Goal: Task Accomplishment & Management: Manage account settings

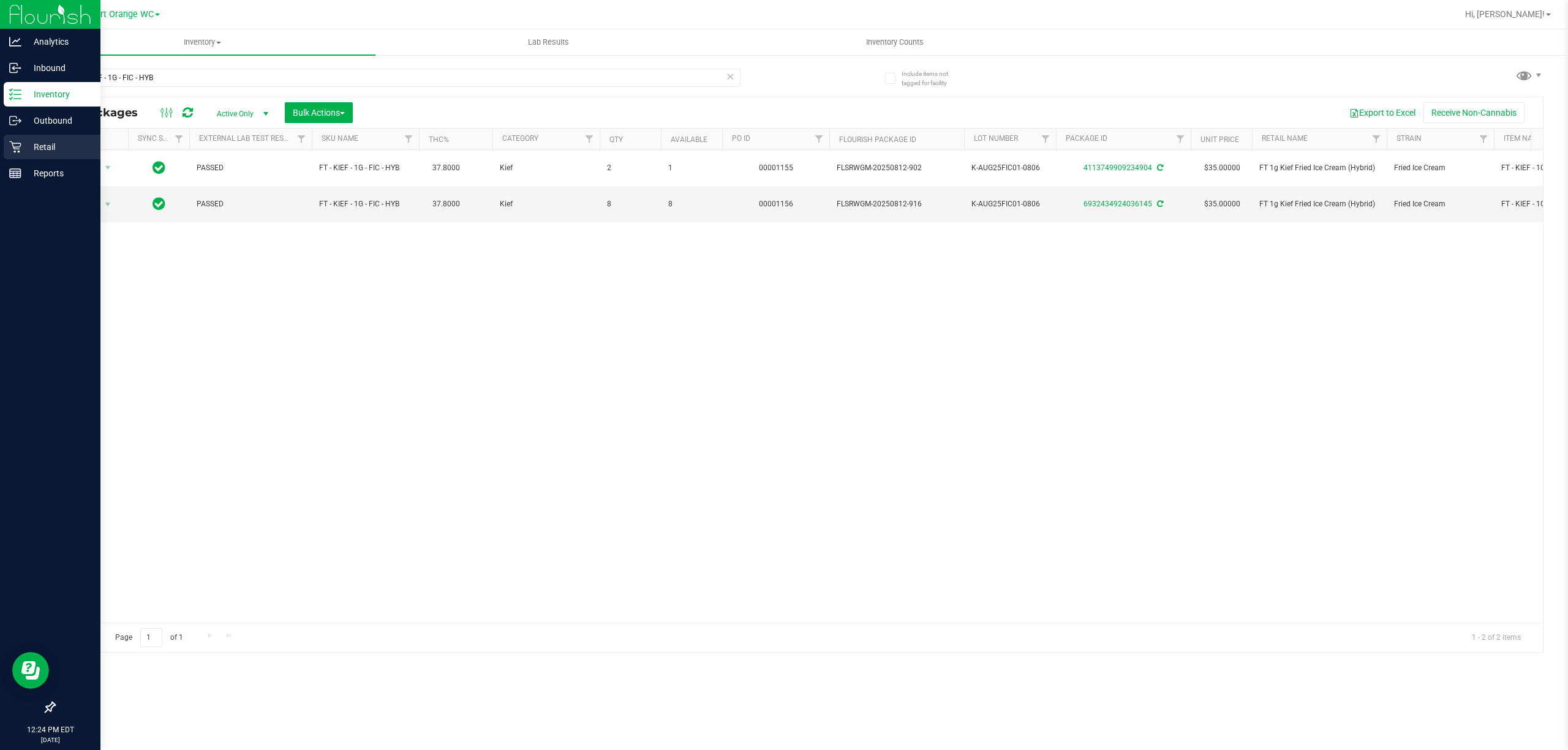
click at [43, 150] on p "Retail" at bounding box center [58, 147] width 73 height 15
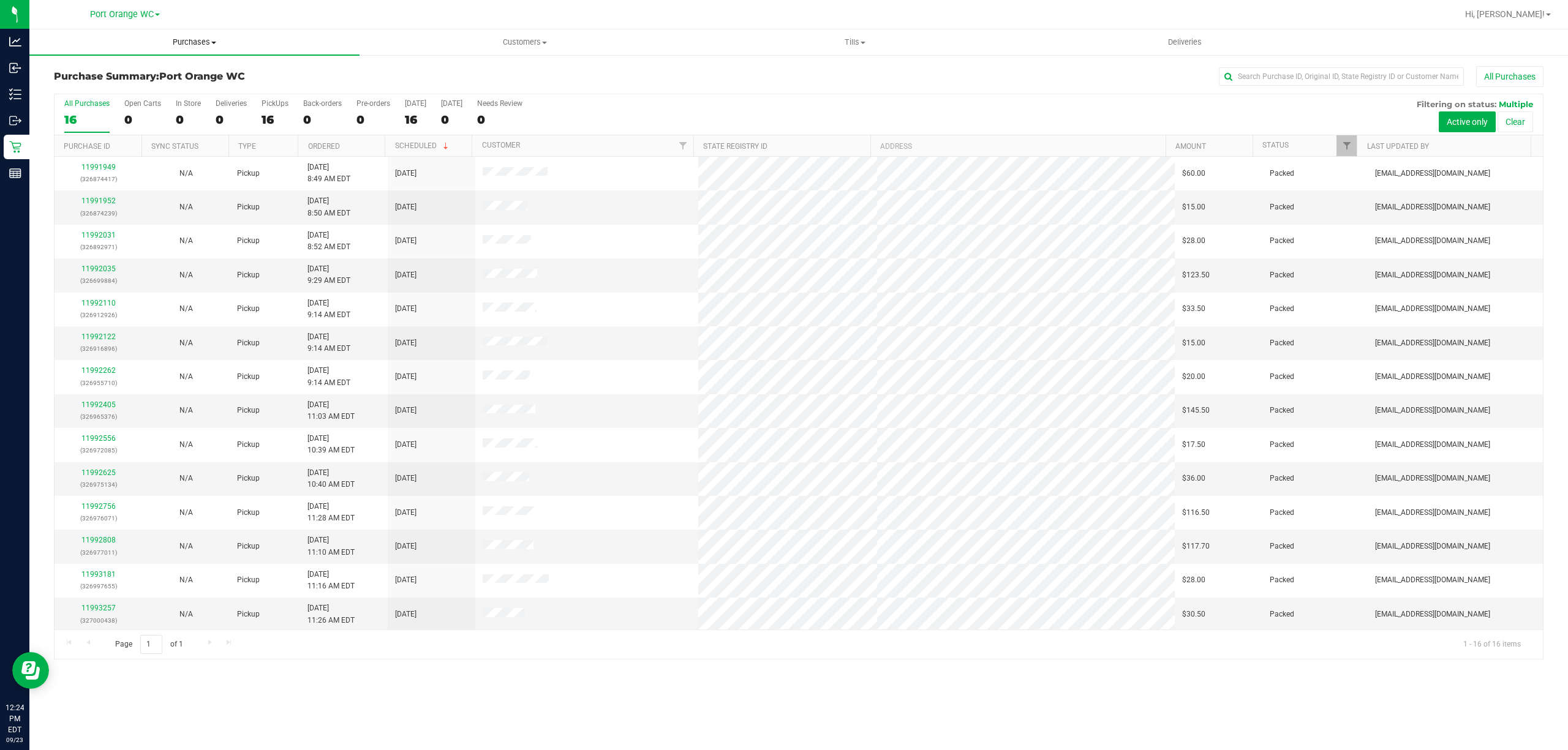
click at [191, 45] on span "Purchases" at bounding box center [194, 42] width 330 height 11
click at [67, 89] on span "Fulfillment" at bounding box center [67, 89] width 76 height 11
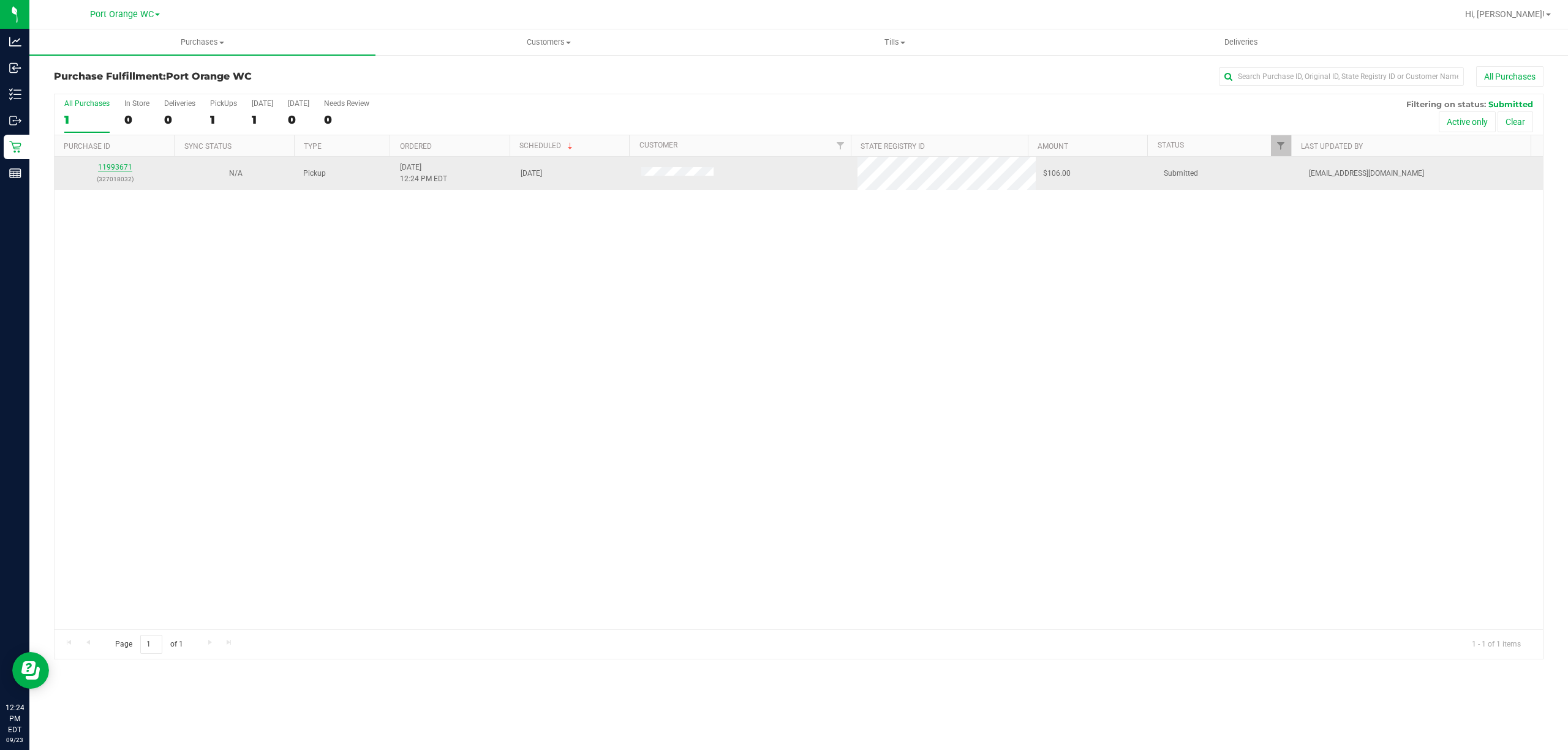
click at [115, 166] on div "11993671 (327018032)" at bounding box center [115, 173] width 106 height 24
click at [115, 167] on link "11993671" at bounding box center [115, 167] width 34 height 9
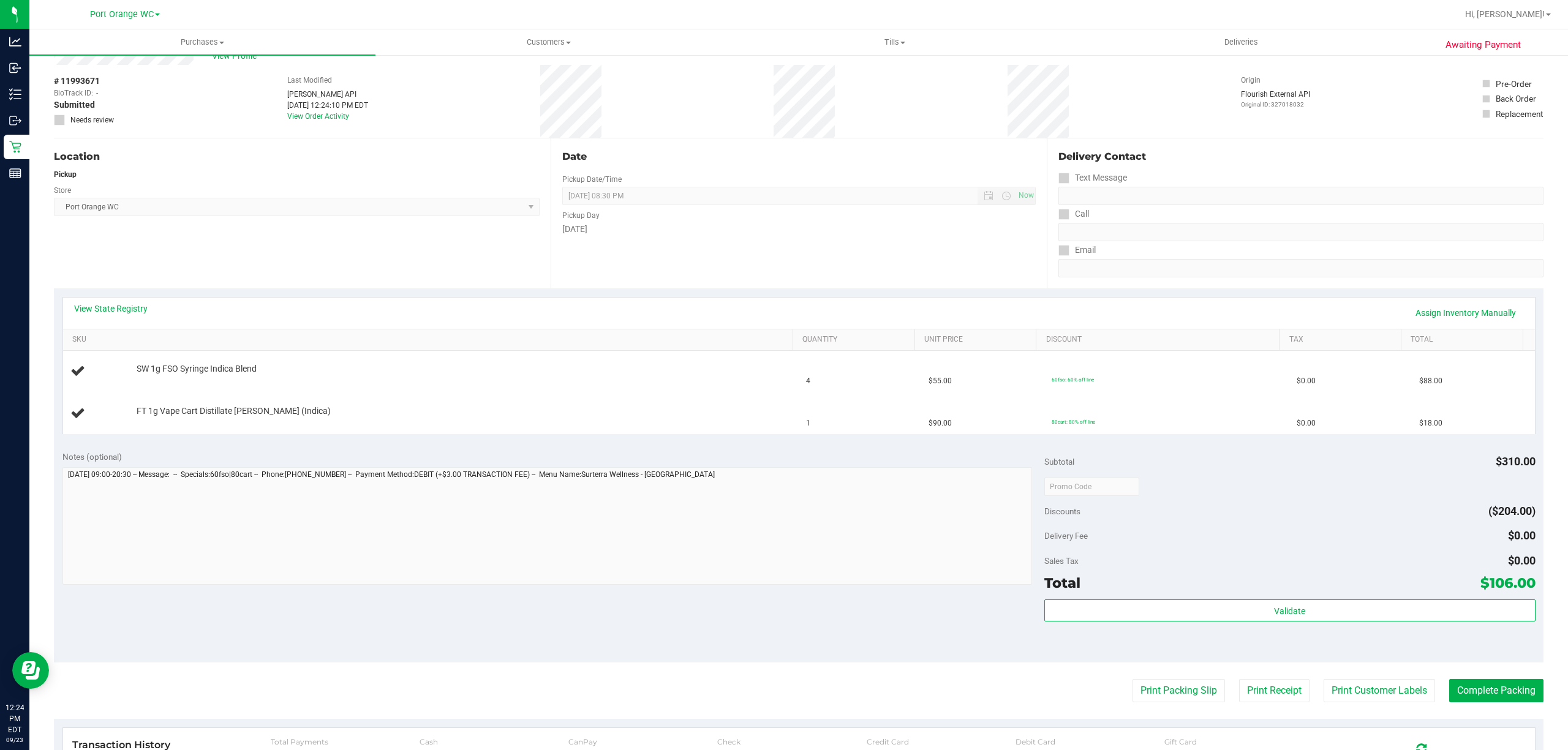
scroll to position [81, 0]
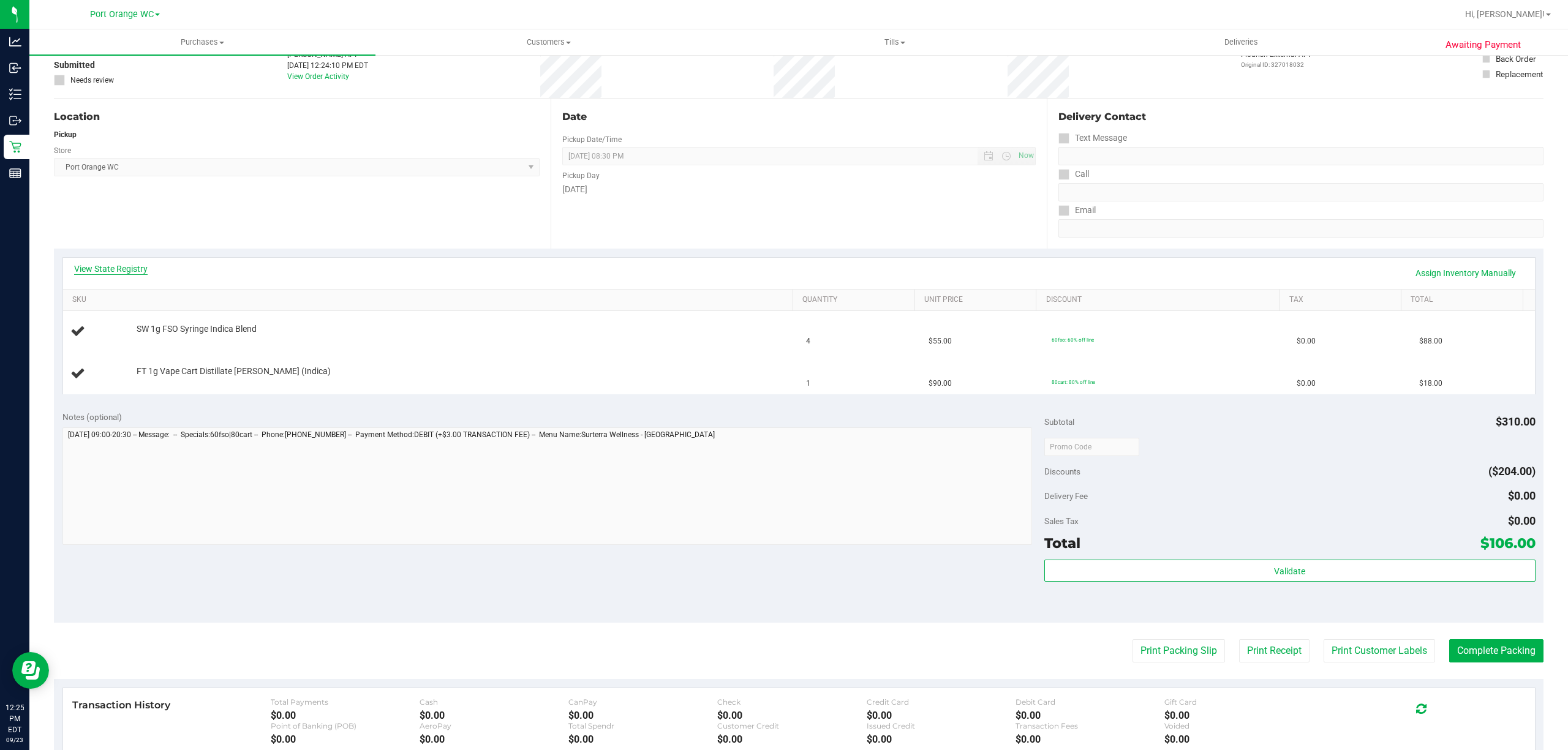
click at [116, 270] on link "View State Registry" at bounding box center [110, 268] width 73 height 12
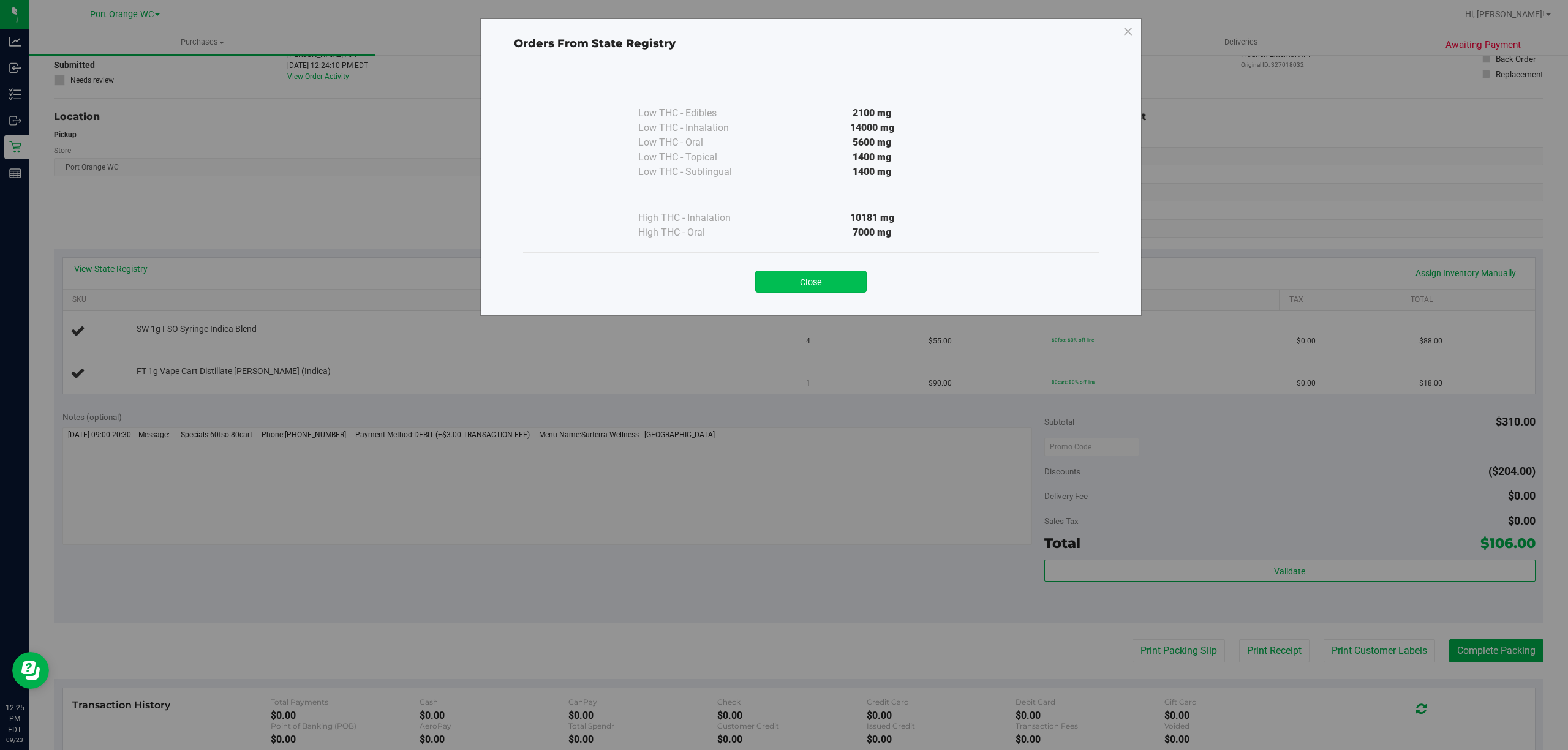
click at [815, 280] on button "Close" at bounding box center [810, 281] width 111 height 22
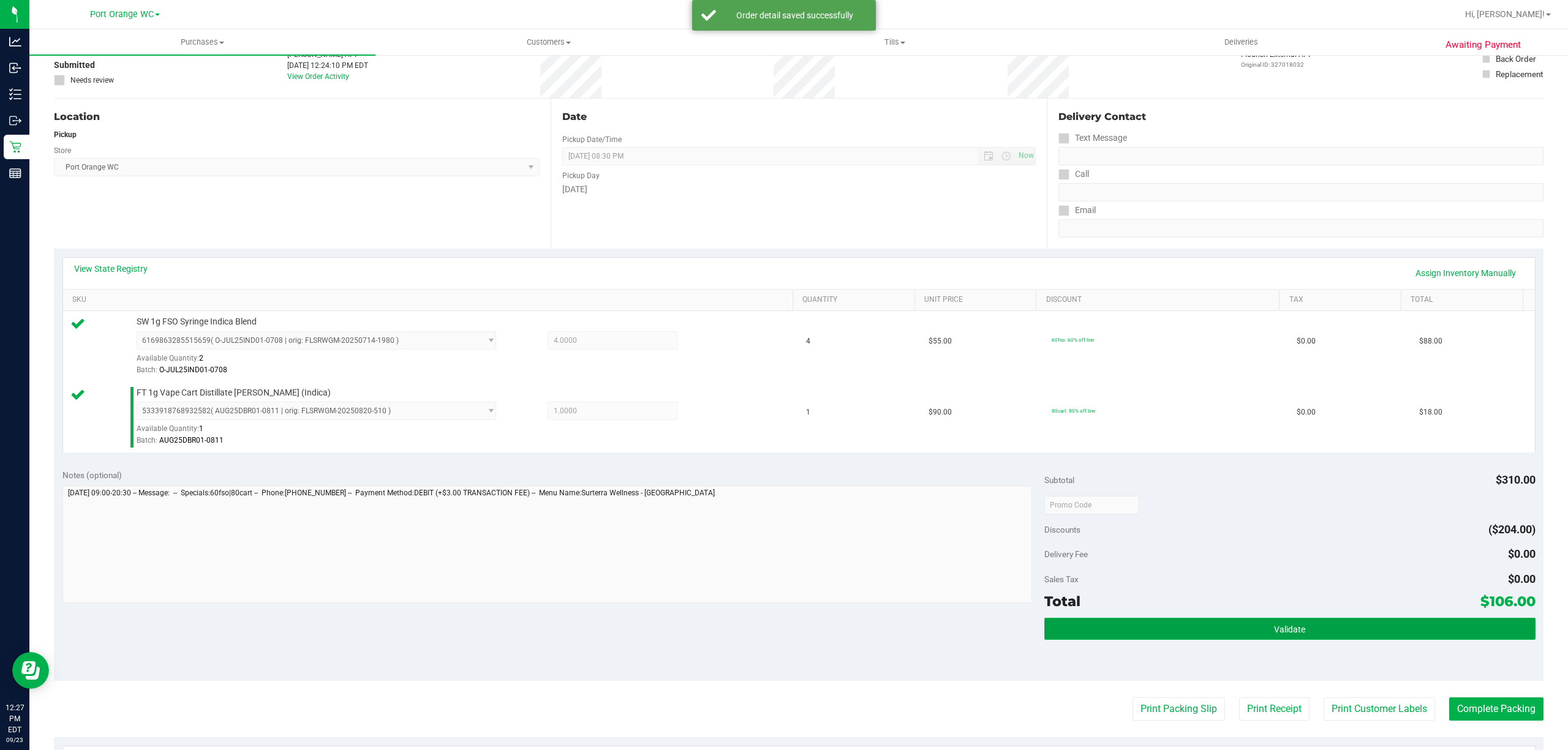
click at [1335, 633] on button "Validate" at bounding box center [1289, 629] width 492 height 22
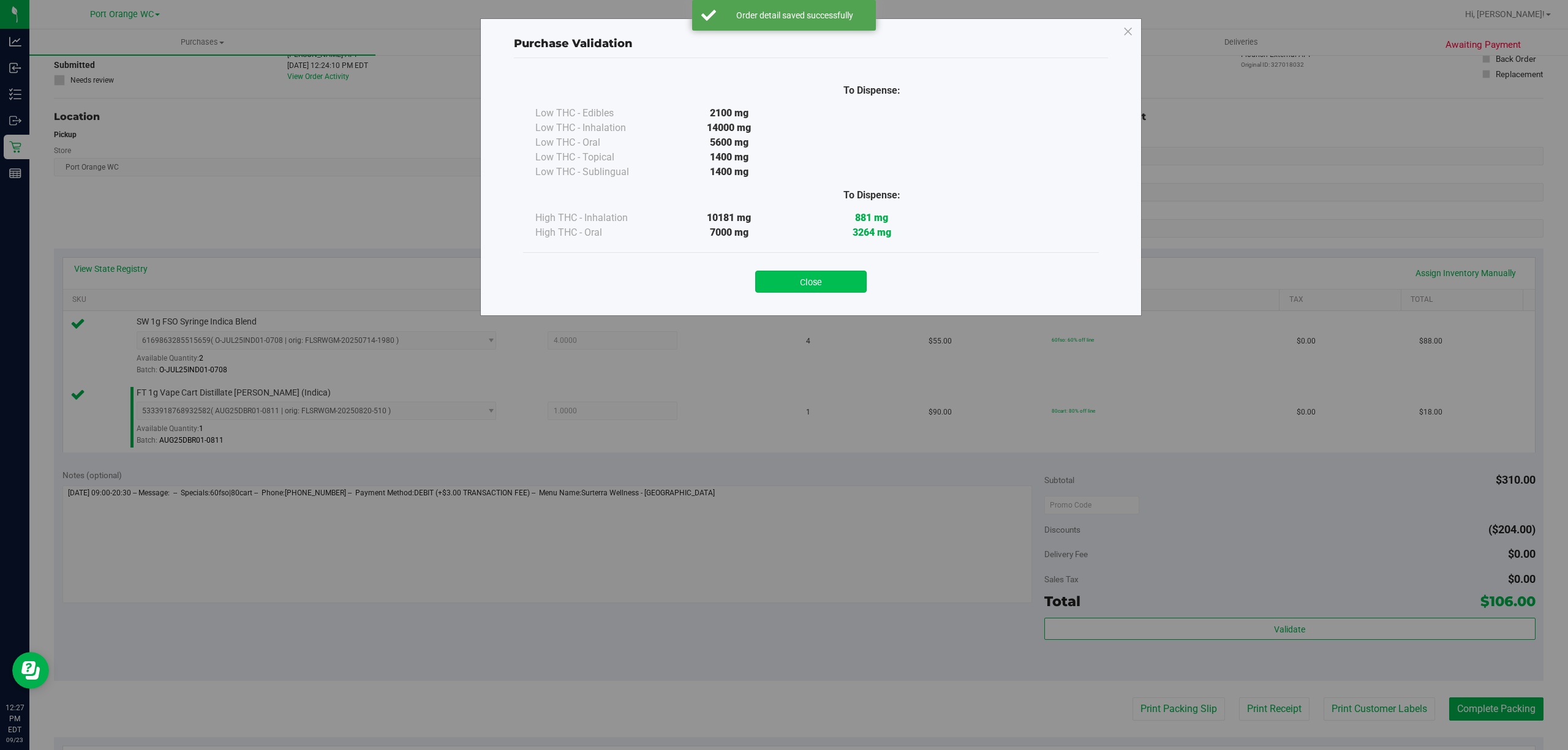
click at [819, 284] on button "Close" at bounding box center [810, 281] width 111 height 22
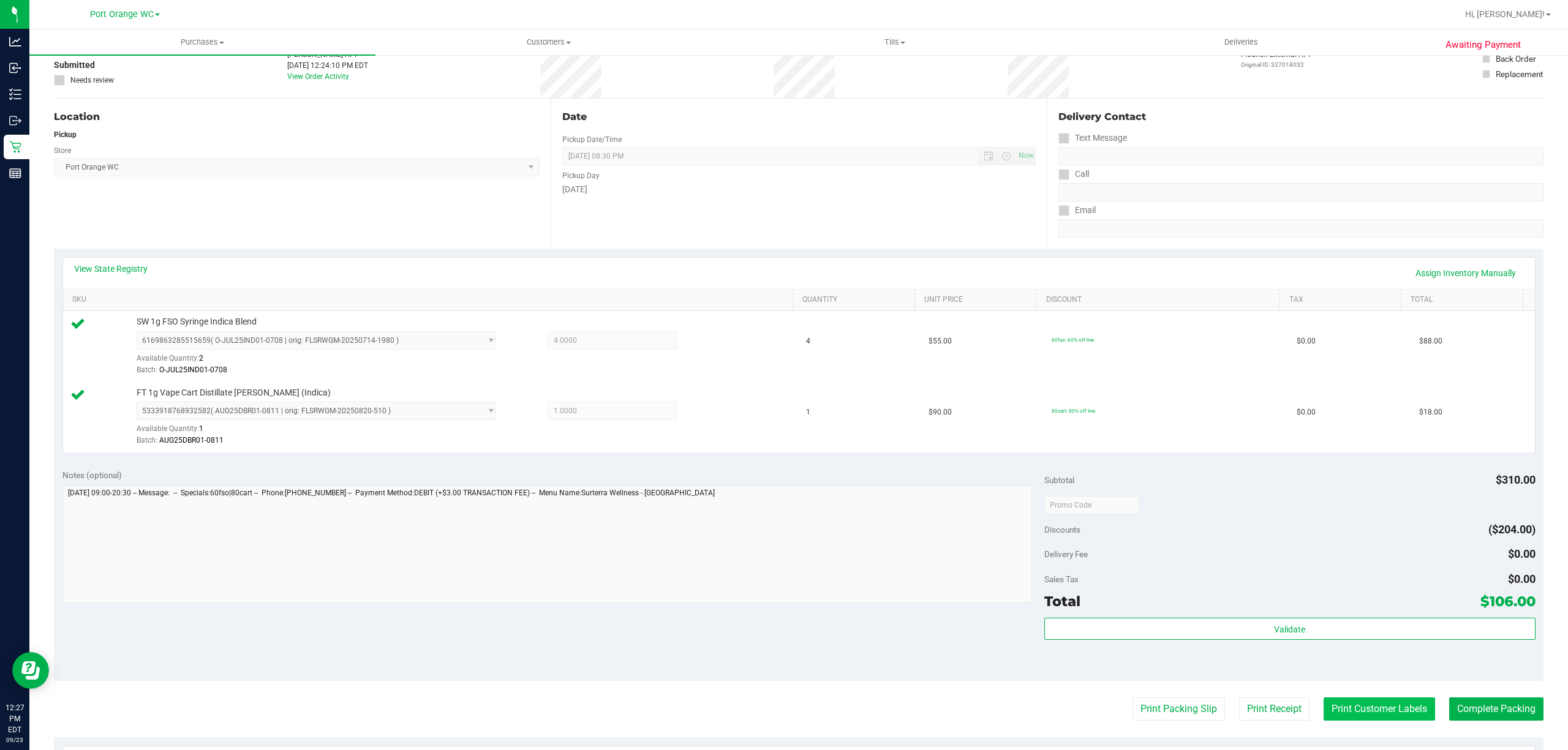
click at [1367, 704] on button "Print Customer Labels" at bounding box center [1379, 709] width 111 height 24
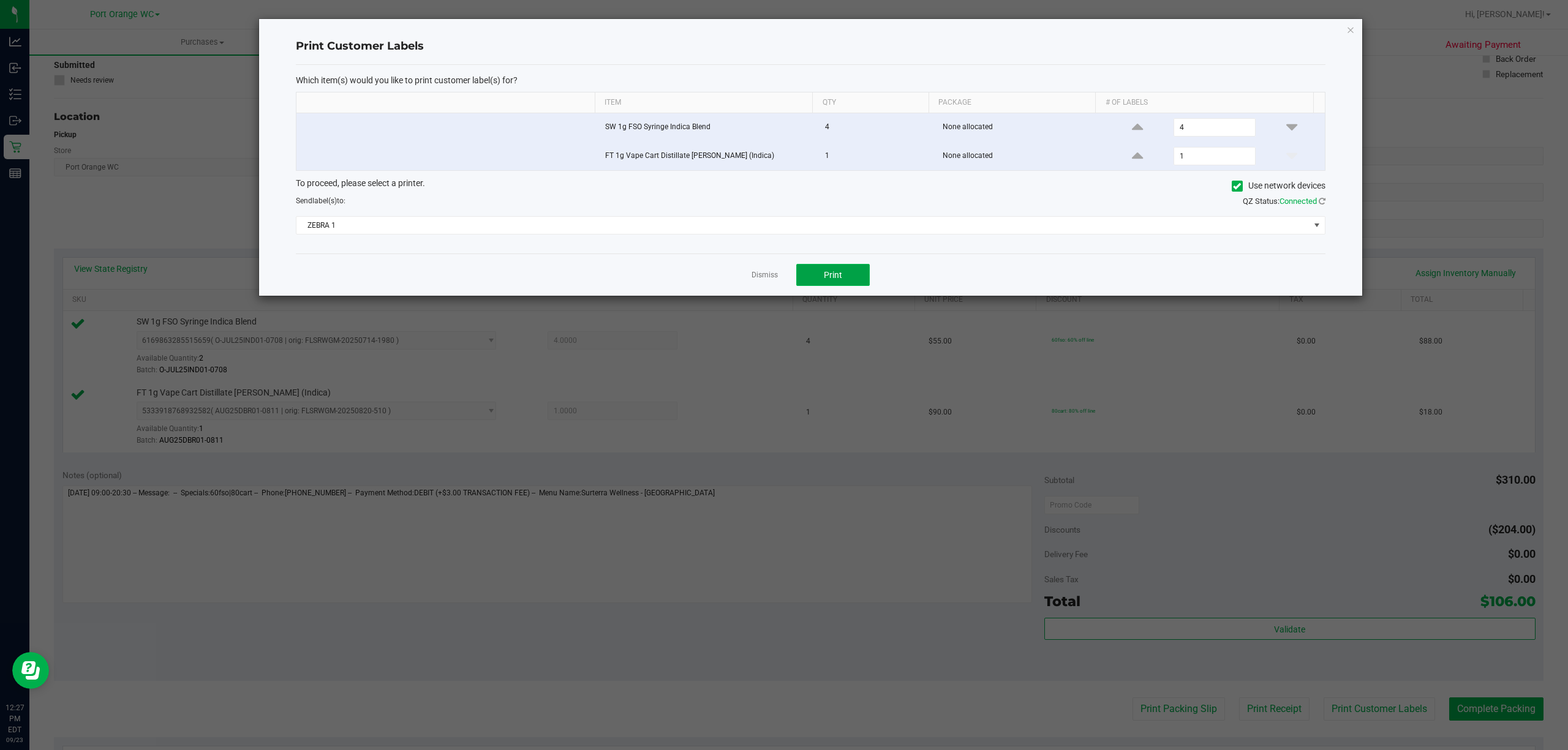
click at [847, 278] on button "Print" at bounding box center [833, 275] width 73 height 22
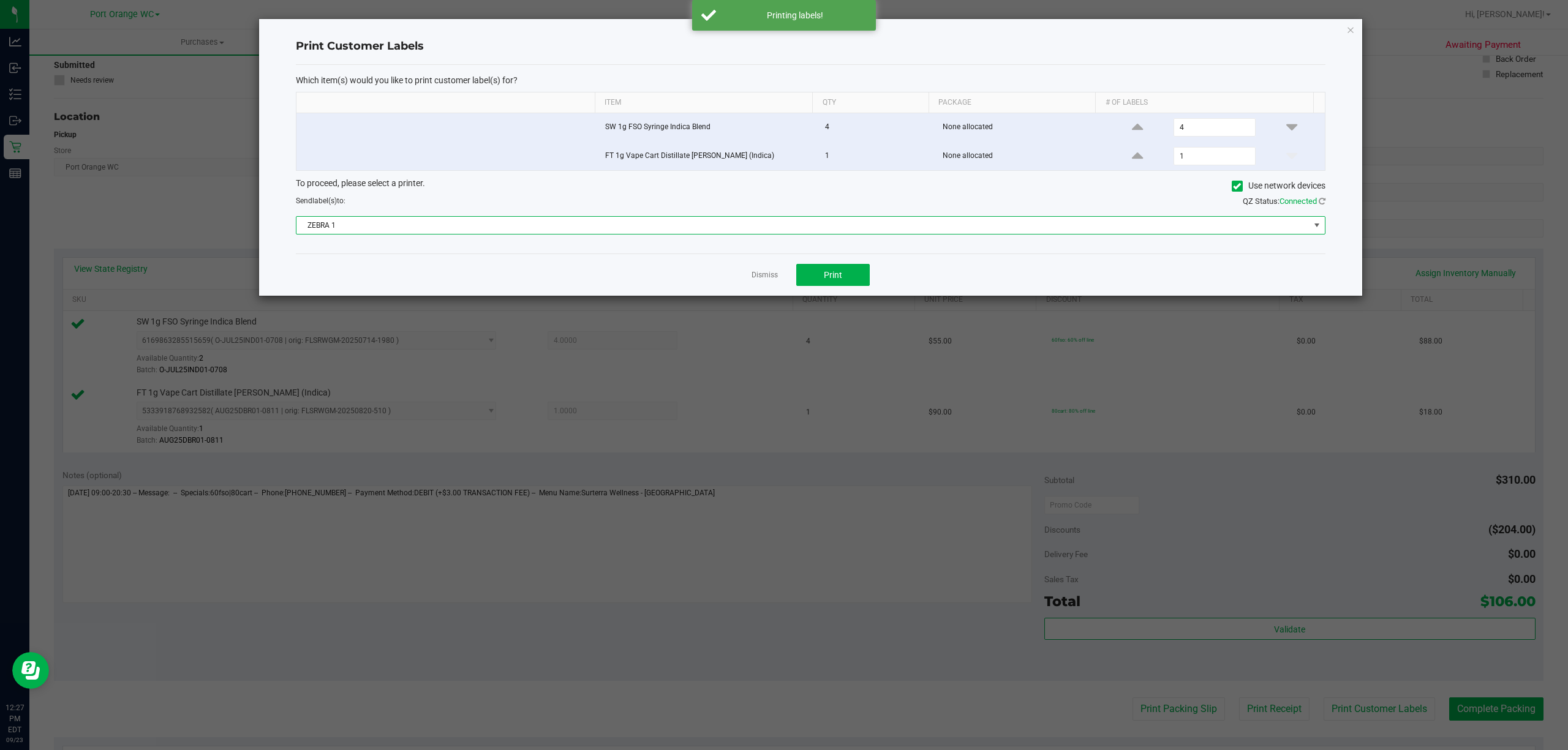
click at [684, 227] on span "ZEBRA 1" at bounding box center [803, 225] width 1013 height 17
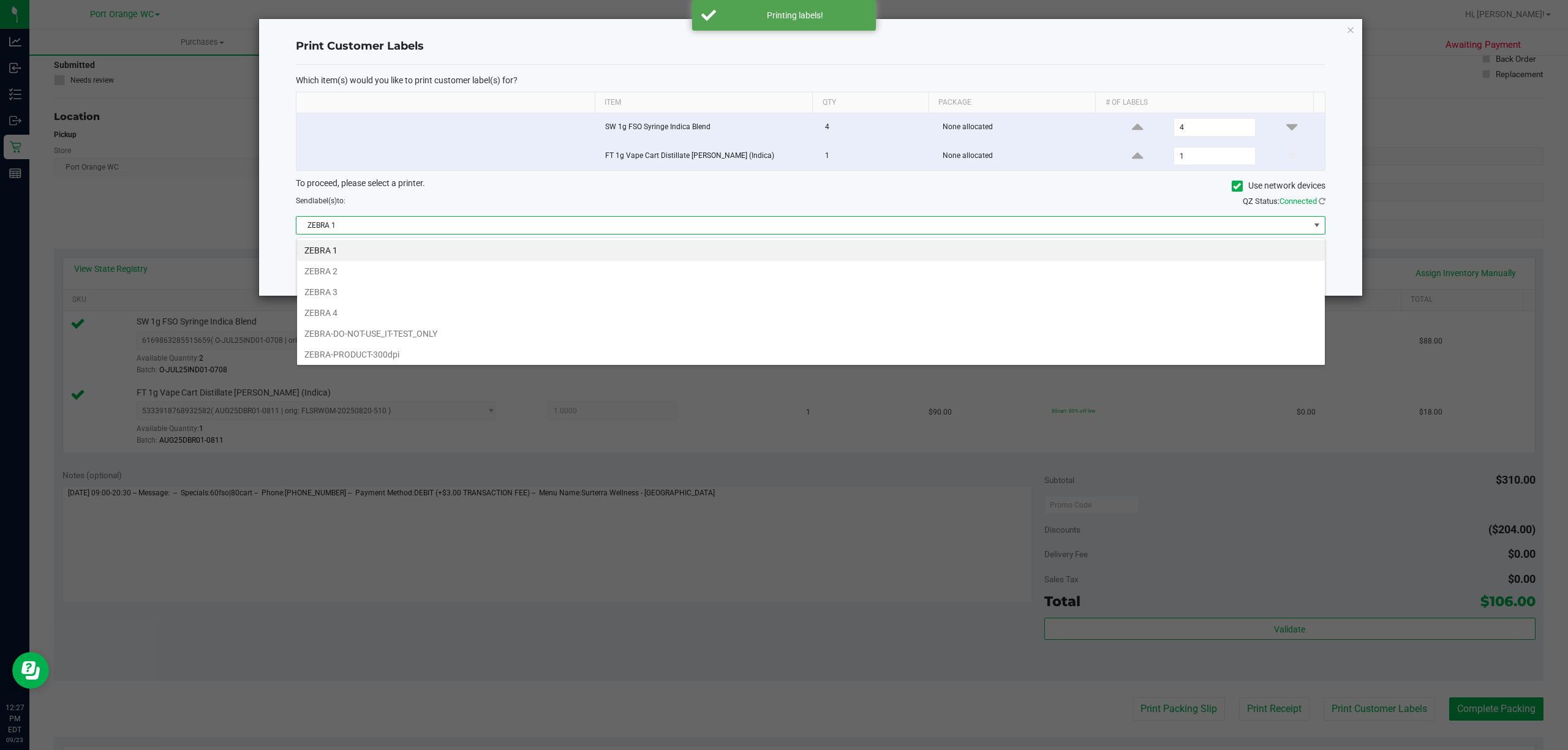
scroll to position [19, 1029]
click at [350, 272] on li "ZEBRA 2" at bounding box center [811, 271] width 1028 height 21
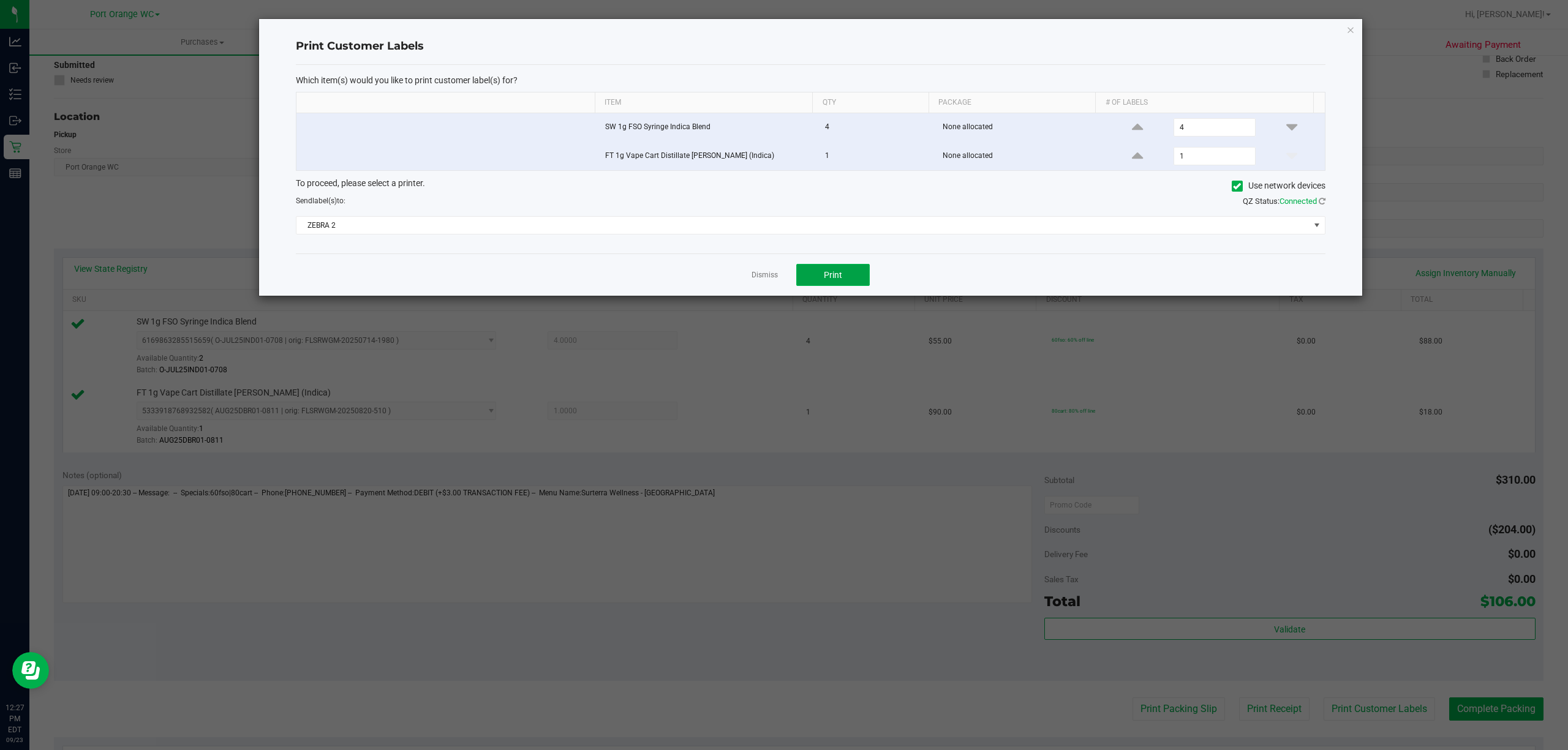
click at [843, 271] on button "Print" at bounding box center [833, 275] width 73 height 22
click at [762, 280] on link "Dismiss" at bounding box center [765, 275] width 26 height 11
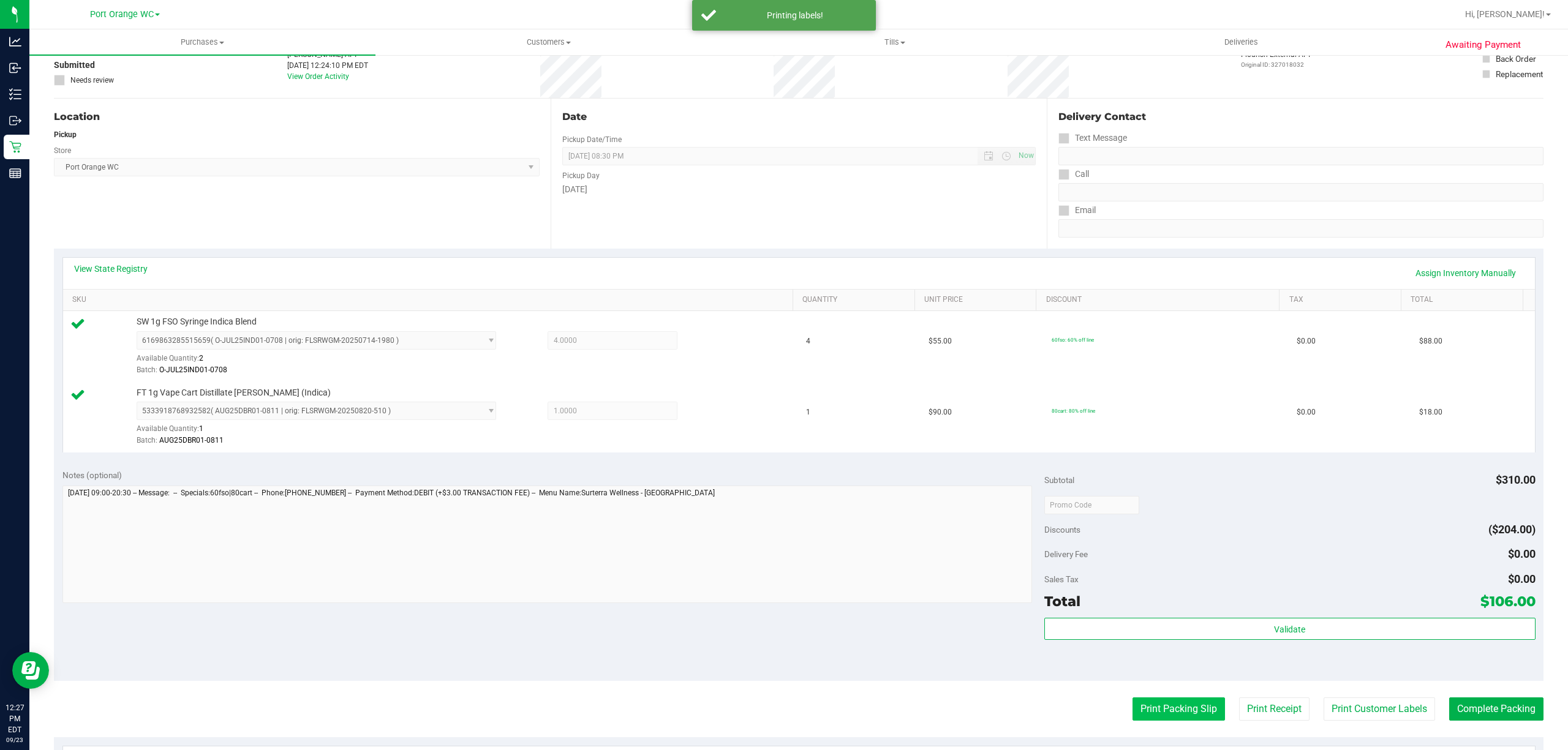
click at [1163, 709] on button "Print Packing Slip" at bounding box center [1179, 709] width 93 height 24
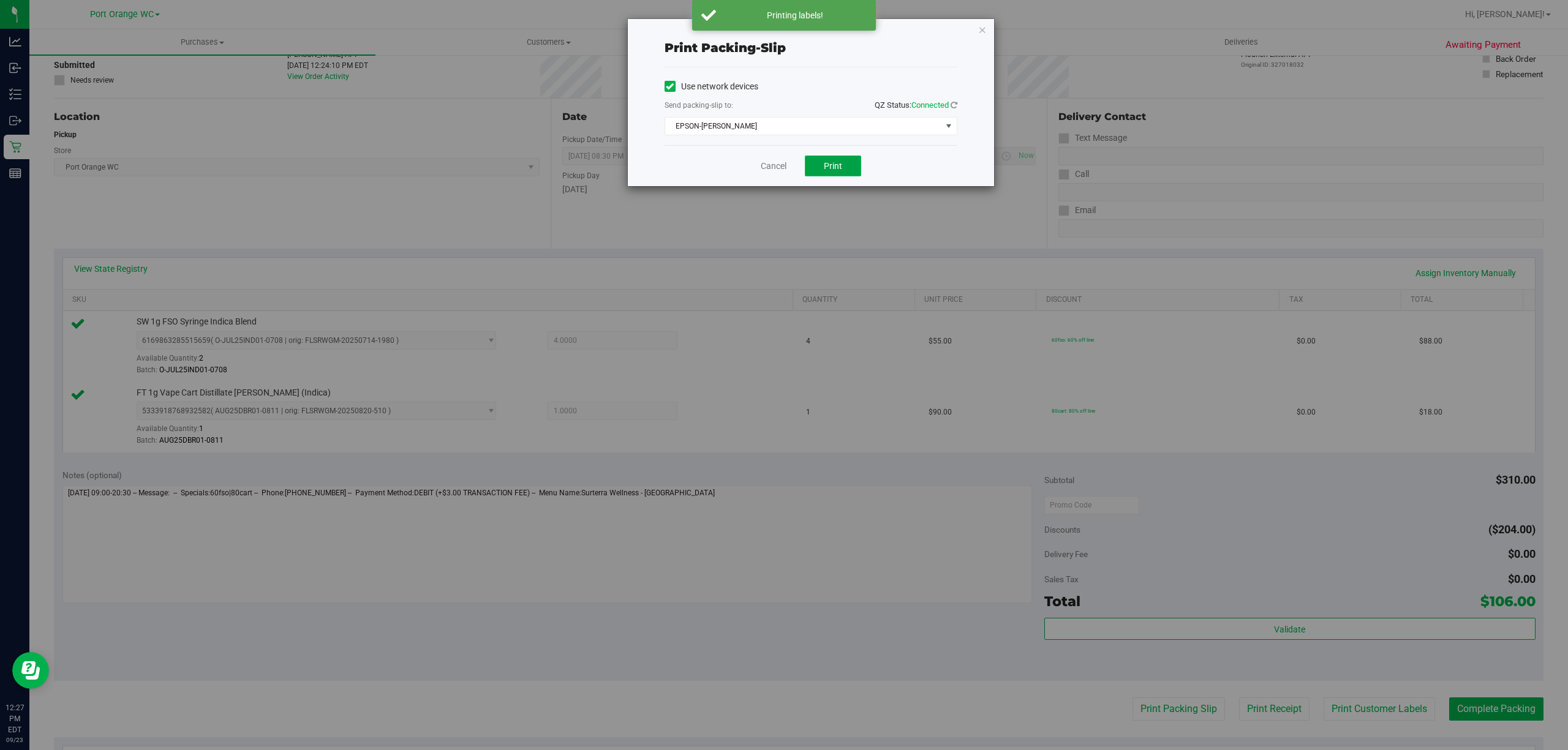
click at [820, 163] on button "Print" at bounding box center [833, 166] width 56 height 21
click at [745, 128] on span "EPSON-[PERSON_NAME]" at bounding box center [803, 126] width 276 height 17
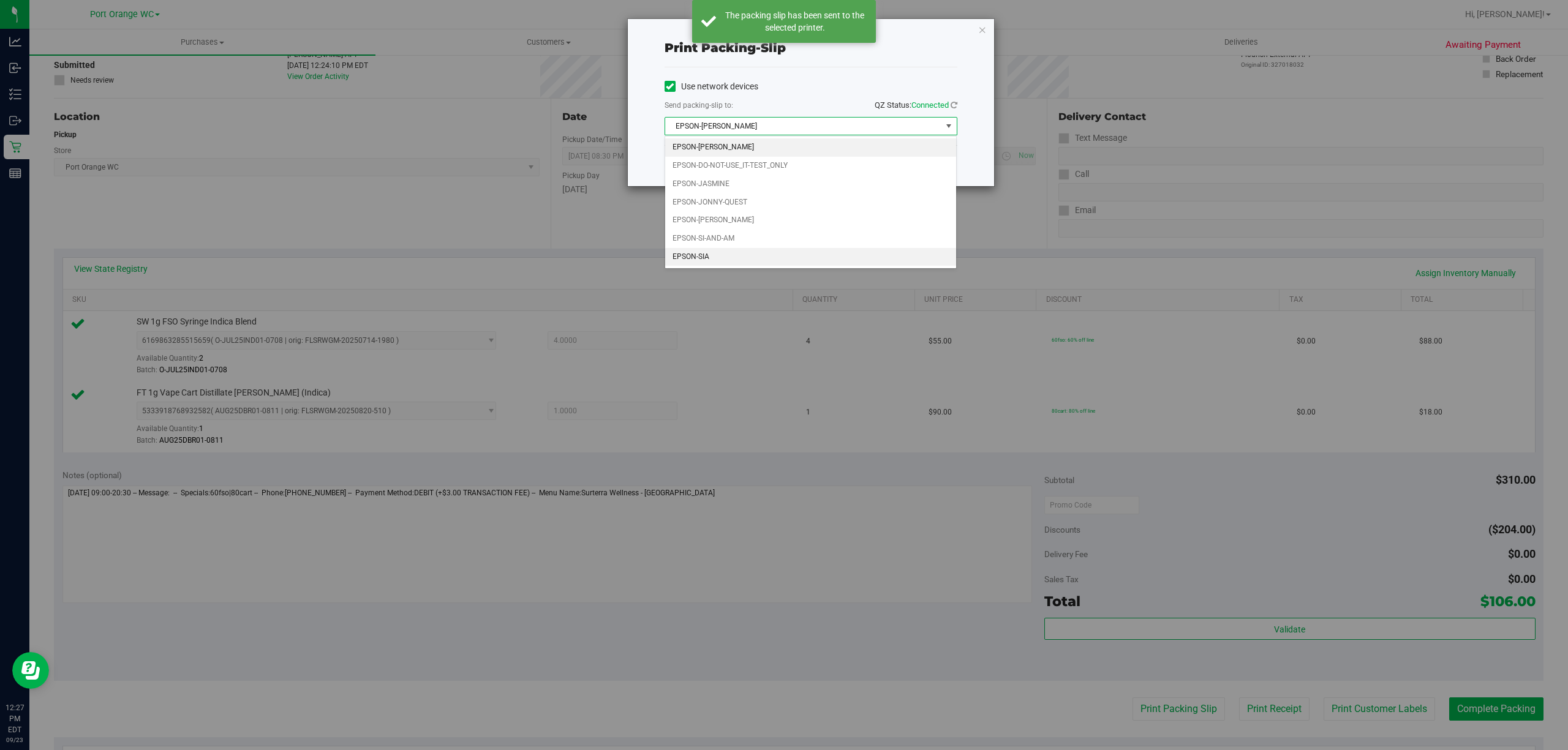
click at [682, 265] on li "EPSON-SIA" at bounding box center [811, 257] width 291 height 19
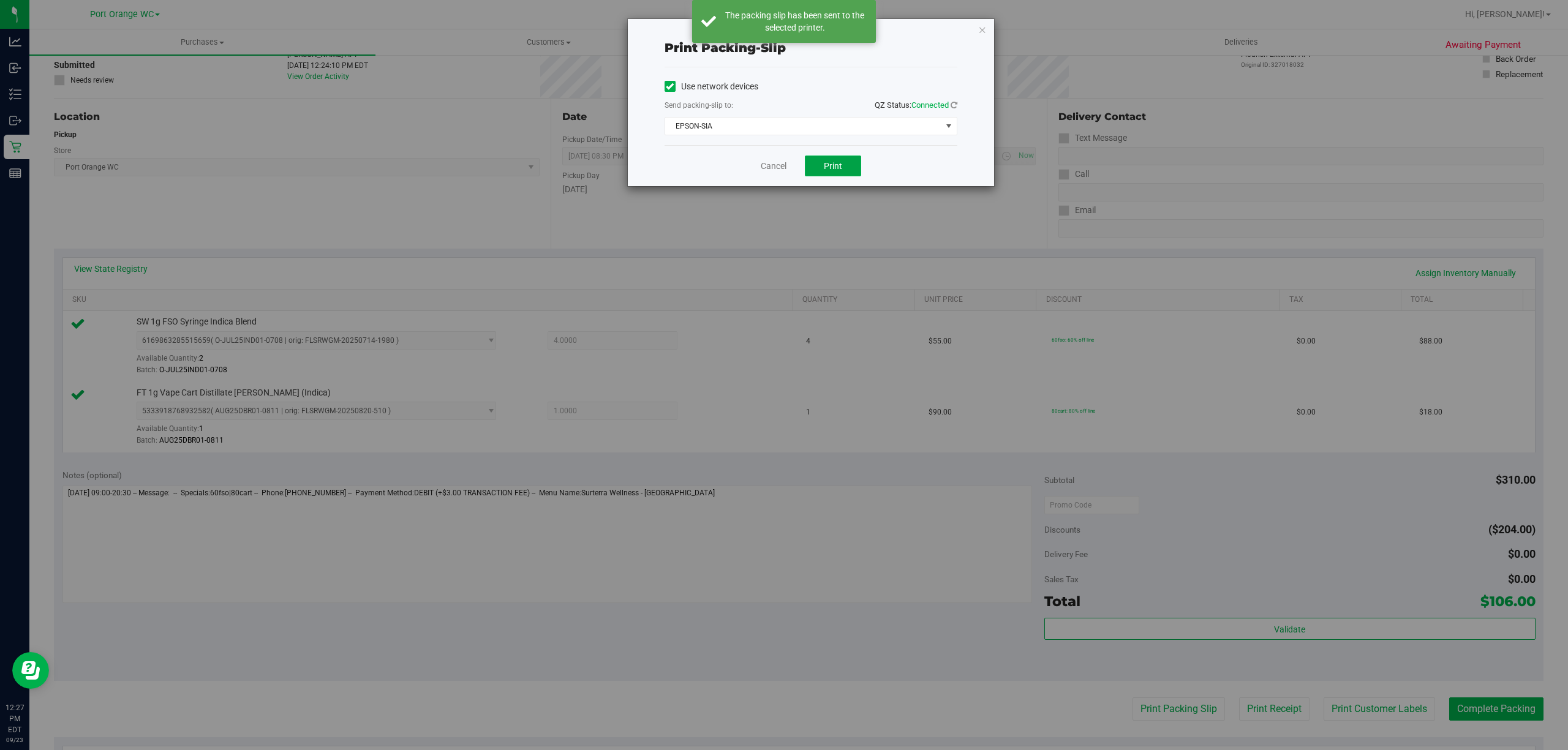
click at [829, 160] on button "Print" at bounding box center [833, 166] width 56 height 21
click at [765, 158] on div "Cancel Print" at bounding box center [811, 166] width 292 height 41
click at [765, 161] on link "Cancel" at bounding box center [773, 167] width 26 height 13
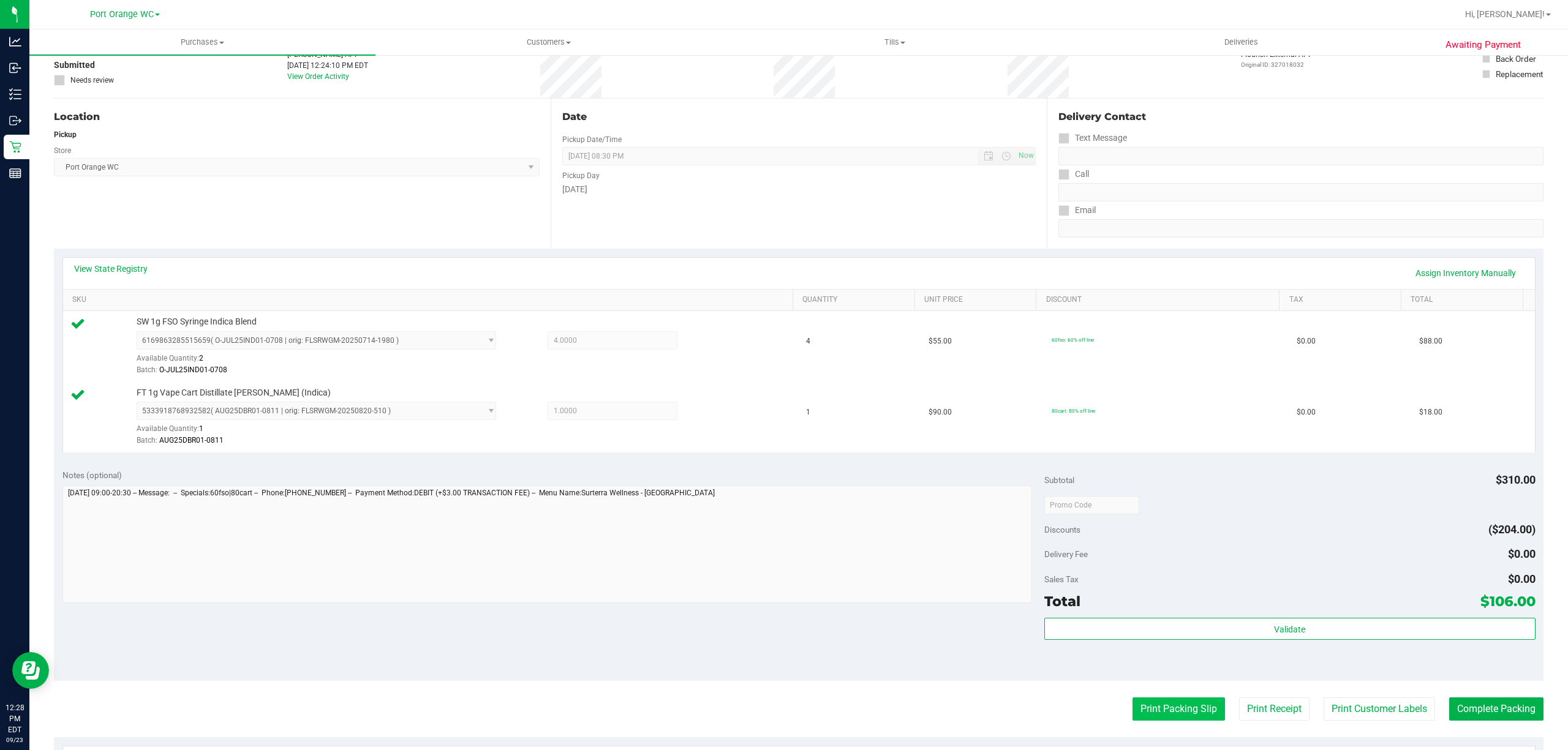
click at [1167, 702] on button "Print Packing Slip" at bounding box center [1179, 709] width 93 height 24
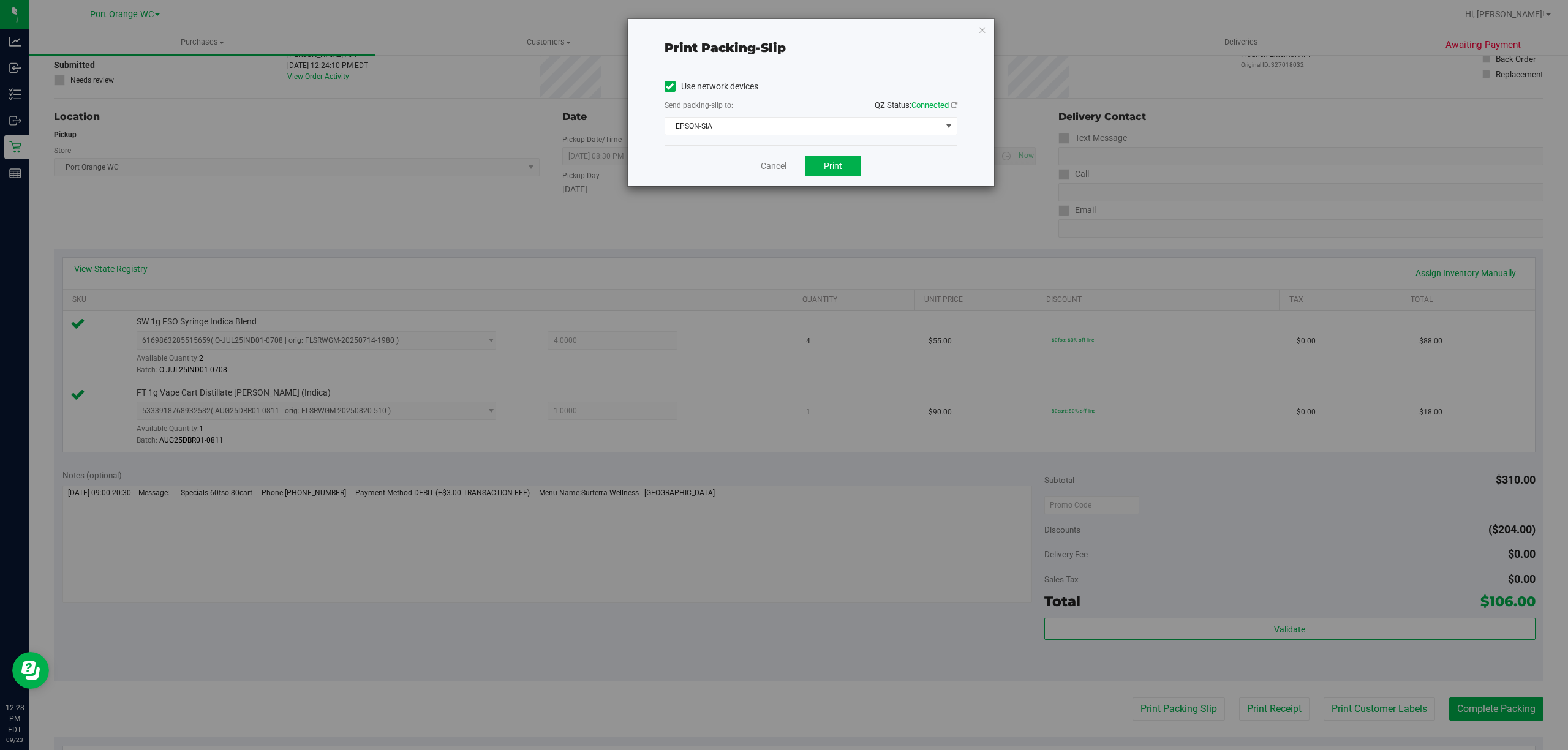
click at [769, 163] on link "Cancel" at bounding box center [773, 167] width 26 height 13
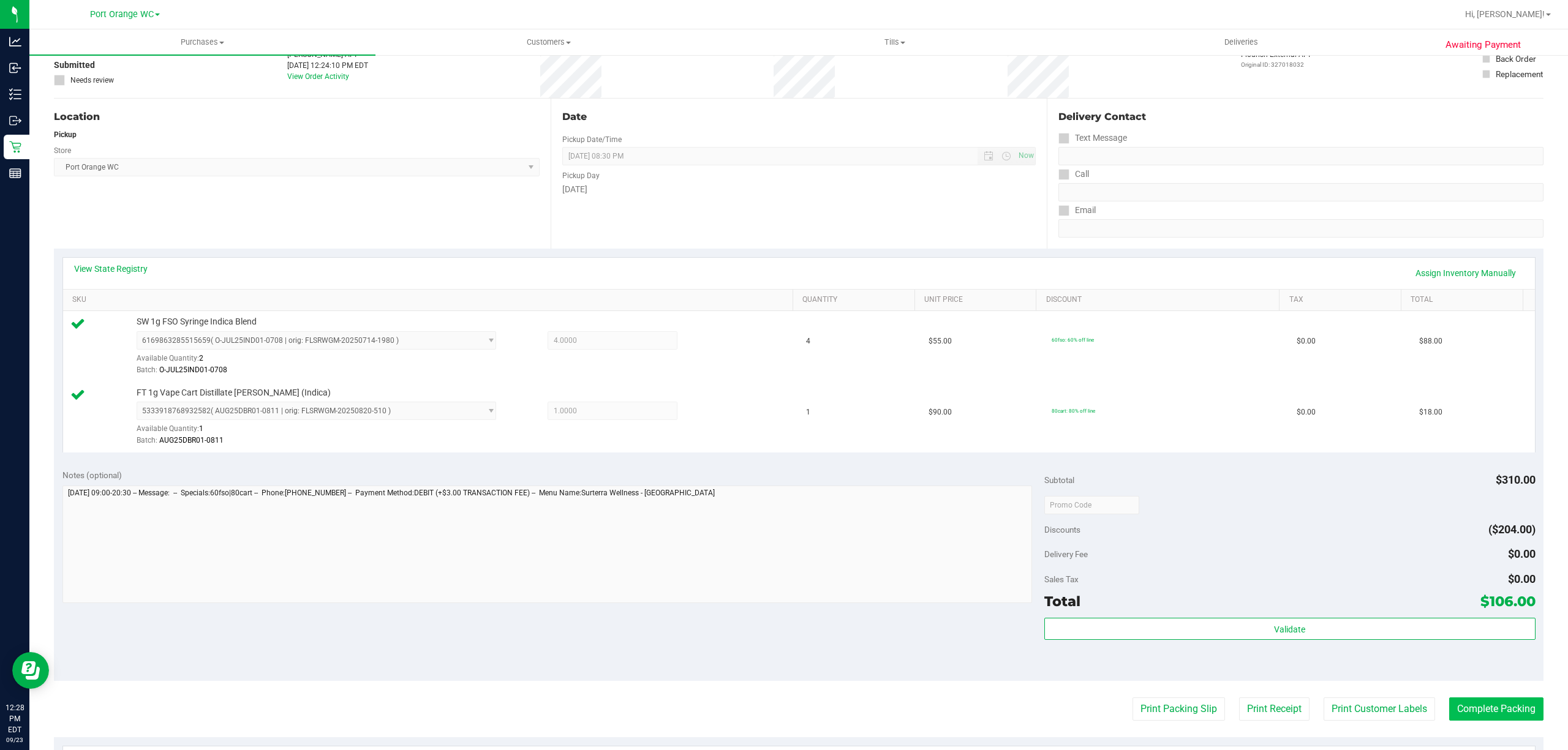
click at [1529, 709] on div "Awaiting Payment Back Edit Purchase Cancel Purchase View Profile # 11993671 Bio…" at bounding box center [799, 482] width 1539 height 1019
drag, startPoint x: 1524, startPoint y: 707, endPoint x: 1492, endPoint y: 707, distance: 32.0
click at [1524, 707] on button "Complete Packing" at bounding box center [1497, 709] width 94 height 24
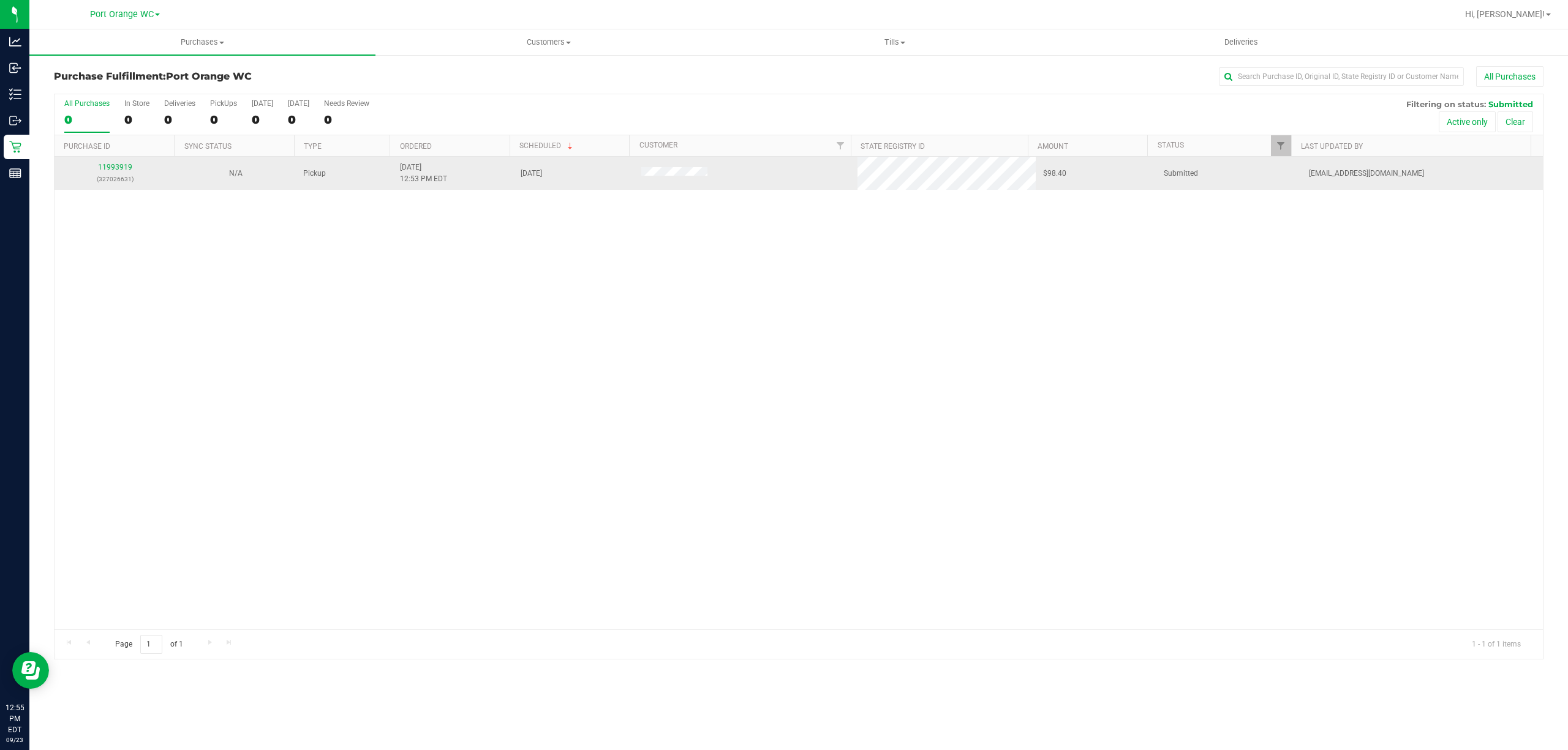
click at [131, 159] on td "11993919 (327026631)" at bounding box center [115, 173] width 121 height 33
click at [128, 163] on div "11993919 (327026631)" at bounding box center [115, 173] width 106 height 24
click at [123, 167] on link "11993919" at bounding box center [115, 167] width 34 height 9
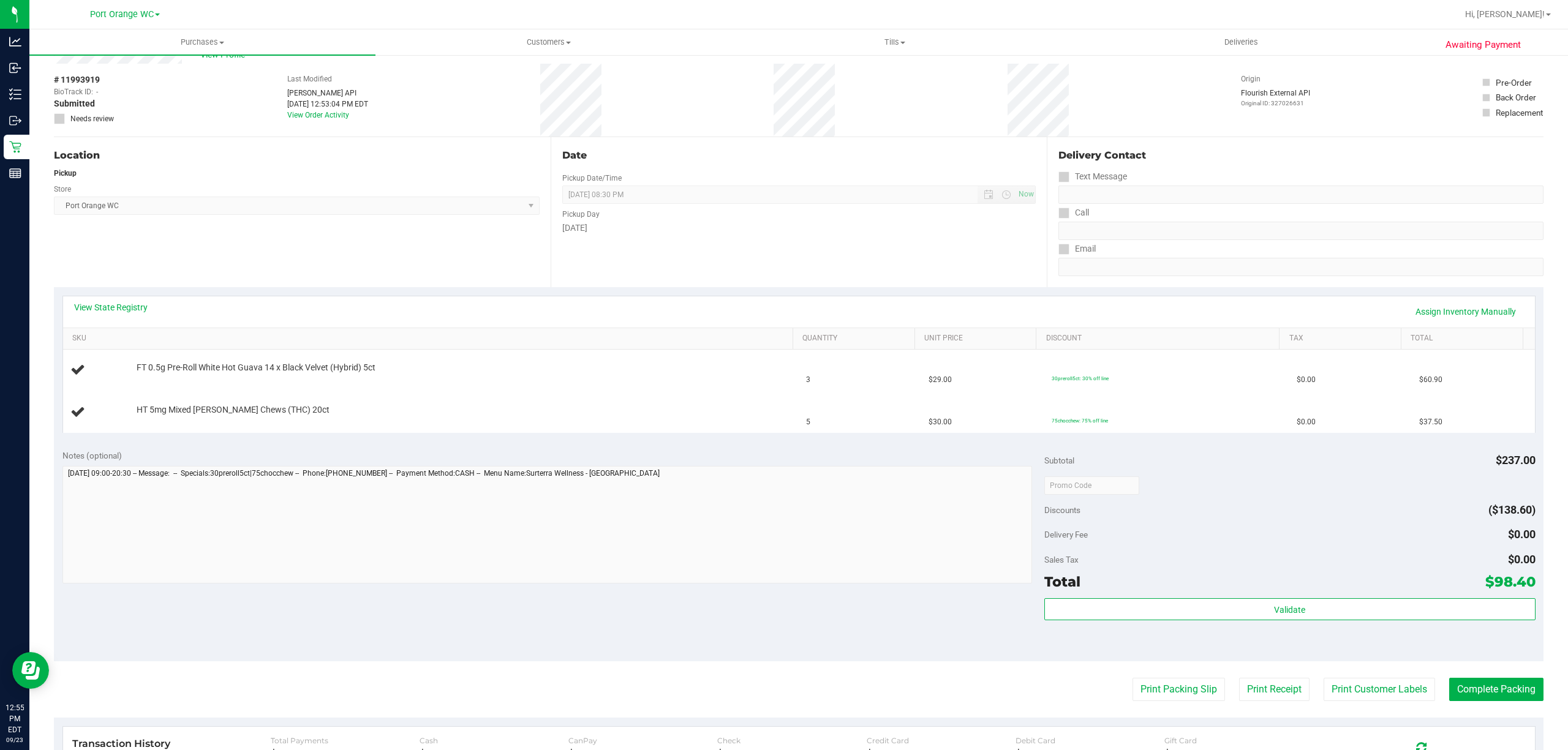
scroll to position [81, 0]
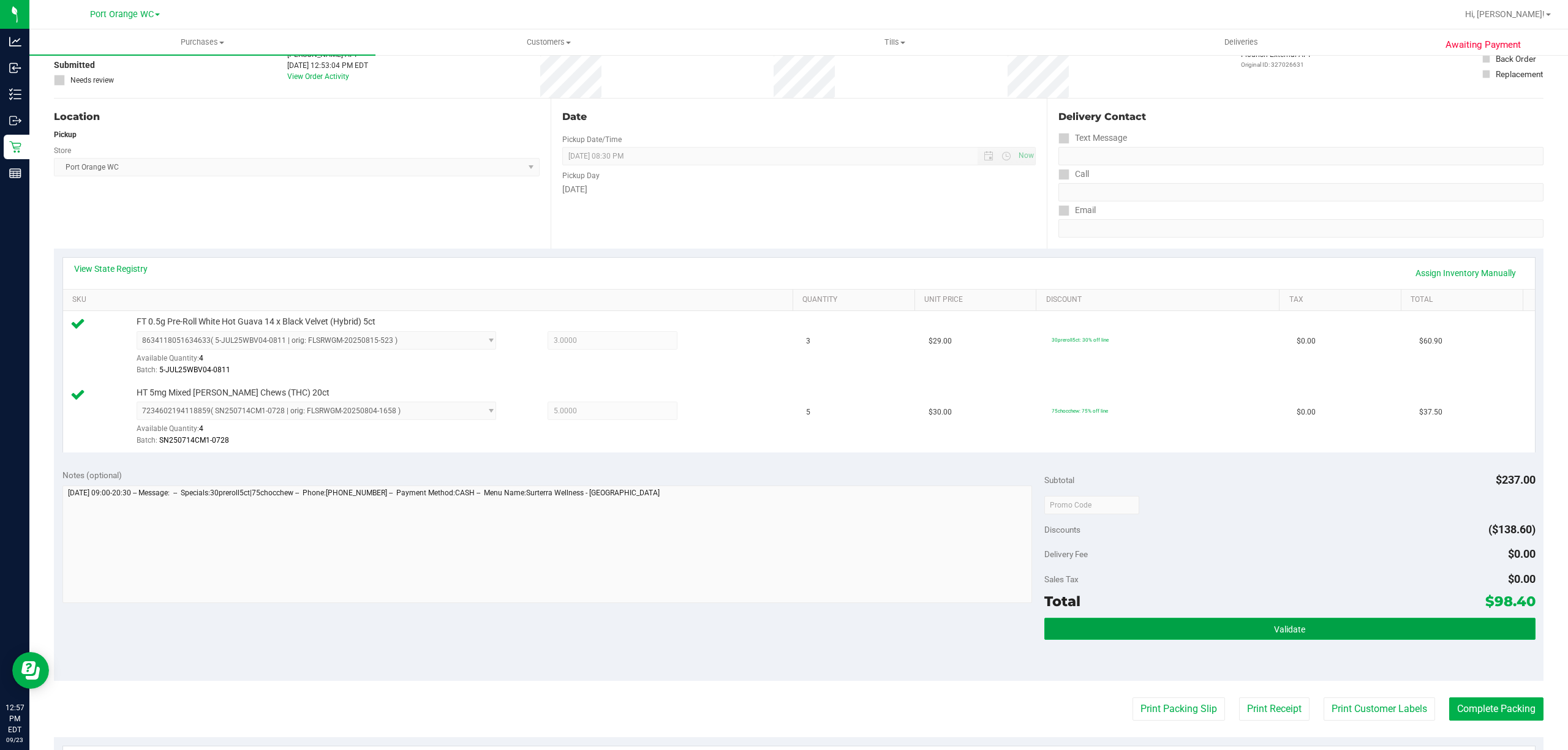
click at [1297, 640] on button "Validate" at bounding box center [1289, 629] width 492 height 22
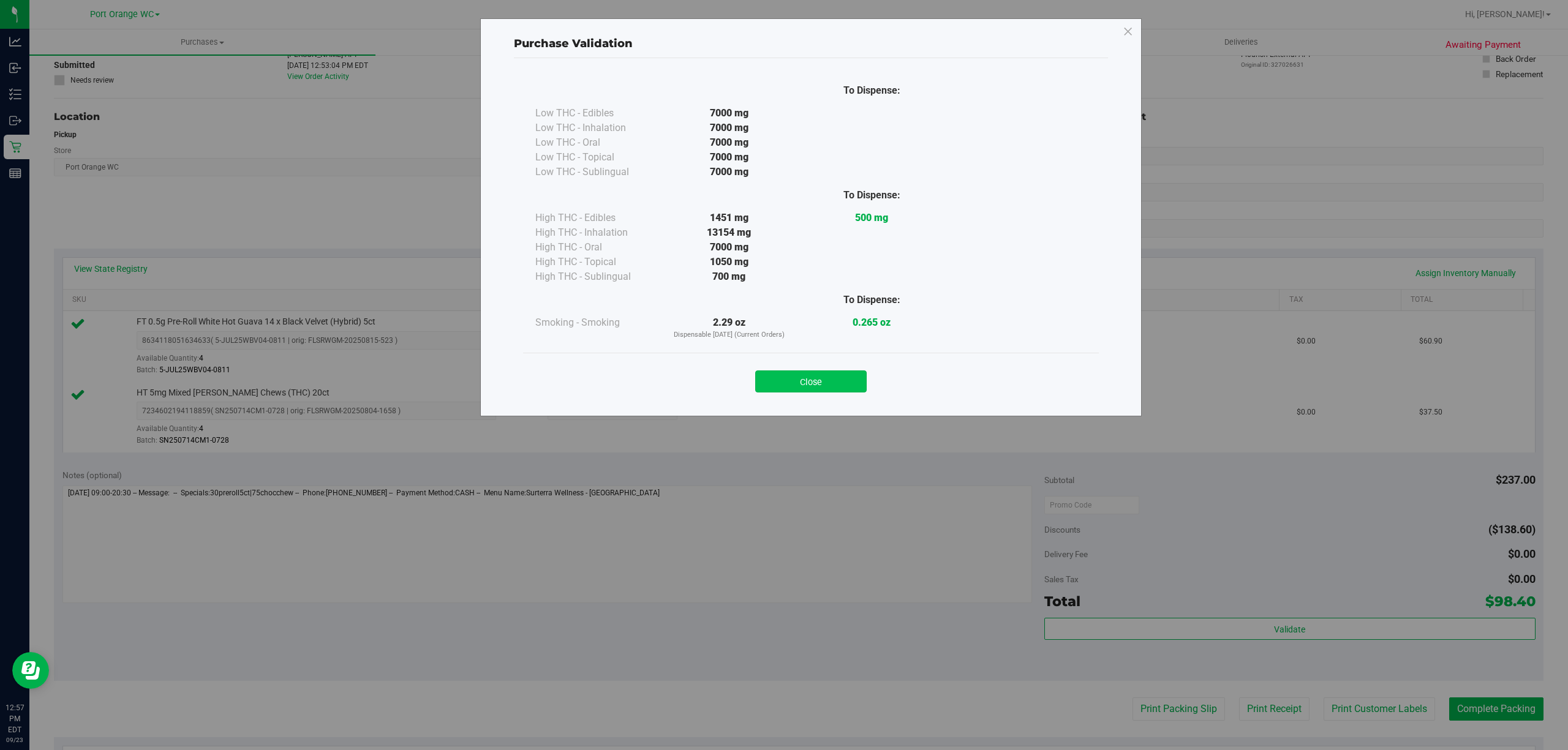
click at [803, 386] on button "Close" at bounding box center [810, 381] width 111 height 22
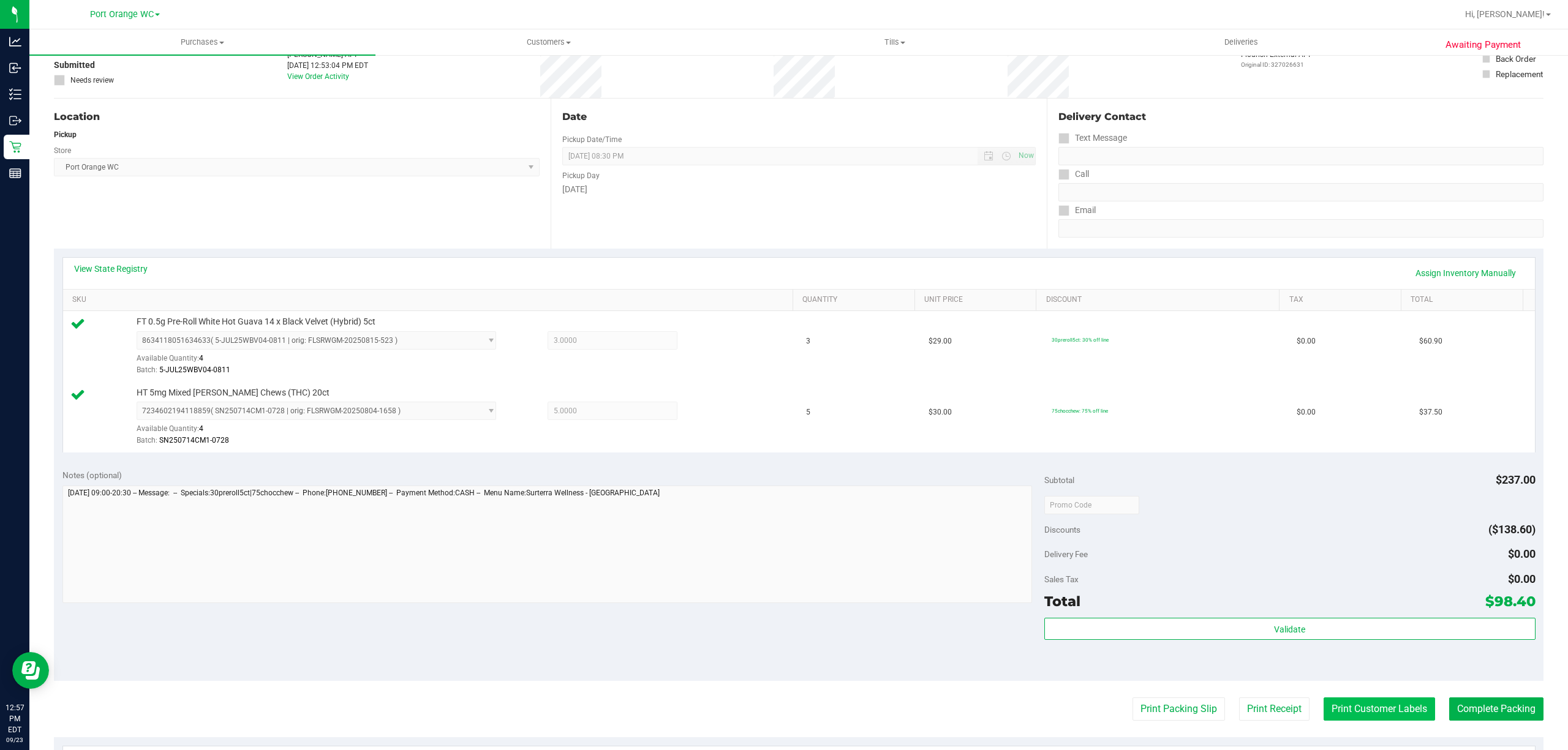
click at [1362, 713] on button "Print Customer Labels" at bounding box center [1379, 709] width 111 height 24
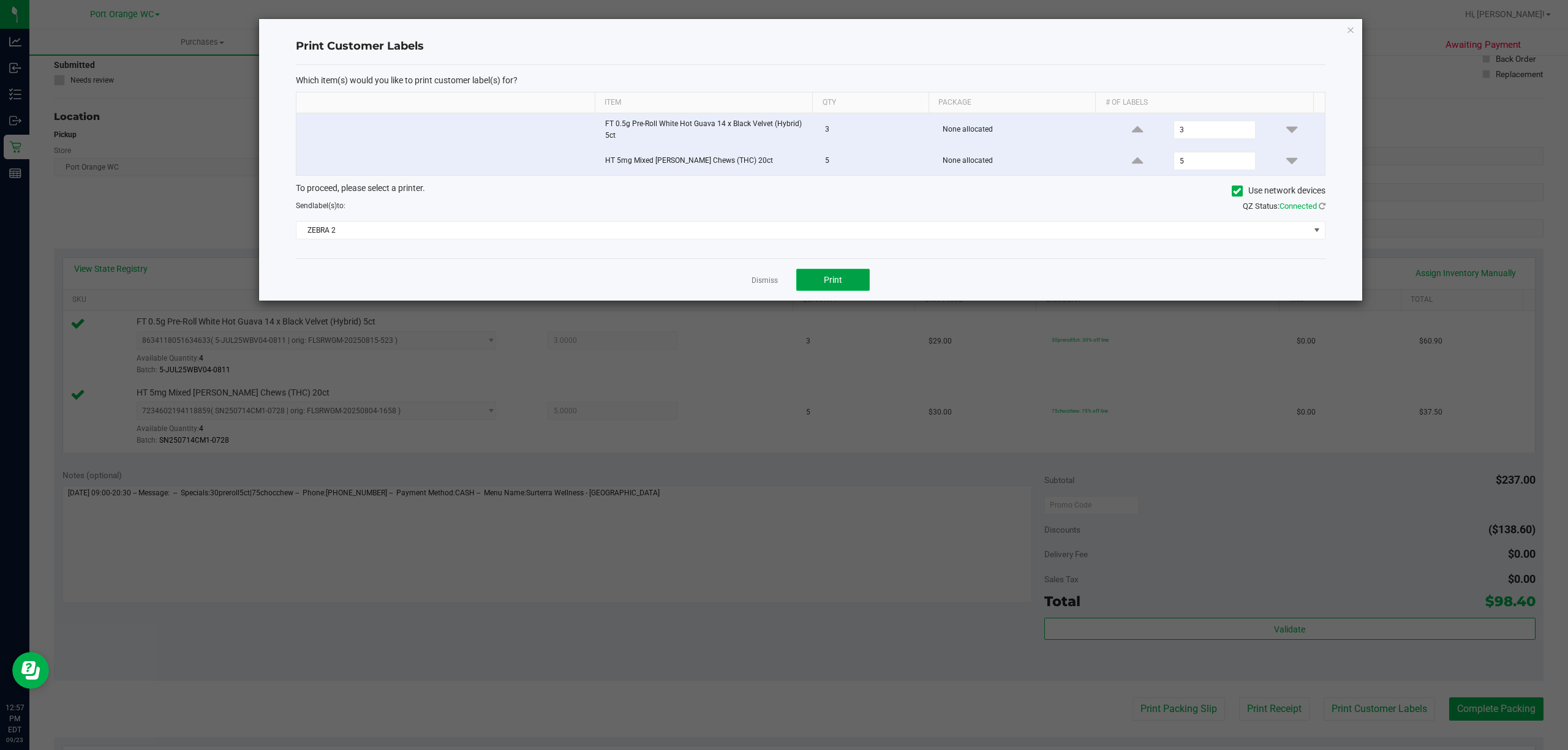
click at [833, 289] on button "Print" at bounding box center [833, 280] width 73 height 22
click at [767, 282] on link "Dismiss" at bounding box center [765, 280] width 26 height 11
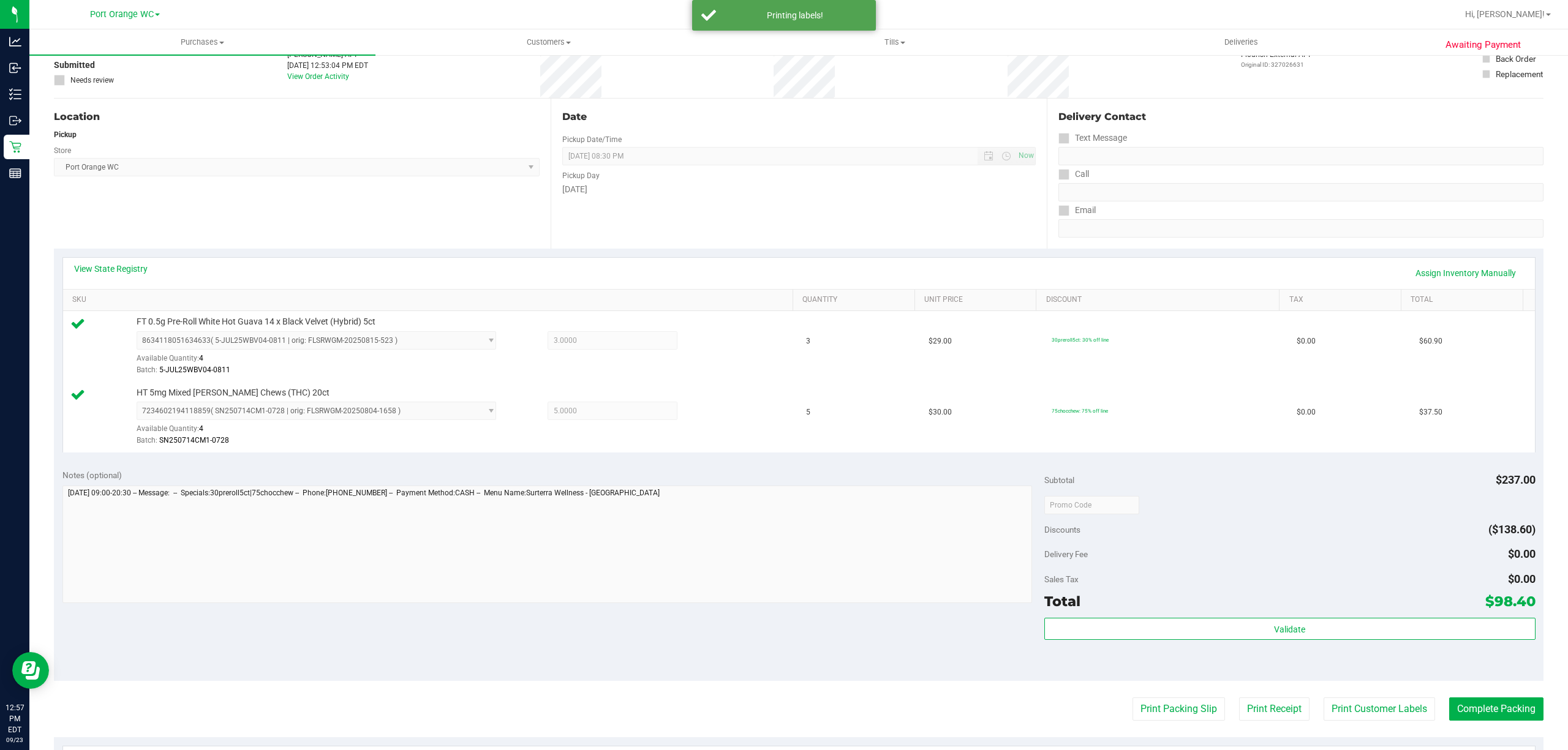
click at [1198, 696] on purchase-details "Back Edit Purchase Cancel Purchase View Profile # 11993919 BioTrack ID: - Submi…" at bounding box center [798, 475] width 1489 height 982
click at [1184, 702] on button "Print Packing Slip" at bounding box center [1179, 709] width 93 height 24
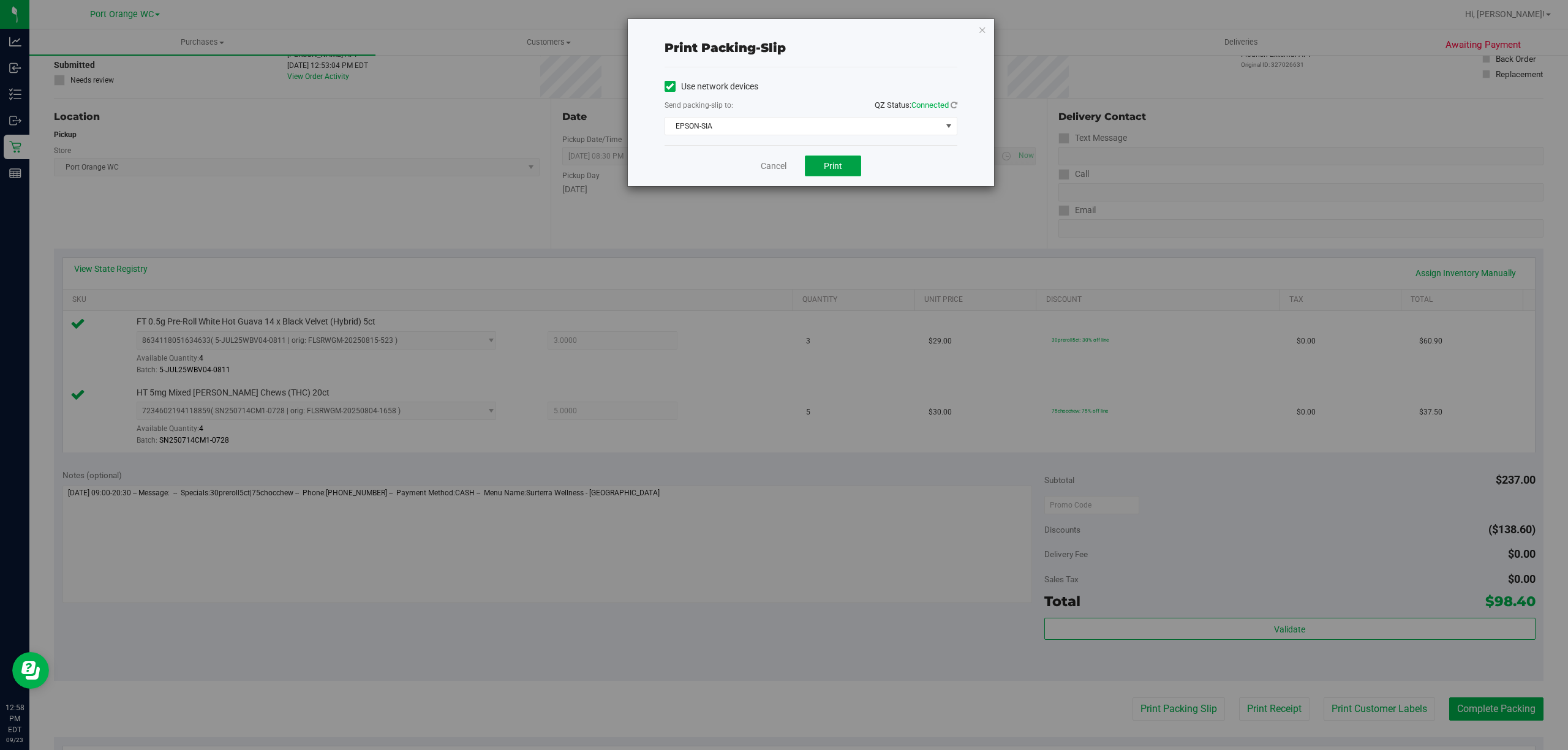
click at [825, 172] on button "Print" at bounding box center [833, 166] width 56 height 21
click at [768, 167] on link "Cancel" at bounding box center [773, 167] width 26 height 13
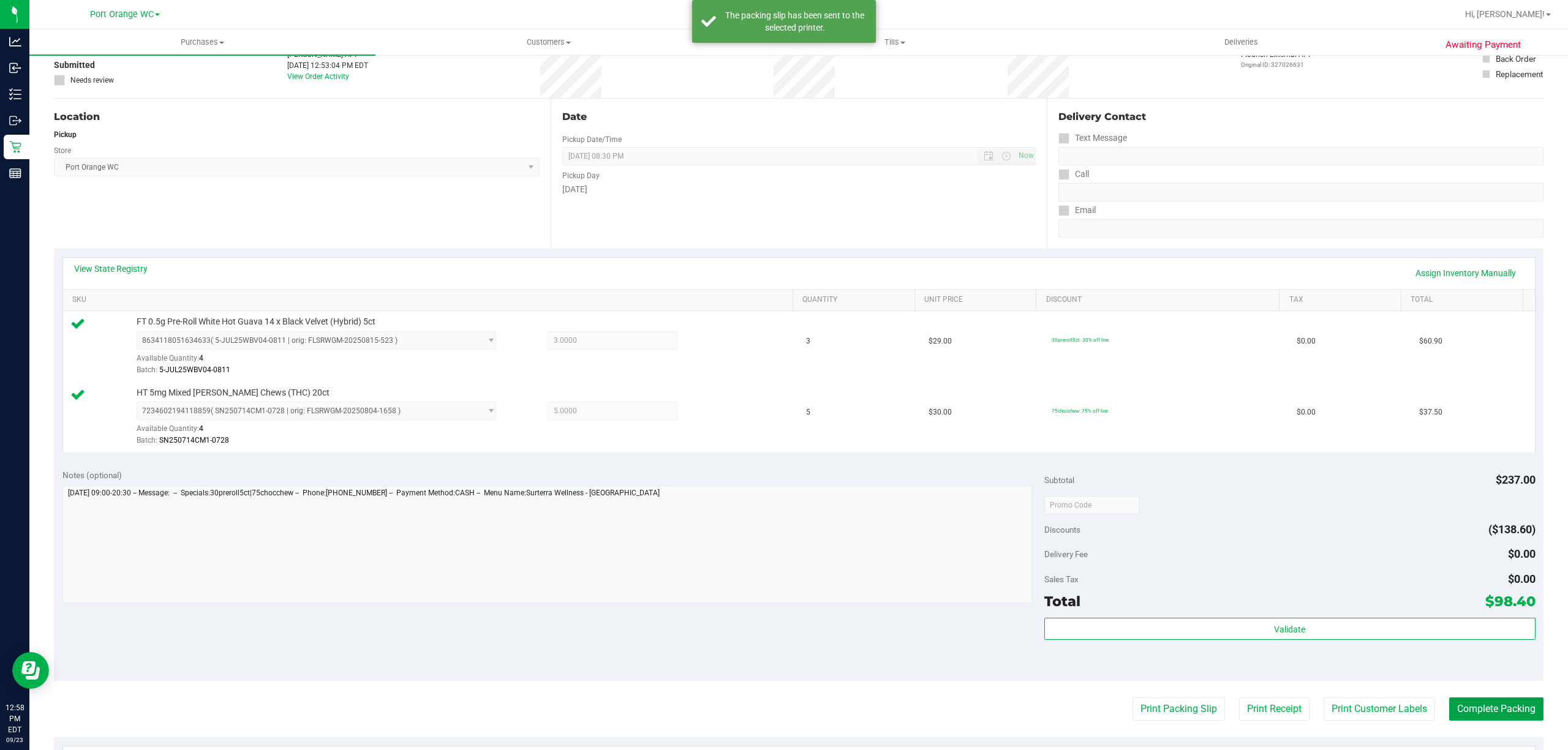
drag, startPoint x: 1525, startPoint y: 708, endPoint x: 1466, endPoint y: 690, distance: 61.7
click at [1524, 707] on button "Complete Packing" at bounding box center [1497, 709] width 94 height 24
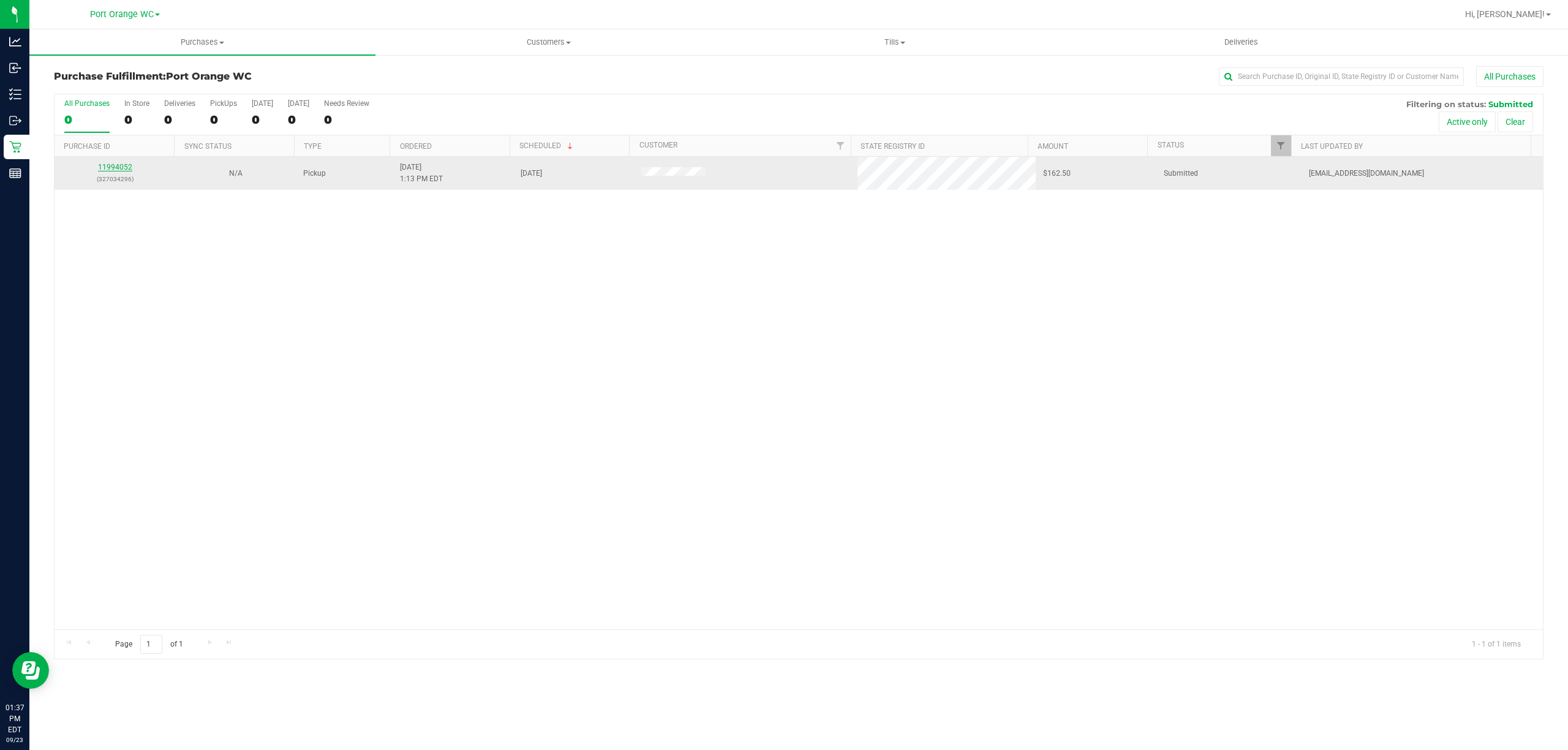
click at [111, 171] on link "11994052" at bounding box center [115, 167] width 34 height 9
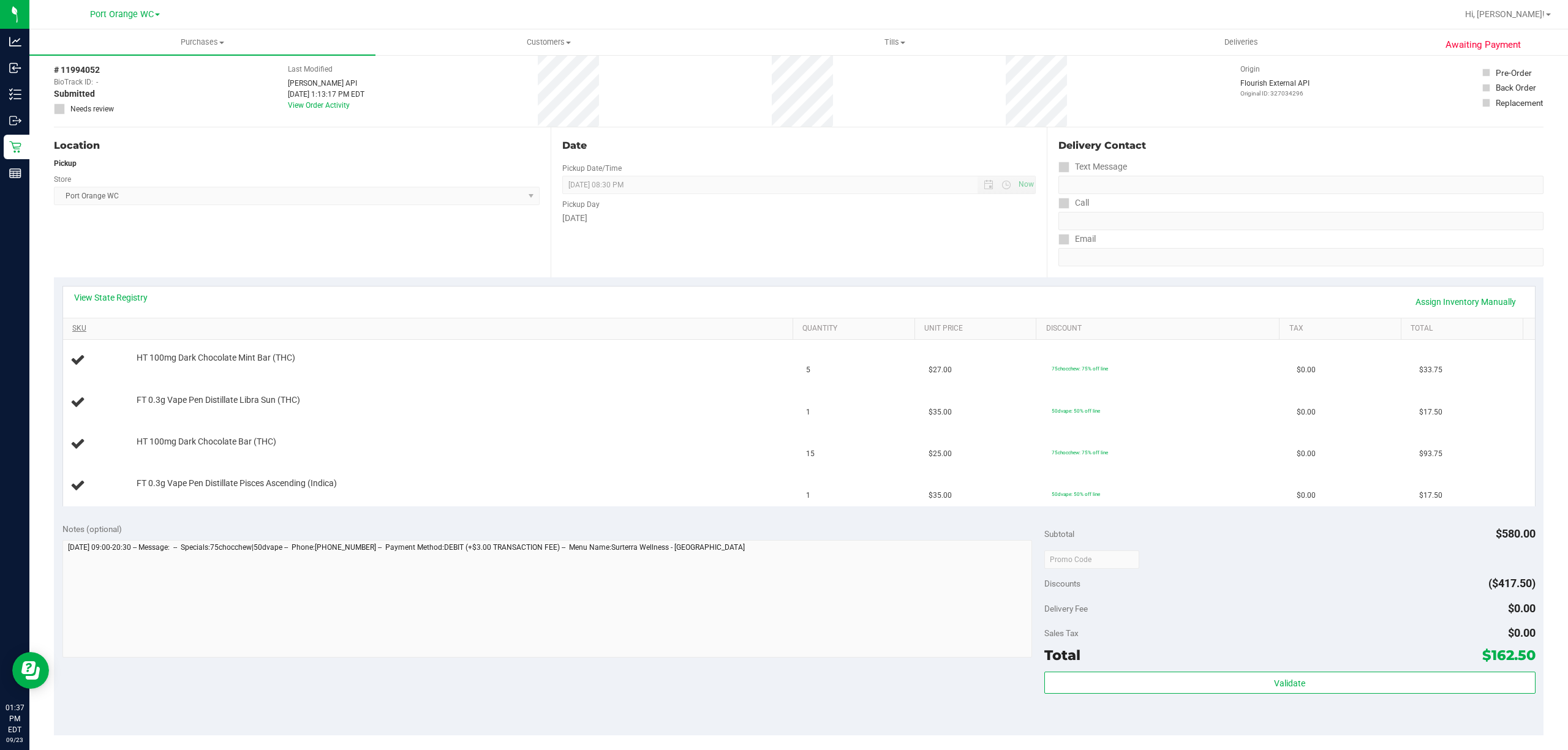
scroll to position [81, 0]
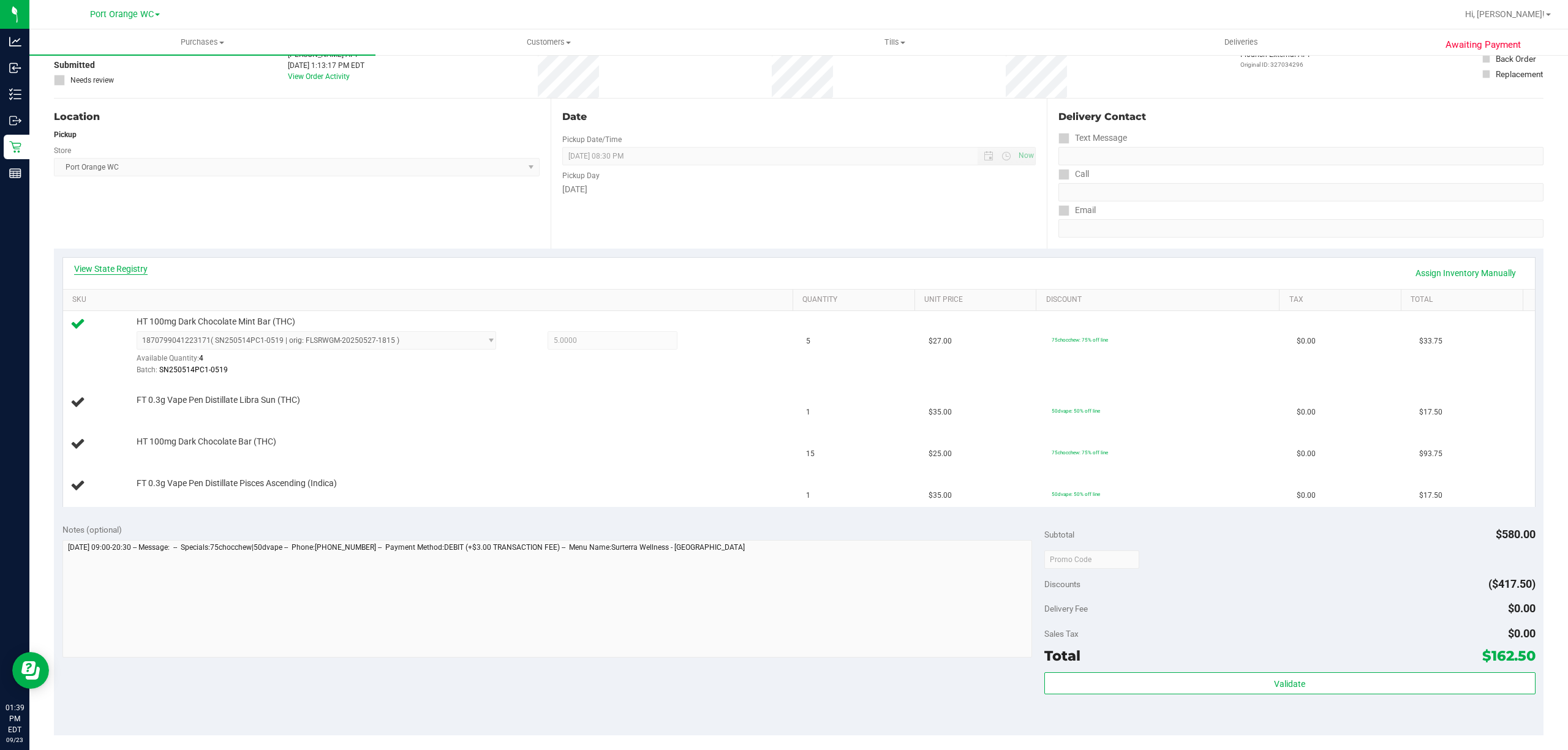
click at [133, 275] on link "View State Registry" at bounding box center [110, 268] width 73 height 12
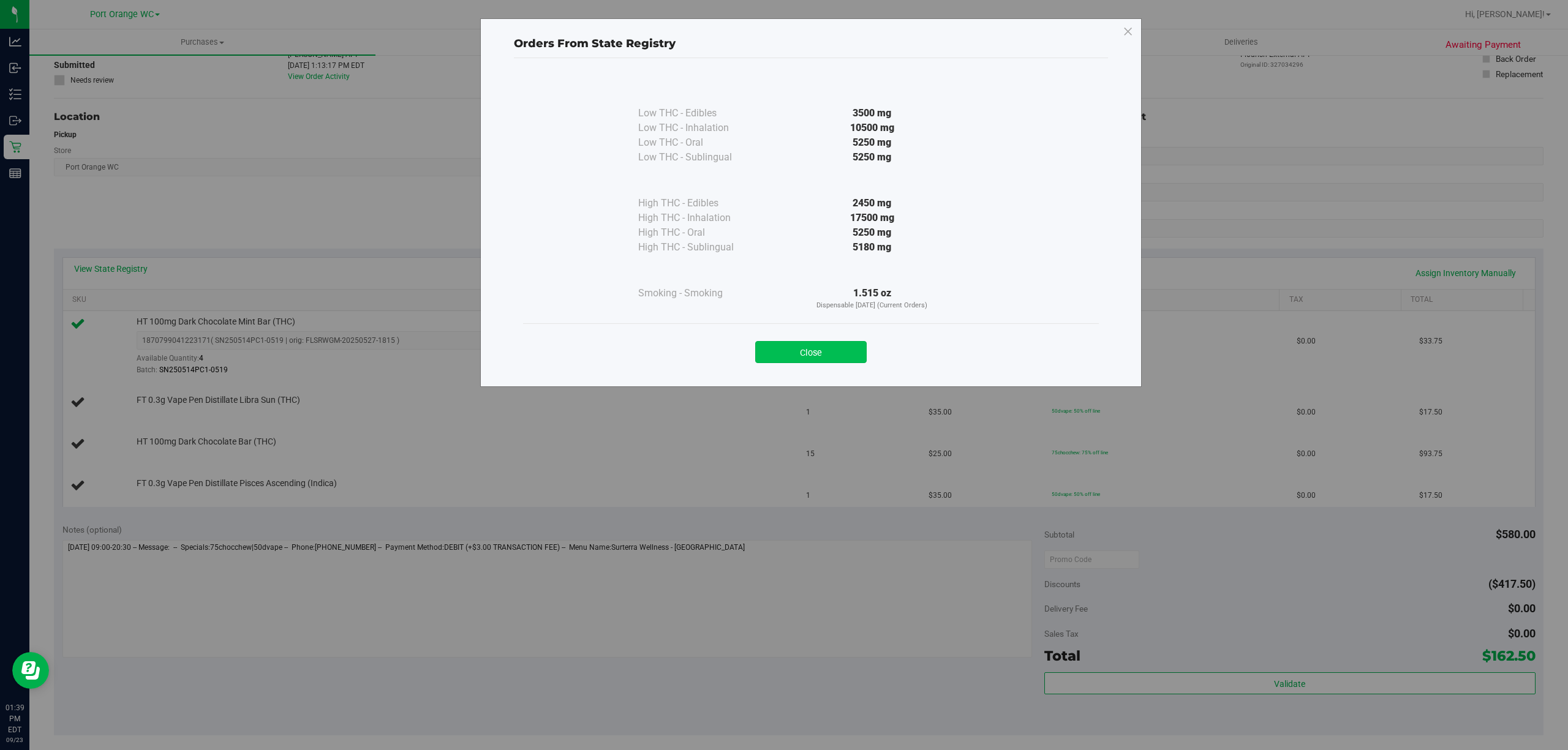
click at [811, 346] on button "Close" at bounding box center [810, 352] width 111 height 22
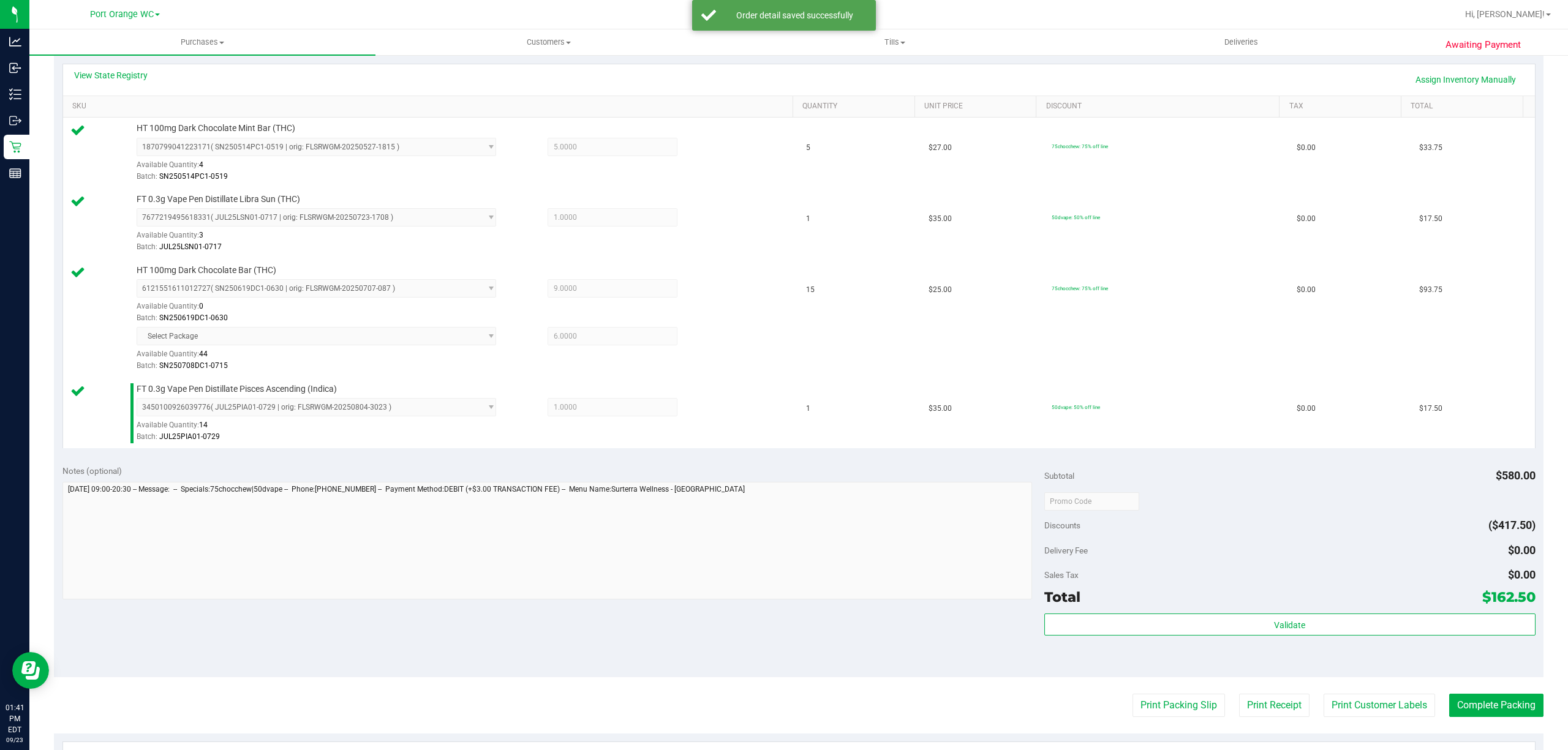
scroll to position [516, 0]
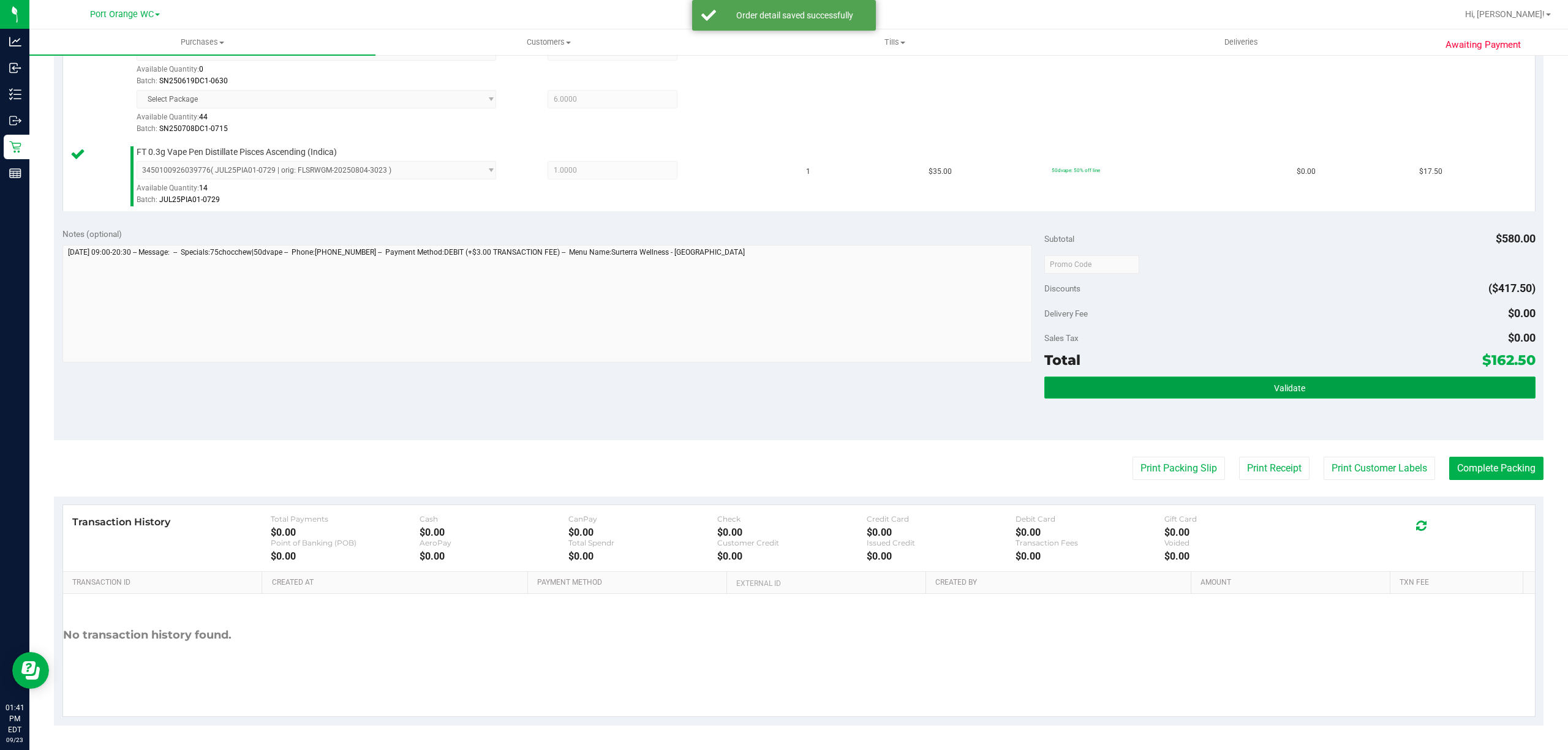
drag, startPoint x: 1254, startPoint y: 397, endPoint x: 1250, endPoint y: 393, distance: 5.7
click at [1254, 397] on button "Validate" at bounding box center [1289, 388] width 492 height 22
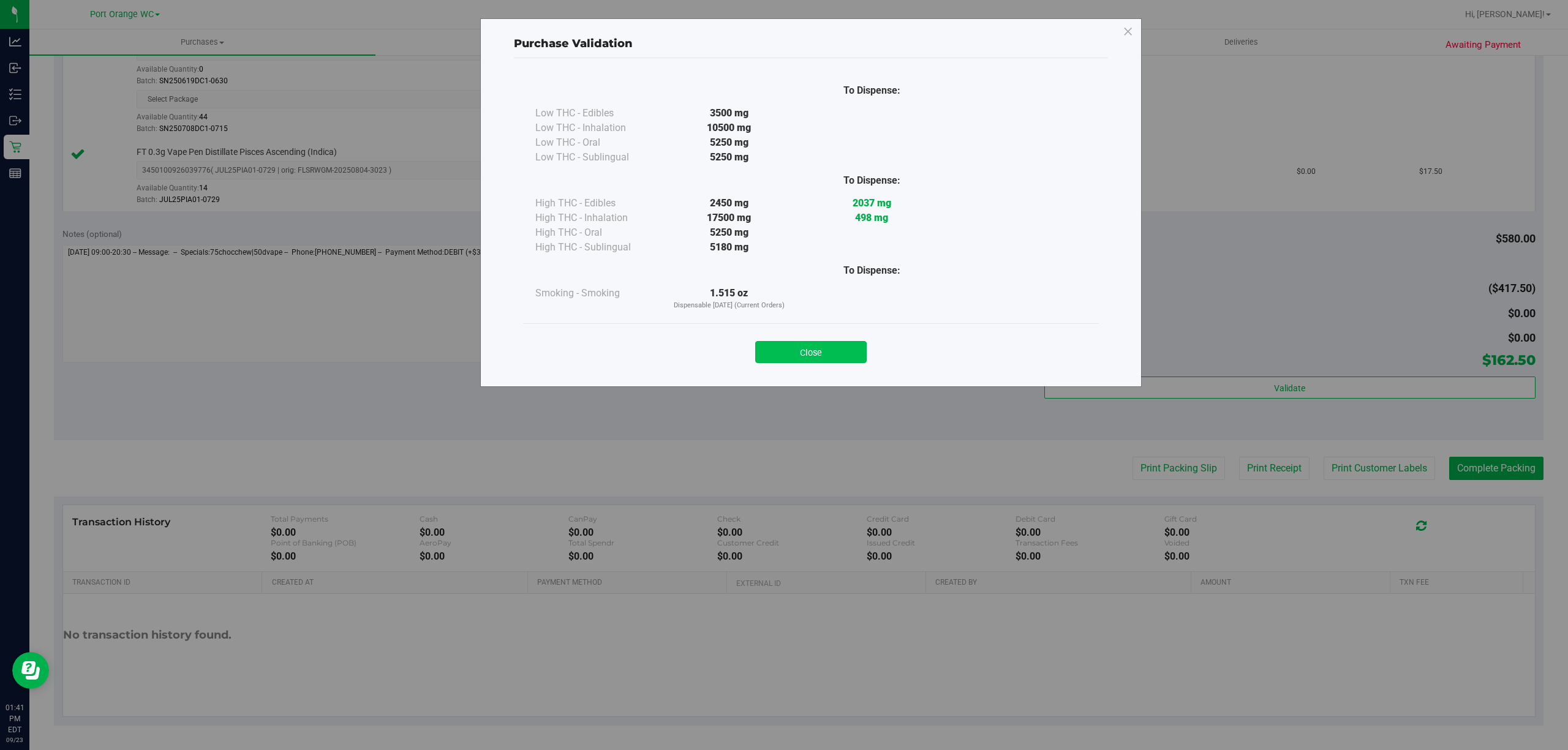
click at [825, 360] on button "Close" at bounding box center [810, 352] width 111 height 22
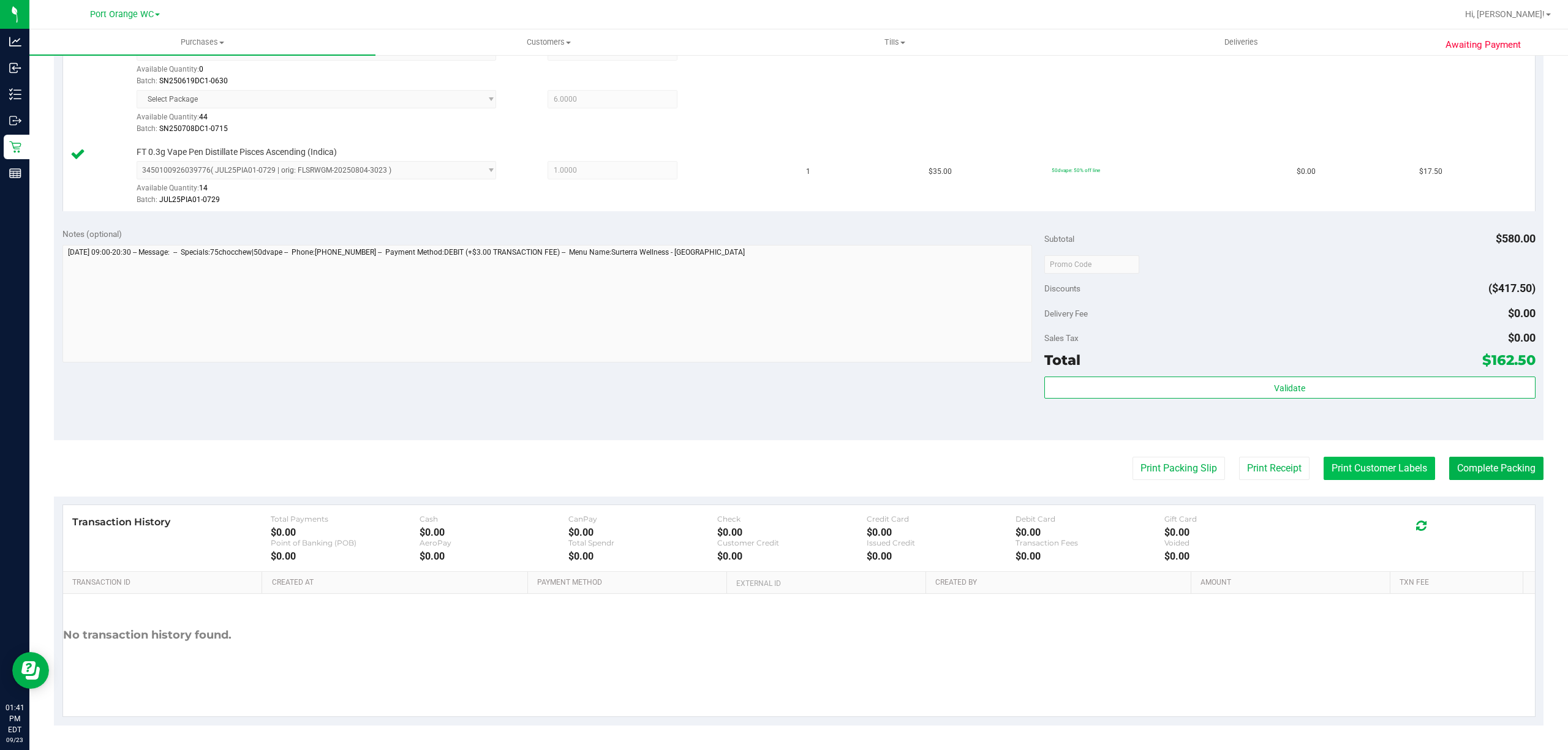
click at [1365, 466] on button "Print Customer Labels" at bounding box center [1379, 468] width 111 height 24
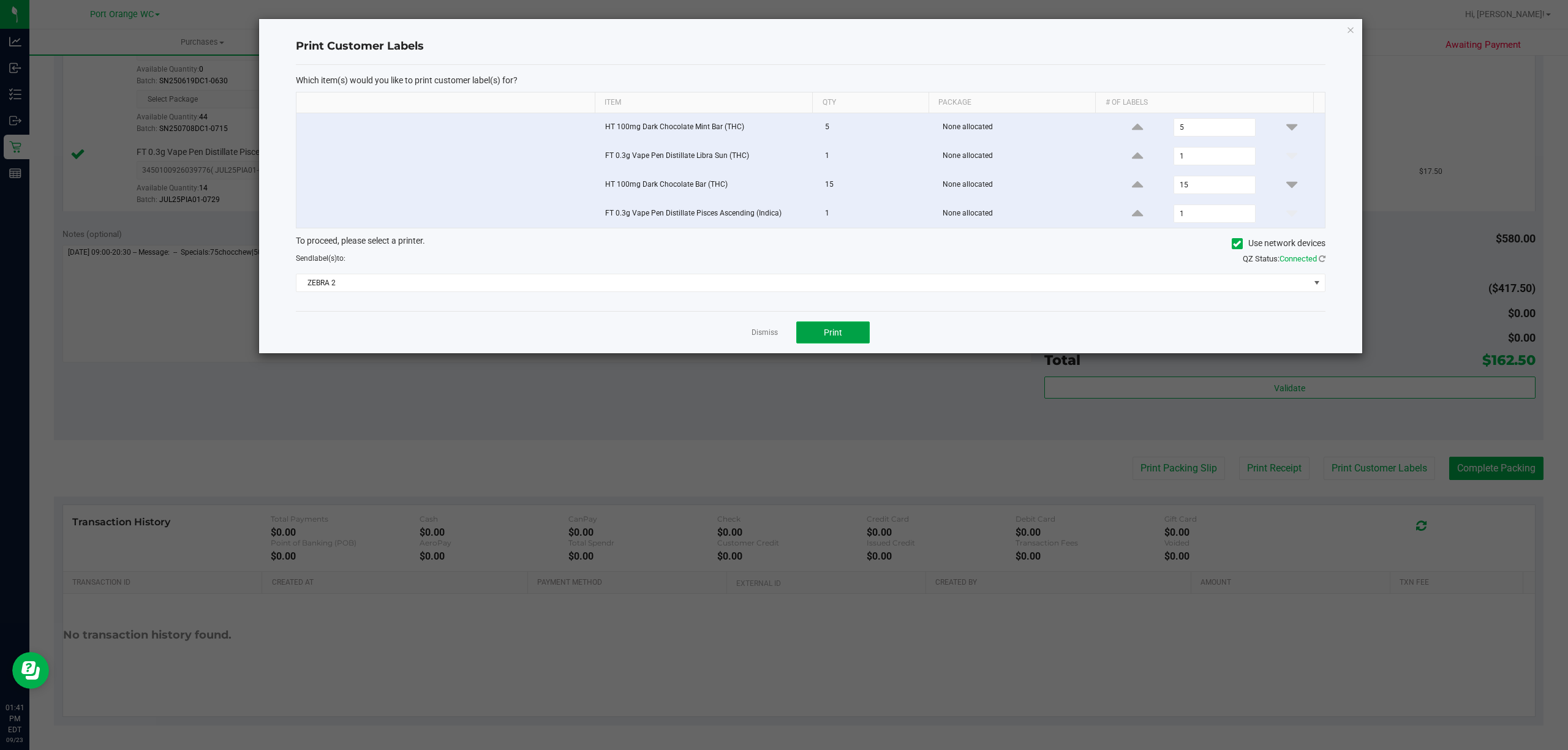
click at [824, 332] on span "Print" at bounding box center [833, 332] width 19 height 10
click at [760, 336] on link "Dismiss" at bounding box center [765, 332] width 26 height 11
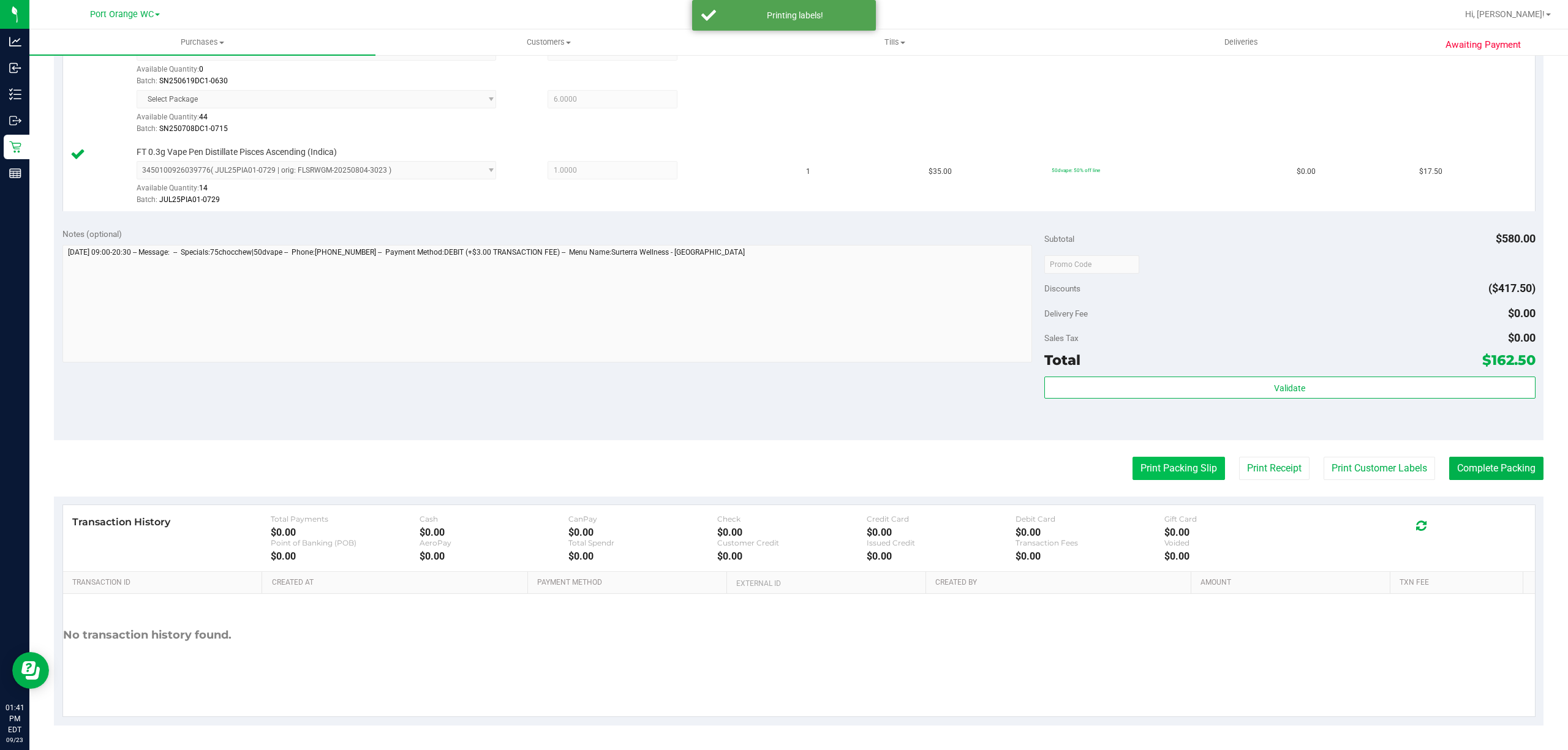
click at [1187, 461] on button "Print Packing Slip" at bounding box center [1179, 468] width 93 height 24
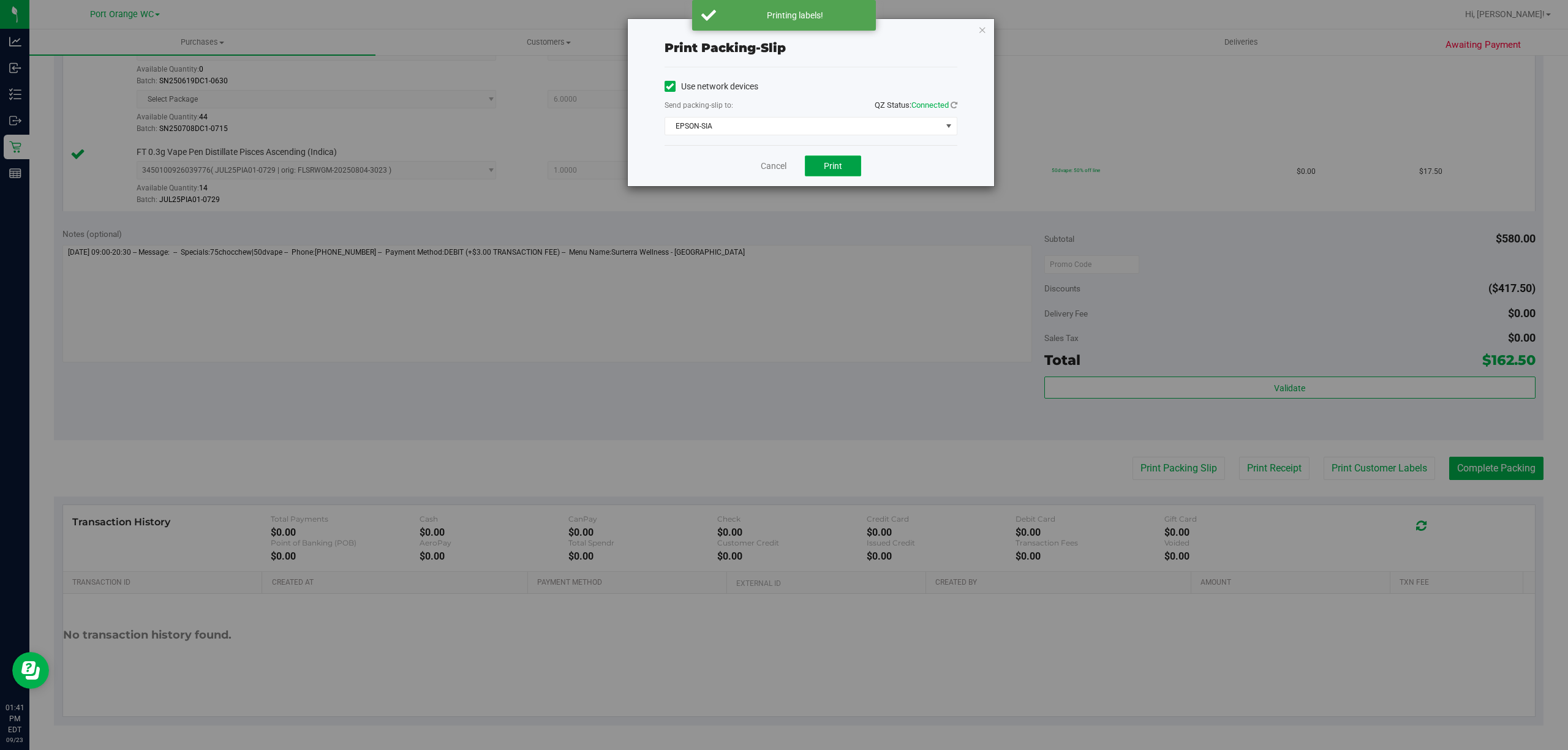
click at [830, 166] on span "Print" at bounding box center [833, 166] width 19 height 10
click at [774, 162] on link "Cancel" at bounding box center [773, 167] width 26 height 13
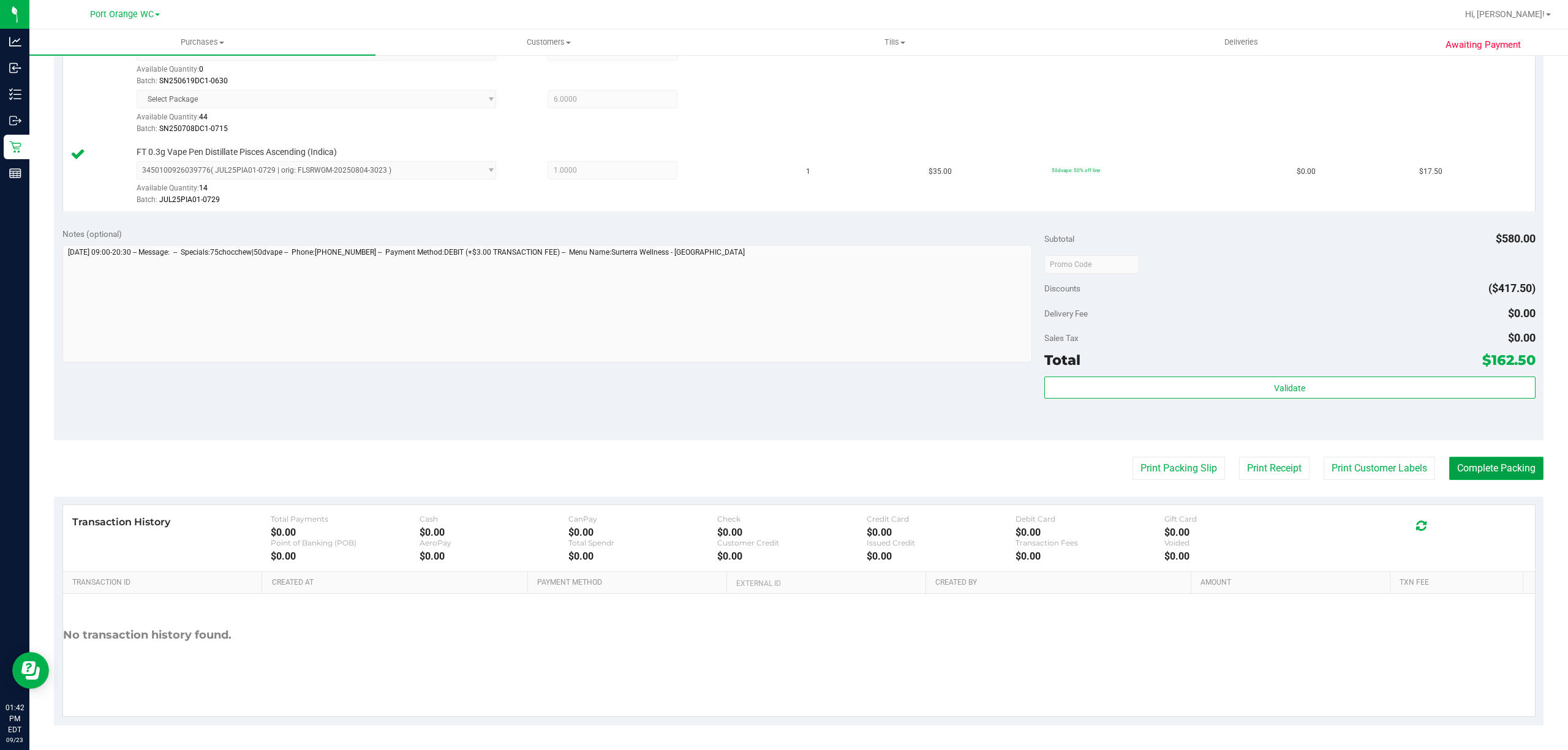
click at [1484, 471] on button "Complete Packing" at bounding box center [1497, 468] width 94 height 24
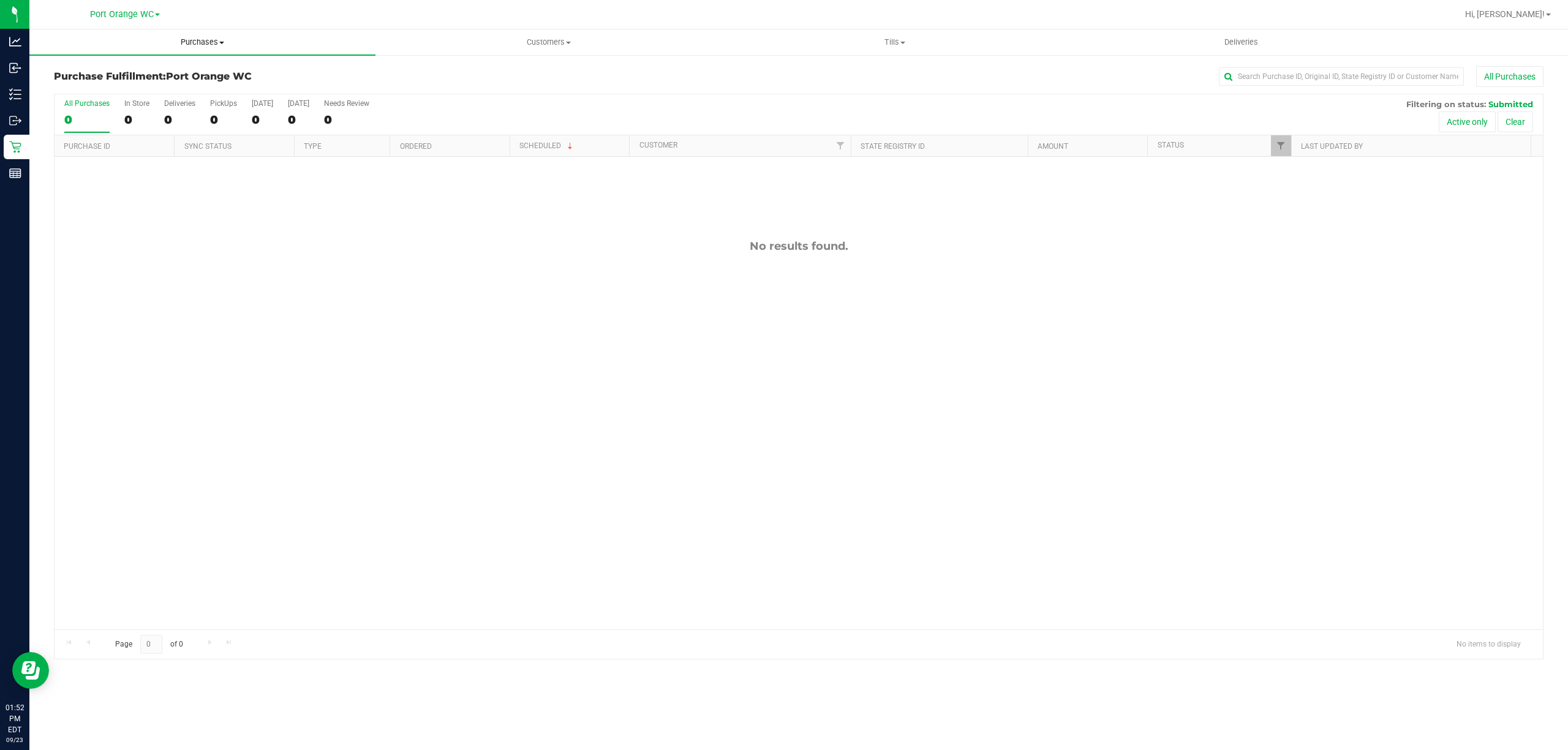
click at [208, 42] on span "Purchases" at bounding box center [202, 42] width 346 height 11
click at [78, 81] on li "Fulfillment" at bounding box center [202, 89] width 346 height 15
drag, startPoint x: 583, startPoint y: 353, endPoint x: 577, endPoint y: 367, distance: 15.2
click at [577, 368] on div "No results found." at bounding box center [799, 435] width 1488 height 556
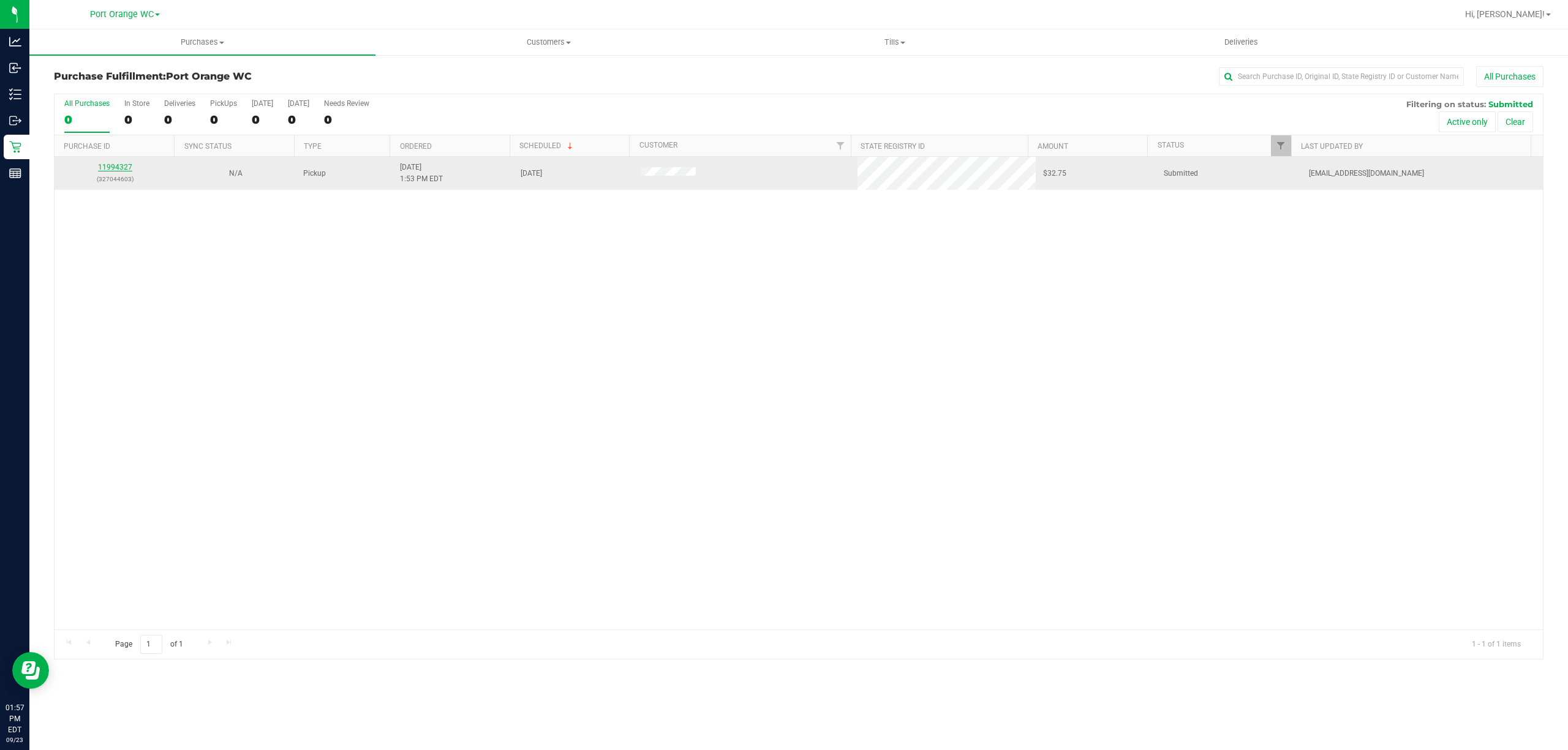
click at [109, 171] on link "11994327" at bounding box center [115, 167] width 34 height 9
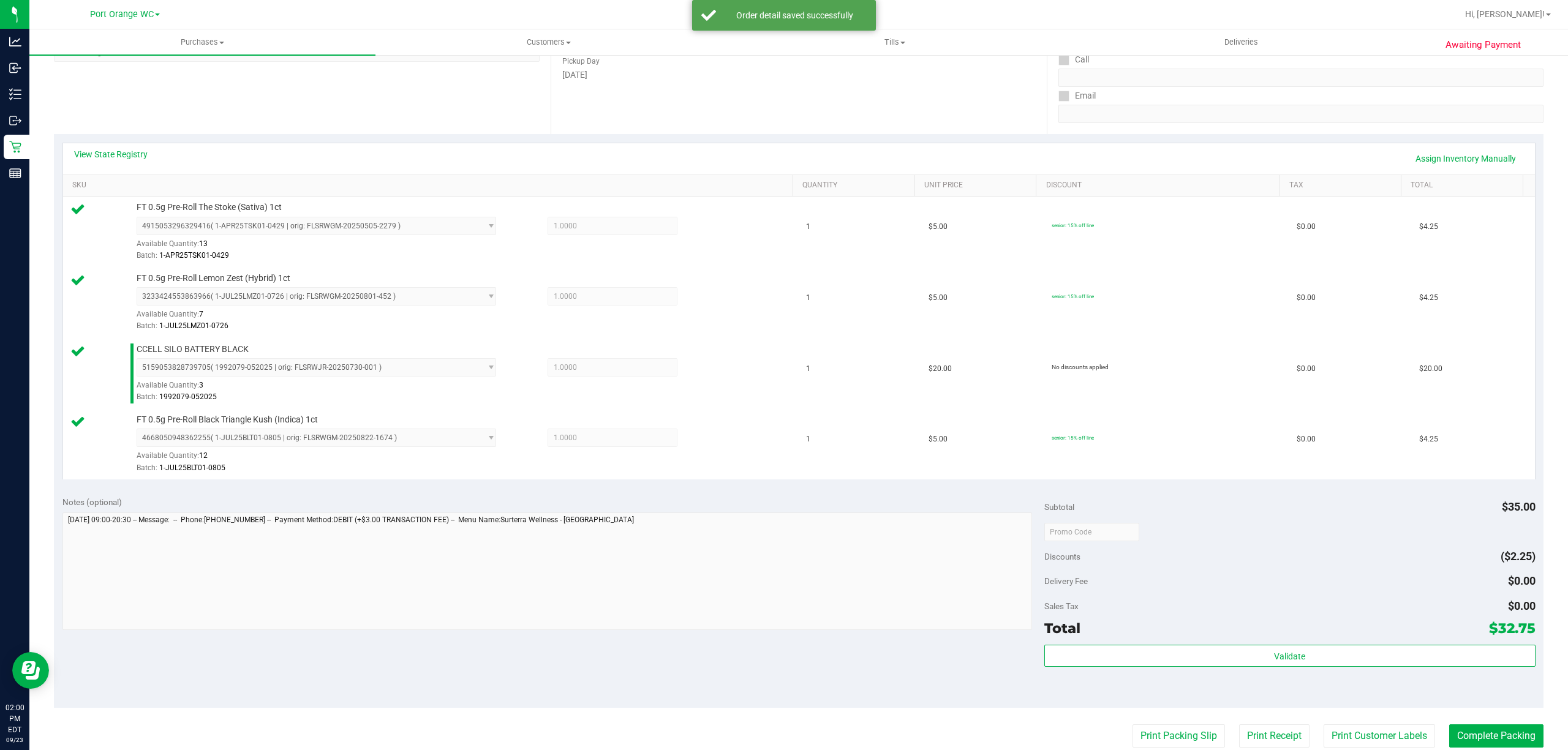
scroll to position [466, 0]
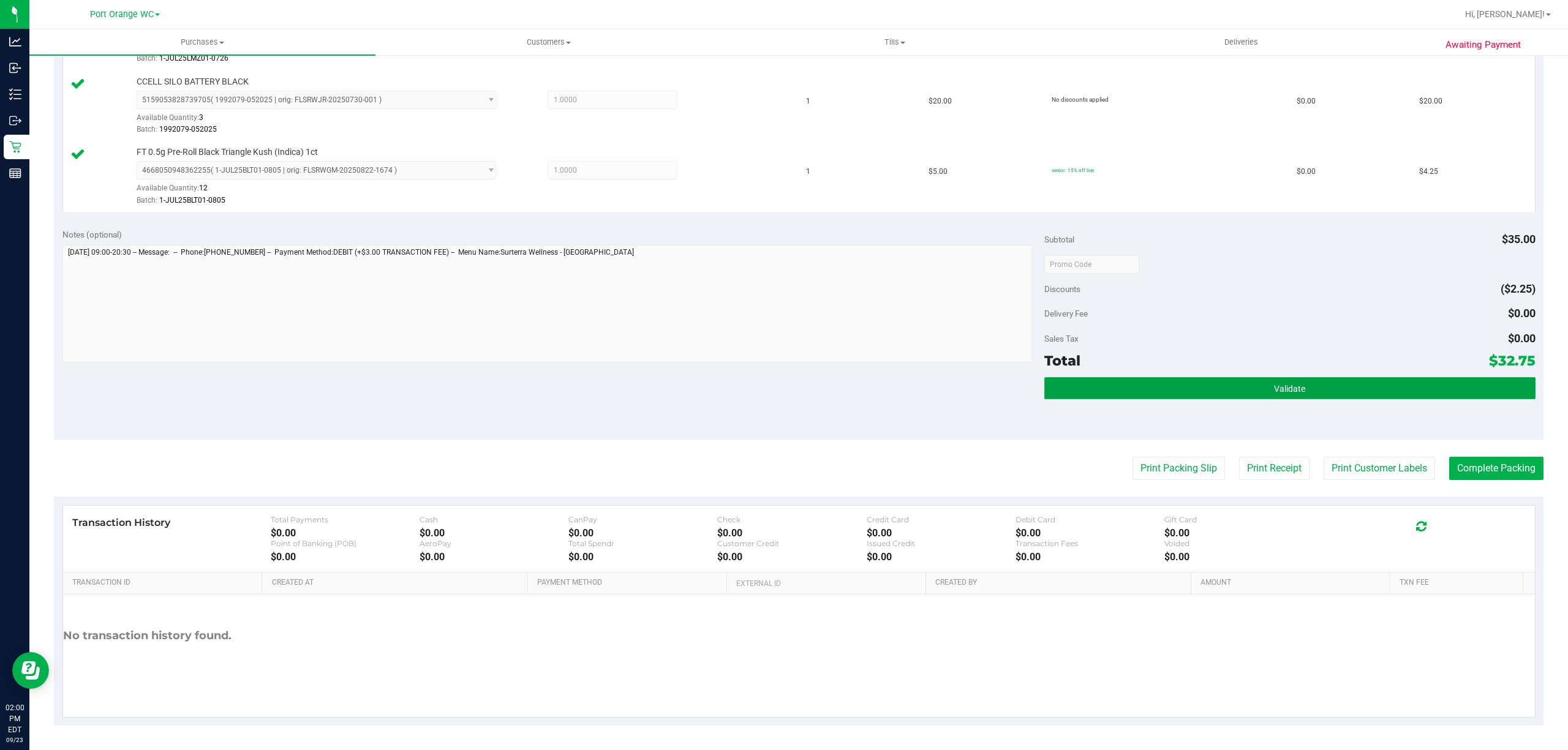
click at [1302, 381] on button "Validate" at bounding box center [1289, 388] width 492 height 22
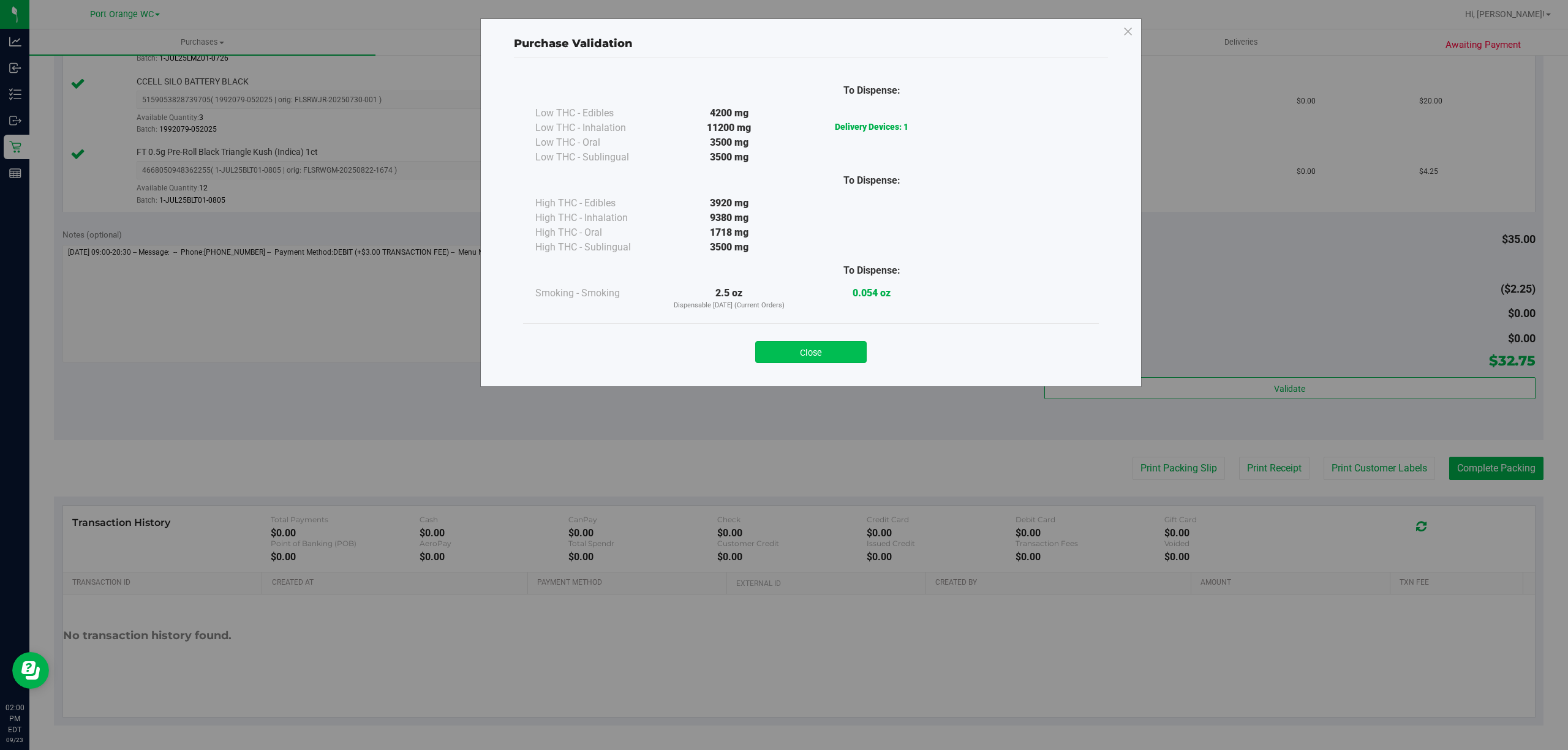
click at [812, 345] on button "Close" at bounding box center [810, 352] width 111 height 22
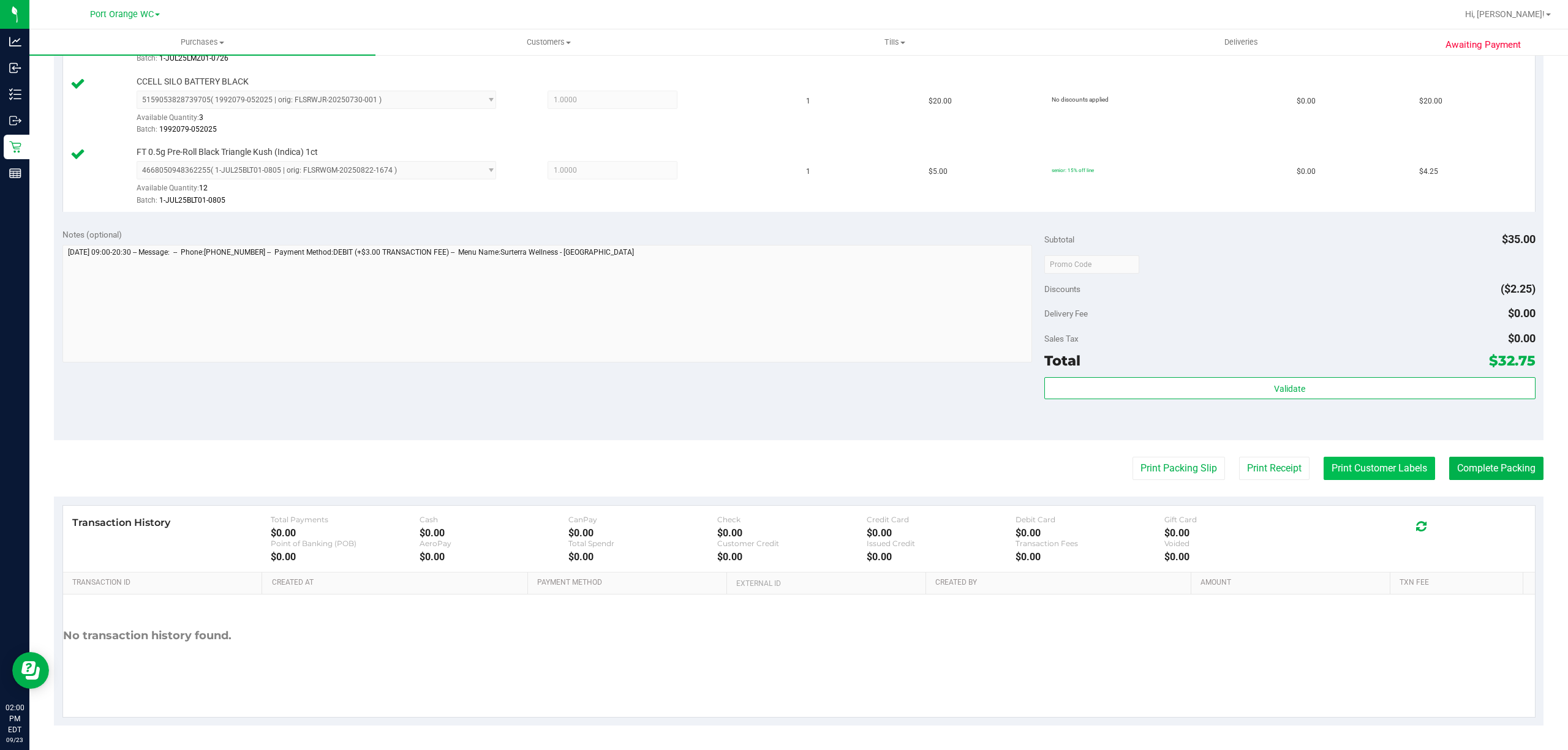
click at [1384, 462] on button "Print Customer Labels" at bounding box center [1379, 468] width 111 height 24
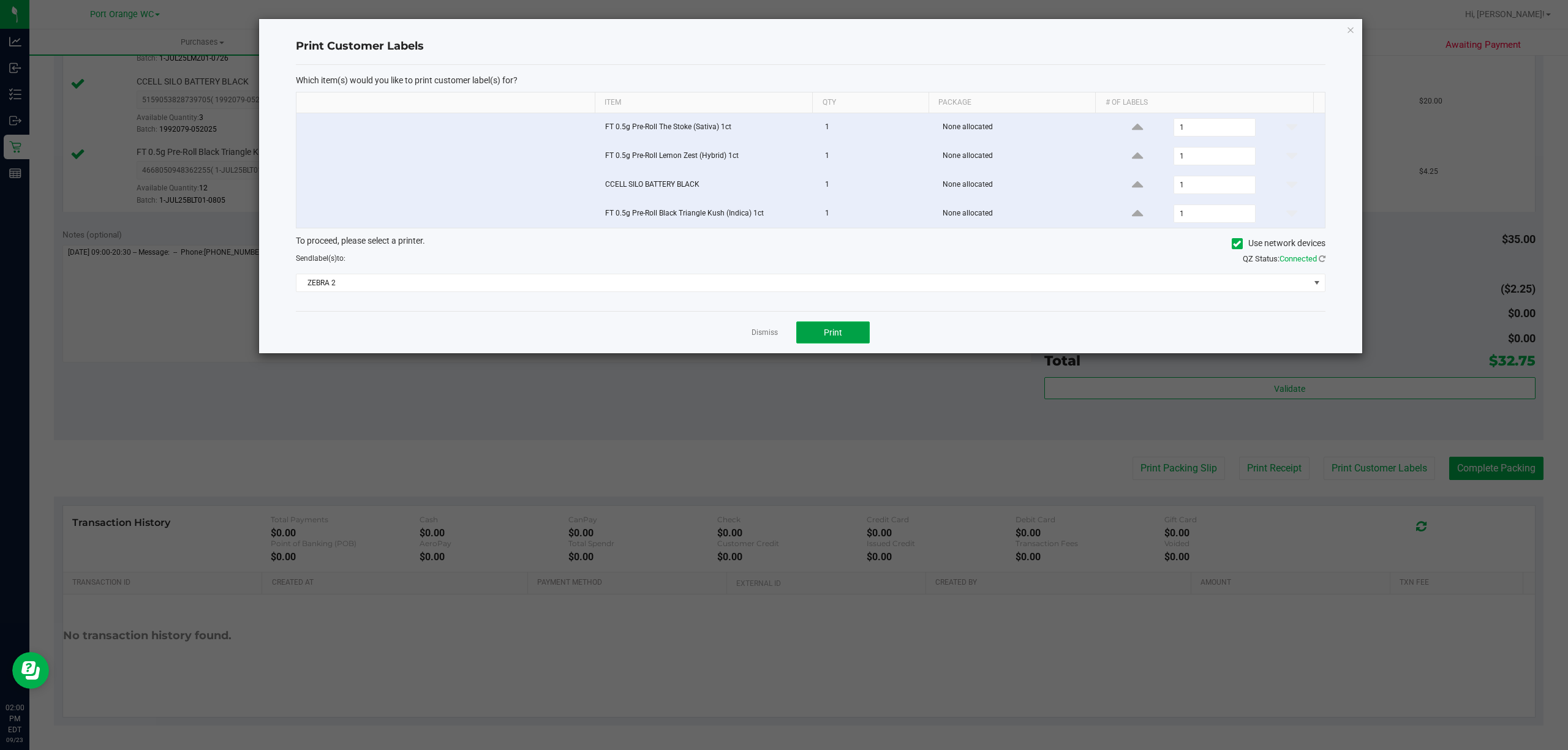
click at [842, 342] on button "Print" at bounding box center [833, 332] width 73 height 22
click at [765, 338] on link "Dismiss" at bounding box center [765, 332] width 26 height 11
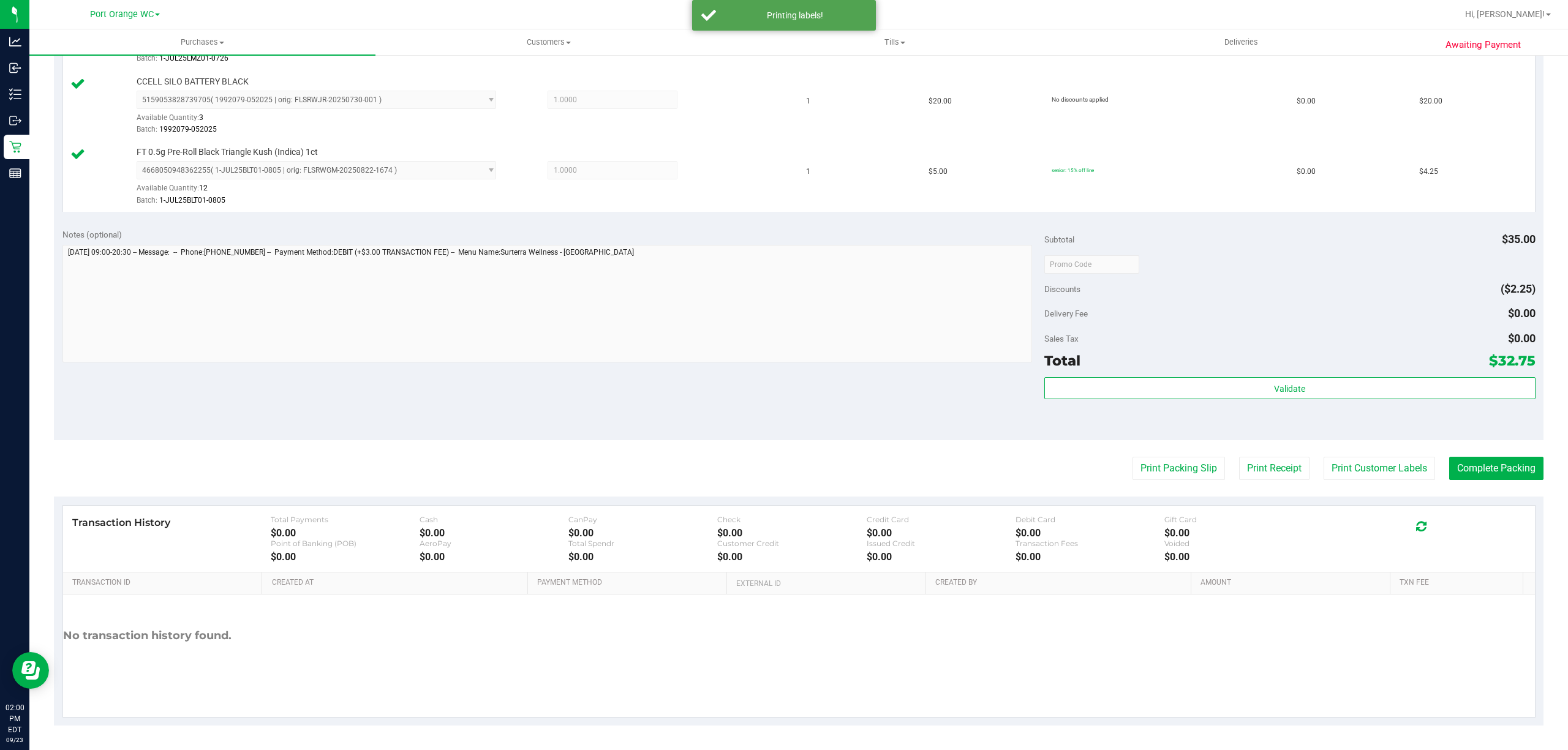
click at [1166, 484] on purchase-details "Back Edit Purchase Cancel Purchase View Profile # 11994327 BioTrack ID: - Submi…" at bounding box center [798, 164] width 1489 height 1124
click at [1164, 470] on button "Print Packing Slip" at bounding box center [1179, 468] width 93 height 24
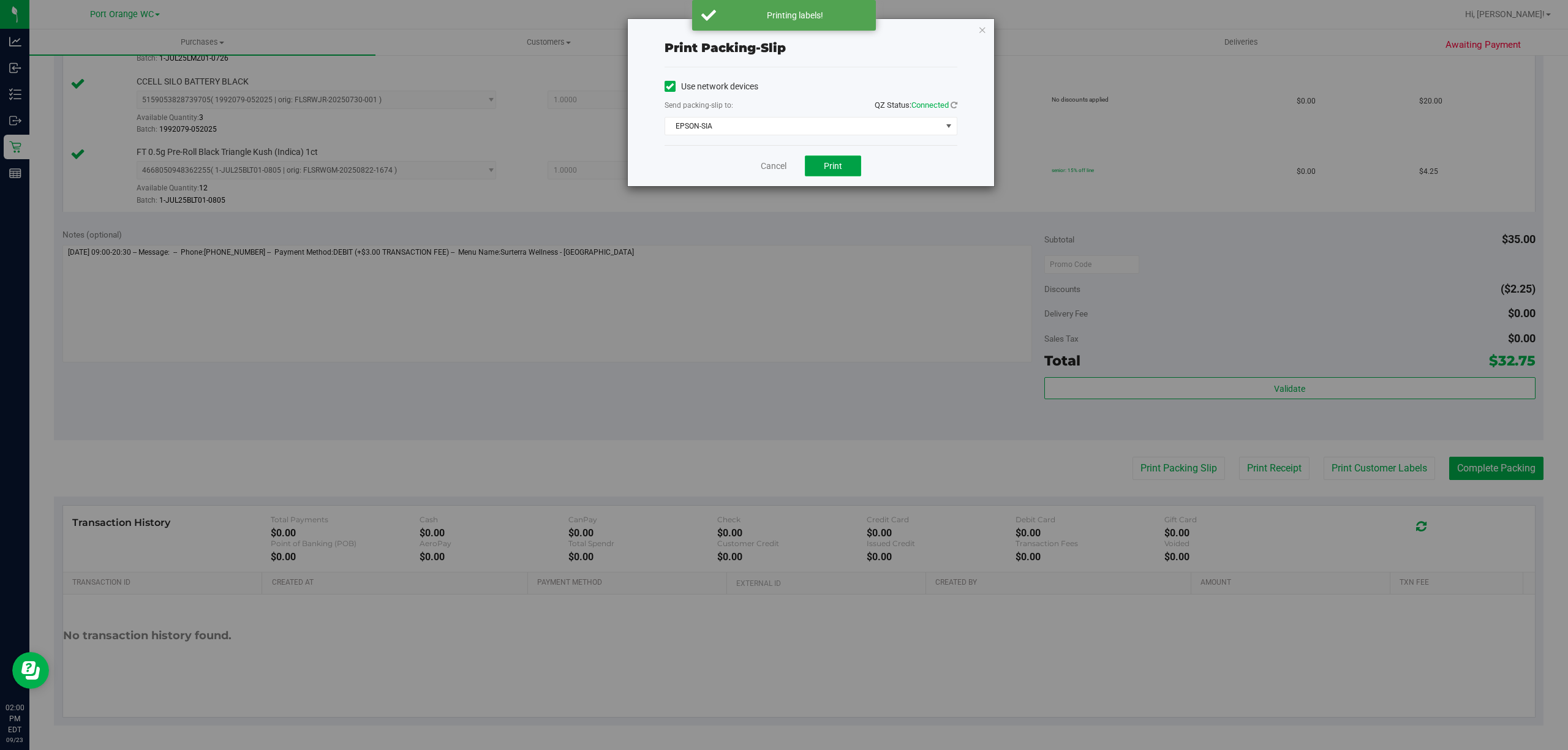
click at [830, 165] on span "Print" at bounding box center [833, 166] width 19 height 10
click at [775, 167] on link "Cancel" at bounding box center [773, 167] width 26 height 13
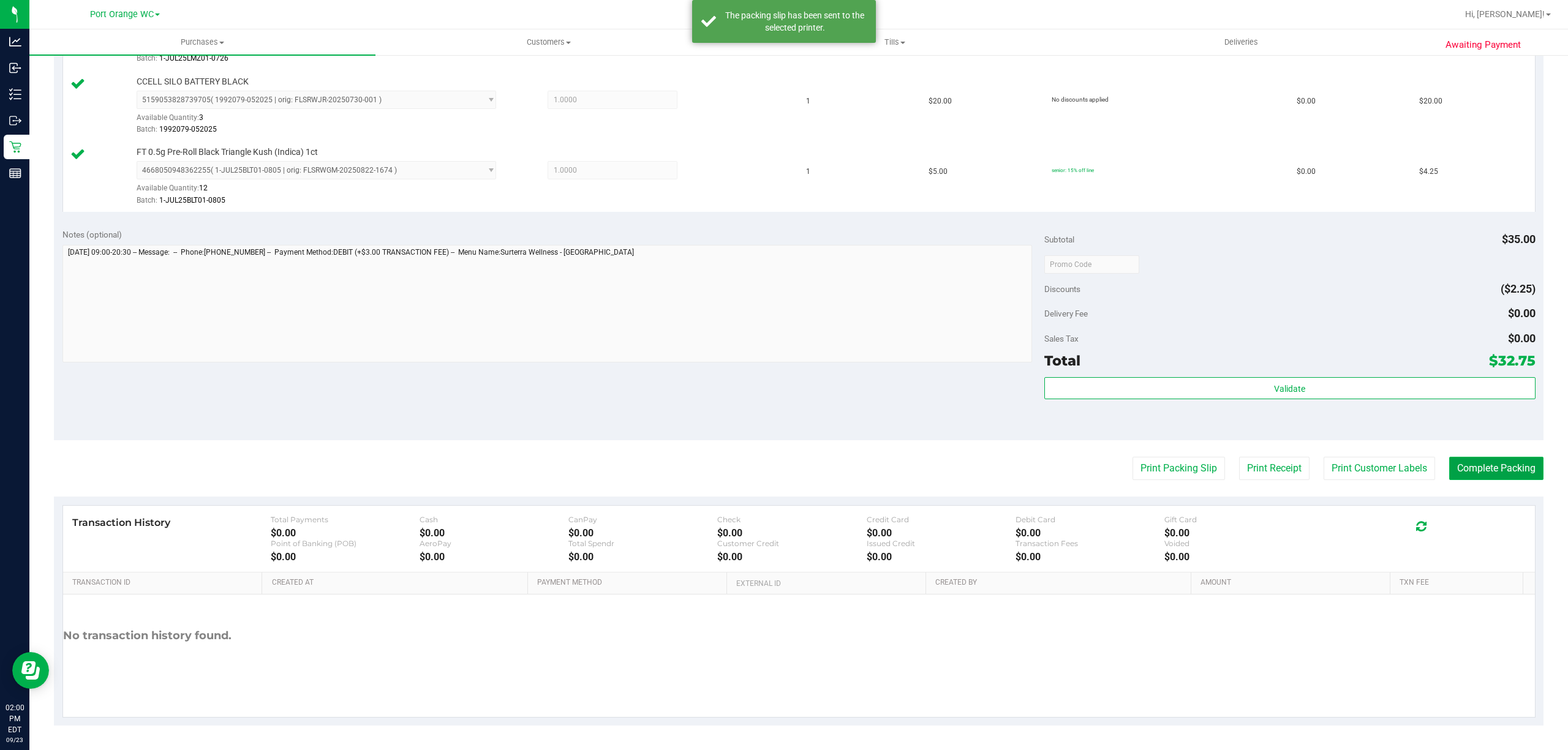
drag, startPoint x: 1479, startPoint y: 476, endPoint x: 1453, endPoint y: 461, distance: 30.0
click at [1477, 469] on button "Complete Packing" at bounding box center [1497, 468] width 94 height 24
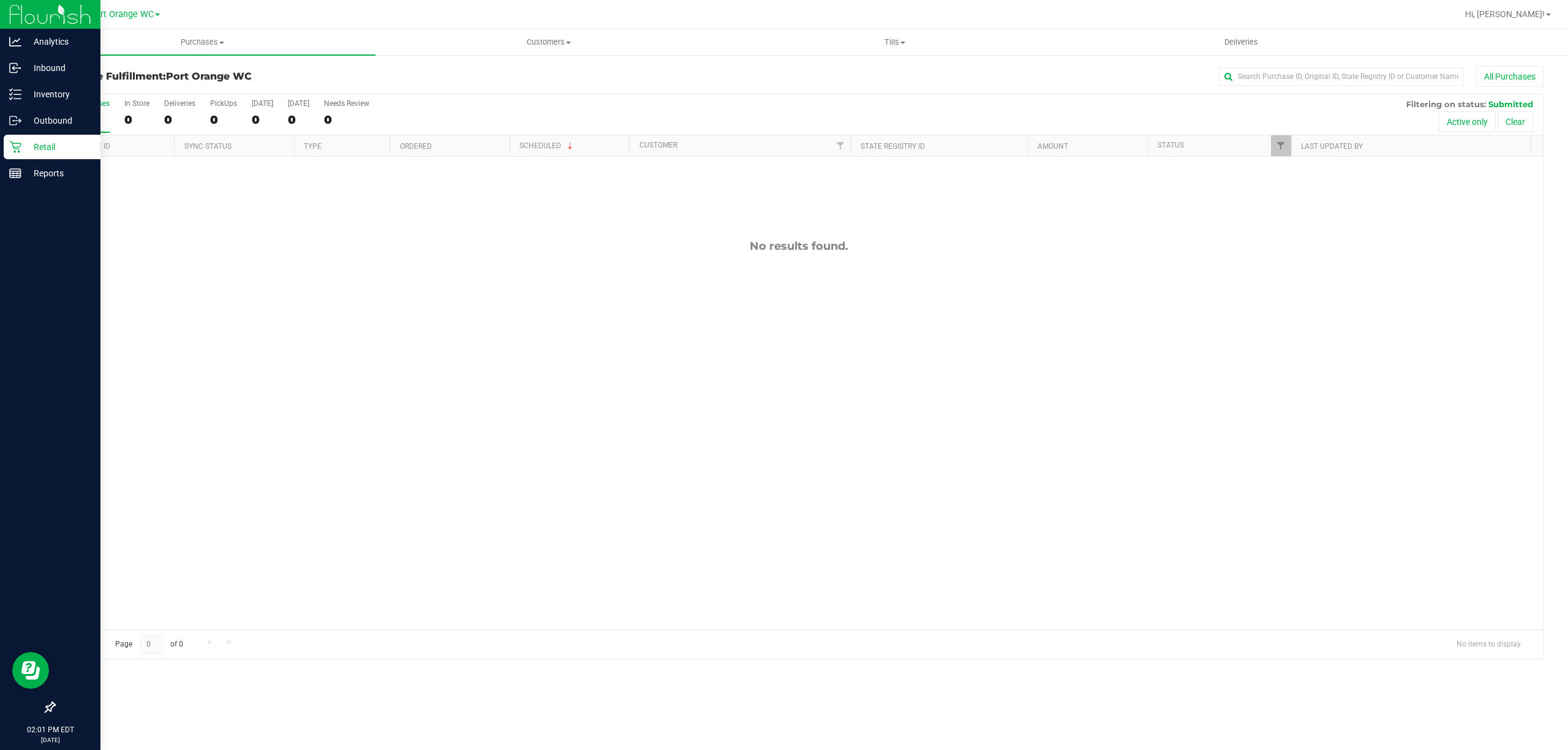
click at [40, 145] on p "Retail" at bounding box center [58, 147] width 73 height 15
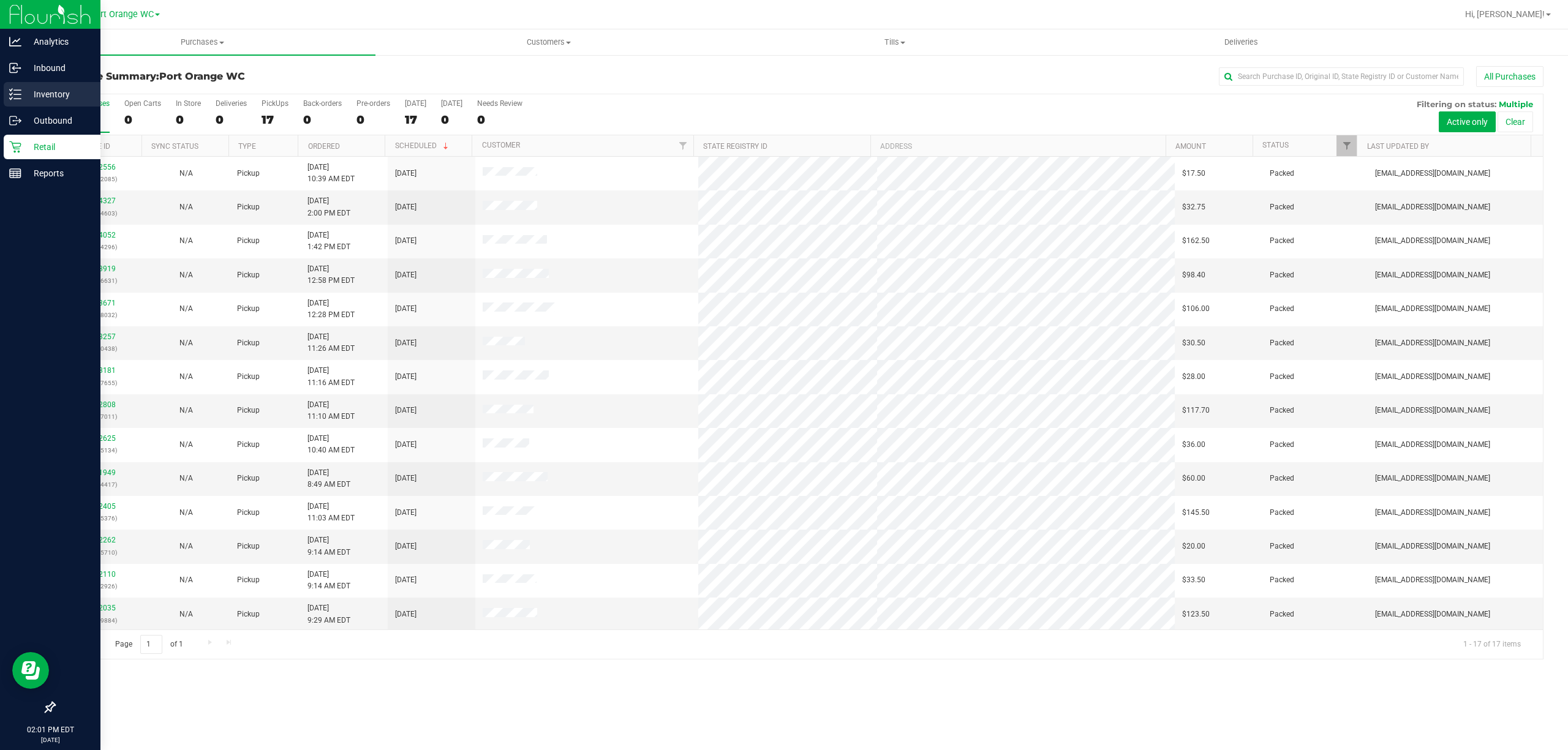
click at [50, 96] on p "Inventory" at bounding box center [58, 94] width 73 height 15
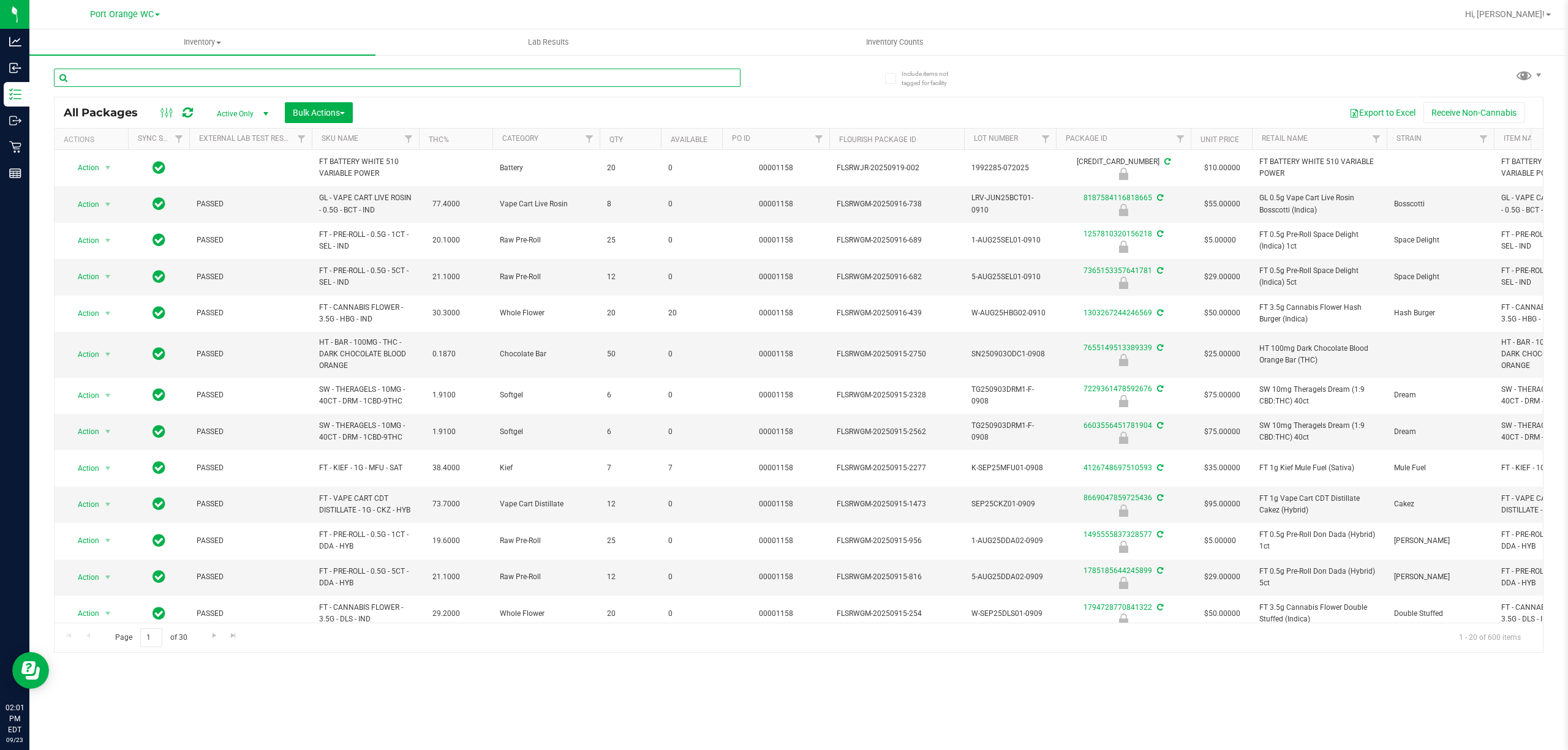
click at [142, 78] on input "text" at bounding box center [396, 77] width 687 height 19
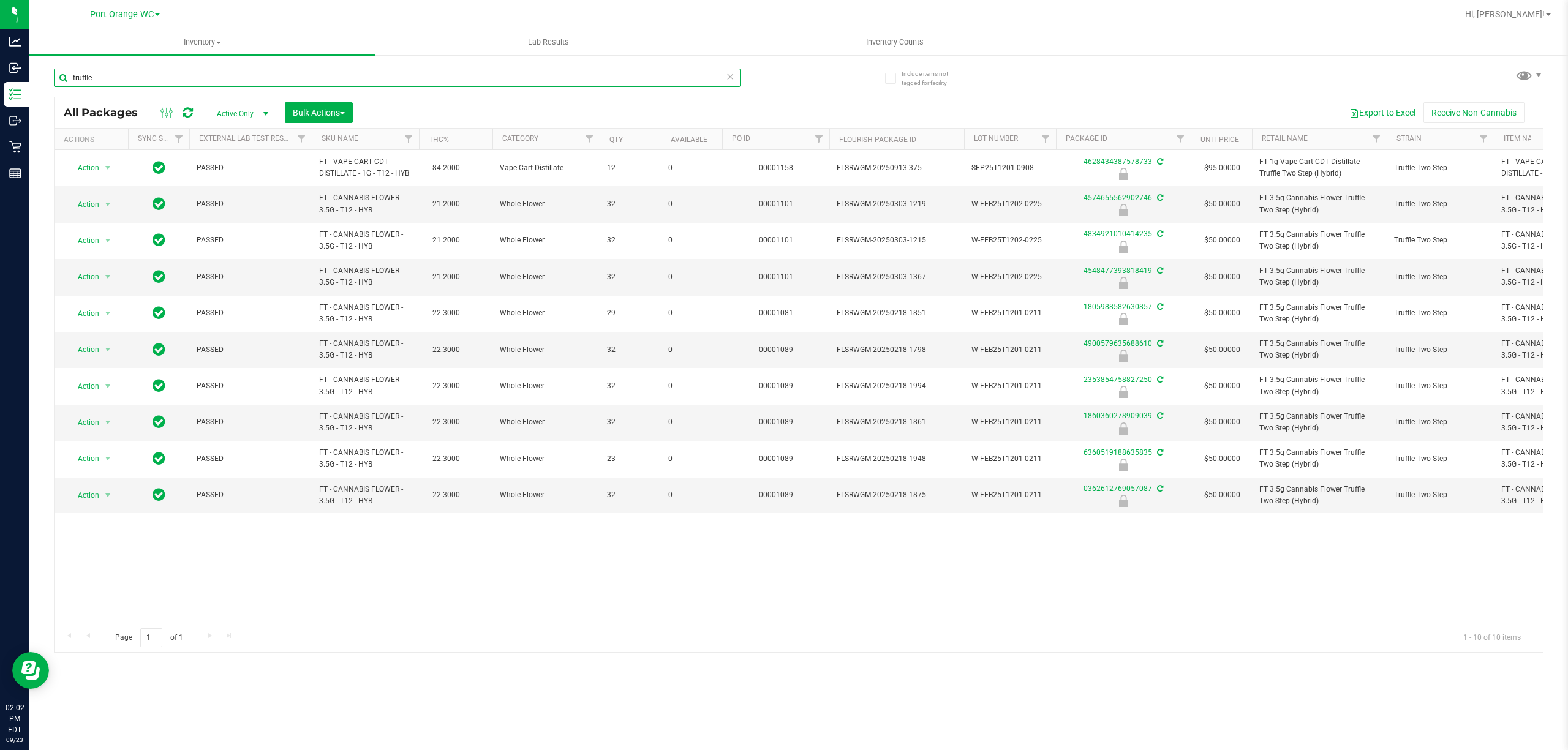
type input "truffle"
click at [250, 553] on div "Action Action Edit attributes Global inventory Locate package Package audit log…" at bounding box center [799, 387] width 1488 height 473
click at [103, 86] on input "truffle" at bounding box center [396, 77] width 687 height 19
click at [103, 85] on input "truffle" at bounding box center [396, 77] width 687 height 19
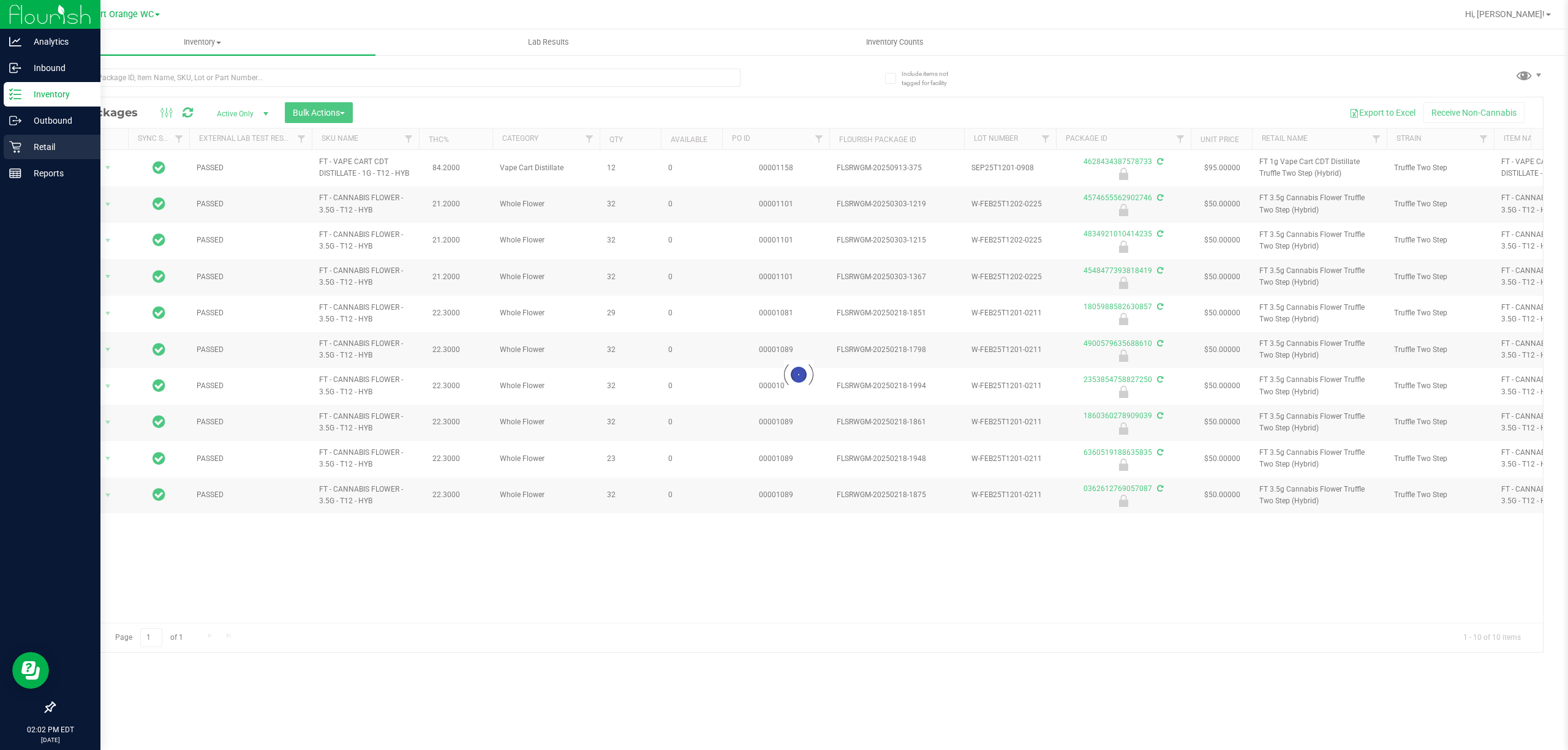
click at [40, 150] on p "Retail" at bounding box center [58, 147] width 73 height 15
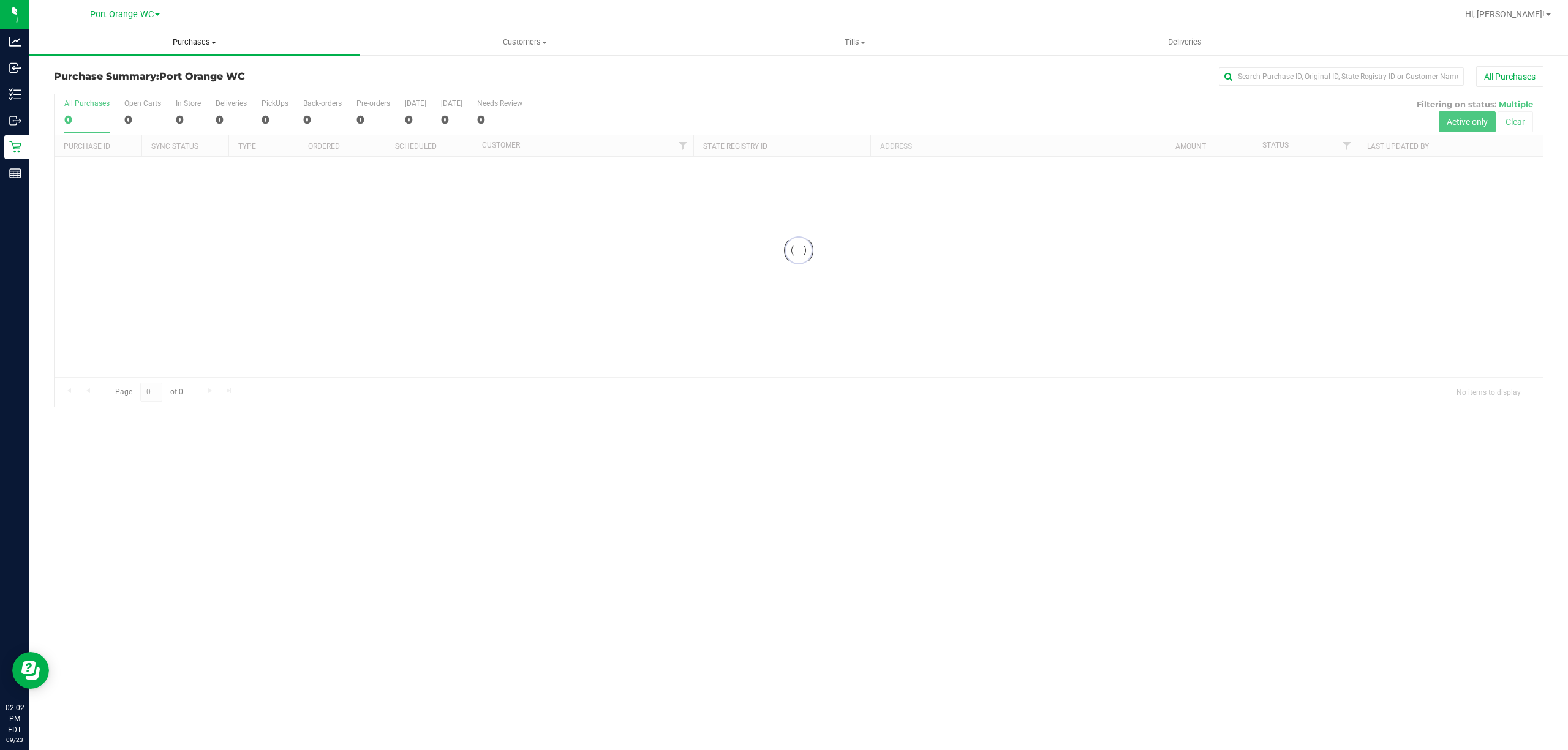
click at [190, 41] on span "Purchases" at bounding box center [194, 42] width 330 height 11
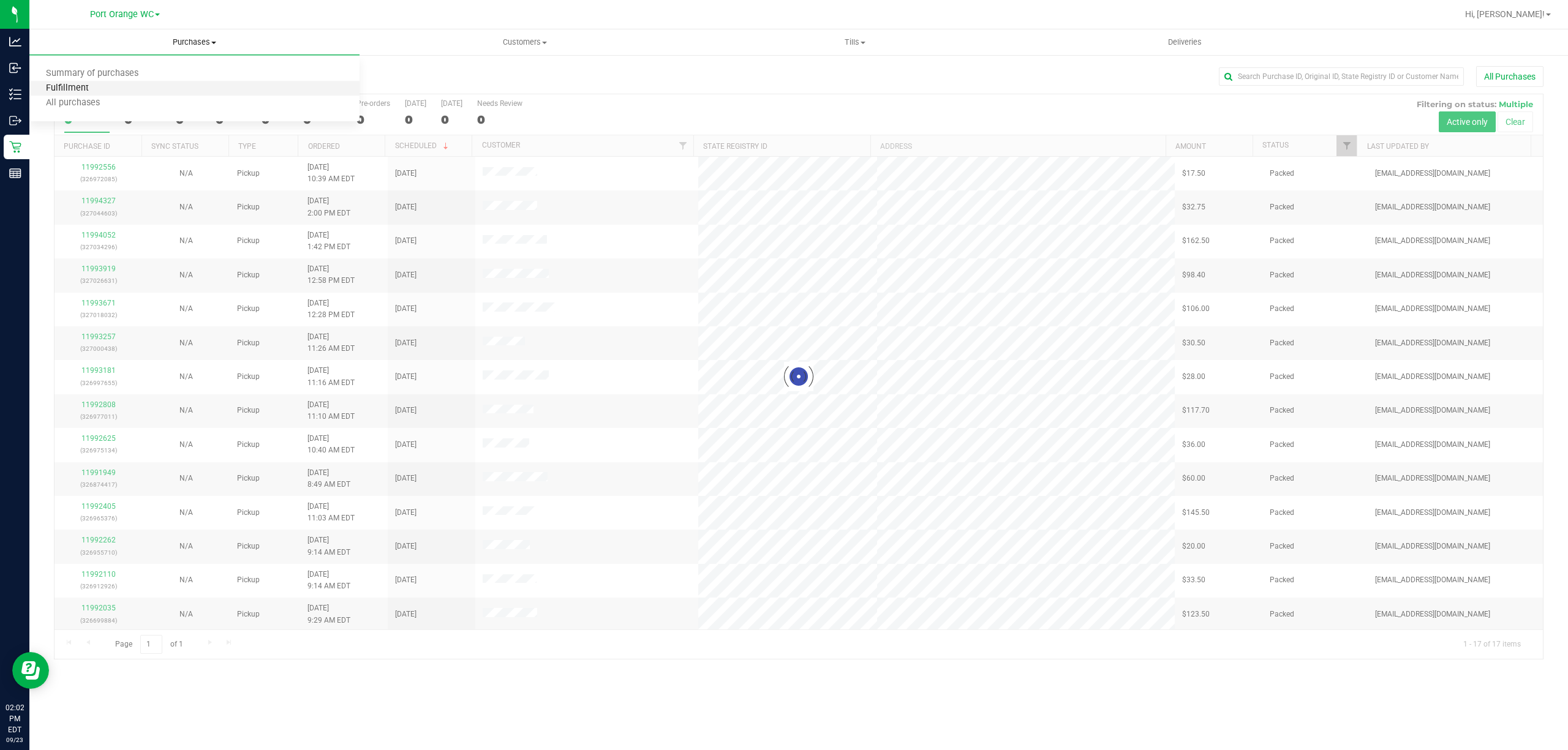
click at [71, 89] on span "Fulfillment" at bounding box center [67, 89] width 76 height 11
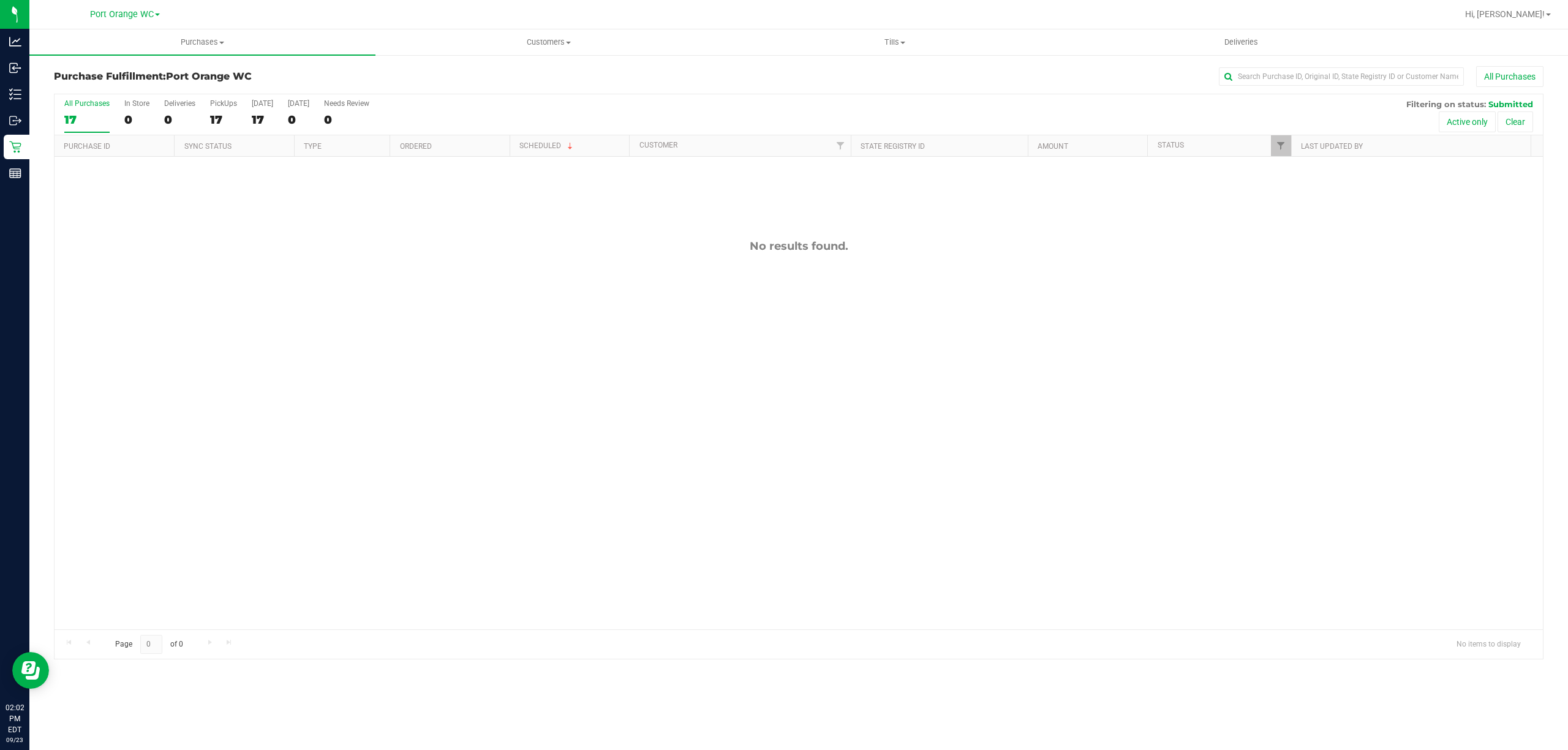
click at [596, 301] on div "No results found." at bounding box center [799, 435] width 1488 height 556
drag, startPoint x: 506, startPoint y: 333, endPoint x: 473, endPoint y: 352, distance: 38.1
click at [505, 334] on div "No results found." at bounding box center [799, 435] width 1488 height 556
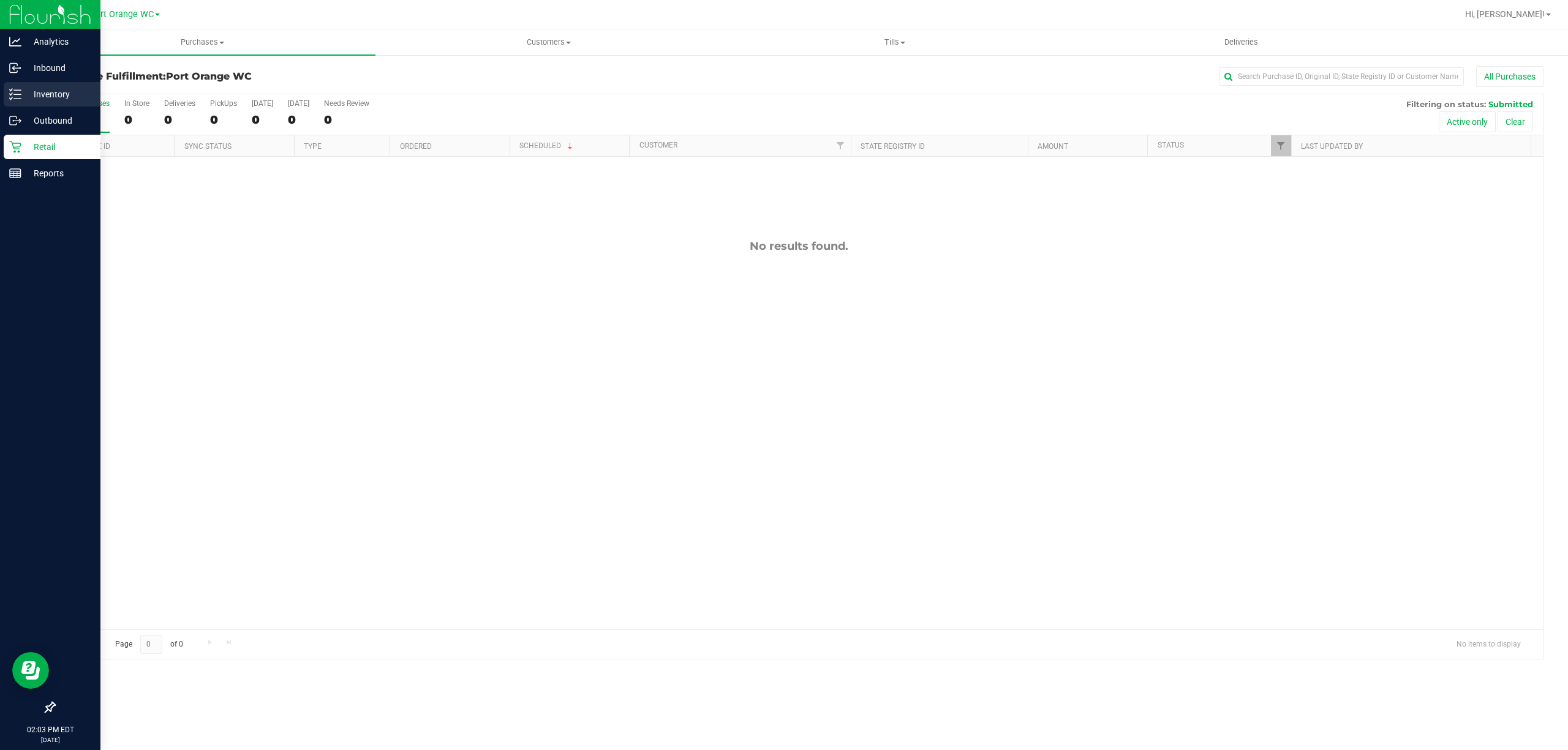
click at [41, 97] on p "Inventory" at bounding box center [58, 94] width 73 height 15
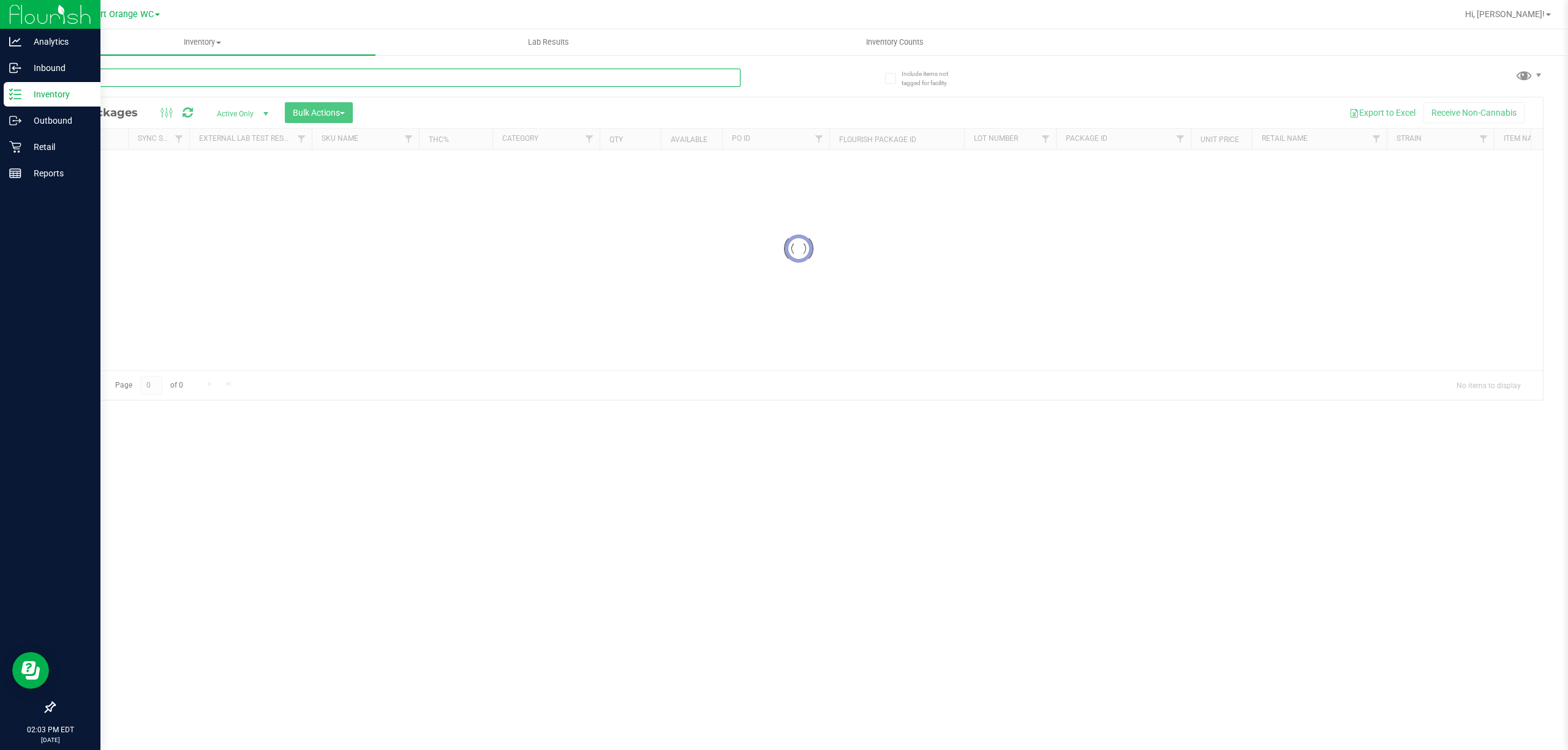
click at [145, 73] on input "text" at bounding box center [396, 77] width 687 height 19
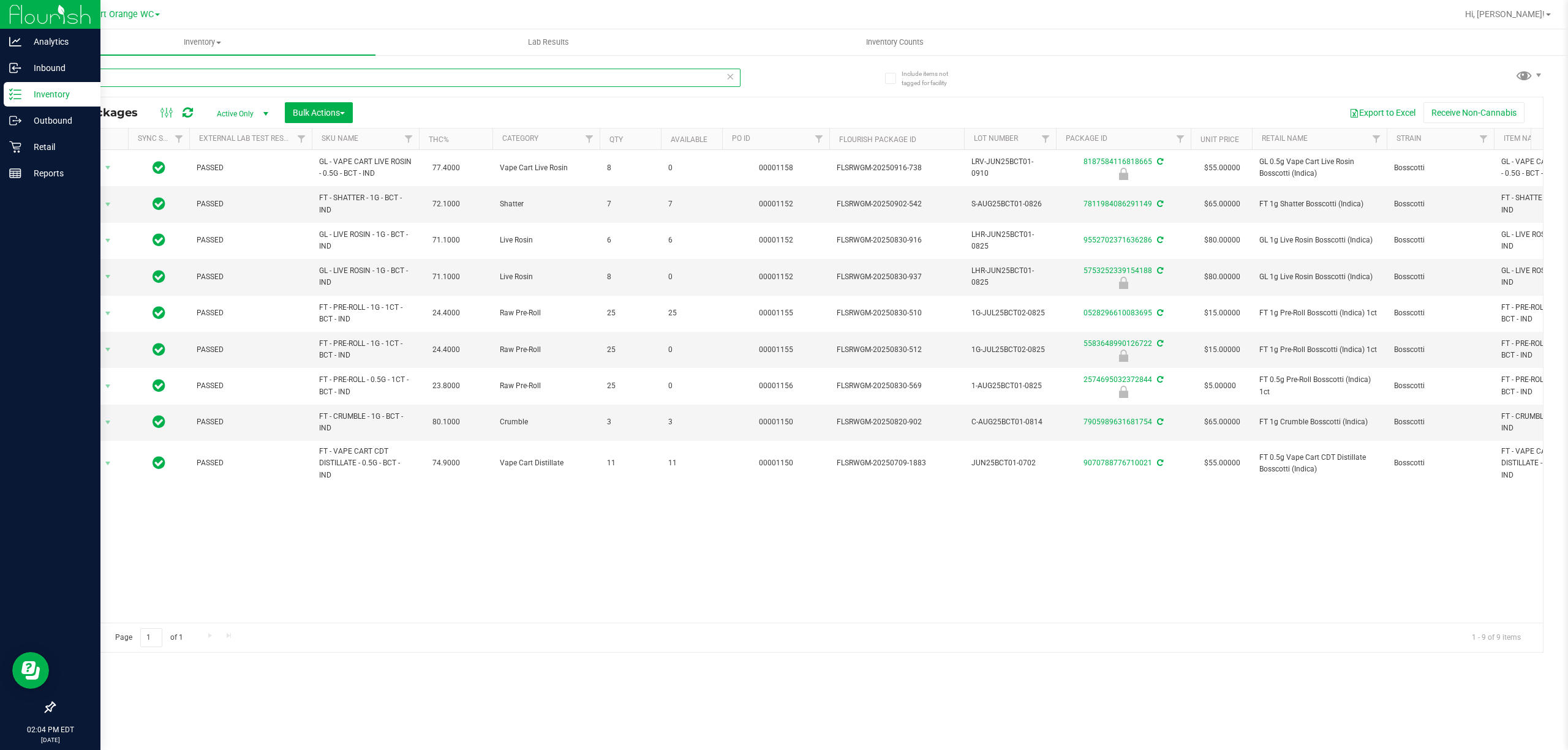
click at [128, 71] on input "bct" at bounding box center [396, 77] width 687 height 19
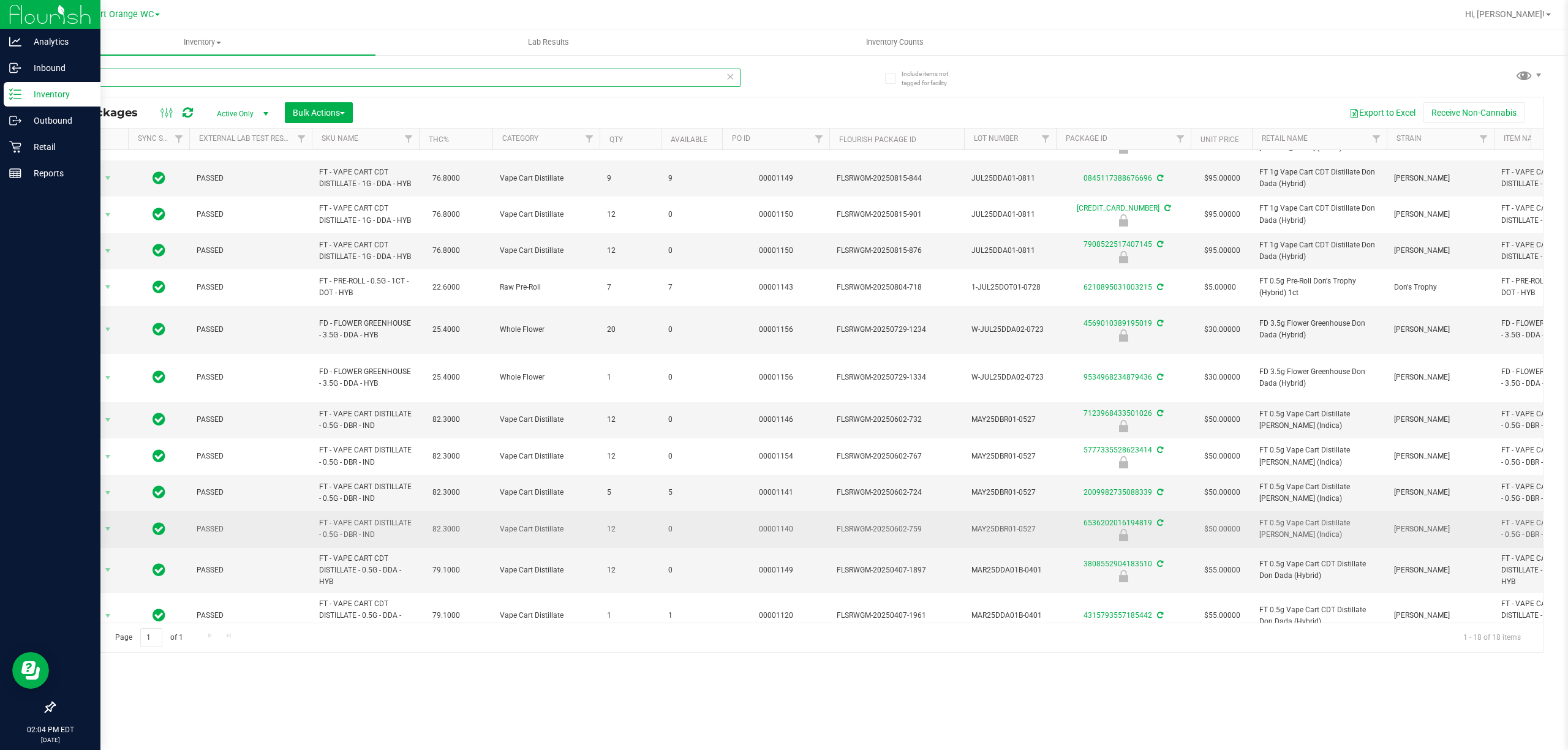
scroll to position [89, 0]
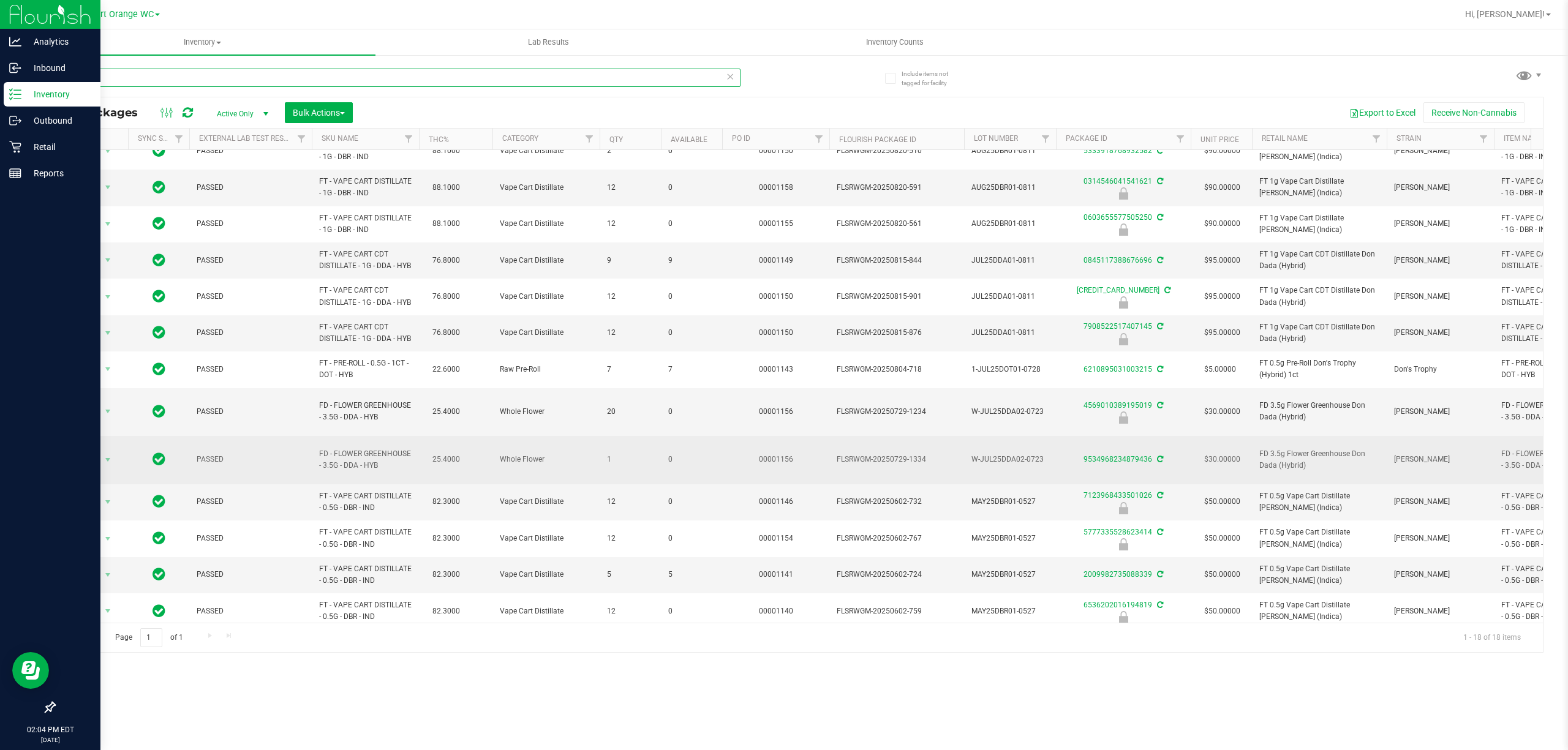
type input "d"
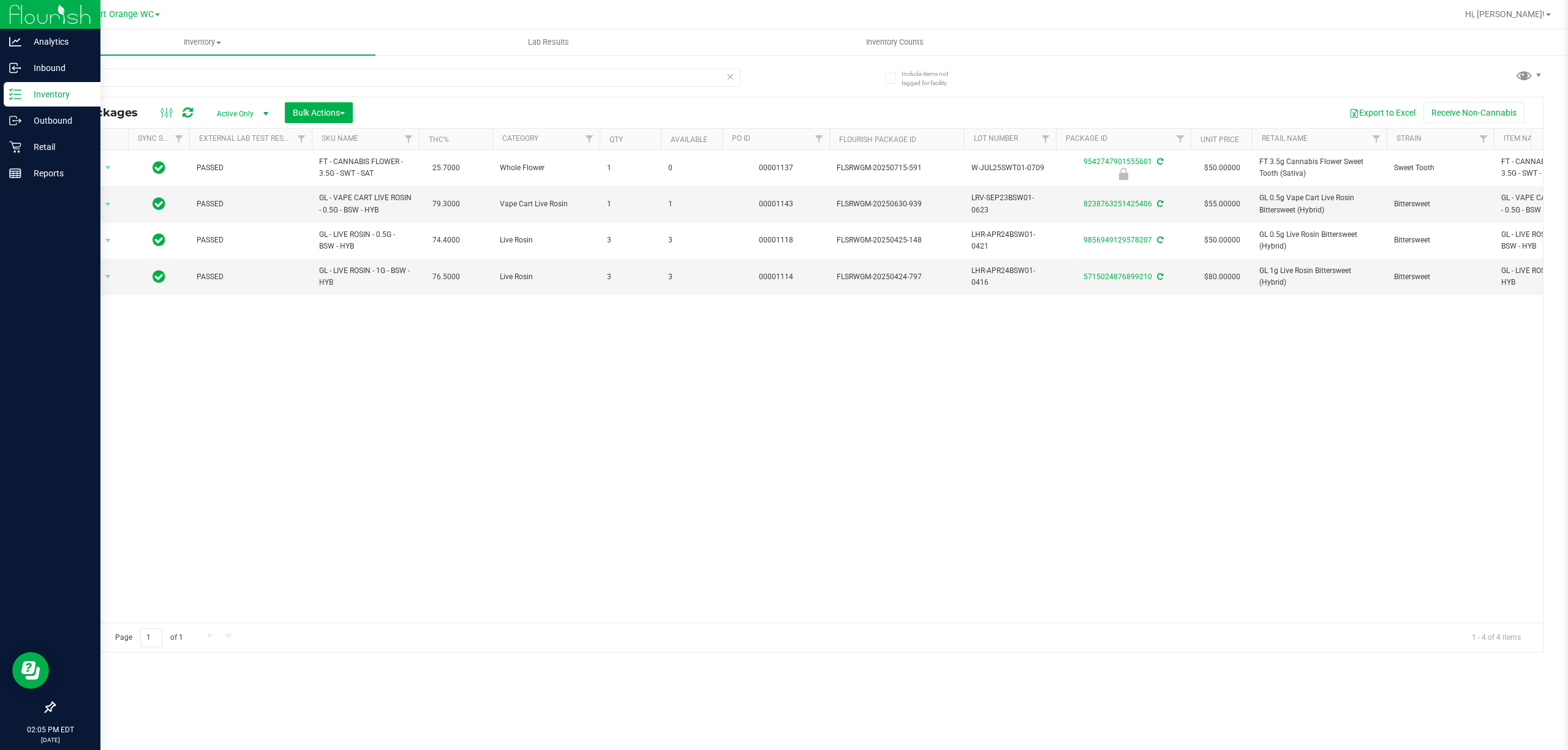
click at [3, 609] on div at bounding box center [50, 442] width 101 height 509
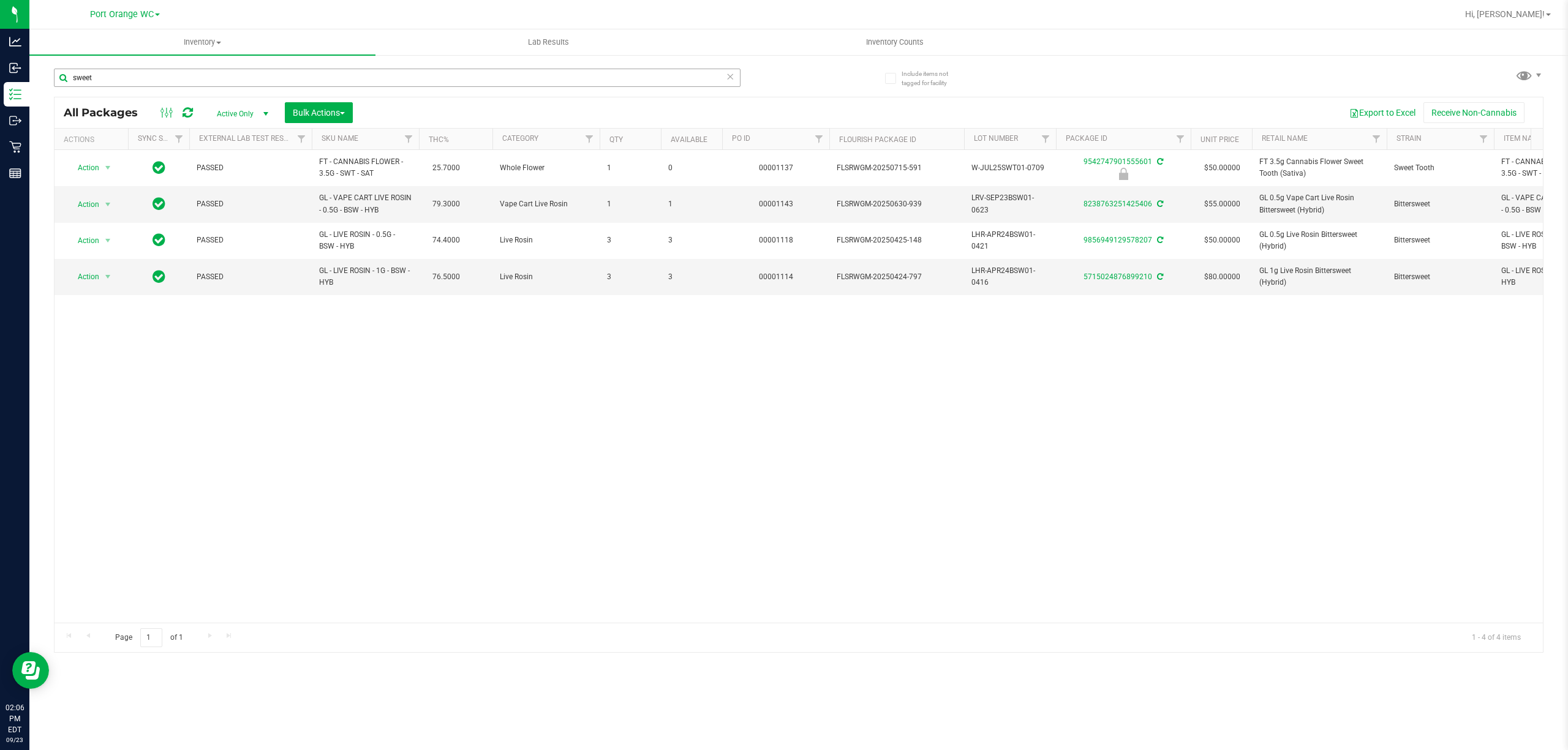
drag, startPoint x: 161, startPoint y: 61, endPoint x: 155, endPoint y: 72, distance: 12.5
click at [158, 69] on div "sweet" at bounding box center [426, 77] width 745 height 39
click at [155, 72] on input "sweet" at bounding box center [396, 77] width 687 height 19
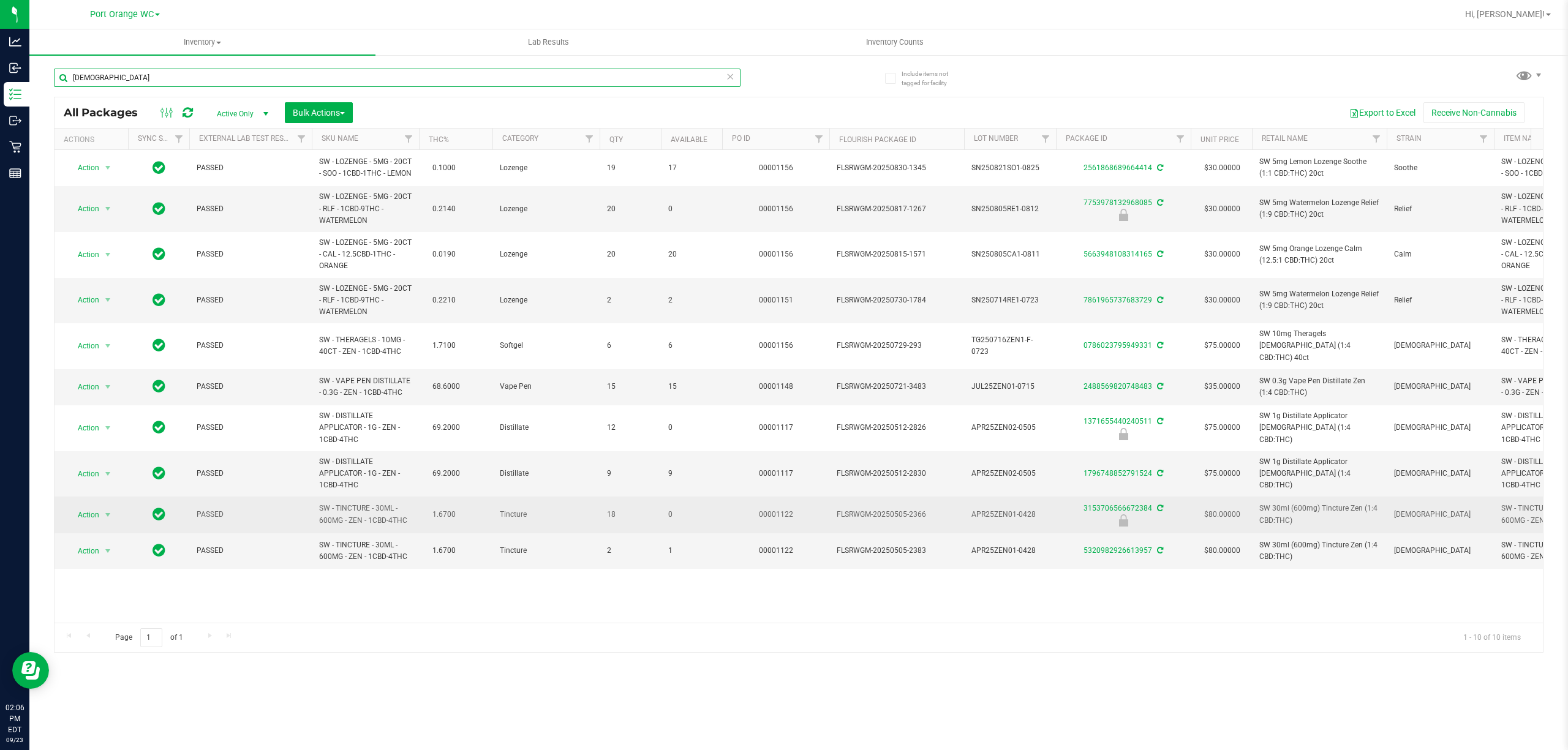
type input "[DEMOGRAPHIC_DATA]"
click at [99, 522] on span "Action" at bounding box center [83, 514] width 33 height 17
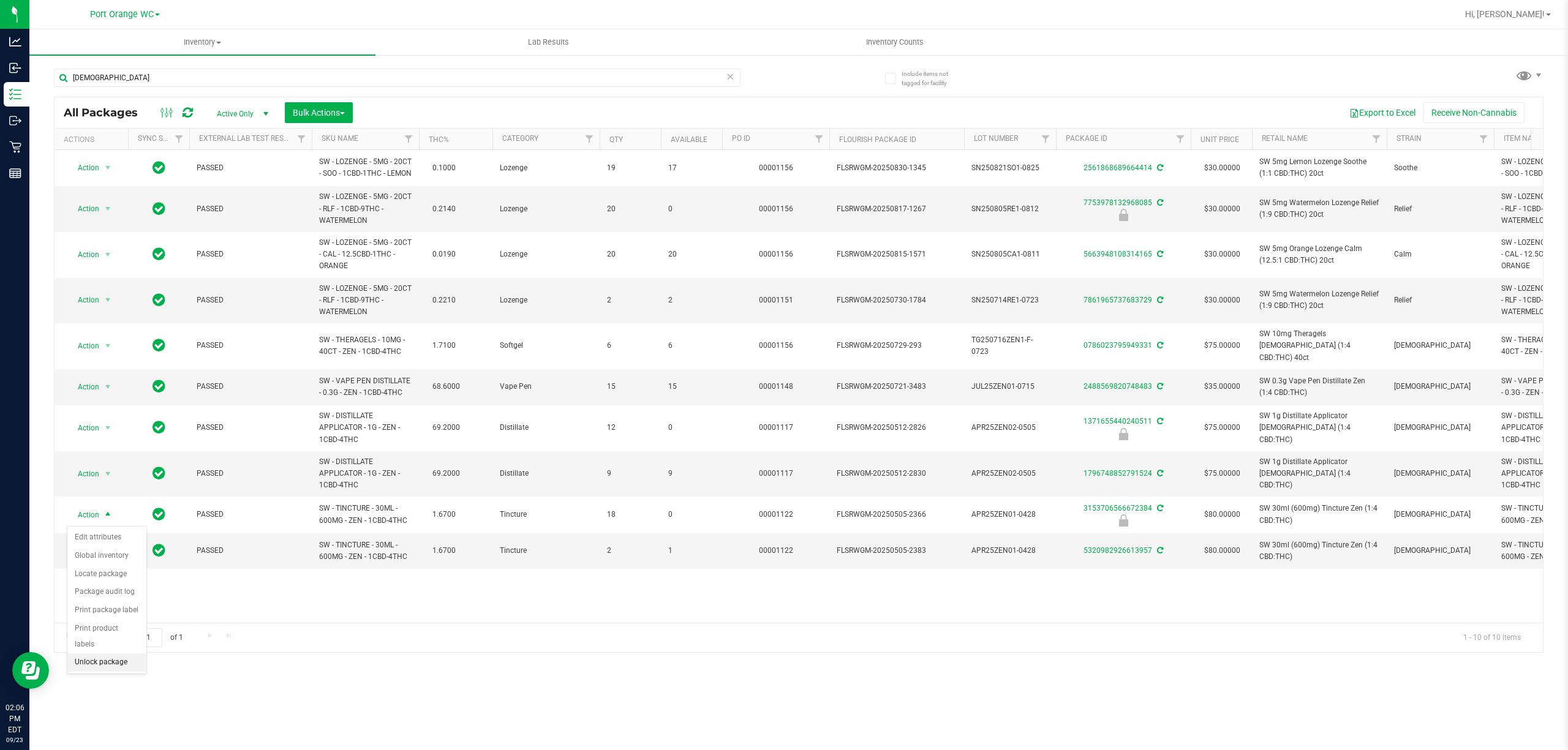
click at [91, 667] on li "Unlock package" at bounding box center [106, 662] width 79 height 19
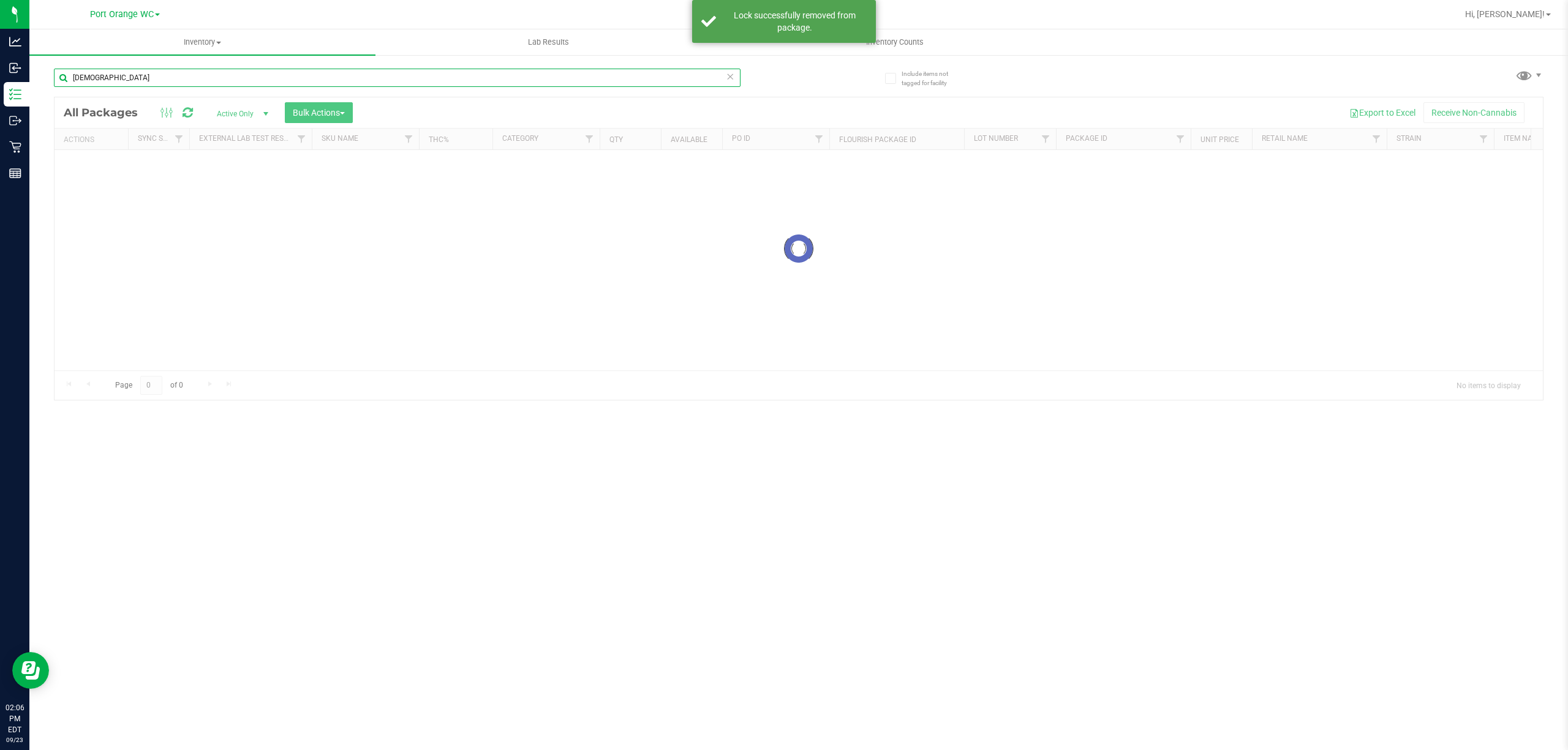
click at [197, 77] on input "[DEMOGRAPHIC_DATA]" at bounding box center [396, 77] width 687 height 19
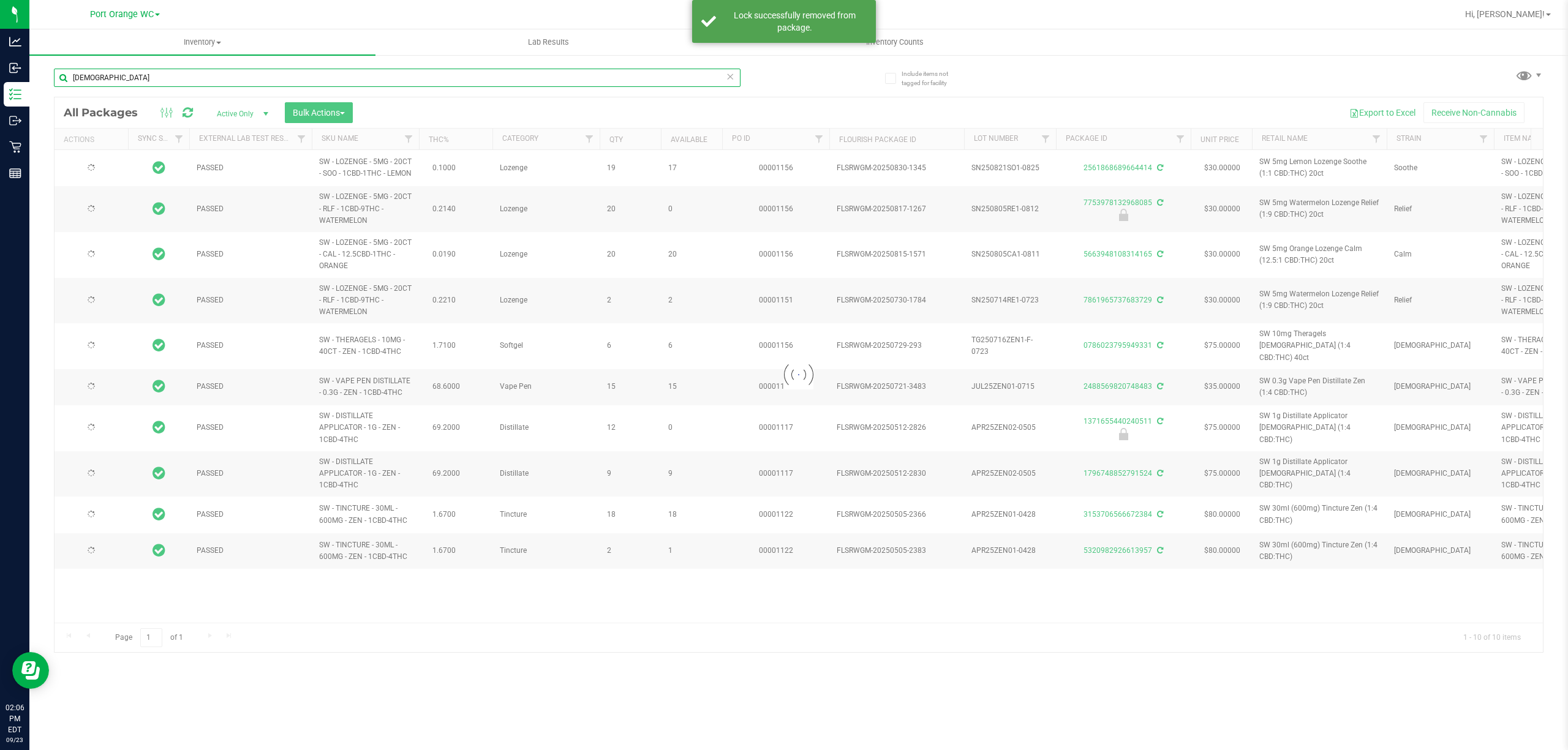
click at [197, 77] on input "[DEMOGRAPHIC_DATA]" at bounding box center [396, 77] width 687 height 19
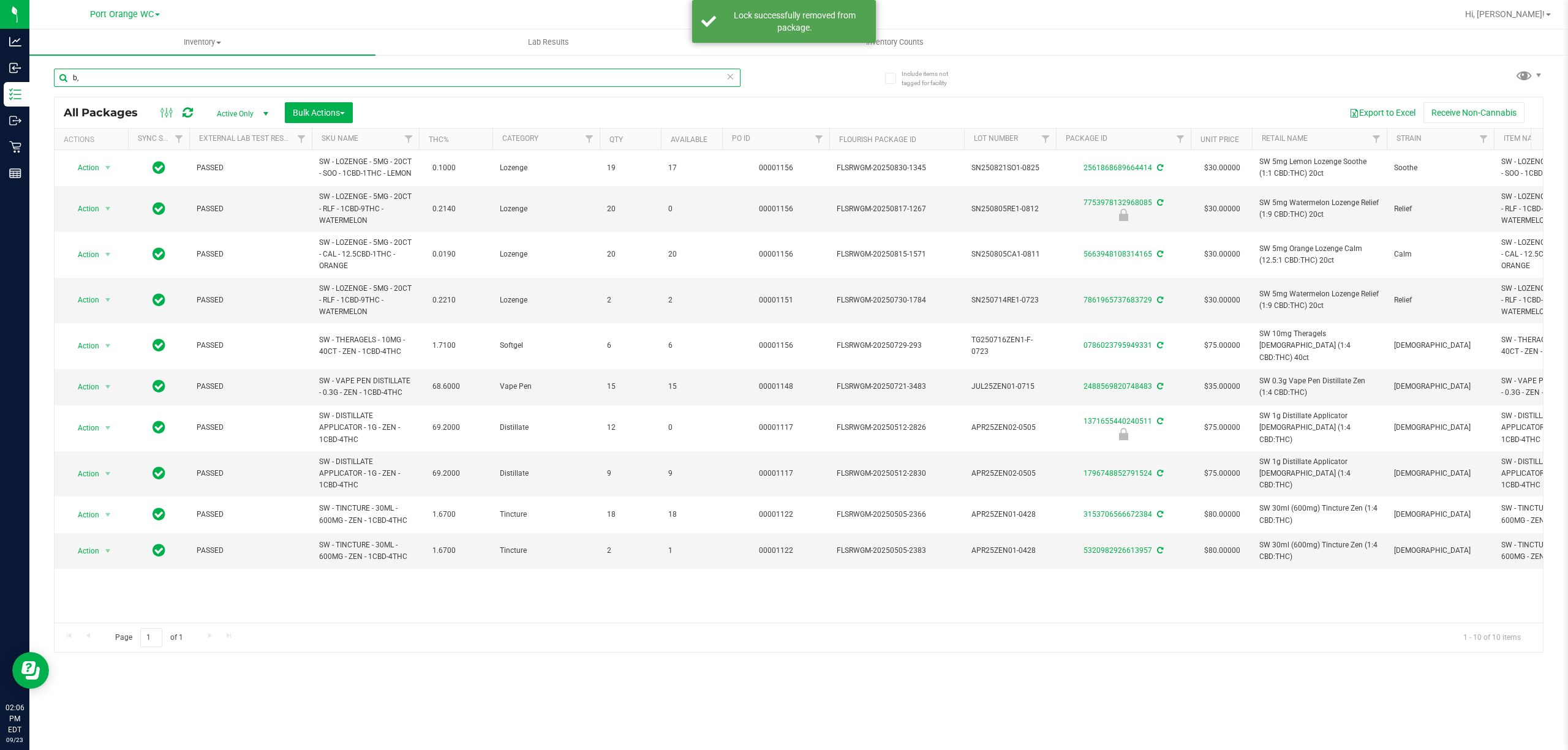
type input "b"
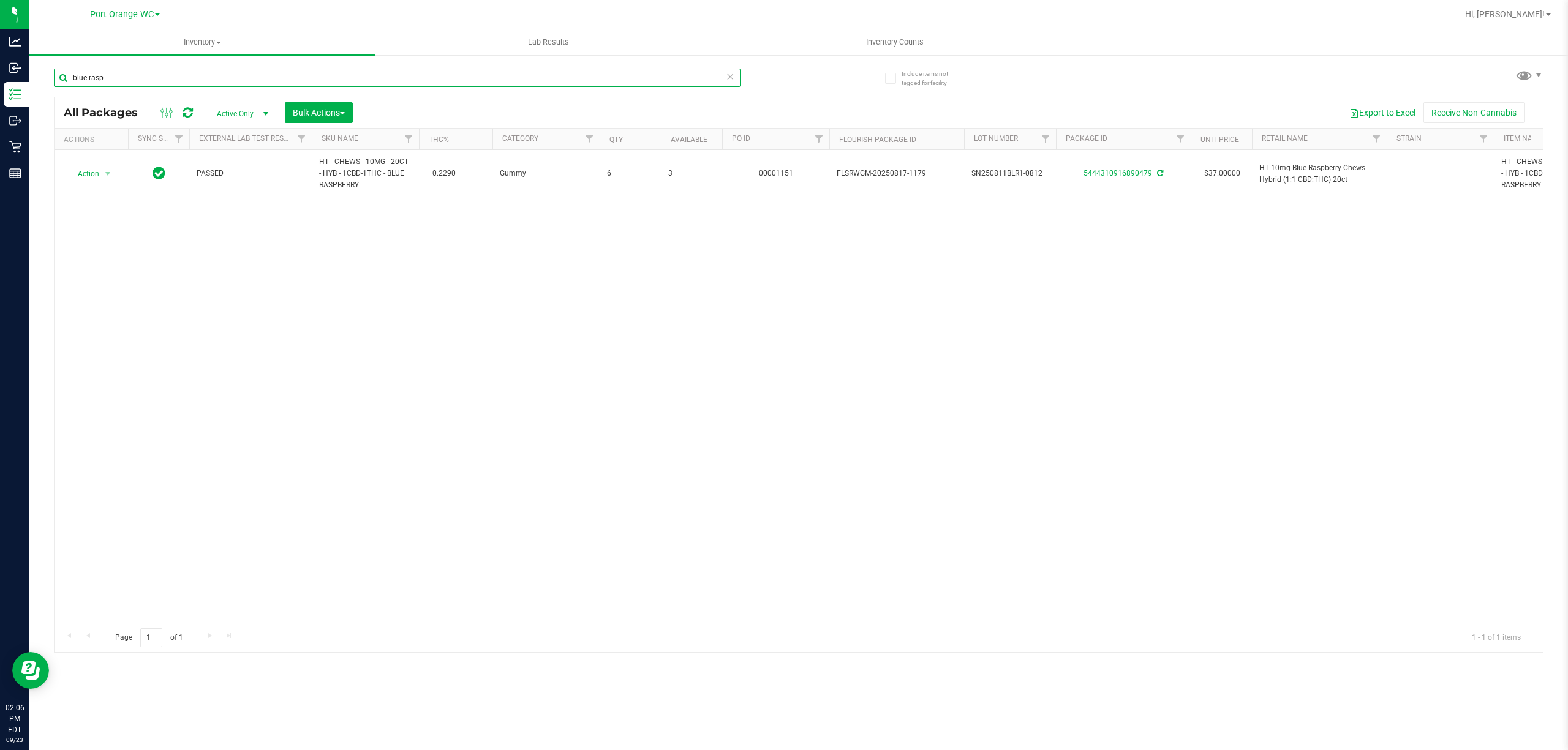
type input "blue rasp"
click at [256, 492] on div "Action Action Adjust qty Create package Edit attributes Global inventory Locate…" at bounding box center [799, 387] width 1488 height 473
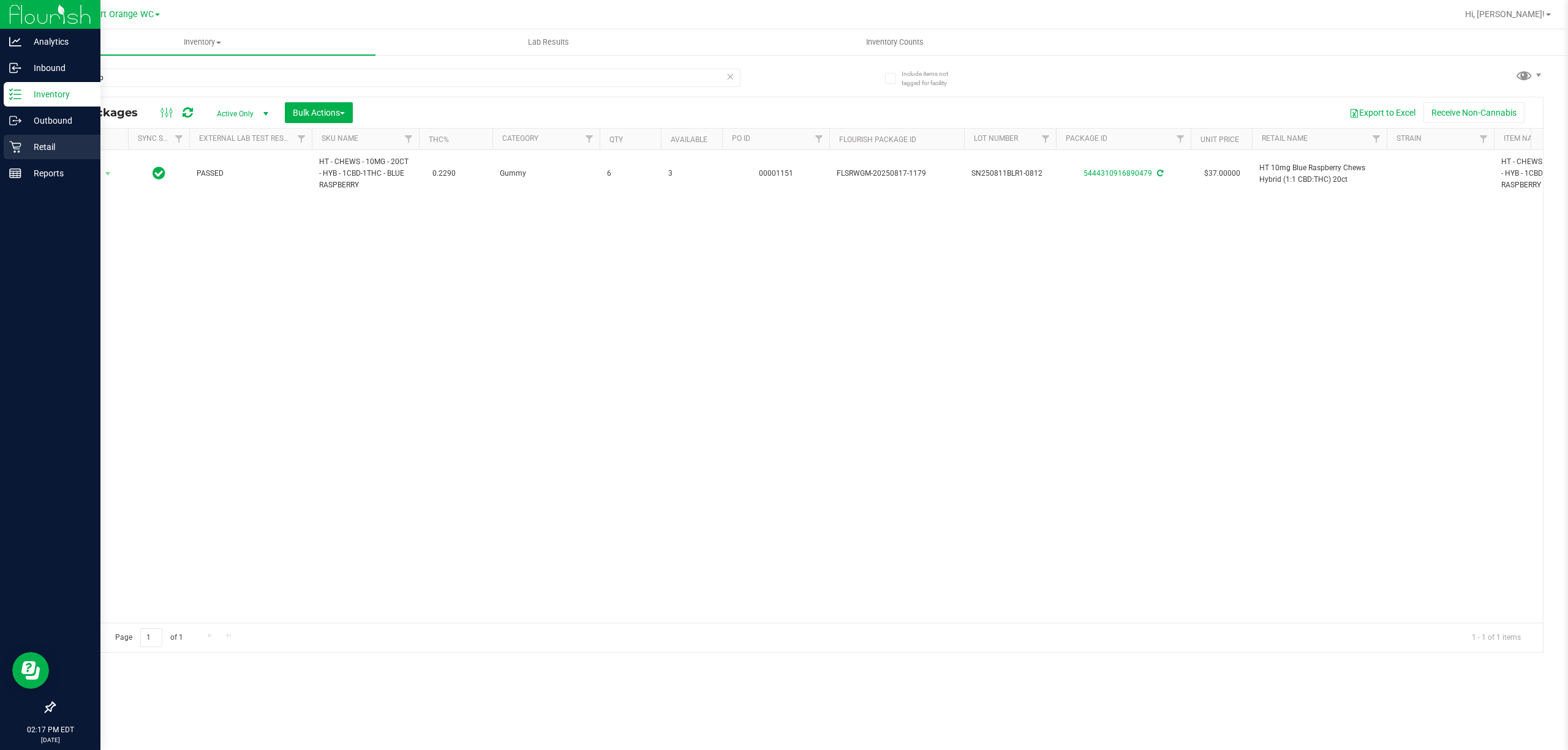
click at [14, 157] on div "Retail" at bounding box center [52, 147] width 97 height 24
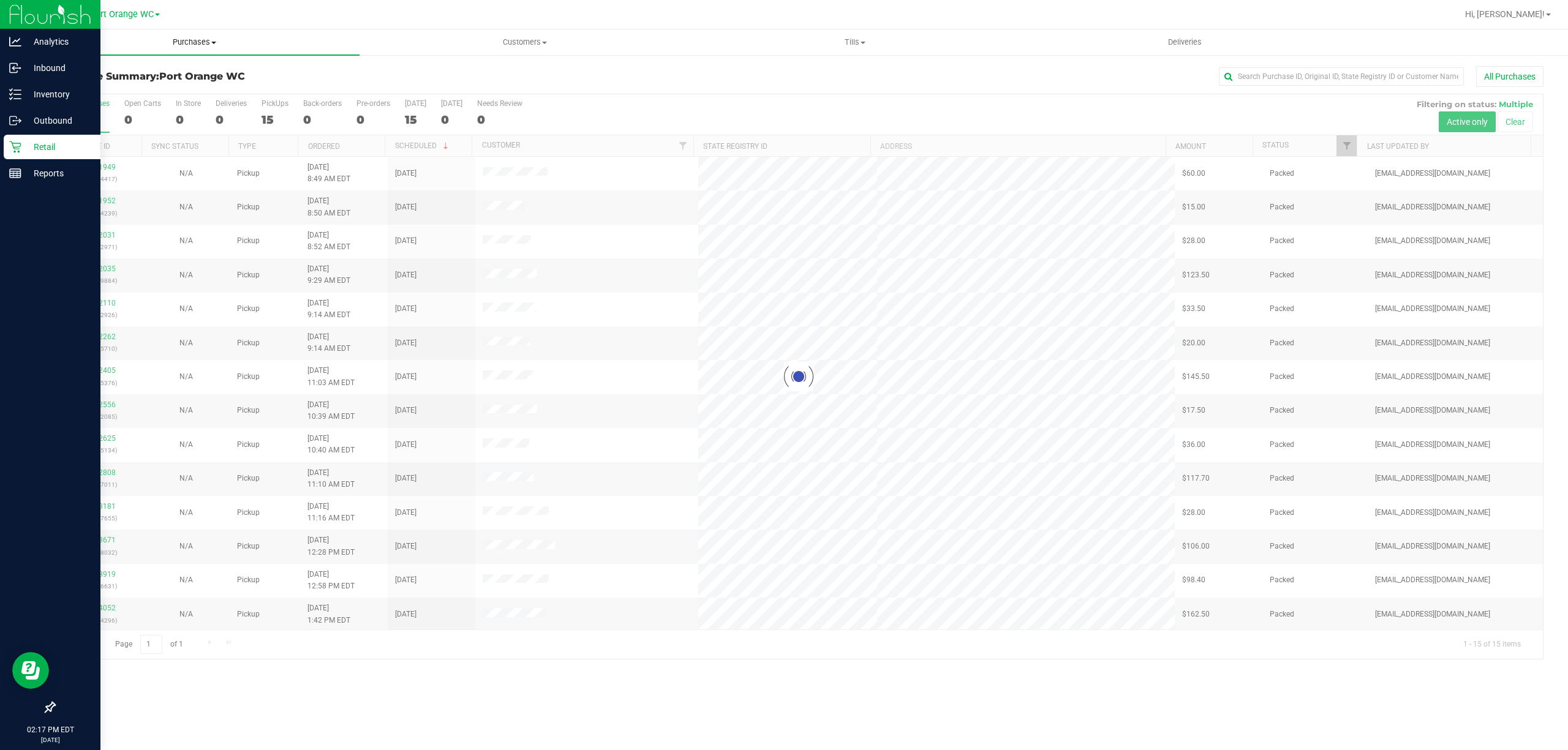
click at [194, 37] on span "Purchases" at bounding box center [194, 42] width 330 height 11
click at [104, 89] on li "Fulfillment" at bounding box center [194, 89] width 330 height 15
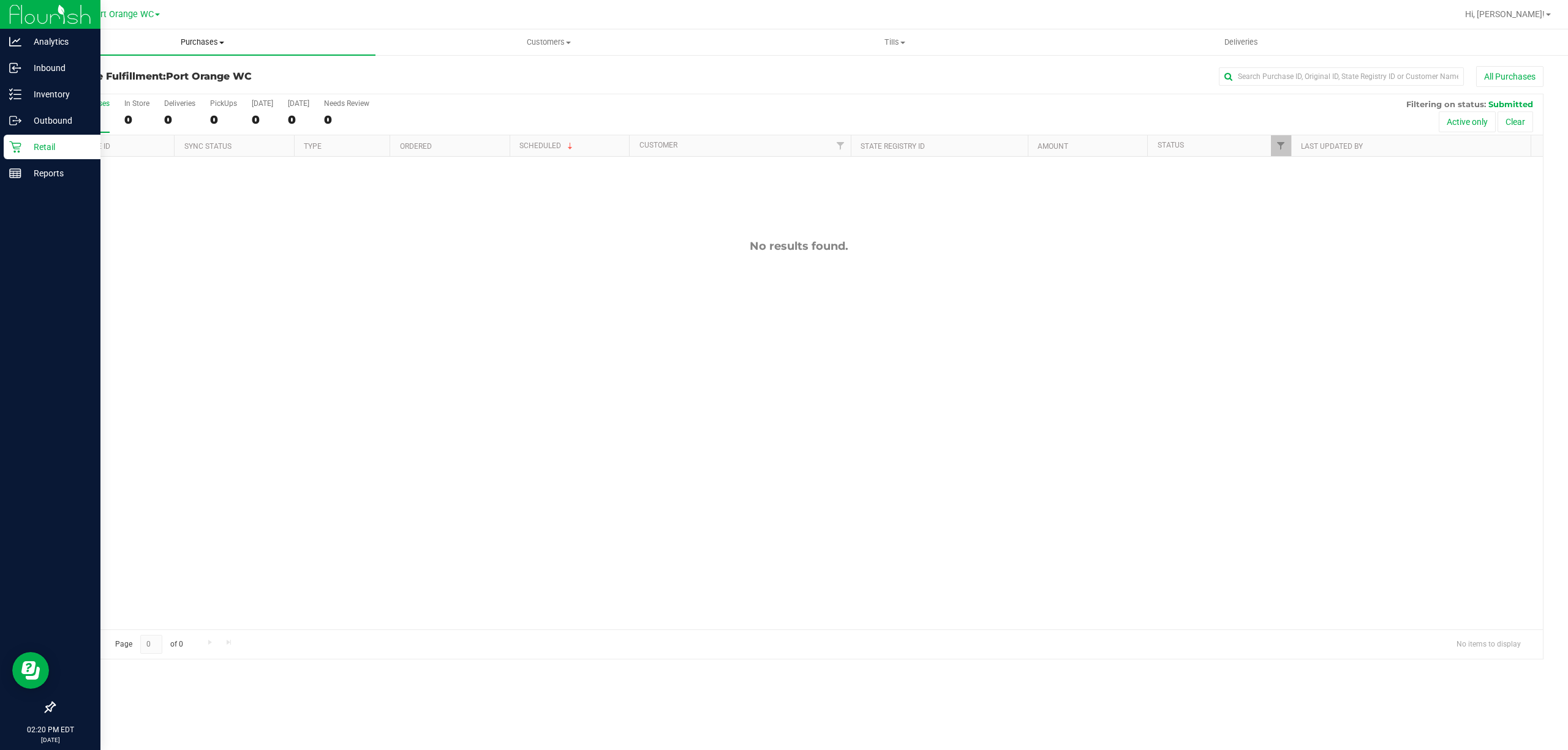
click at [184, 44] on span "Purchases" at bounding box center [202, 42] width 346 height 11
click at [80, 89] on span "Fulfillment" at bounding box center [67, 89] width 76 height 11
click at [481, 310] on div "No results found." at bounding box center [799, 435] width 1488 height 556
drag, startPoint x: 384, startPoint y: 285, endPoint x: 392, endPoint y: 277, distance: 11.3
click at [385, 285] on div "No results found." at bounding box center [799, 435] width 1488 height 556
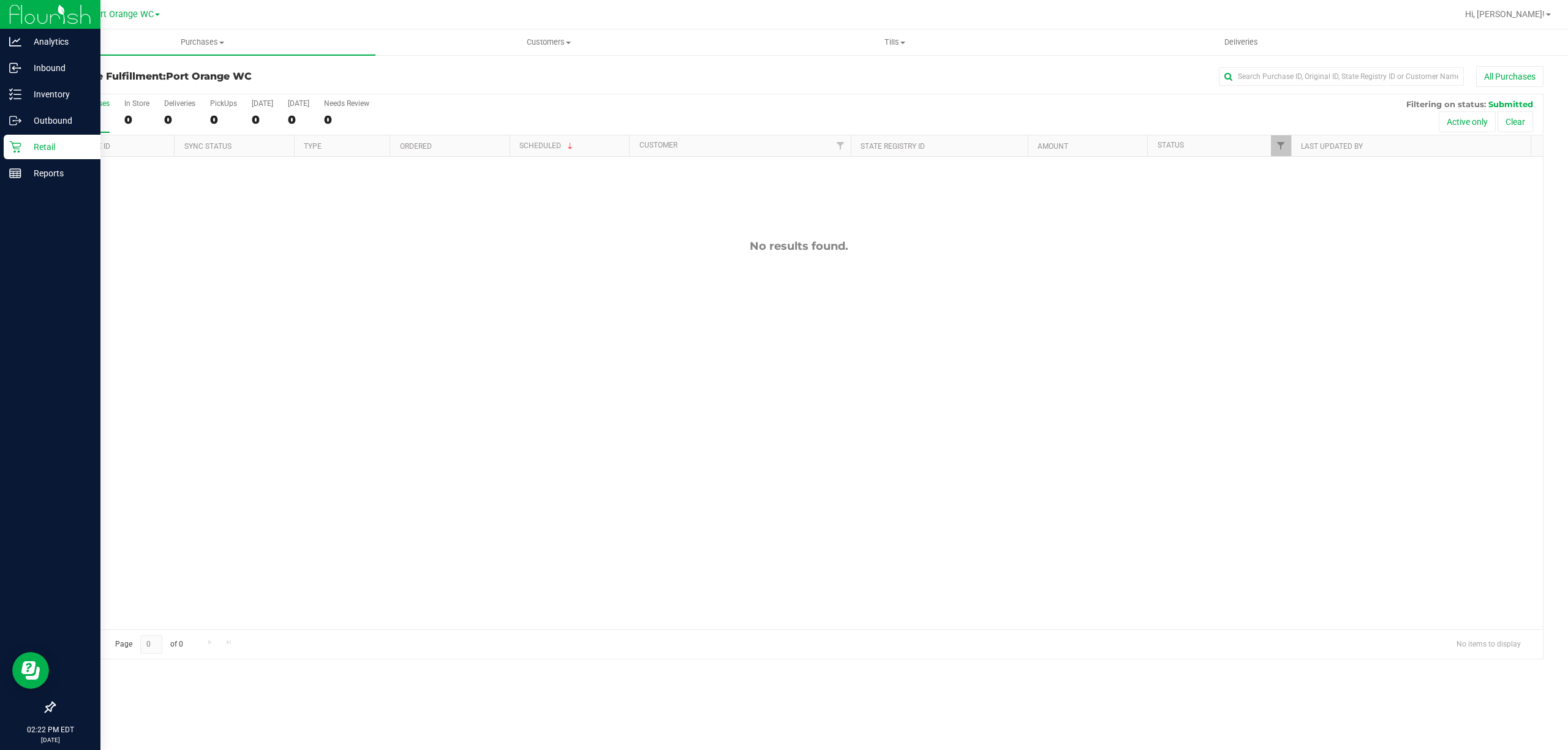
drag, startPoint x: 427, startPoint y: 280, endPoint x: 424, endPoint y: 302, distance: 22.2
click at [424, 302] on div "No results found." at bounding box center [799, 435] width 1488 height 556
click at [474, 384] on div "No results found." at bounding box center [799, 435] width 1488 height 556
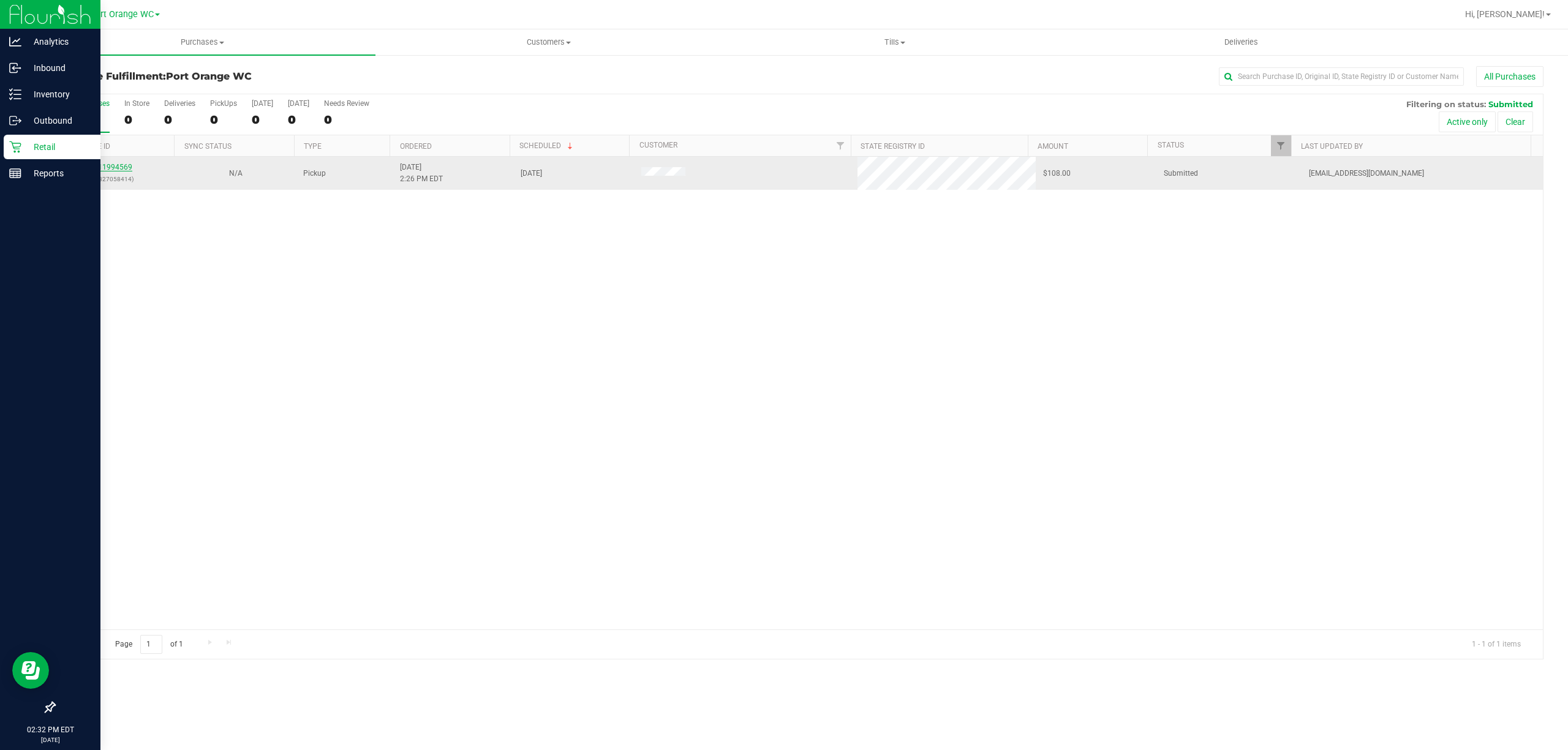
click at [114, 171] on link "11994569" at bounding box center [115, 167] width 34 height 9
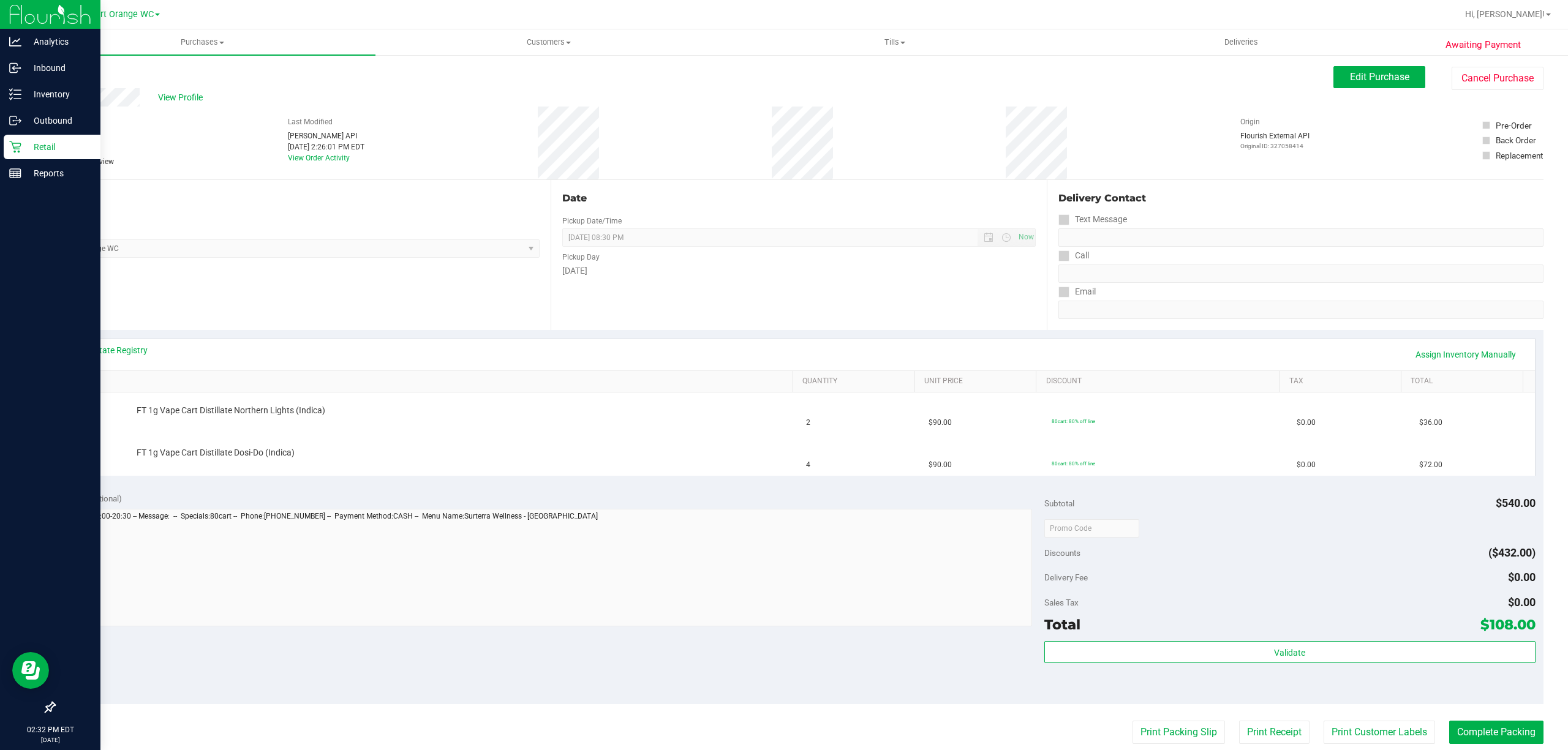
click at [136, 358] on div "View State Registry Assign Inventory Manually" at bounding box center [799, 355] width 1449 height 21
click at [143, 349] on link "View State Registry" at bounding box center [110, 350] width 73 height 12
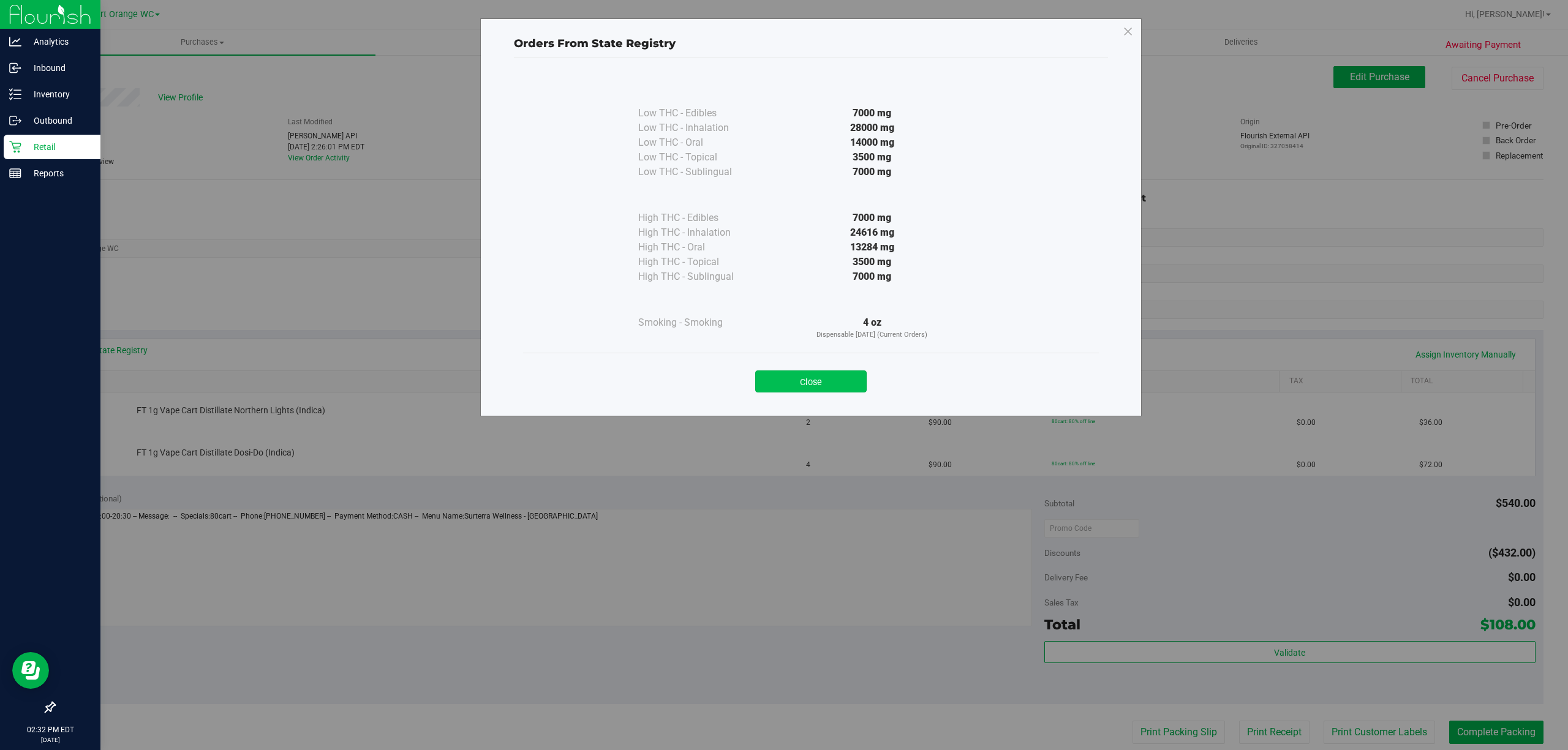
click at [821, 379] on button "Close" at bounding box center [810, 381] width 111 height 22
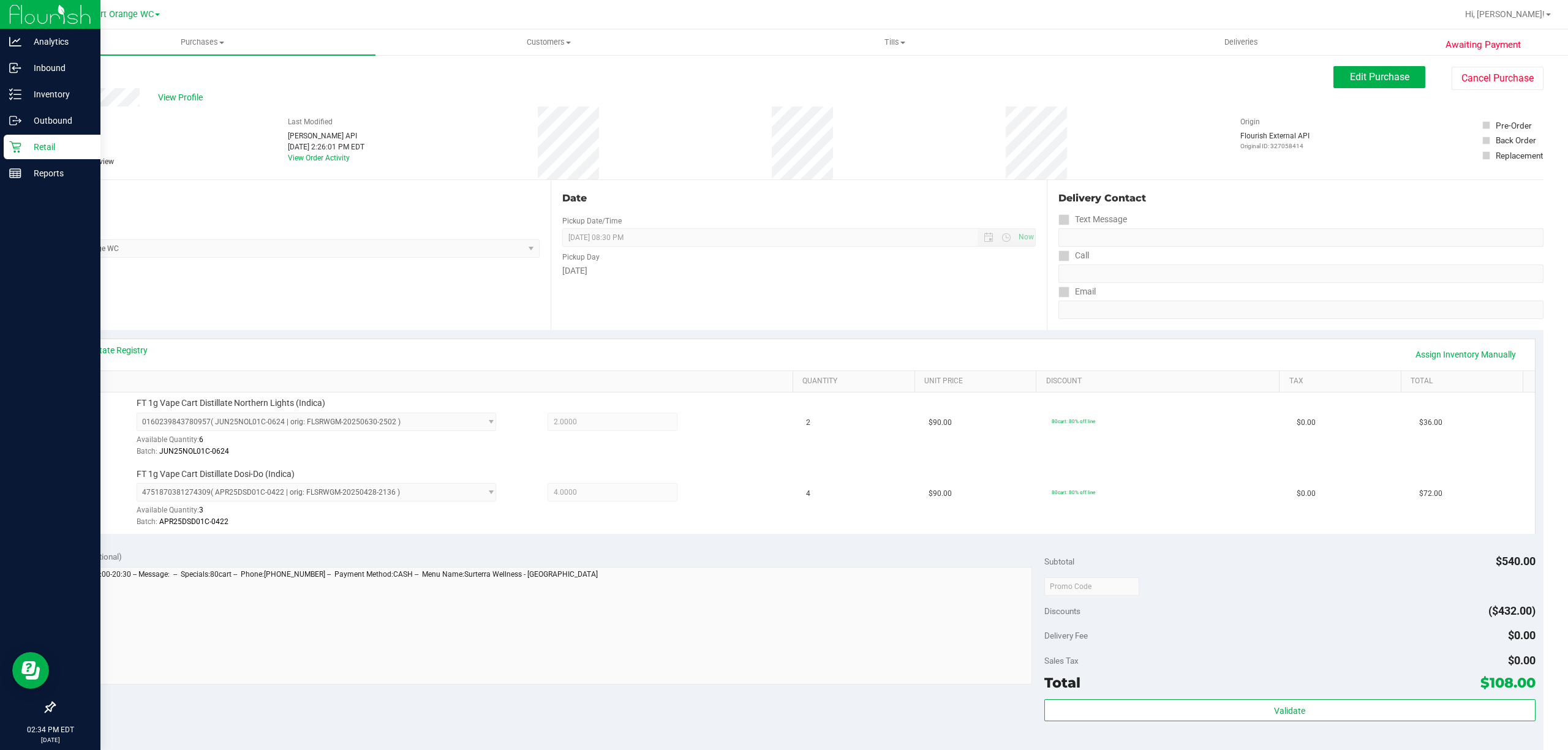
scroll to position [324, 0]
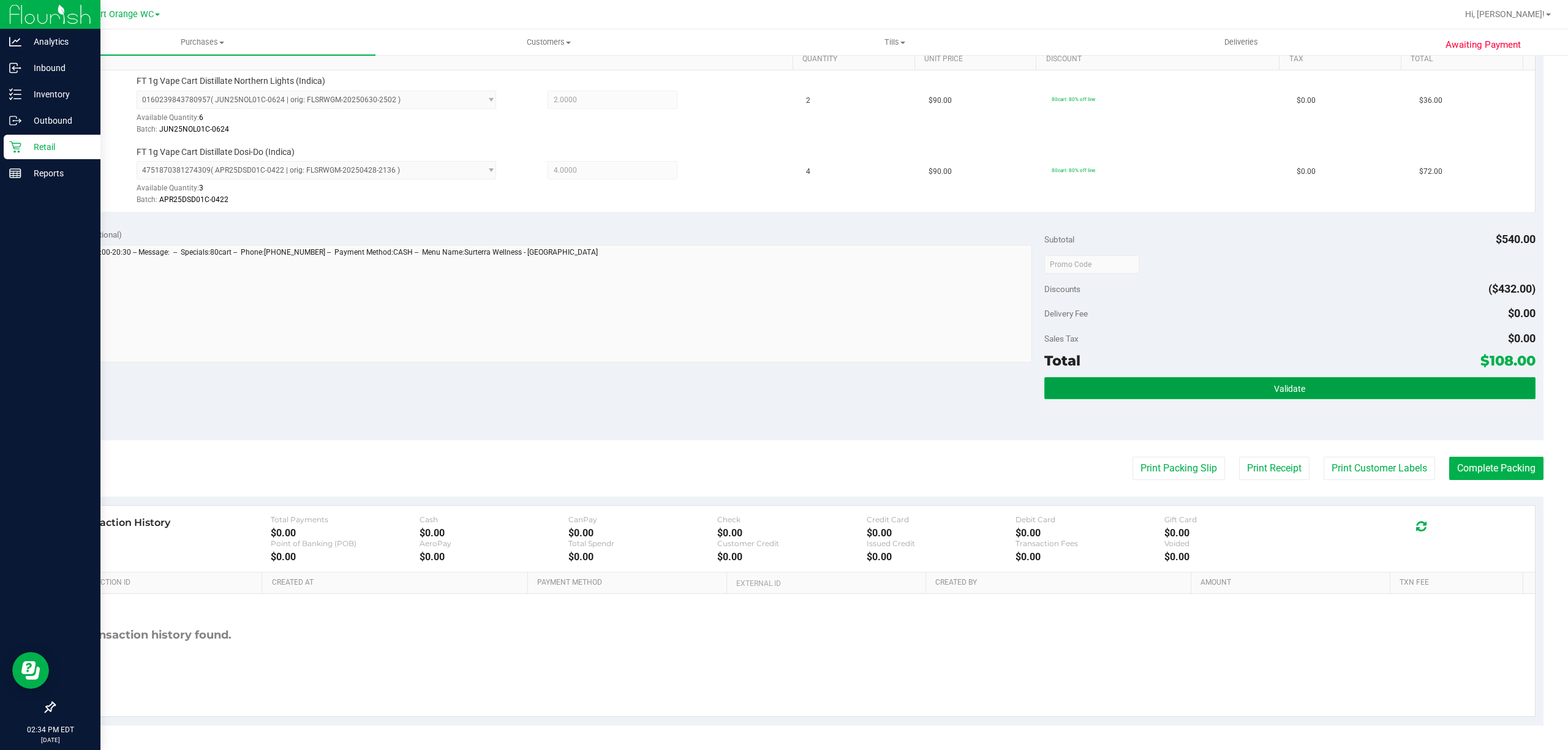
click at [1284, 393] on span "Validate" at bounding box center [1289, 389] width 31 height 10
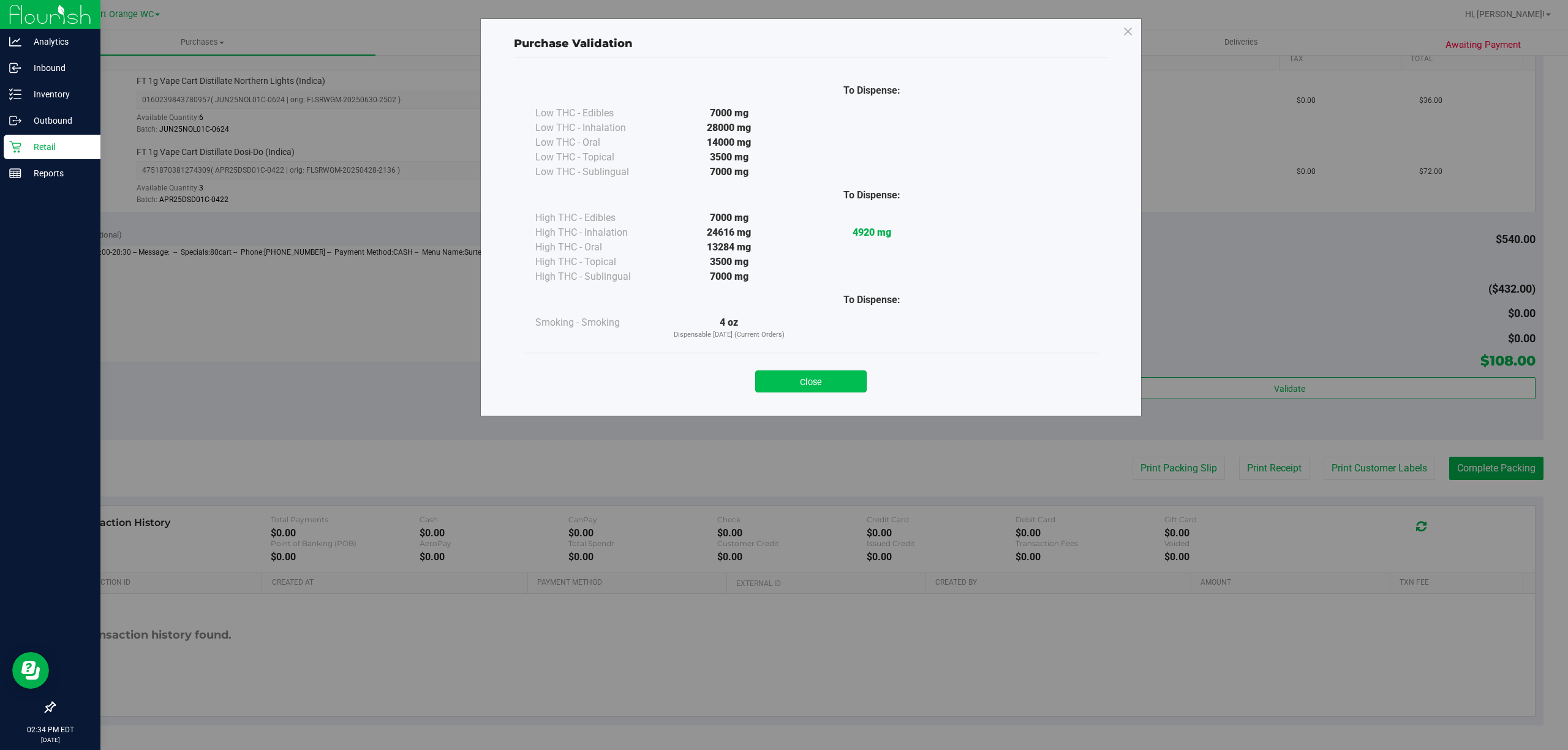
drag, startPoint x: 795, startPoint y: 367, endPoint x: 785, endPoint y: 376, distance: 13.5
click at [784, 376] on div "Close" at bounding box center [811, 378] width 557 height 31
click at [787, 375] on button "Close" at bounding box center [810, 381] width 111 height 22
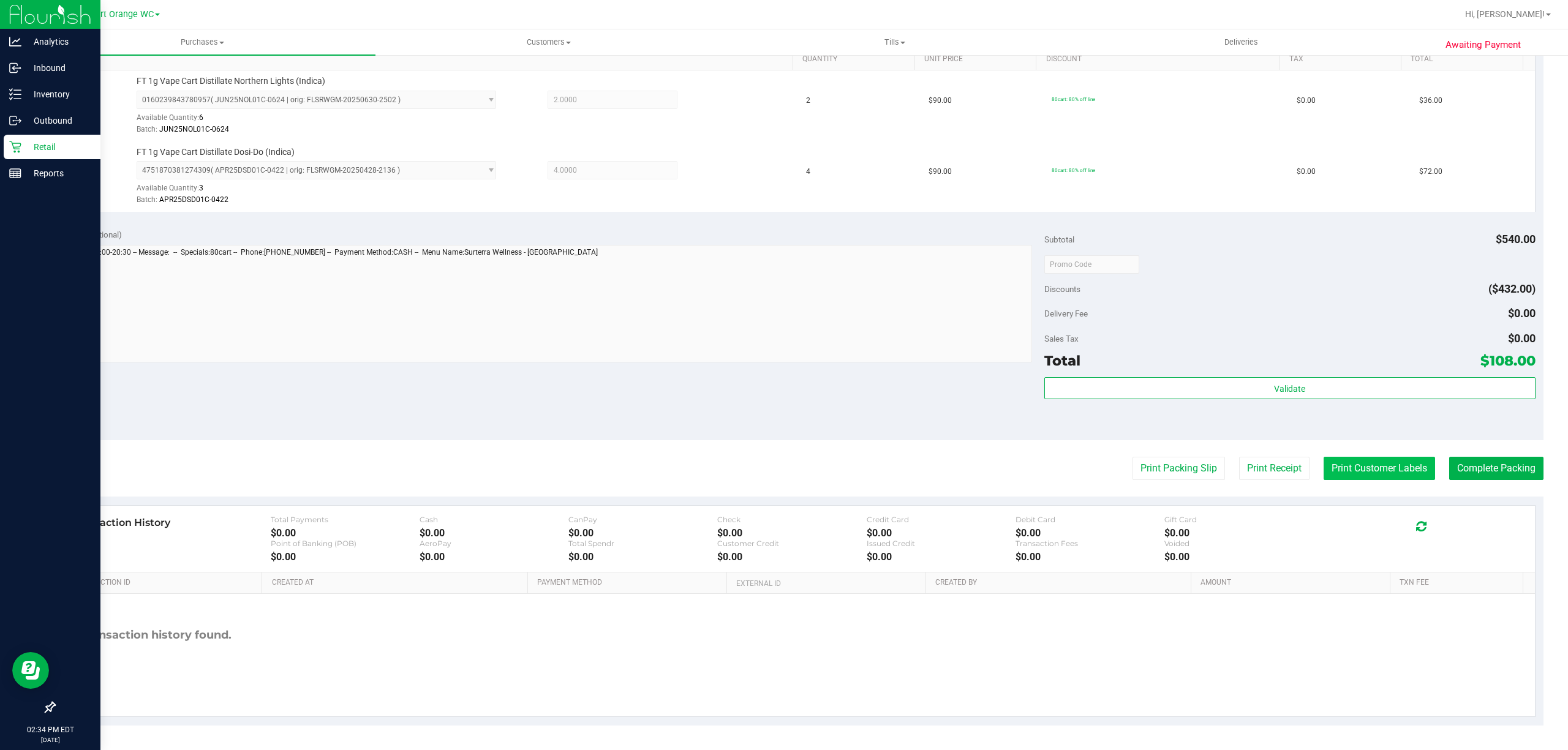
click at [1365, 464] on button "Print Customer Labels" at bounding box center [1379, 468] width 111 height 24
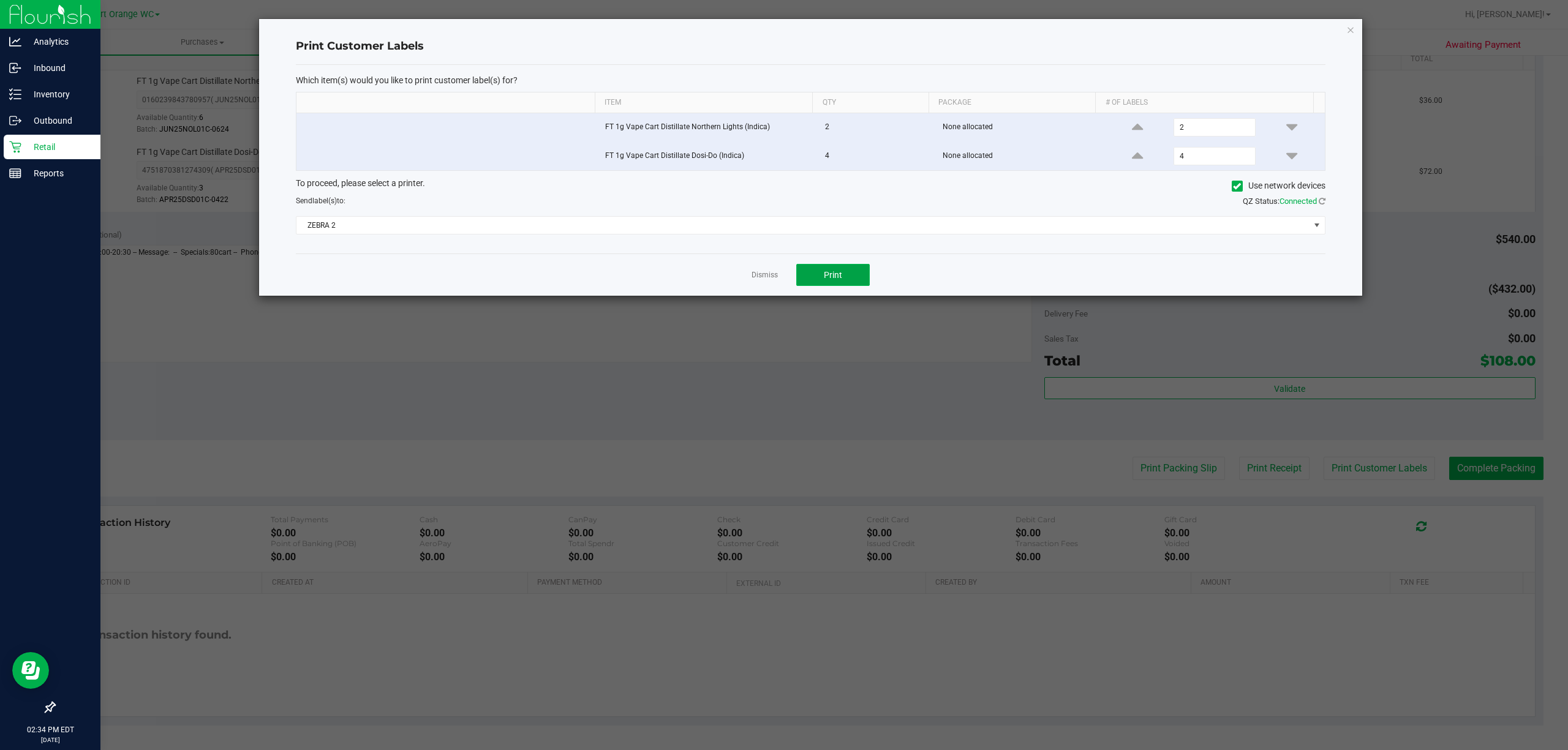
click at [826, 277] on span "Print" at bounding box center [833, 275] width 19 height 10
click at [763, 275] on link "Dismiss" at bounding box center [765, 275] width 26 height 11
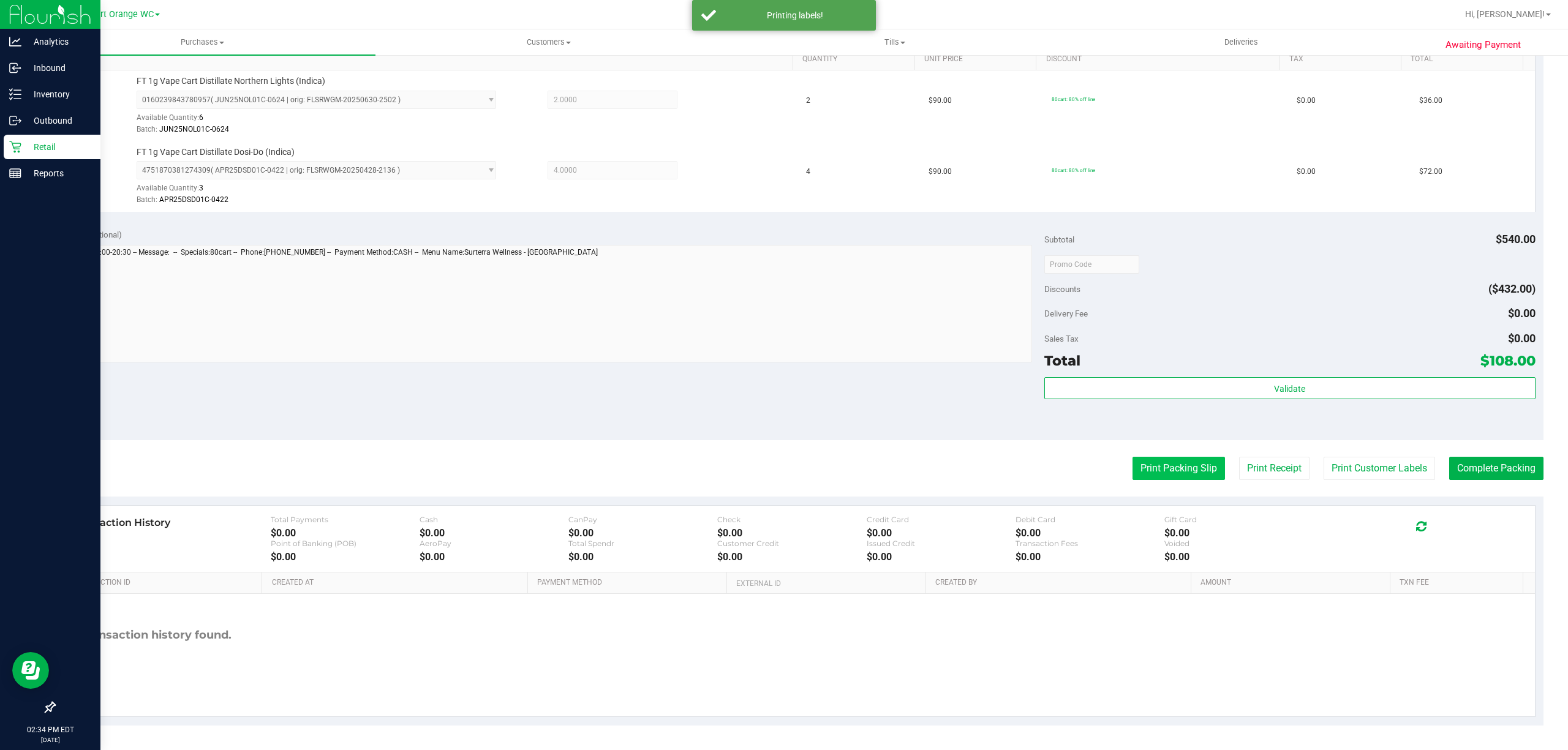
click at [1174, 459] on button "Print Packing Slip" at bounding box center [1179, 468] width 93 height 24
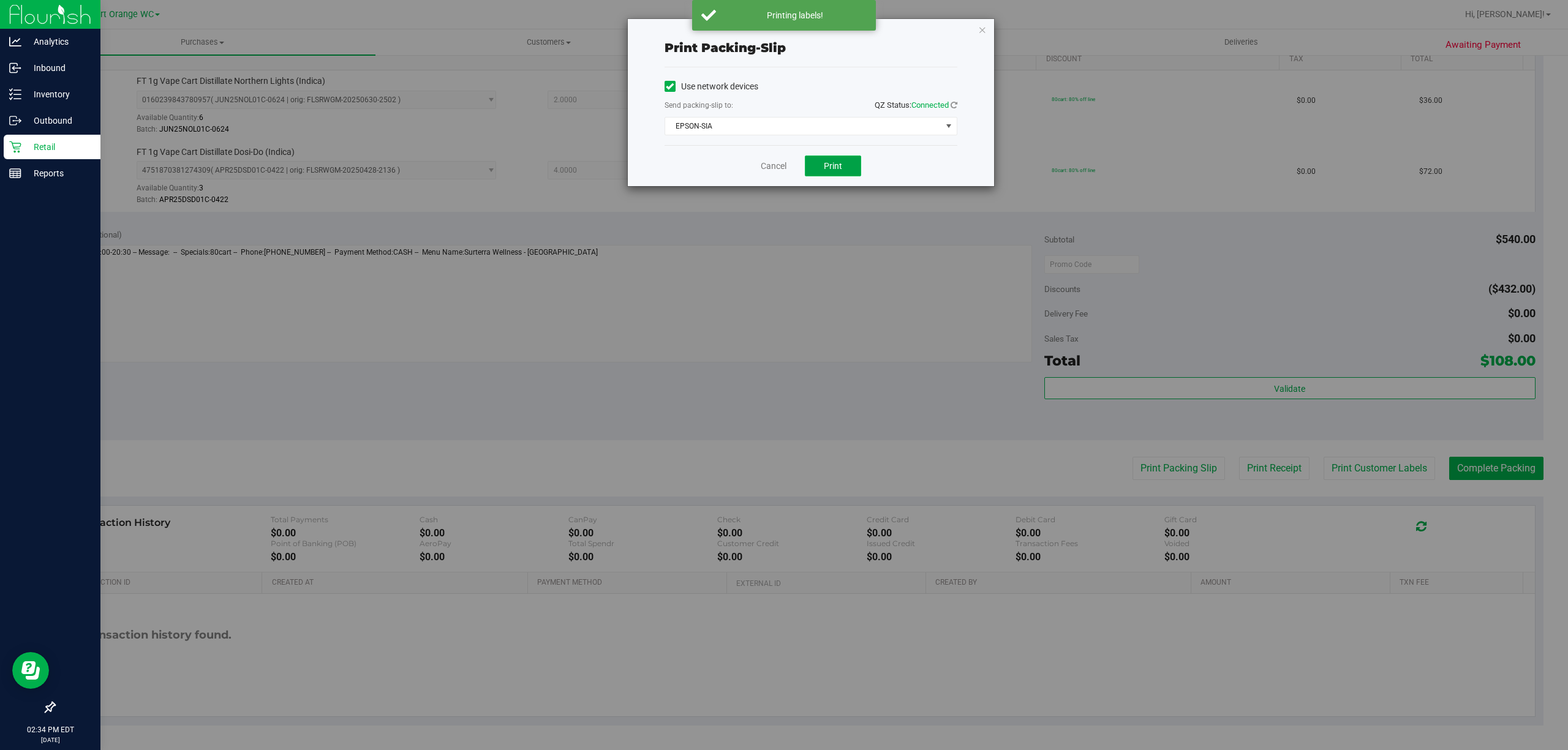
click at [810, 167] on button "Print" at bounding box center [833, 166] width 56 height 21
click at [774, 166] on link "Cancel" at bounding box center [773, 167] width 26 height 13
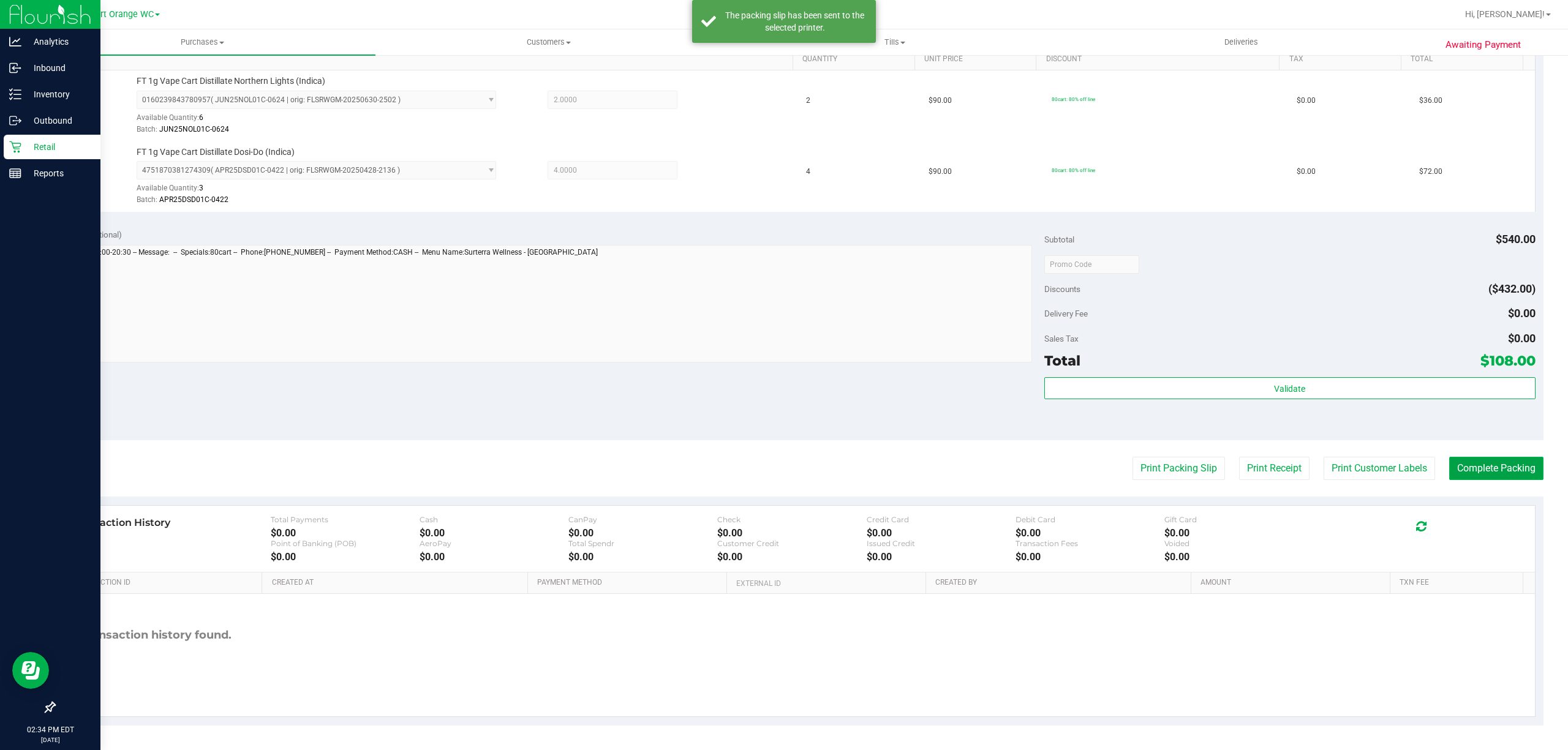
click at [1476, 462] on button "Complete Packing" at bounding box center [1497, 468] width 94 height 24
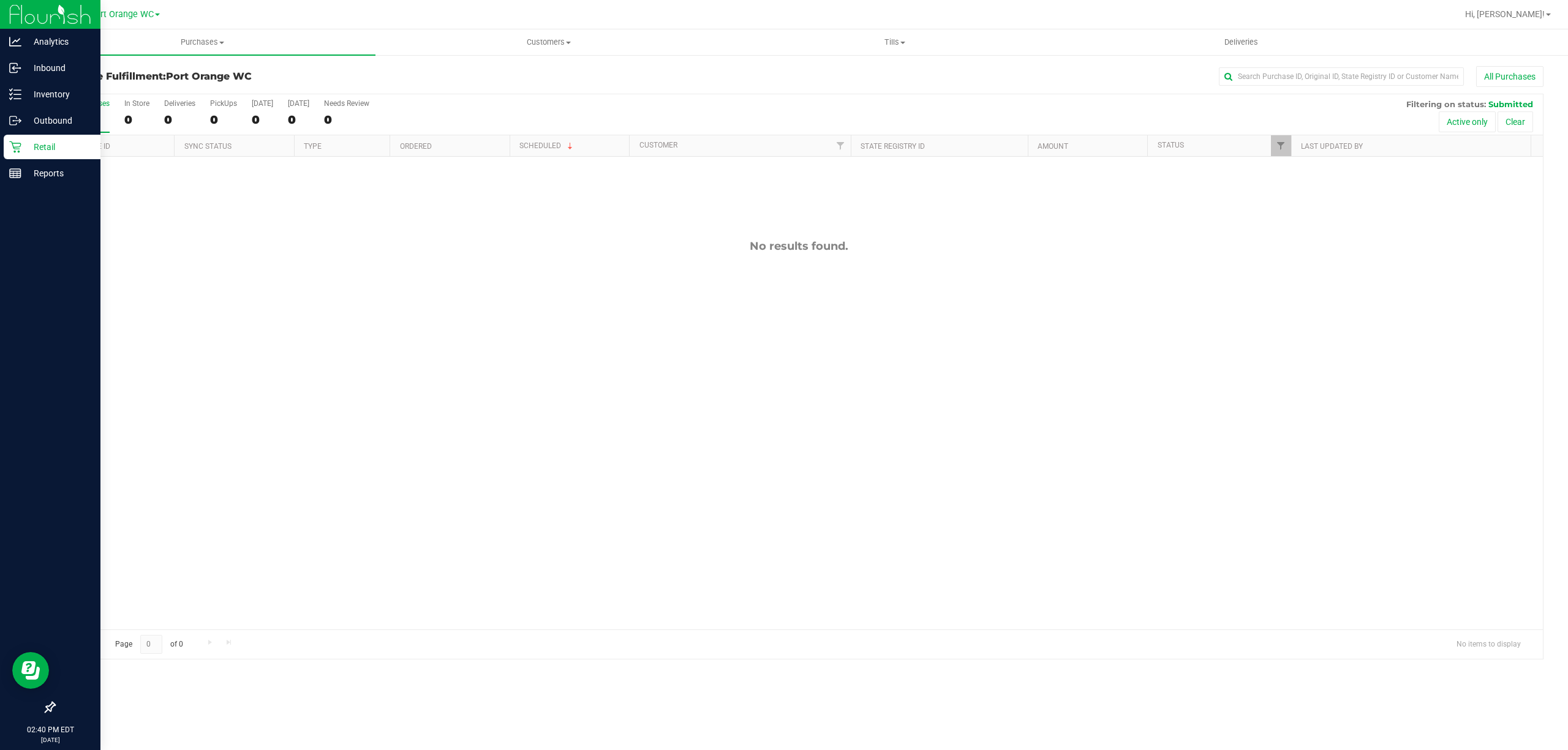
drag, startPoint x: 359, startPoint y: 266, endPoint x: 350, endPoint y: 262, distance: 9.8
click at [356, 265] on div "No results found." at bounding box center [799, 435] width 1488 height 556
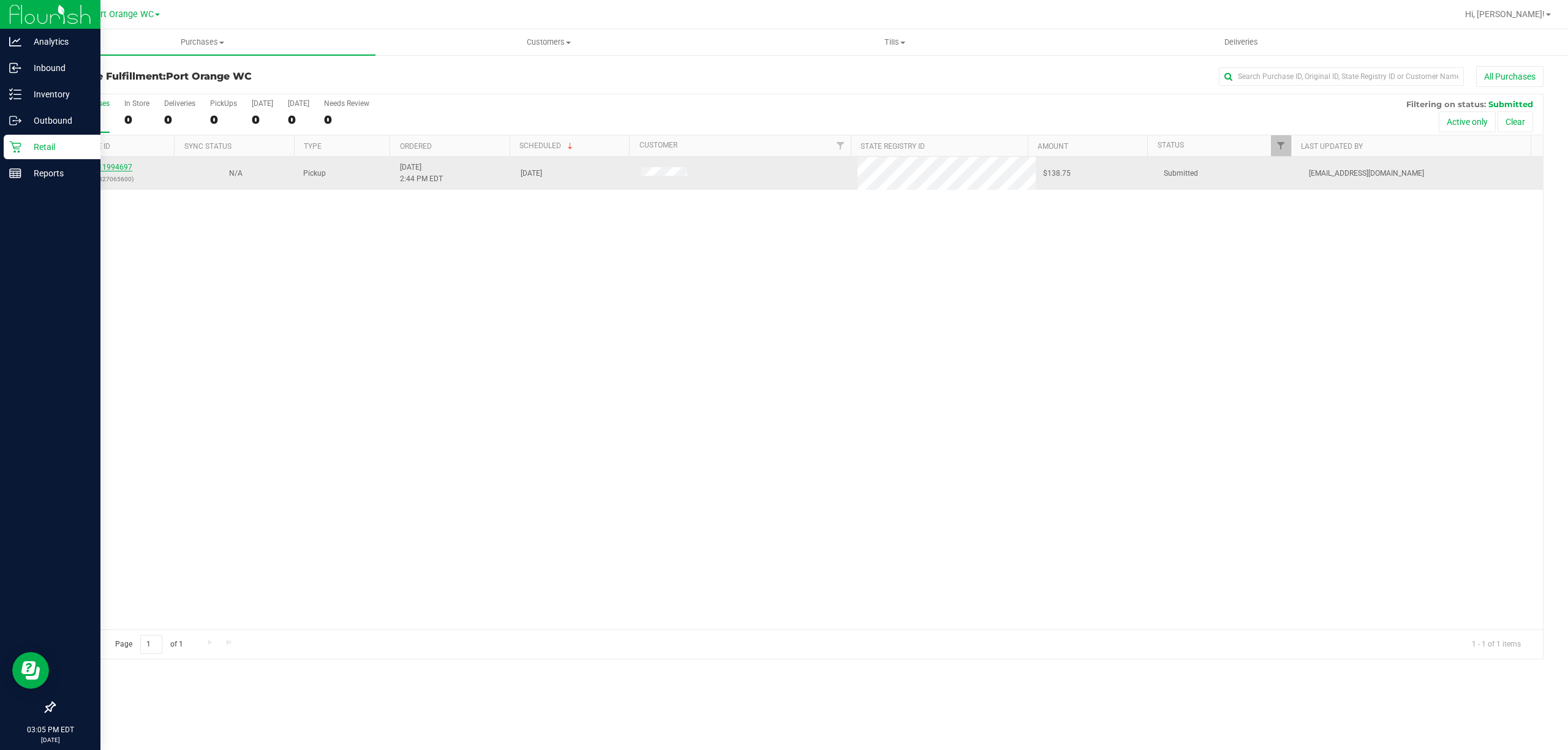
click at [109, 168] on link "11994697" at bounding box center [115, 167] width 34 height 9
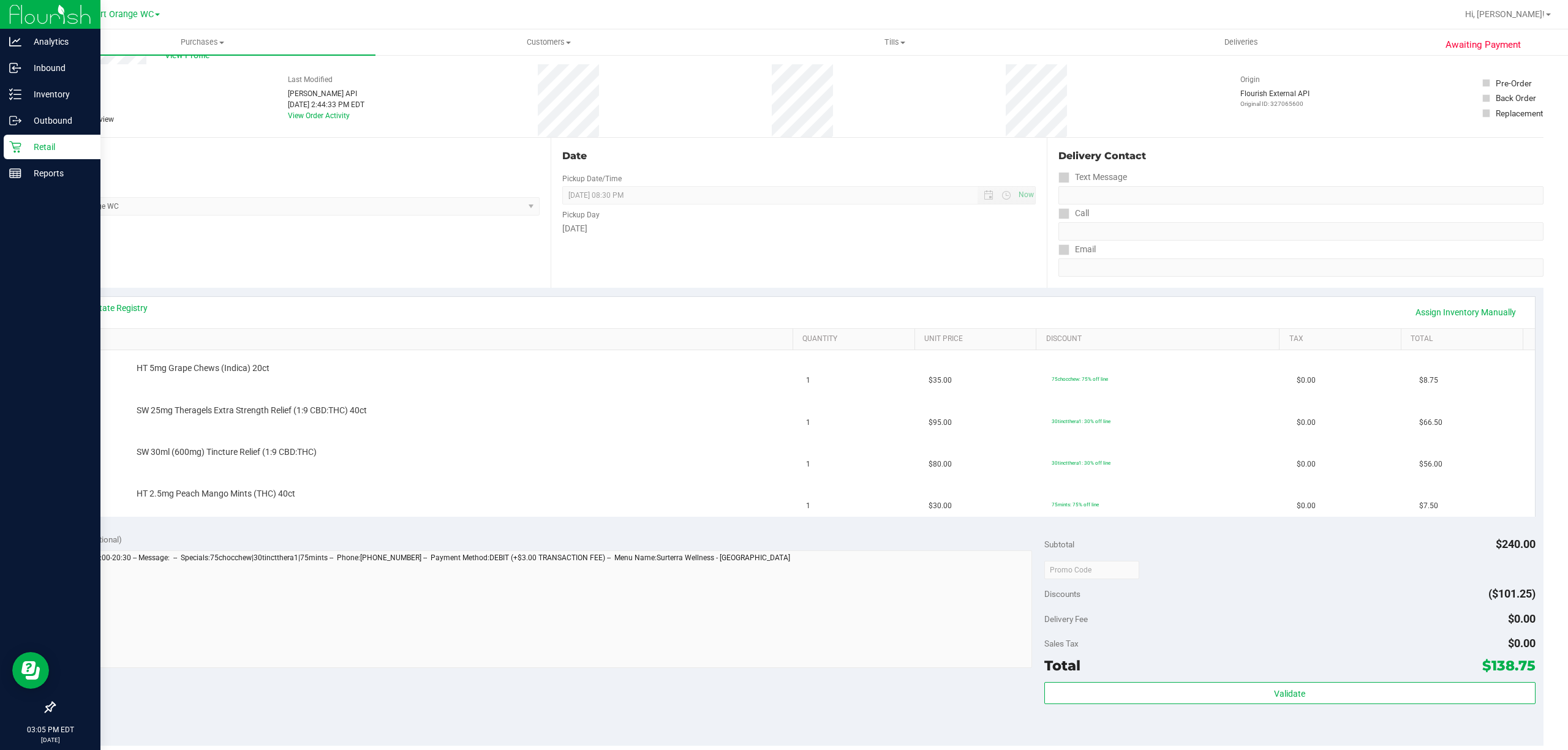
scroll to position [81, 0]
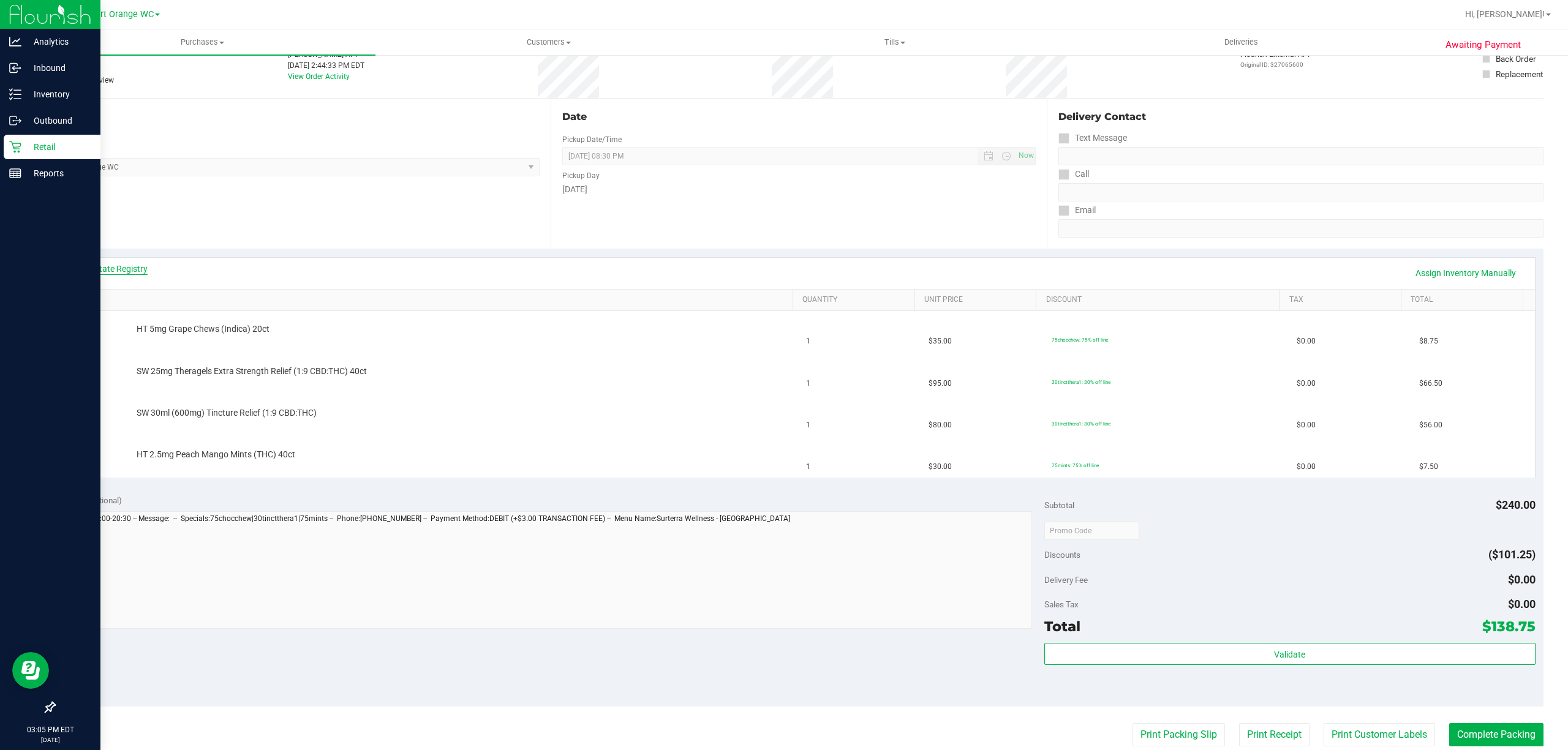
click at [109, 263] on link "View State Registry" at bounding box center [110, 268] width 73 height 12
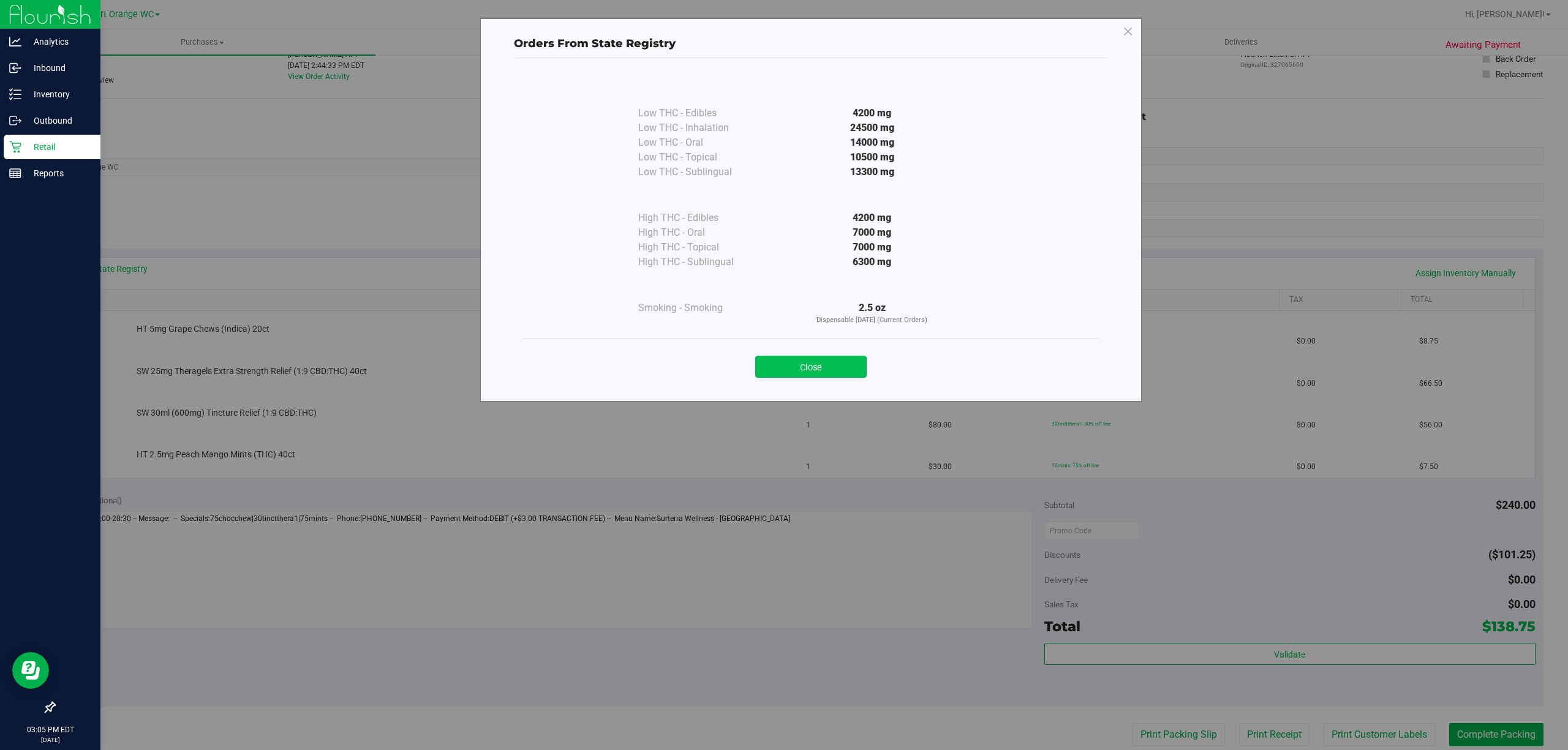
click at [815, 362] on button "Close" at bounding box center [810, 366] width 111 height 22
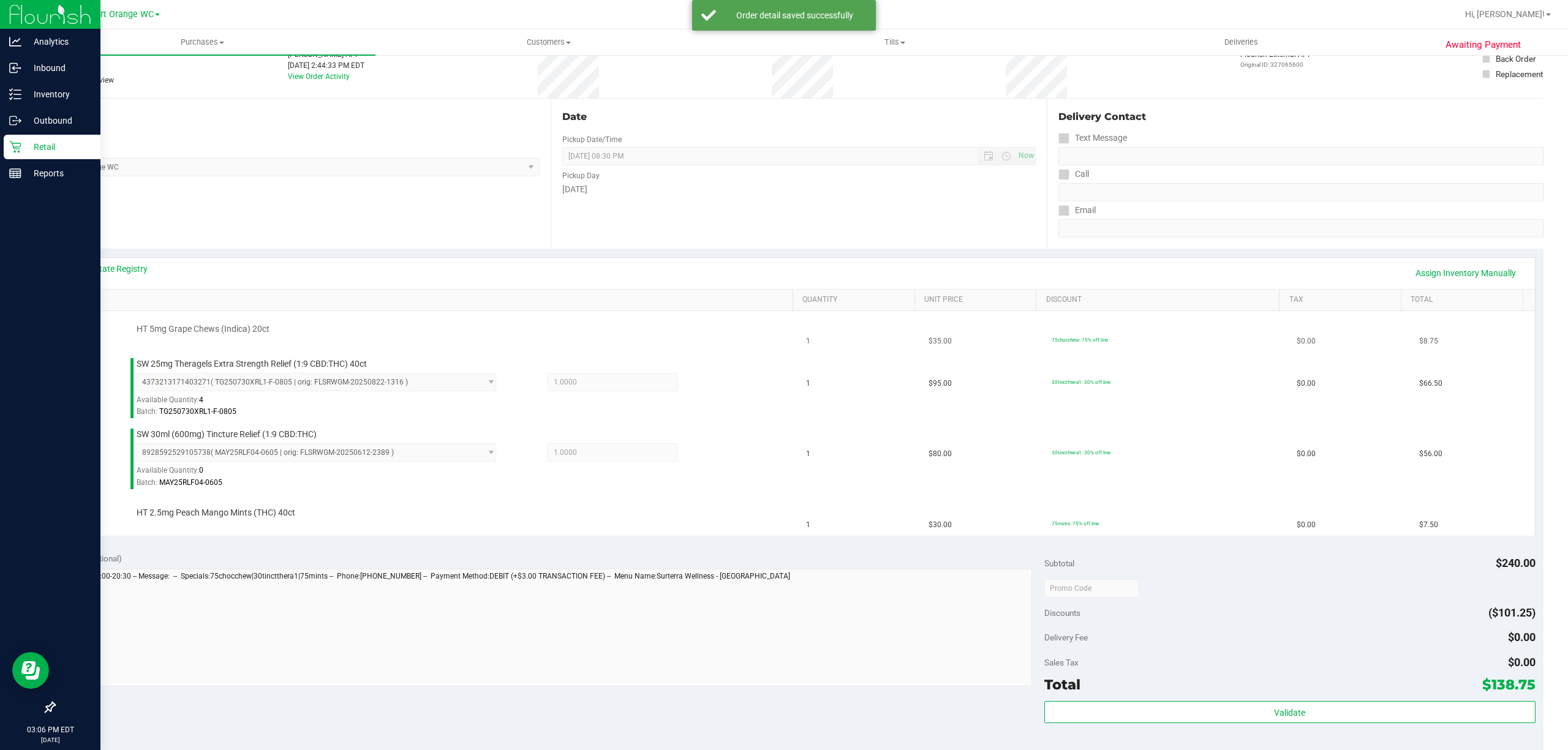
scroll to position [163, 0]
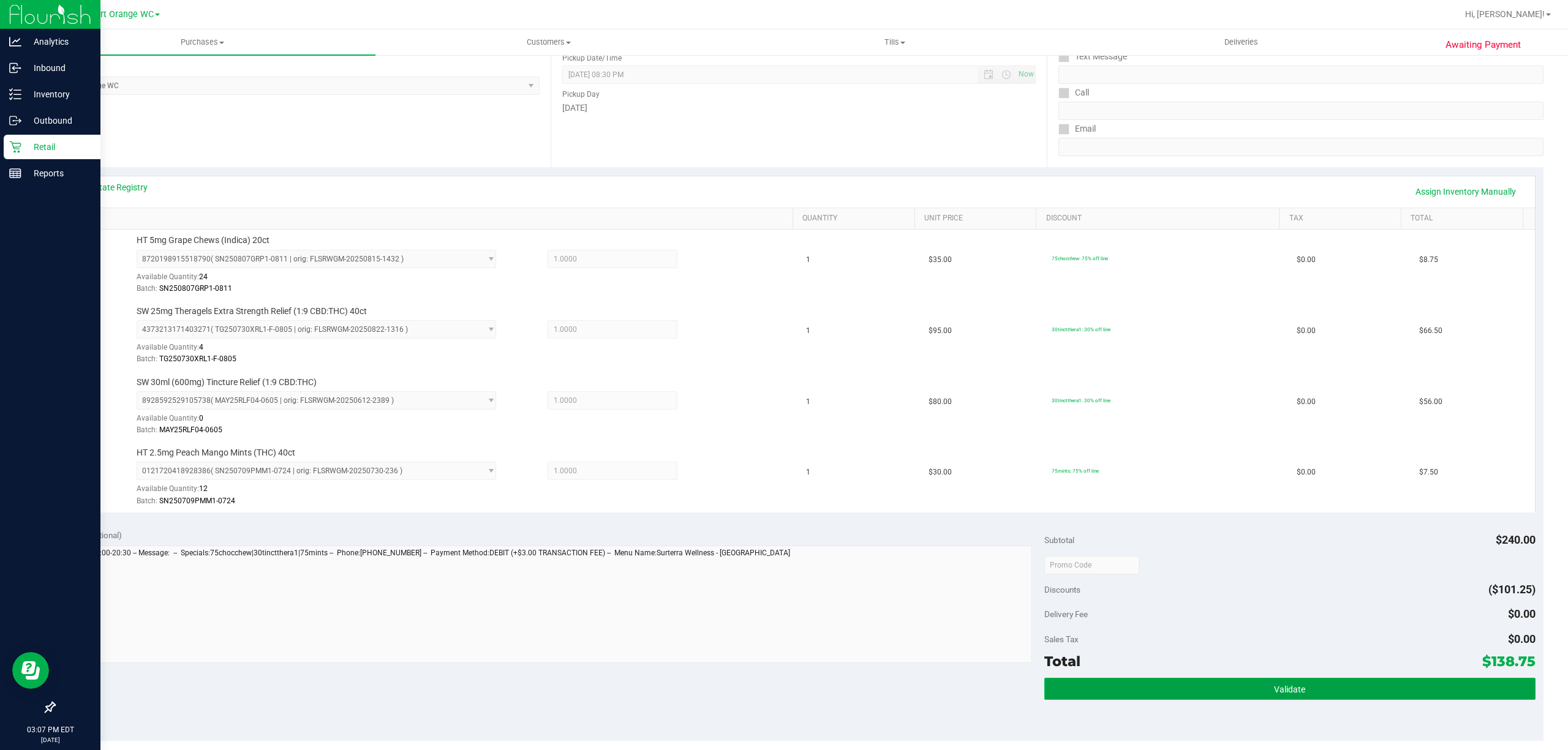
drag, startPoint x: 1280, startPoint y: 697, endPoint x: 1272, endPoint y: 694, distance: 8.5
click at [1280, 695] on span "Validate" at bounding box center [1289, 690] width 31 height 10
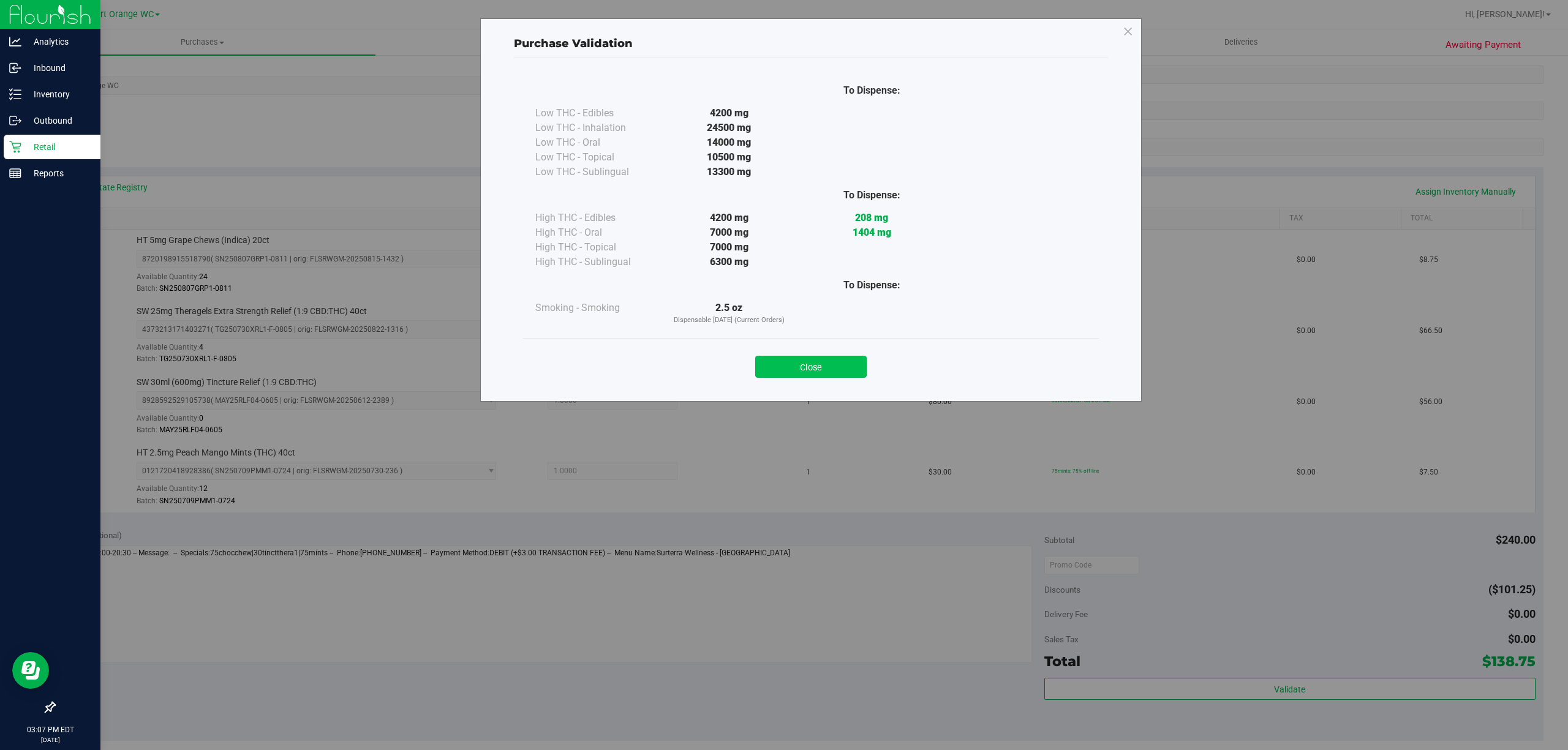
click at [815, 371] on button "Close" at bounding box center [810, 366] width 111 height 22
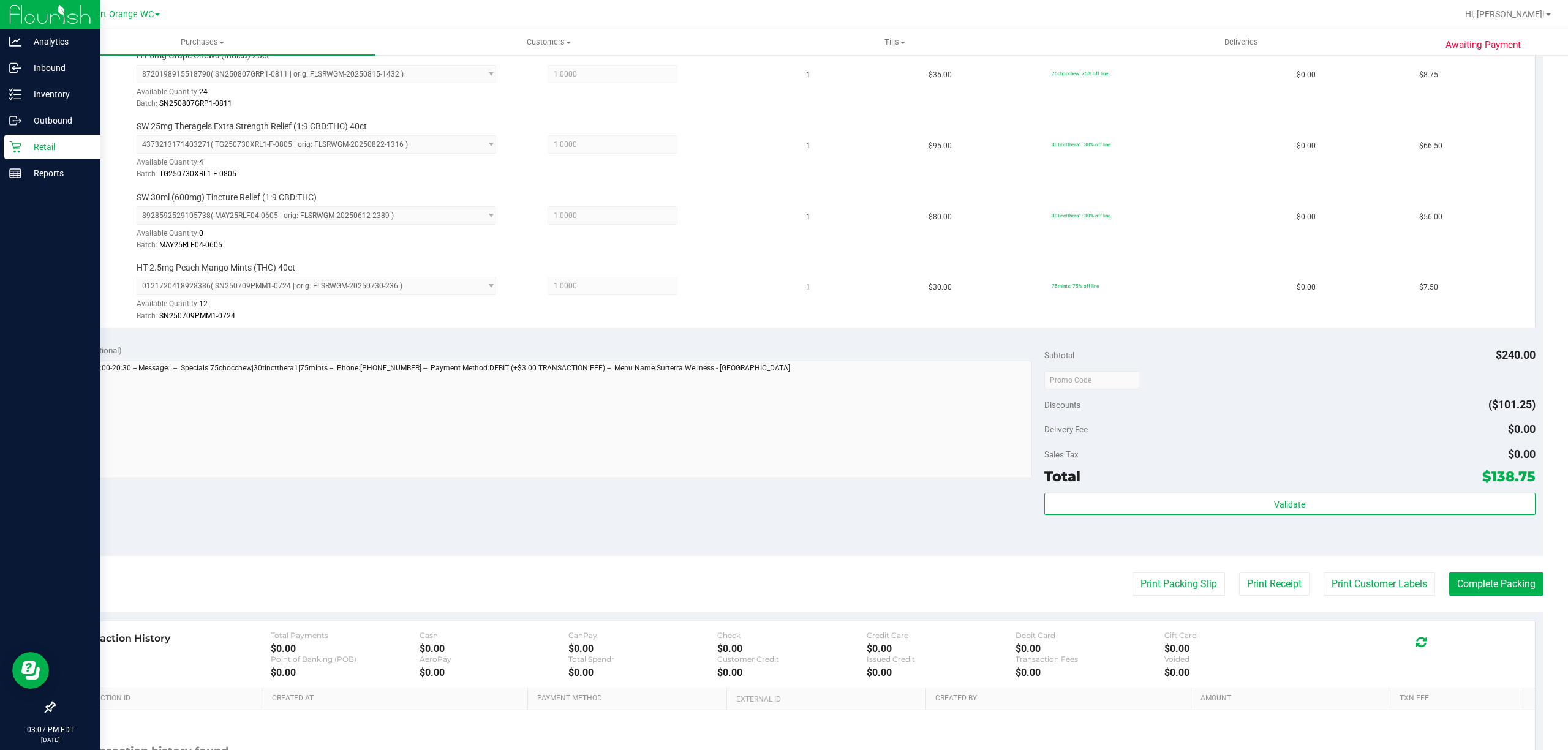
scroll to position [466, 0]
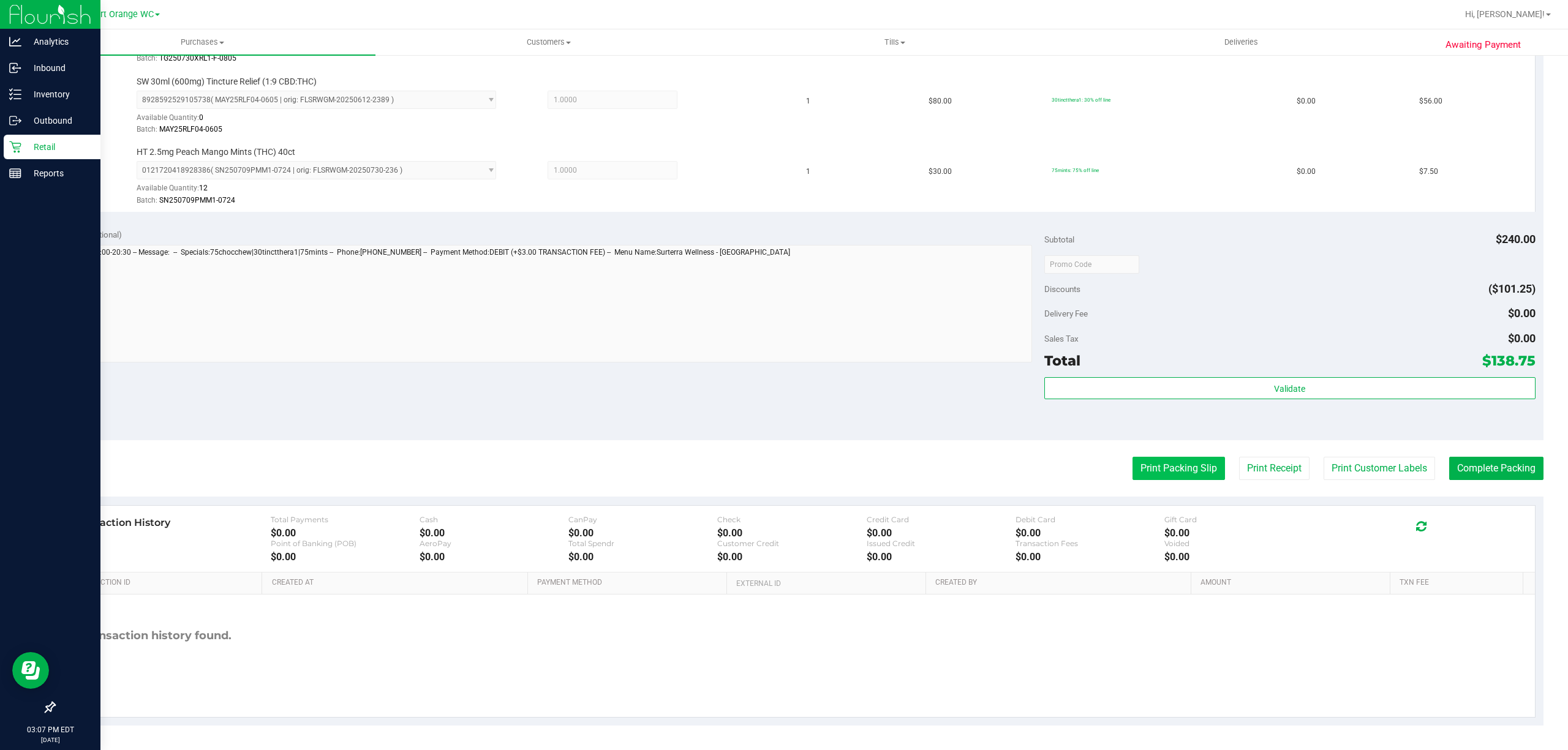
click at [1143, 468] on button "Print Packing Slip" at bounding box center [1179, 468] width 93 height 24
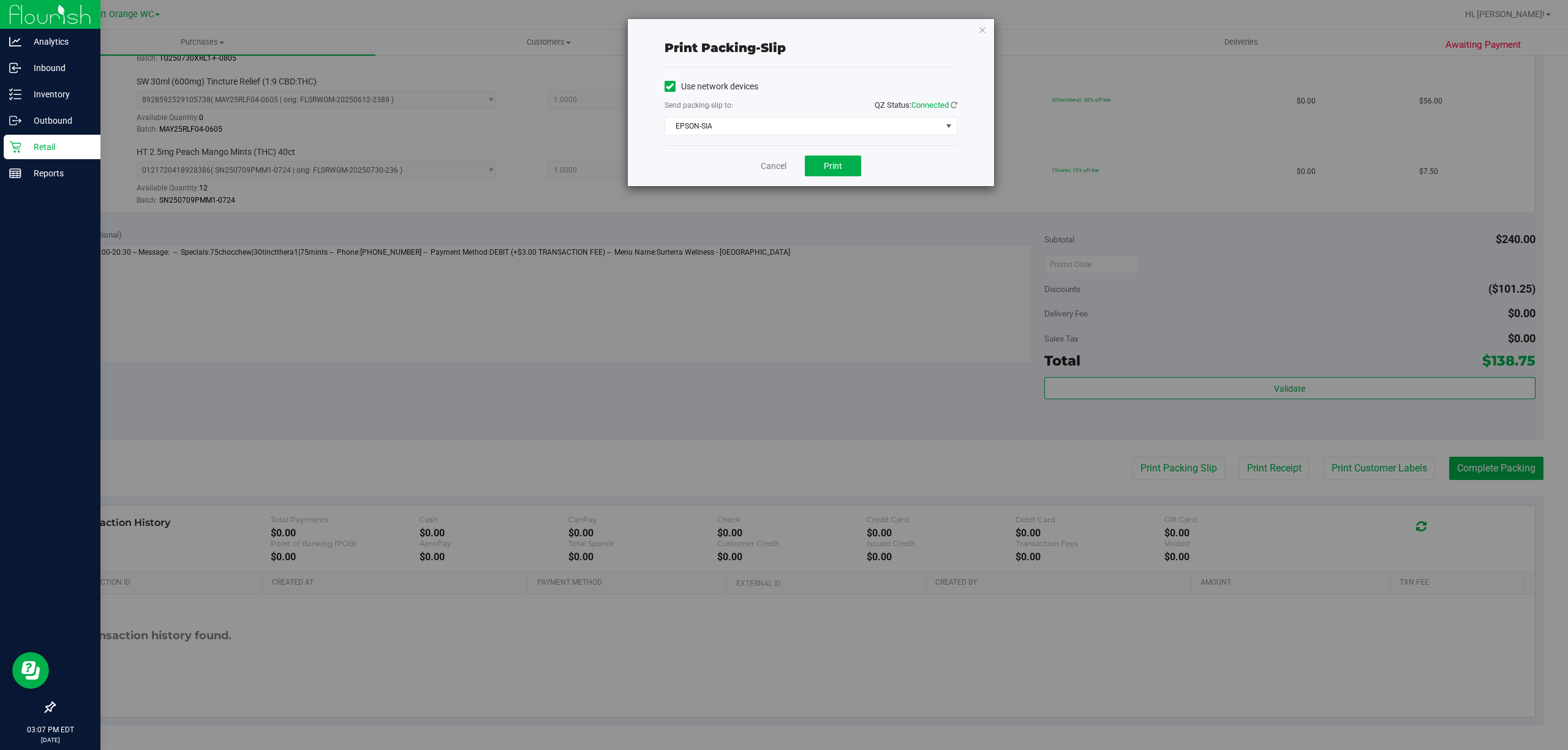
click at [752, 167] on div "Cancel Print" at bounding box center [811, 166] width 292 height 41
click at [770, 157] on div "Cancel Print" at bounding box center [811, 166] width 292 height 41
click at [770, 161] on link "Cancel" at bounding box center [773, 167] width 26 height 13
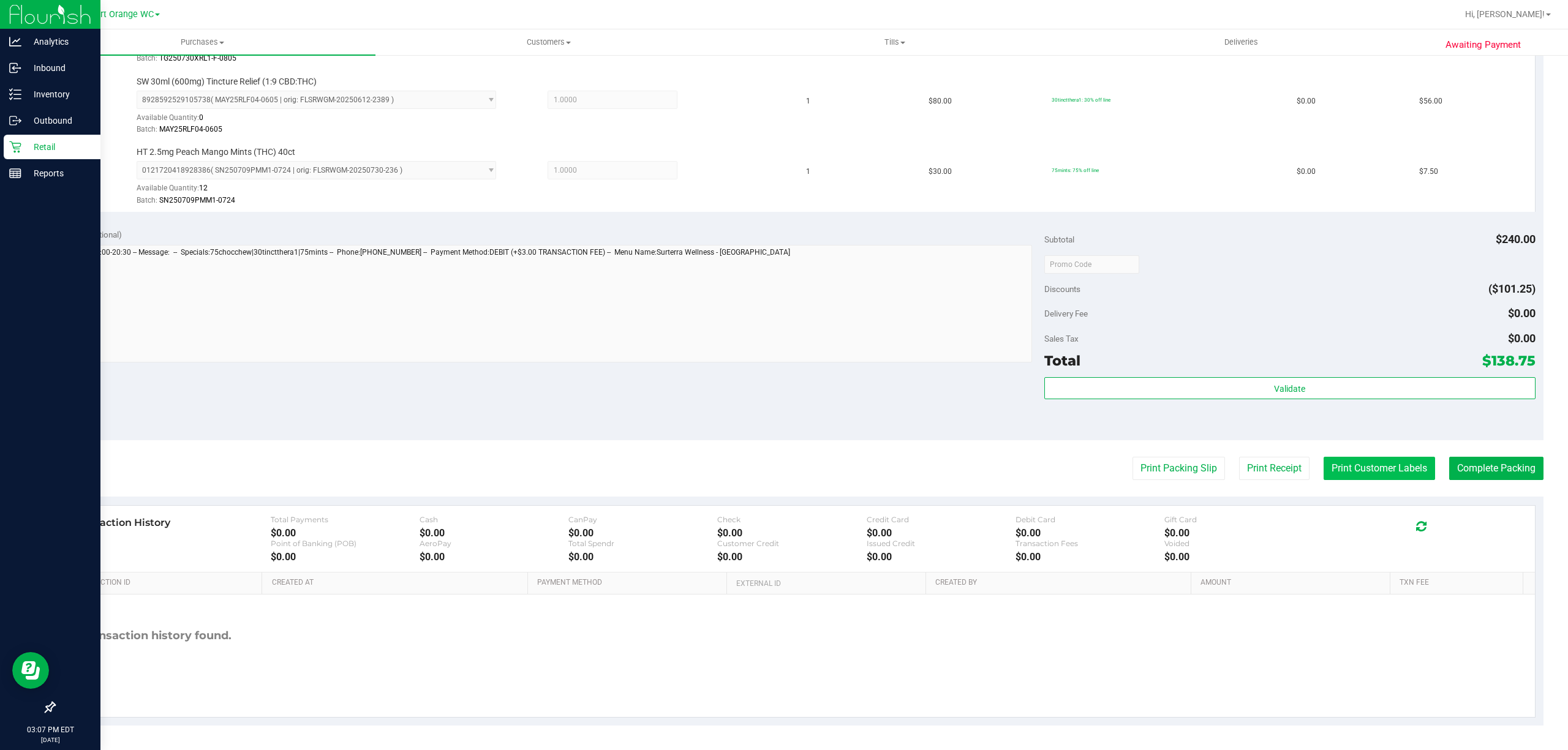
click at [1365, 471] on button "Print Customer Labels" at bounding box center [1379, 468] width 111 height 24
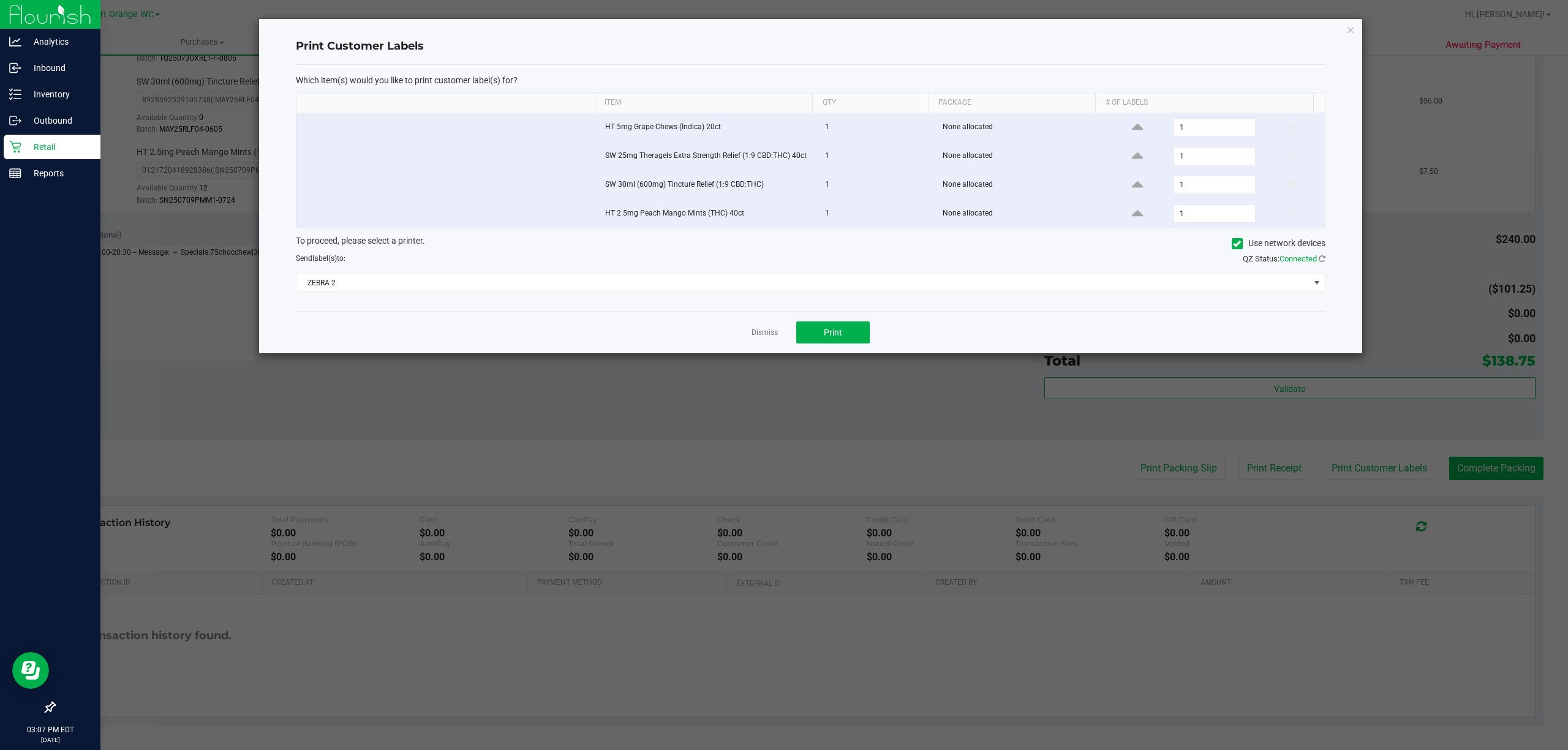
click at [825, 349] on div "Dismiss Print" at bounding box center [810, 332] width 1029 height 42
click at [825, 337] on span "Print" at bounding box center [833, 332] width 19 height 10
click at [769, 336] on link "Dismiss" at bounding box center [765, 332] width 26 height 11
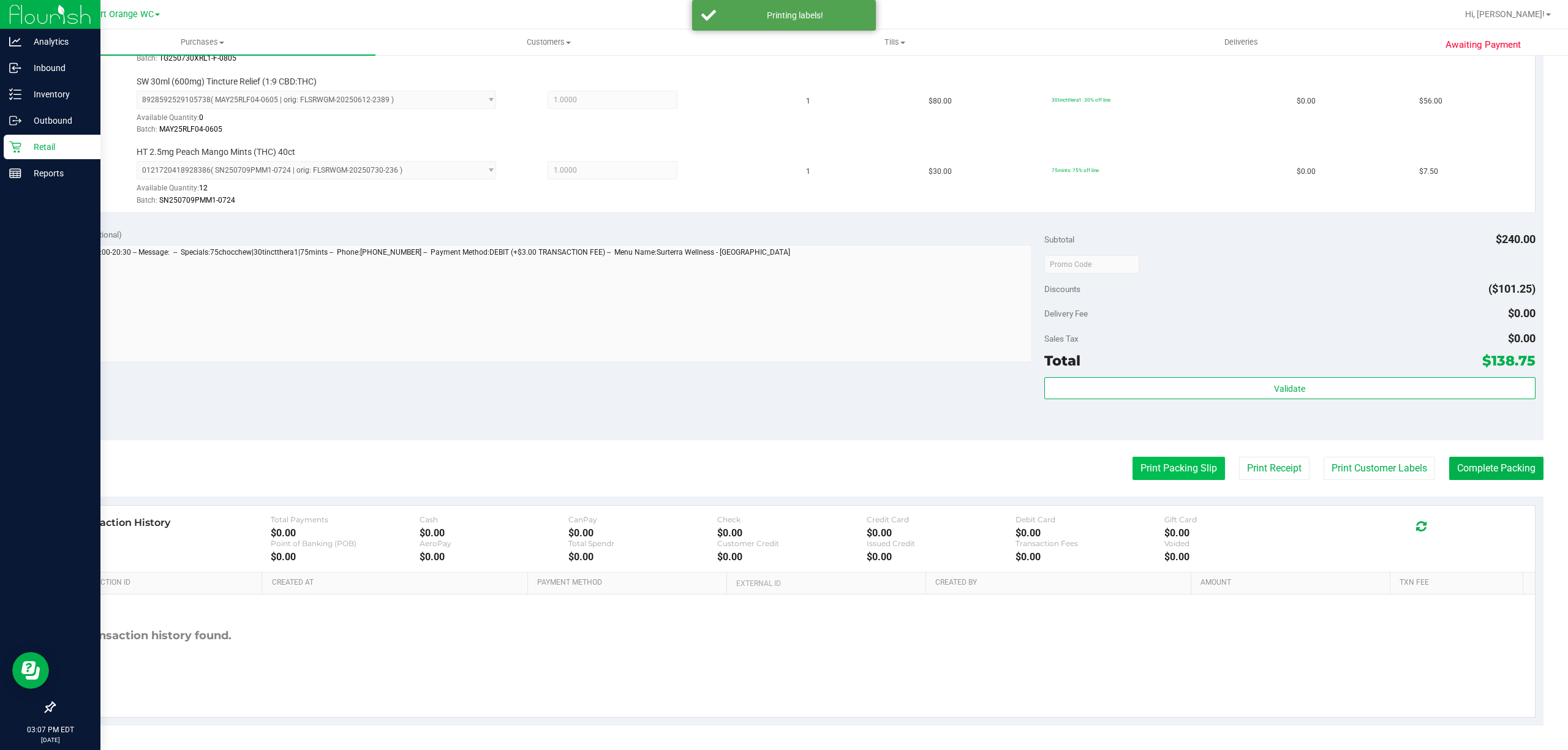
click at [1187, 461] on button "Print Packing Slip" at bounding box center [1179, 468] width 93 height 24
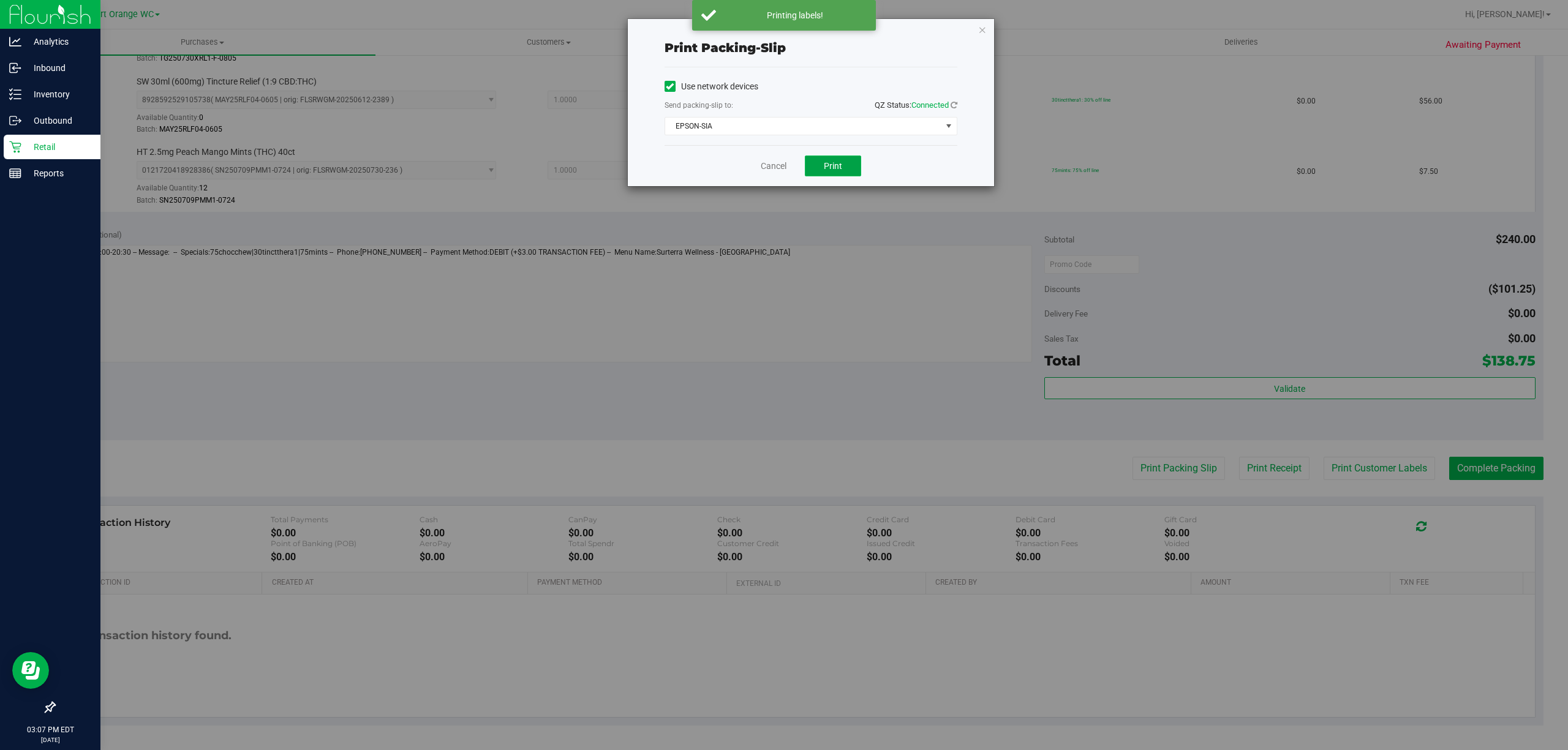
click at [812, 169] on button "Print" at bounding box center [833, 166] width 56 height 21
click at [770, 166] on link "Cancel" at bounding box center [773, 167] width 26 height 13
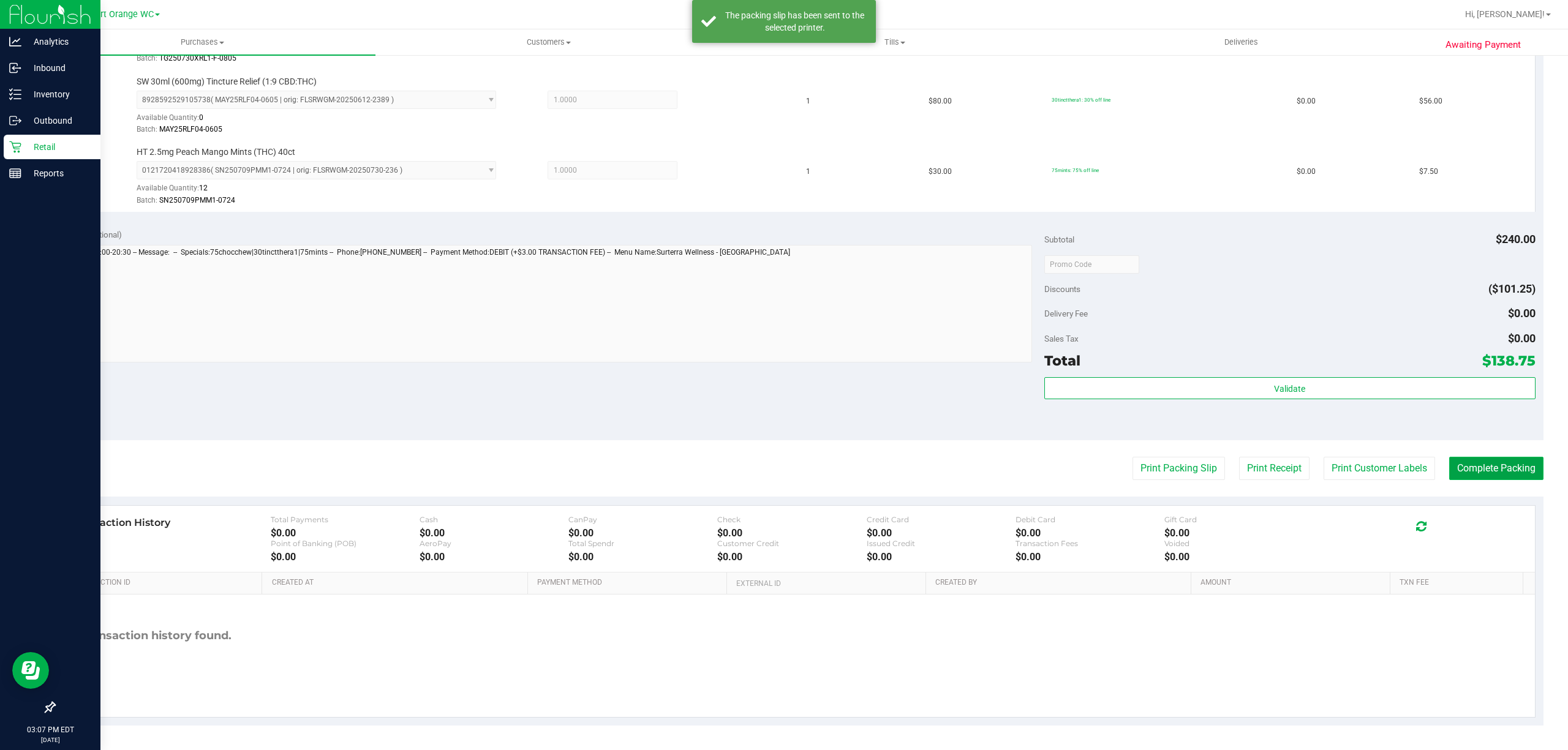
click at [1488, 471] on button "Complete Packing" at bounding box center [1497, 468] width 94 height 24
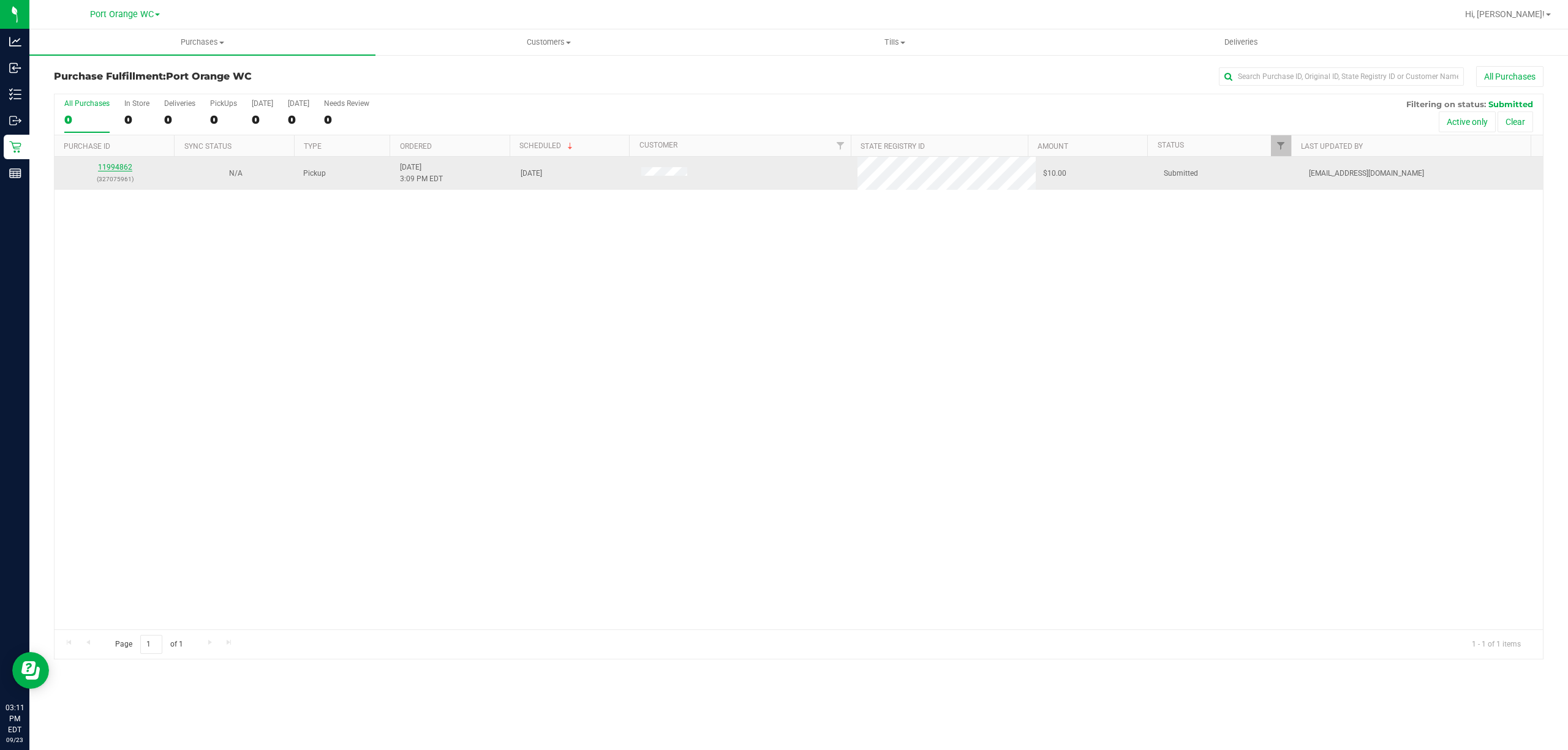
click at [123, 166] on link "11994862" at bounding box center [115, 167] width 34 height 9
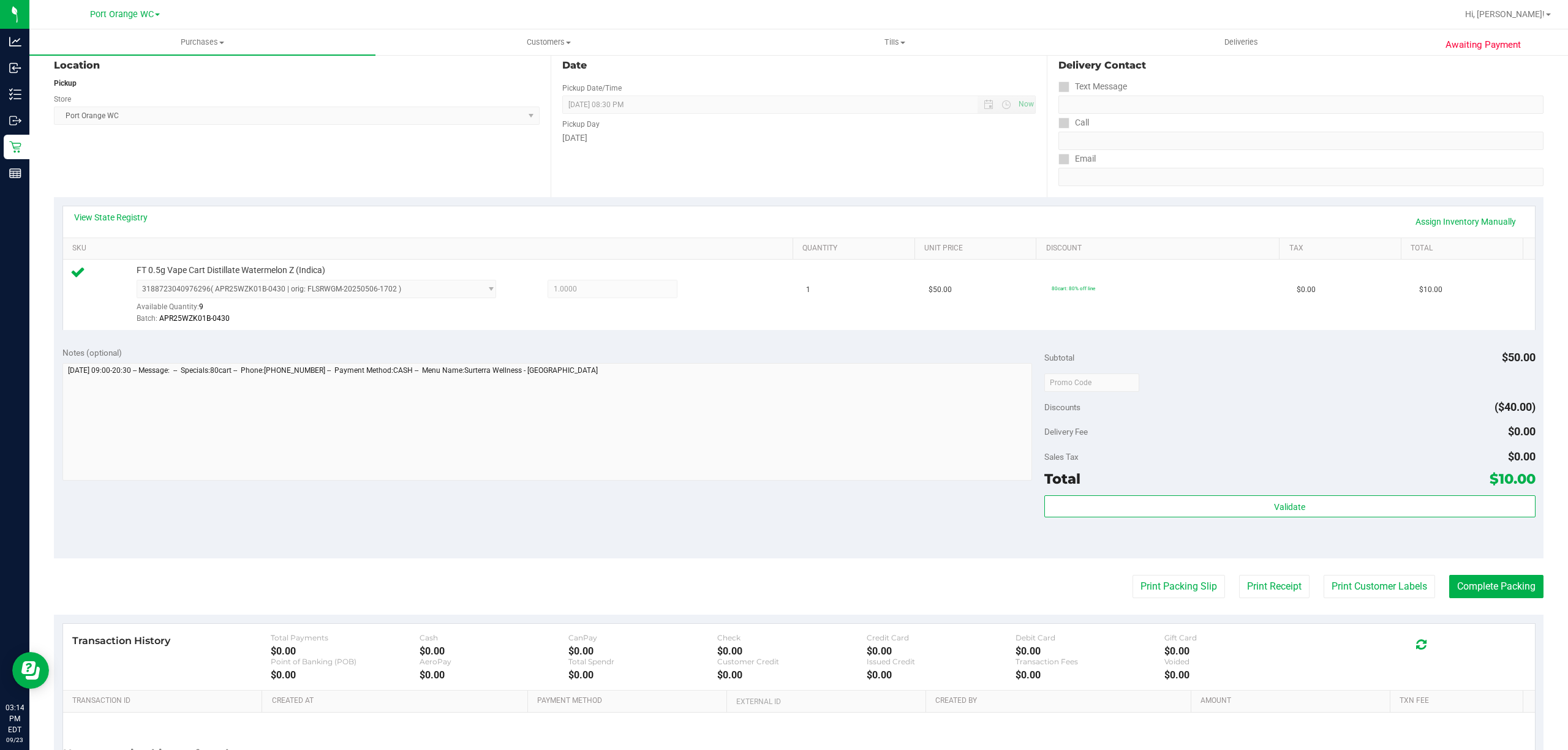
scroll to position [253, 0]
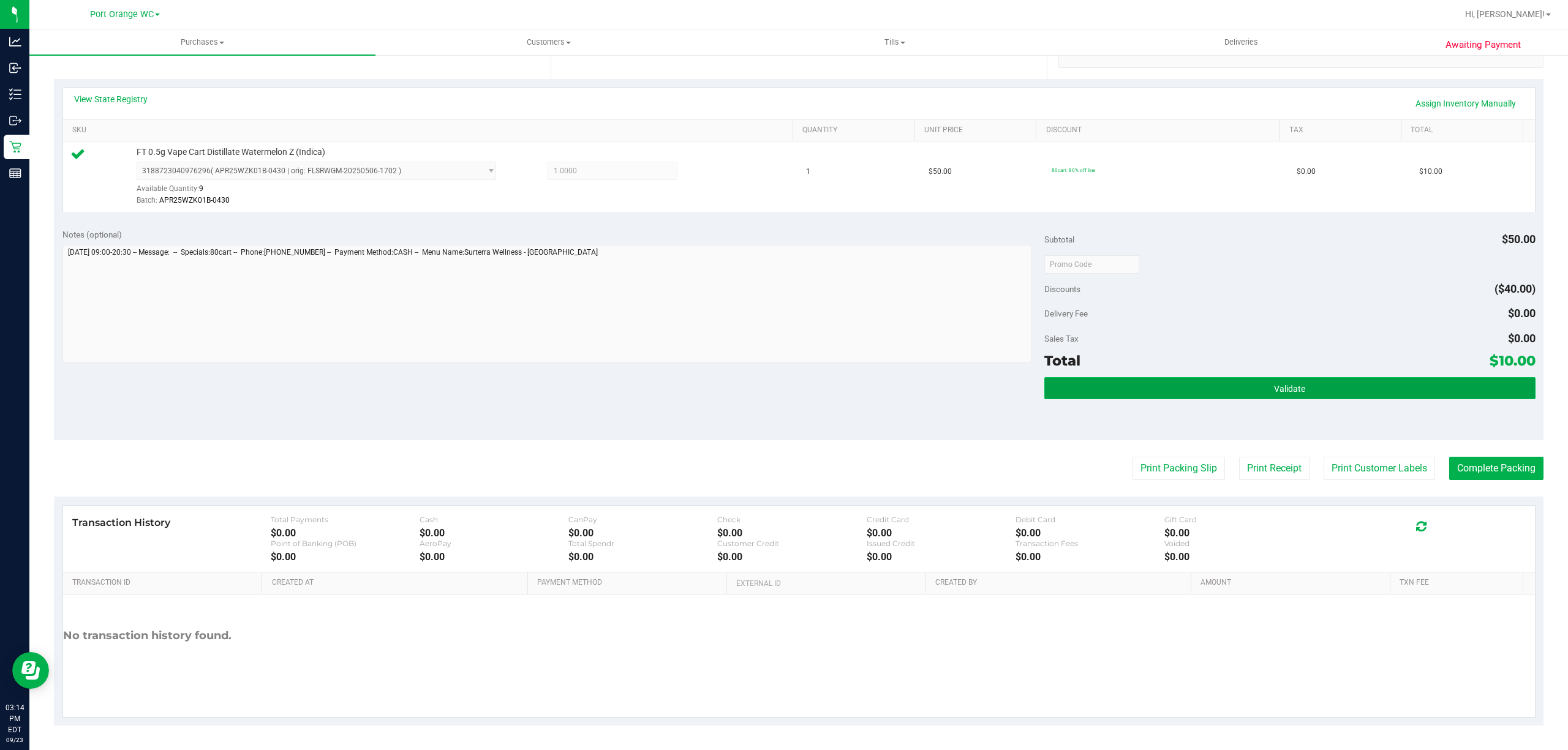
click at [1336, 392] on button "Validate" at bounding box center [1289, 388] width 492 height 22
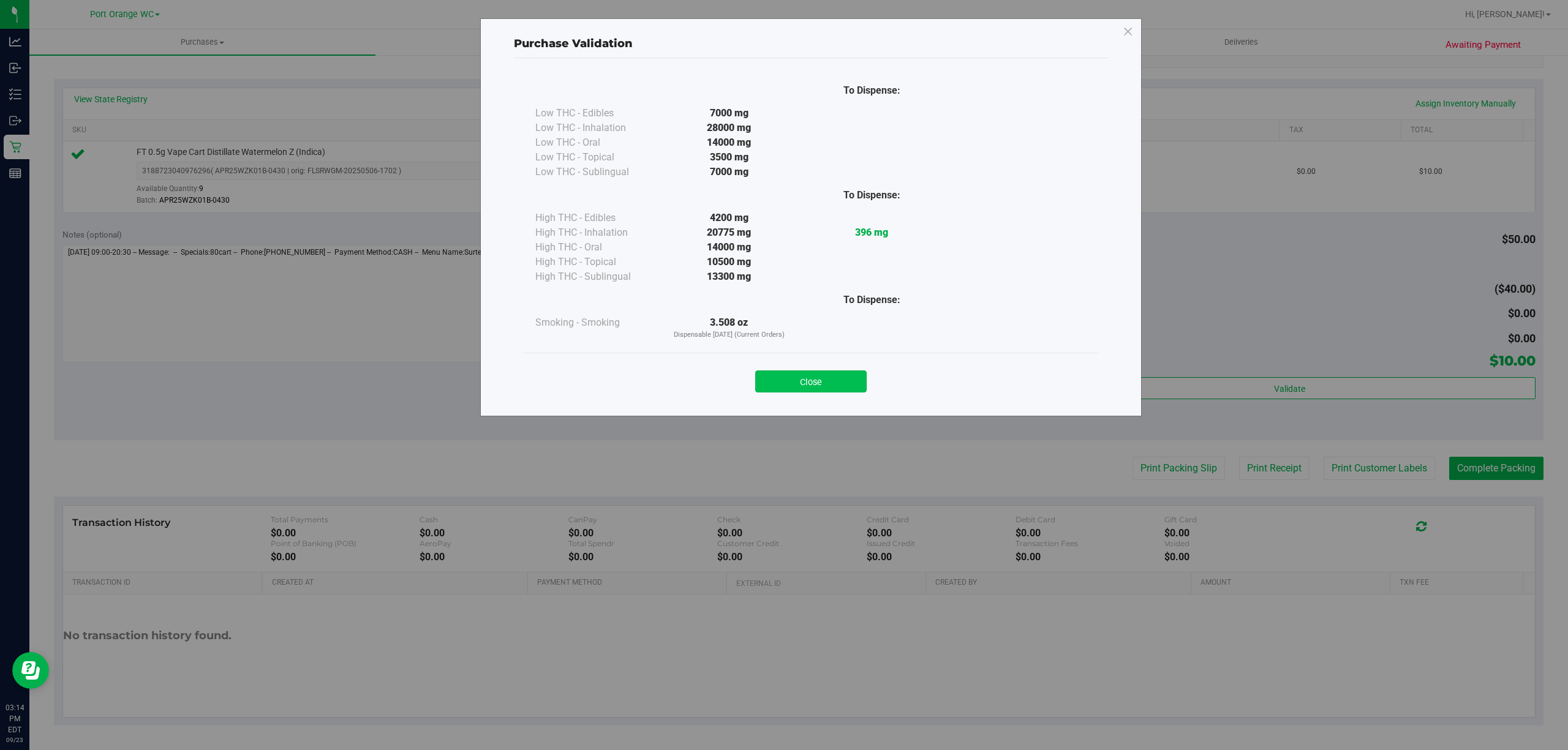
click at [782, 375] on button "Close" at bounding box center [810, 381] width 111 height 22
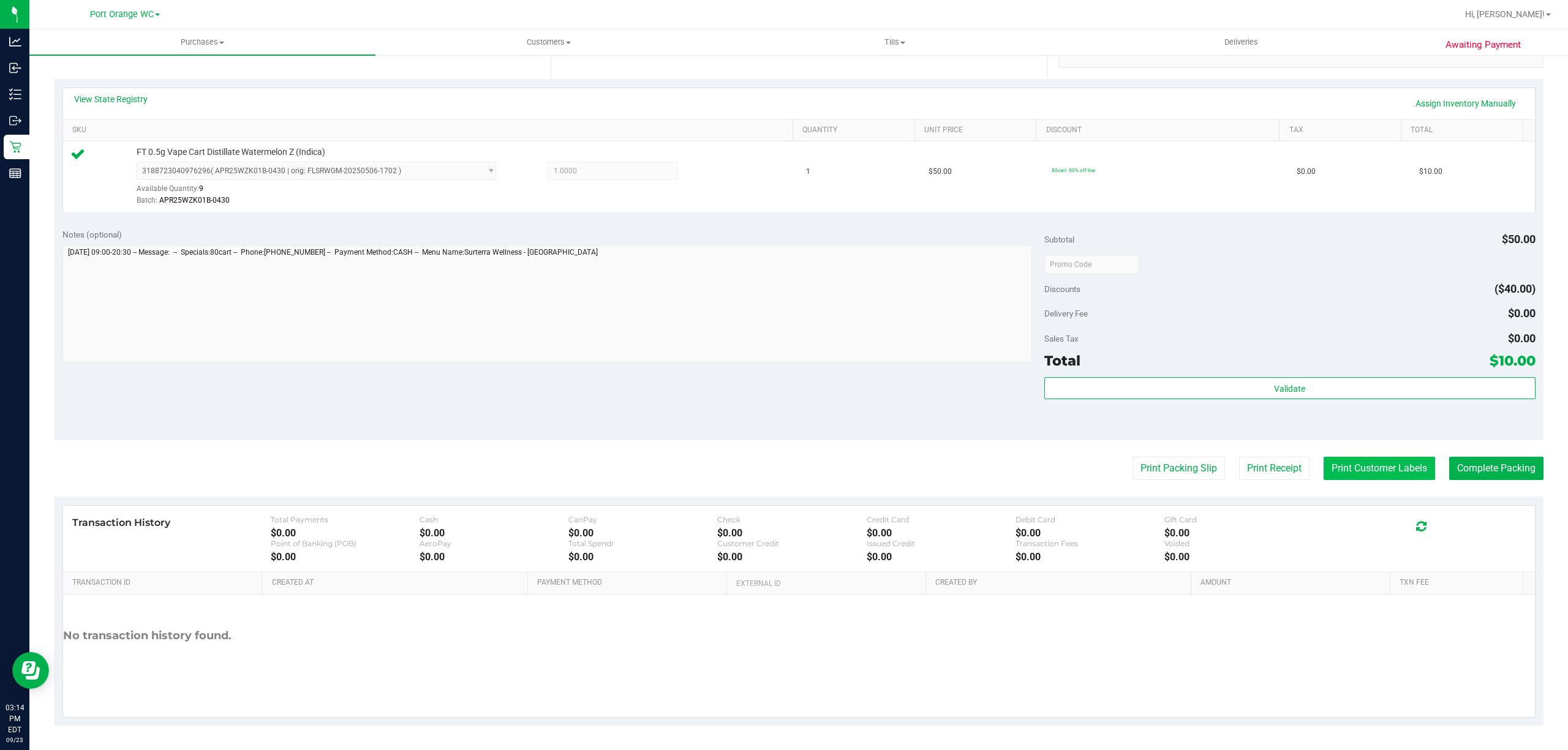
click at [1375, 466] on button "Print Customer Labels" at bounding box center [1379, 468] width 111 height 24
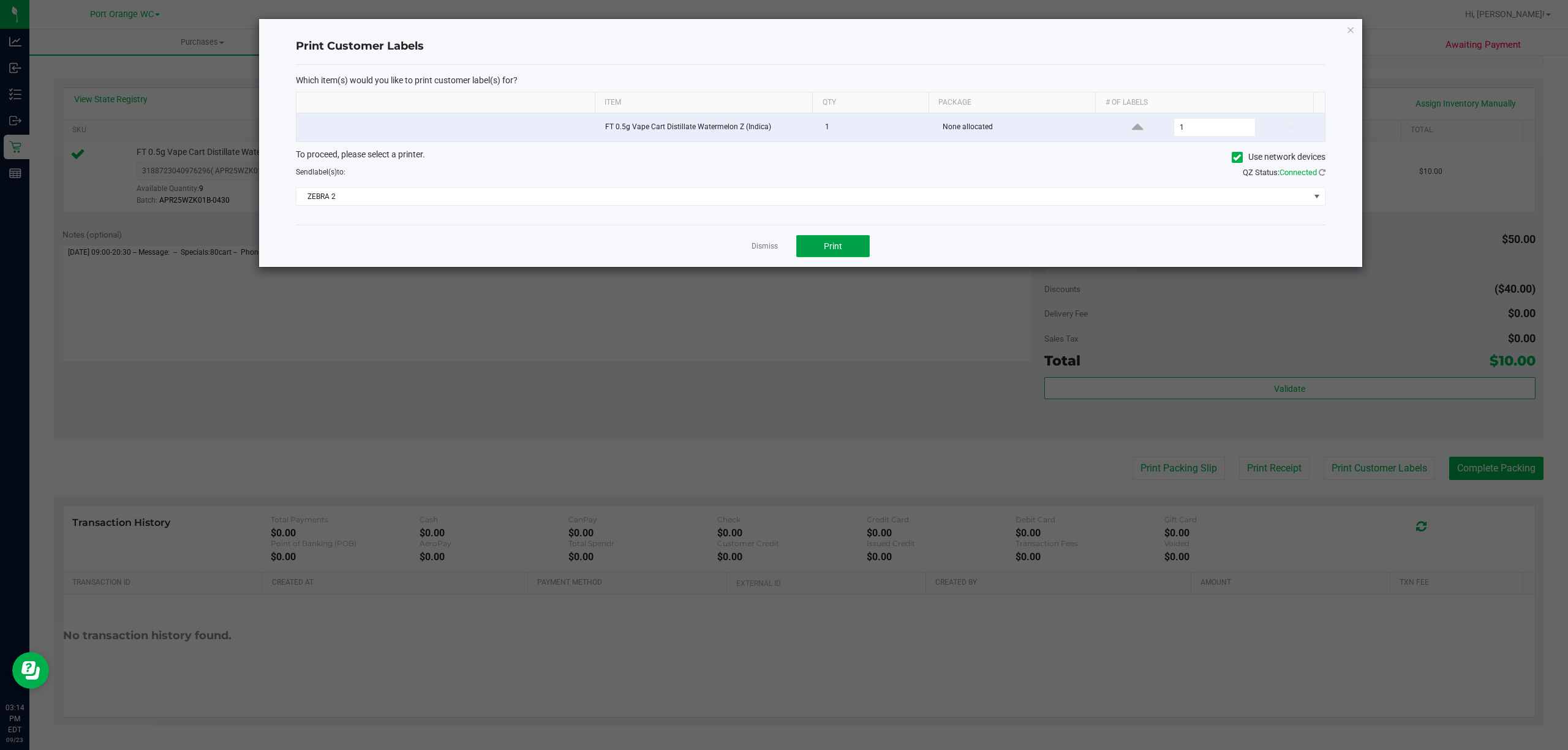
click at [828, 248] on span "Print" at bounding box center [833, 246] width 19 height 10
click at [763, 248] on link "Dismiss" at bounding box center [765, 246] width 26 height 11
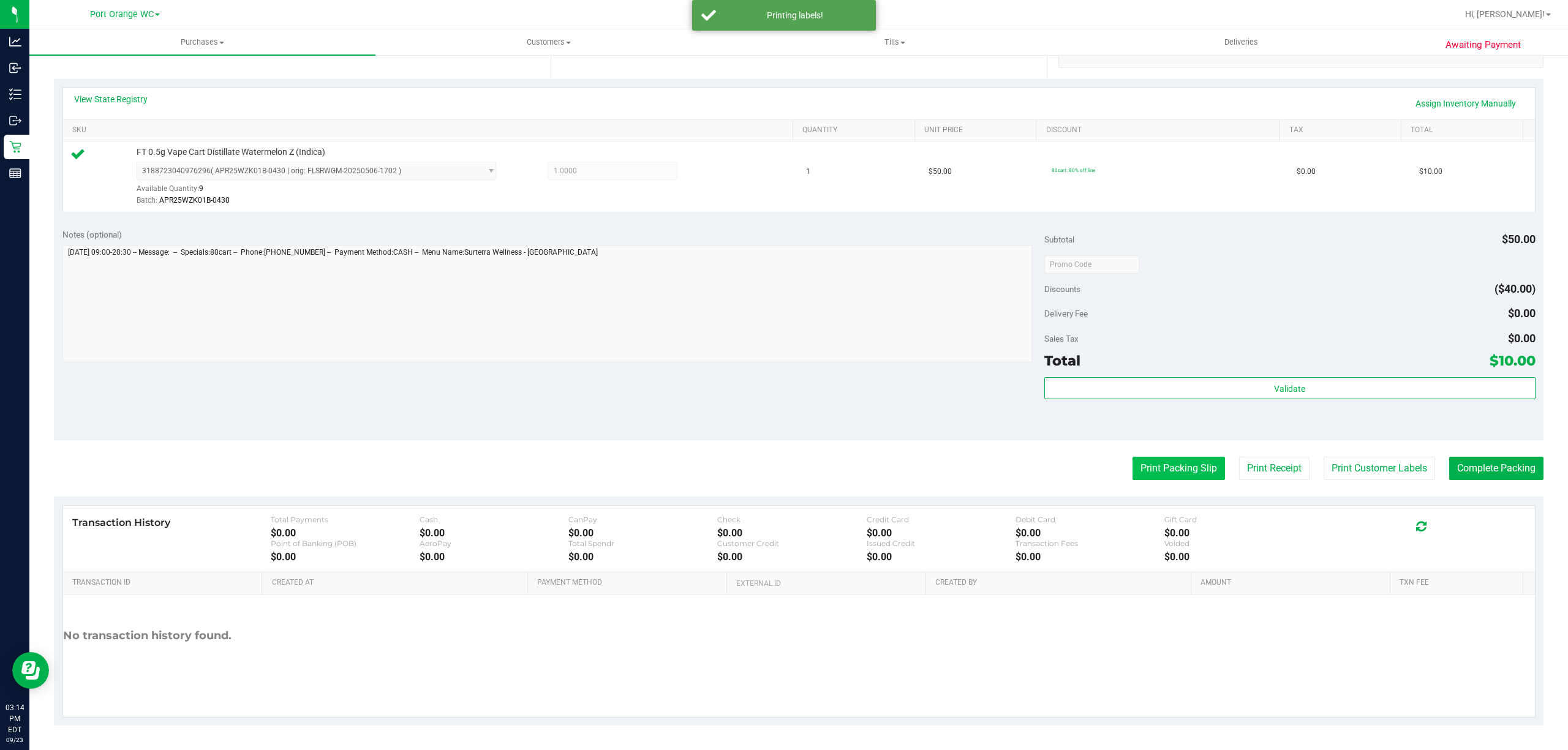
click at [1163, 474] on button "Print Packing Slip" at bounding box center [1179, 468] width 93 height 24
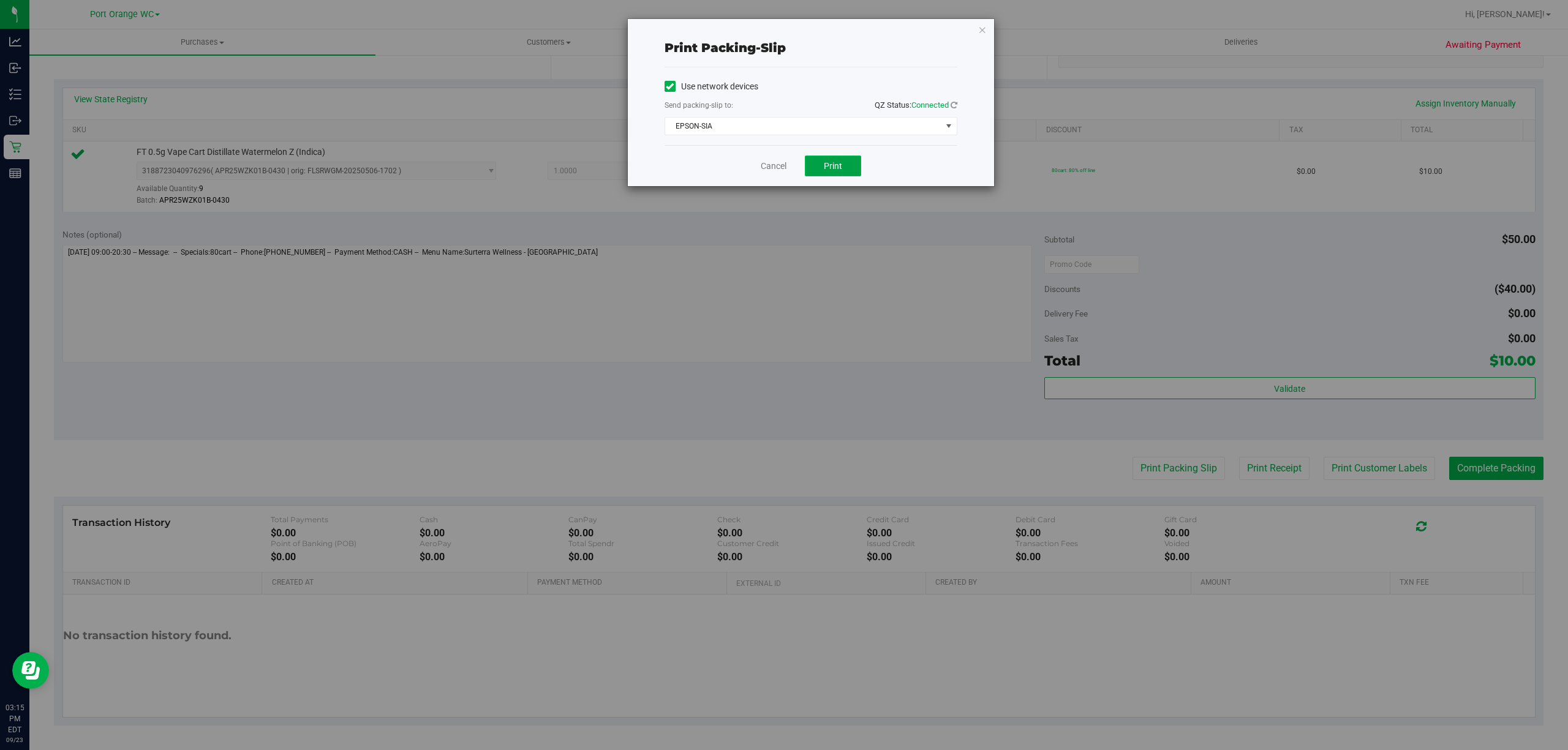
click at [846, 160] on button "Print" at bounding box center [833, 166] width 56 height 21
click at [770, 163] on link "Cancel" at bounding box center [773, 167] width 26 height 13
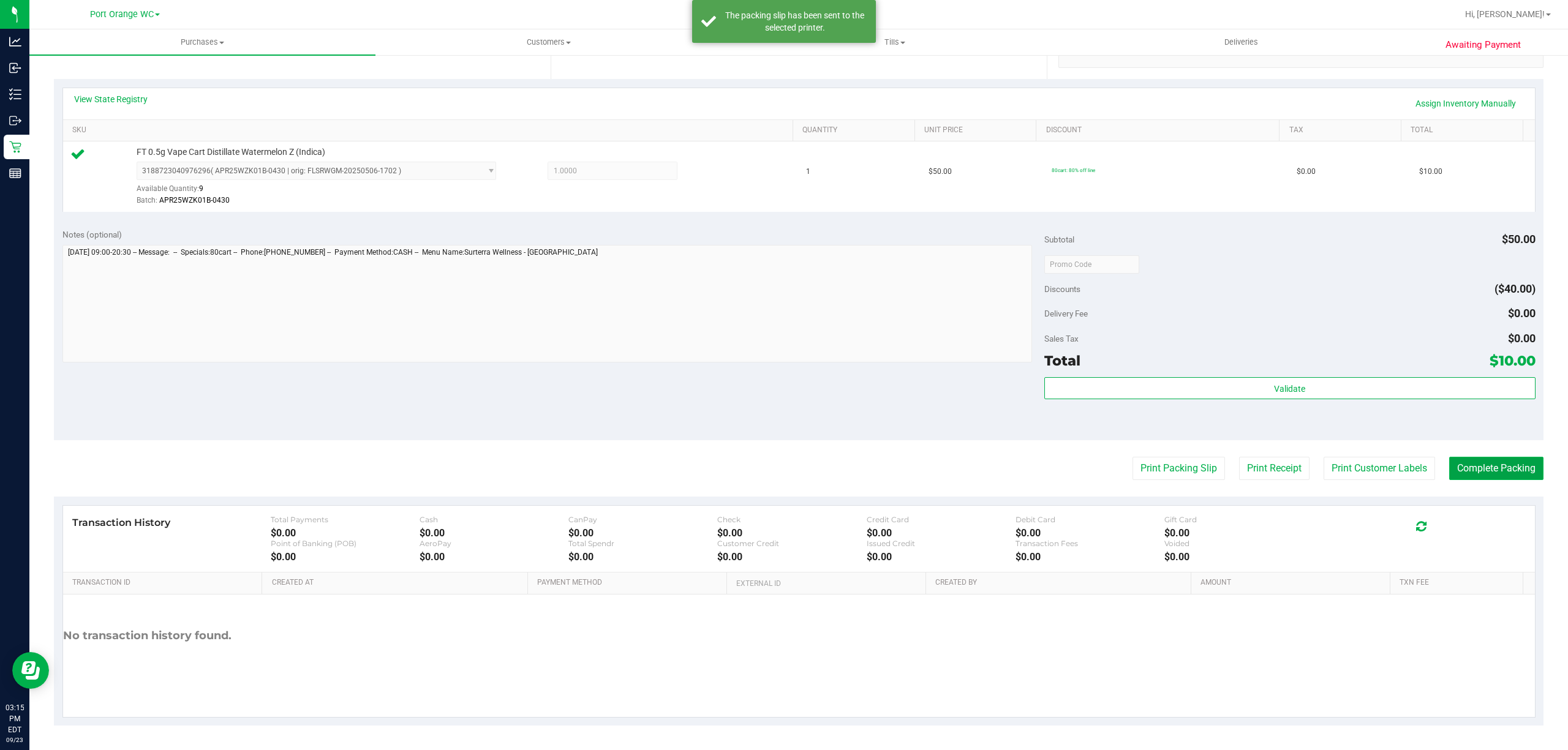
click at [1481, 474] on button "Complete Packing" at bounding box center [1497, 468] width 94 height 24
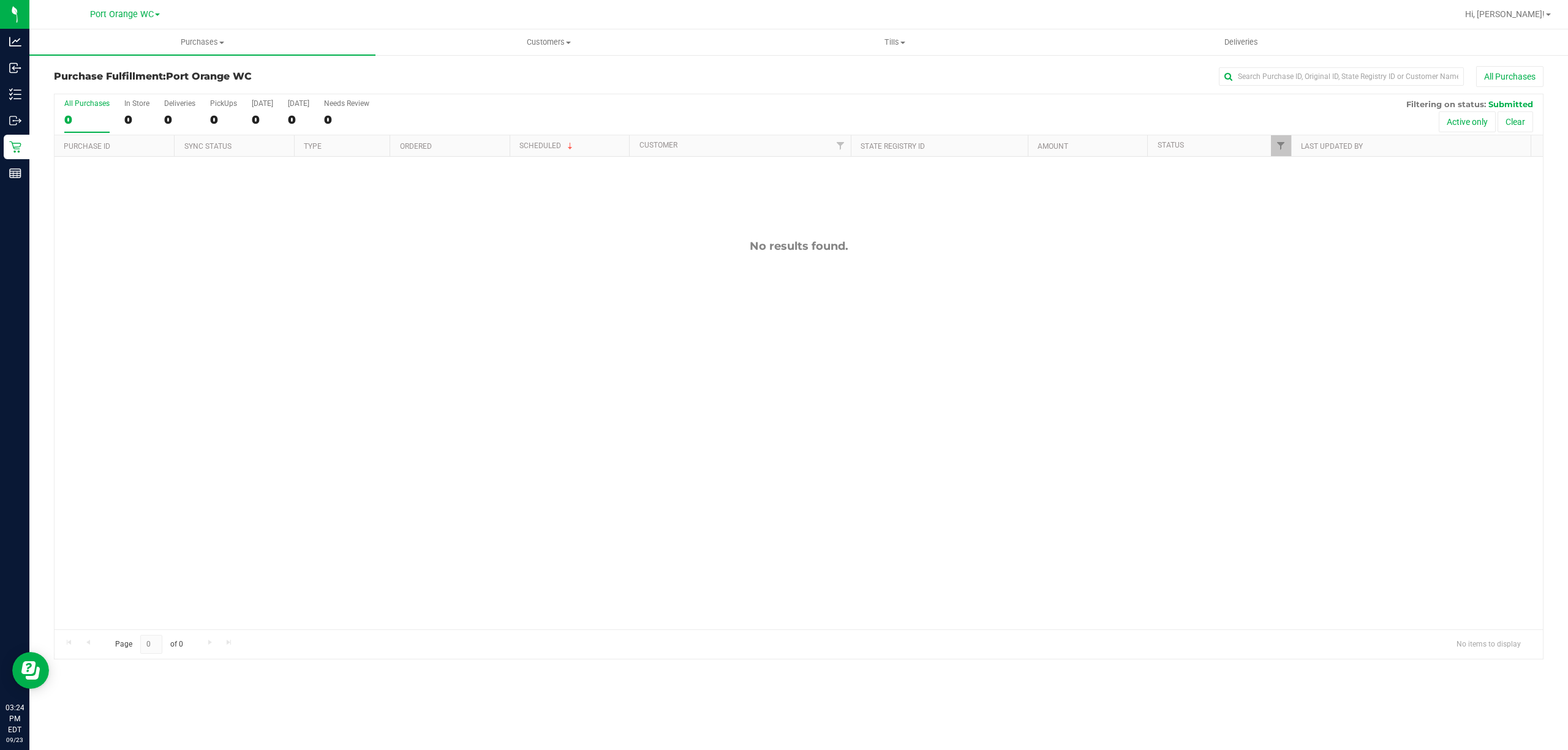
drag, startPoint x: 538, startPoint y: 260, endPoint x: 516, endPoint y: 267, distance: 23.1
click at [525, 265] on div "No results found." at bounding box center [799, 435] width 1488 height 556
click at [302, 270] on div "No results found." at bounding box center [799, 435] width 1488 height 556
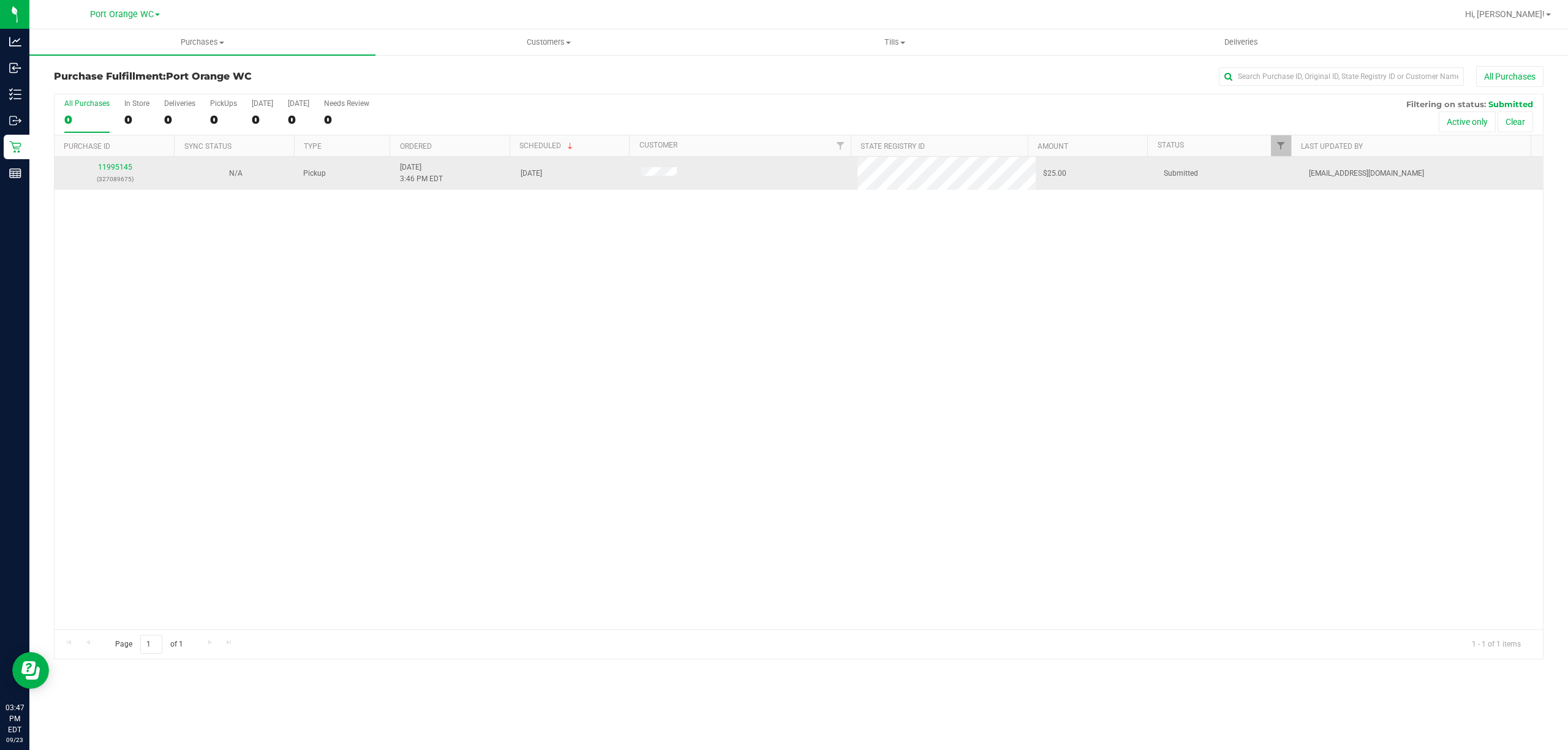
click at [118, 162] on td "11995145 (327089675)" at bounding box center [115, 173] width 121 height 33
click at [110, 167] on link "11995145" at bounding box center [115, 167] width 34 height 9
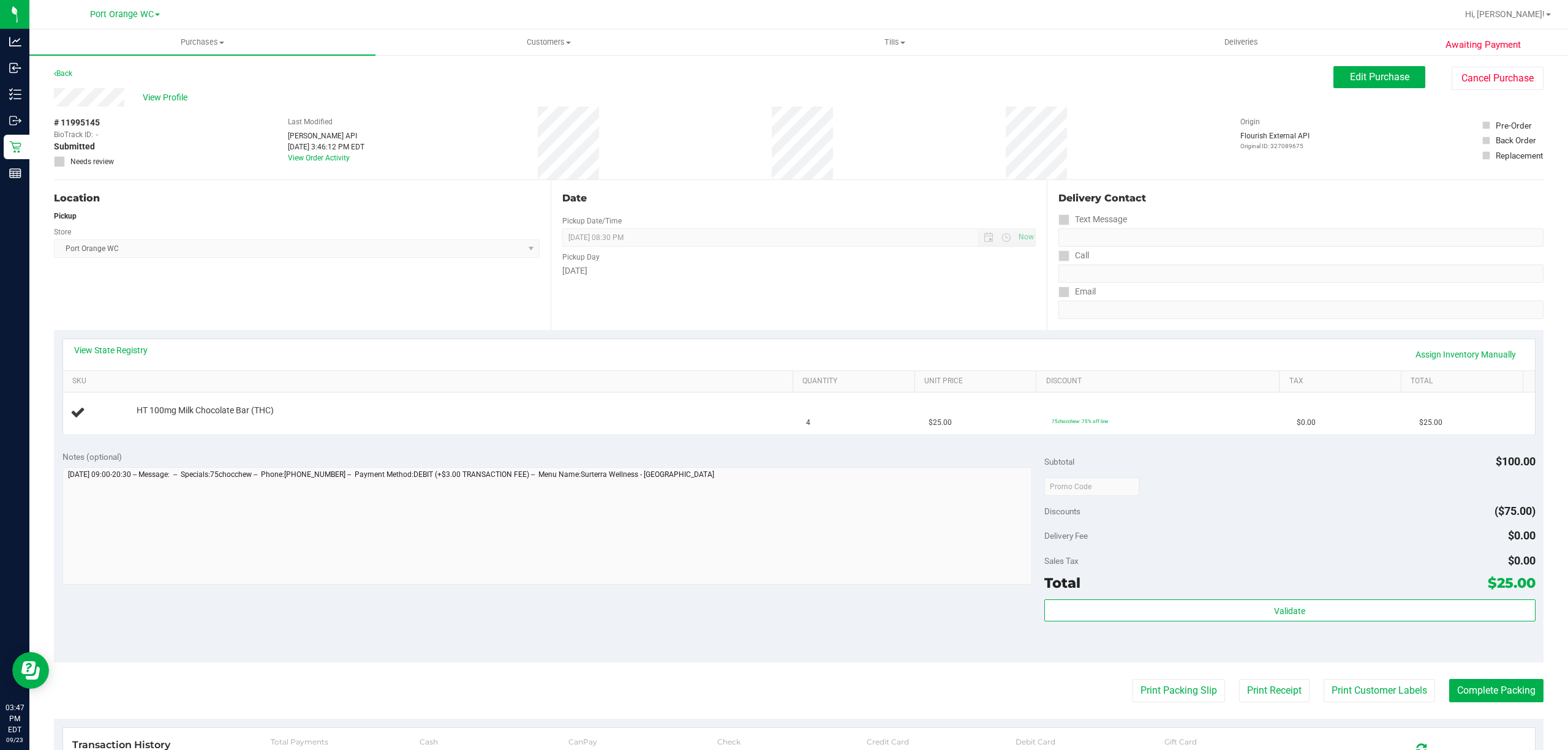
scroll to position [81, 0]
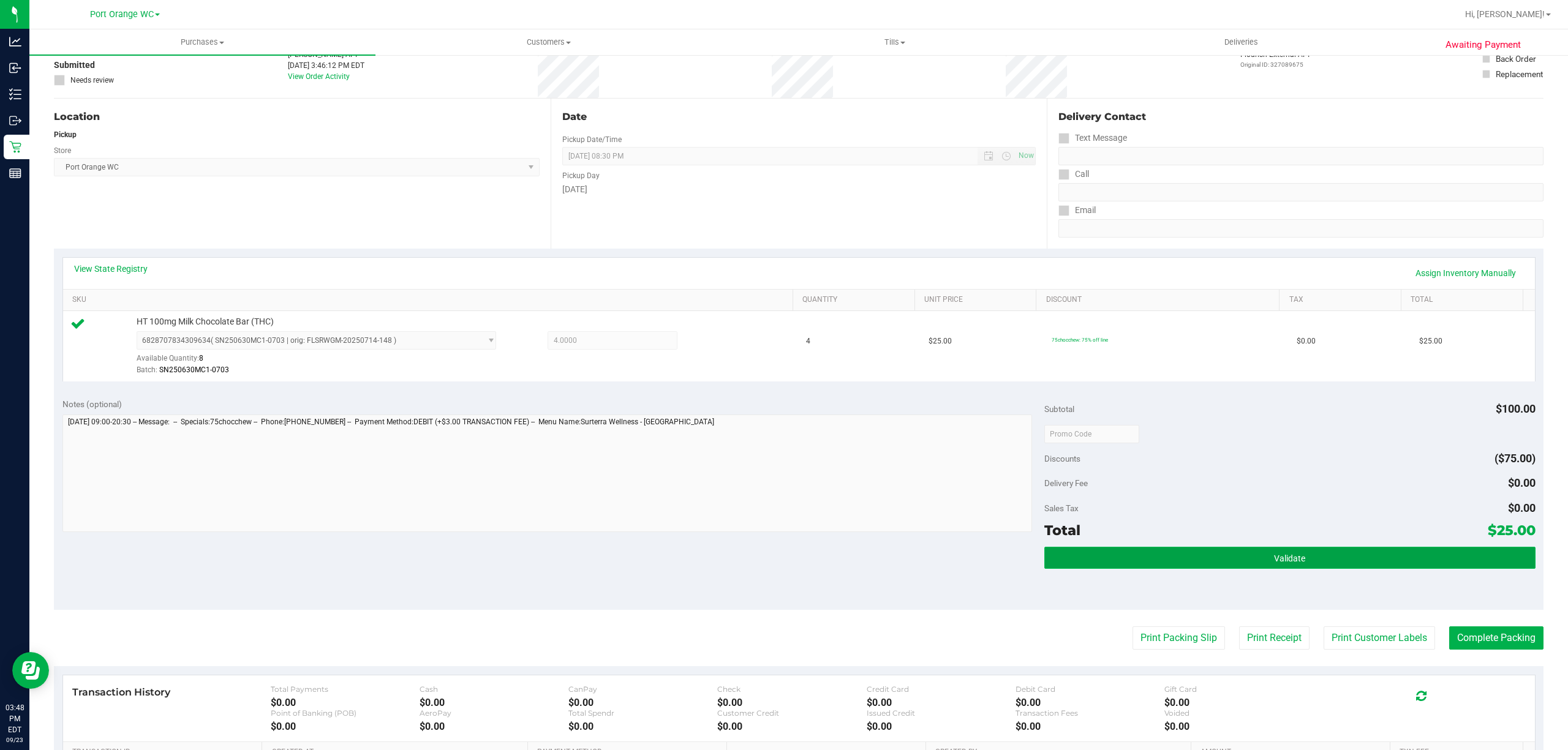
click at [1293, 566] on button "Validate" at bounding box center [1289, 557] width 492 height 22
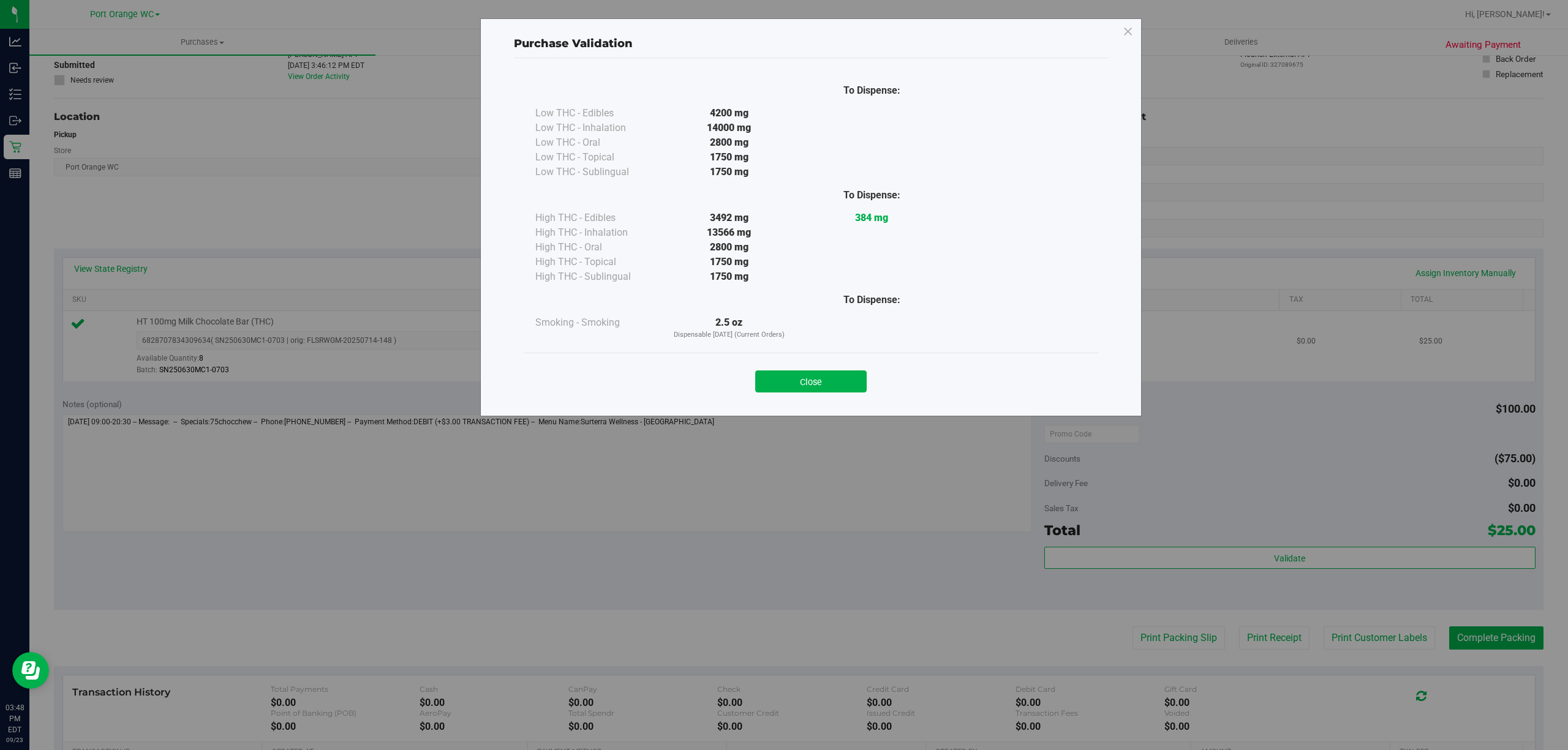
click at [821, 373] on button "Close" at bounding box center [810, 381] width 111 height 22
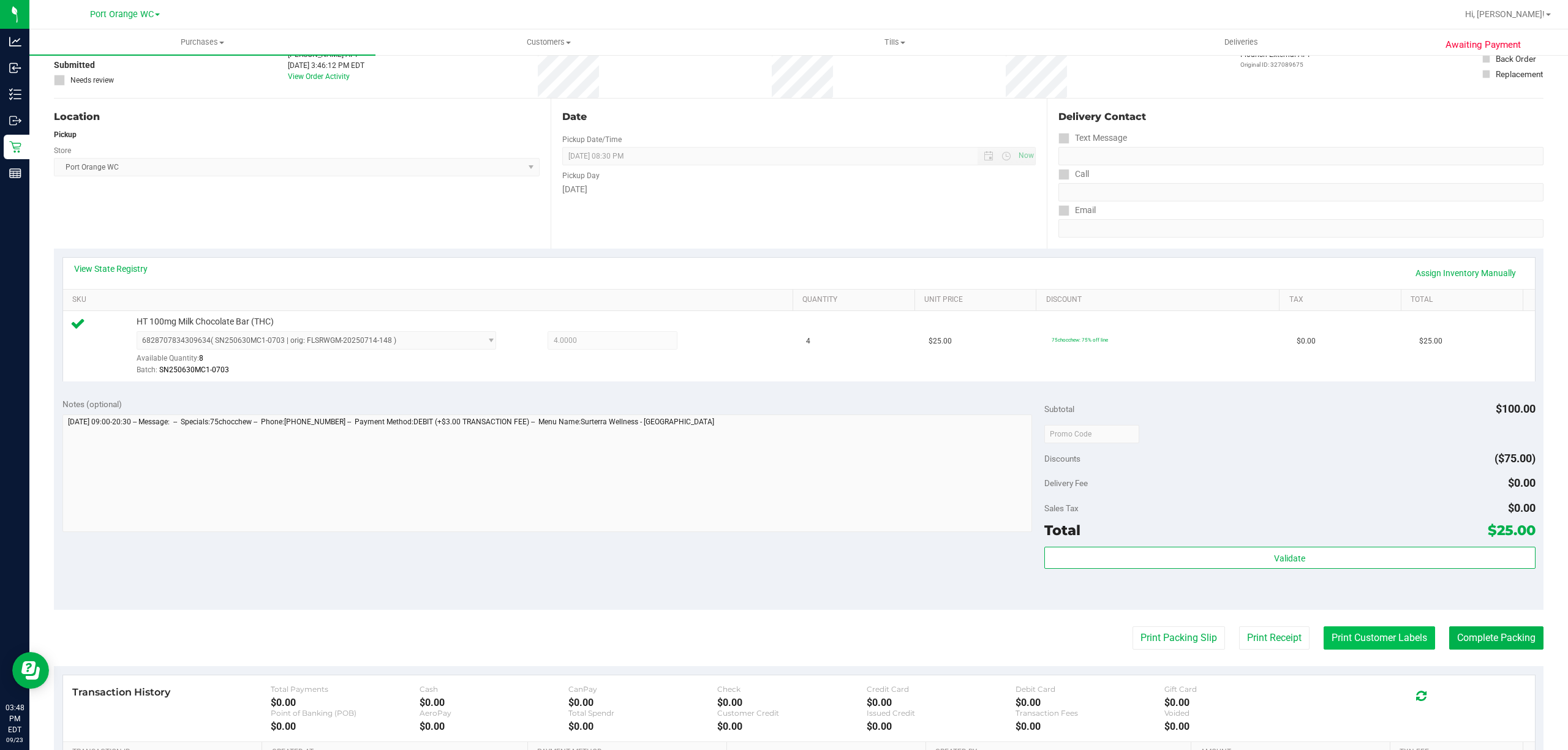
click at [1375, 638] on button "Print Customer Labels" at bounding box center [1379, 638] width 111 height 24
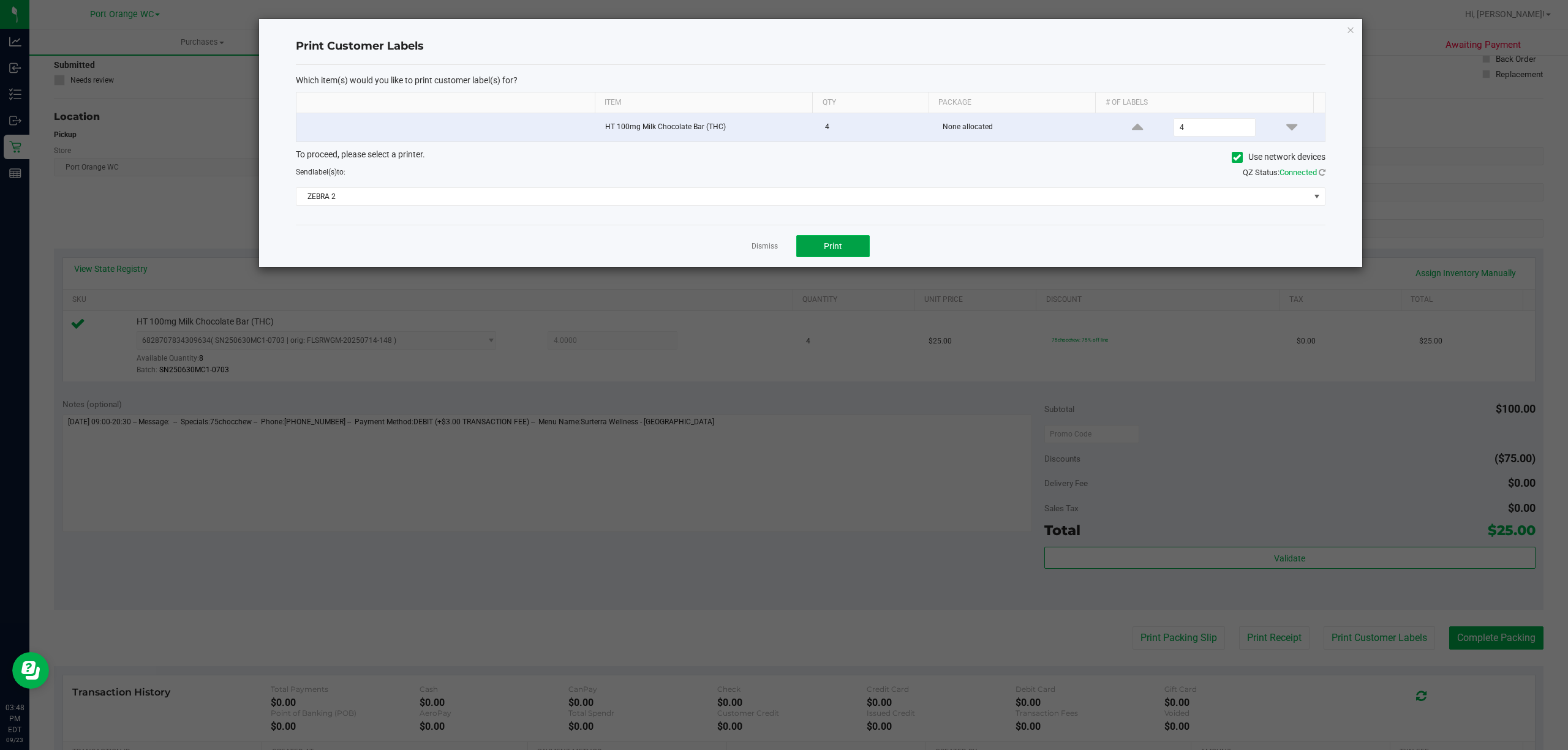
click at [855, 248] on button "Print" at bounding box center [833, 245] width 73 height 22
click at [760, 245] on link "Dismiss" at bounding box center [765, 246] width 26 height 11
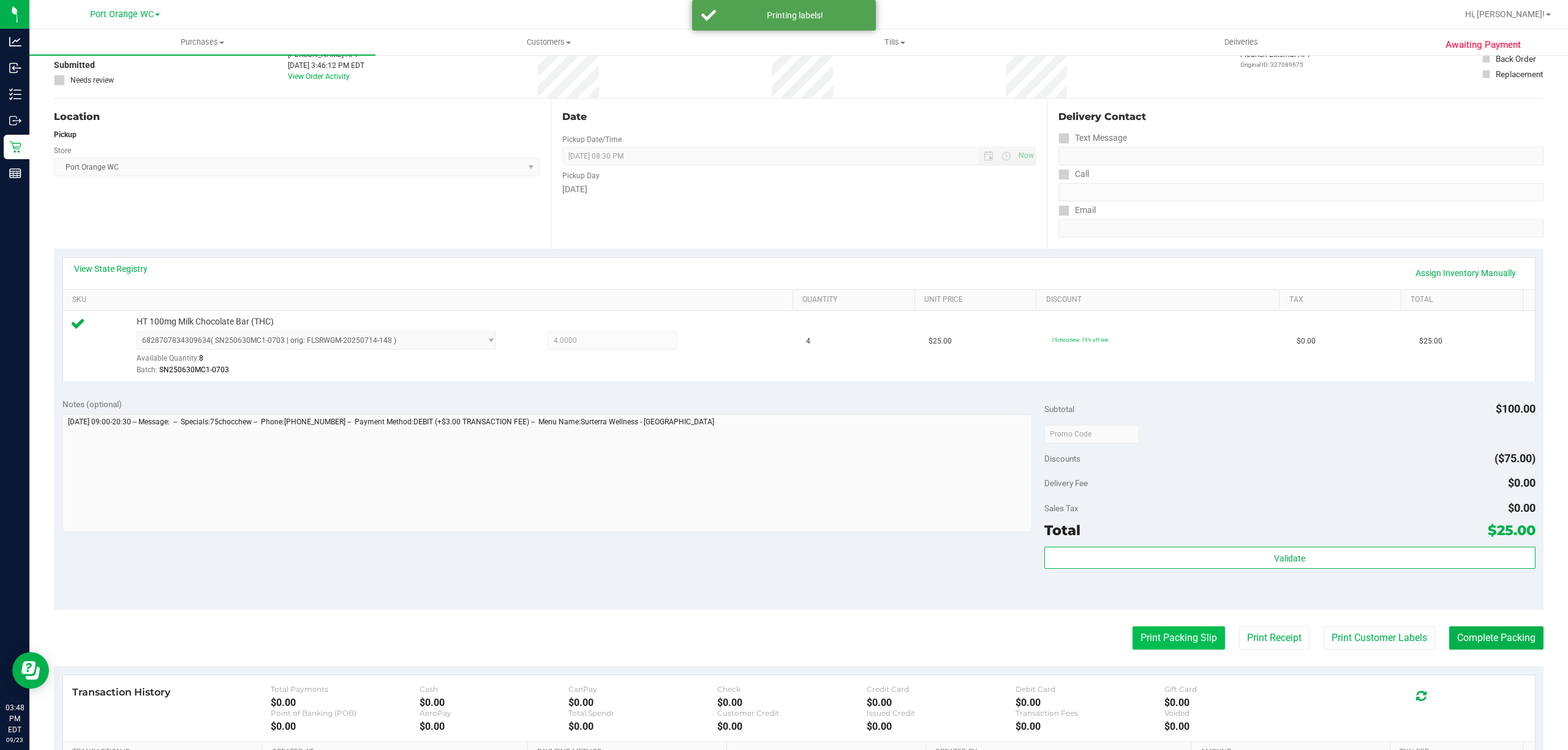
click at [1193, 631] on button "Print Packing Slip" at bounding box center [1179, 638] width 93 height 24
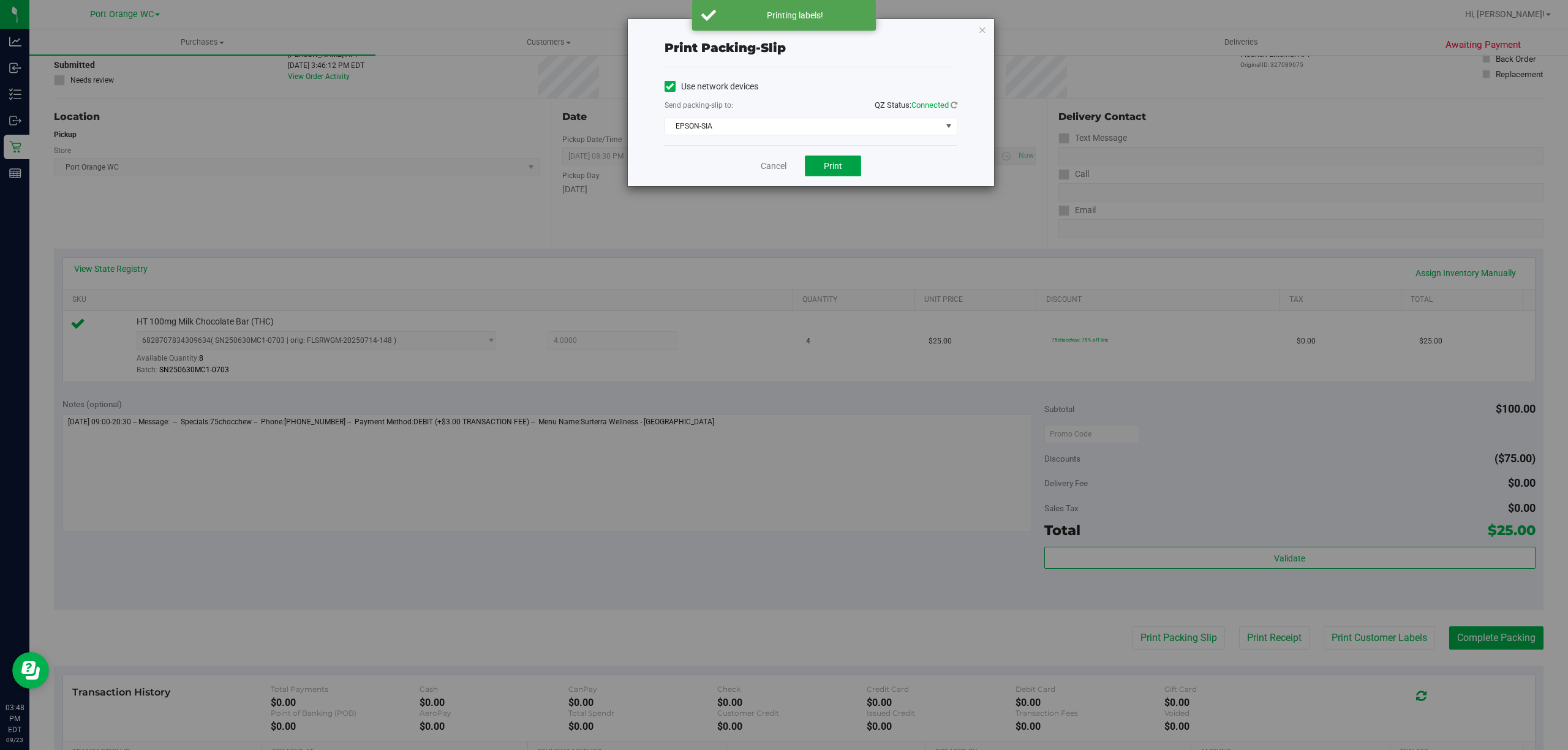
click at [829, 155] on button "Print" at bounding box center [833, 166] width 56 height 21
click at [769, 169] on link "Cancel" at bounding box center [773, 167] width 26 height 13
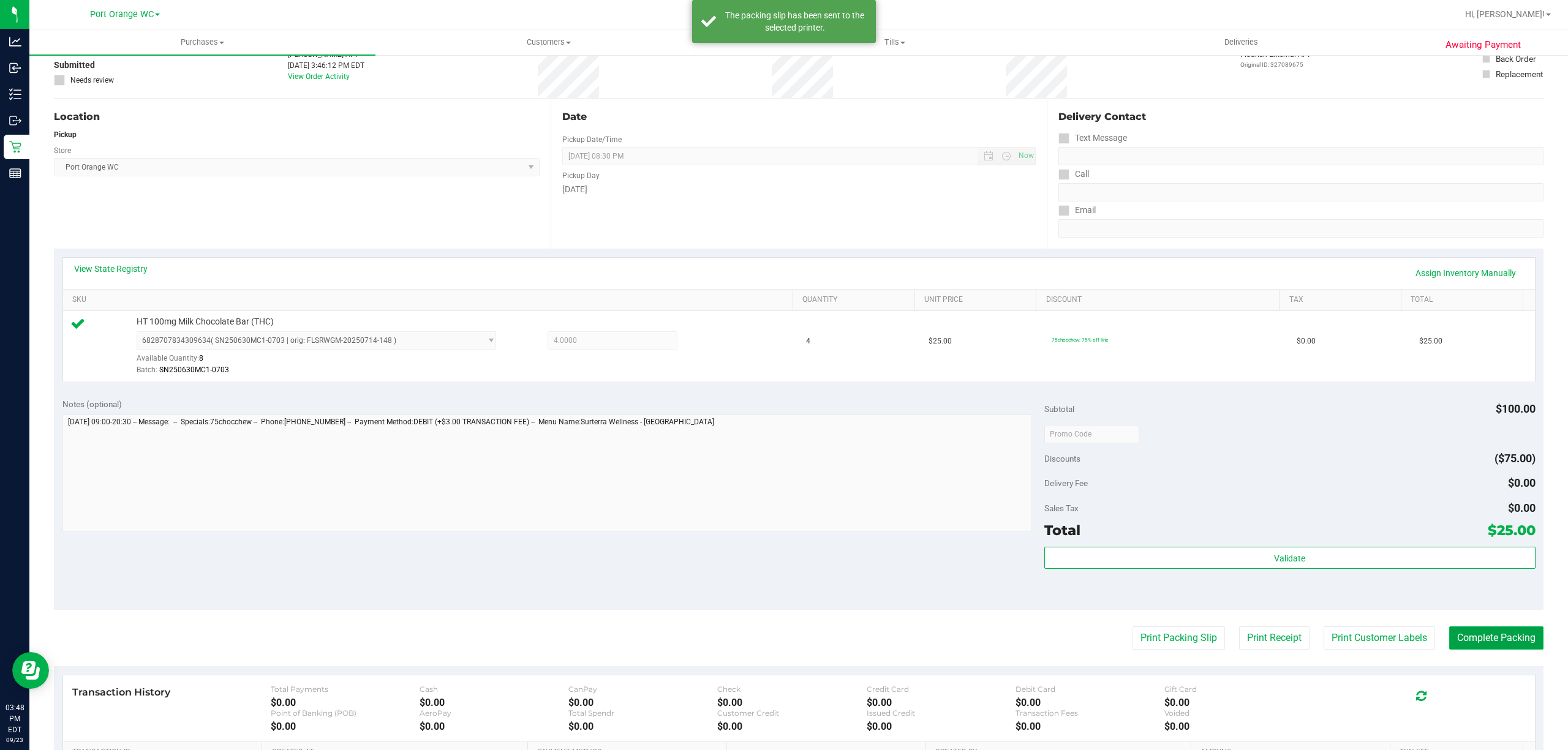
drag, startPoint x: 1512, startPoint y: 644, endPoint x: 1507, endPoint y: 638, distance: 7.8
click at [1509, 639] on button "Complete Packing" at bounding box center [1497, 638] width 94 height 24
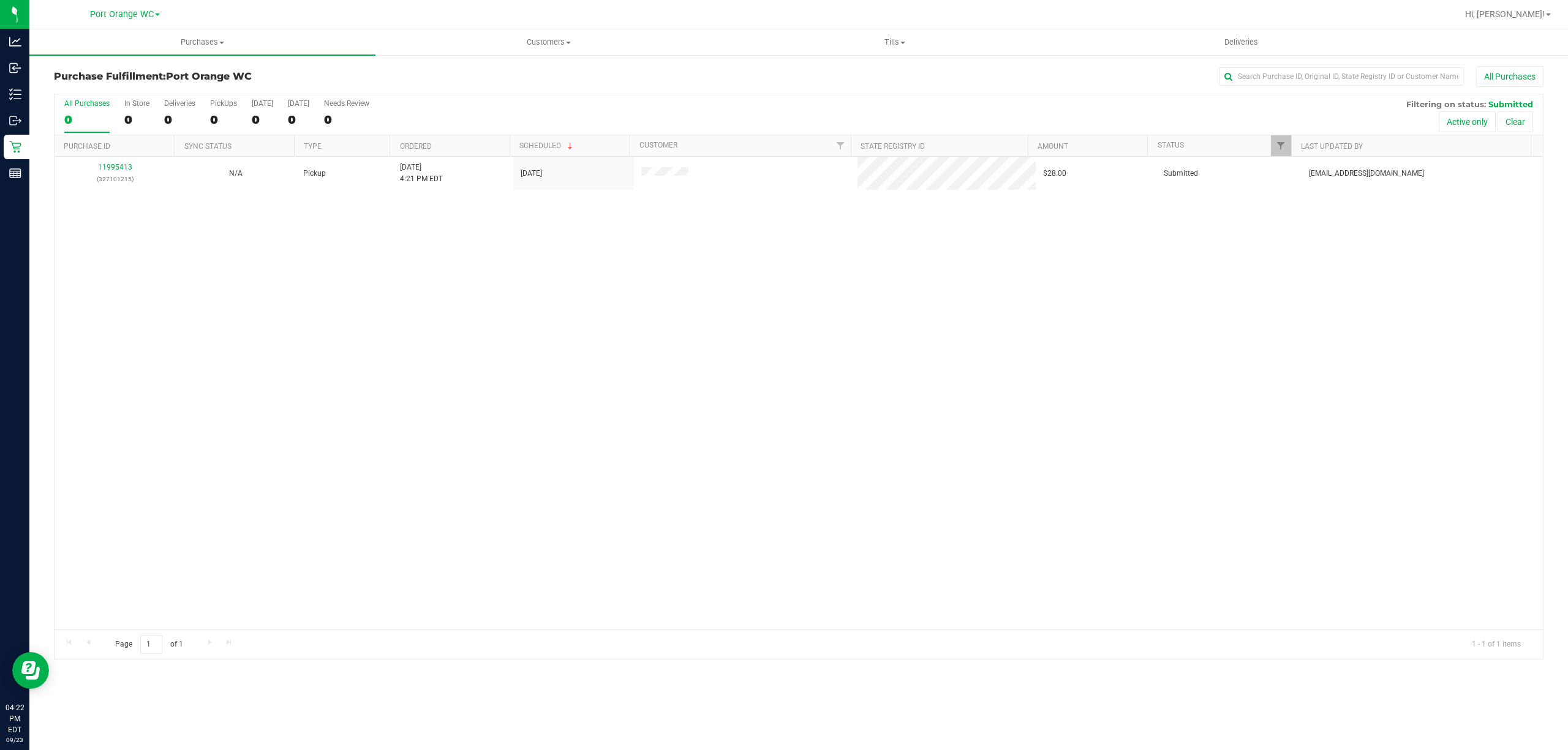
click at [123, 150] on th "Purchase ID" at bounding box center [114, 146] width 119 height 21
click at [101, 182] on div at bounding box center [799, 376] width 1488 height 565
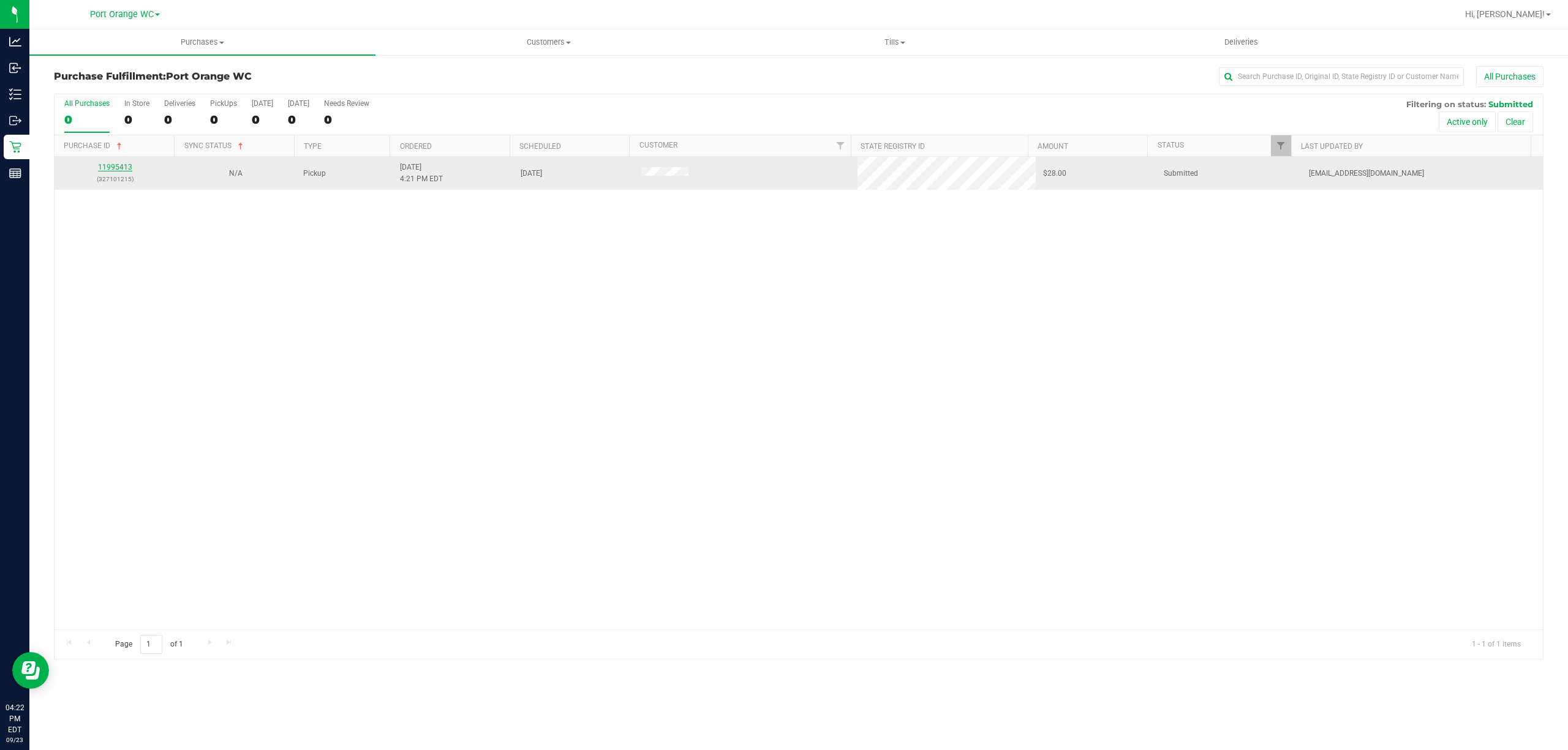
click at [118, 169] on link "11995413" at bounding box center [115, 167] width 34 height 9
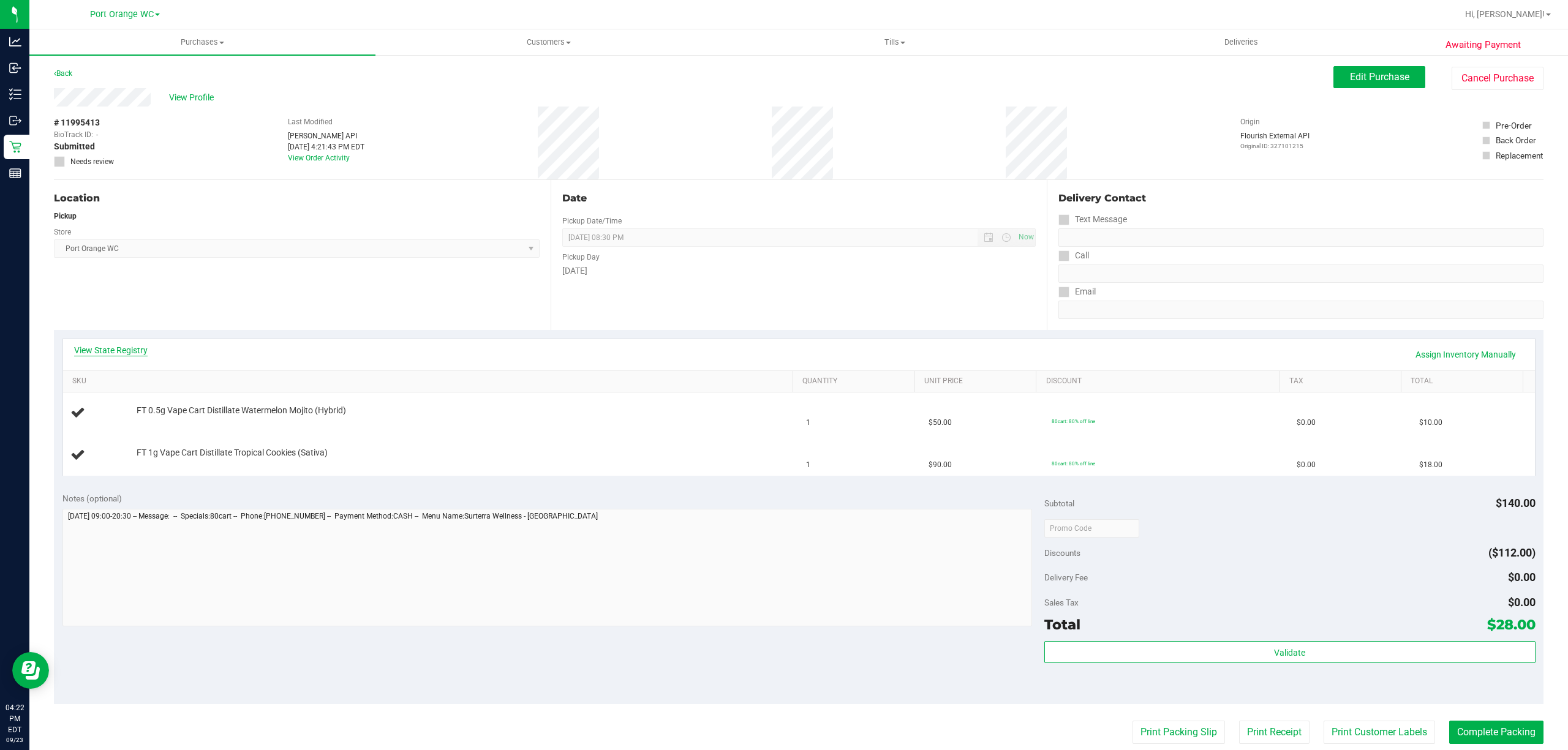
click at [121, 350] on link "View State Registry" at bounding box center [110, 350] width 73 height 12
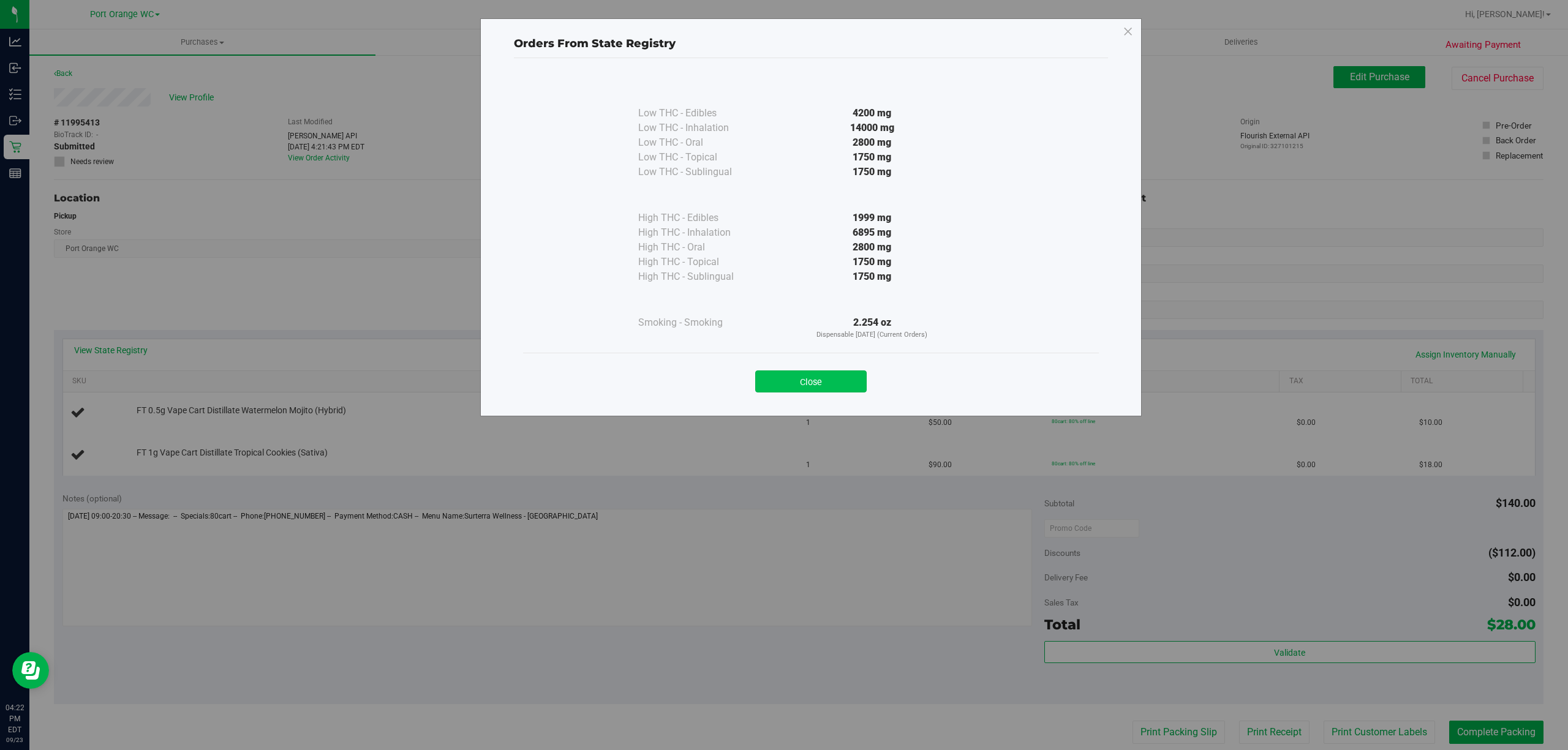
click at [820, 384] on button "Close" at bounding box center [810, 381] width 111 height 22
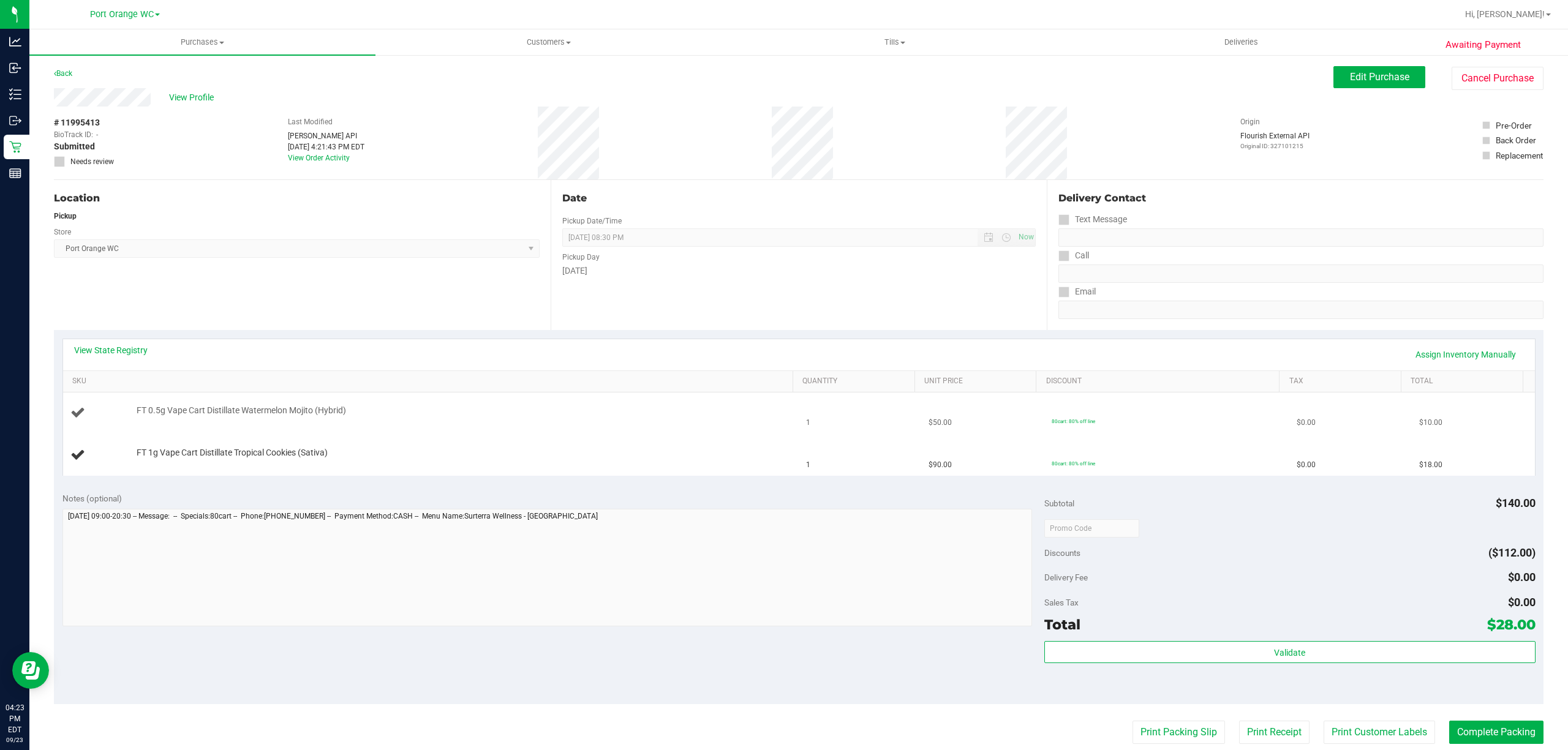
click at [887, 429] on td "1" at bounding box center [860, 413] width 123 height 41
click at [0, 82] on link "Inventory" at bounding box center [15, 95] width 29 height 26
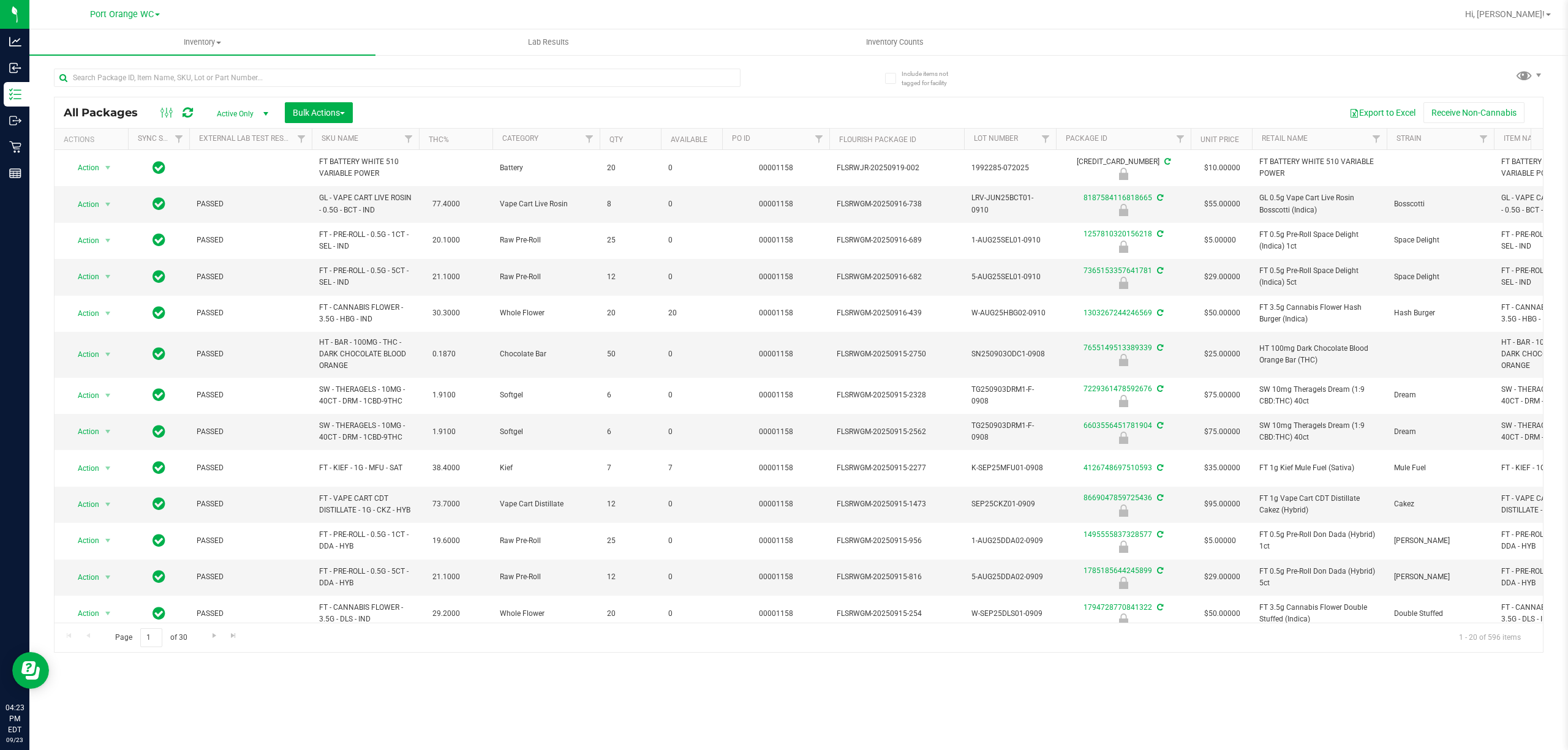
click at [172, 720] on div "Inventory All packages All inventory Waste log Create inventory Lab Results Inv…" at bounding box center [799, 389] width 1539 height 721
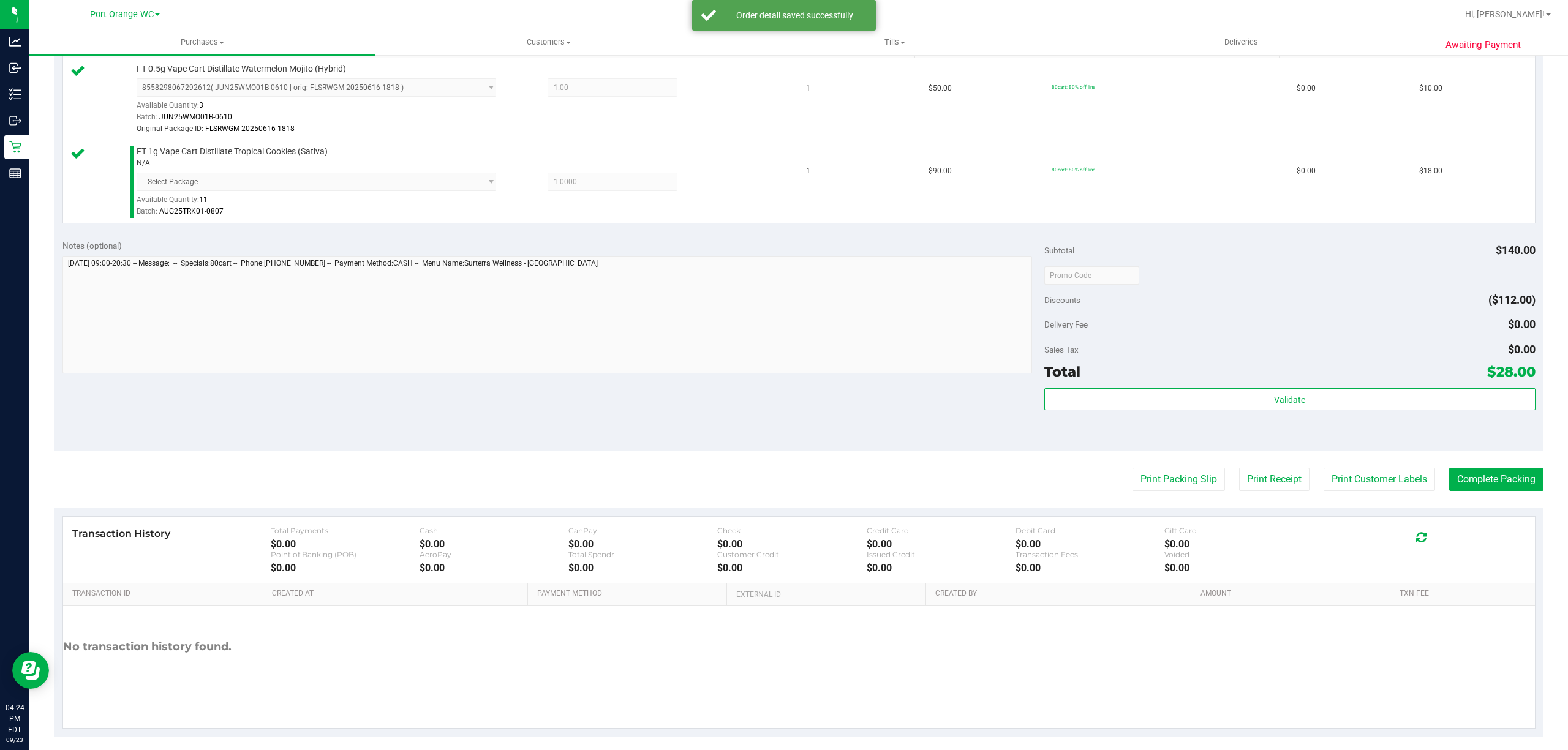
scroll to position [348, 0]
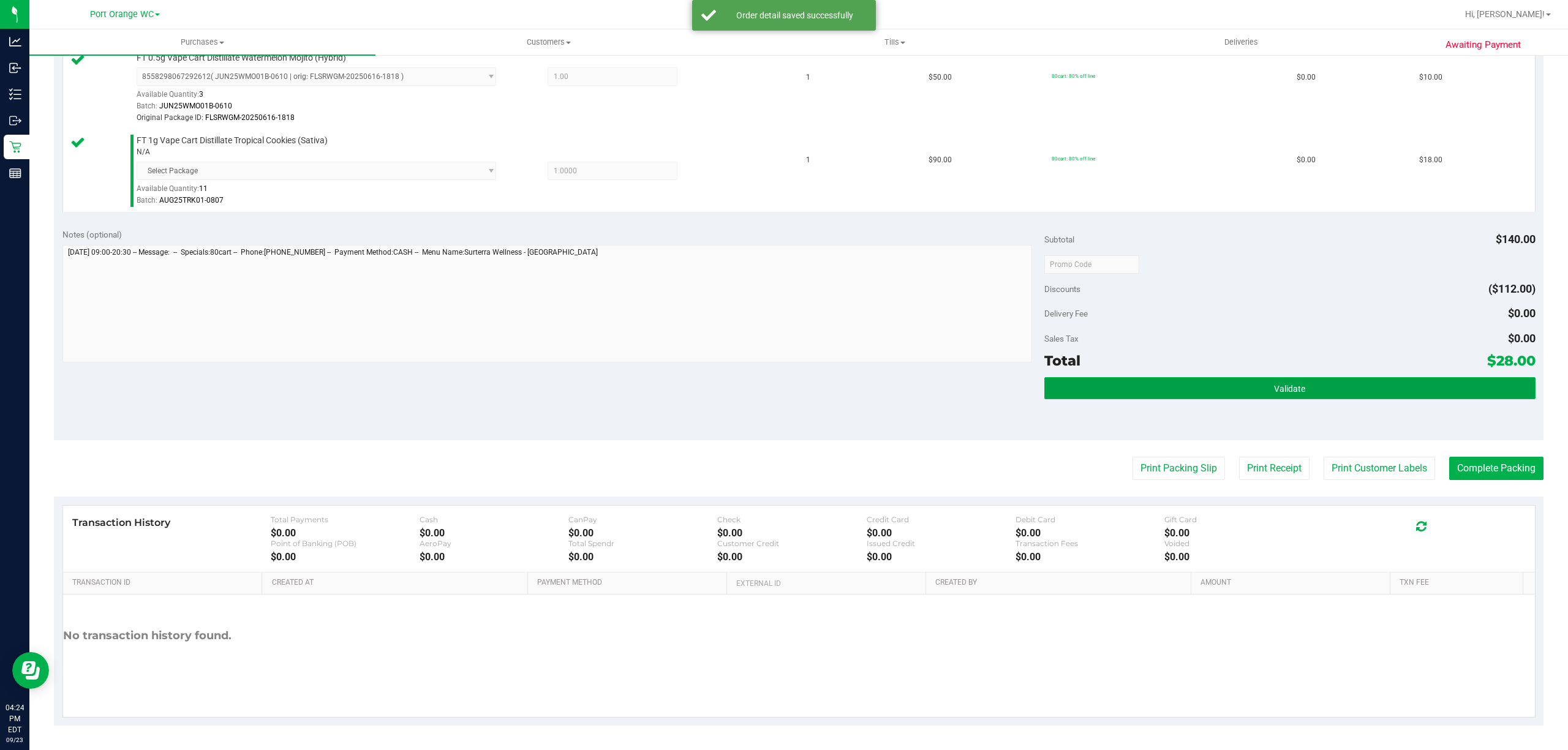
click at [1305, 377] on button "Validate" at bounding box center [1289, 388] width 492 height 22
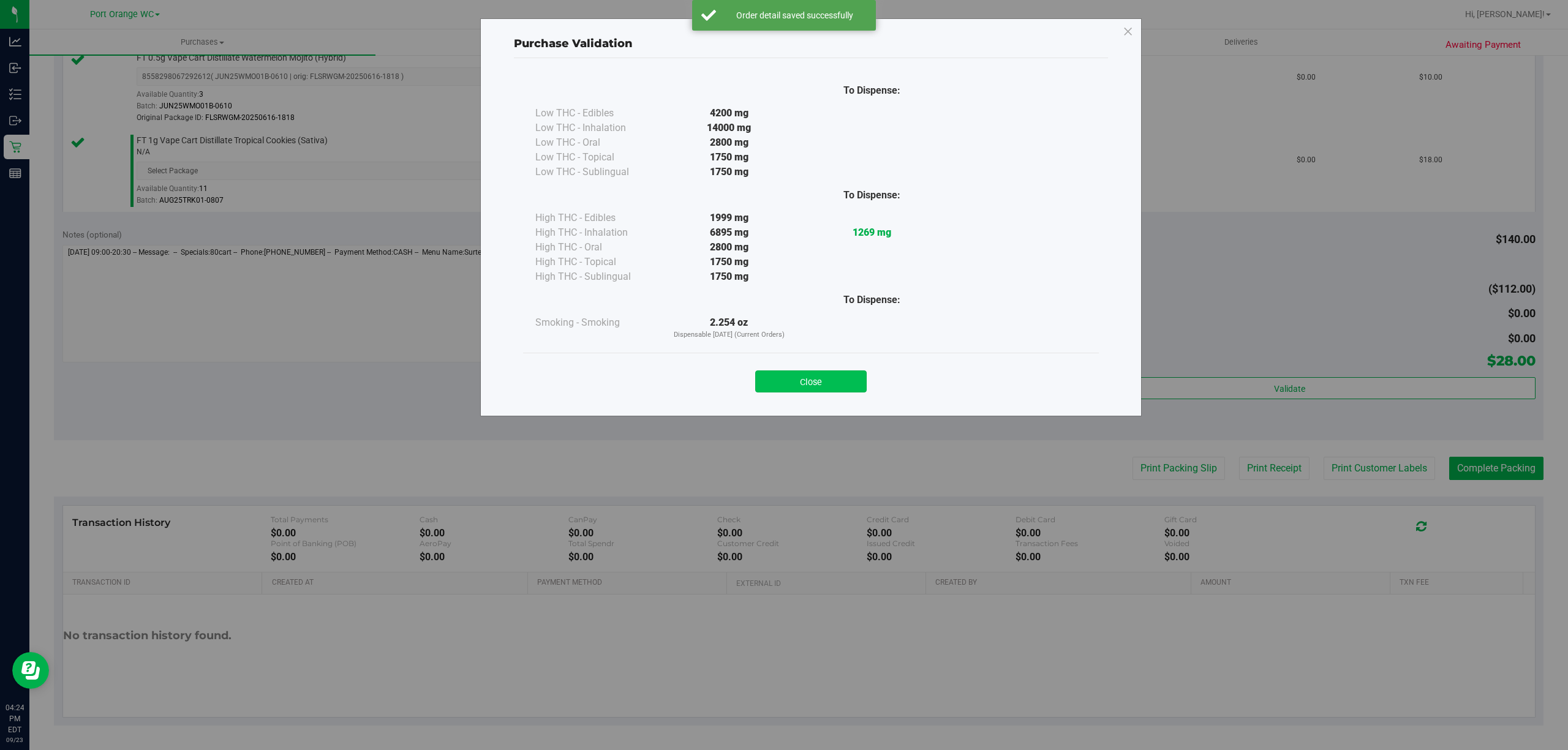
click at [836, 376] on button "Close" at bounding box center [810, 381] width 111 height 22
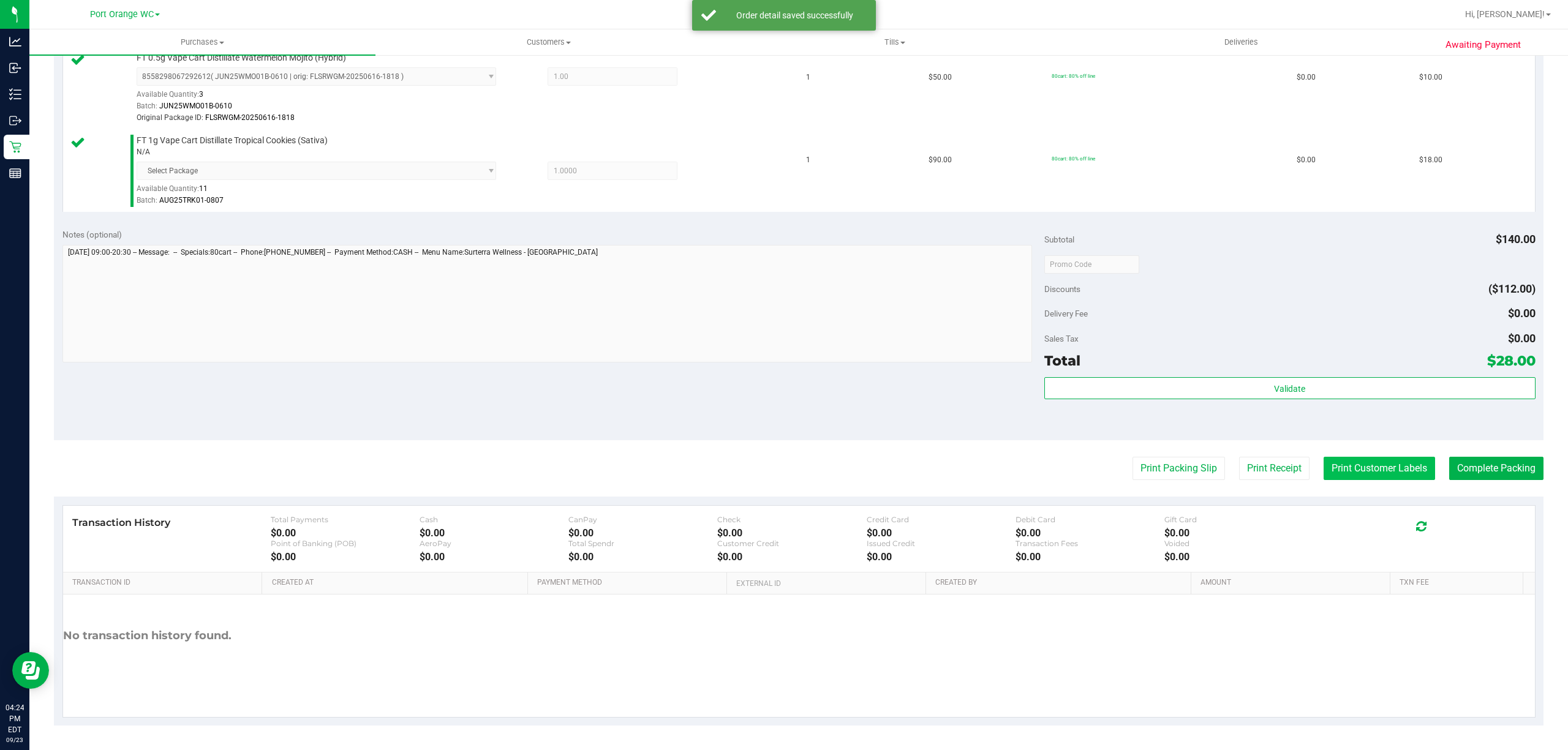
click at [1361, 468] on button "Print Customer Labels" at bounding box center [1379, 468] width 111 height 24
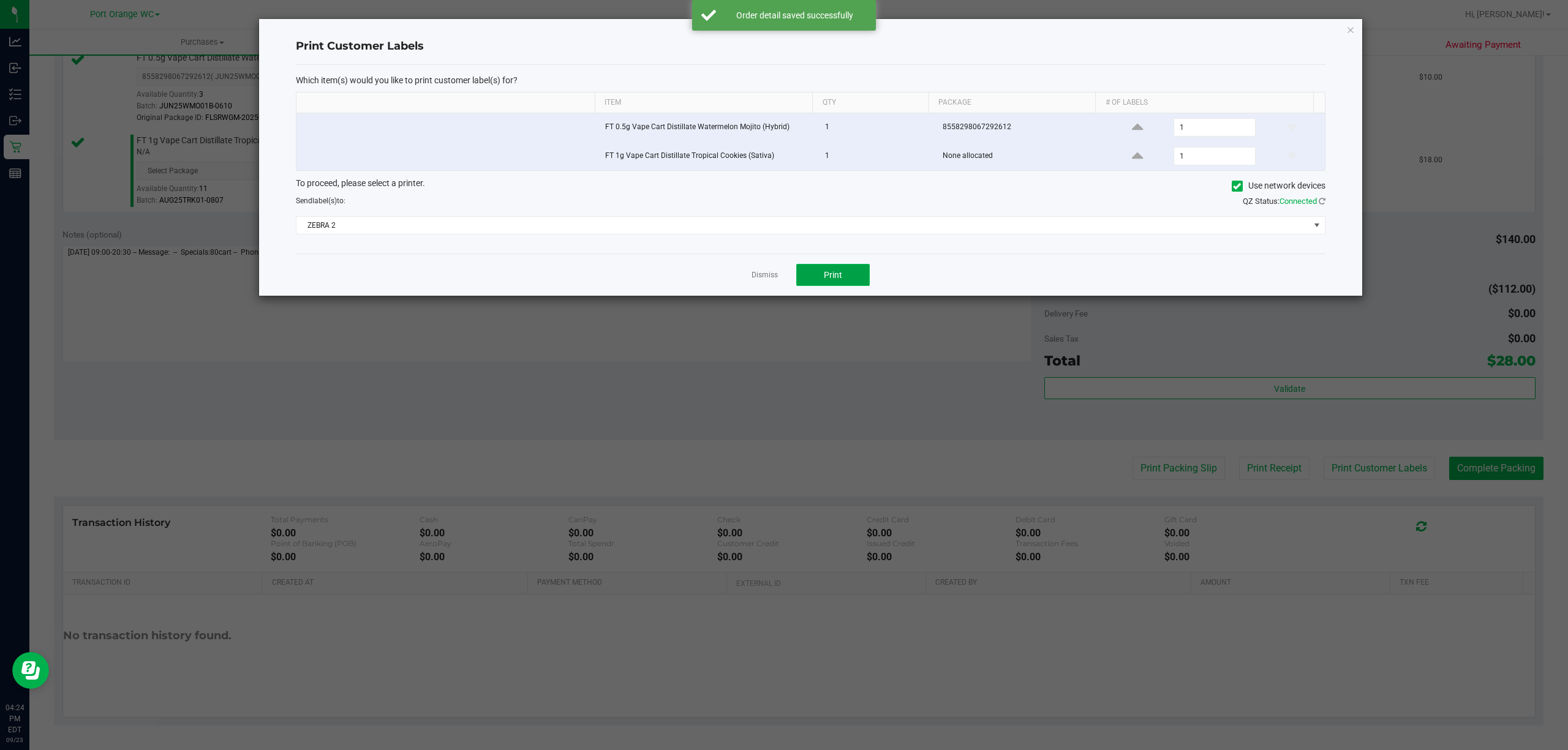
click at [827, 285] on button "Print" at bounding box center [833, 275] width 73 height 22
click at [763, 277] on link "Dismiss" at bounding box center [765, 275] width 26 height 11
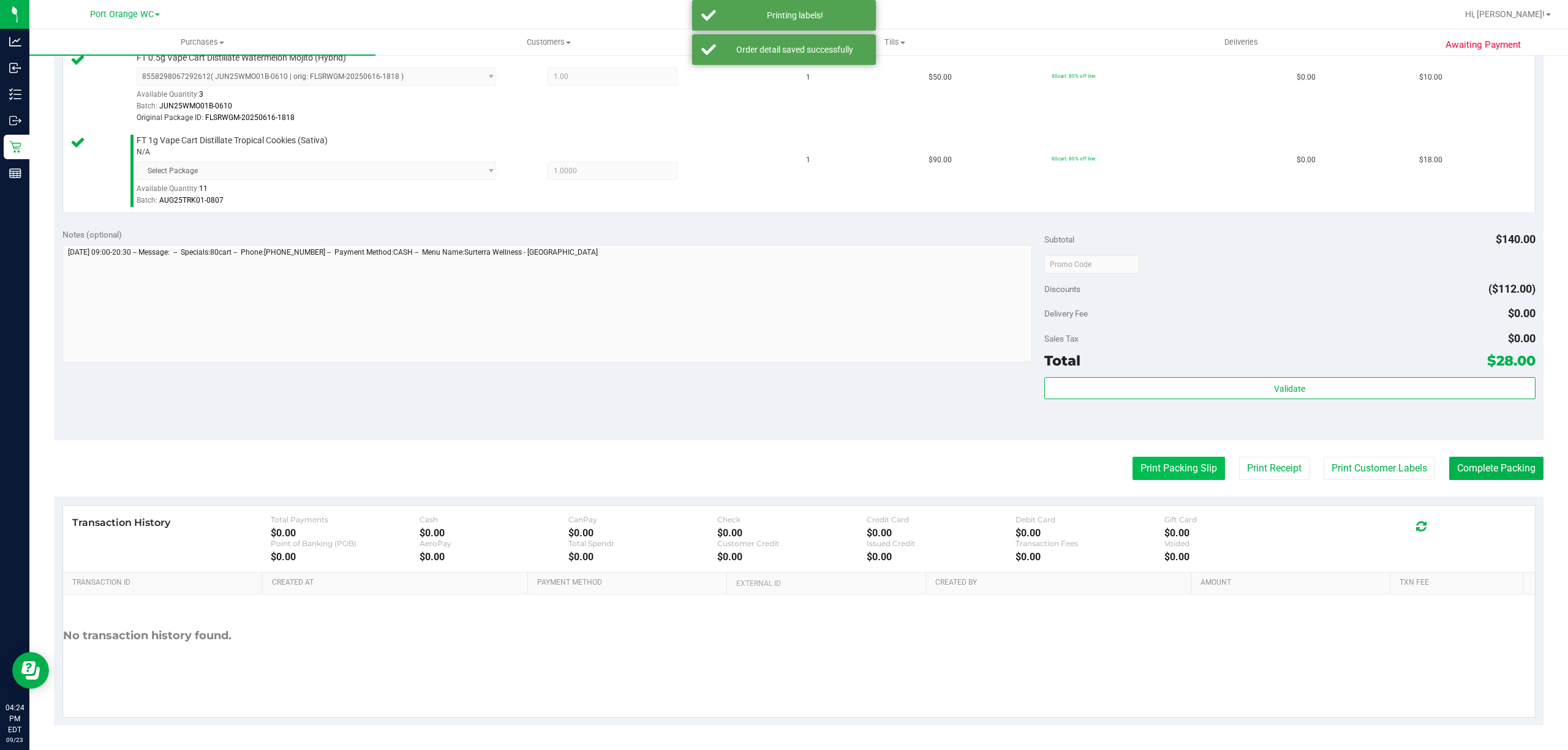
click at [1161, 466] on button "Print Packing Slip" at bounding box center [1179, 468] width 93 height 24
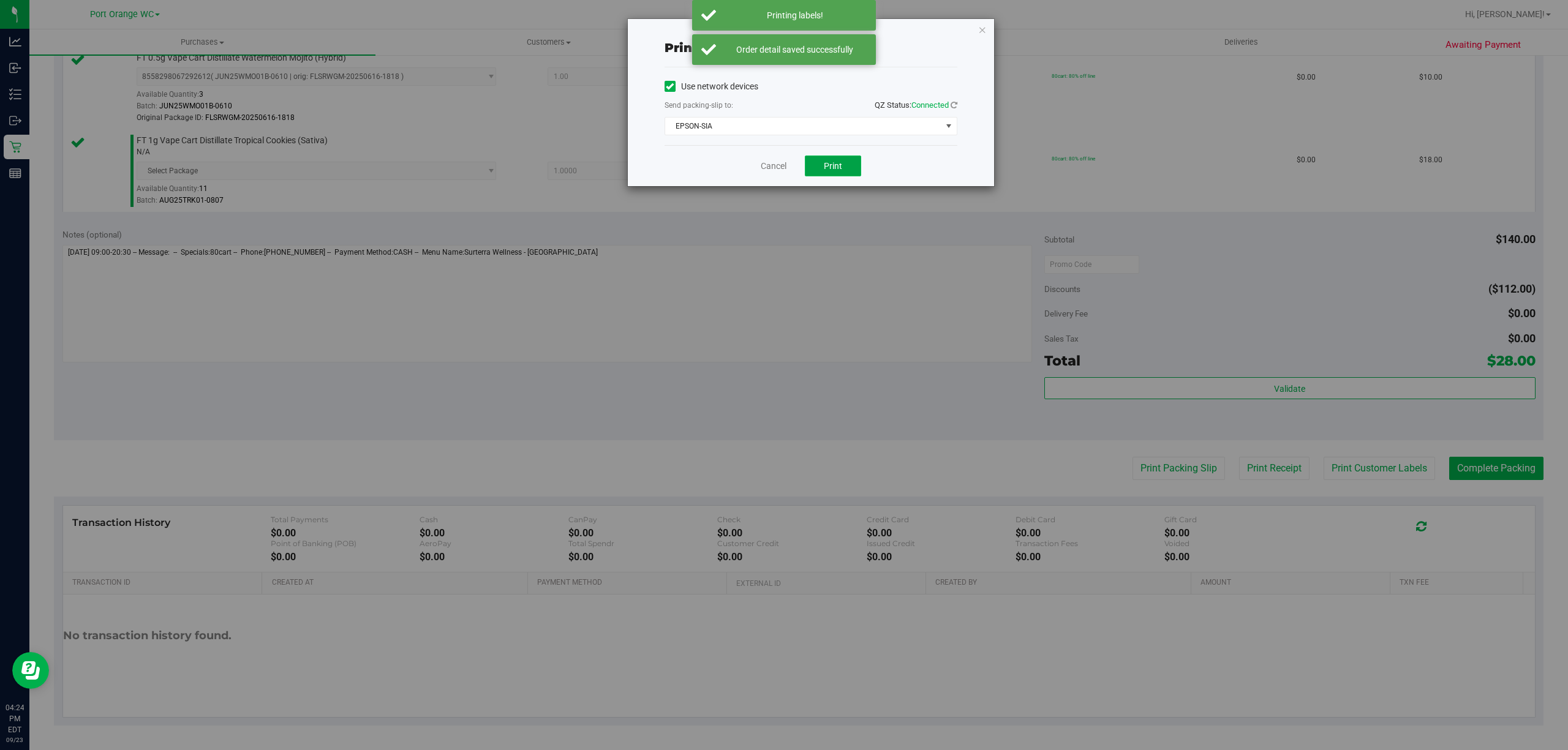
click at [830, 166] on span "Print" at bounding box center [833, 166] width 19 height 10
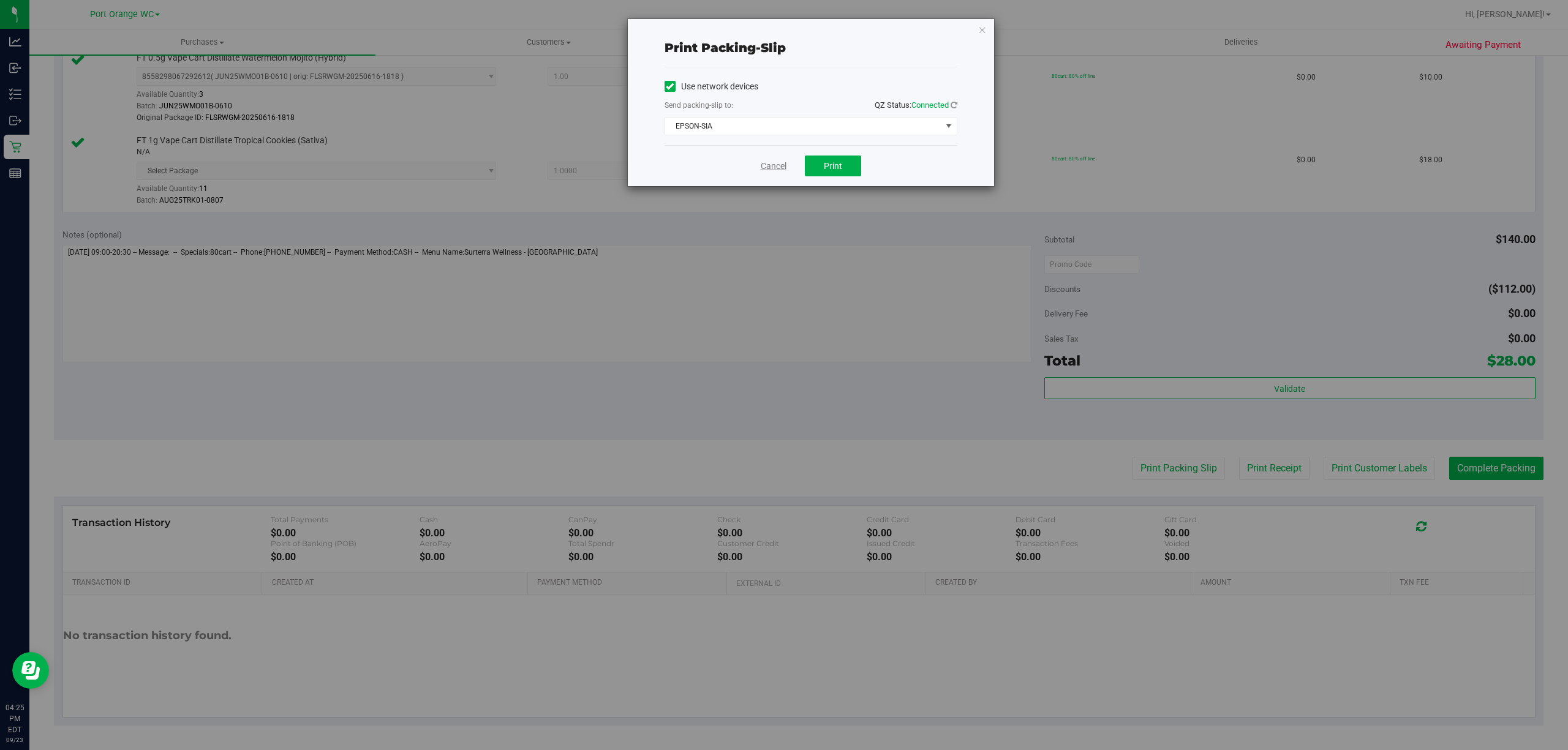
click at [767, 167] on link "Cancel" at bounding box center [773, 167] width 26 height 13
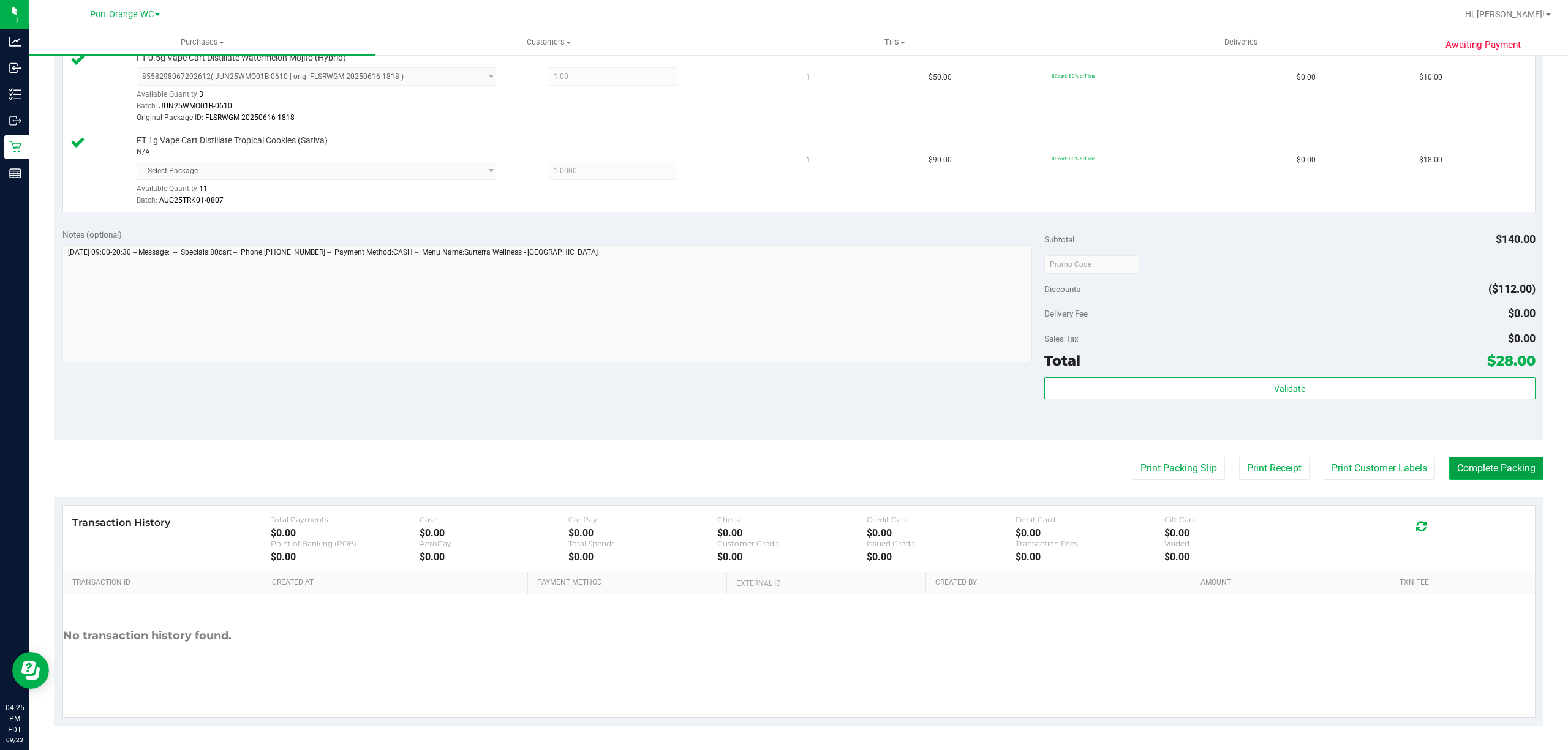
click at [1505, 474] on button "Complete Packing" at bounding box center [1497, 468] width 94 height 24
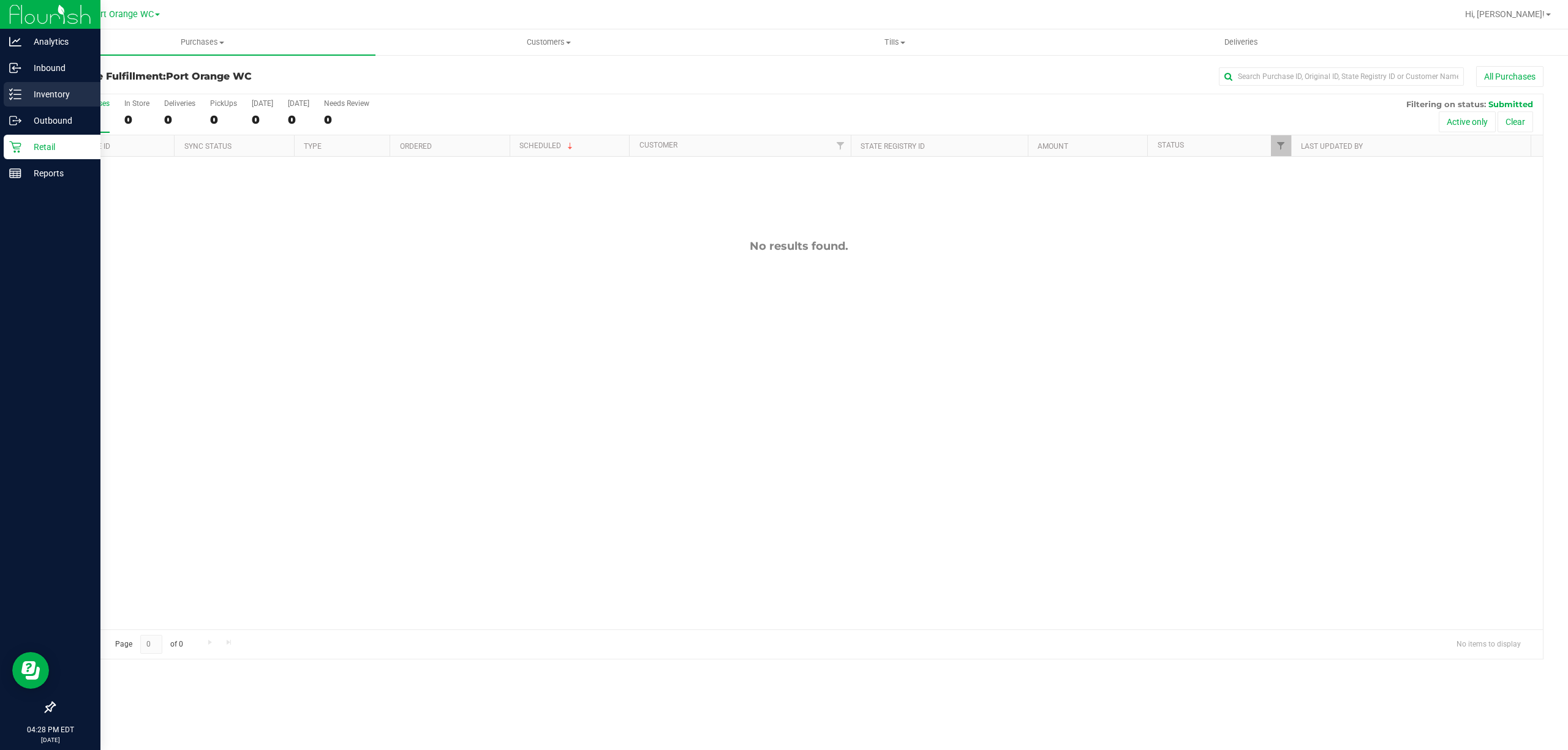
drag, startPoint x: 50, startPoint y: 101, endPoint x: 60, endPoint y: 102, distance: 10.0
click at [50, 102] on div "Inventory" at bounding box center [52, 94] width 97 height 24
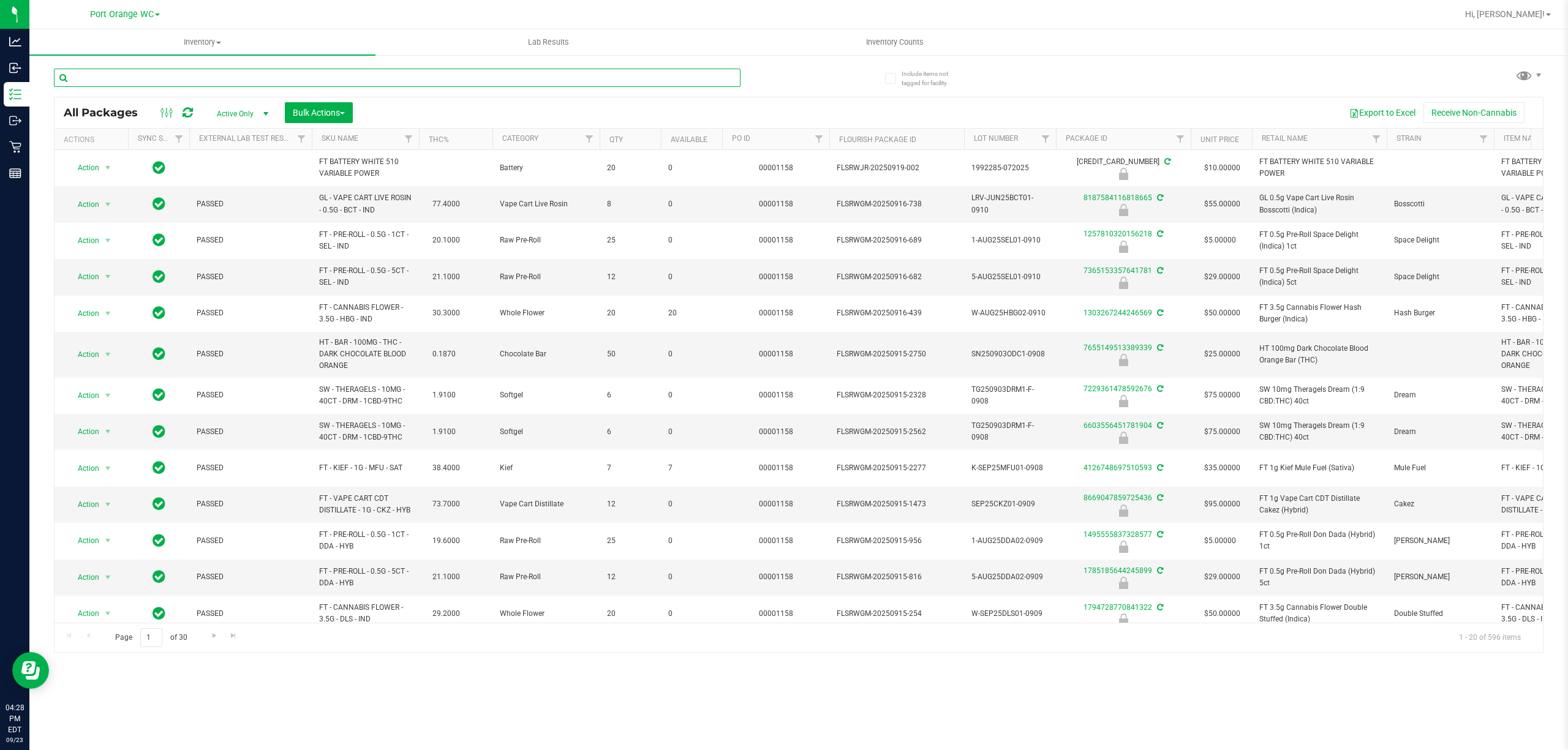
click at [159, 77] on input "text" at bounding box center [396, 77] width 687 height 19
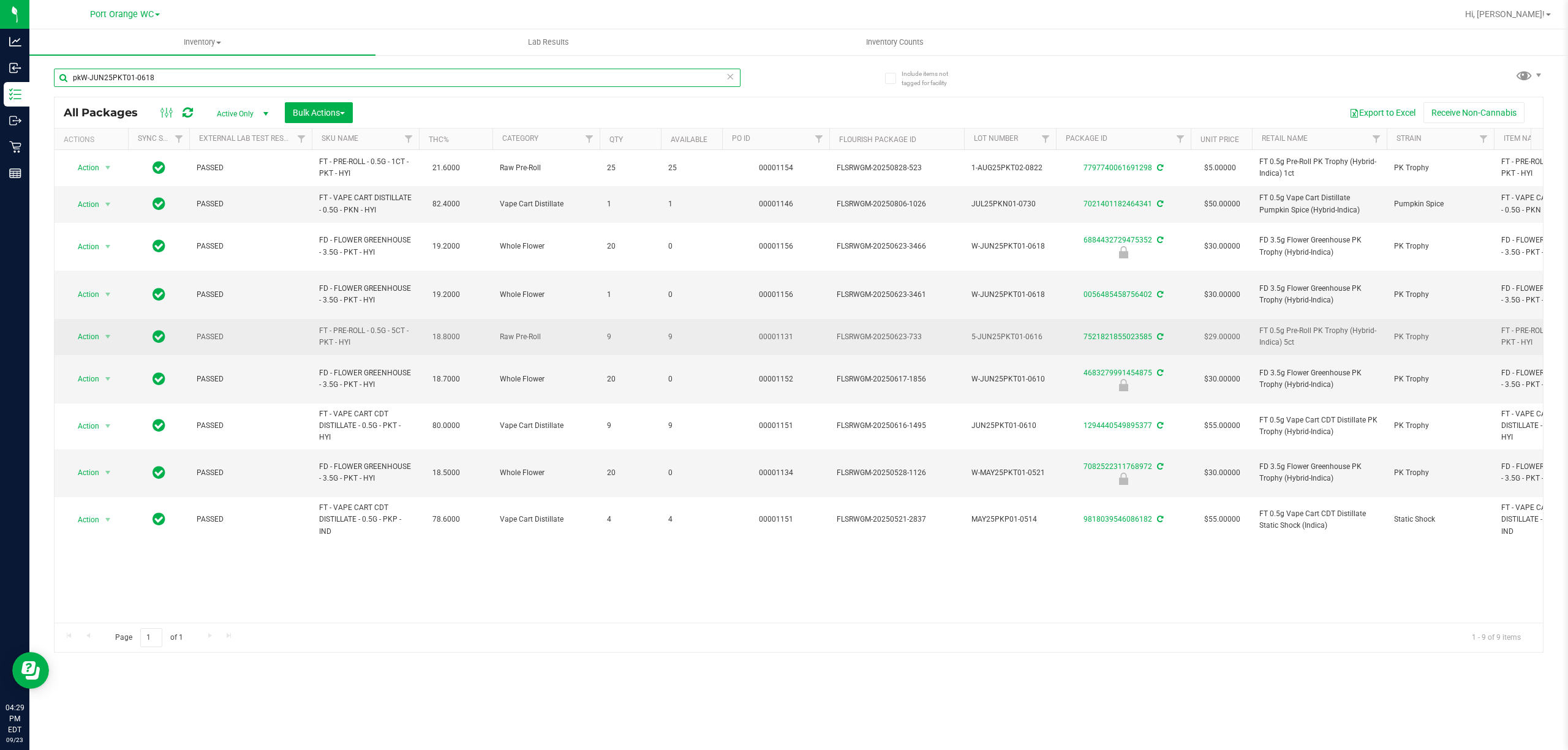
type input "pkW-JUN25PKT01-0618"
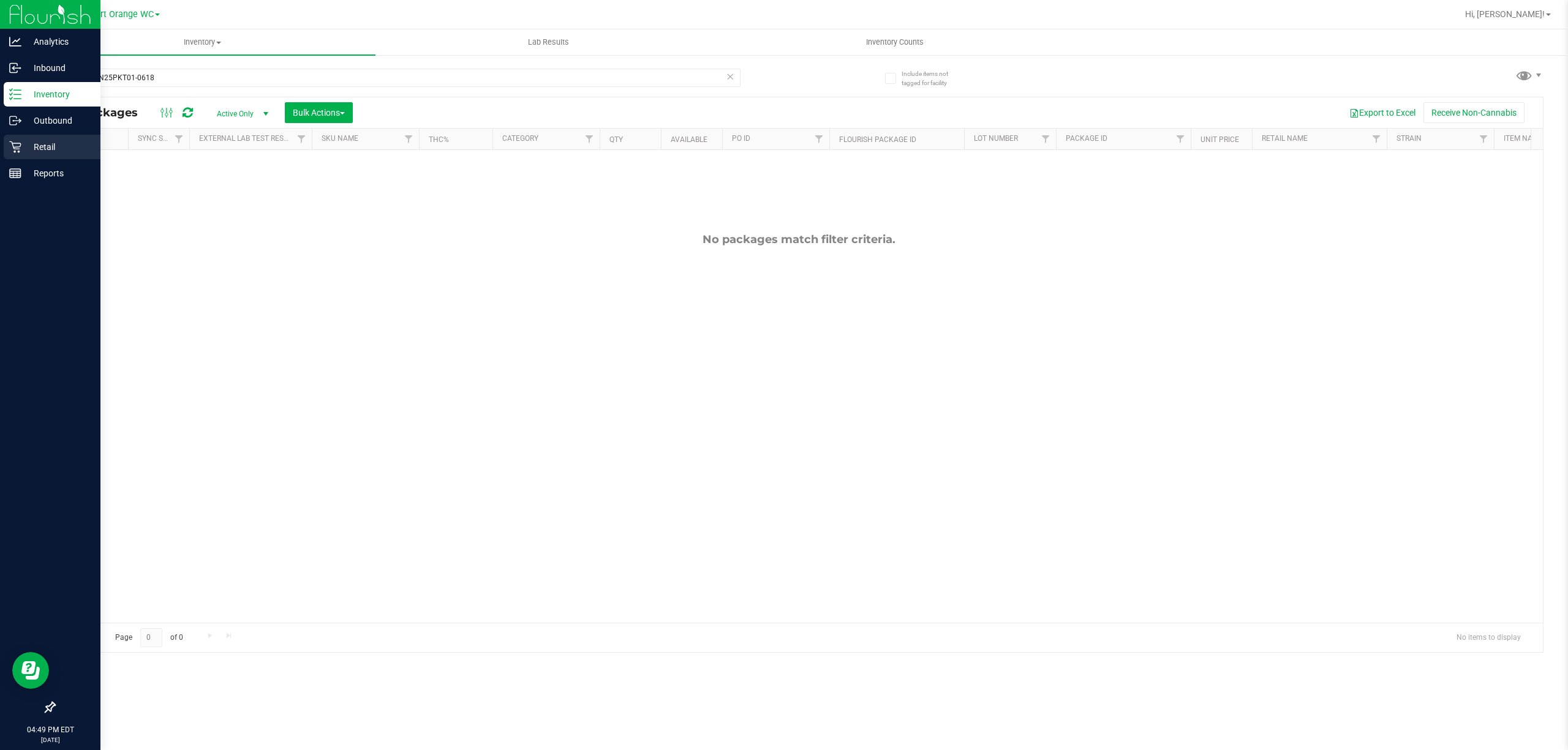
click at [41, 148] on p "Retail" at bounding box center [58, 147] width 73 height 15
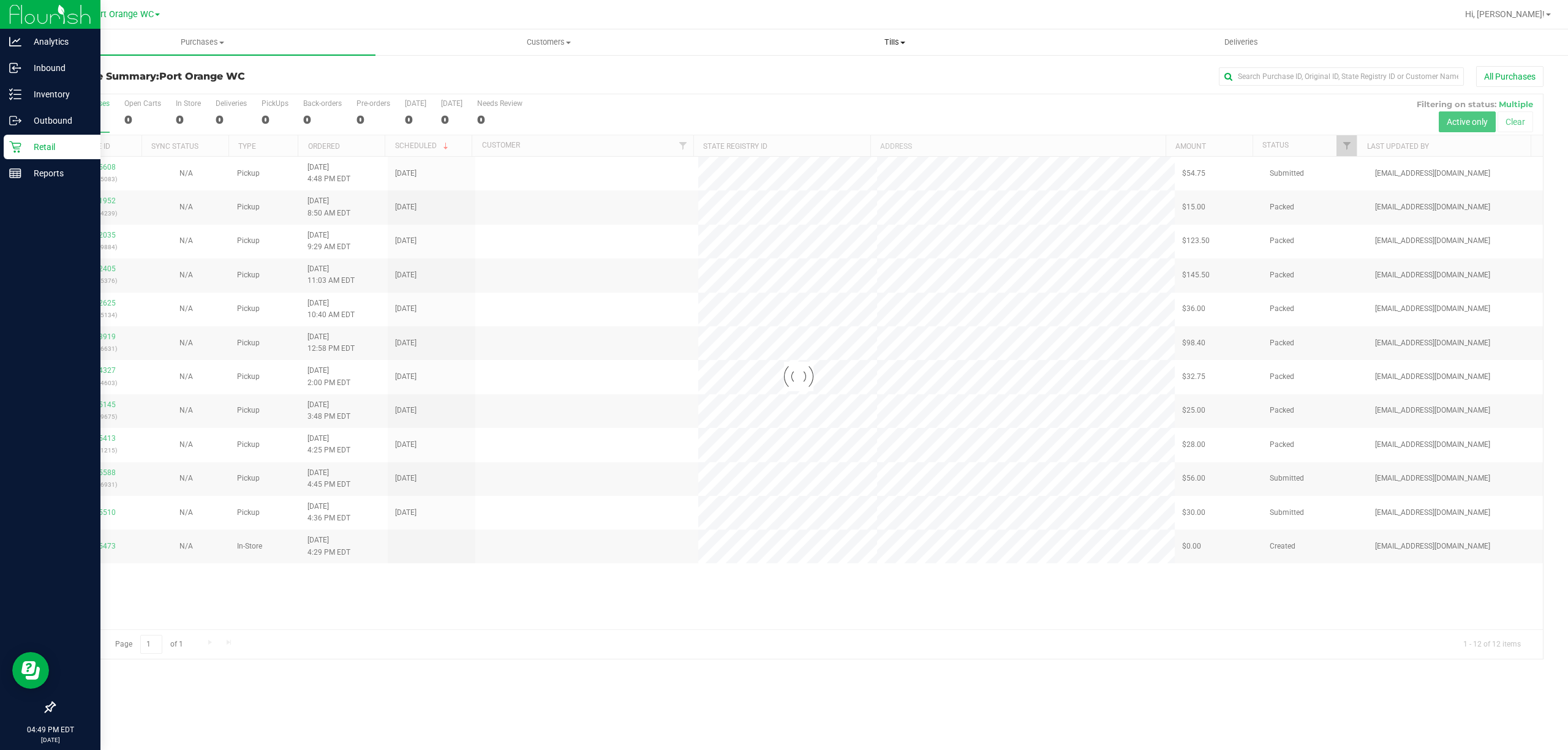
click at [904, 37] on span "Tills" at bounding box center [894, 42] width 344 height 11
click at [802, 69] on span "Manage tills" at bounding box center [763, 73] width 83 height 11
click at [753, 69] on span "Manage tills" at bounding box center [763, 73] width 83 height 11
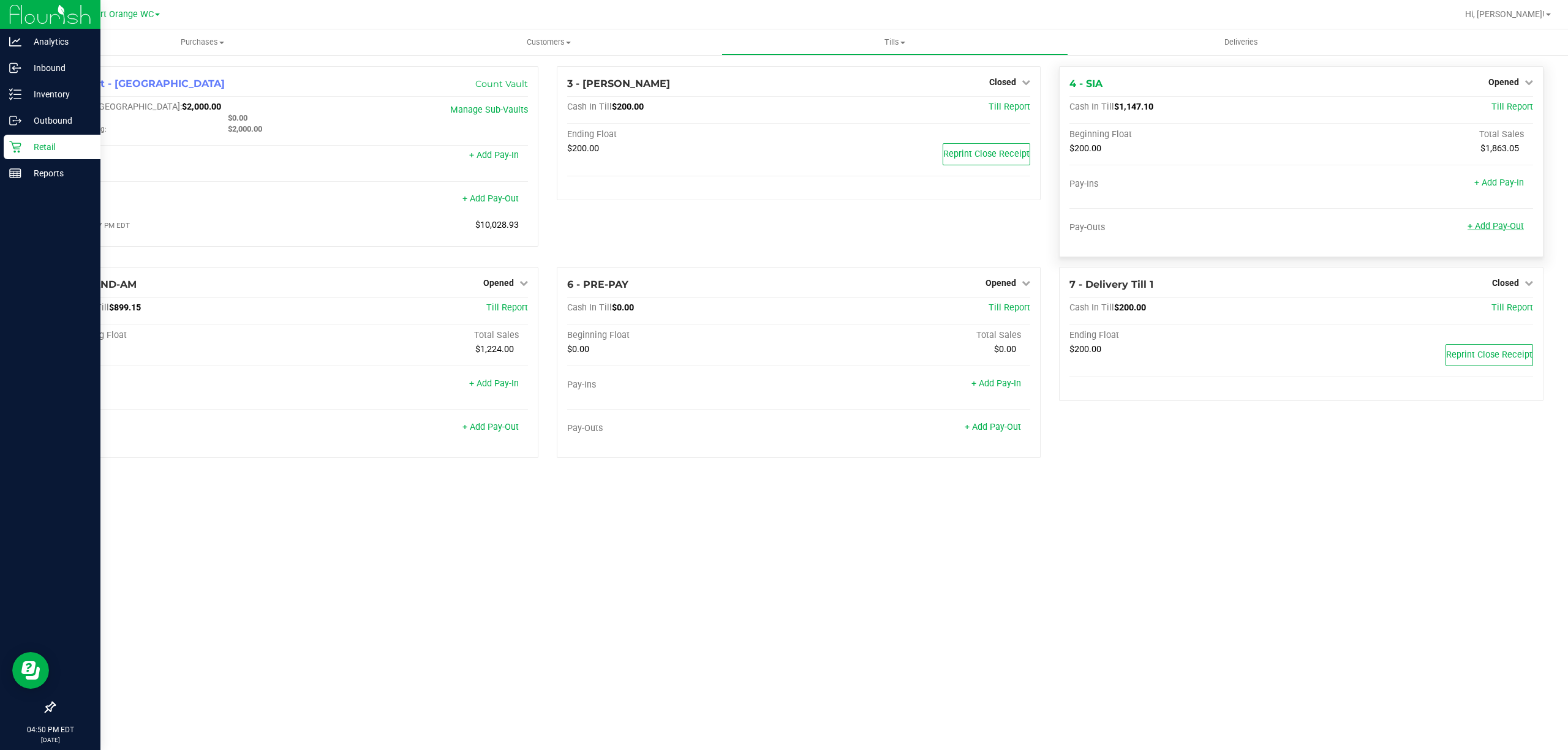
click at [1497, 231] on link "+ Add Pay-Out" at bounding box center [1495, 226] width 56 height 11
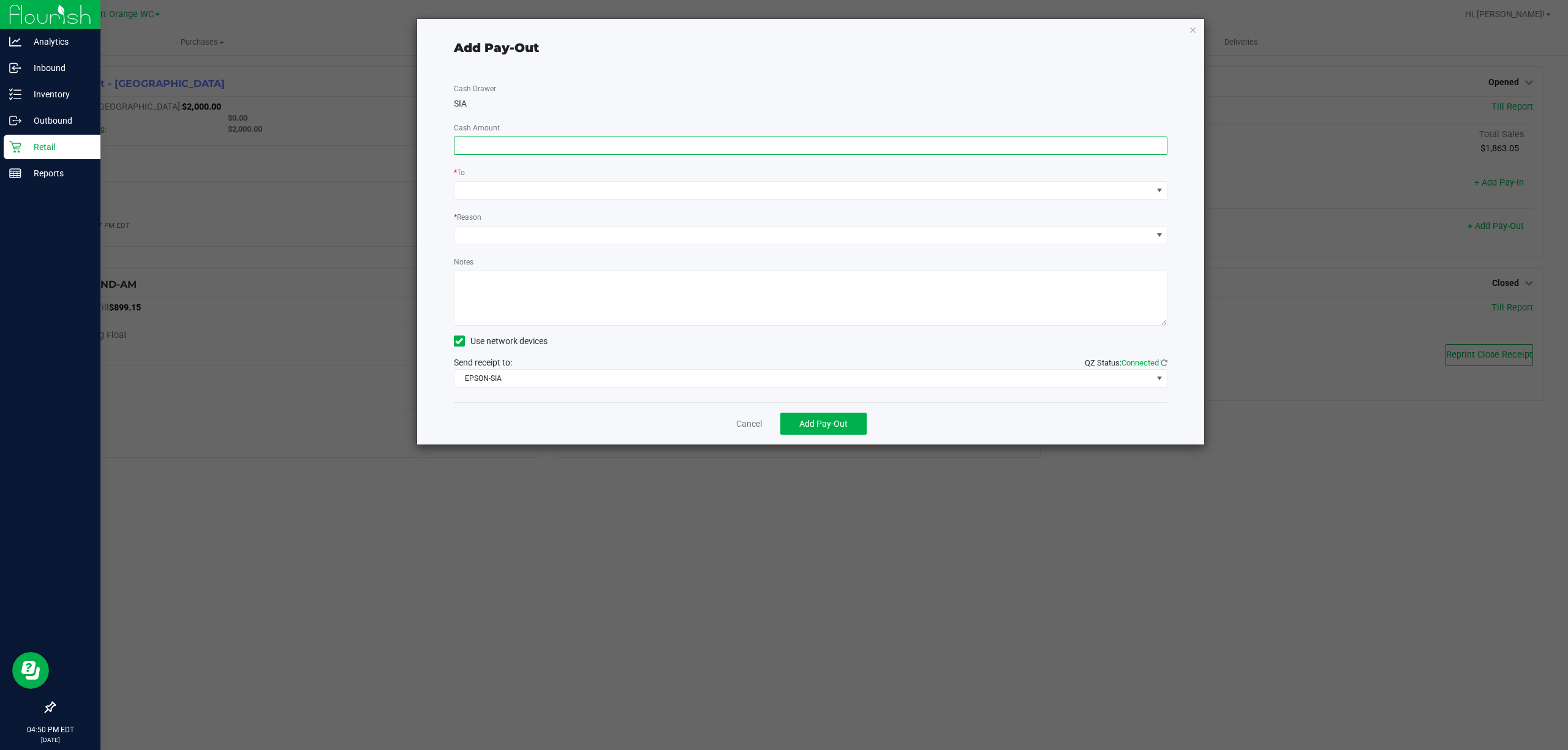
click at [730, 148] on input at bounding box center [810, 145] width 713 height 17
type input "$900.00"
click at [839, 184] on span at bounding box center [803, 190] width 698 height 17
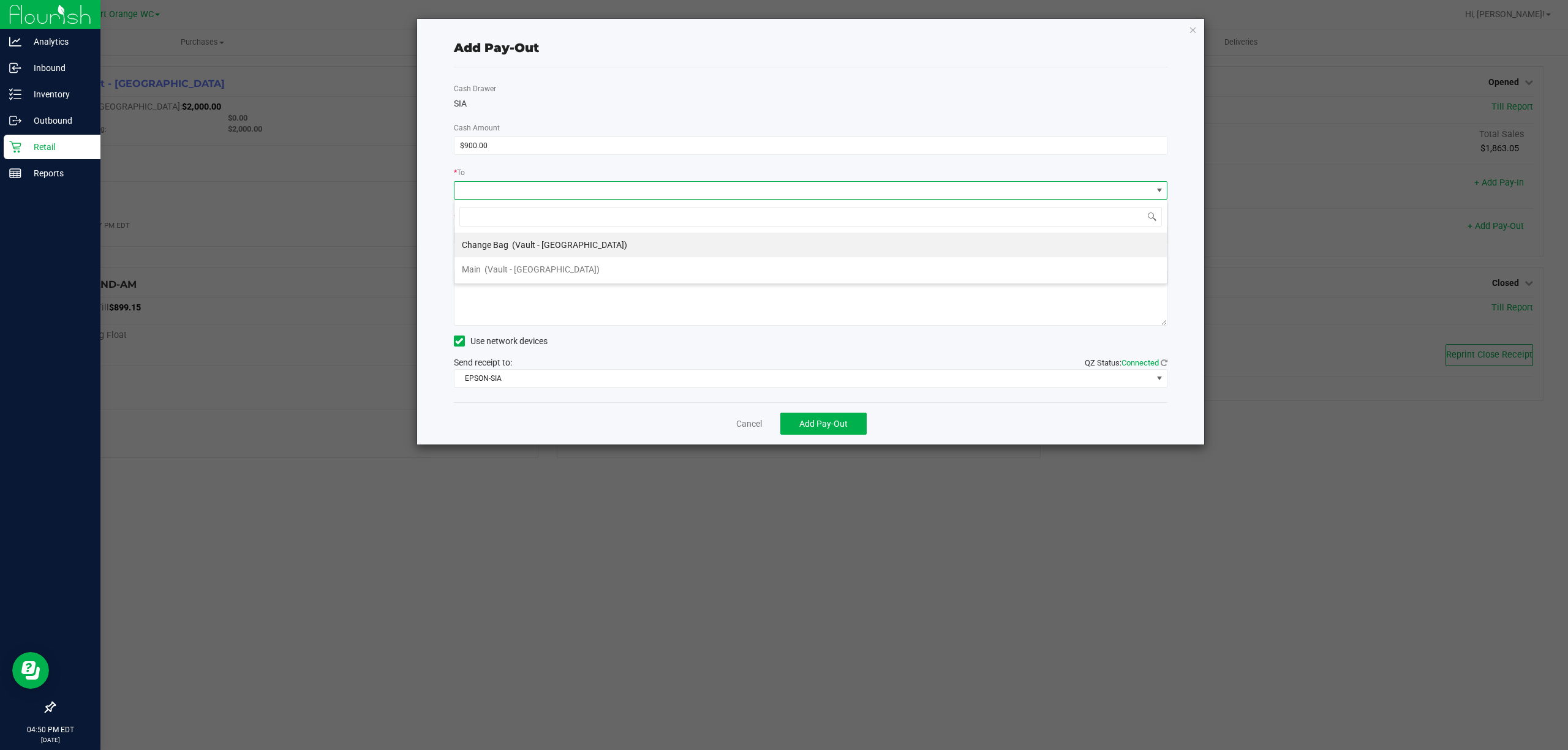
scroll to position [19, 713]
click at [507, 273] on span "(Vault - [GEOGRAPHIC_DATA])" at bounding box center [542, 270] width 115 height 10
click at [665, 218] on div "* Reason" at bounding box center [811, 218] width 714 height 15
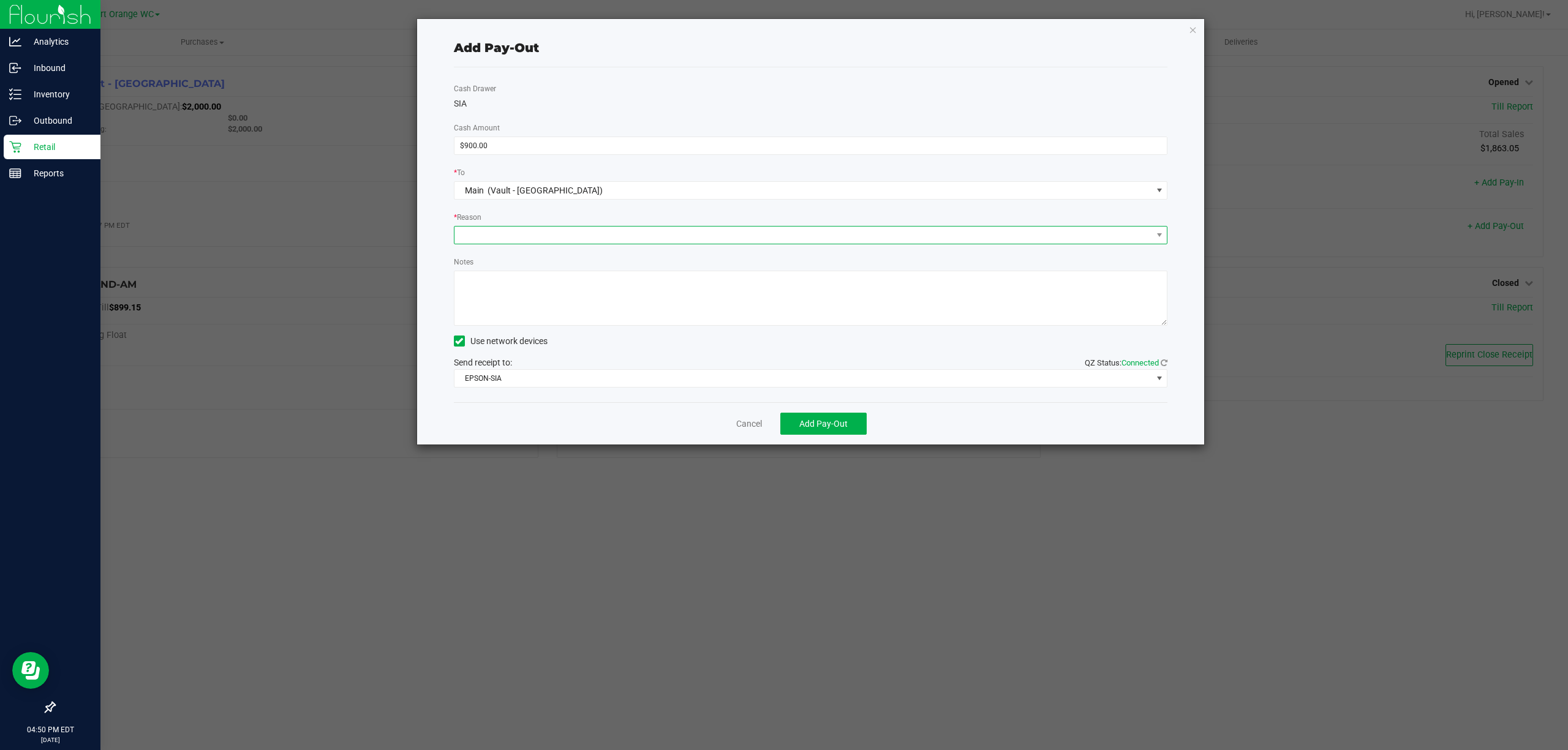
click at [655, 231] on span at bounding box center [803, 235] width 698 height 17
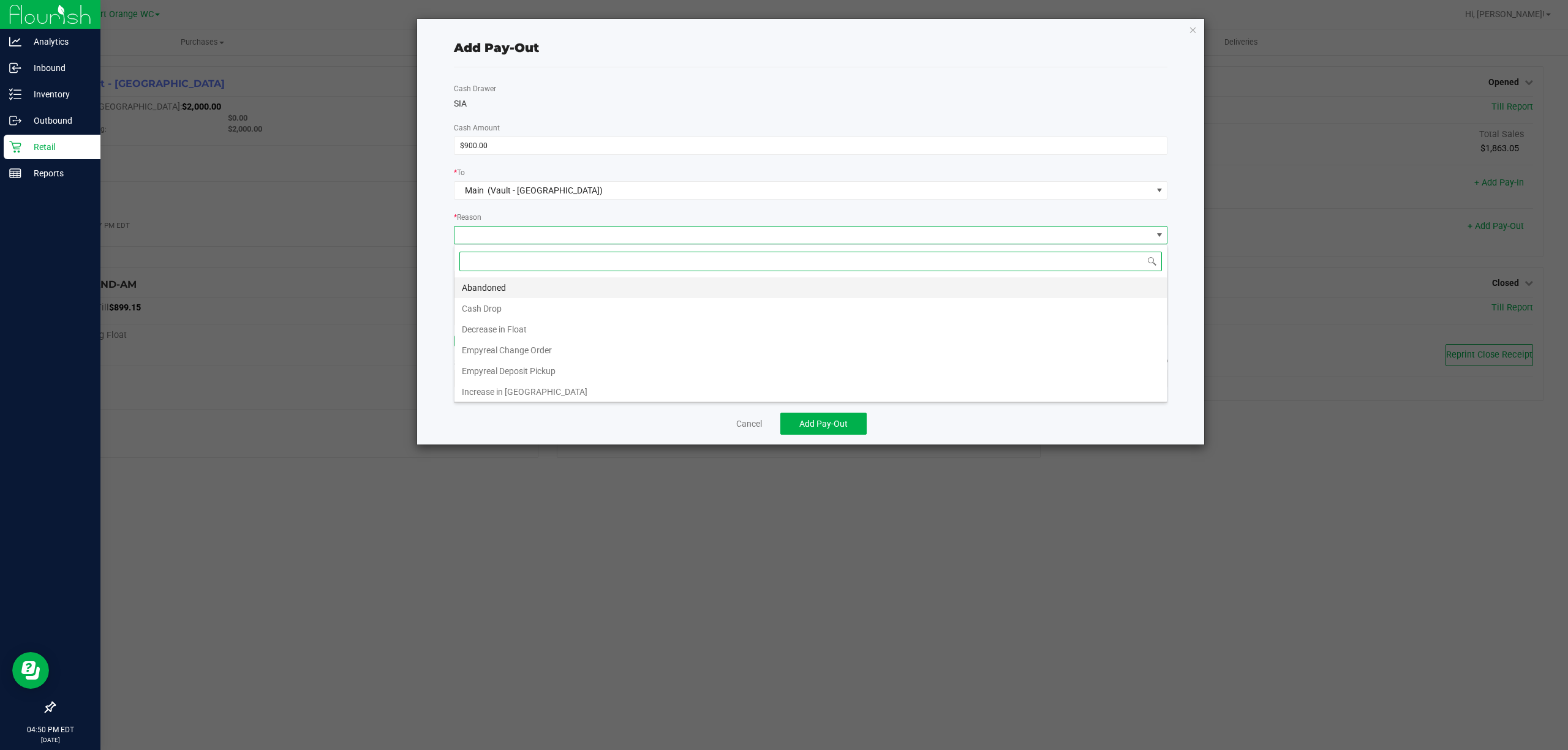
click at [501, 295] on li "Abandoned" at bounding box center [810, 288] width 713 height 21
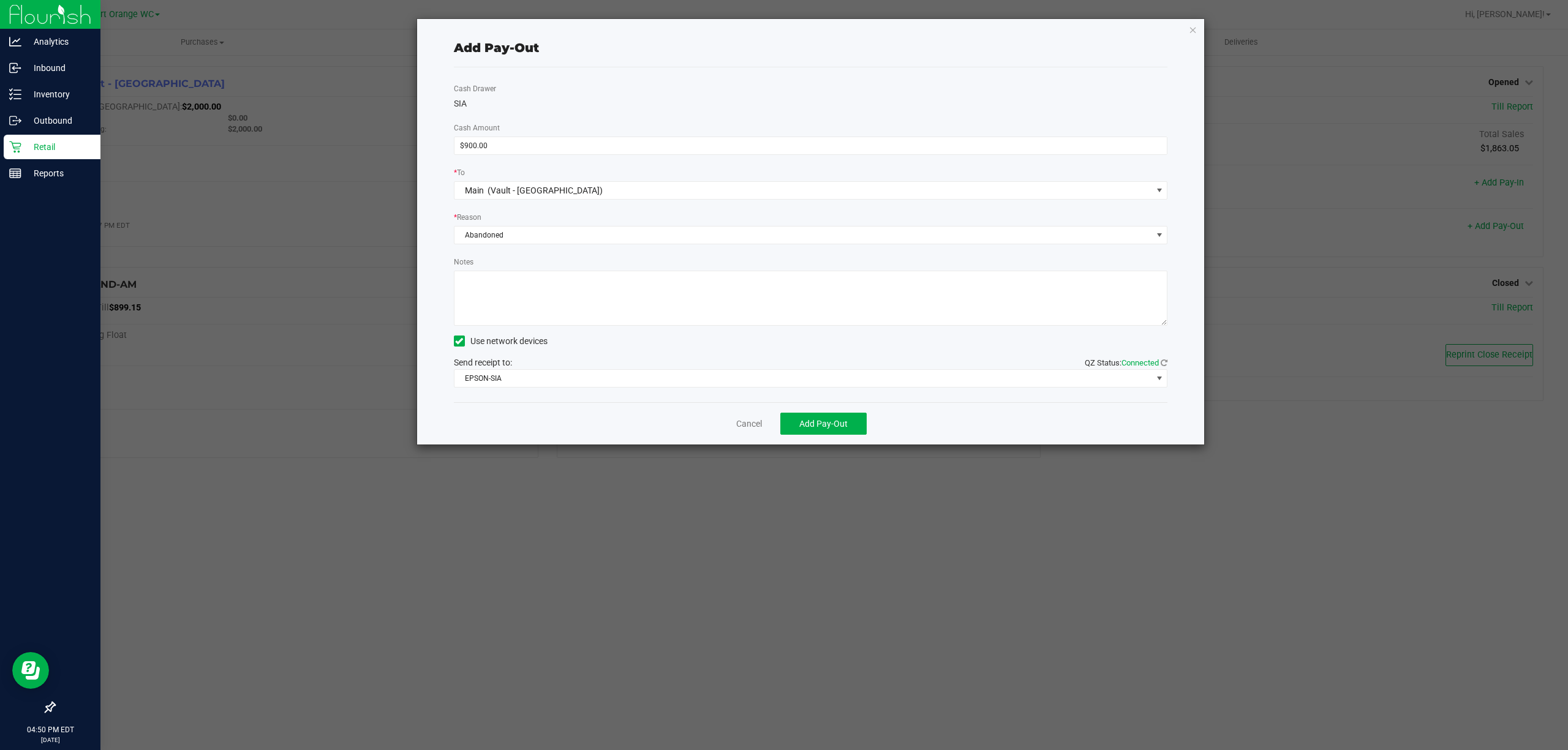
drag, startPoint x: 570, startPoint y: 210, endPoint x: 566, endPoint y: 218, distance: 8.9
click at [569, 212] on div "* Reason" at bounding box center [811, 218] width 714 height 15
click at [567, 232] on span "Abandoned" at bounding box center [803, 235] width 698 height 17
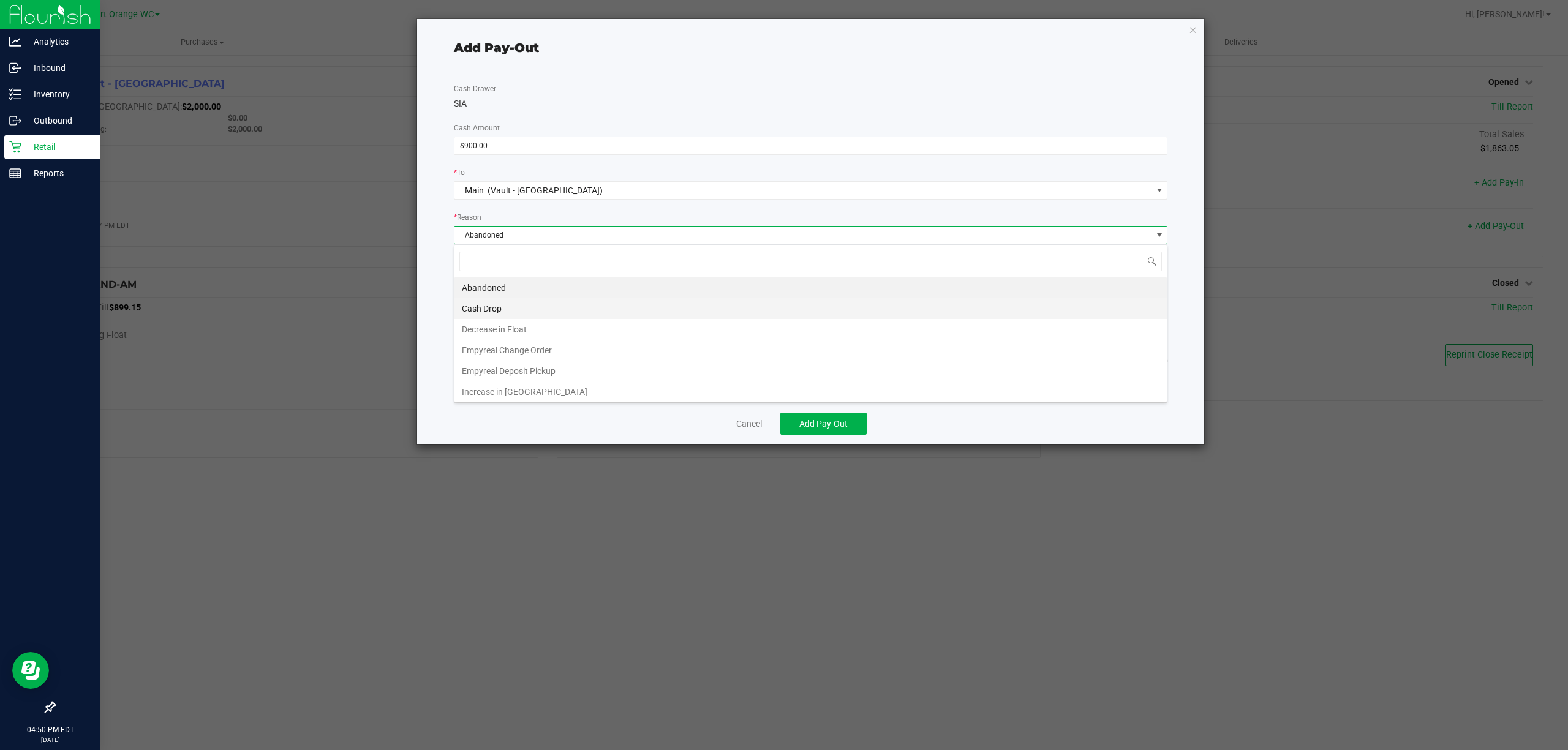
click at [473, 312] on li "Cash Drop" at bounding box center [810, 309] width 713 height 21
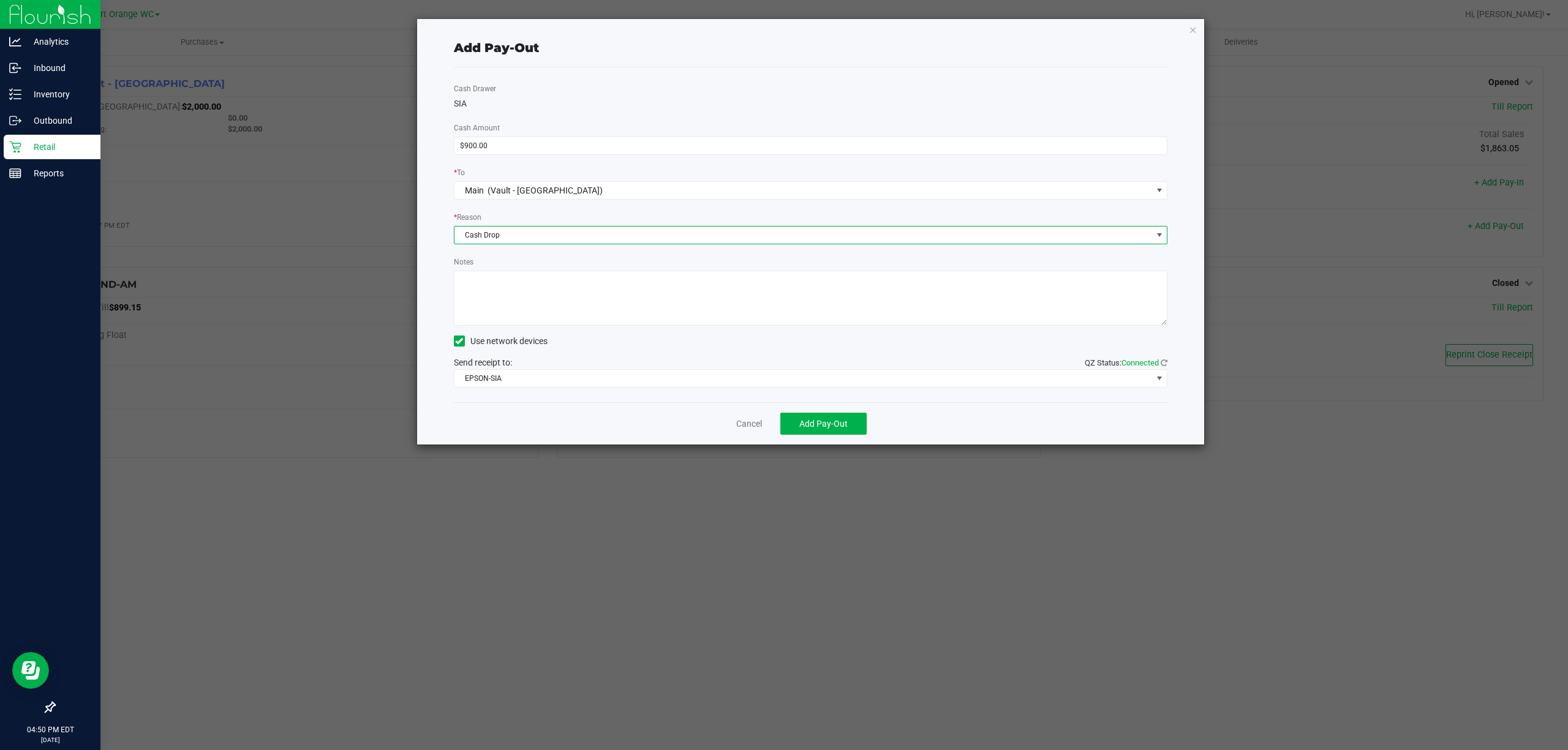
click at [574, 273] on textarea "Notes" at bounding box center [811, 298] width 714 height 55
type textarea "JJB"
click at [840, 422] on span "Add Pay-Out" at bounding box center [824, 424] width 49 height 10
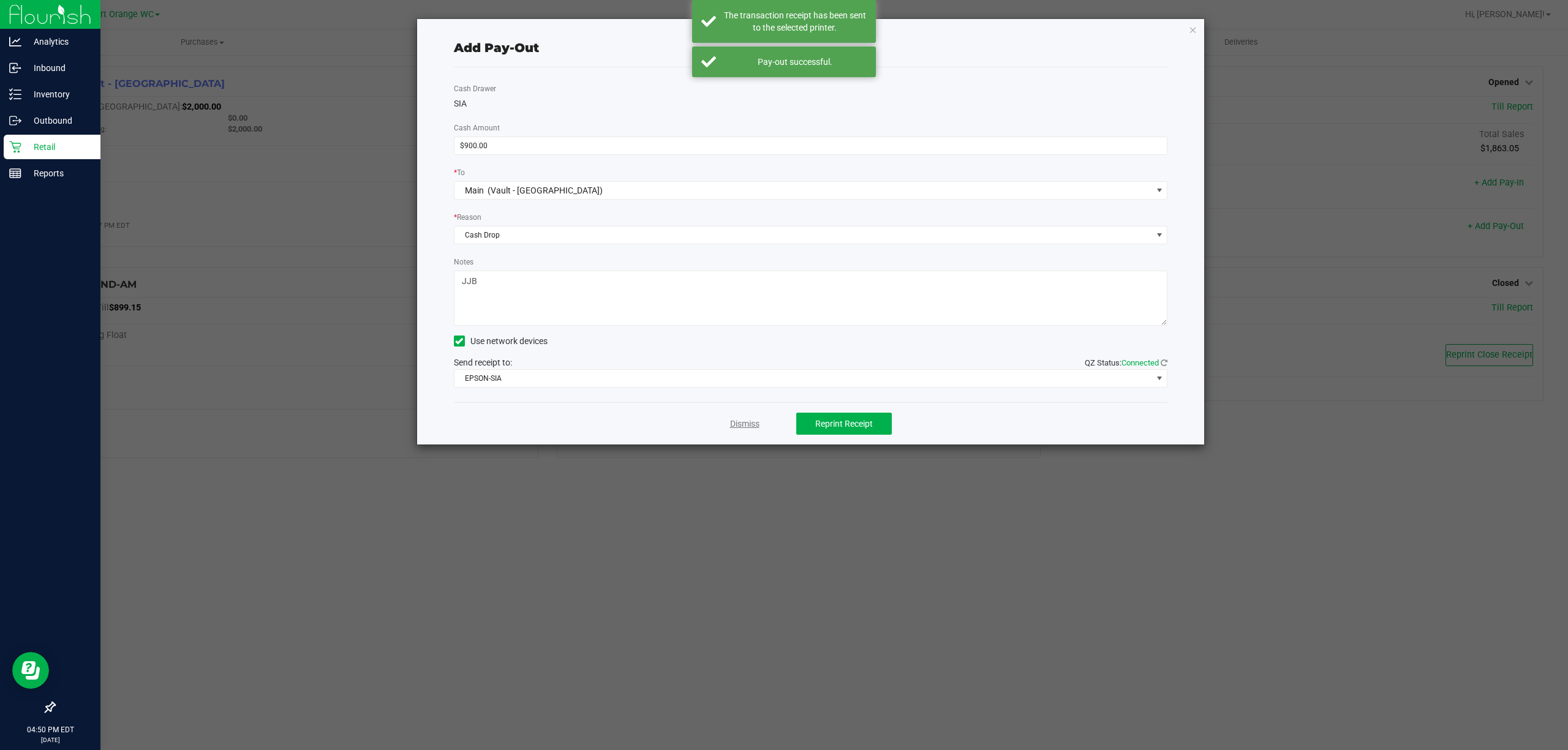
click at [739, 424] on link "Dismiss" at bounding box center [745, 424] width 29 height 13
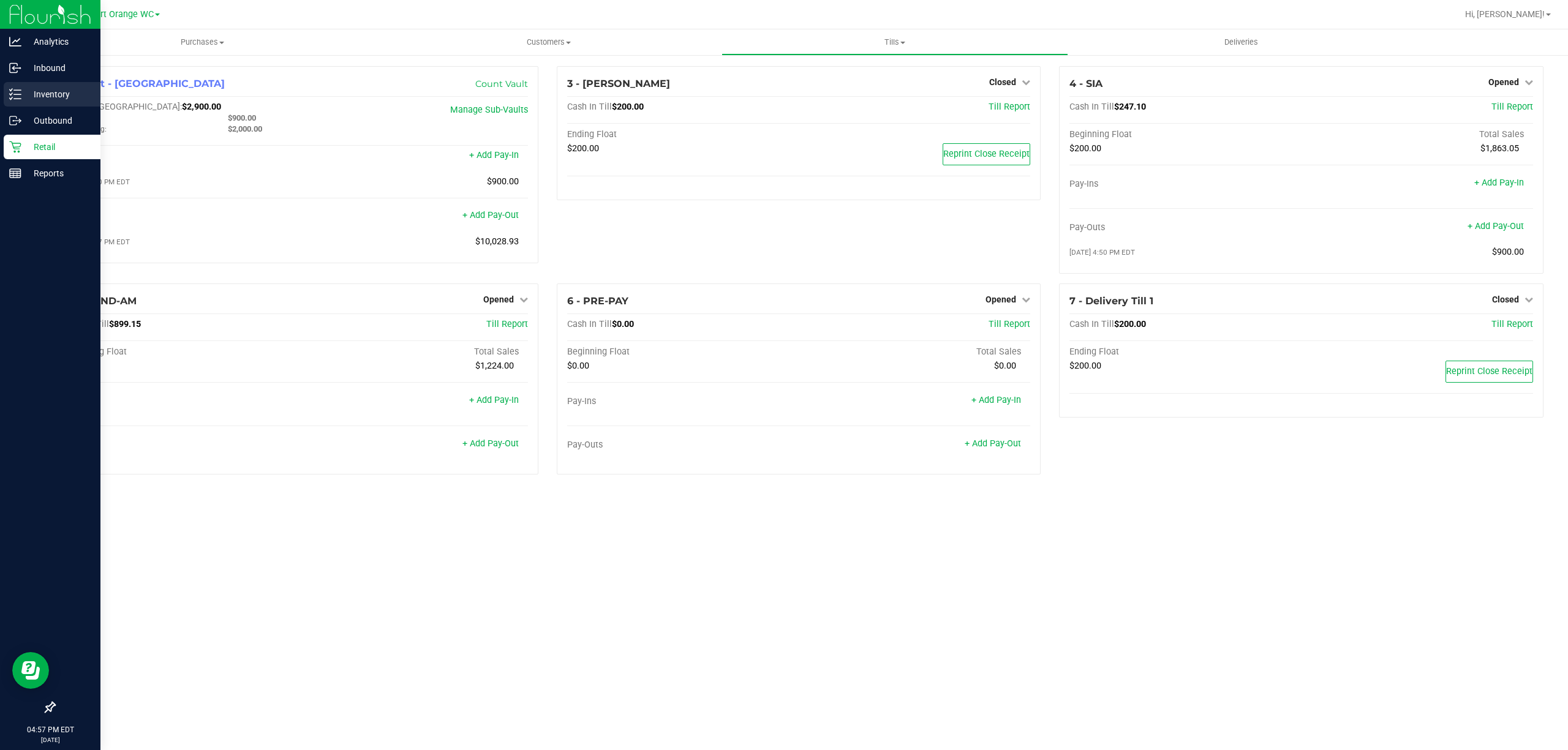
click at [45, 89] on p "Inventory" at bounding box center [58, 94] width 73 height 15
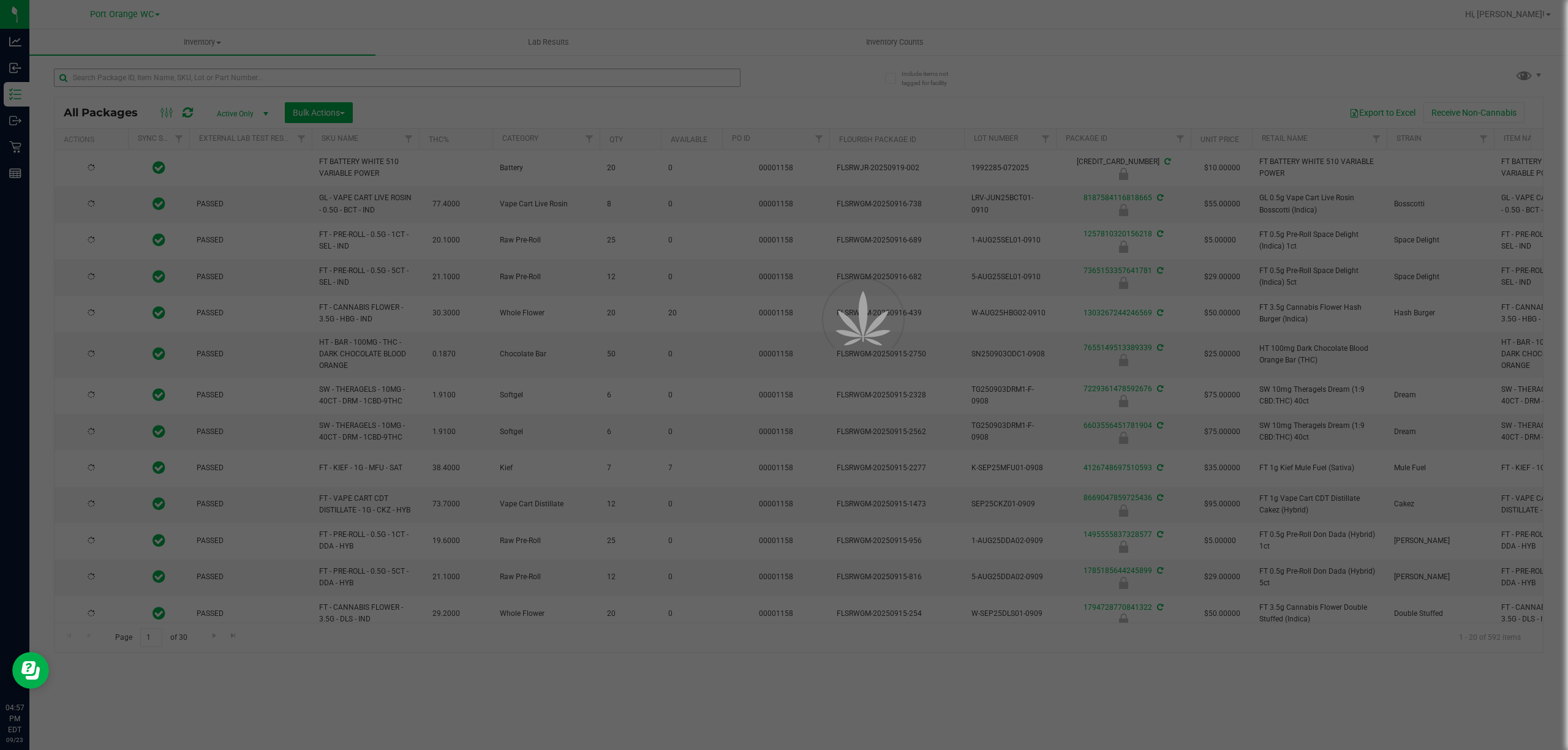
type input "[DATE]"
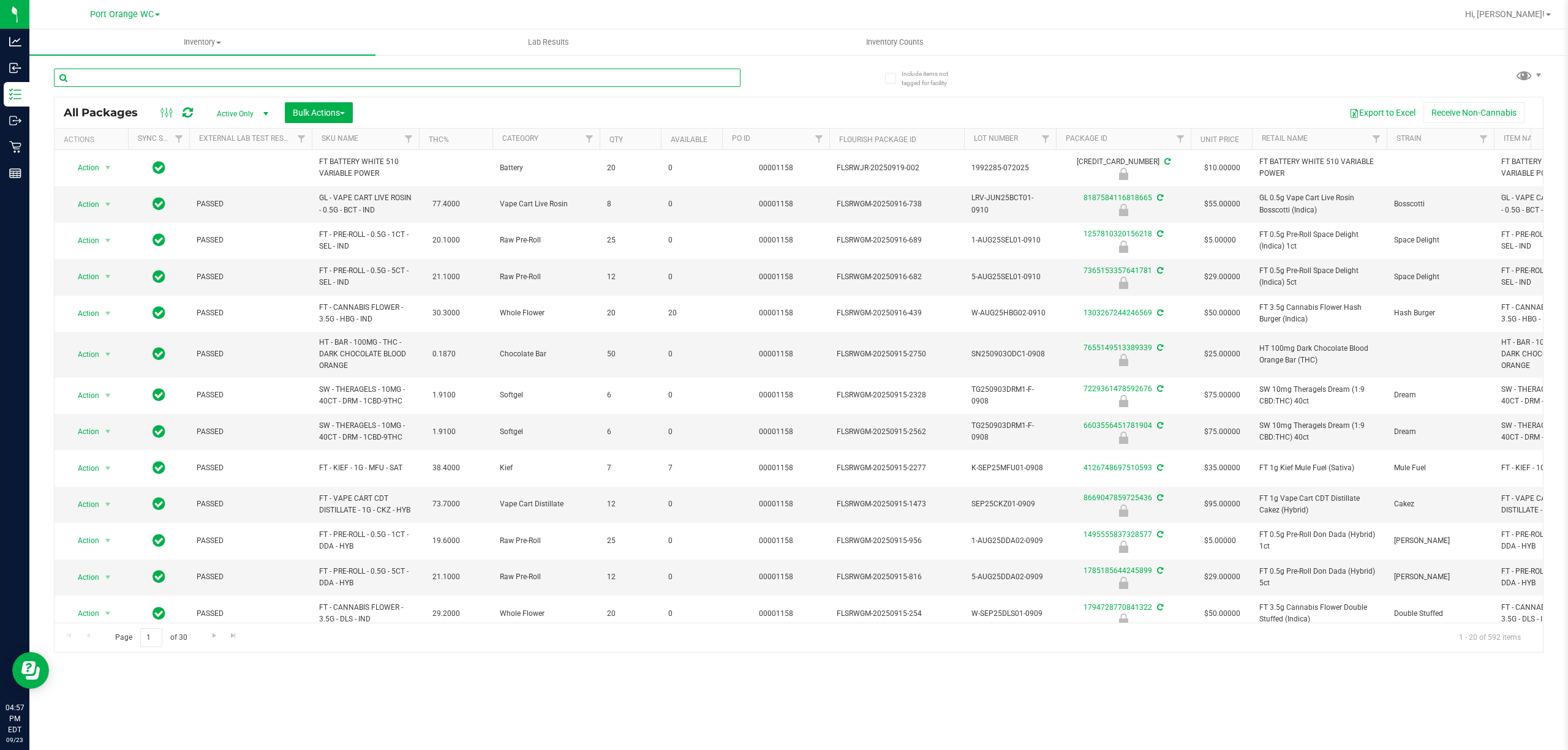
click at [167, 74] on input "text" at bounding box center [396, 77] width 687 height 19
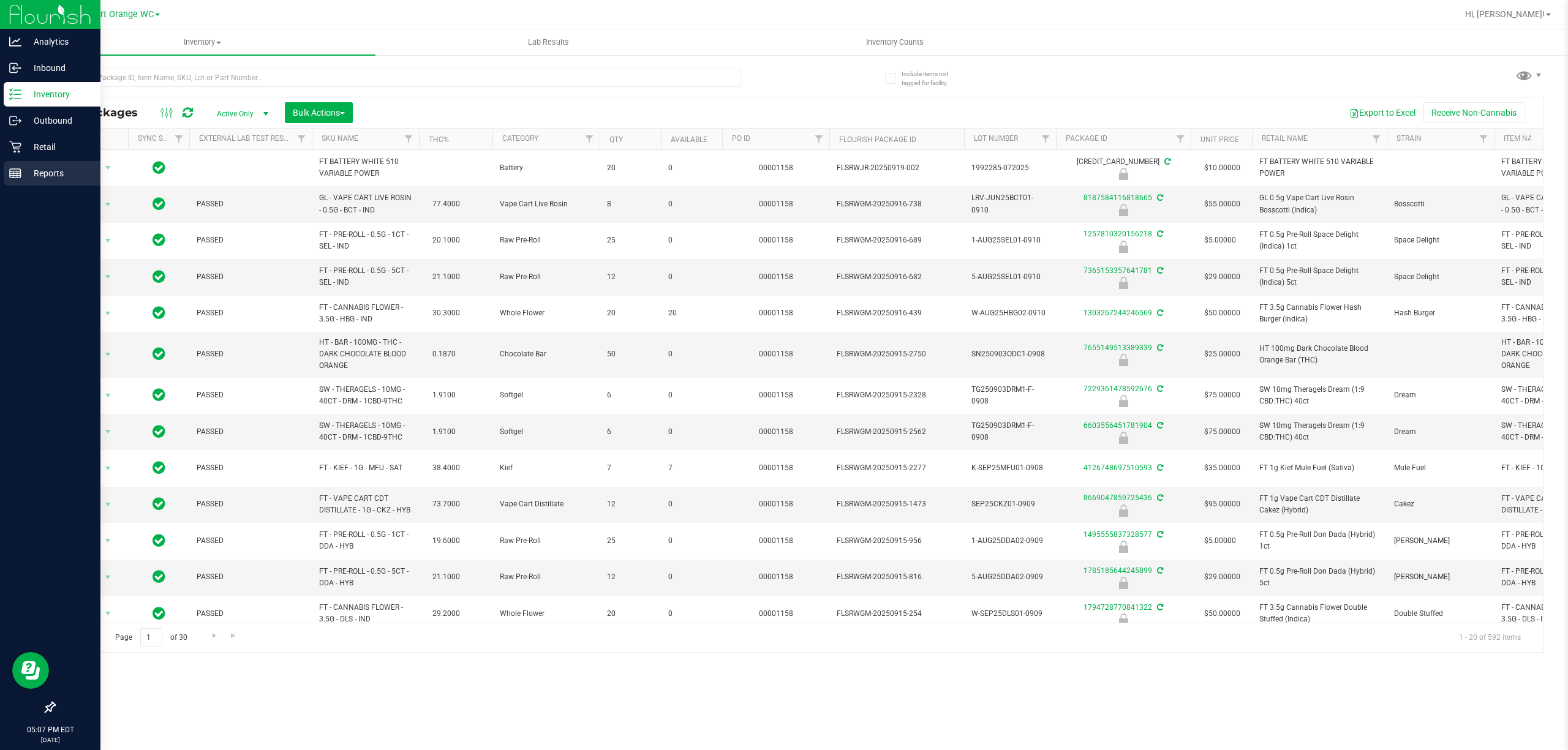
click at [45, 167] on p "Reports" at bounding box center [58, 173] width 73 height 15
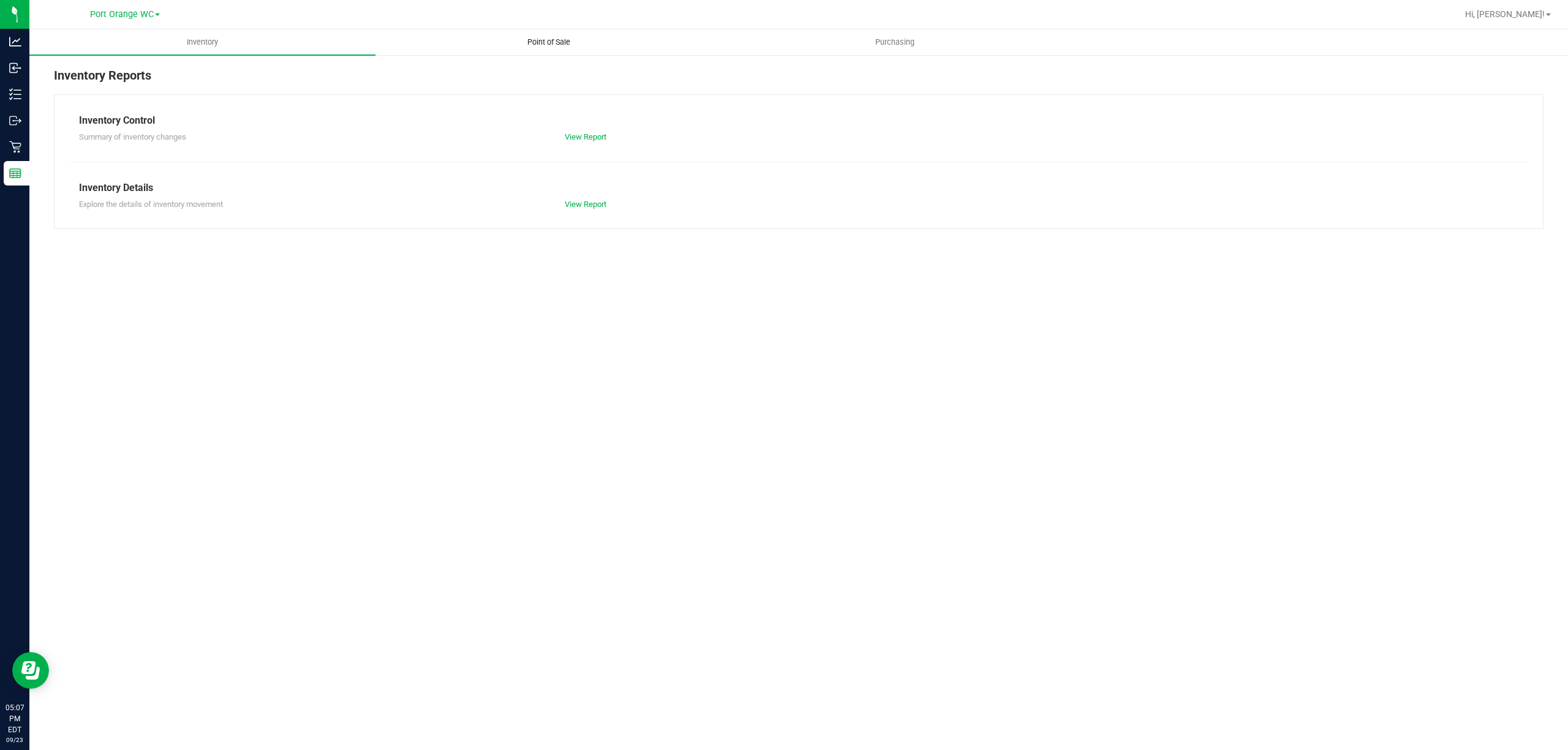
click at [566, 44] on span "Point of Sale" at bounding box center [548, 42] width 76 height 11
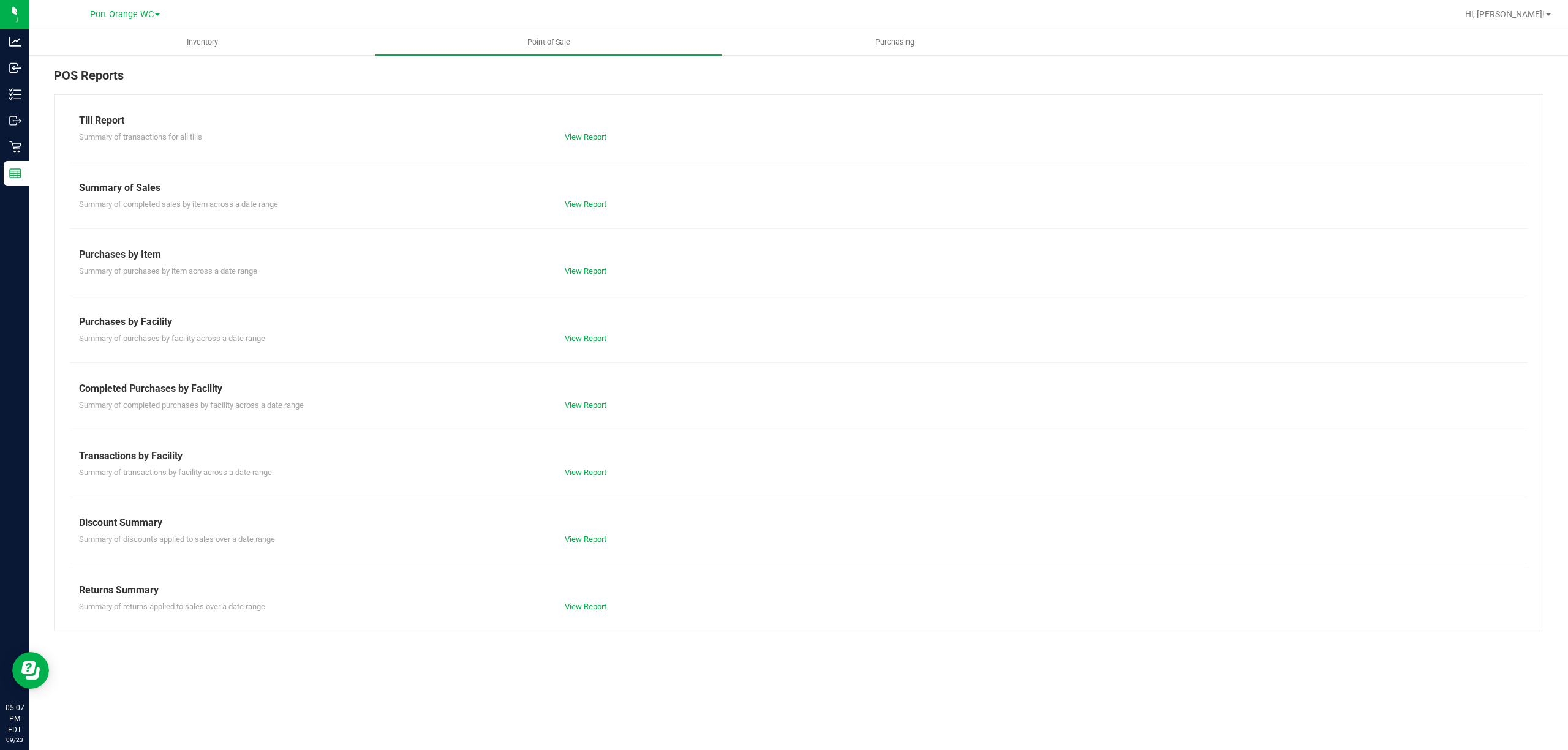
click at [591, 478] on div "View Report" at bounding box center [677, 472] width 243 height 12
click at [593, 474] on link "View Report" at bounding box center [585, 472] width 41 height 9
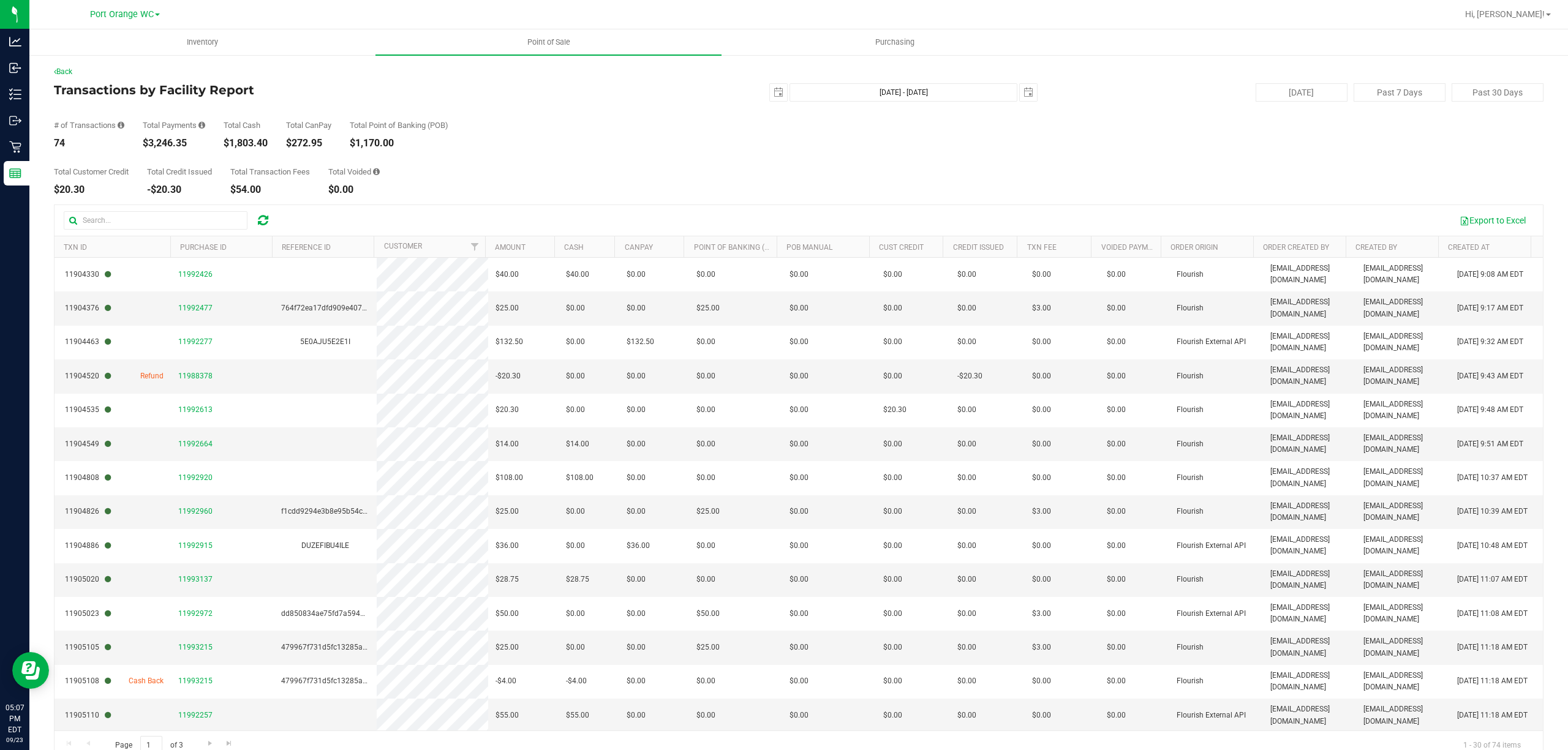
click at [75, 65] on div "Back Transactions by Facility Report [DATE] [DATE] - [DATE] [DATE] [DATE] Past …" at bounding box center [799, 413] width 1539 height 719
click at [71, 68] on link "Back" at bounding box center [63, 72] width 19 height 9
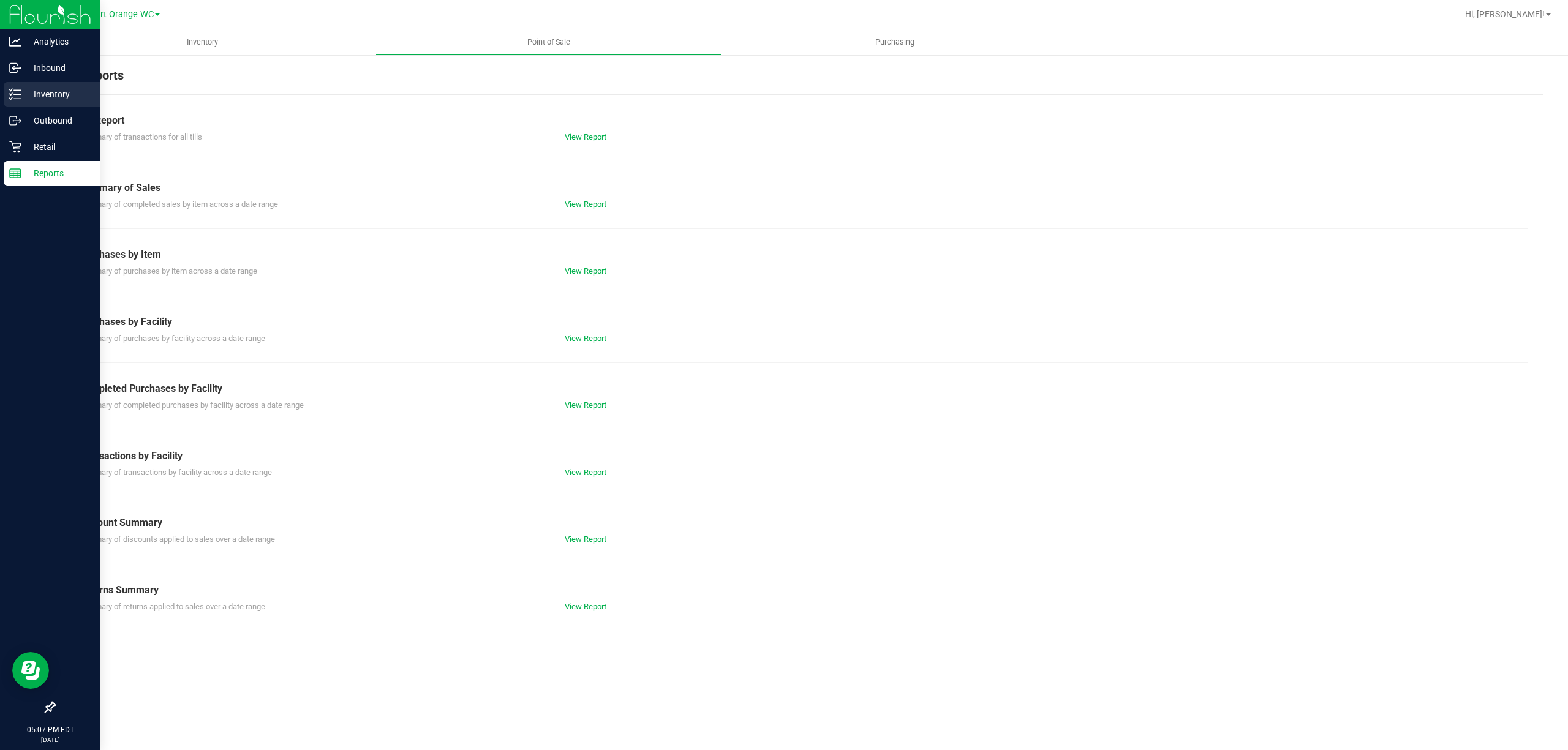
click at [49, 87] on p "Inventory" at bounding box center [58, 94] width 73 height 15
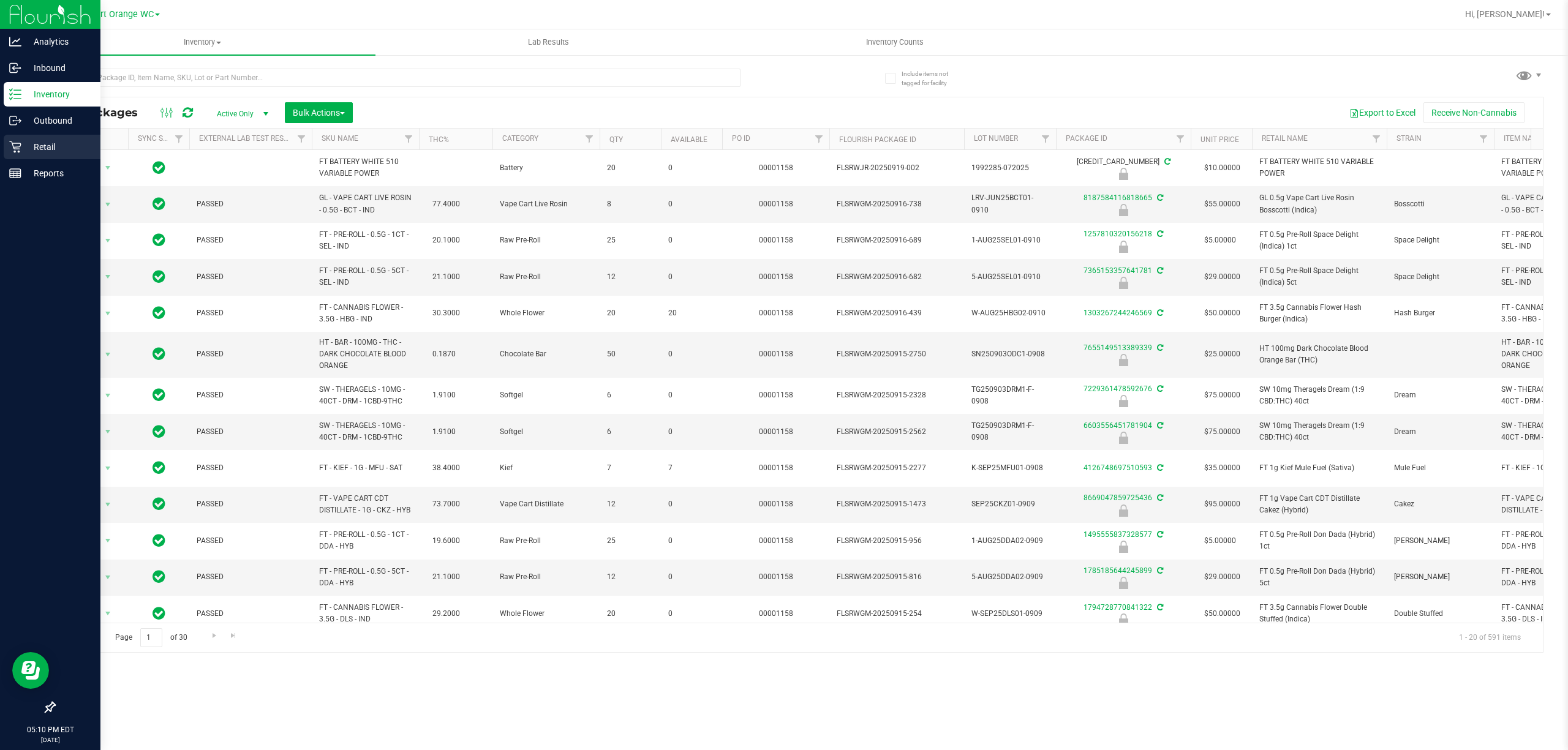
click at [45, 138] on div "Retail" at bounding box center [52, 147] width 97 height 24
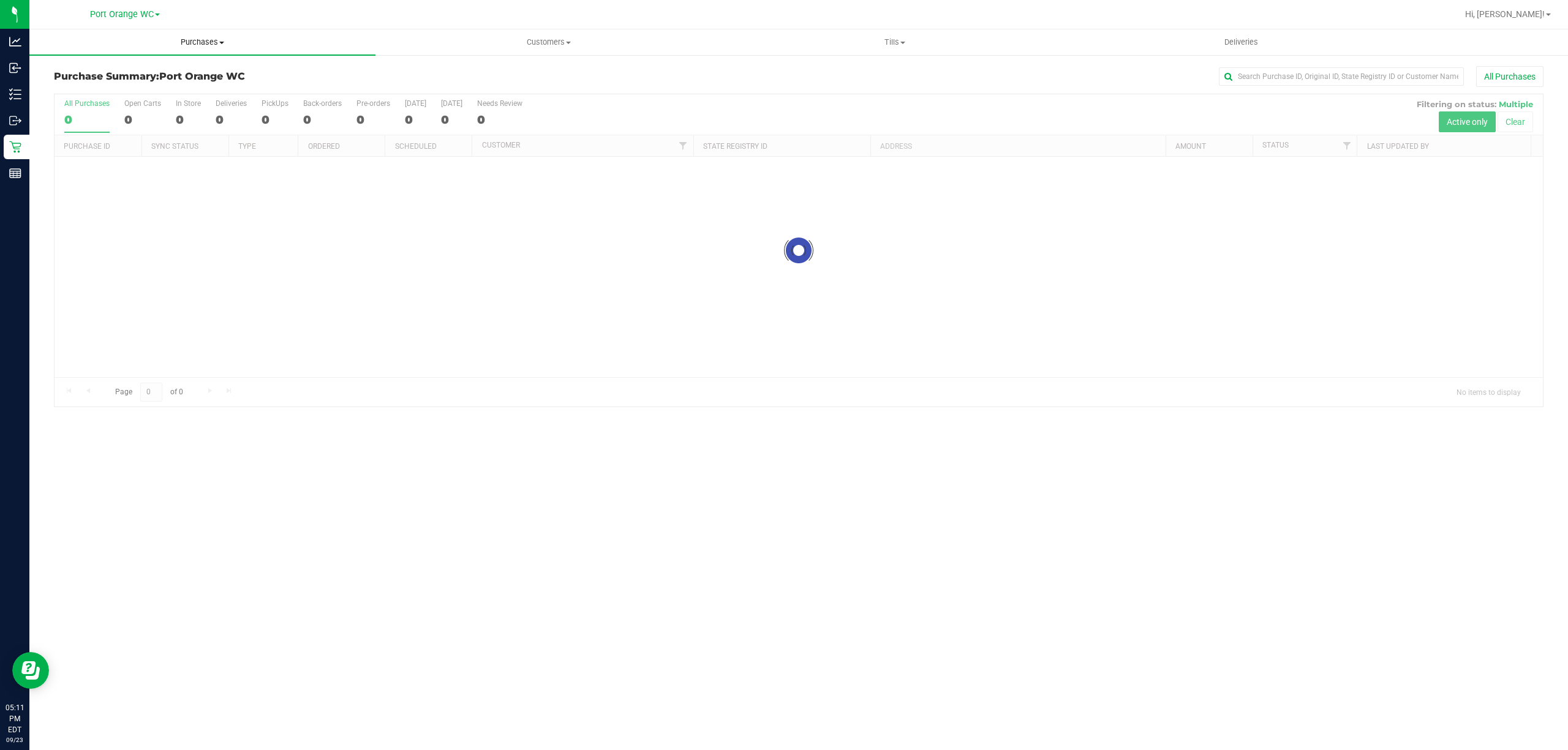
click at [193, 30] on uib-tab-heading "Purchases Summary of purchases Fulfillment All purchases" at bounding box center [202, 42] width 346 height 26
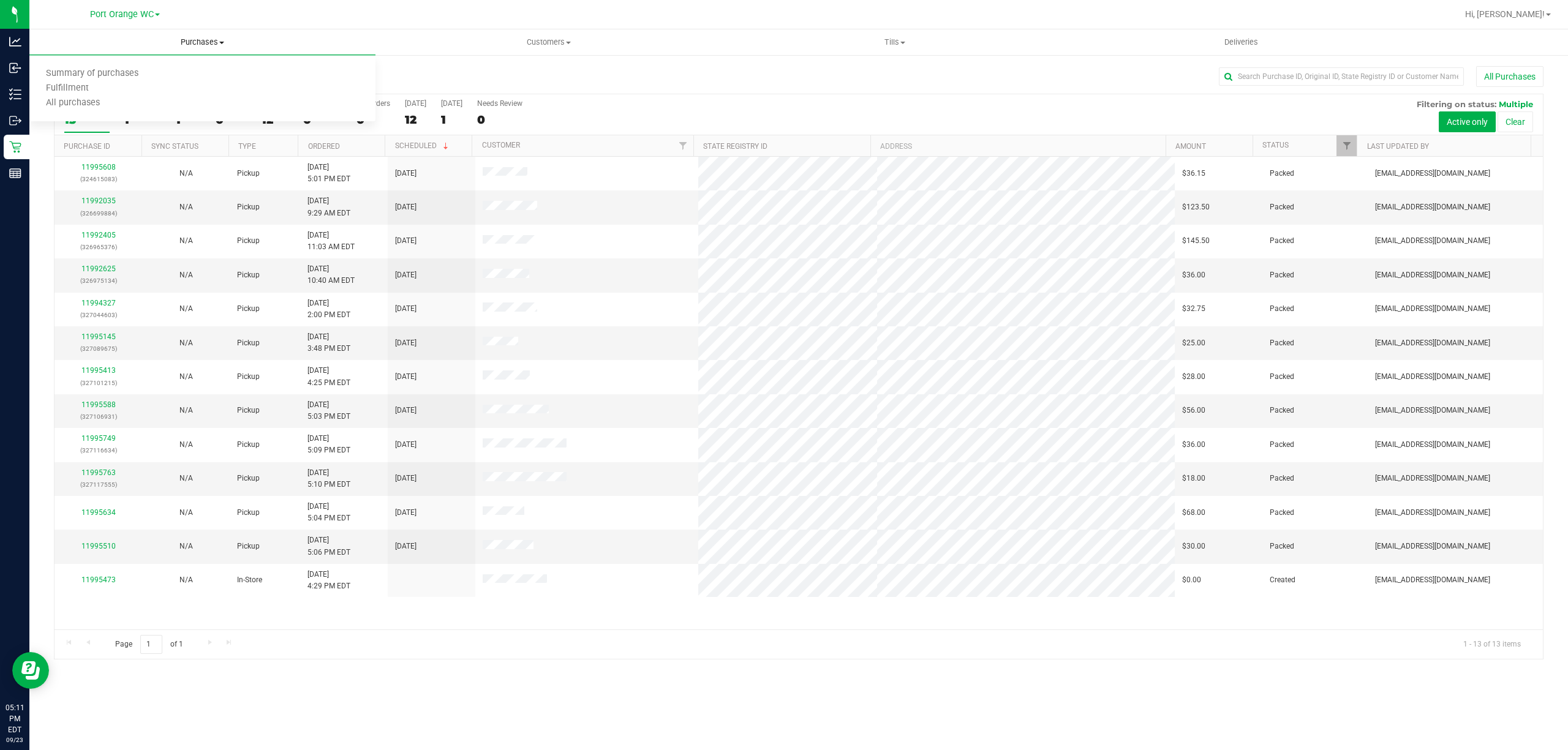
click at [196, 43] on span "Purchases" at bounding box center [202, 42] width 346 height 11
click at [541, 37] on span "Customers" at bounding box center [548, 42] width 344 height 11
click at [435, 68] on span "All customers" at bounding box center [419, 73] width 89 height 11
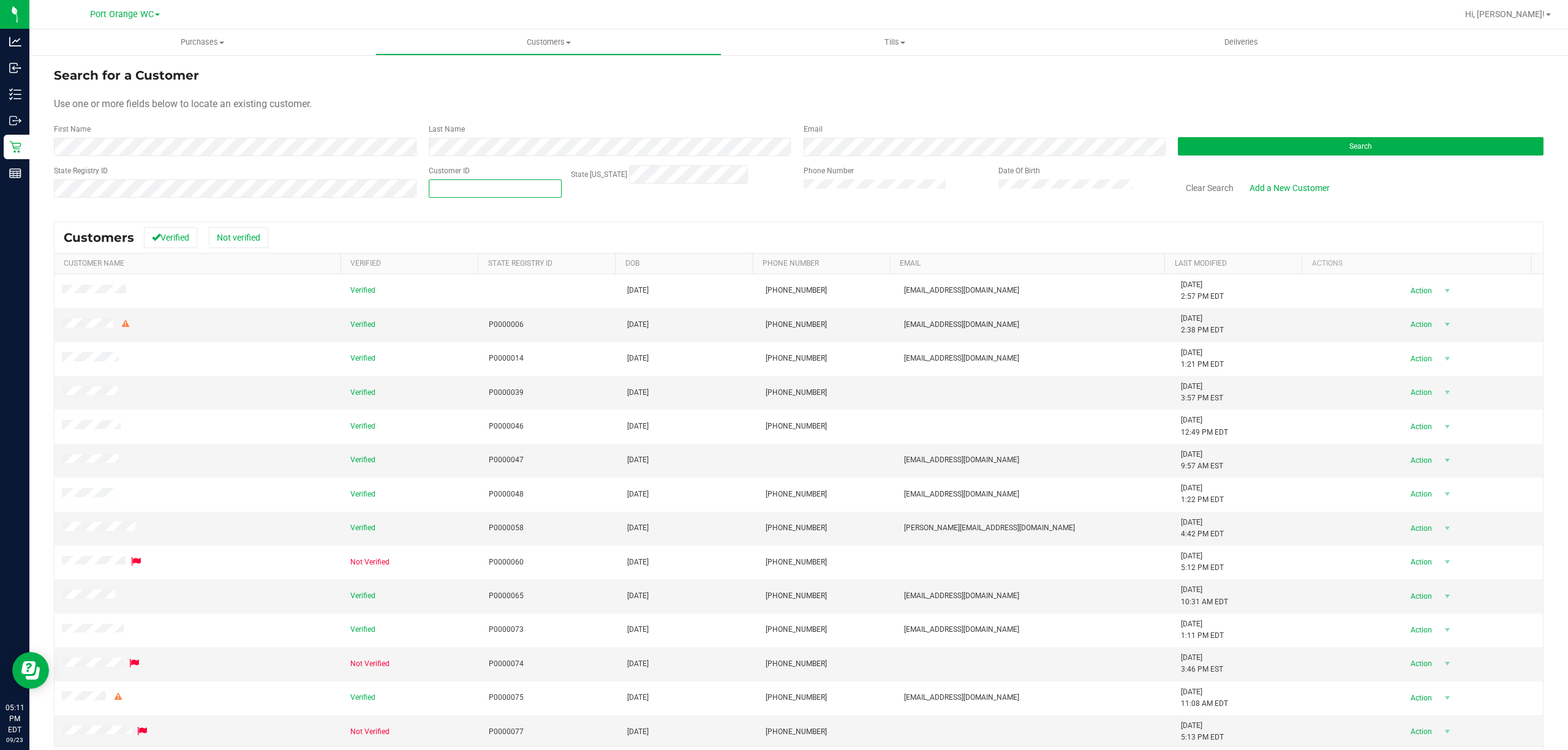
click at [464, 185] on span at bounding box center [496, 189] width 133 height 19
paste input "620985"
type input "620985"
click at [1365, 145] on button "Search" at bounding box center [1361, 146] width 366 height 19
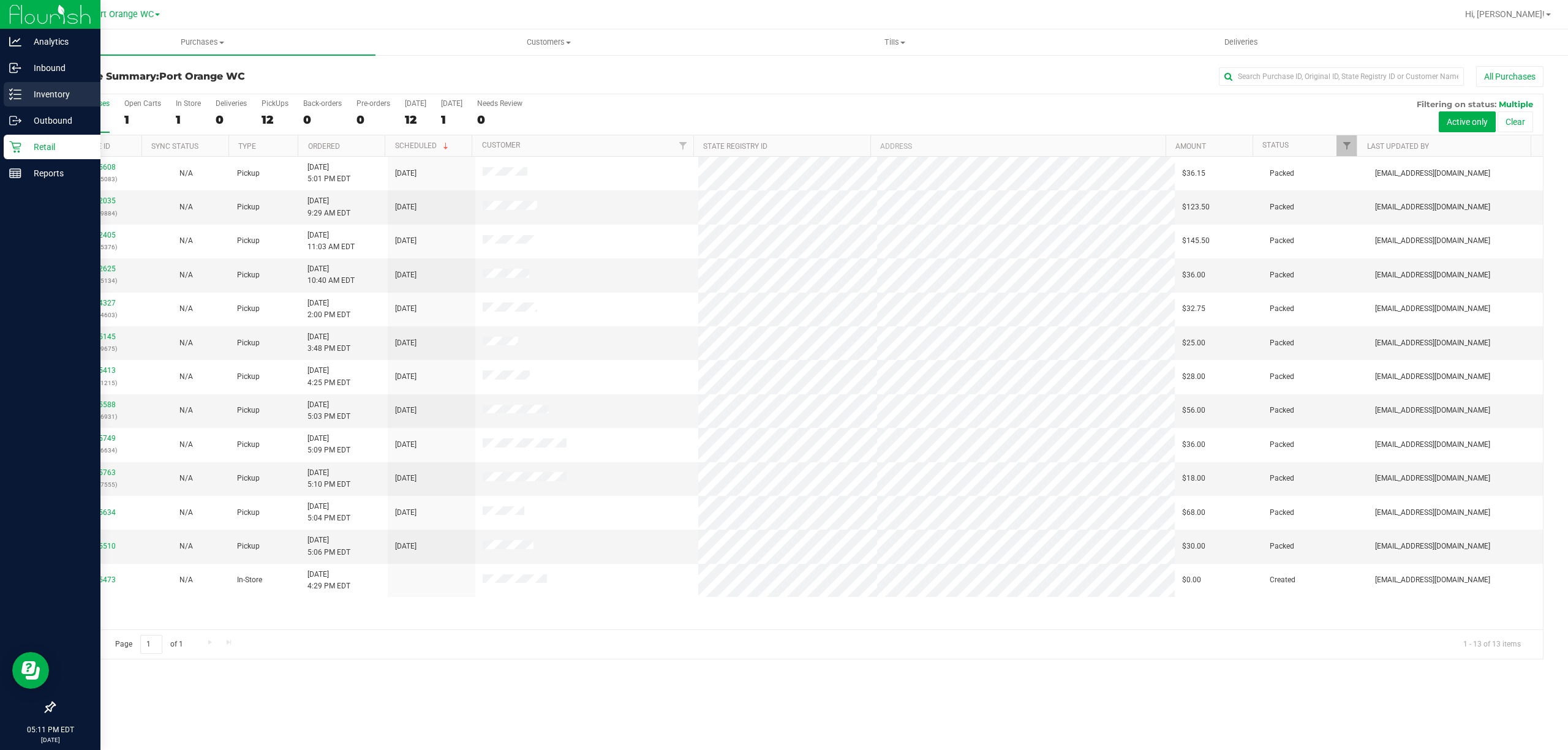
click at [58, 91] on p "Inventory" at bounding box center [58, 94] width 73 height 15
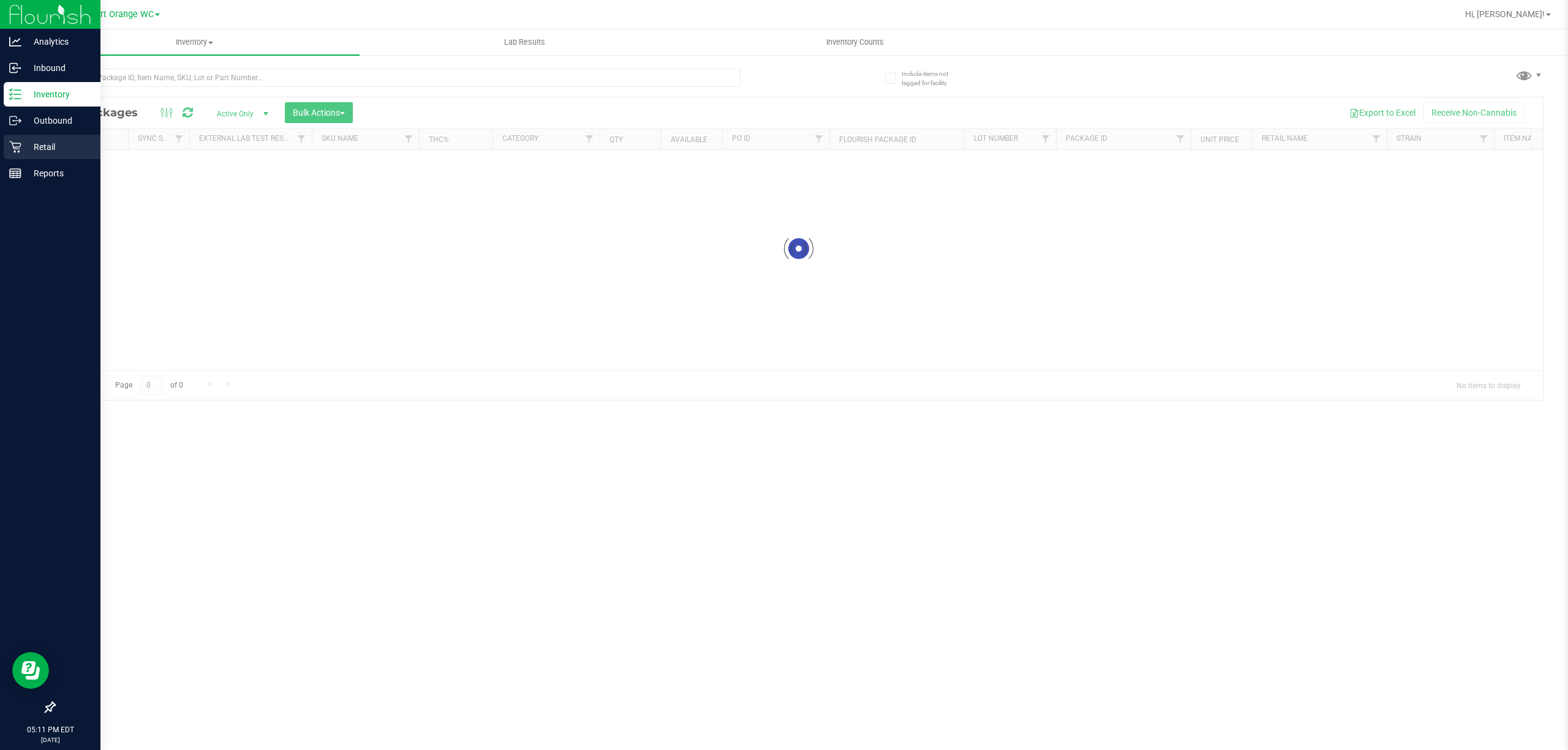
click at [49, 147] on p "Retail" at bounding box center [58, 147] width 73 height 15
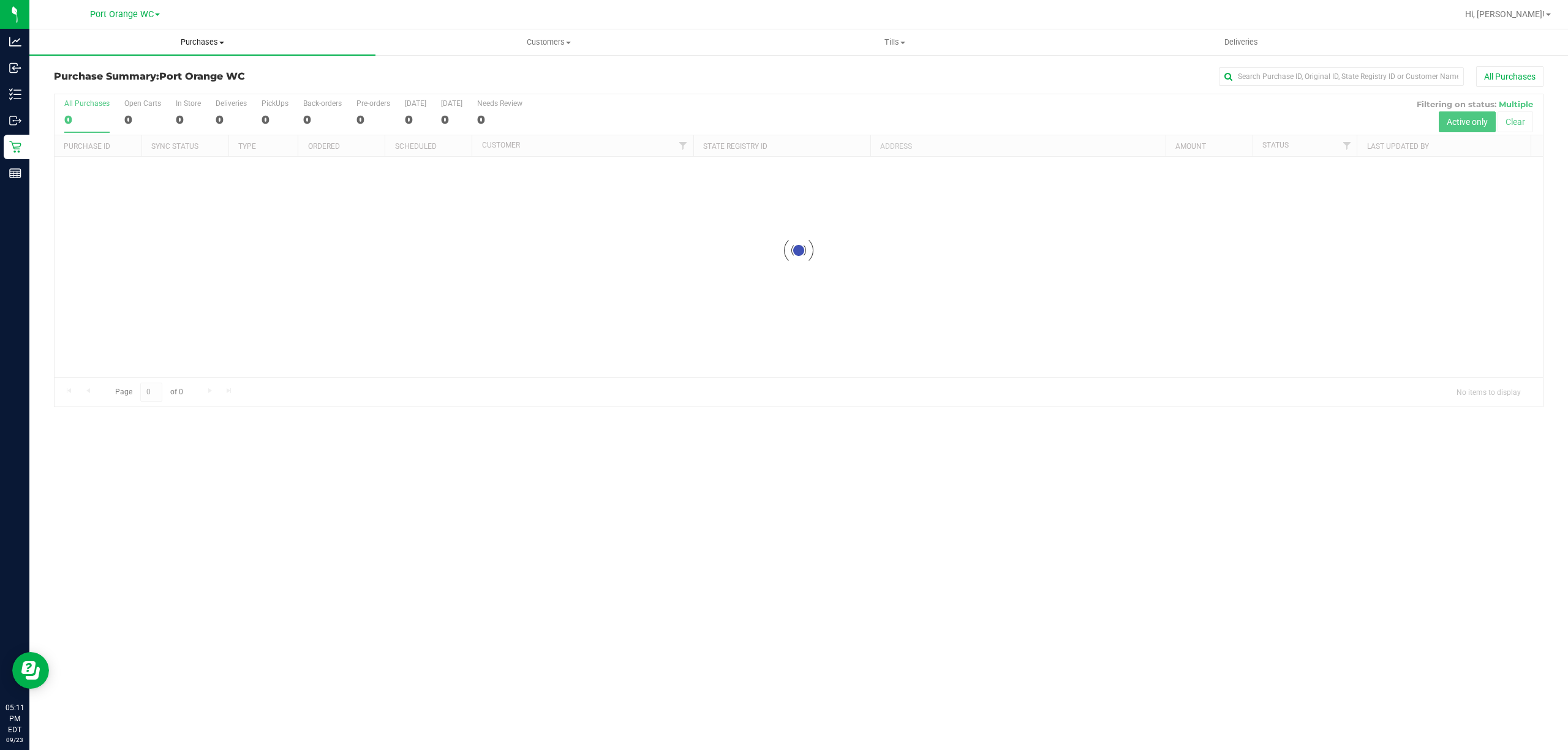
click at [198, 40] on span "Purchases" at bounding box center [202, 42] width 346 height 11
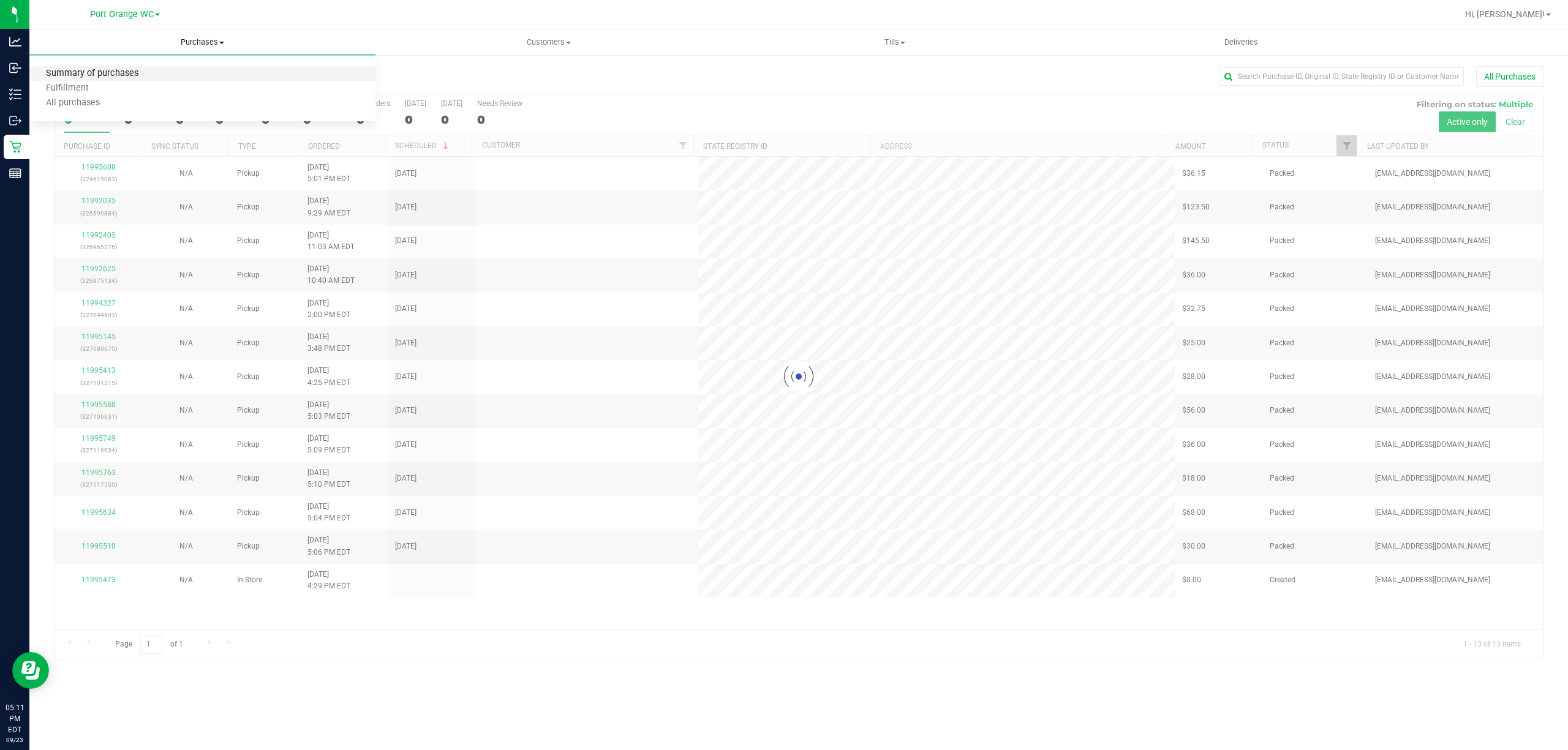
click at [82, 76] on span "Summary of purchases" at bounding box center [92, 73] width 126 height 11
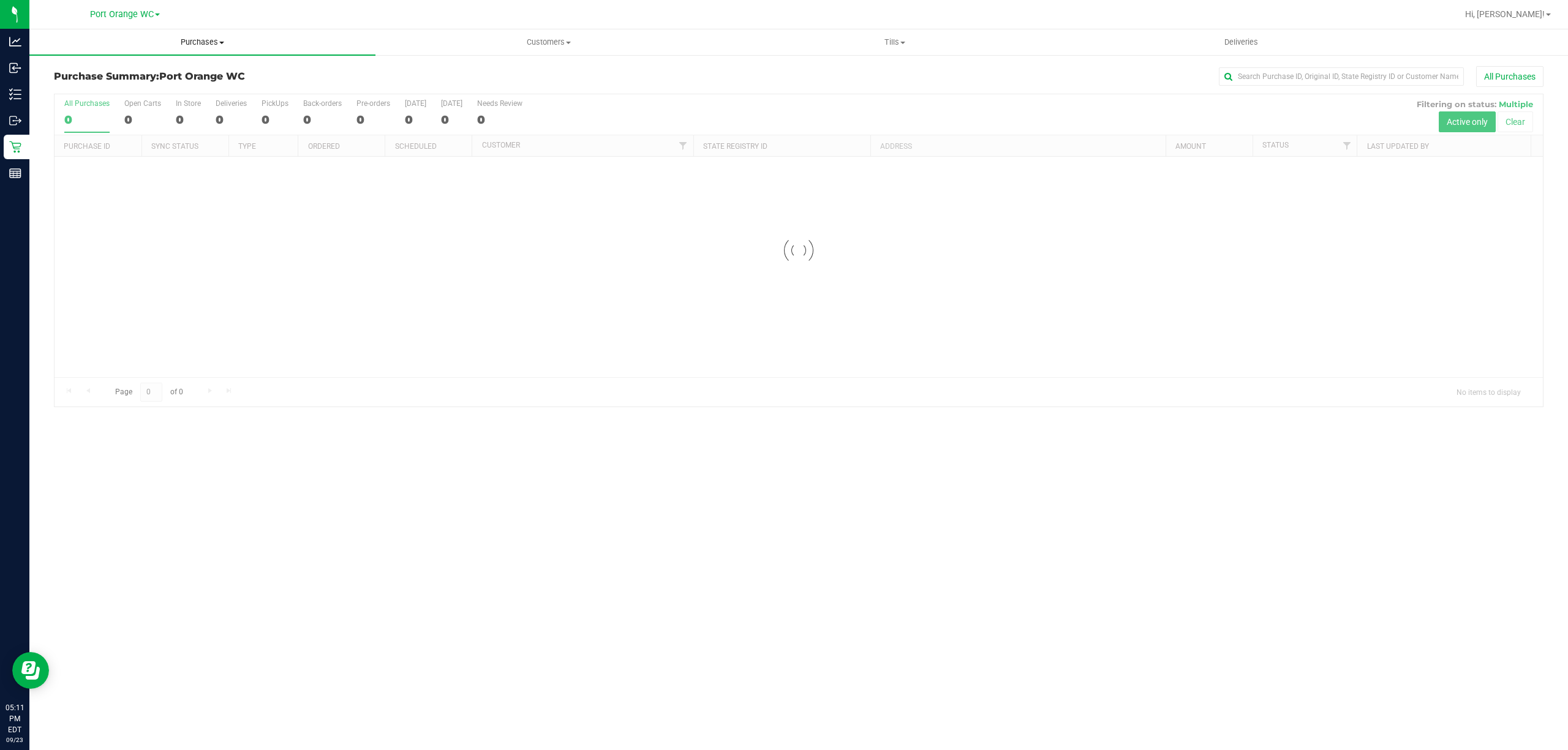
click at [185, 42] on span "Purchases" at bounding box center [202, 42] width 346 height 11
click at [62, 87] on span "Fulfillment" at bounding box center [67, 89] width 76 height 11
click at [661, 290] on div "No results found." at bounding box center [799, 435] width 1488 height 556
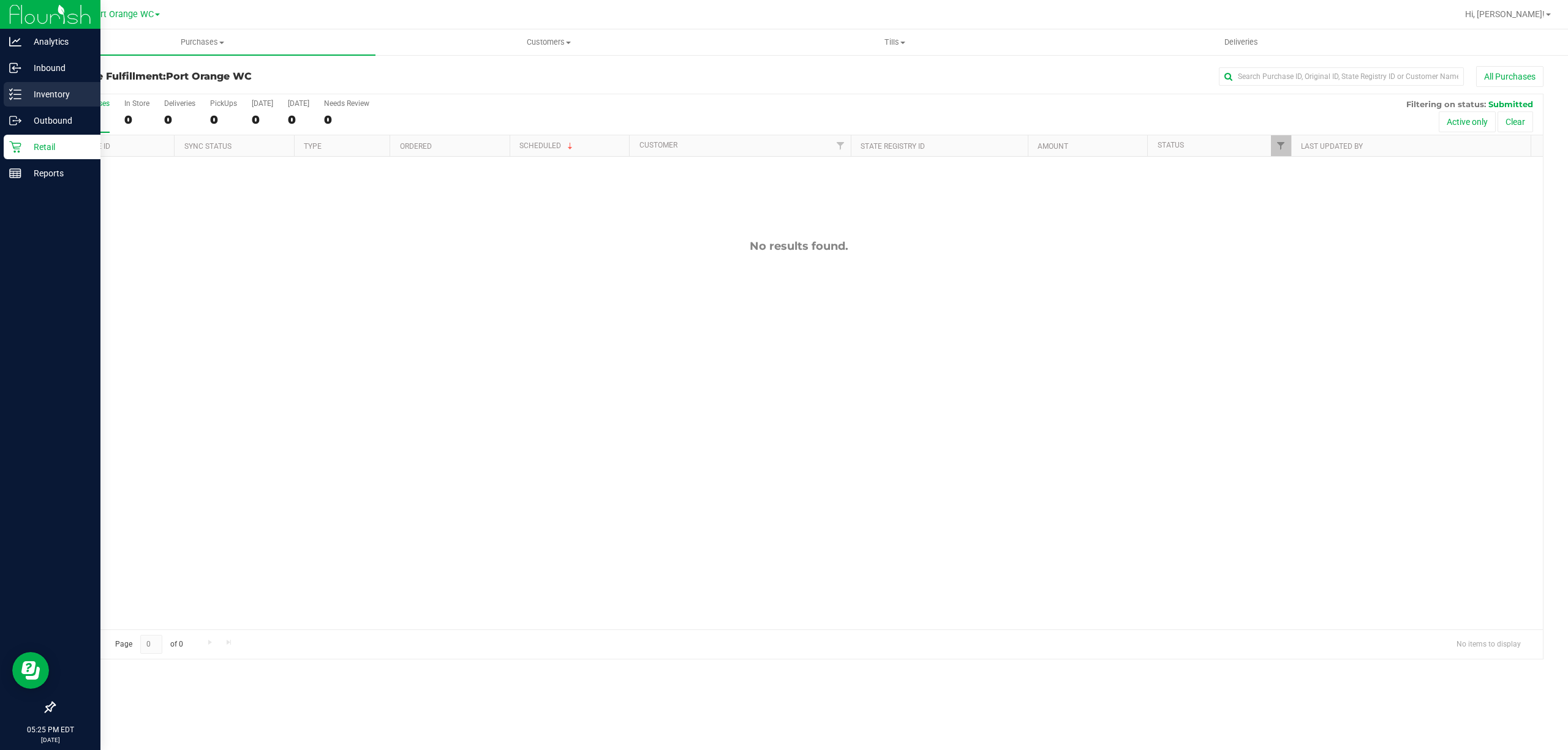
click at [15, 93] on icon at bounding box center [15, 94] width 12 height 12
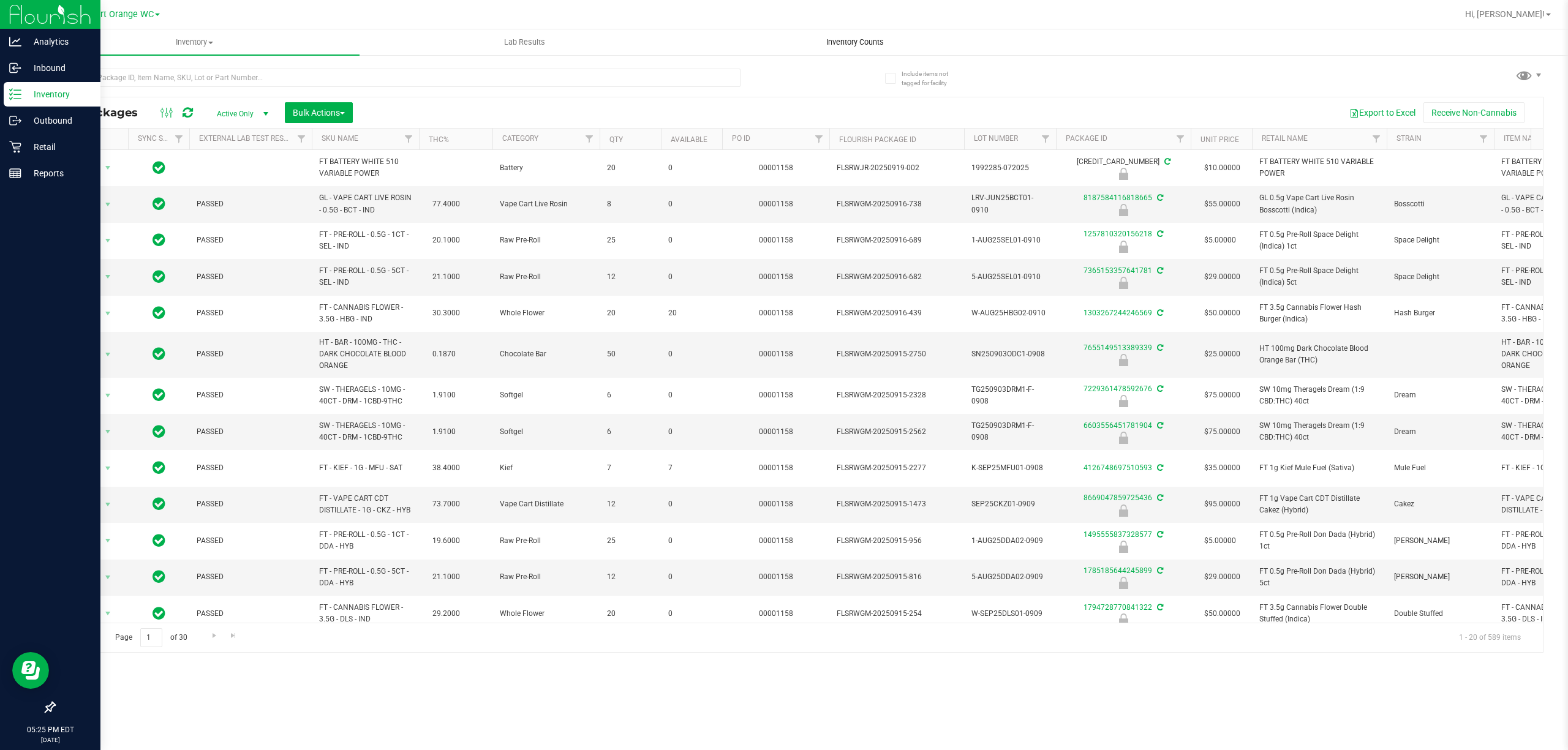
click at [842, 40] on span "Inventory Counts" at bounding box center [855, 42] width 91 height 11
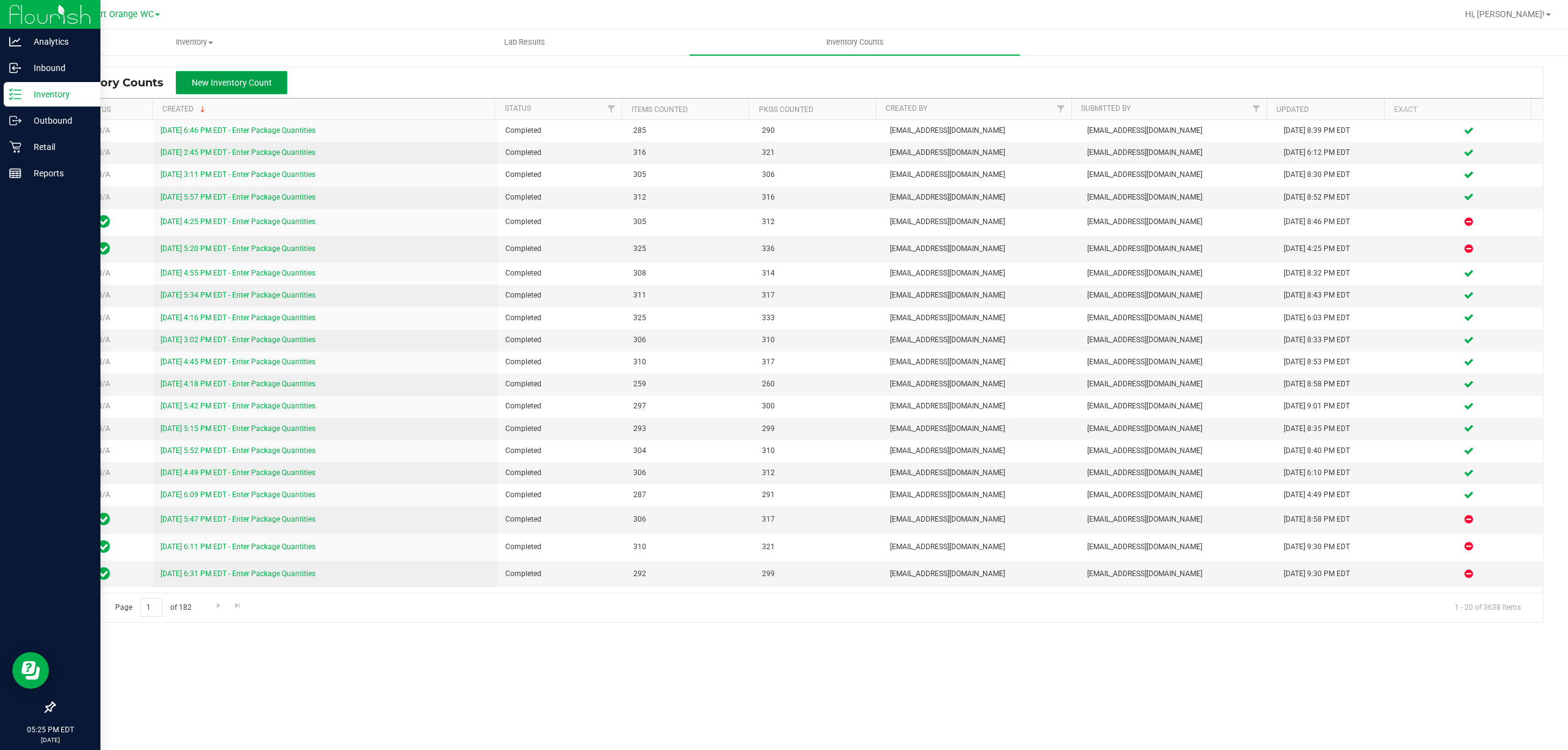
click at [214, 86] on span "New Inventory Count" at bounding box center [232, 83] width 80 height 10
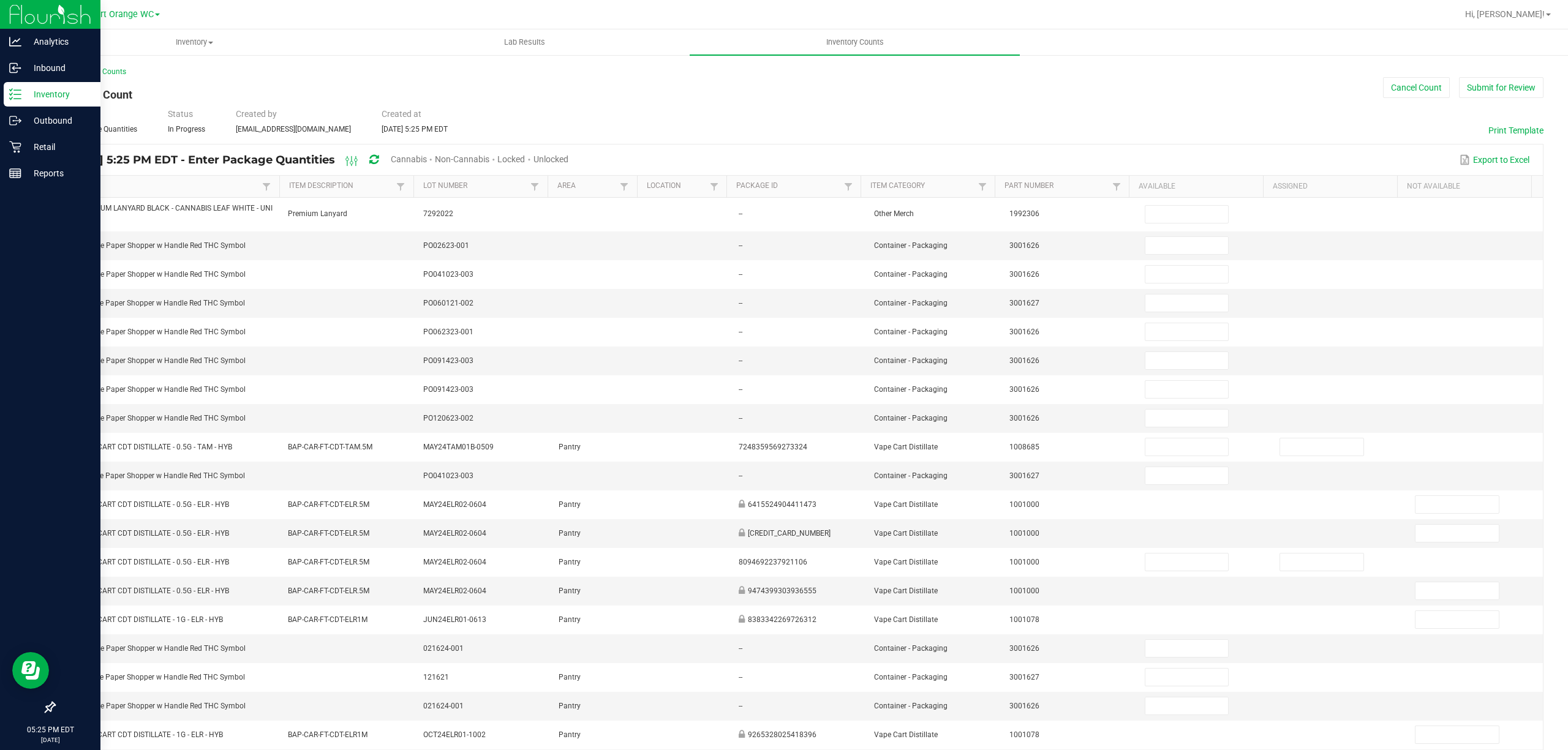
click at [569, 157] on span "Unlocked" at bounding box center [551, 159] width 35 height 10
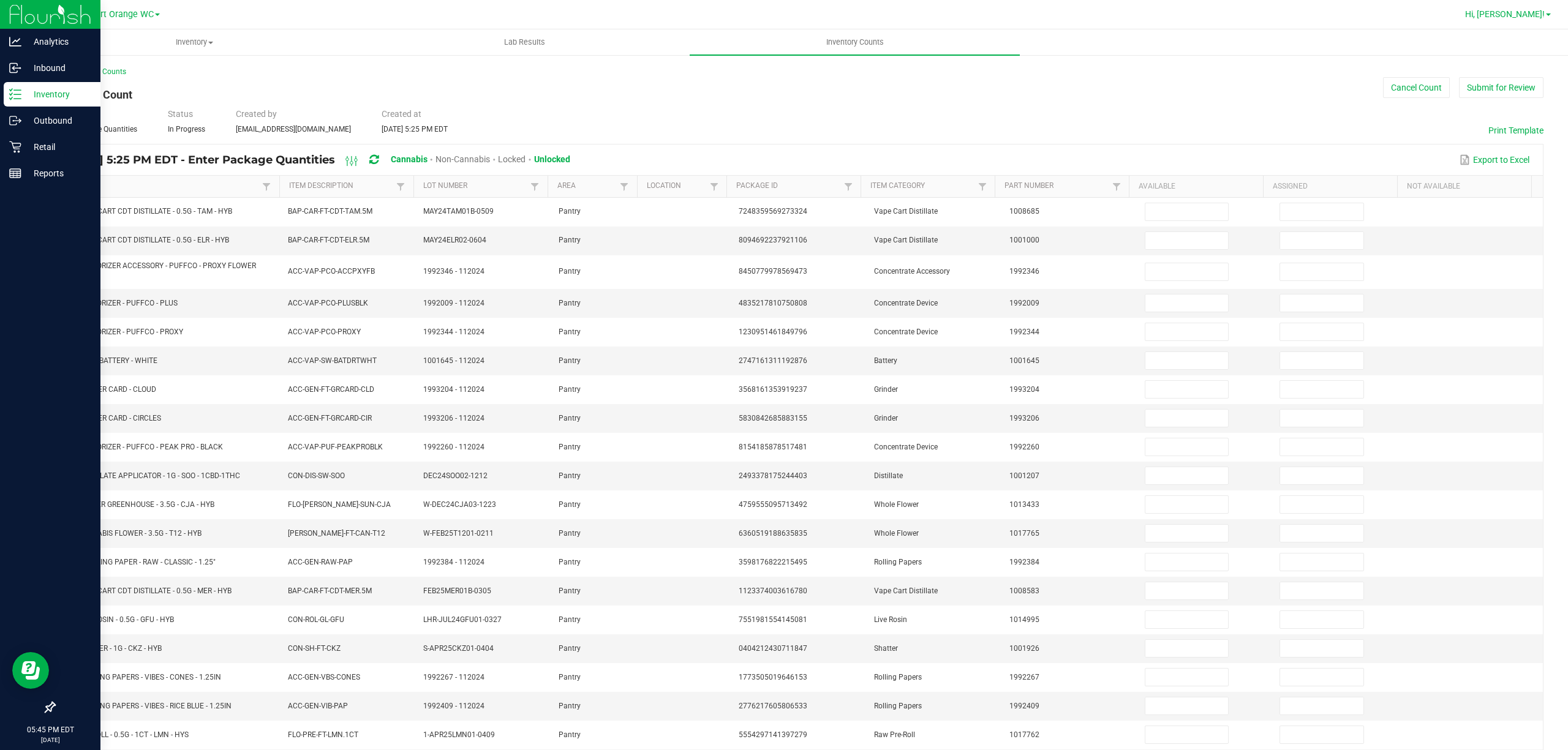
click at [1537, 13] on span "Hi, [PERSON_NAME]!" at bounding box center [1505, 14] width 80 height 10
click at [1522, 106] on li "Sign Out" at bounding box center [1512, 108] width 92 height 22
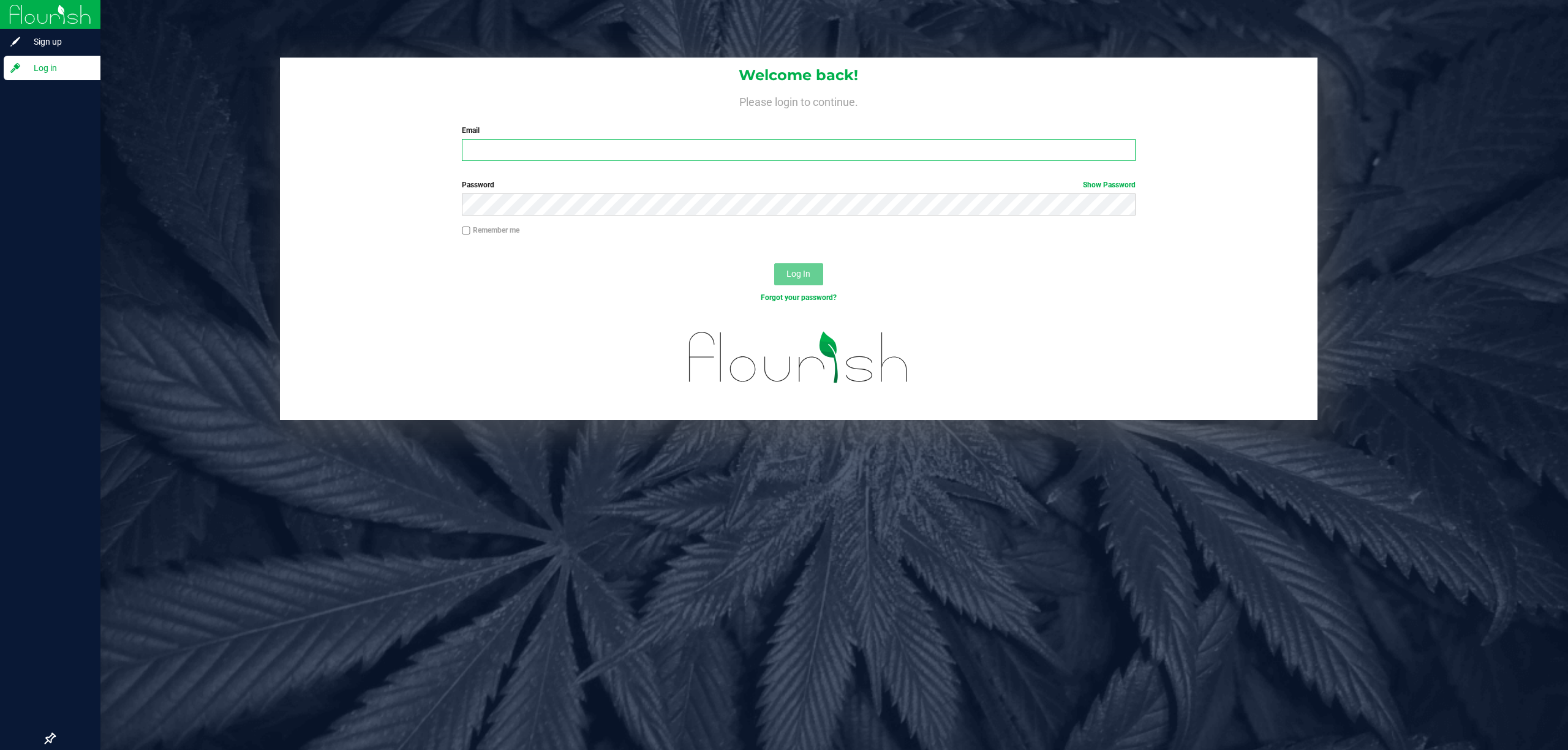
click at [581, 148] on input "Email" at bounding box center [798, 150] width 674 height 22
type input "[EMAIL_ADDRESS][DOMAIN_NAME]"
click at [774, 263] on button "Log In" at bounding box center [799, 274] width 49 height 22
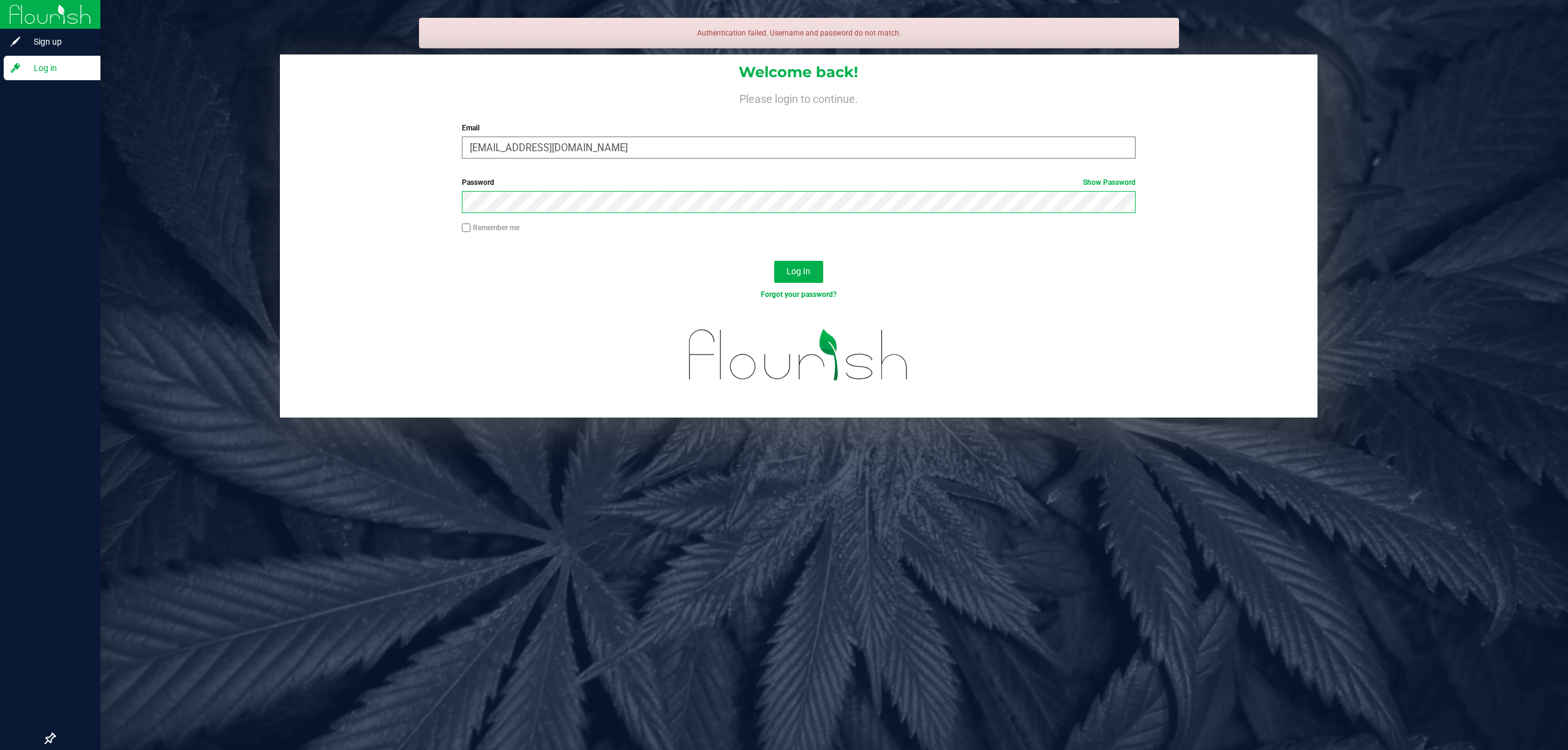
click at [774, 261] on button "Log In" at bounding box center [799, 271] width 49 height 22
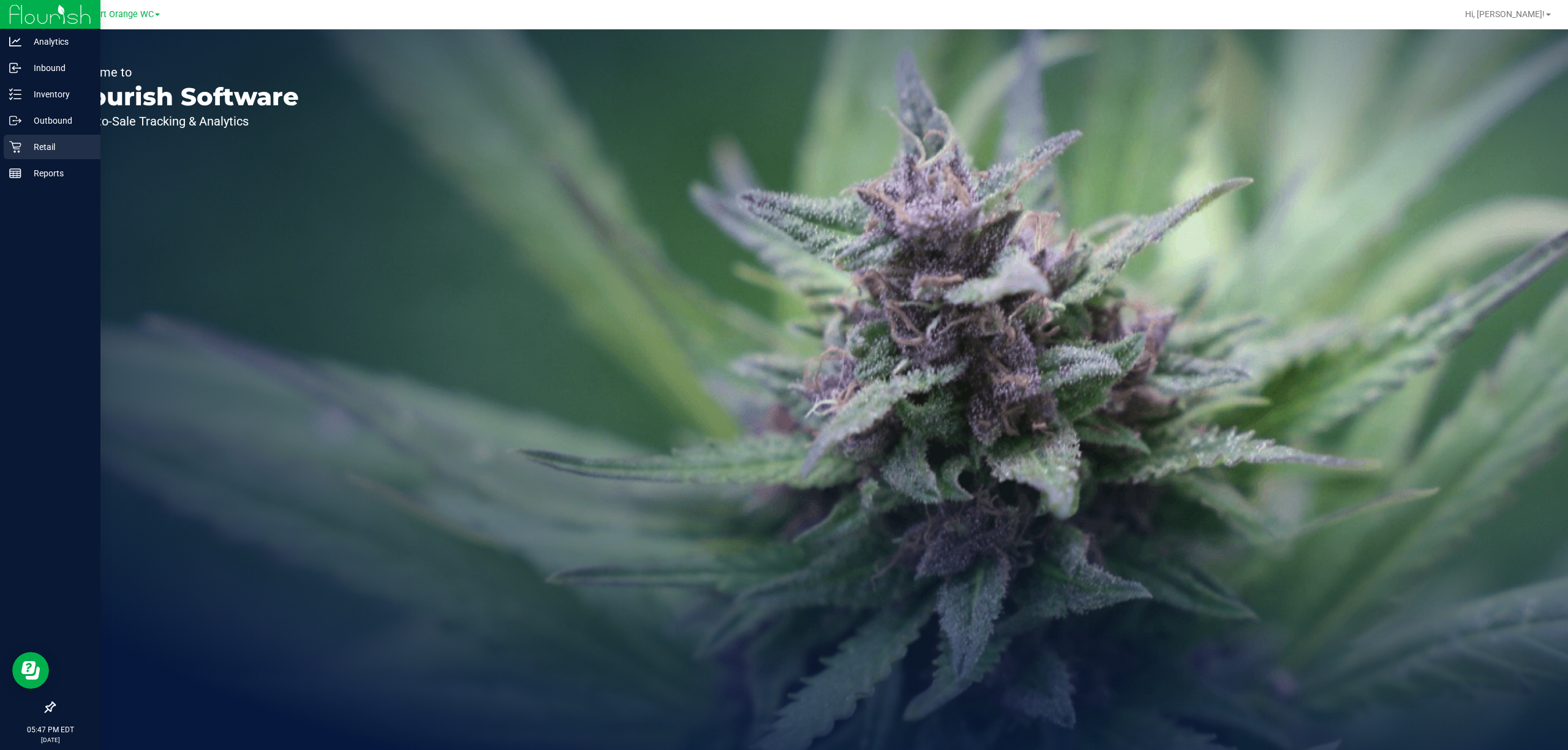
click at [51, 141] on p "Retail" at bounding box center [58, 147] width 73 height 15
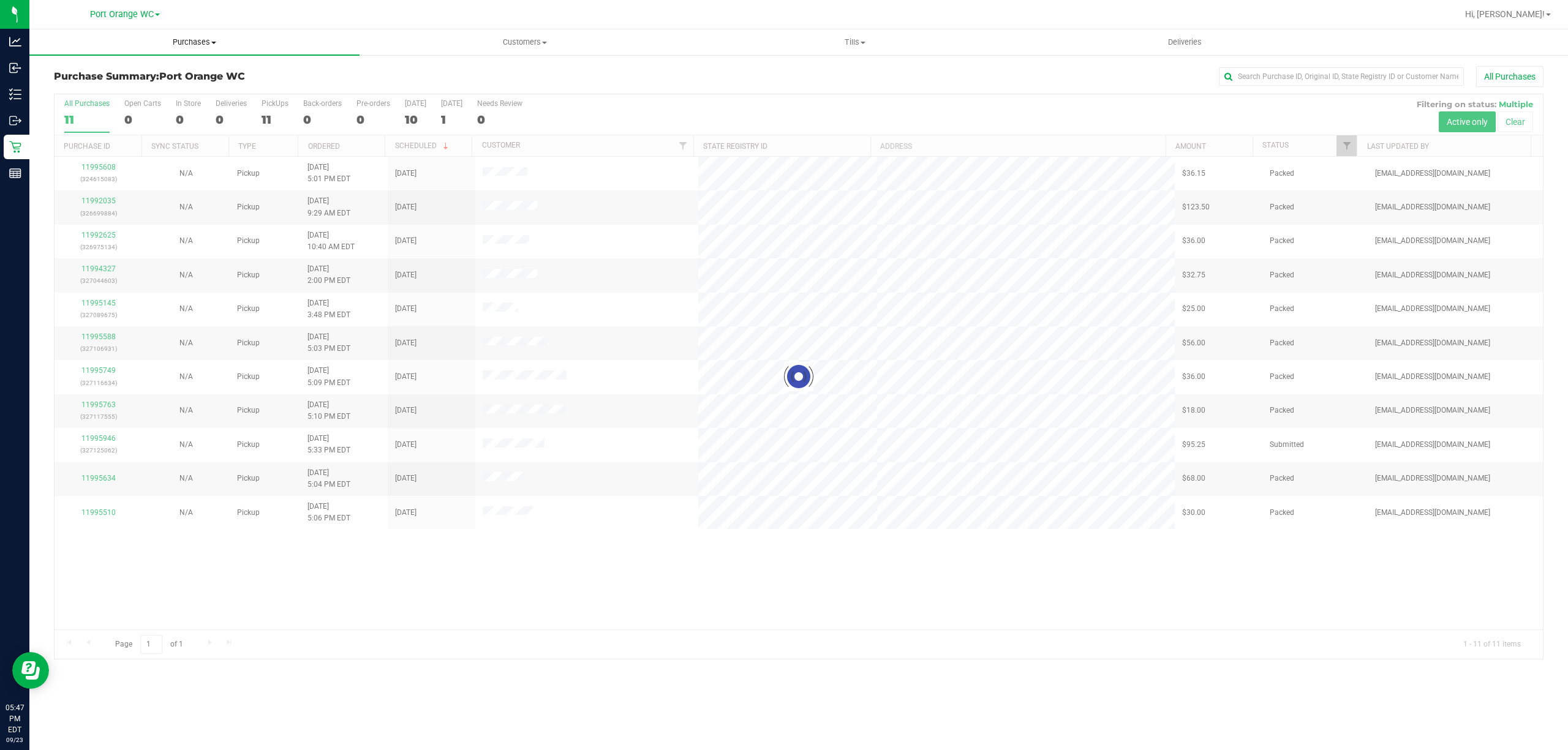
click at [179, 40] on span "Purchases" at bounding box center [194, 42] width 330 height 11
click at [86, 84] on span "Fulfillment" at bounding box center [67, 89] width 76 height 11
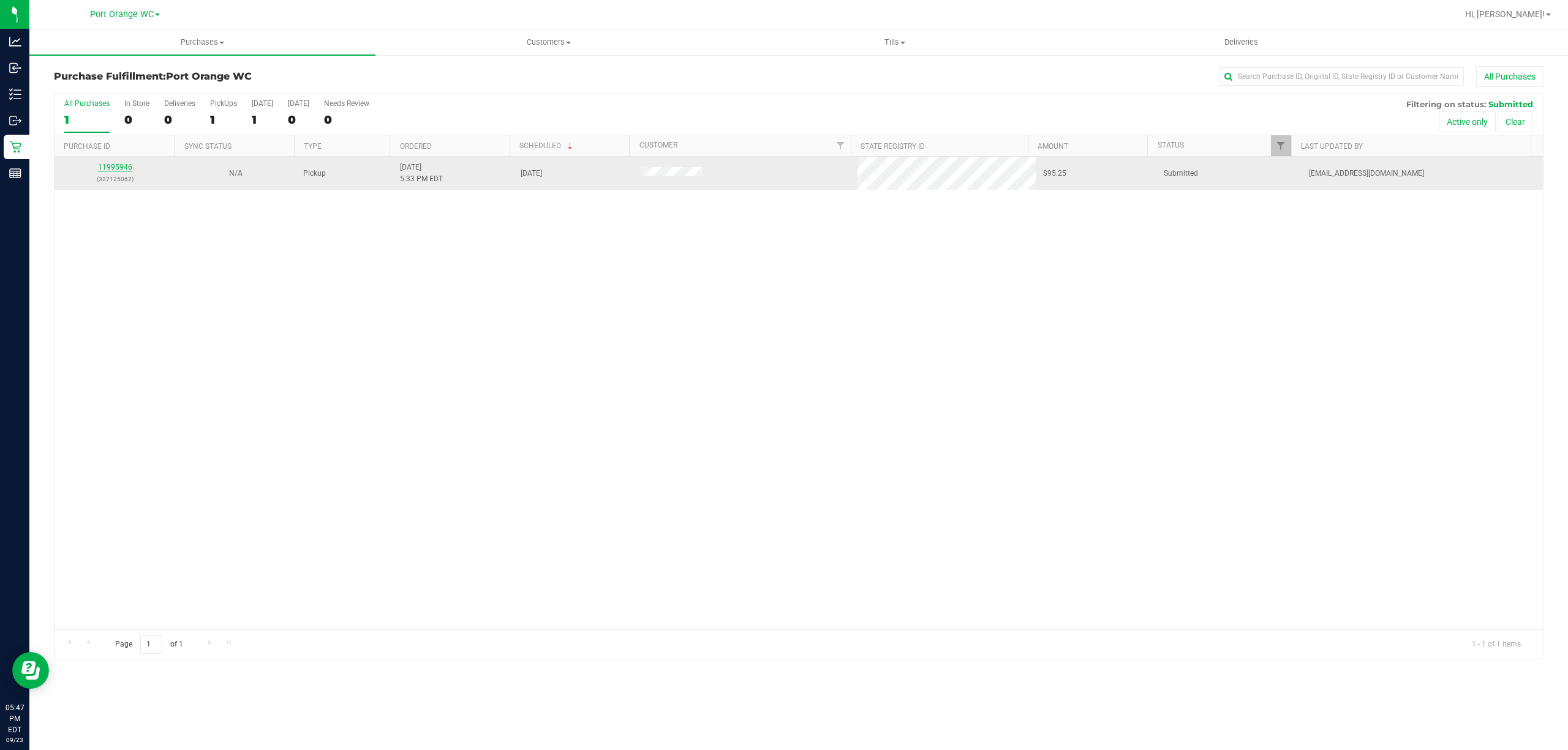
click at [110, 170] on link "11995946" at bounding box center [115, 167] width 34 height 9
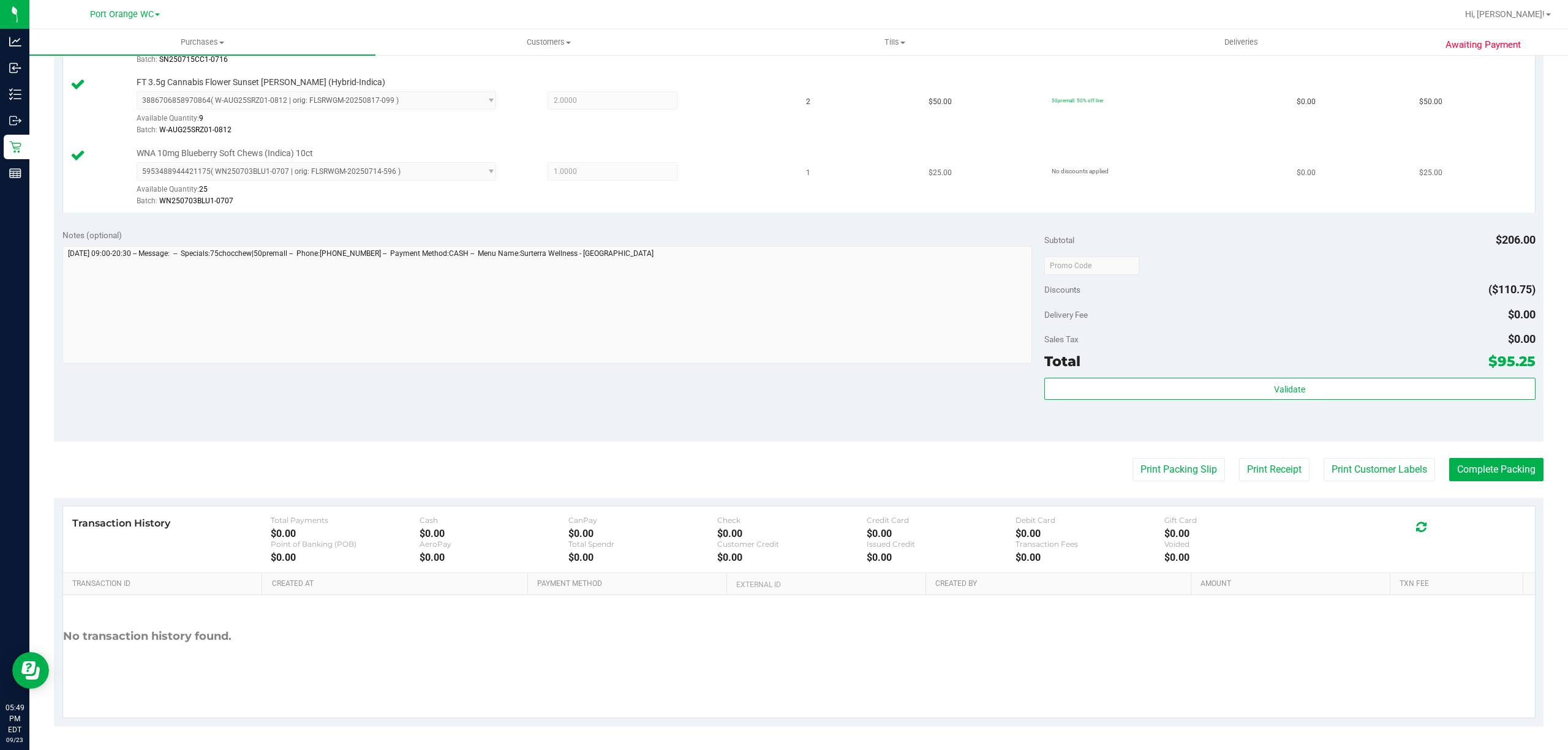
scroll to position [396, 0]
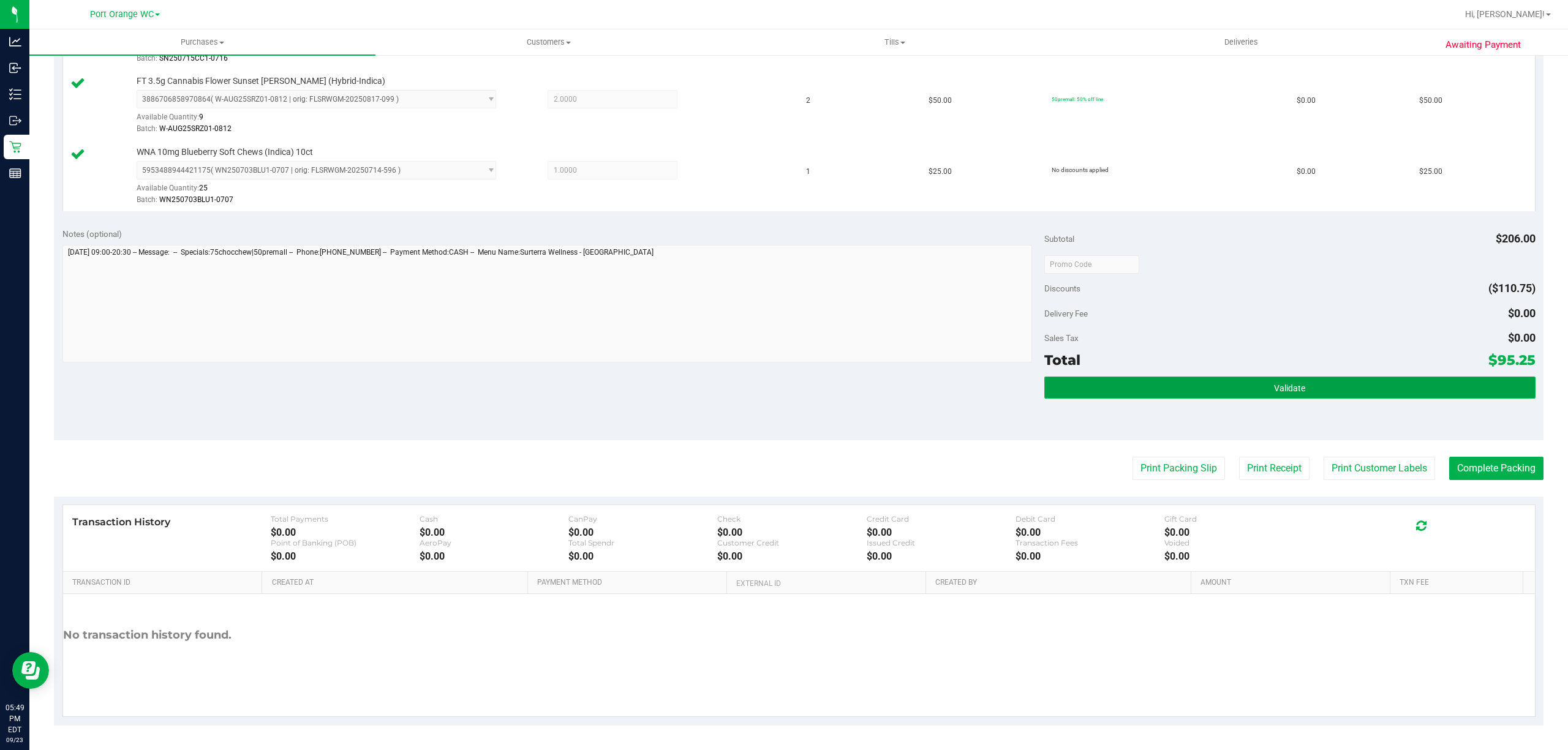
click at [1245, 395] on button "Validate" at bounding box center [1289, 388] width 492 height 22
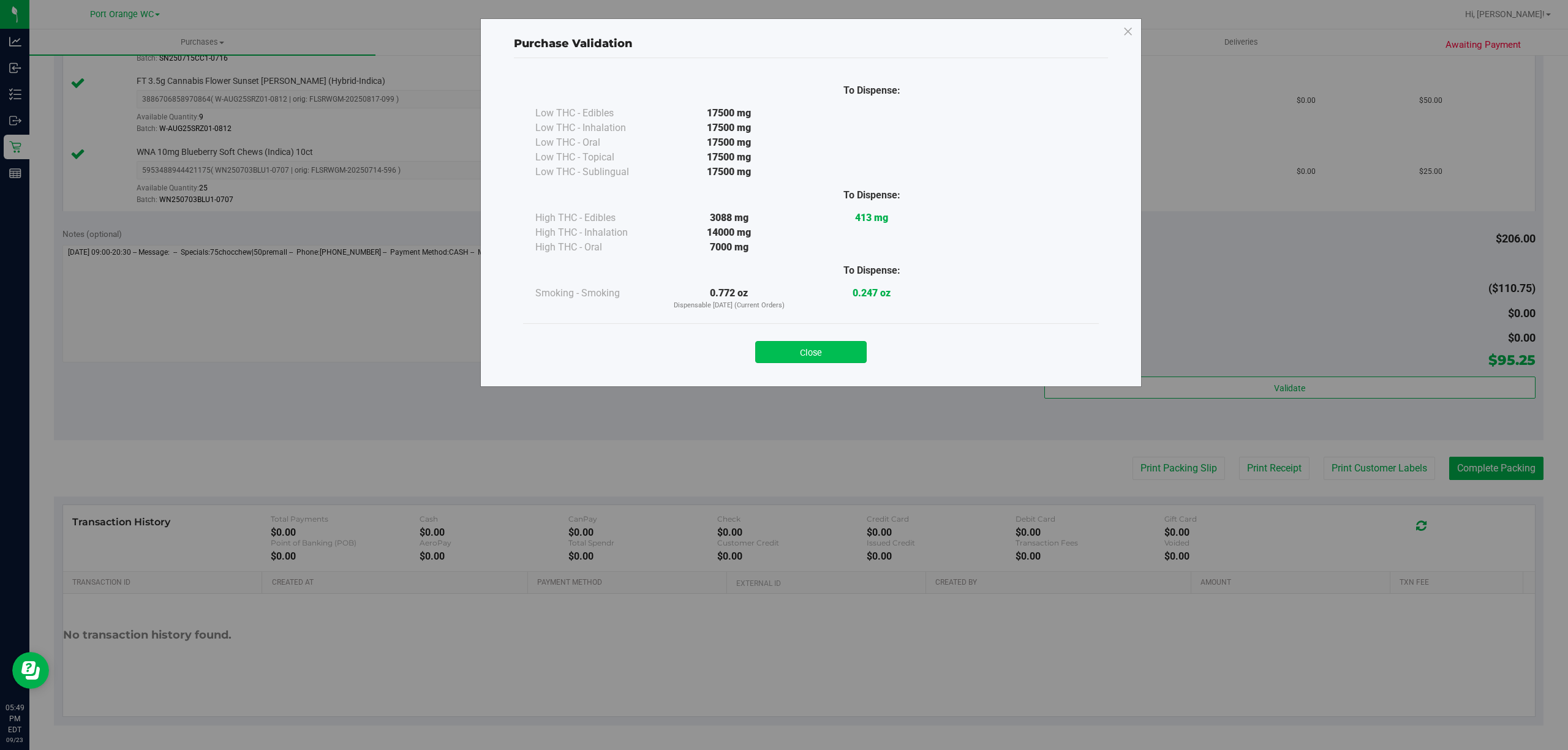
drag, startPoint x: 809, startPoint y: 351, endPoint x: 926, endPoint y: 361, distance: 117.4
click at [809, 353] on button "Close" at bounding box center [810, 352] width 111 height 22
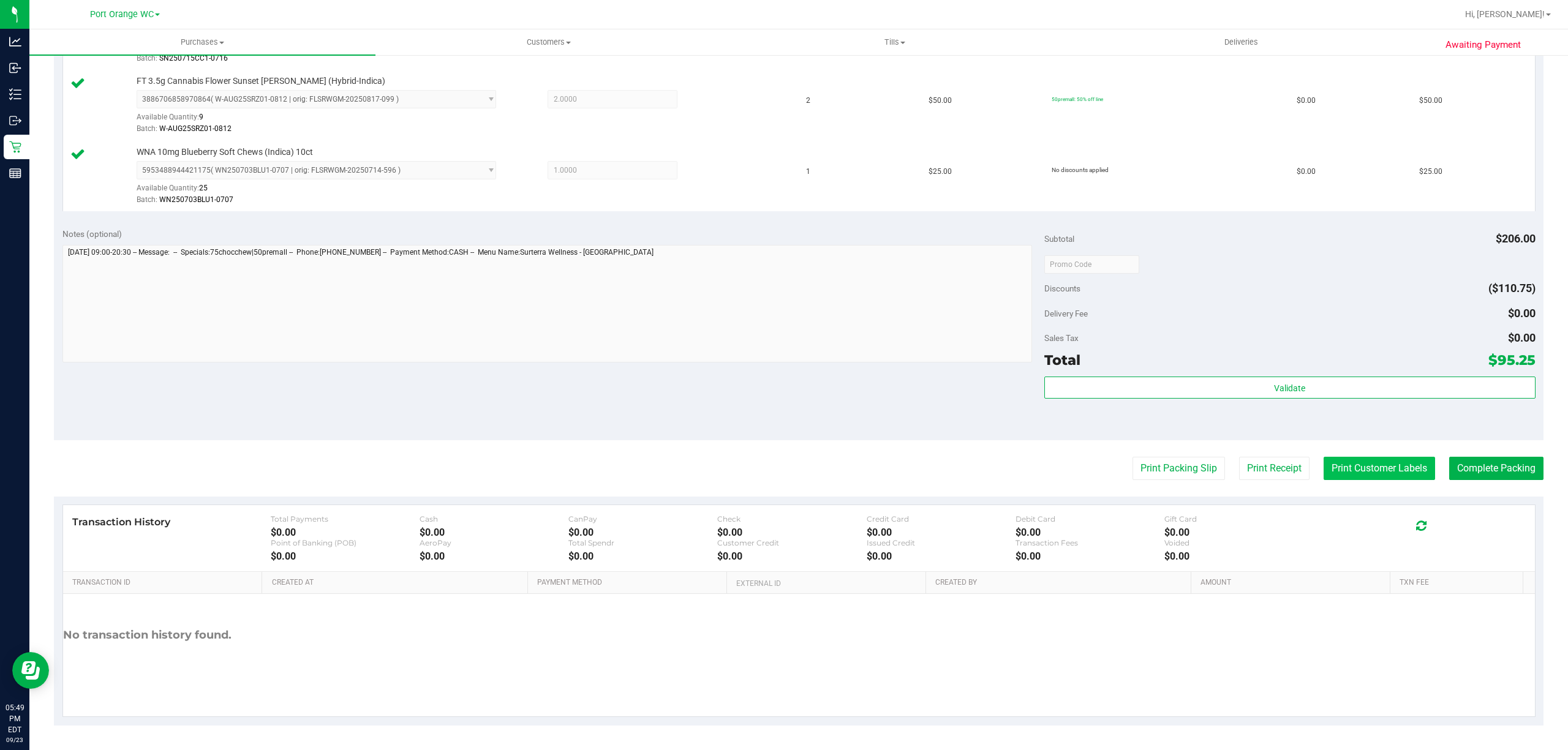
click at [1361, 466] on button "Print Customer Labels" at bounding box center [1379, 468] width 111 height 24
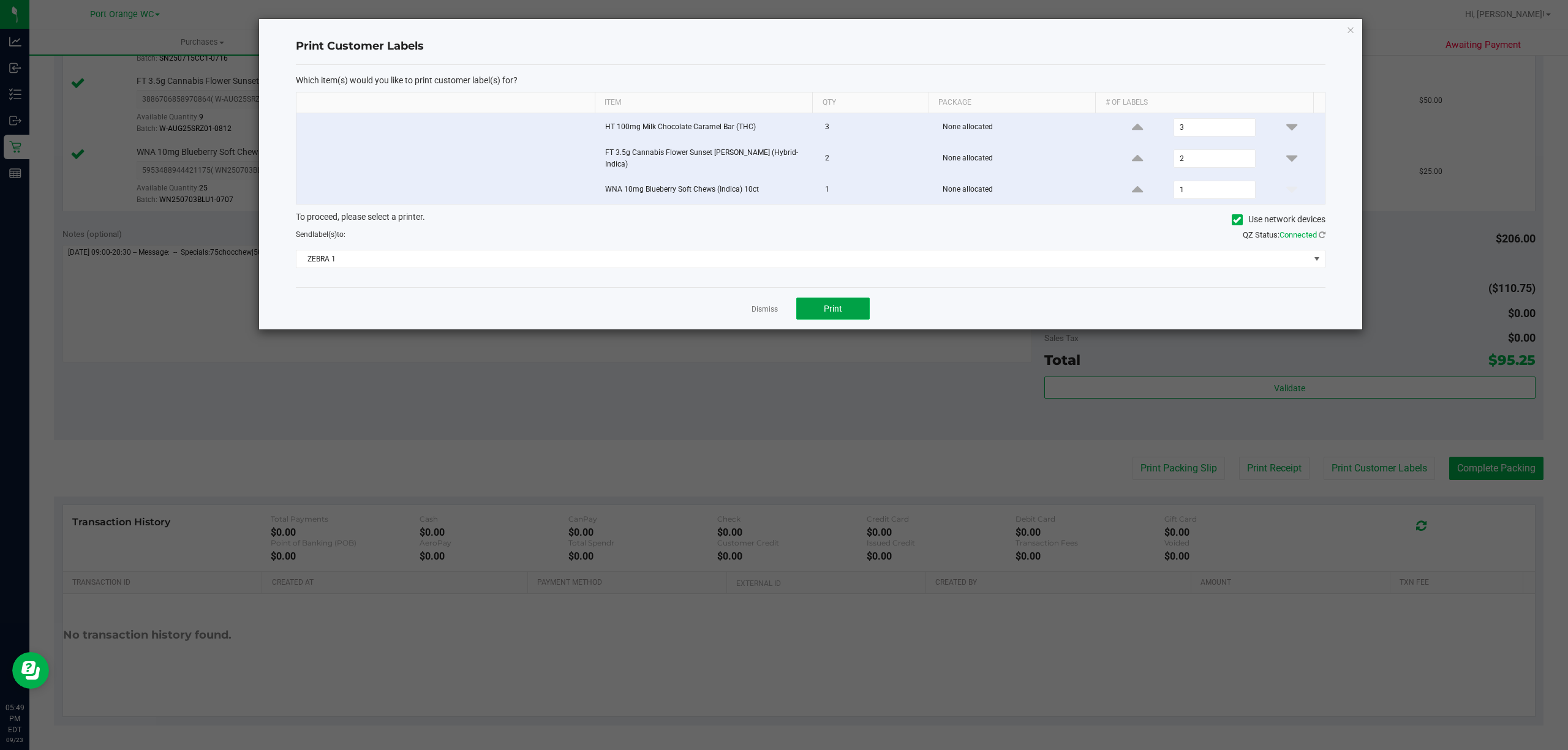
click at [842, 302] on button "Print" at bounding box center [833, 308] width 73 height 22
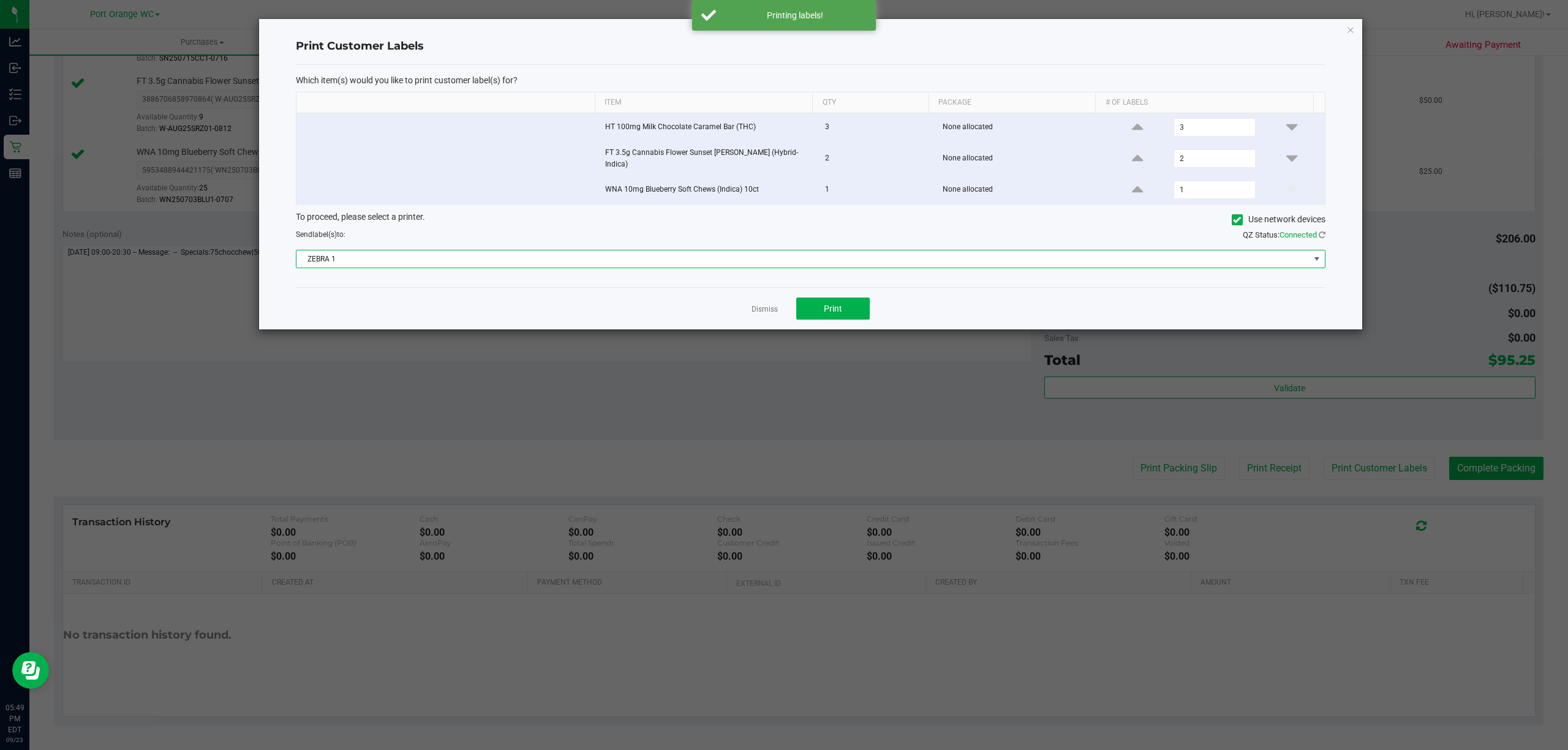
click at [649, 263] on span "ZEBRA 1" at bounding box center [803, 258] width 1013 height 17
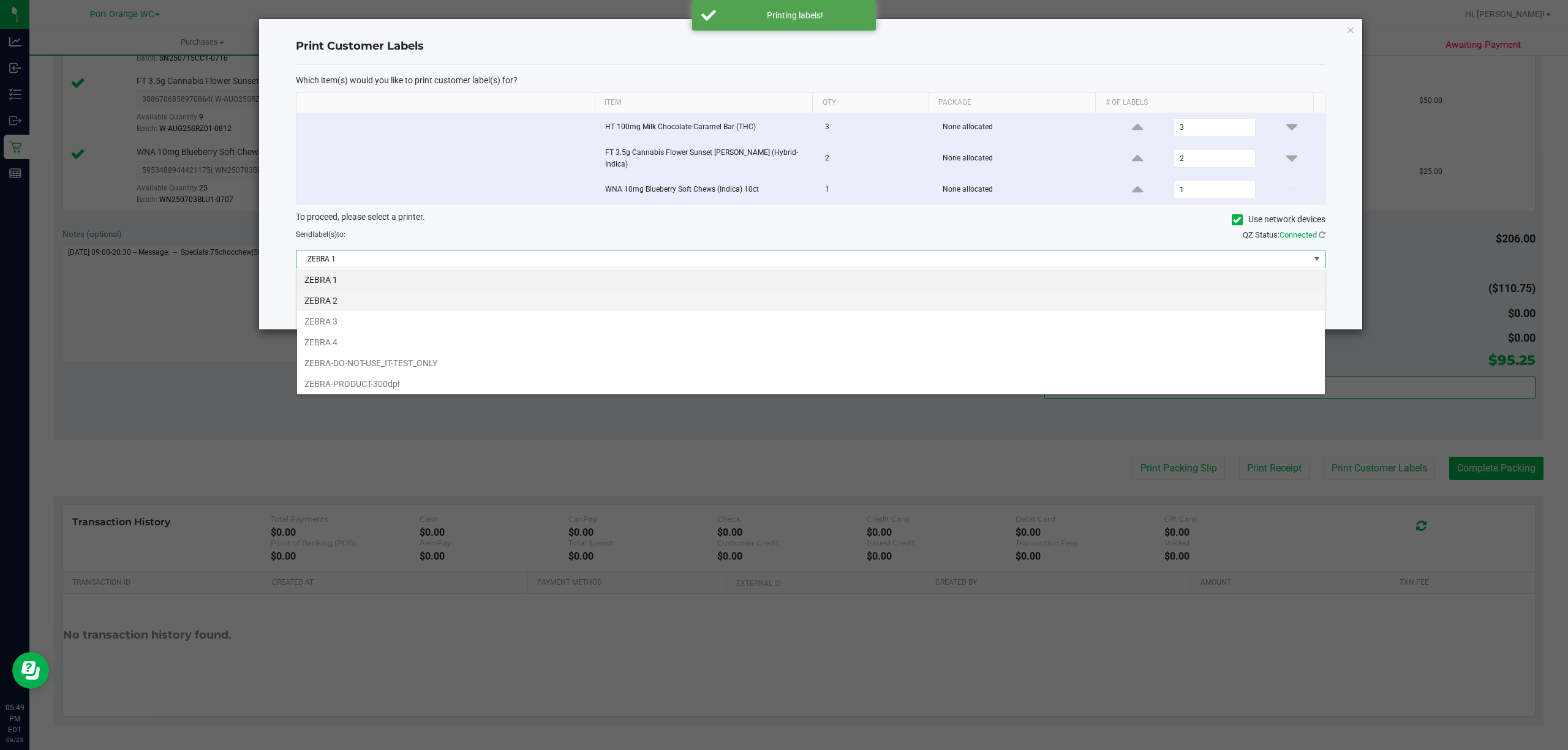
scroll to position [19, 1029]
click at [331, 300] on li "ZEBRA 2" at bounding box center [811, 301] width 1028 height 21
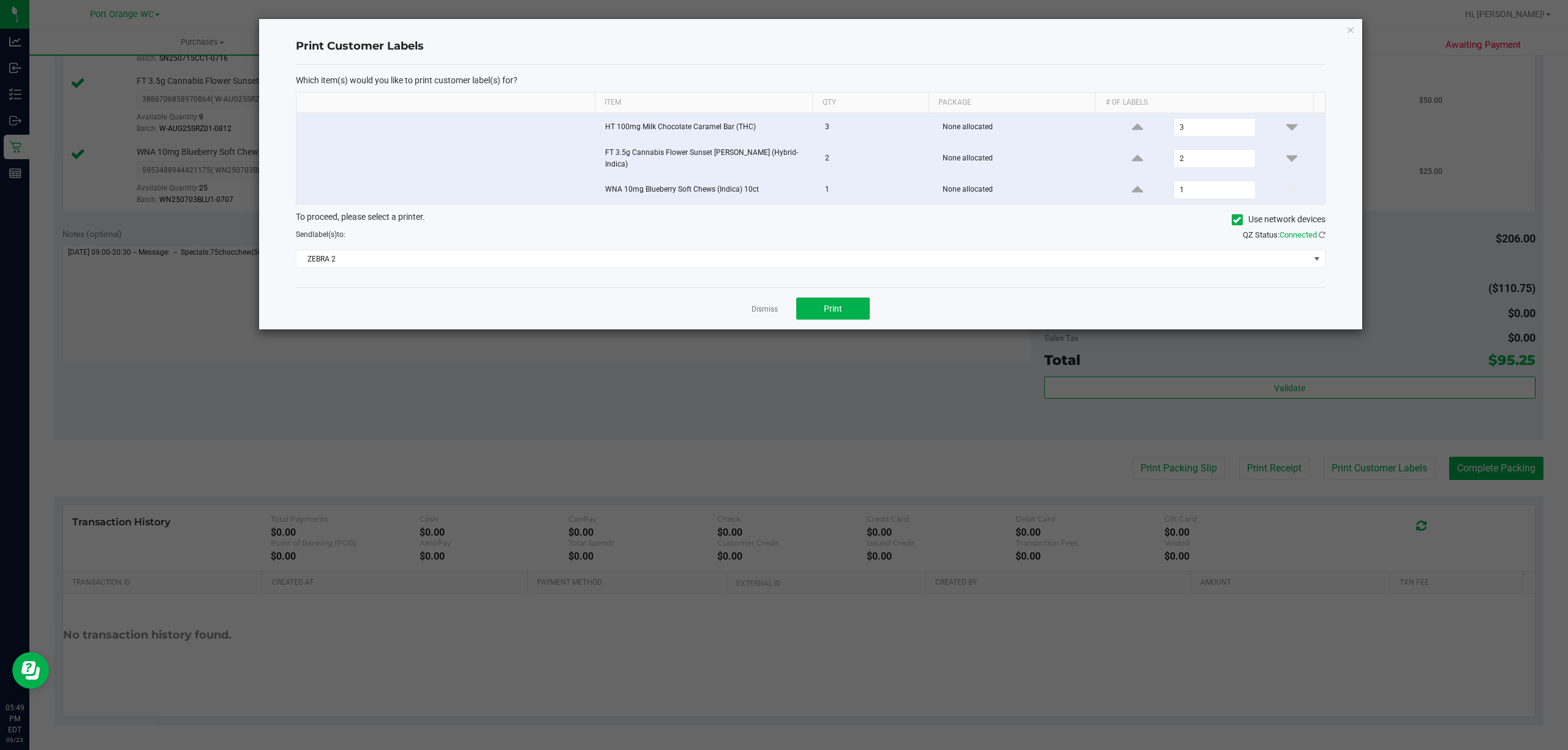
click at [818, 319] on div "Dismiss Print" at bounding box center [810, 309] width 1029 height 42
click at [827, 307] on span "Print" at bounding box center [833, 309] width 19 height 10
click at [758, 309] on link "Dismiss" at bounding box center [765, 310] width 26 height 11
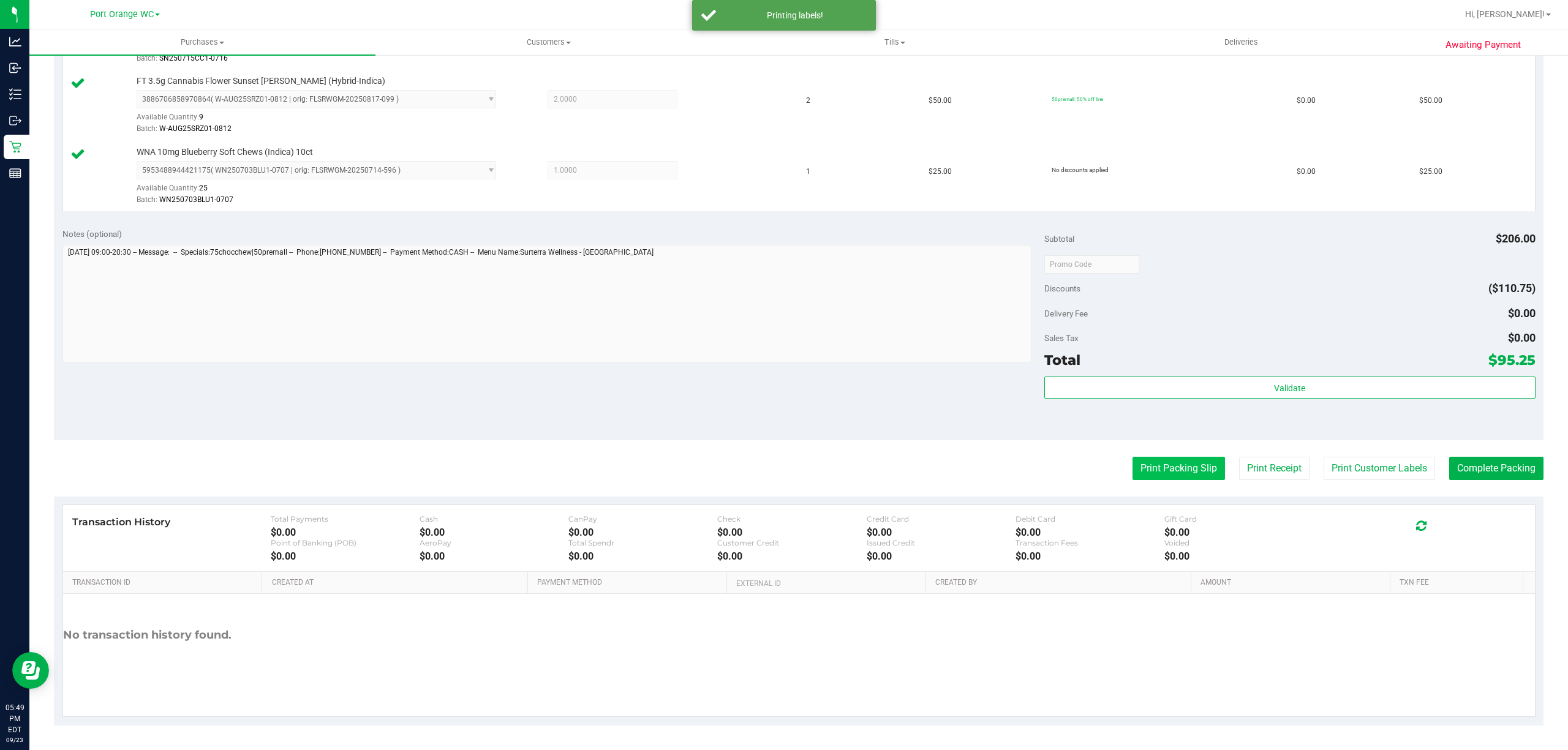
click at [1152, 466] on button "Print Packing Slip" at bounding box center [1179, 468] width 93 height 24
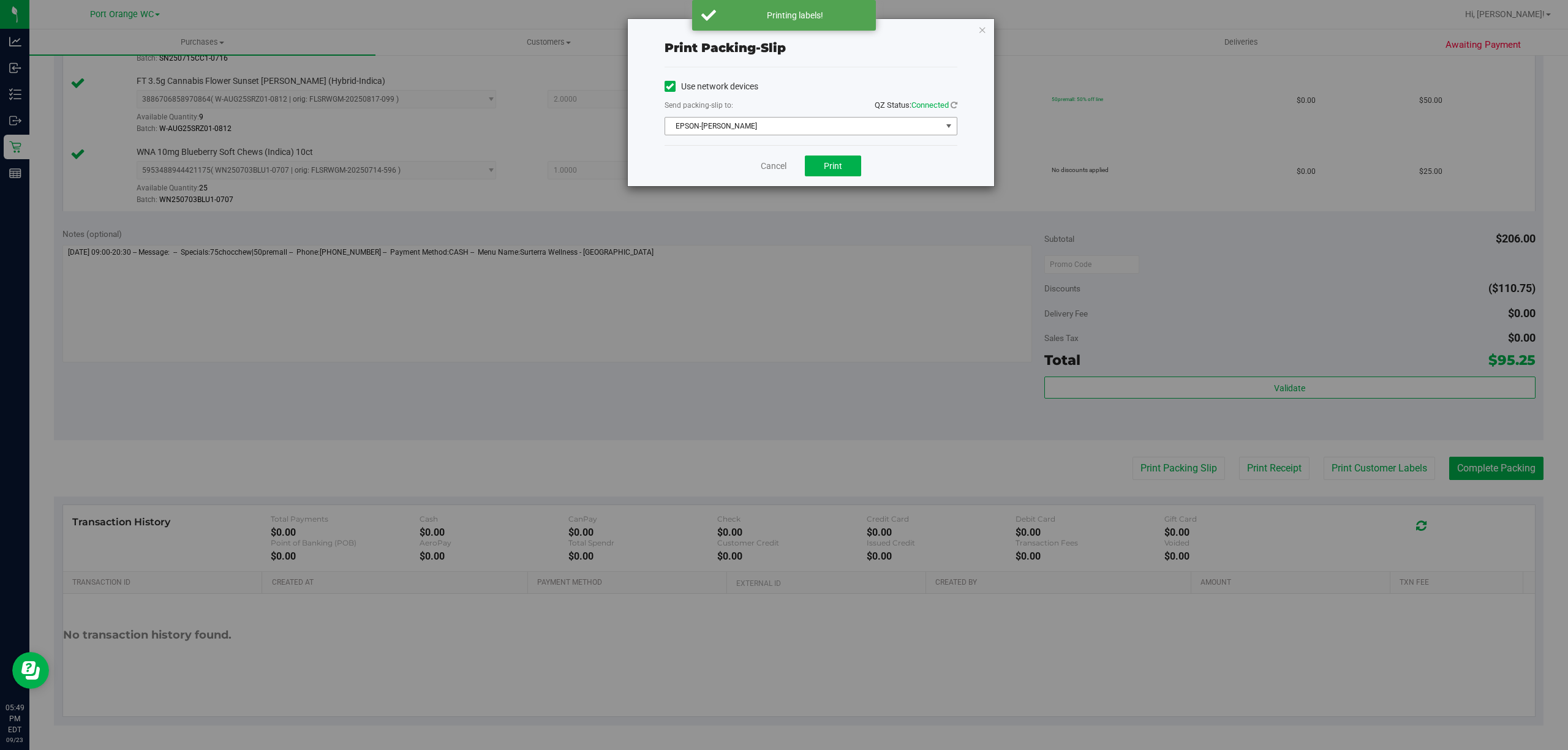
click at [861, 133] on span "EPSON-[PERSON_NAME]" at bounding box center [803, 126] width 276 height 17
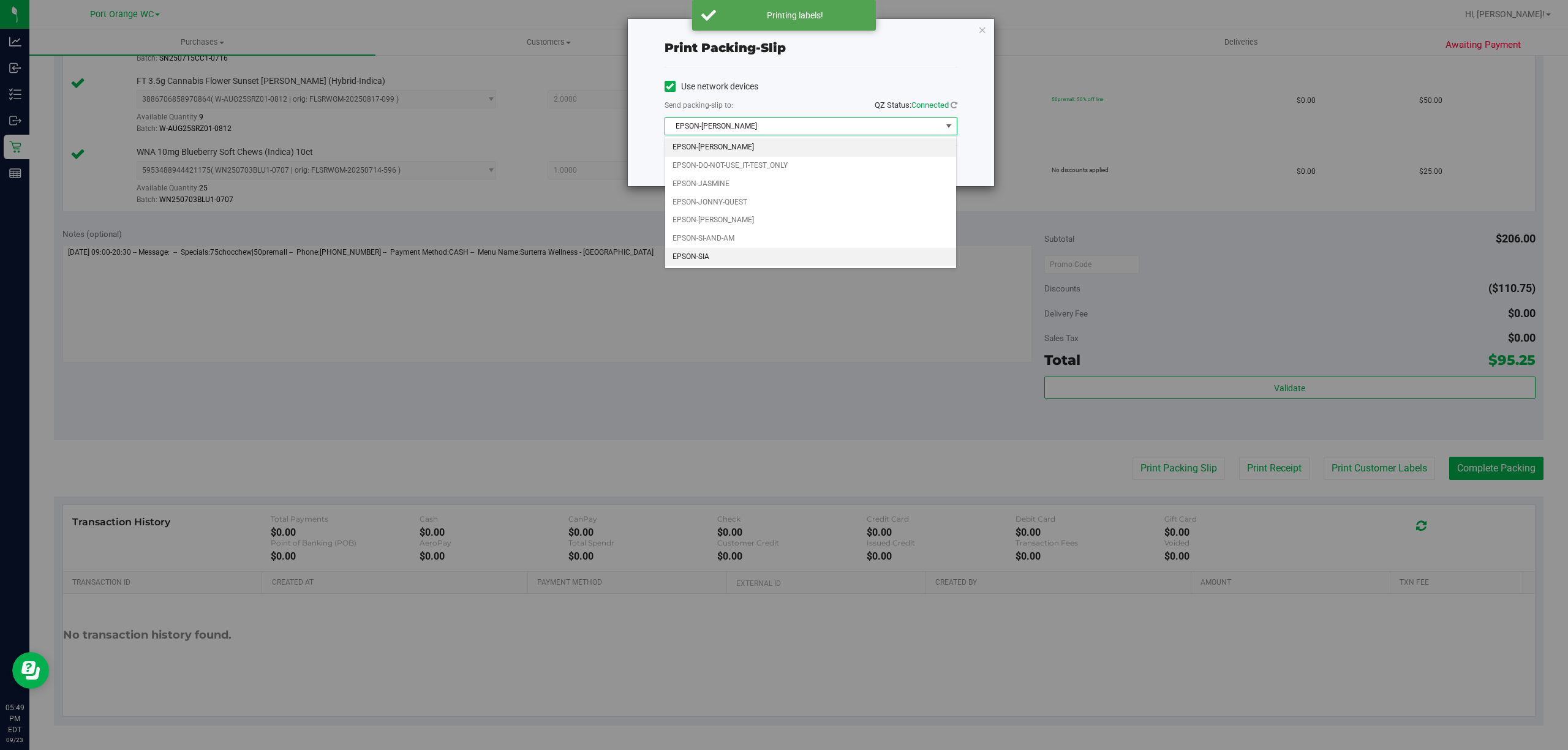
click at [687, 258] on li "EPSON-SIA" at bounding box center [811, 257] width 291 height 19
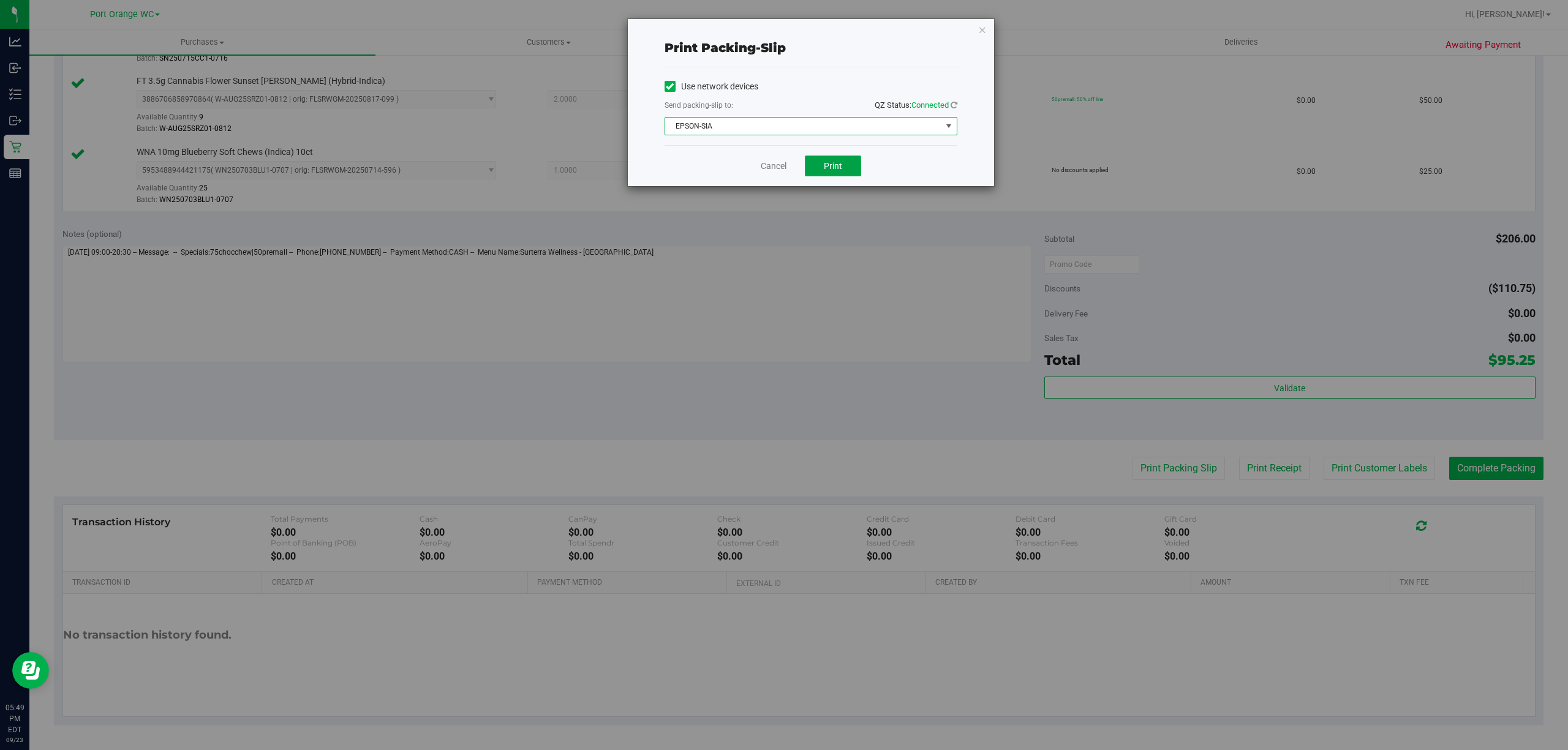
click at [824, 160] on button "Print" at bounding box center [833, 166] width 56 height 21
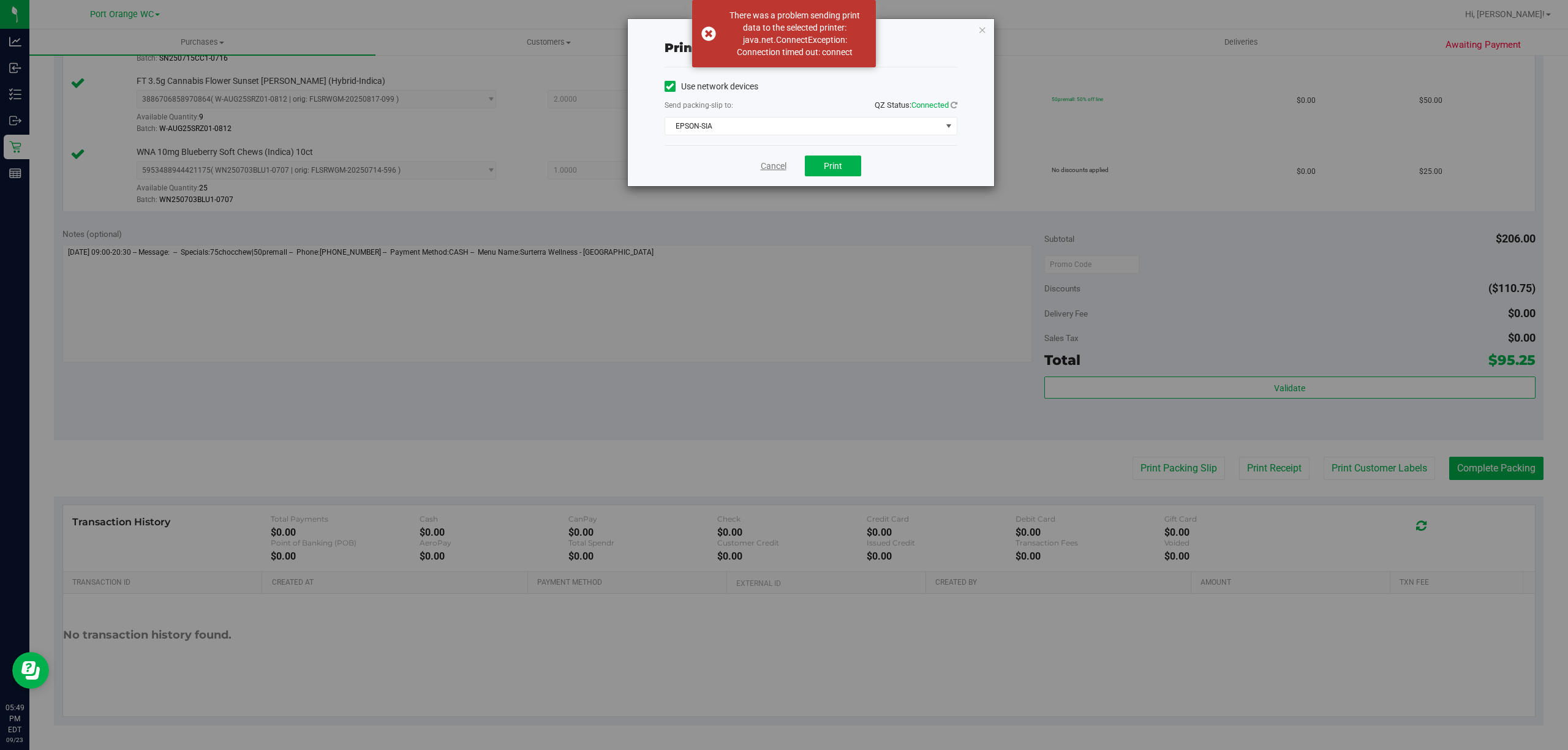
click at [777, 169] on link "Cancel" at bounding box center [773, 167] width 26 height 13
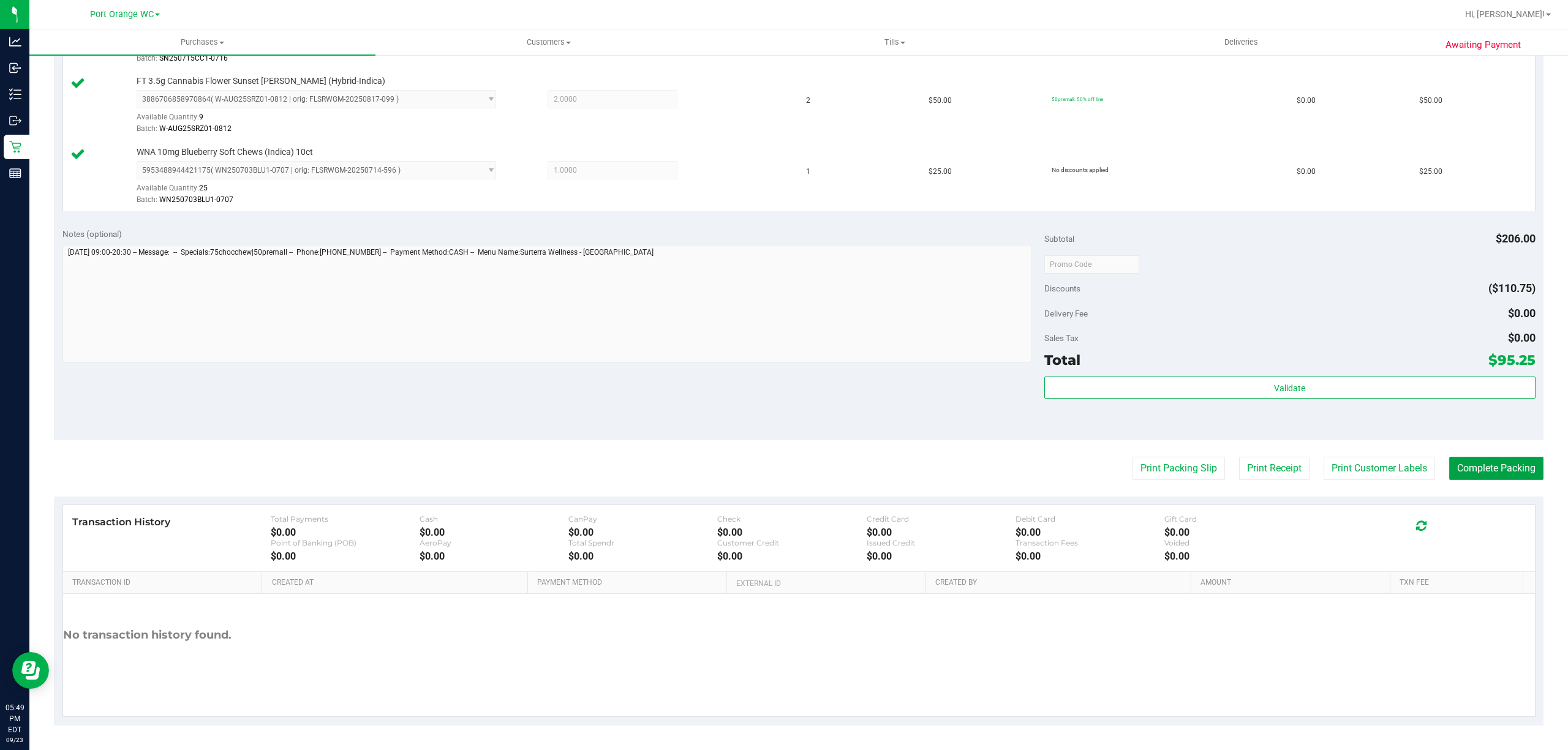
click at [1488, 463] on button "Complete Packing" at bounding box center [1497, 468] width 94 height 24
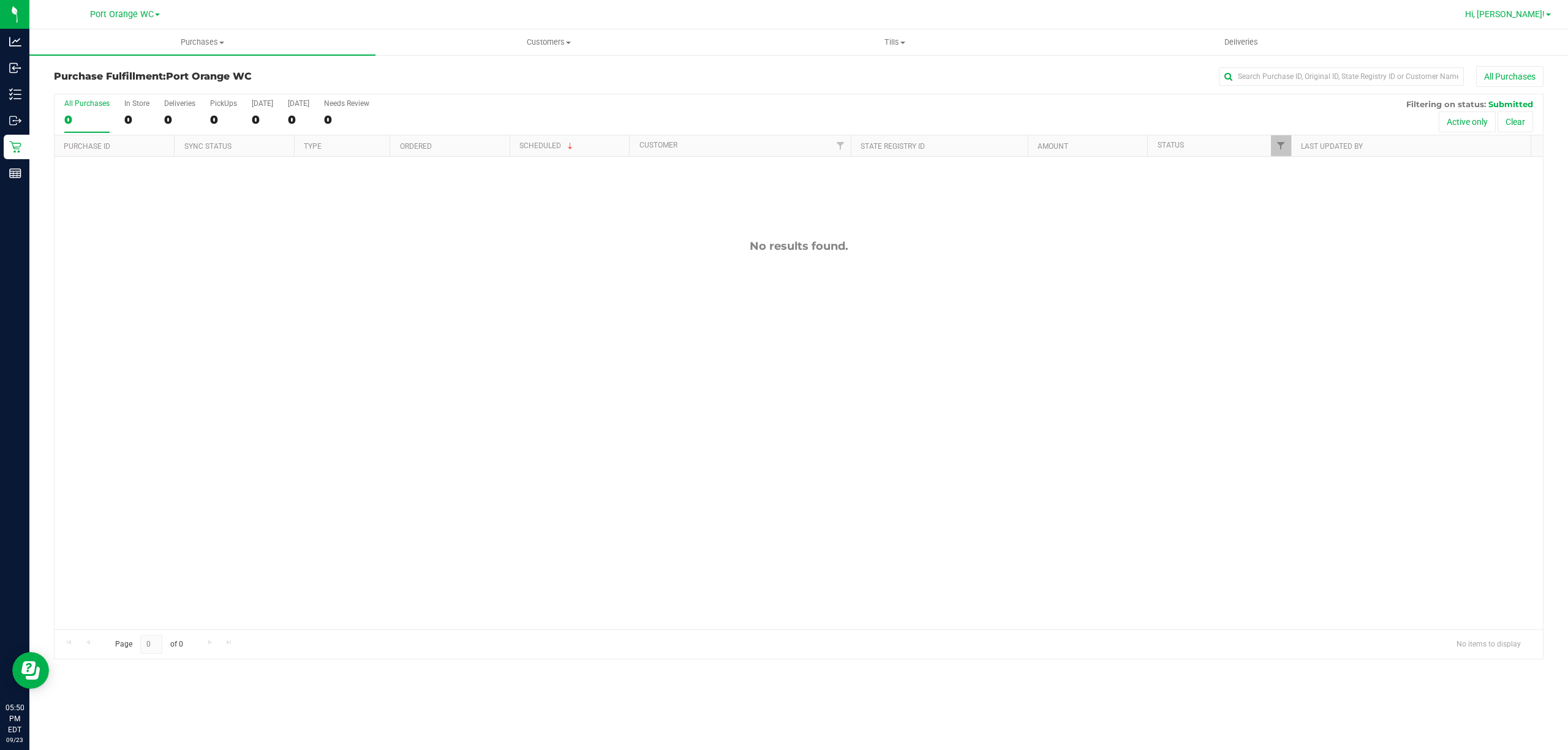
click at [1524, 16] on span "Hi, [PERSON_NAME]!" at bounding box center [1505, 14] width 80 height 10
click at [1510, 108] on span "Sign Out" at bounding box center [1505, 108] width 36 height 12
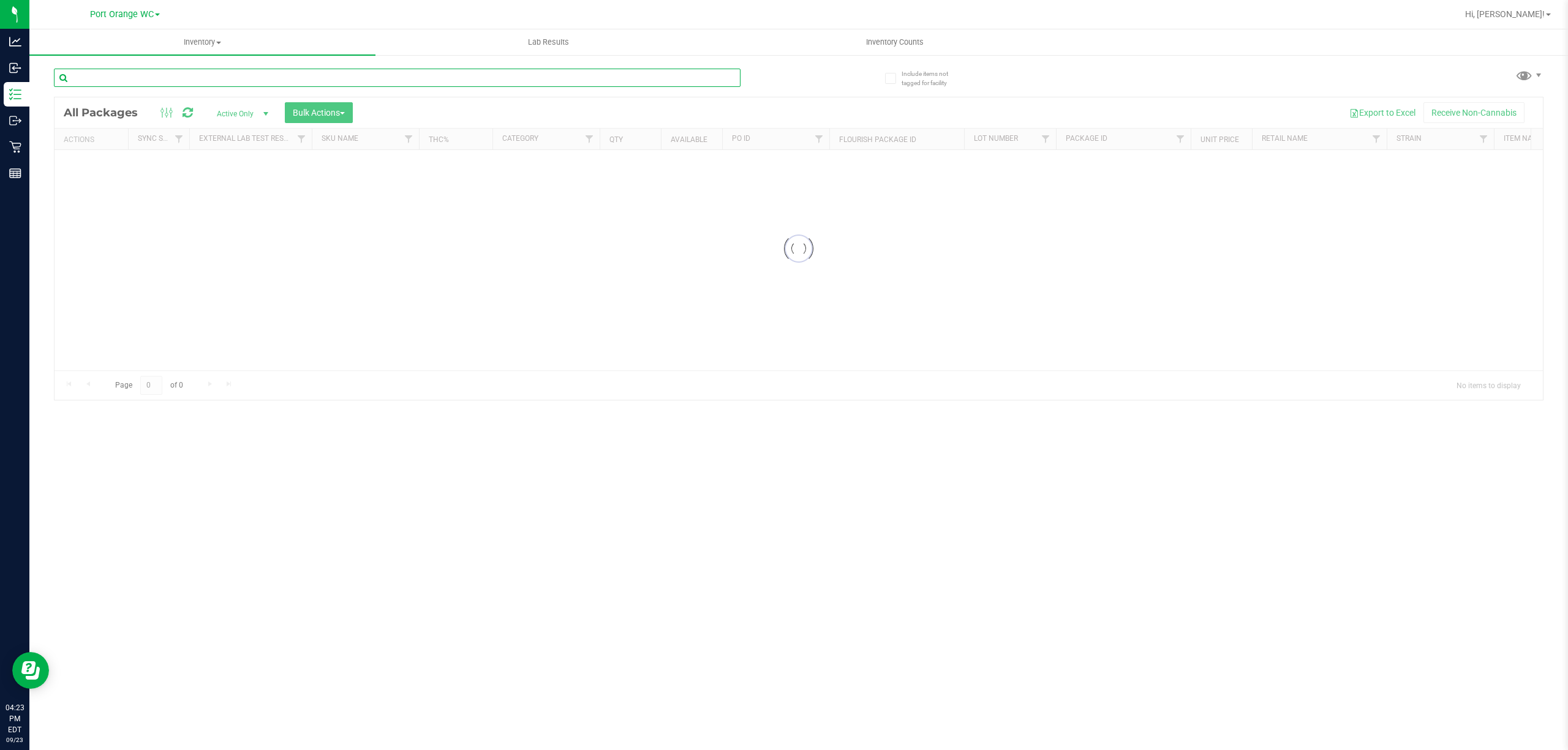
click at [238, 78] on input "text" at bounding box center [396, 77] width 687 height 19
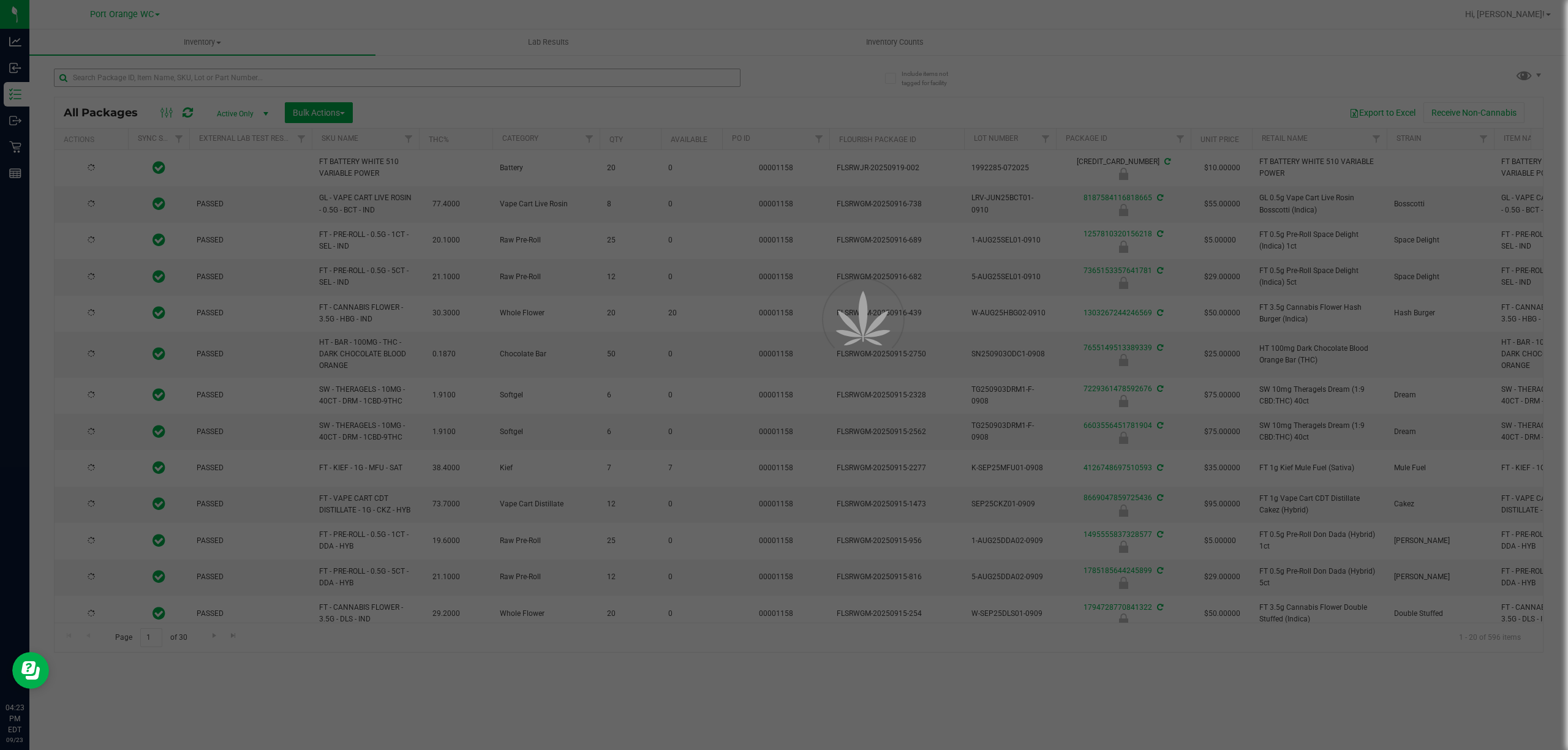
type input "[DATE]"
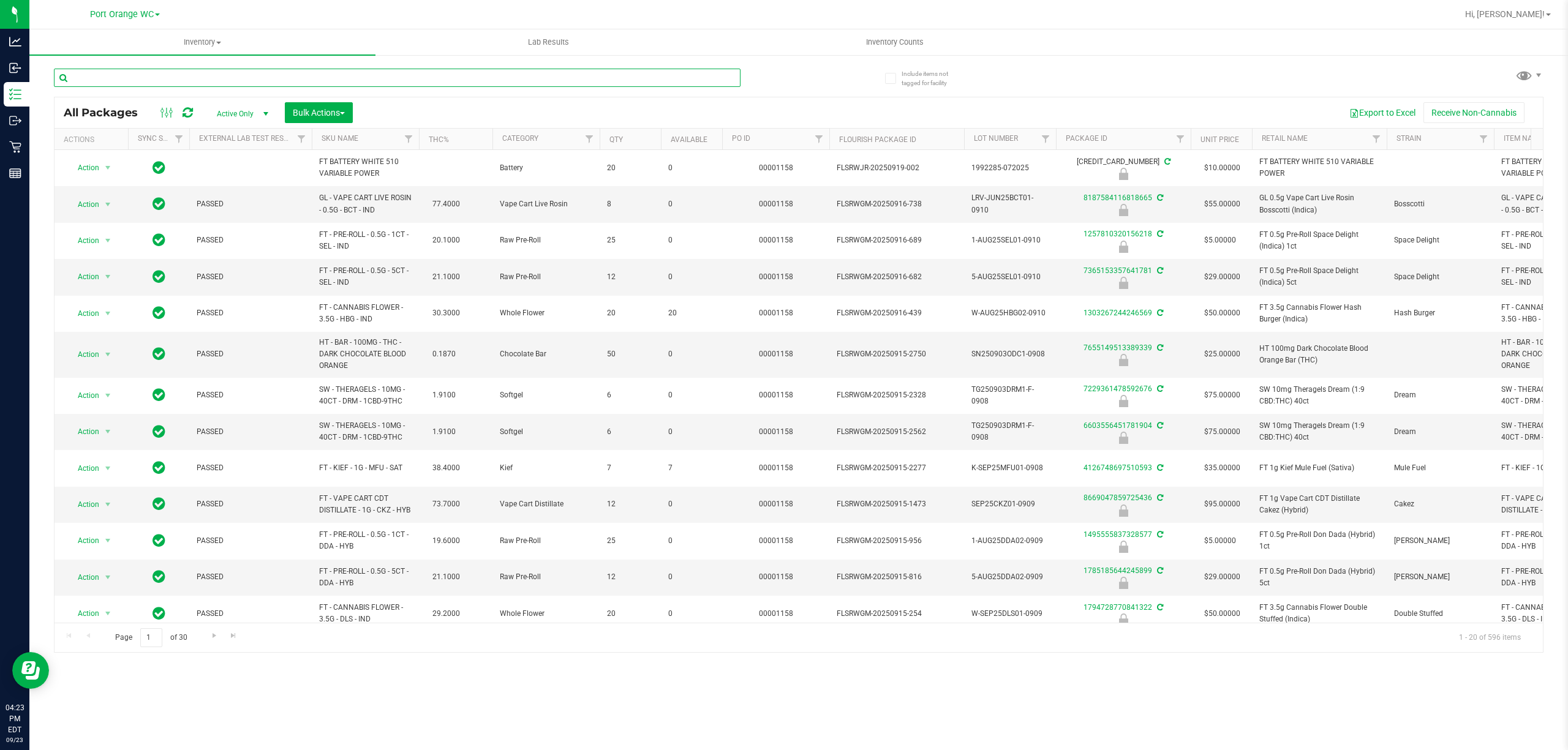
click at [363, 72] on input "text" at bounding box center [396, 77] width 687 height 19
type input "AUG25TRK01-0807"
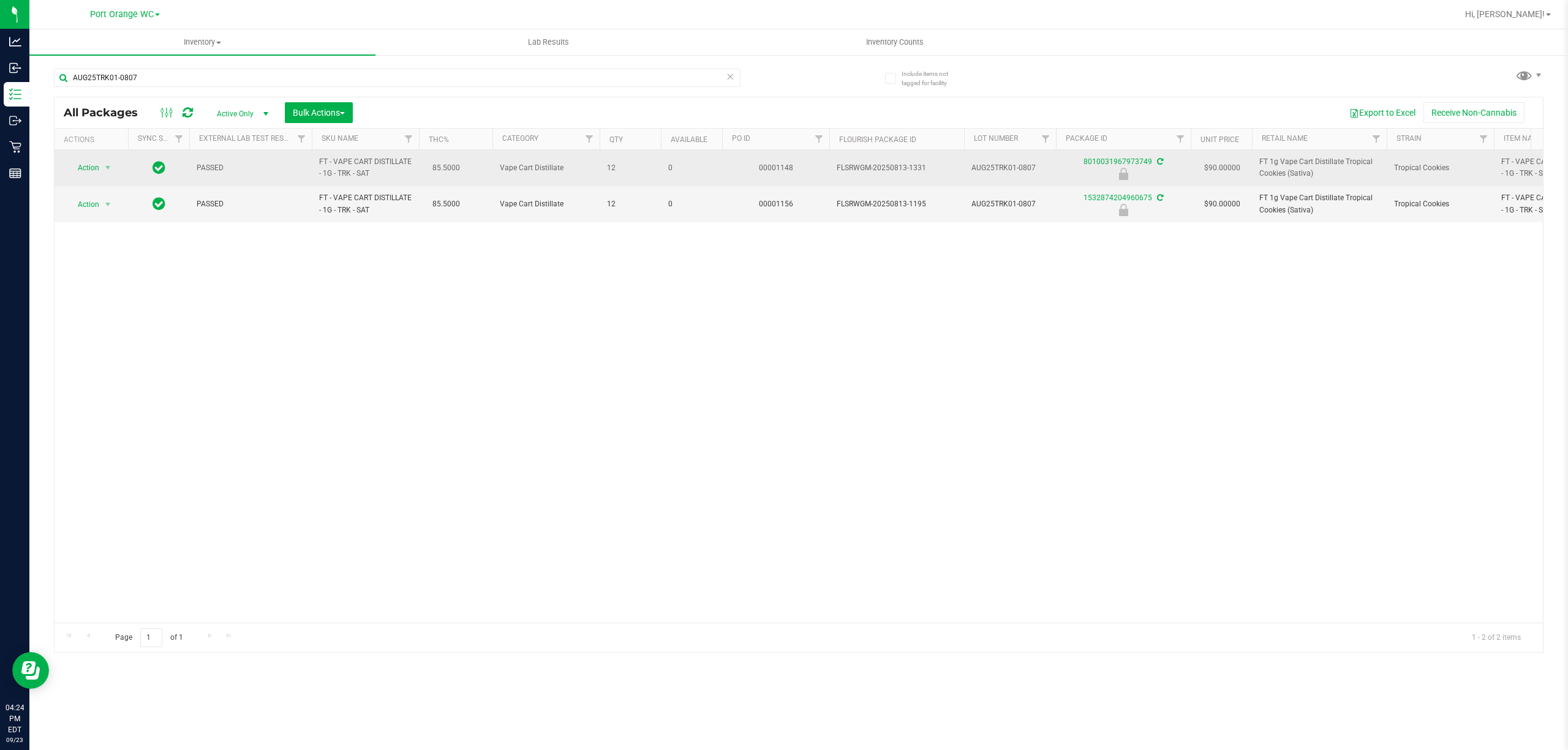
click at [89, 171] on span "Action" at bounding box center [83, 167] width 33 height 17
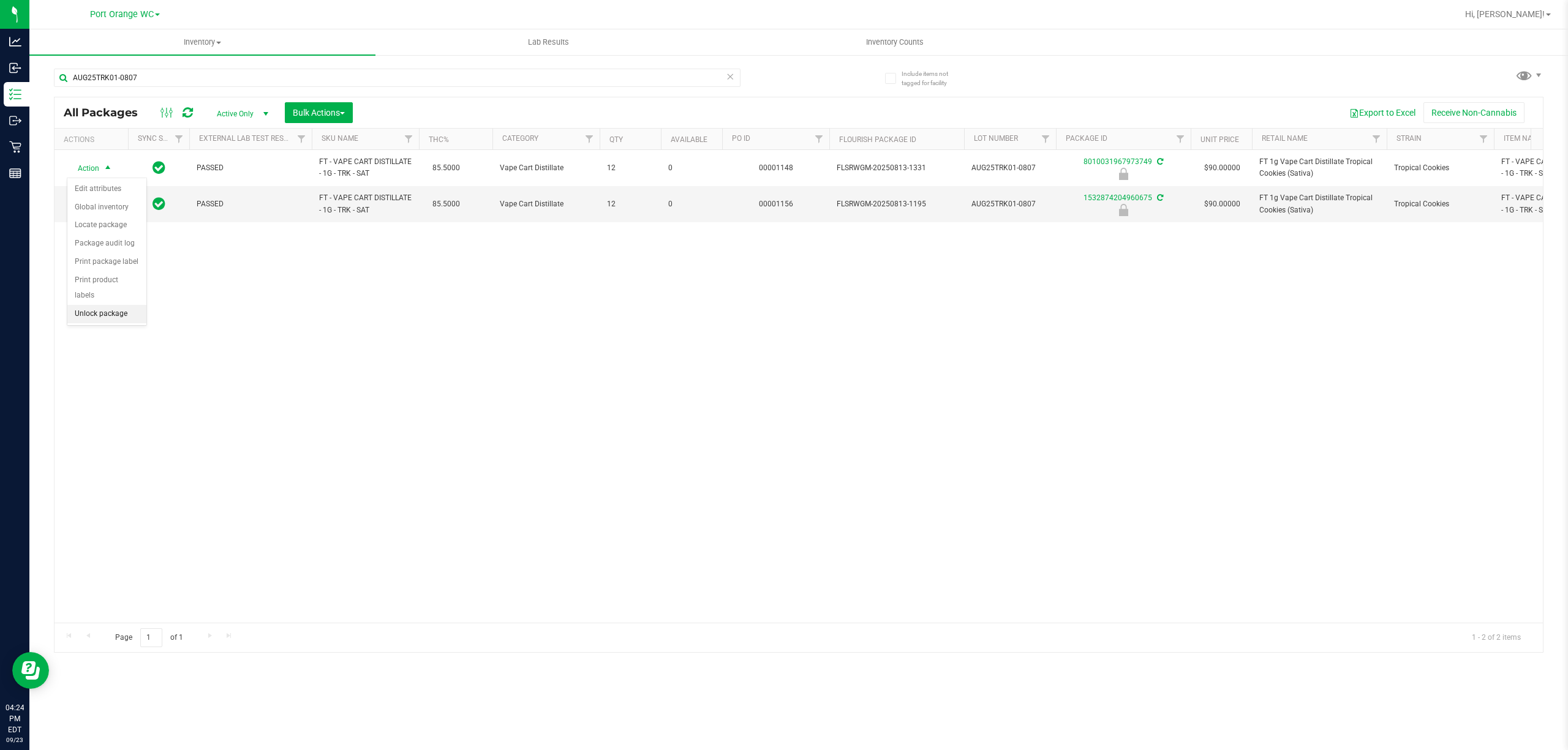
click at [106, 314] on li "Unlock package" at bounding box center [106, 314] width 79 height 19
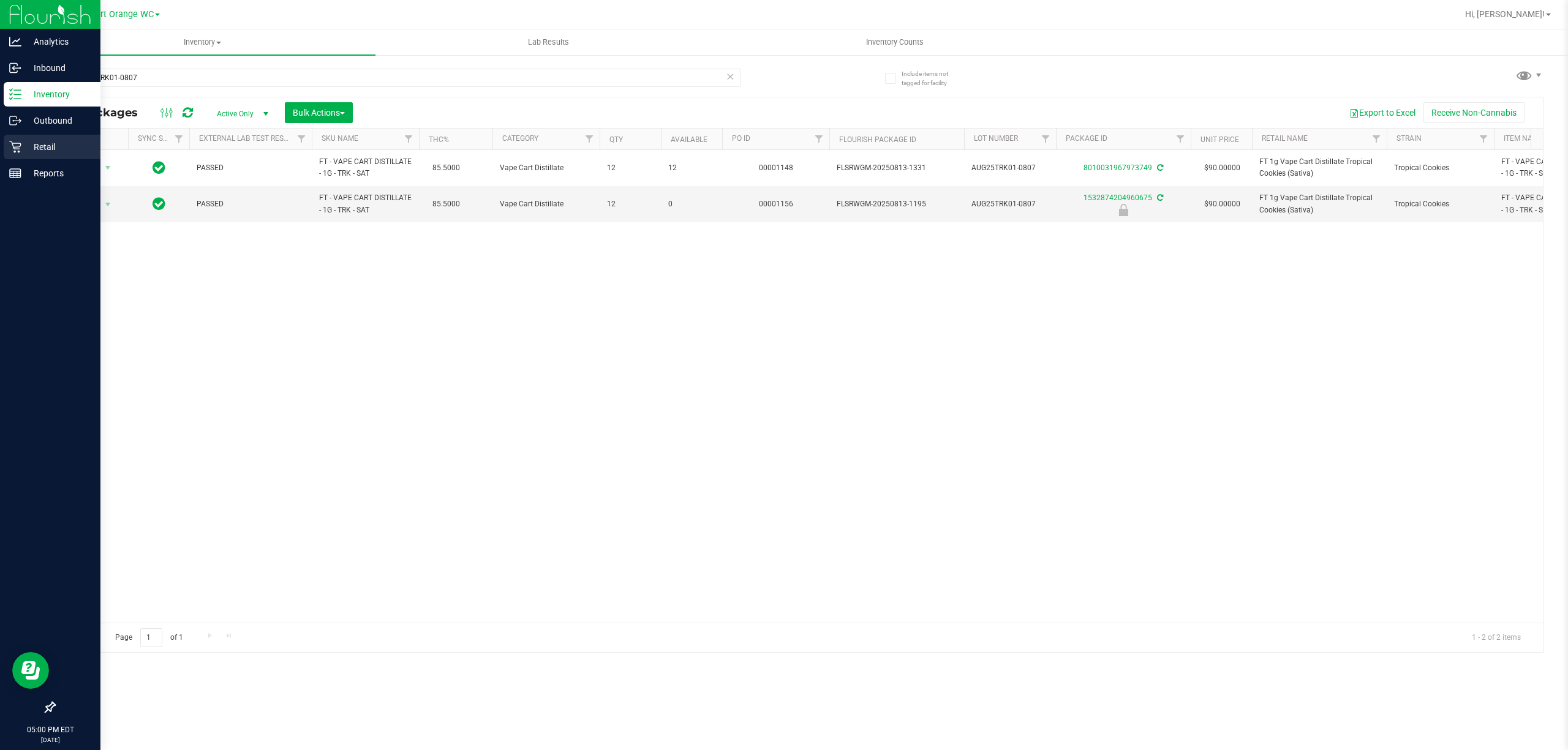
click at [53, 145] on p "Retail" at bounding box center [58, 147] width 73 height 15
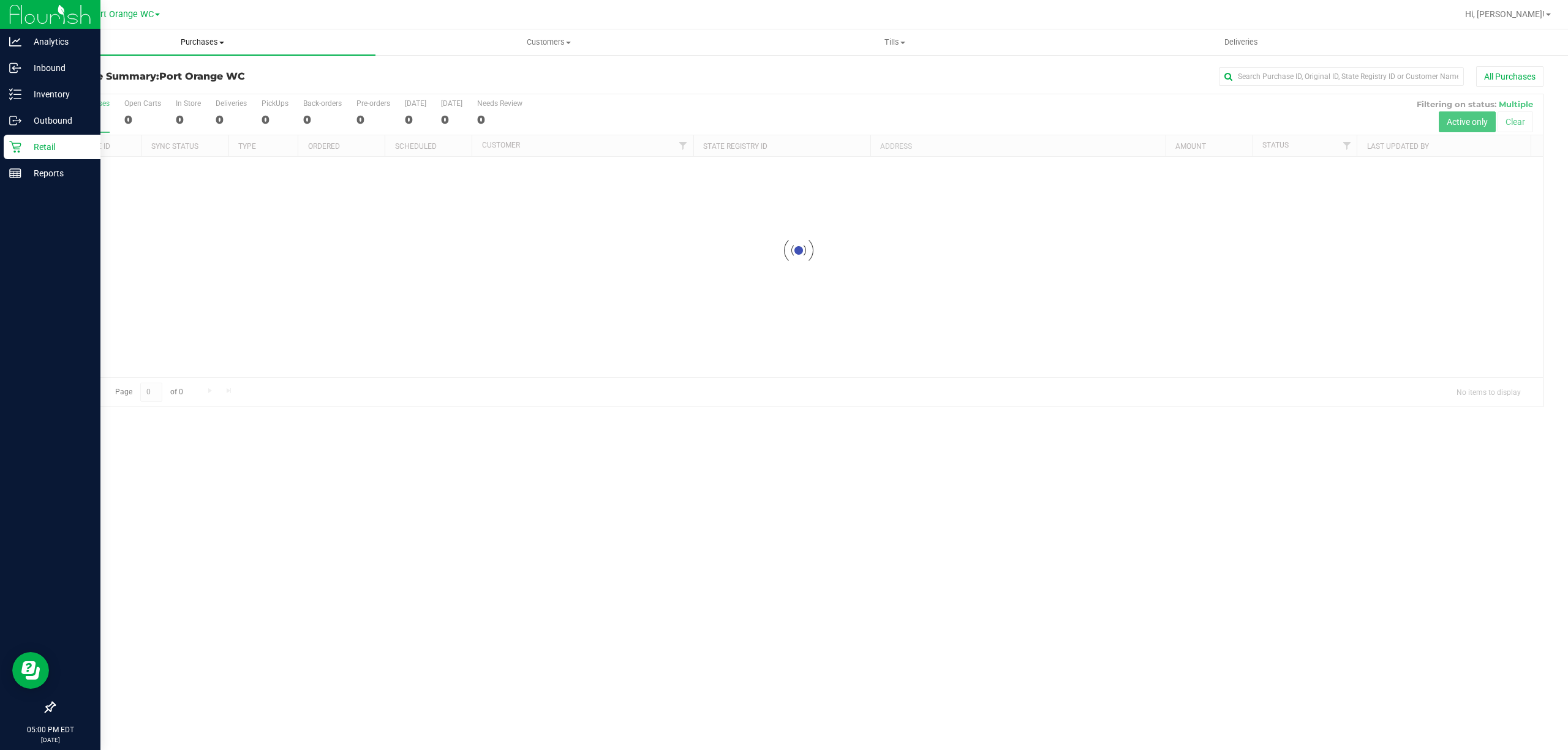
click at [206, 41] on span "Purchases" at bounding box center [202, 42] width 346 height 11
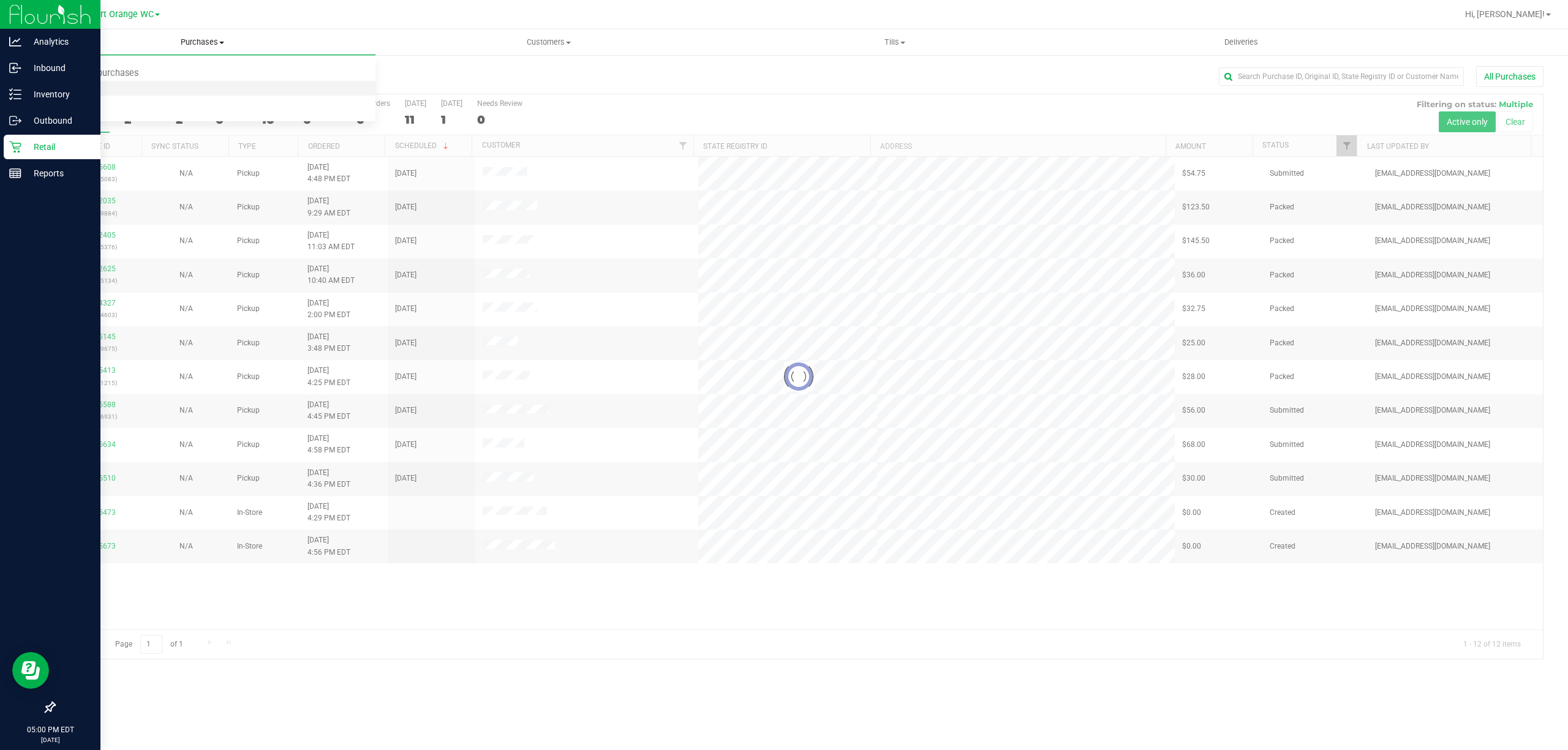
click at [63, 91] on span "Fulfillment" at bounding box center [67, 89] width 76 height 11
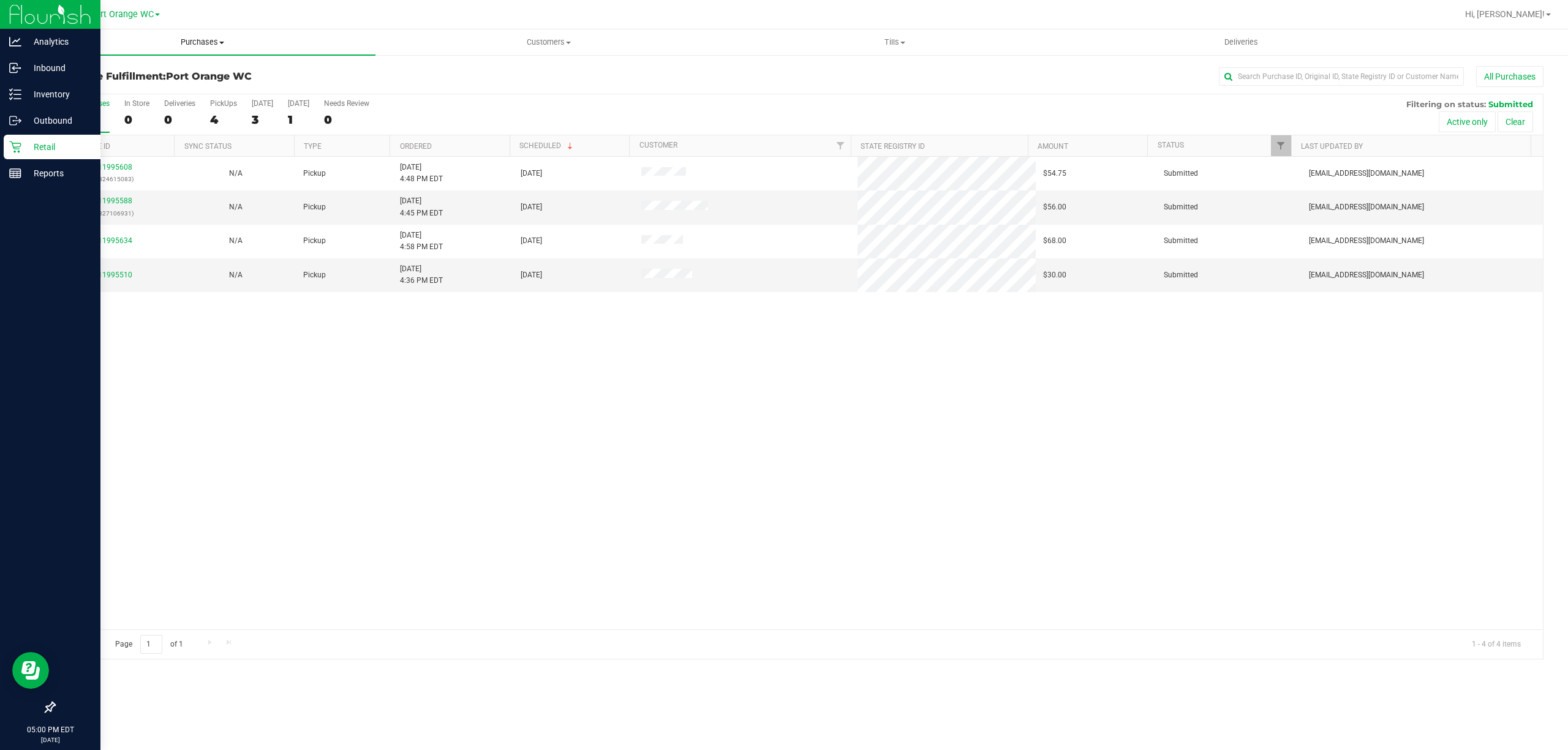
click at [190, 45] on span "Purchases" at bounding box center [202, 42] width 346 height 11
click at [76, 91] on span "Fulfillment" at bounding box center [67, 89] width 76 height 11
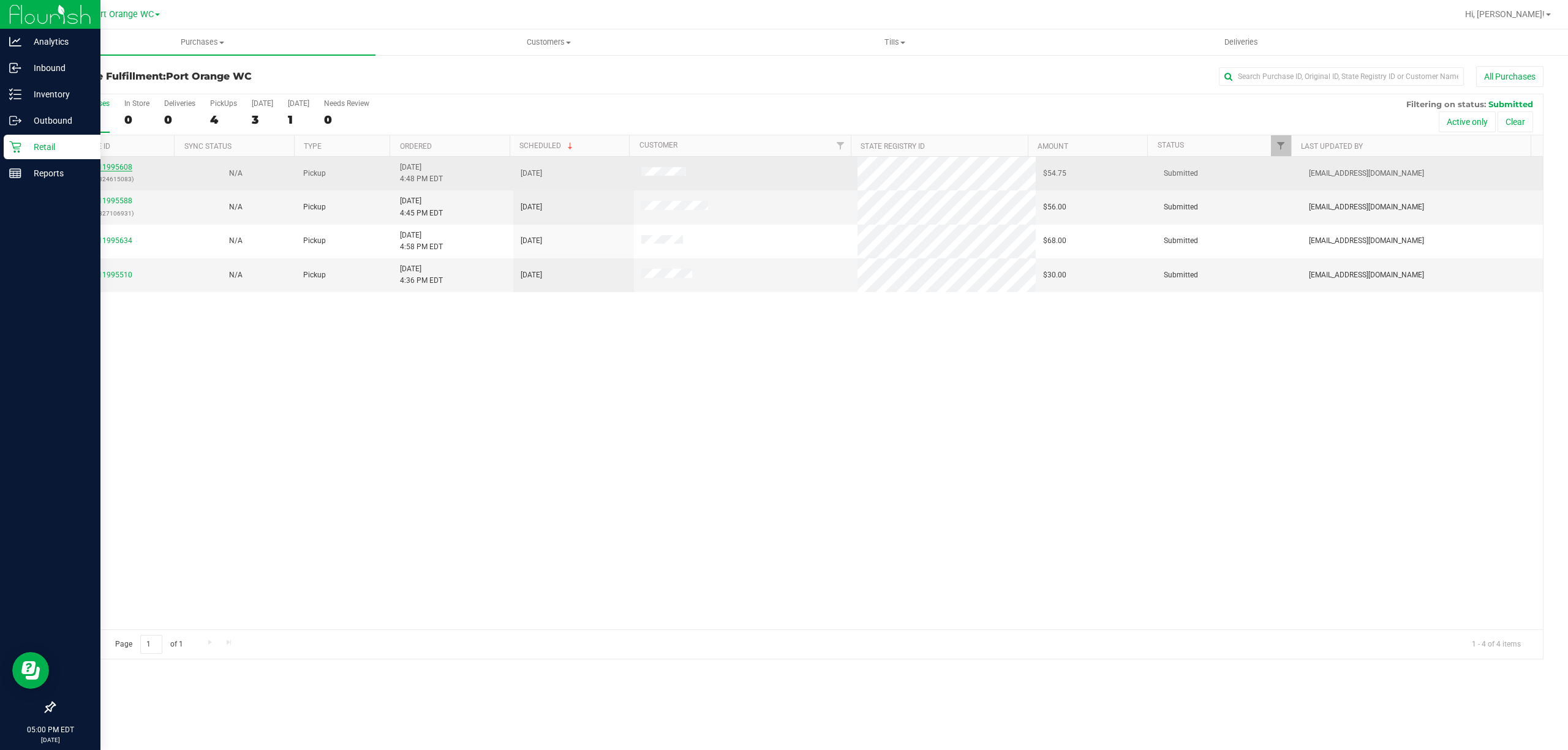
click at [109, 167] on link "11995608" at bounding box center [115, 167] width 34 height 9
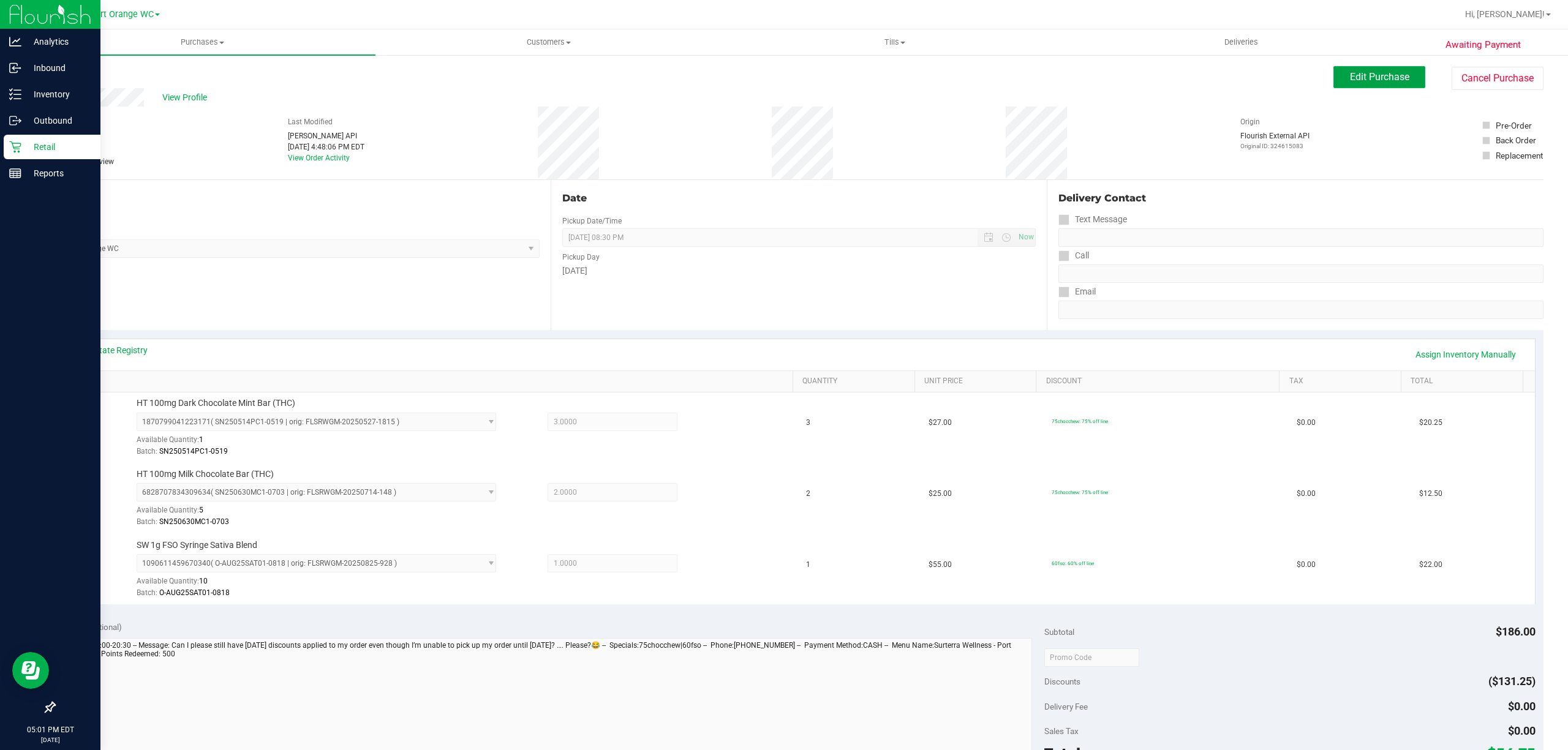
click at [1336, 86] on button "Edit Purchase" at bounding box center [1379, 76] width 92 height 22
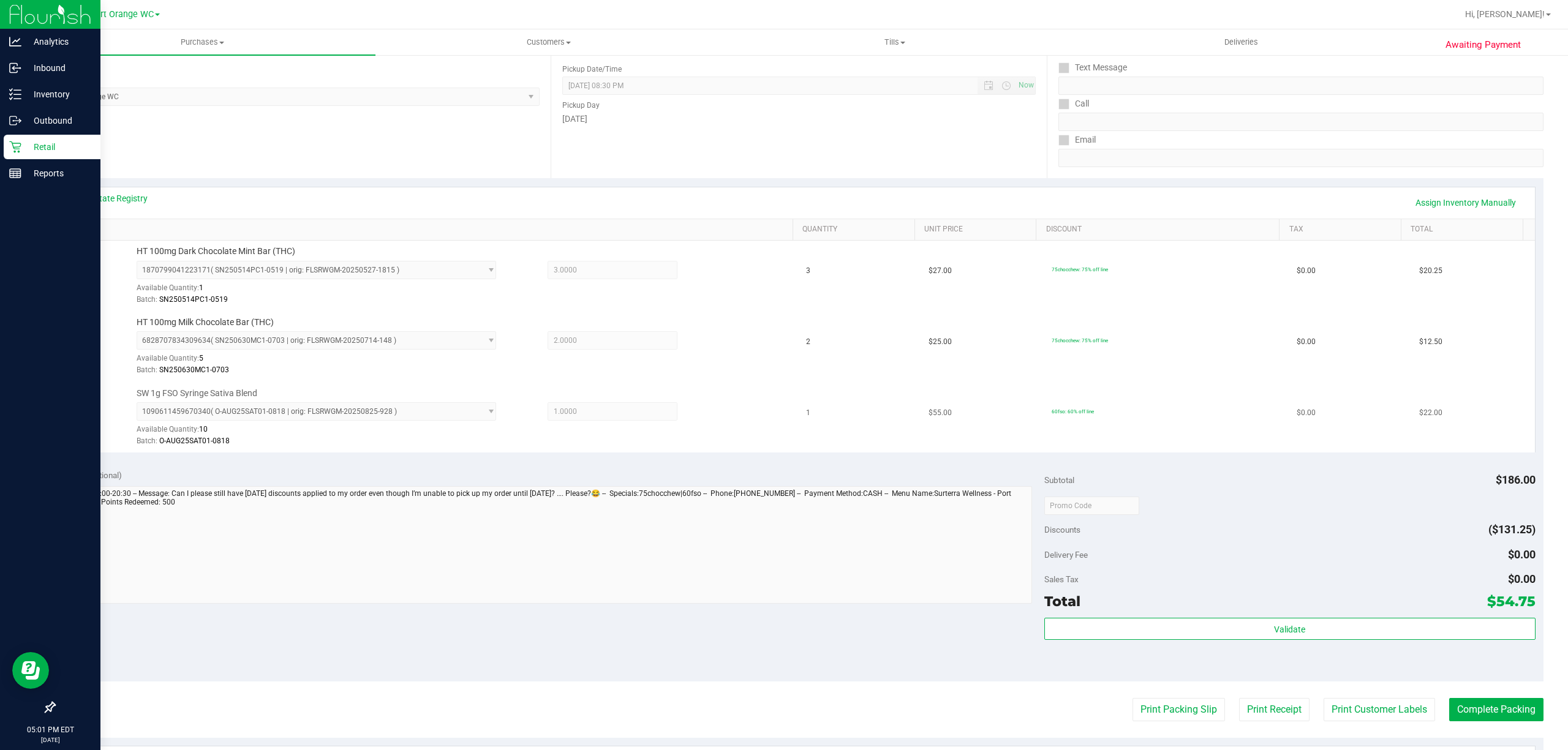
scroll to position [327, 0]
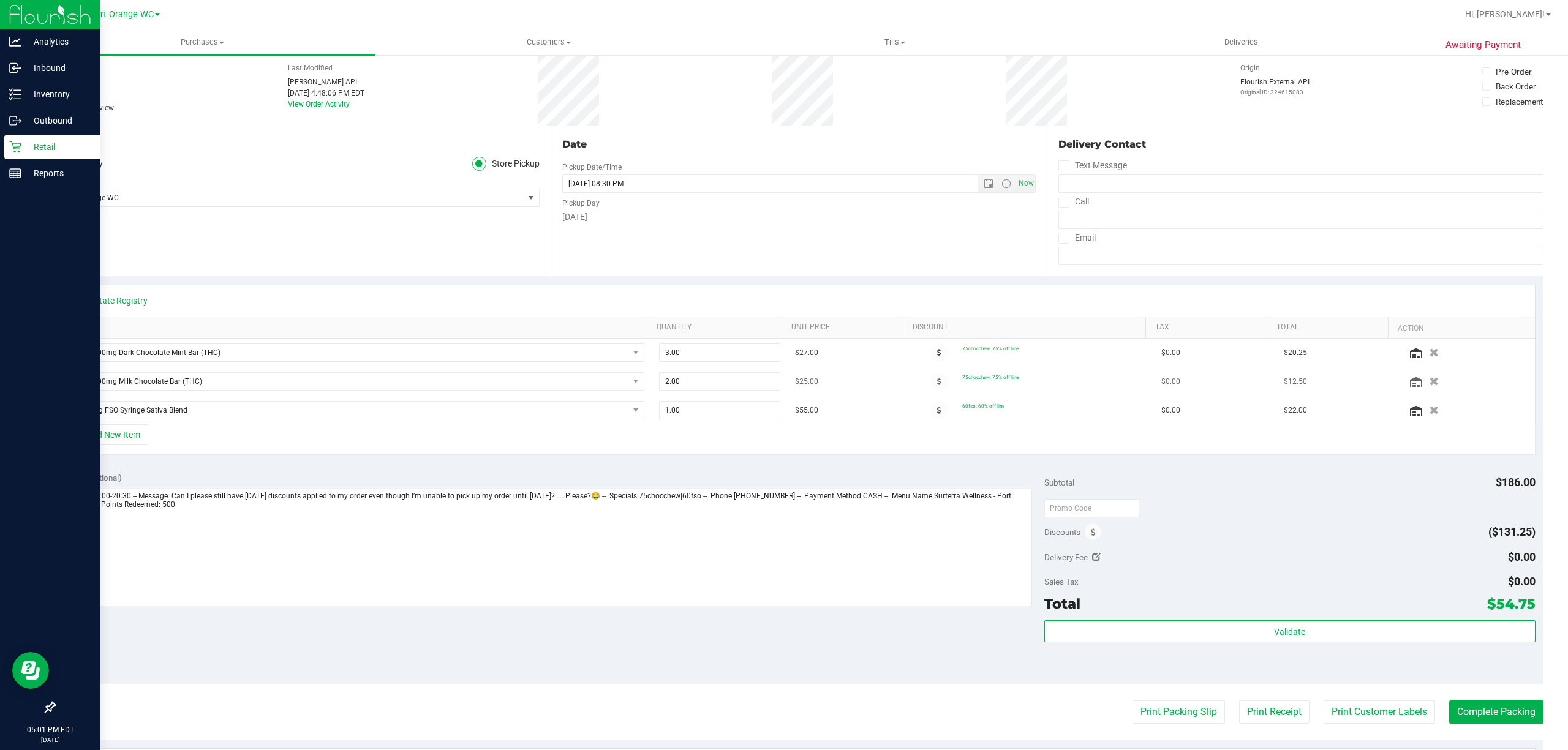
scroll to position [81, 0]
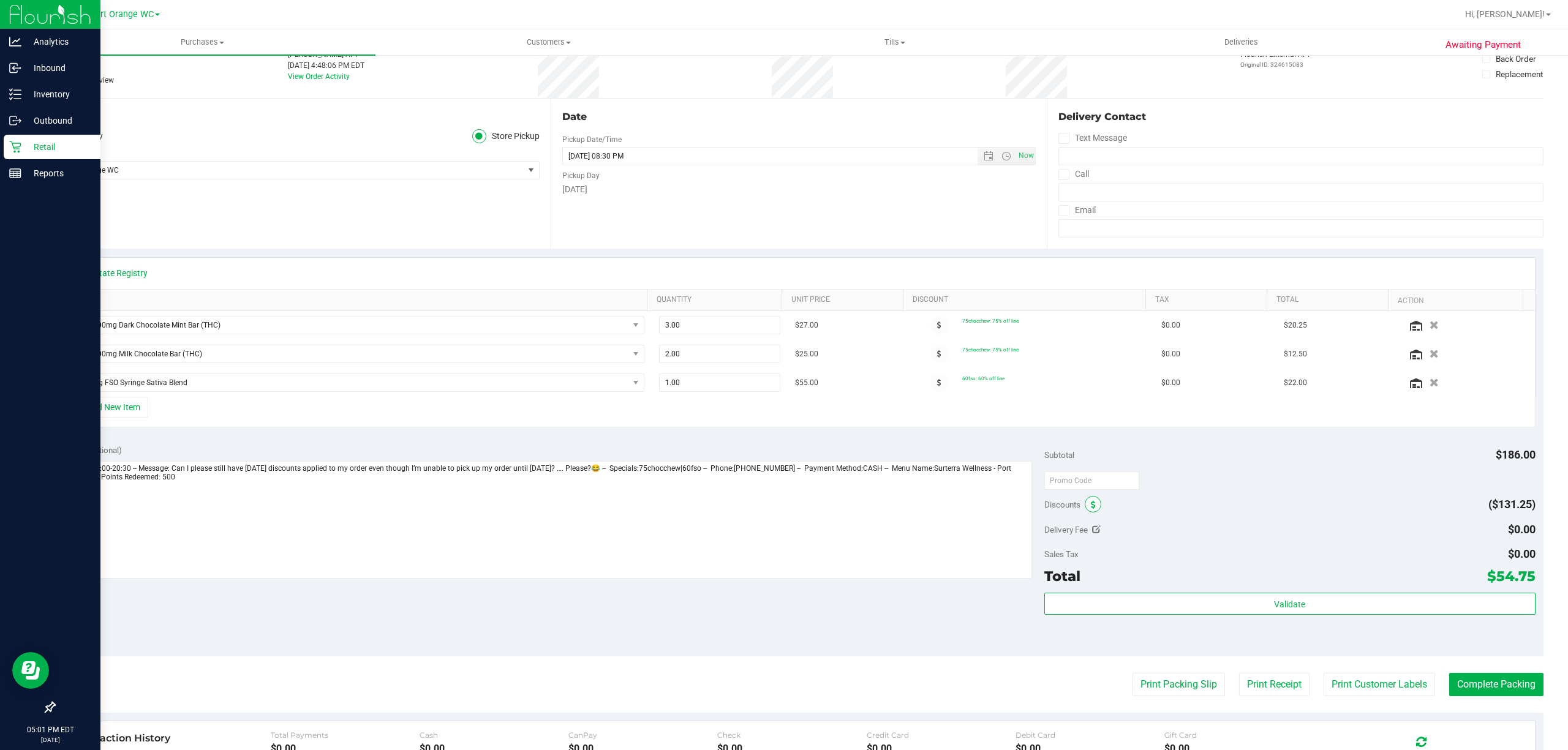
click at [1086, 502] on span at bounding box center [1093, 505] width 16 height 16
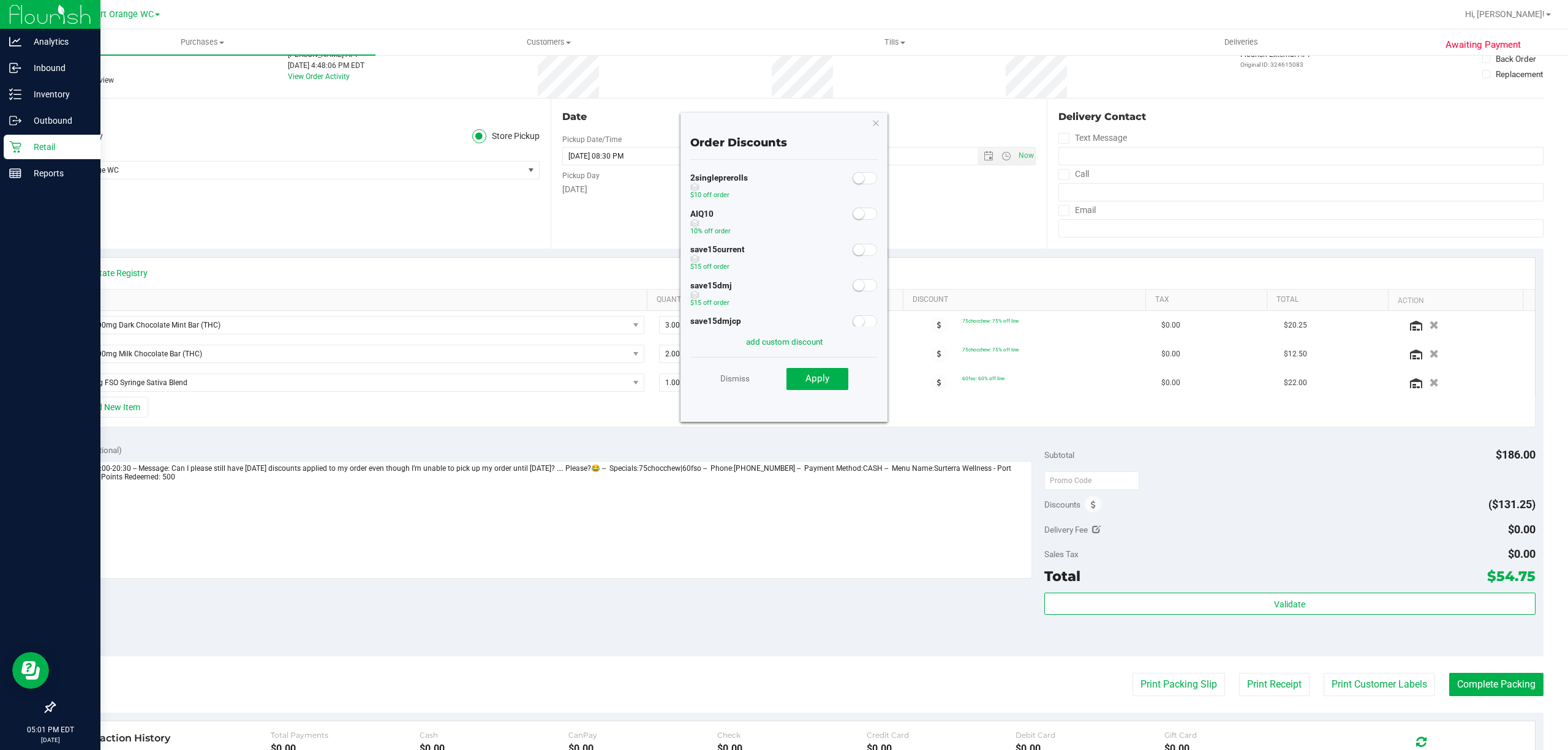
click at [853, 216] on small at bounding box center [859, 214] width 11 height 11
click at [822, 383] on span "Apply" at bounding box center [816, 379] width 24 height 11
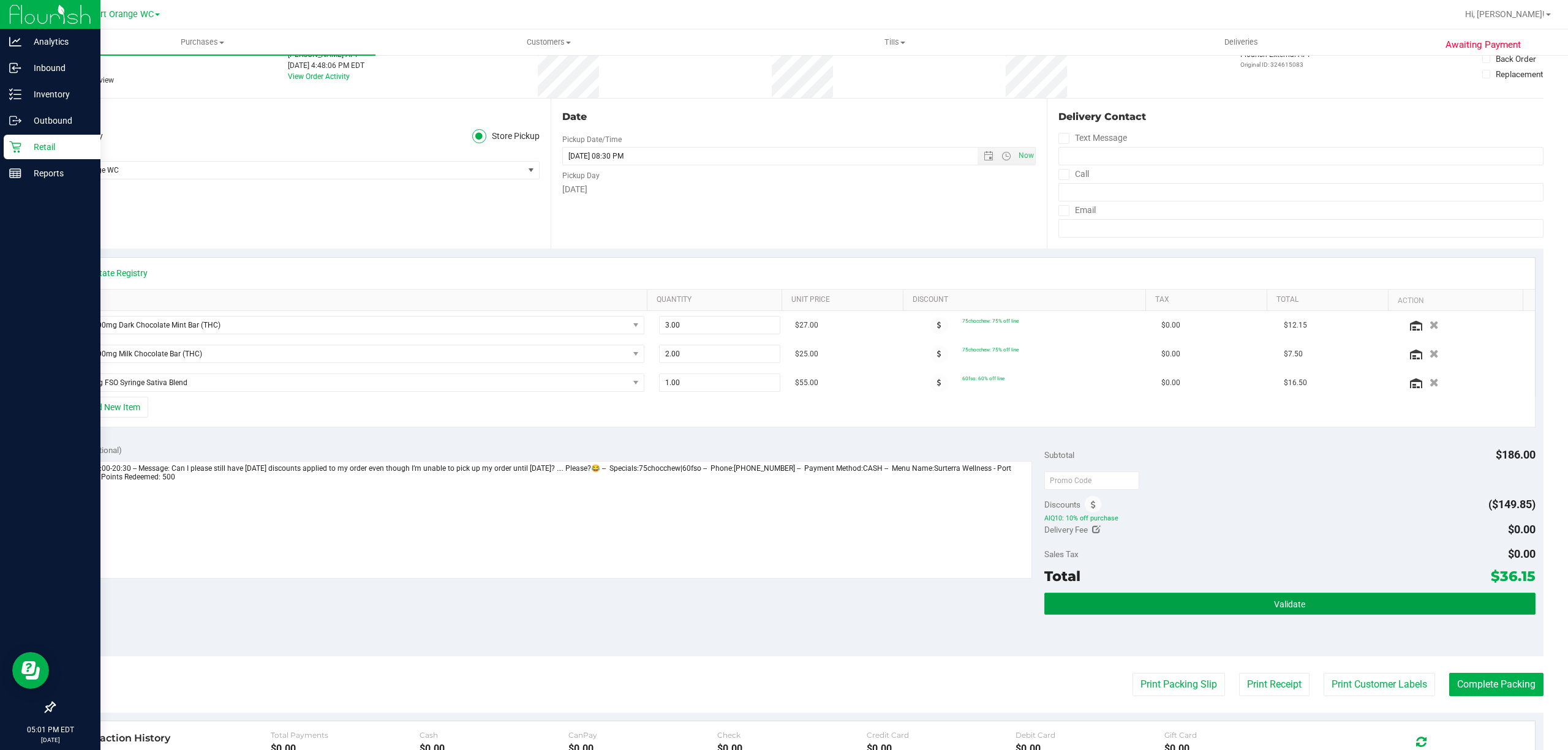
click at [1293, 601] on button "Validate" at bounding box center [1289, 604] width 492 height 22
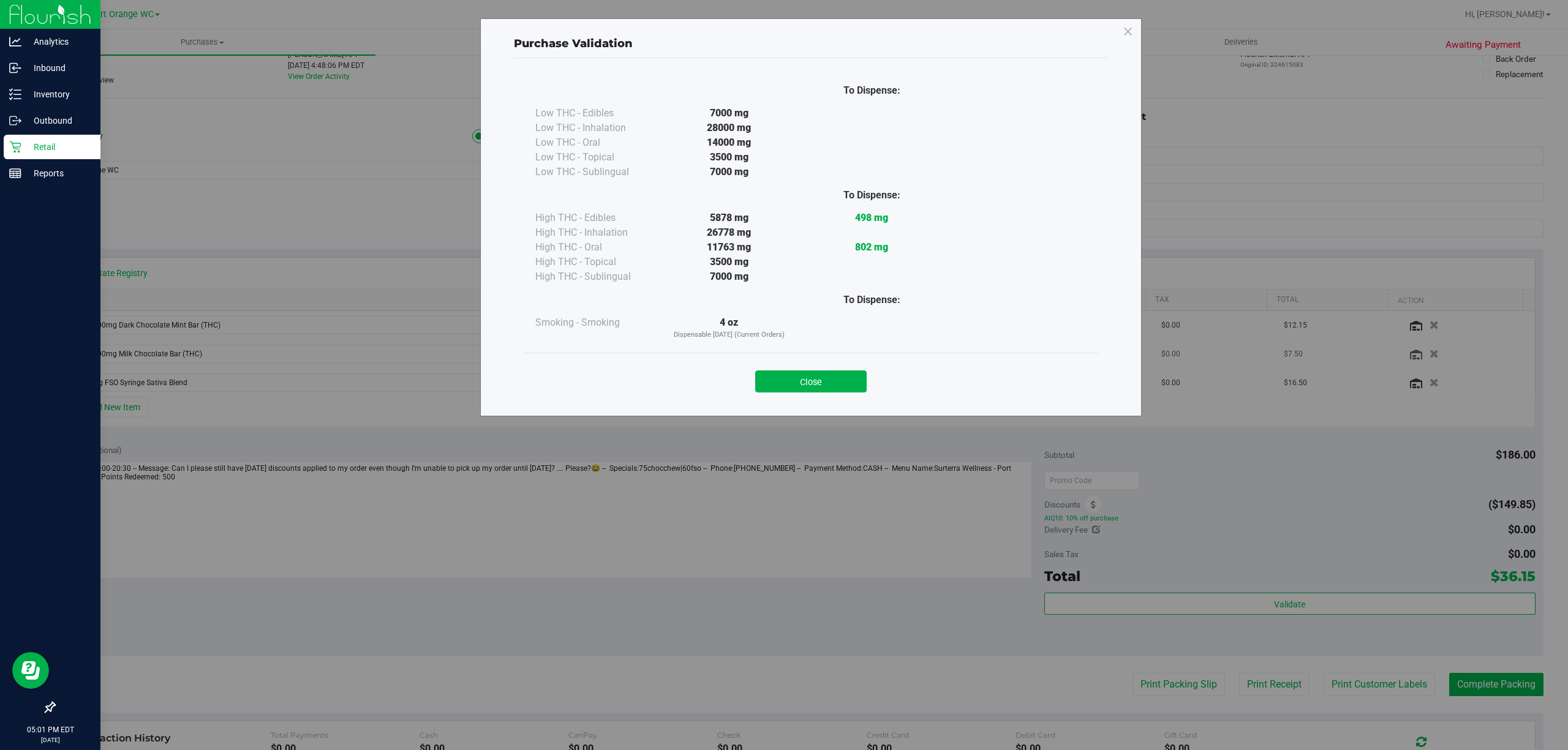
drag, startPoint x: 846, startPoint y: 375, endPoint x: 890, endPoint y: 365, distance: 45.1
click at [846, 375] on button "Close" at bounding box center [810, 381] width 111 height 22
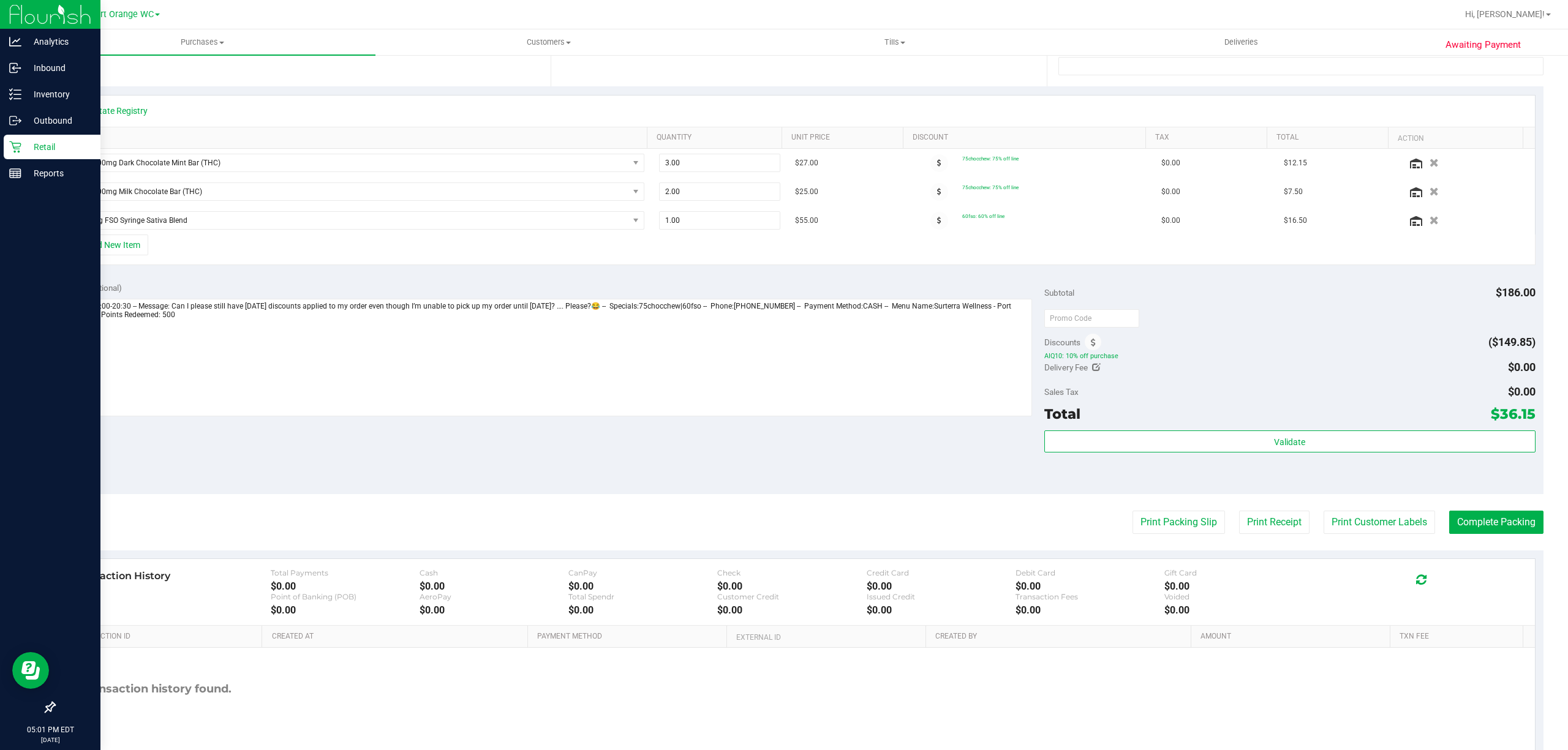
scroll to position [245, 0]
click at [1334, 529] on button "Print Customer Labels" at bounding box center [1379, 521] width 111 height 24
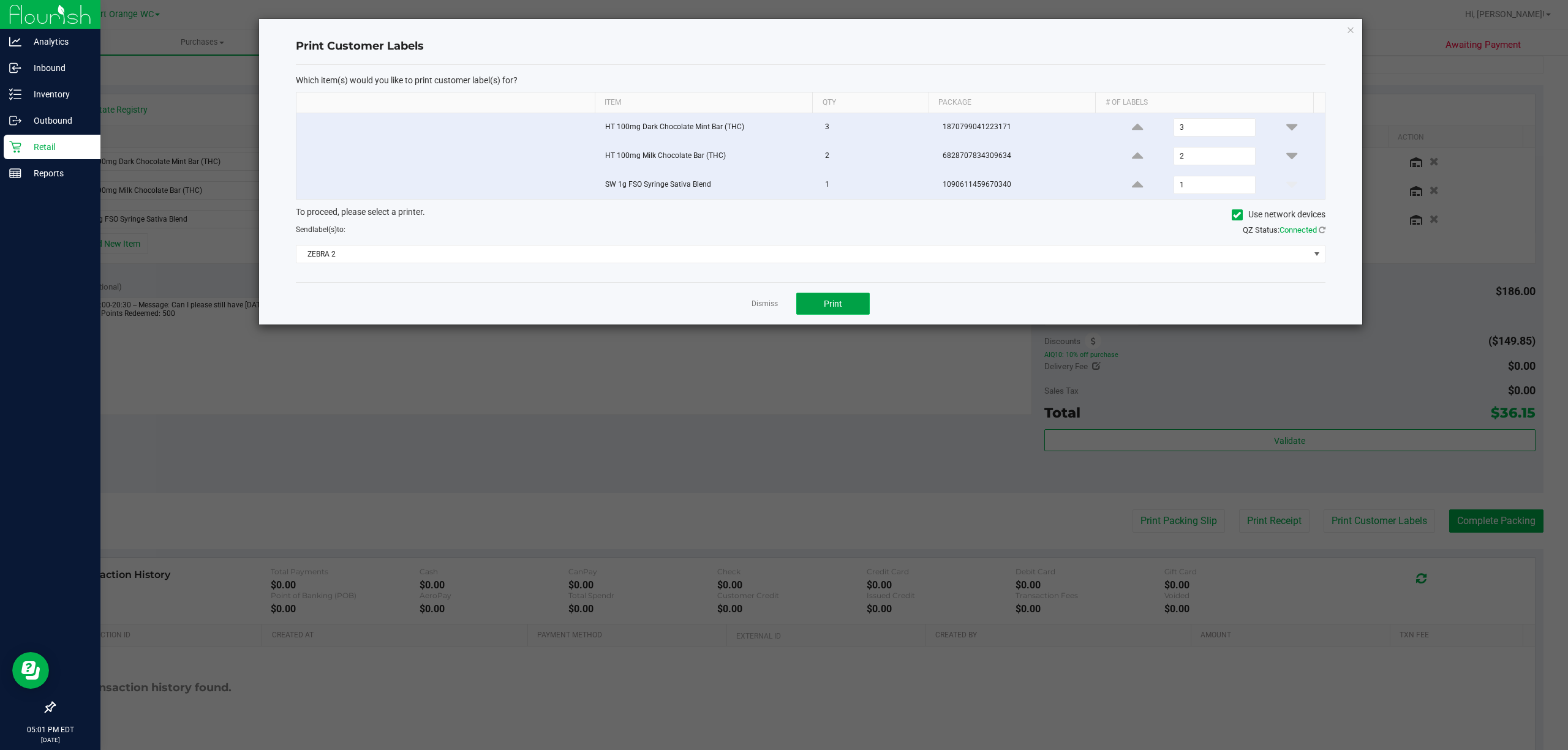
click at [834, 309] on span "Print" at bounding box center [833, 304] width 19 height 10
click at [769, 310] on link "Dismiss" at bounding box center [765, 304] width 26 height 11
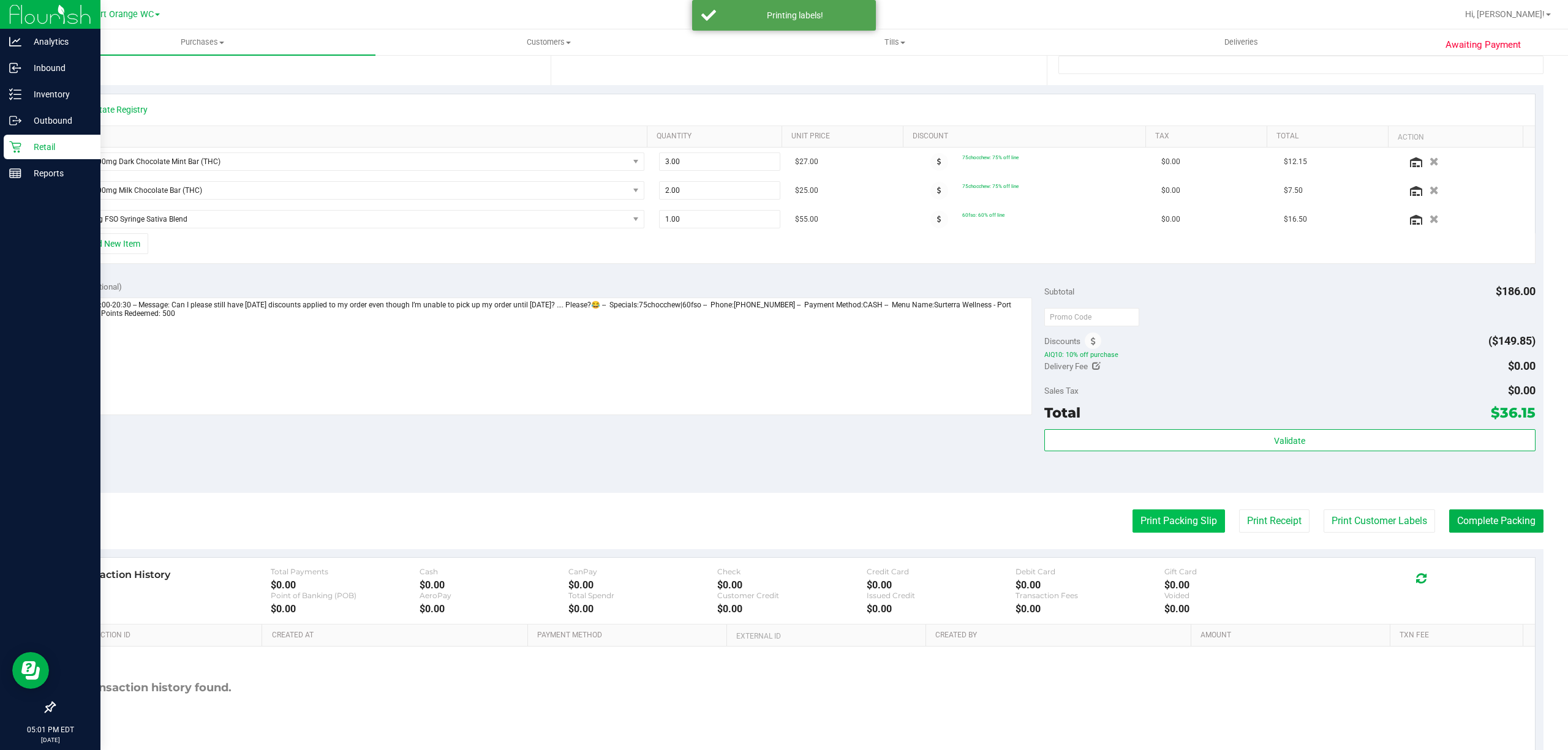
click at [1157, 523] on button "Print Packing Slip" at bounding box center [1179, 521] width 93 height 24
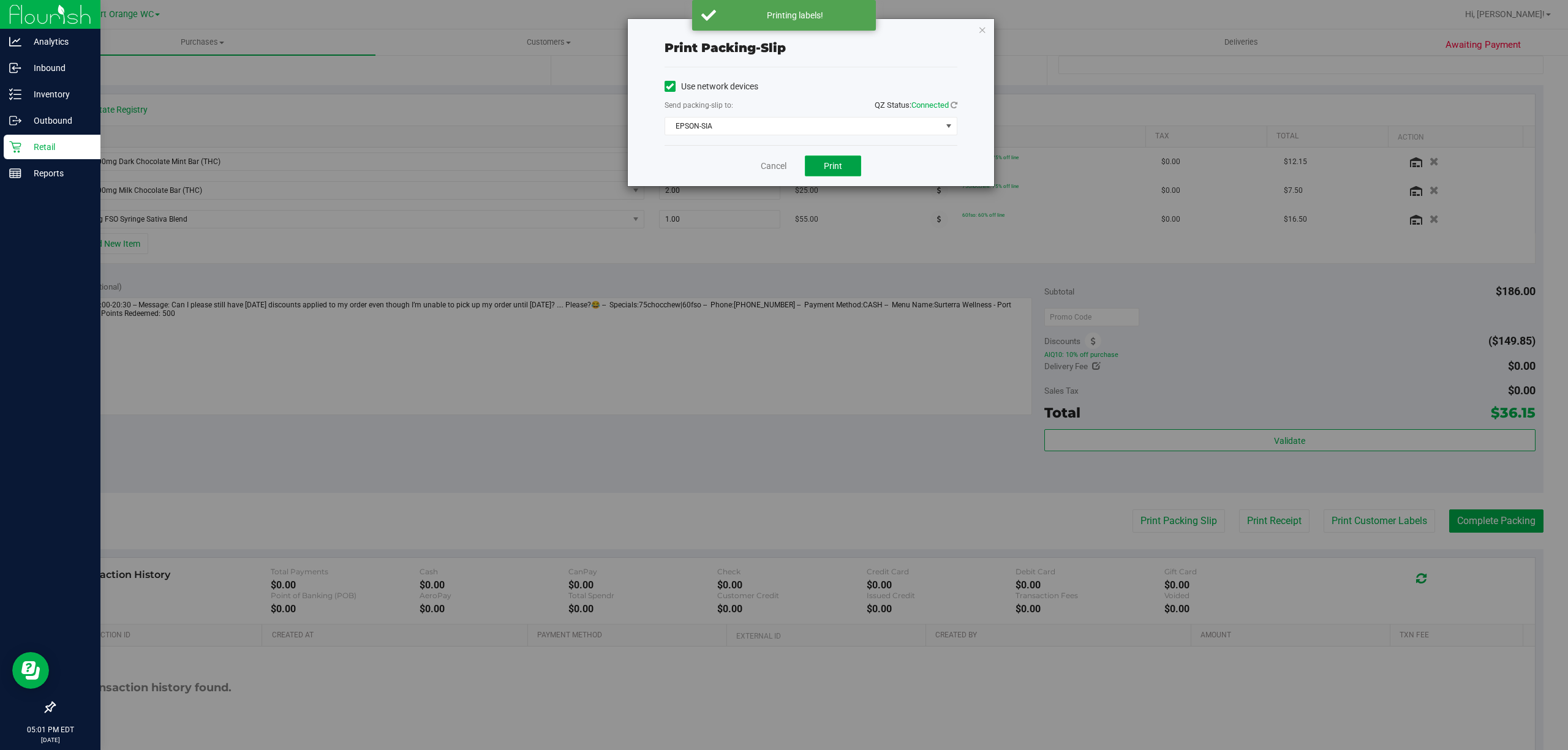
click at [834, 160] on button "Print" at bounding box center [833, 166] width 56 height 21
click at [770, 168] on link "Cancel" at bounding box center [773, 167] width 26 height 13
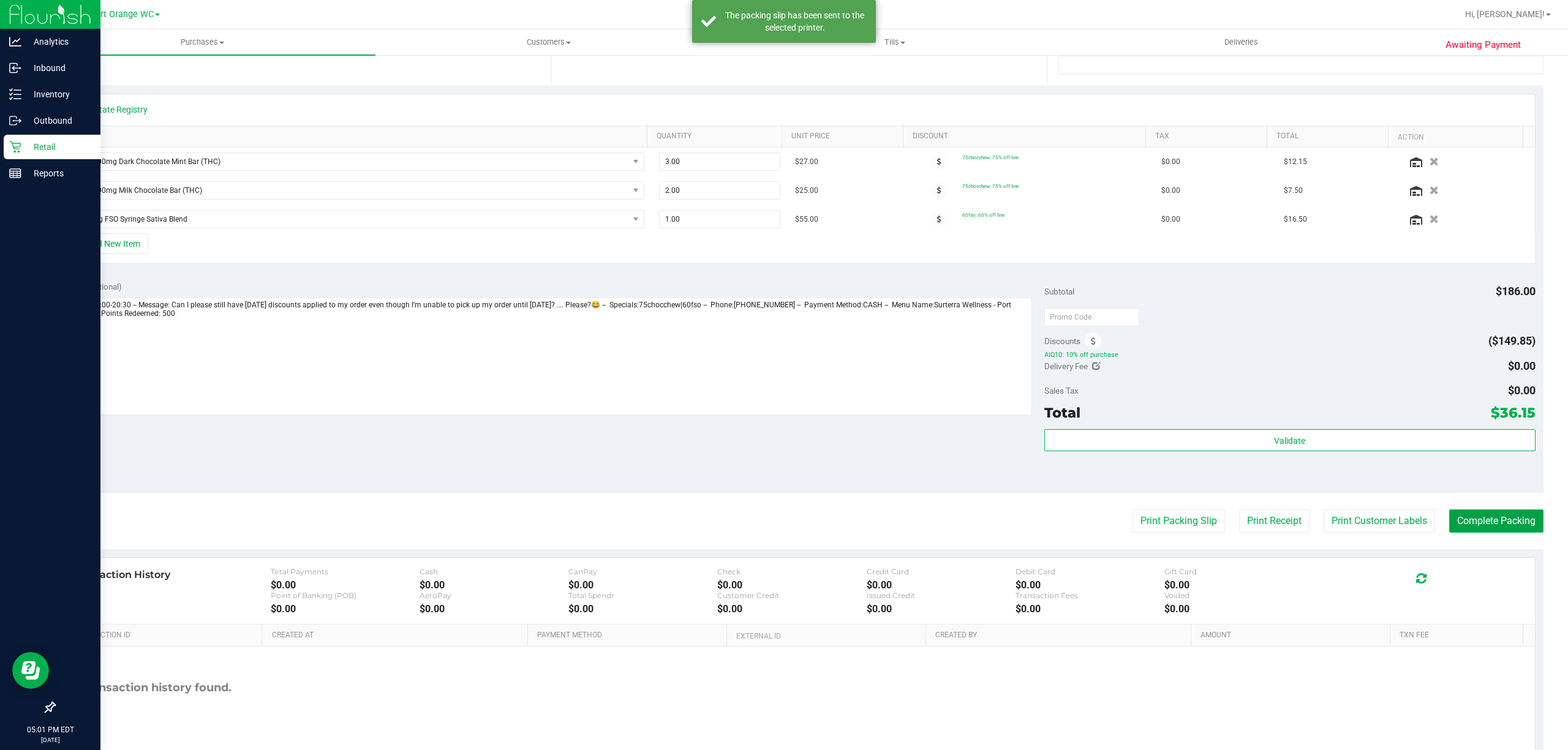
click at [1492, 518] on button "Complete Packing" at bounding box center [1497, 521] width 94 height 24
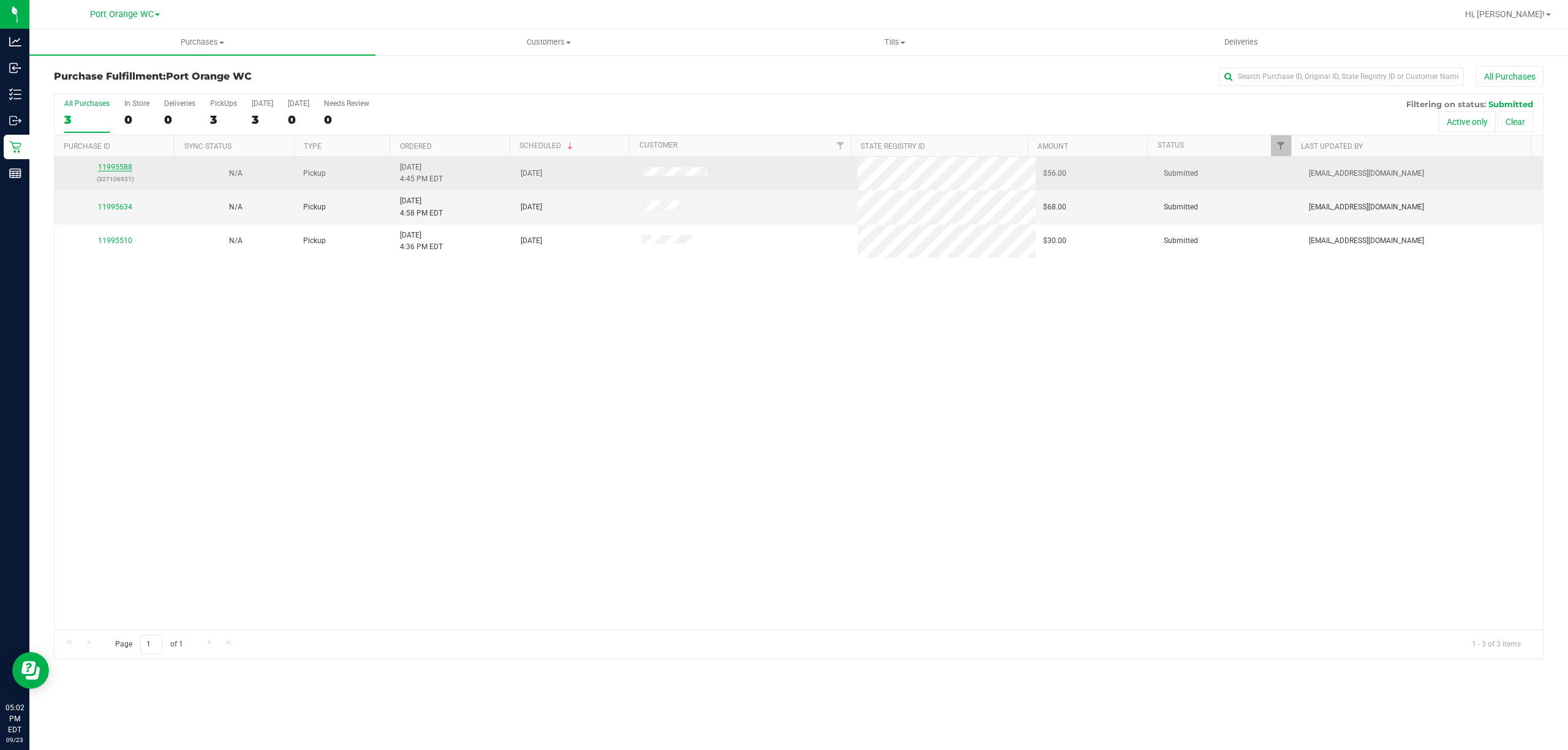
click at [123, 167] on link "11995588" at bounding box center [115, 167] width 34 height 9
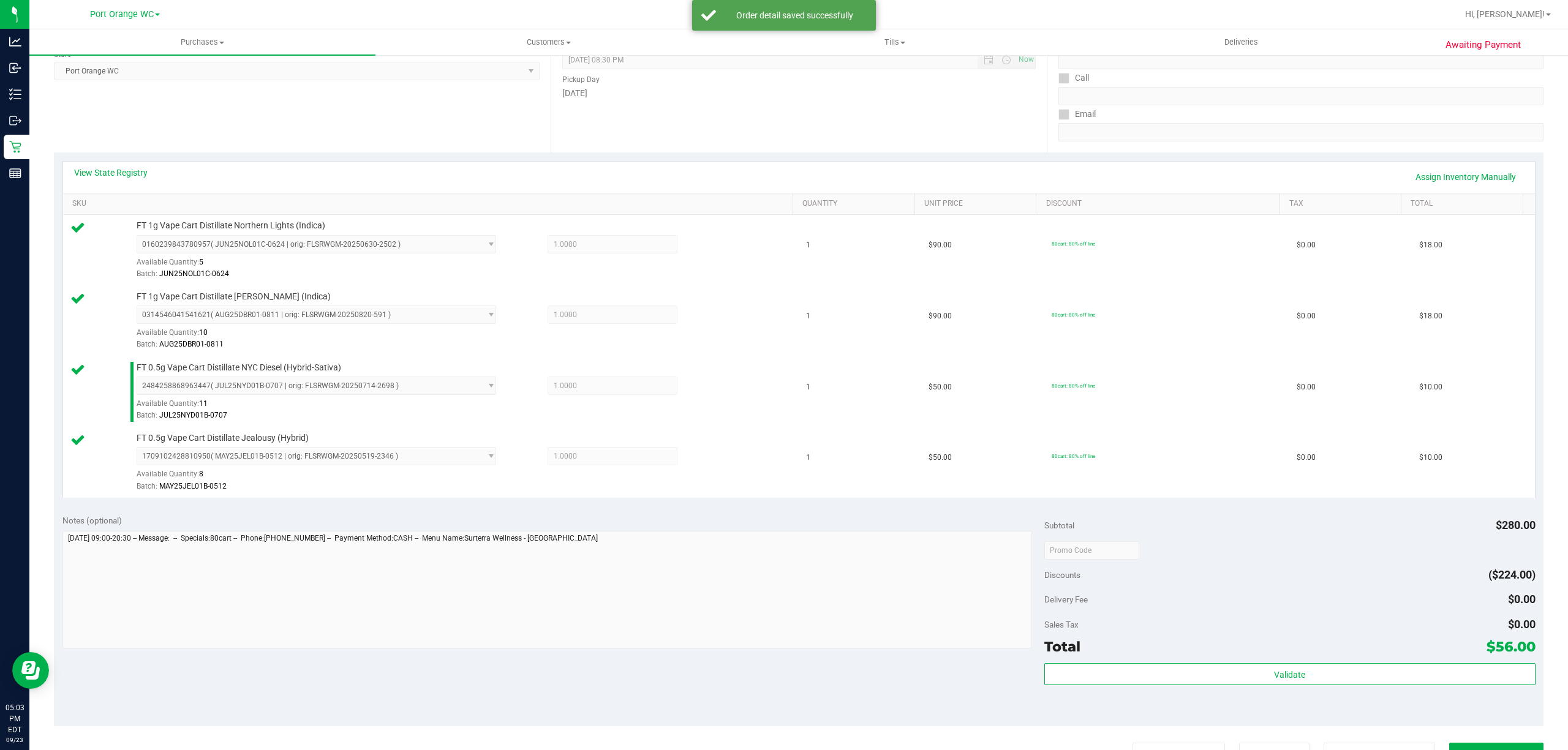
scroll to position [408, 0]
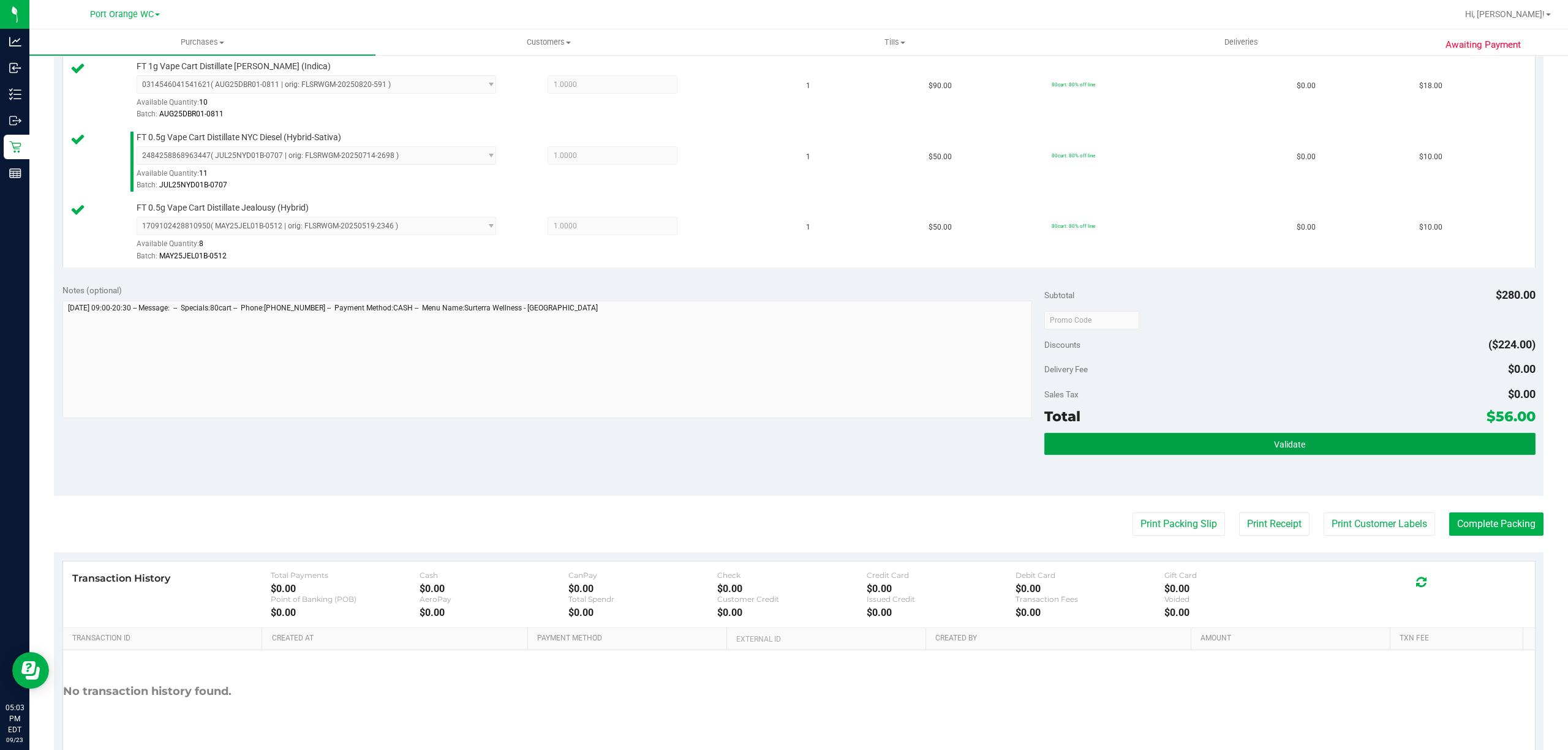
click at [1225, 449] on button "Validate" at bounding box center [1289, 444] width 492 height 22
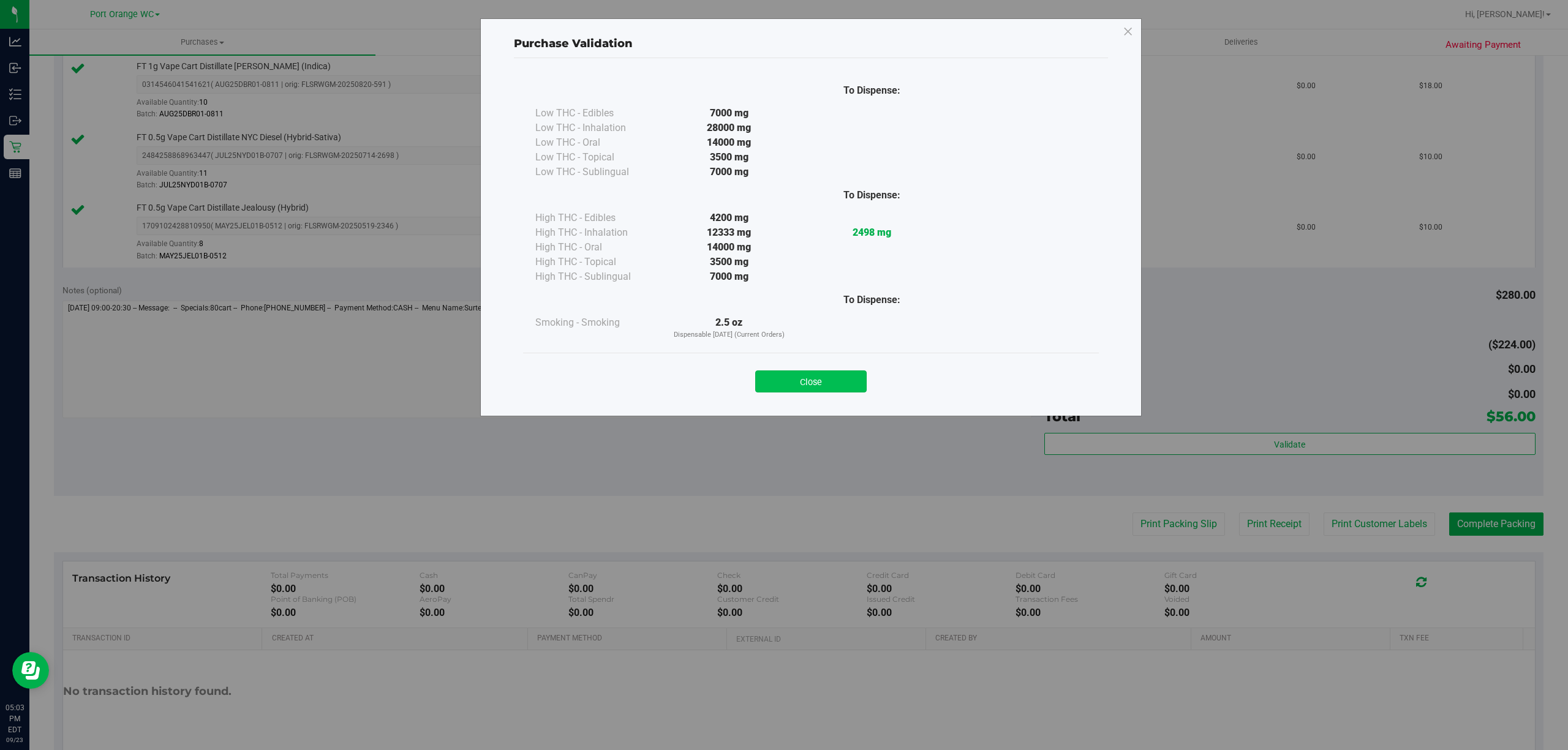
click at [841, 373] on button "Close" at bounding box center [810, 381] width 111 height 22
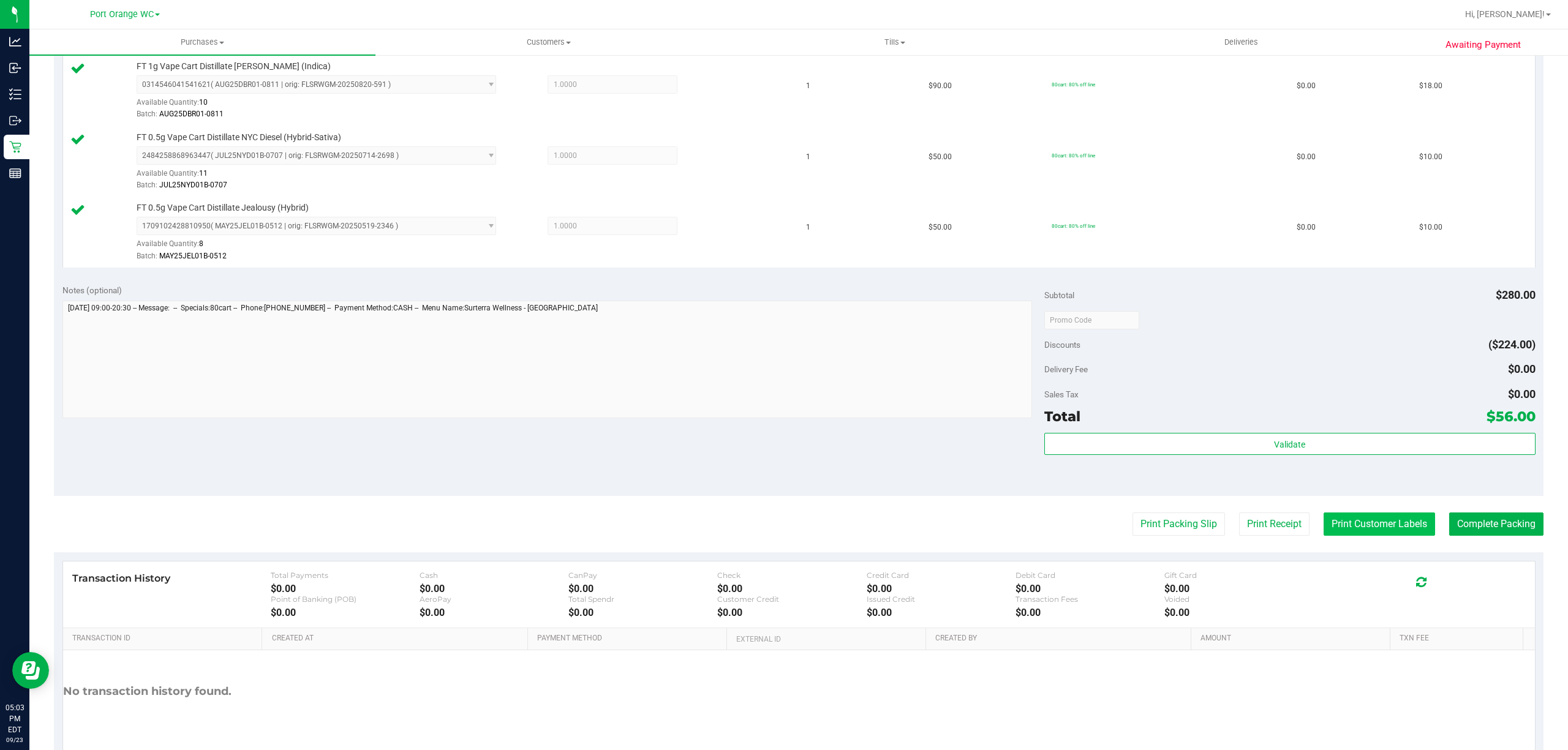
click at [1349, 518] on button "Print Customer Labels" at bounding box center [1379, 524] width 111 height 24
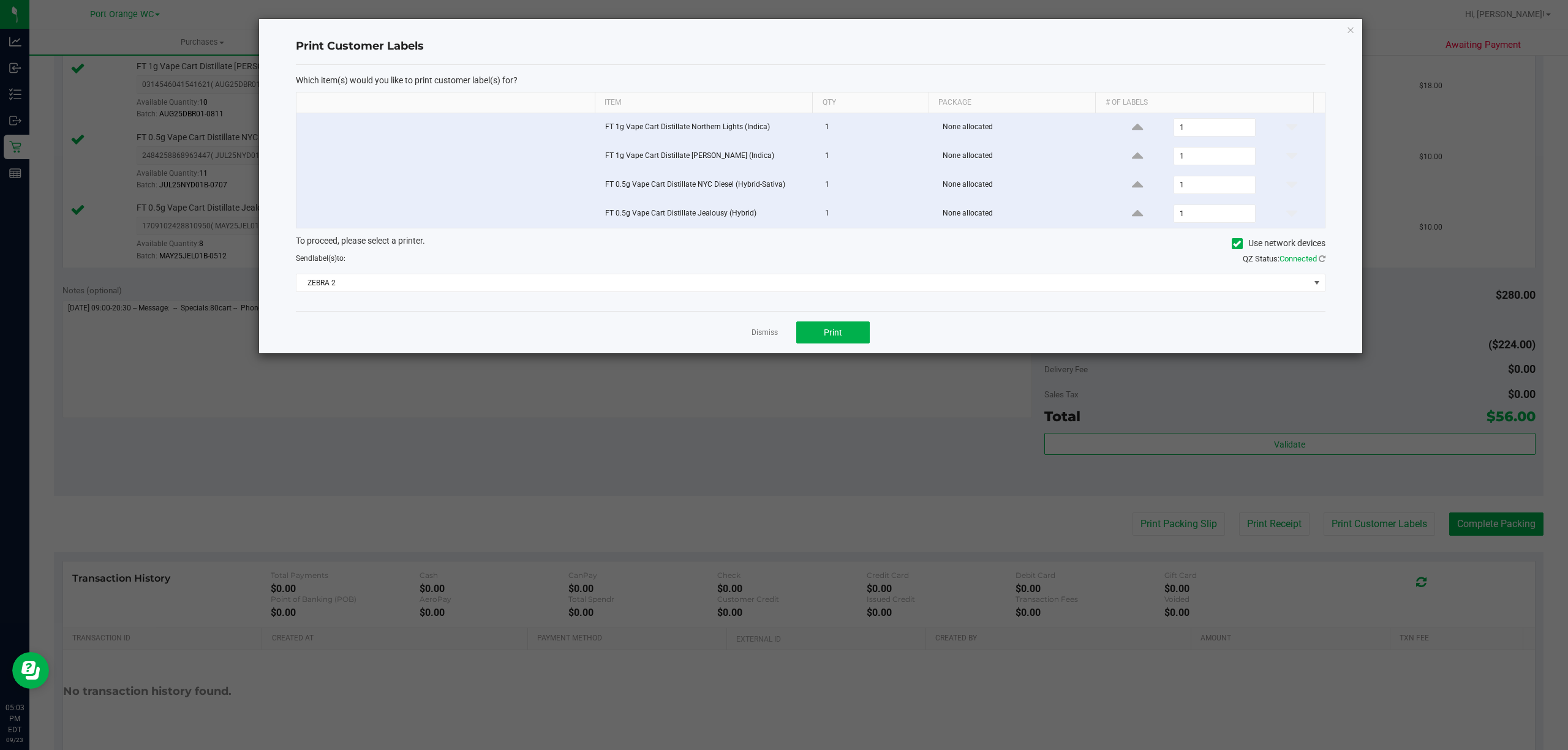
click at [787, 338] on div "Dismiss Print" at bounding box center [810, 332] width 1029 height 42
click at [837, 323] on div "Dismiss Print" at bounding box center [810, 332] width 1029 height 42
click at [828, 328] on button "Print" at bounding box center [833, 332] width 73 height 22
click at [760, 337] on link "Dismiss" at bounding box center [765, 332] width 26 height 11
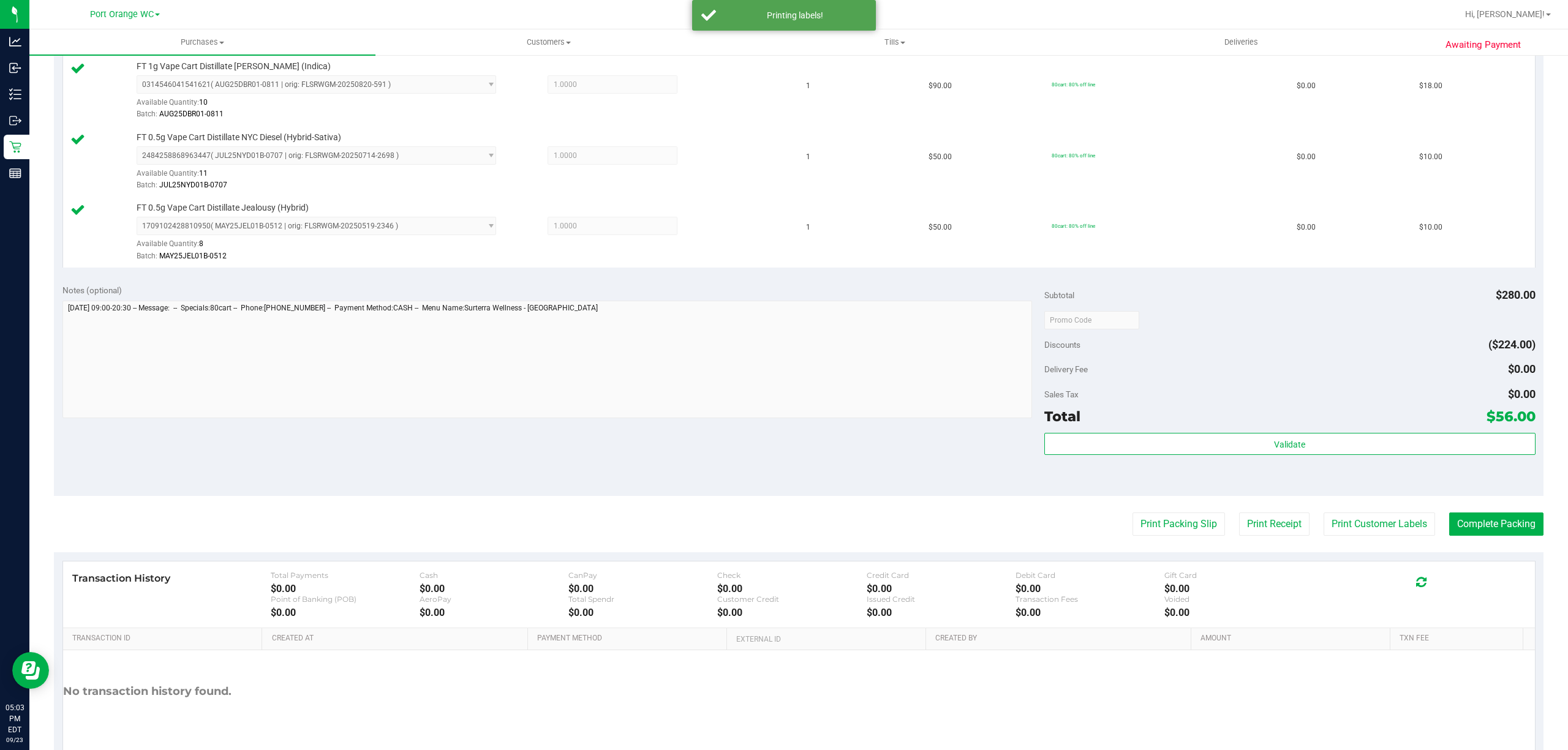
click at [1171, 540] on purchase-details "Back Edit Purchase Cancel Purchase View Profile # 11995588 BioTrack ID: - Submi…" at bounding box center [798, 219] width 1489 height 1124
click at [1154, 518] on button "Print Packing Slip" at bounding box center [1179, 524] width 93 height 24
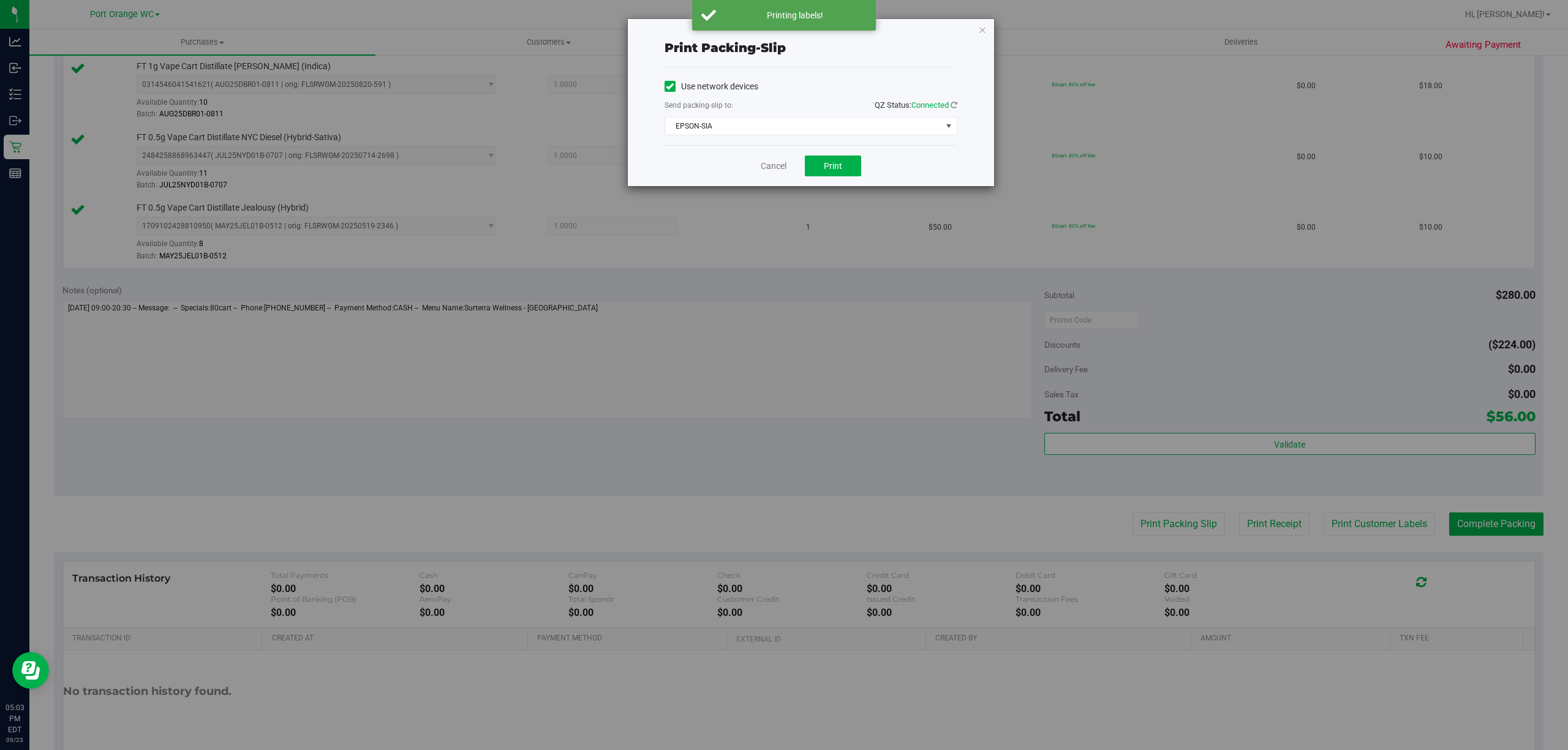
click at [842, 154] on div "Cancel Print" at bounding box center [811, 166] width 292 height 41
drag, startPoint x: 829, startPoint y: 164, endPoint x: 780, endPoint y: 180, distance: 51.5
click at [829, 164] on span "Print" at bounding box center [833, 166] width 19 height 10
drag, startPoint x: 768, startPoint y: 164, endPoint x: 775, endPoint y: 164, distance: 7.0
click at [768, 165] on link "Cancel" at bounding box center [773, 167] width 26 height 13
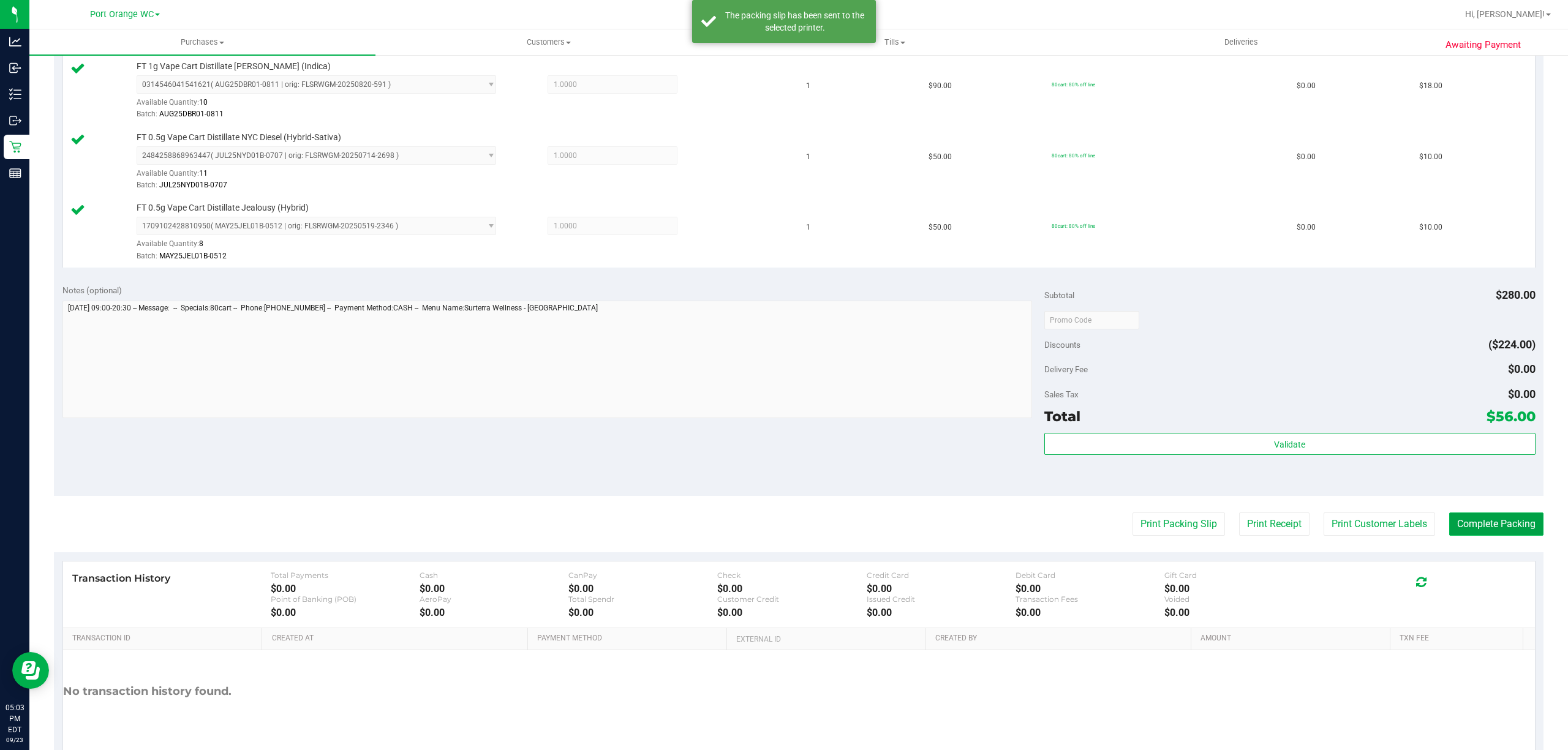
click at [1485, 533] on button "Complete Packing" at bounding box center [1497, 524] width 94 height 24
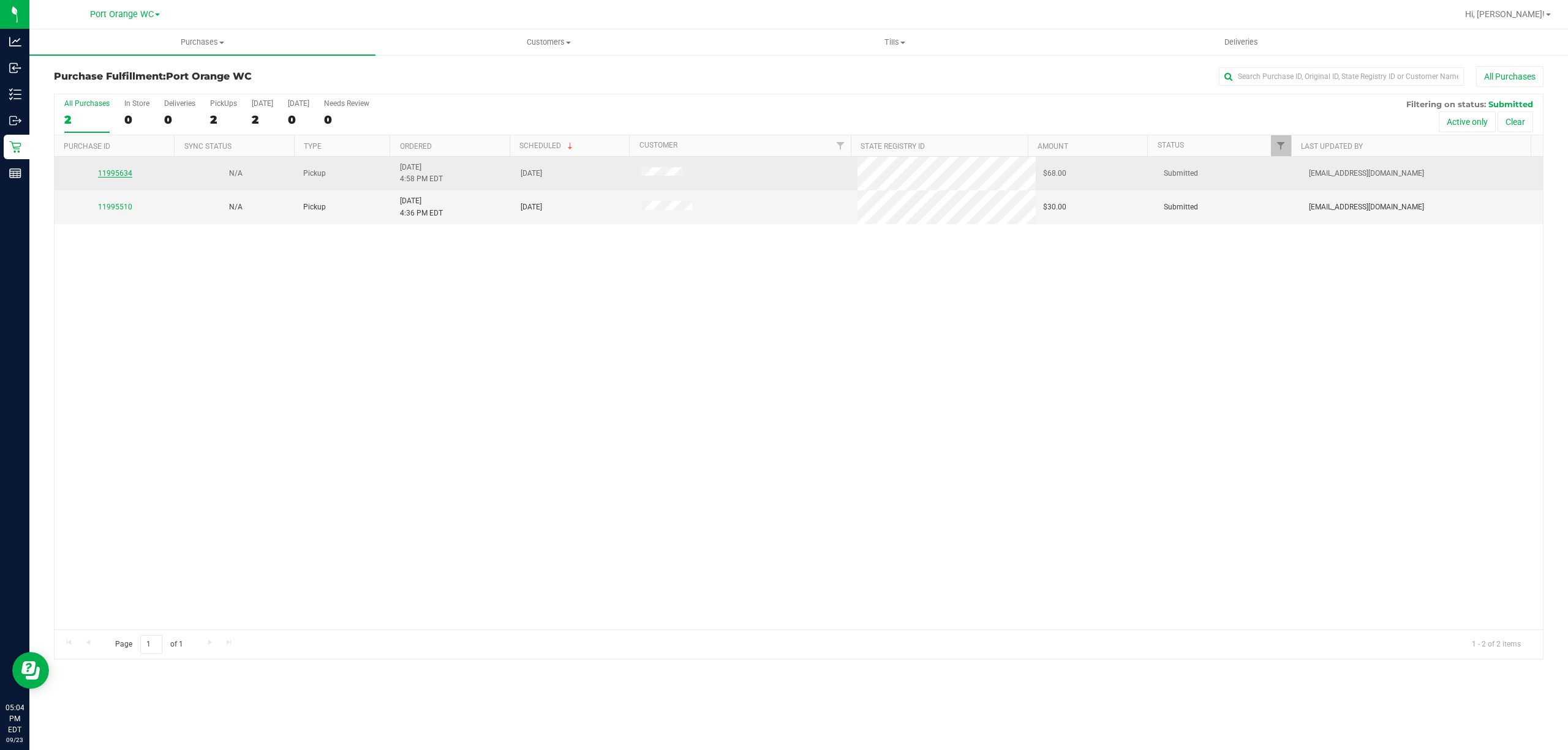
click at [104, 172] on link "11995634" at bounding box center [115, 173] width 34 height 9
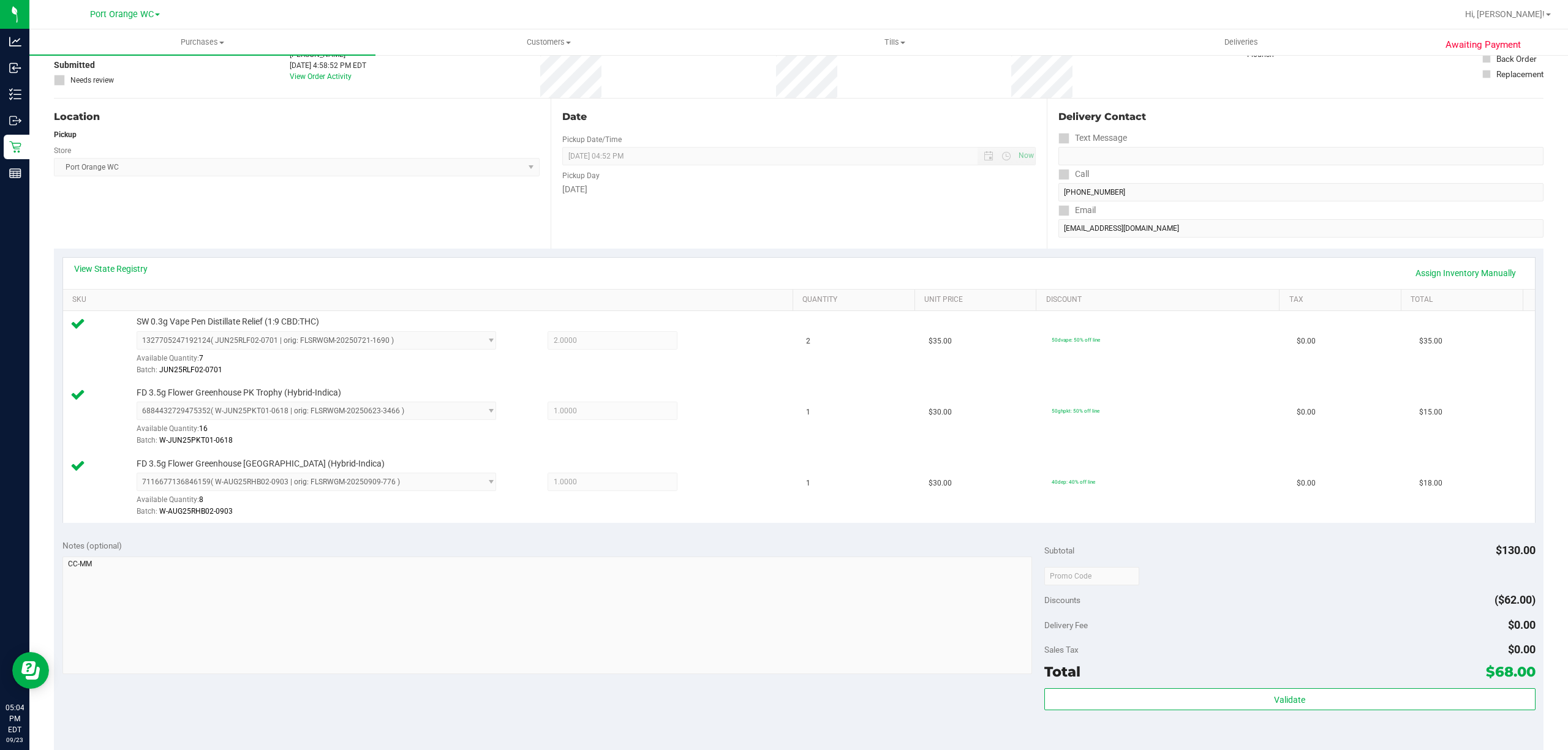
scroll to position [396, 0]
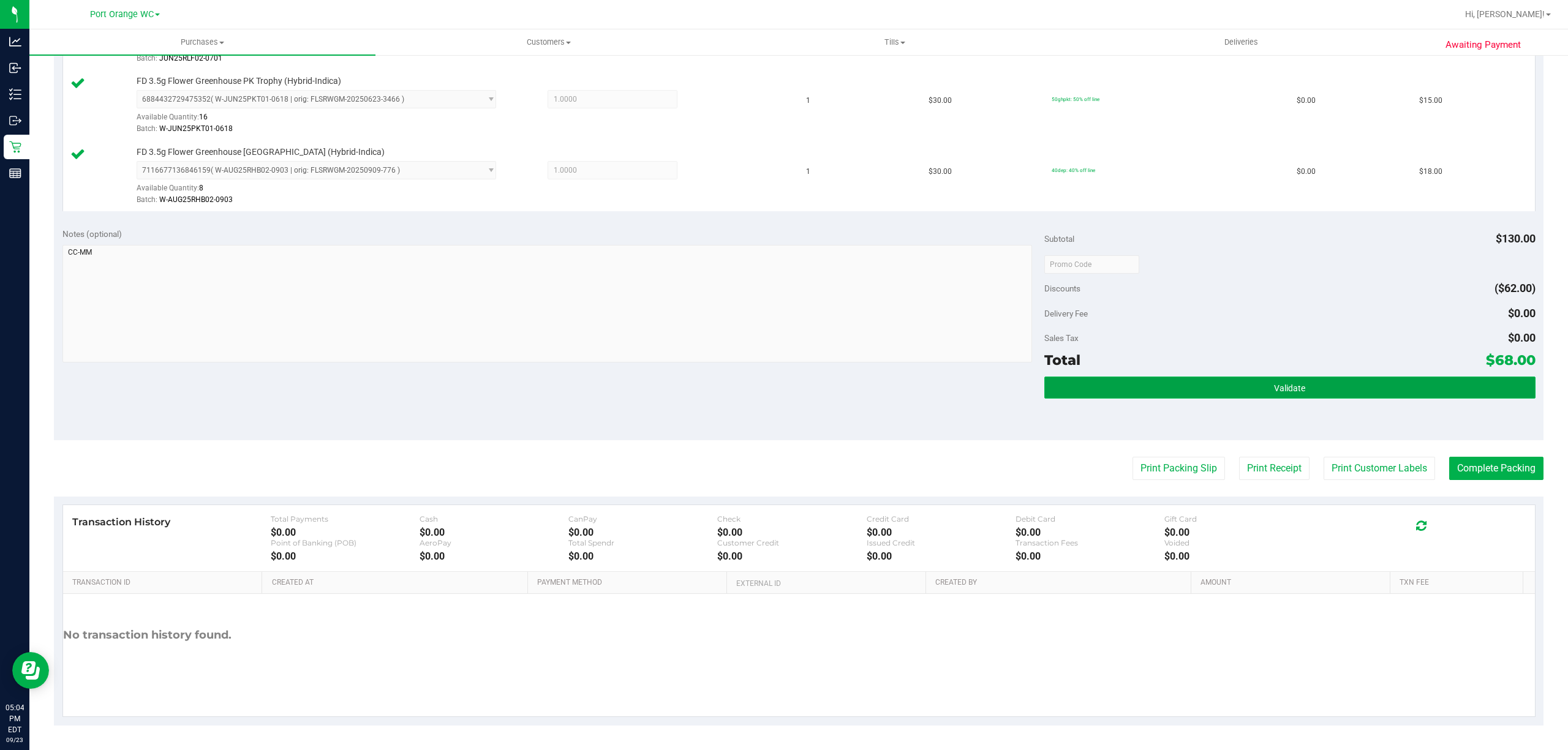
click at [1297, 382] on button "Validate" at bounding box center [1289, 388] width 492 height 22
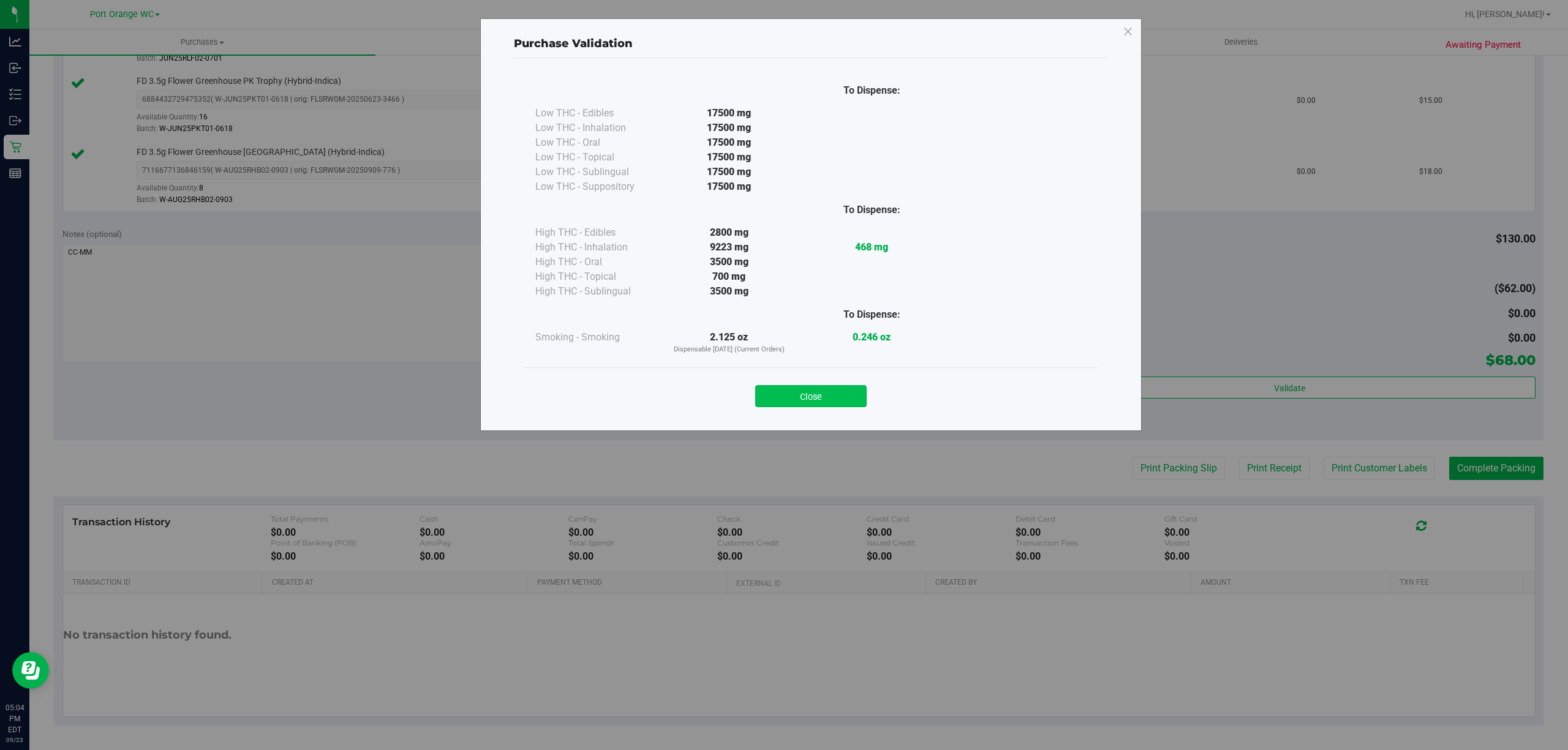
drag, startPoint x: 838, startPoint y: 397, endPoint x: 929, endPoint y: 431, distance: 97.1
click at [838, 400] on button "Close" at bounding box center [810, 396] width 111 height 22
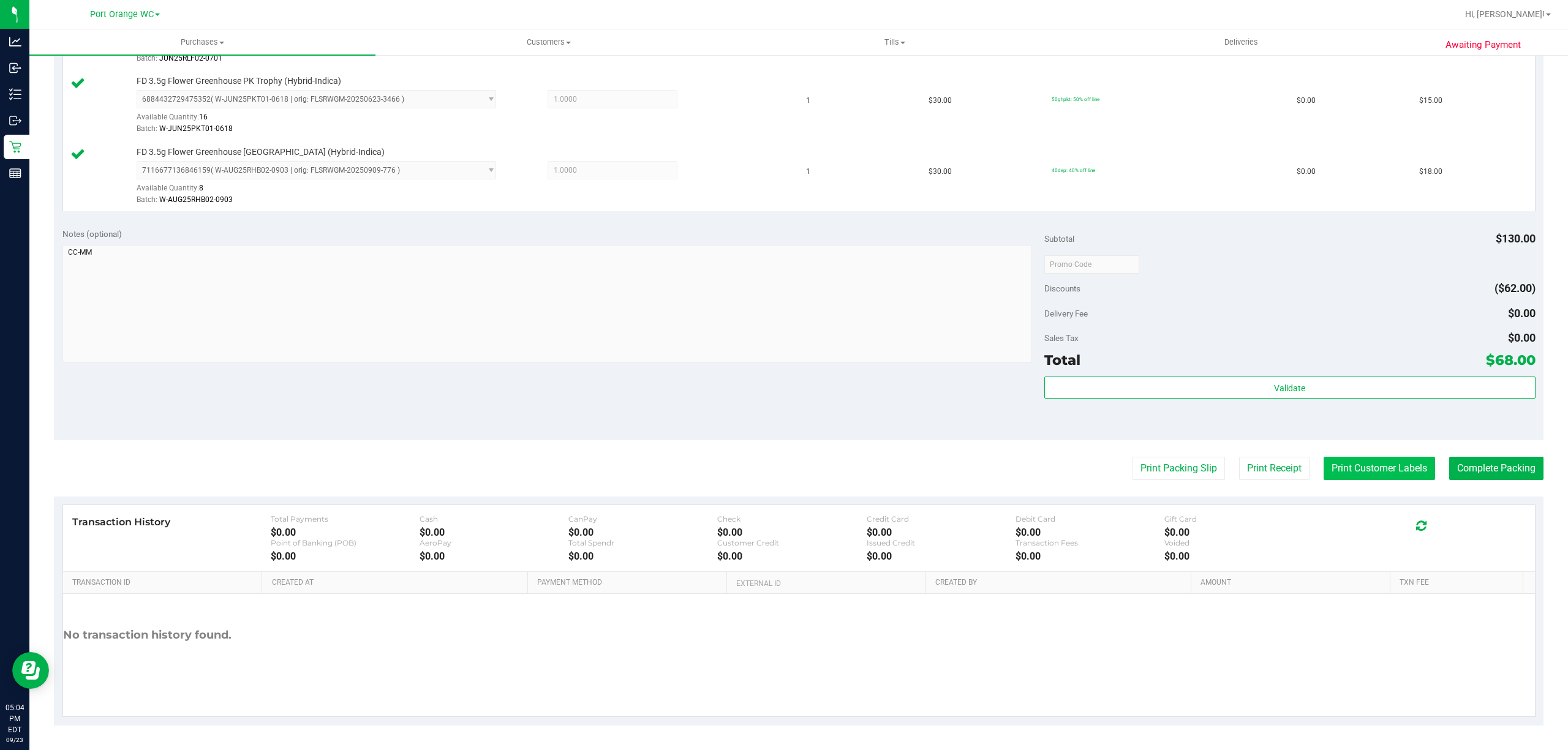
click at [1358, 464] on button "Print Customer Labels" at bounding box center [1379, 468] width 111 height 24
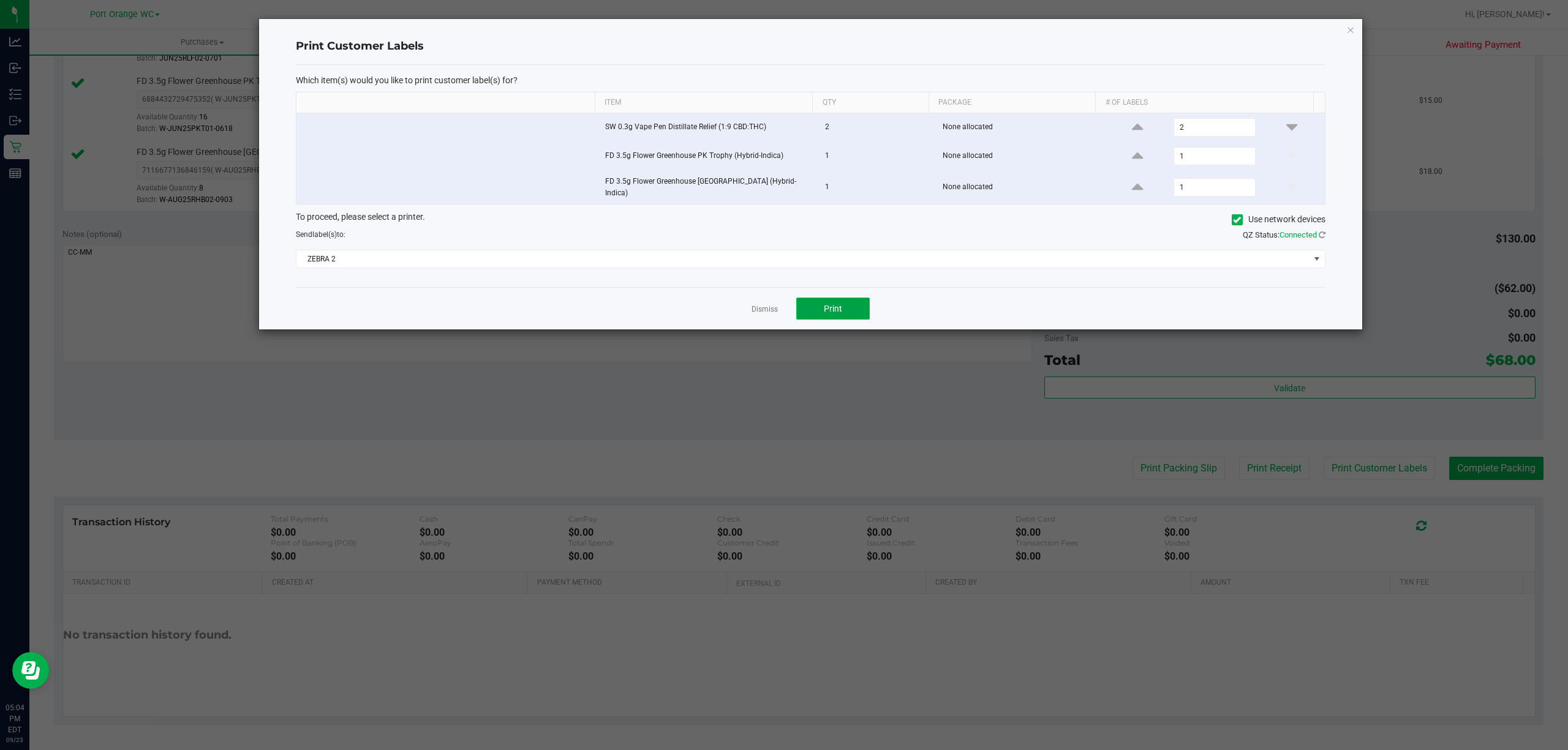
click at [838, 301] on button "Print" at bounding box center [833, 308] width 73 height 22
click at [760, 310] on link "Dismiss" at bounding box center [765, 310] width 26 height 11
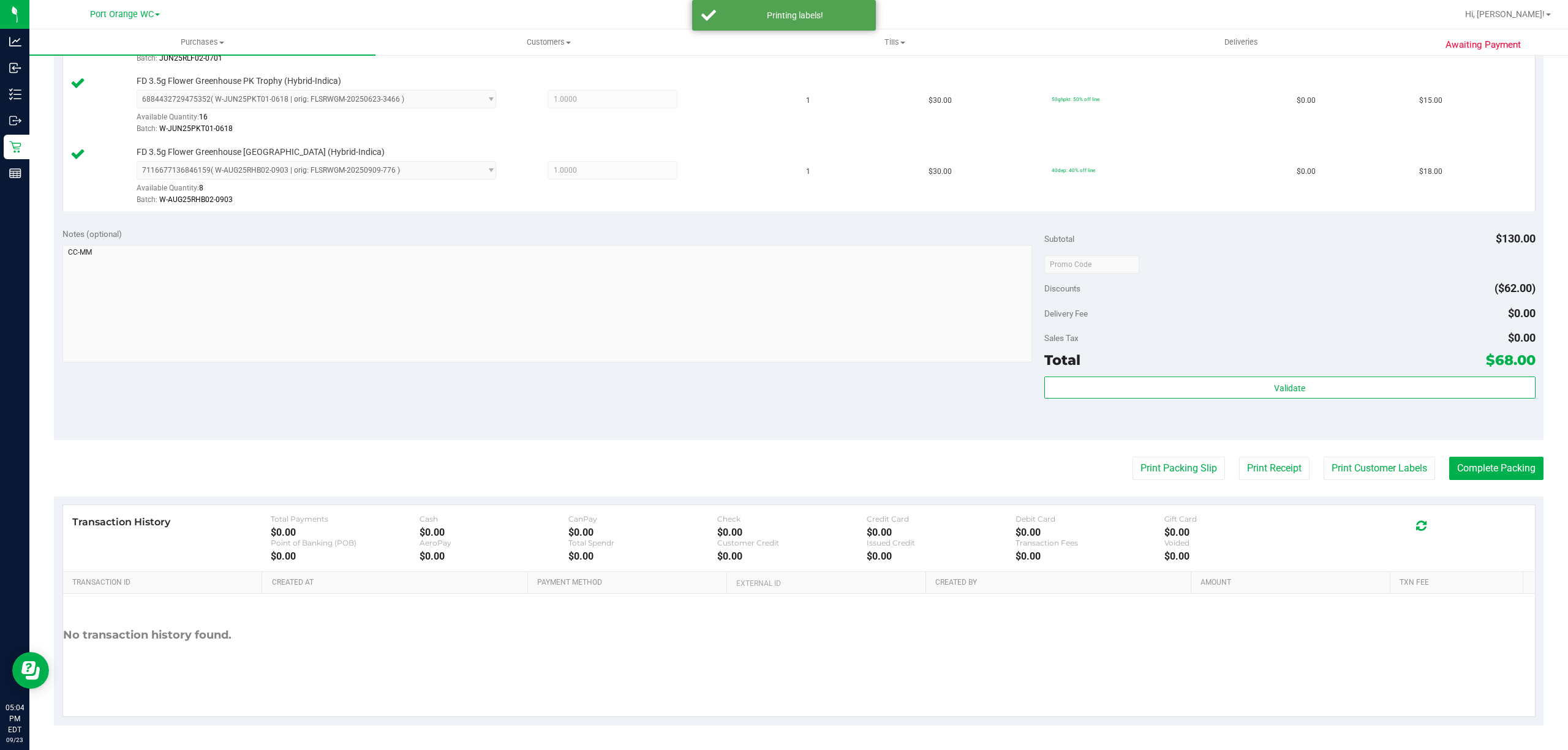
click at [1148, 481] on purchase-details "Back Edit Purchase Cancel Purchase View Profile # 11995634 BioTrack ID: - Submi…" at bounding box center [798, 199] width 1489 height 1053
click at [1143, 466] on button "Print Packing Slip" at bounding box center [1179, 468] width 93 height 24
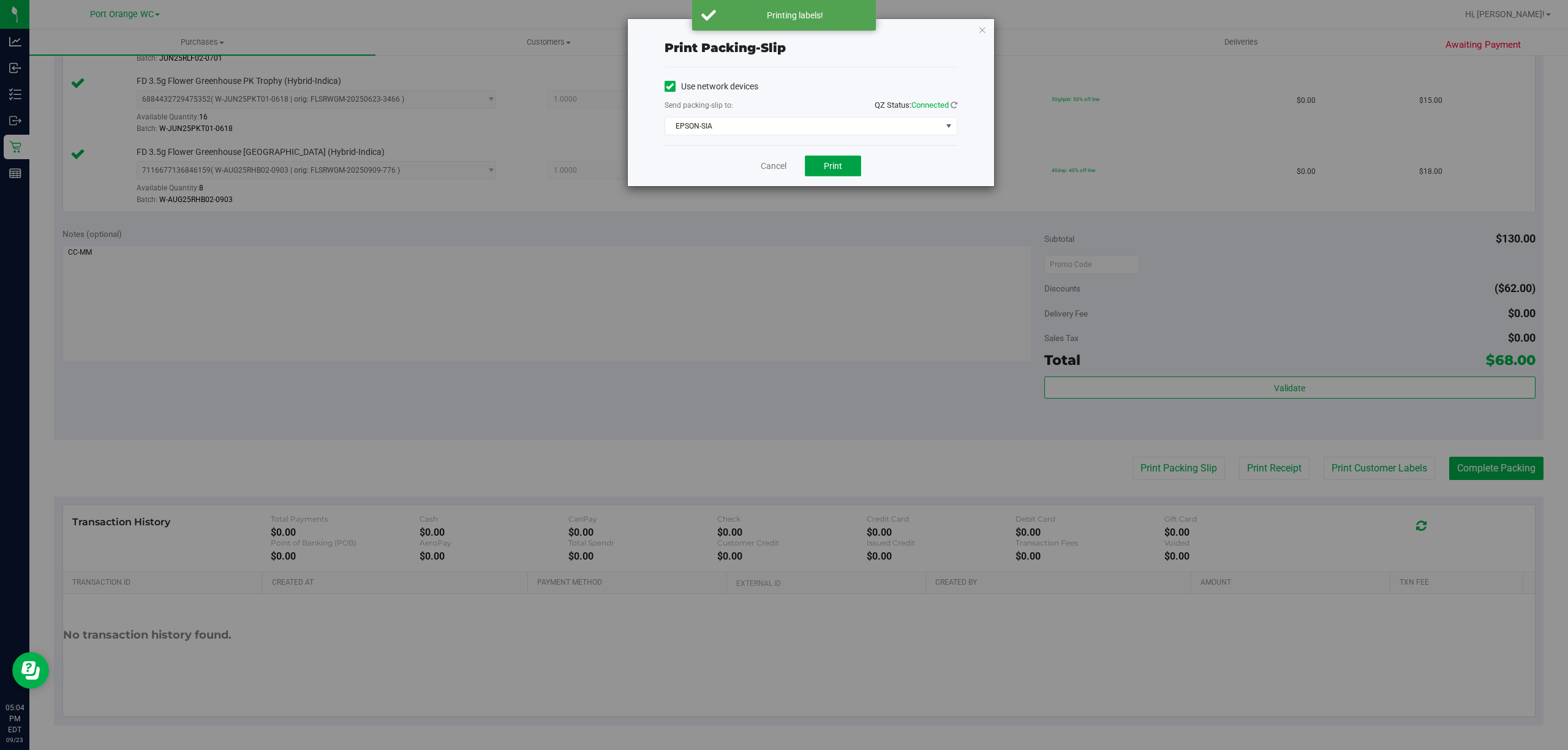
click at [842, 166] on button "Print" at bounding box center [833, 166] width 56 height 21
click at [767, 170] on link "Cancel" at bounding box center [773, 167] width 26 height 13
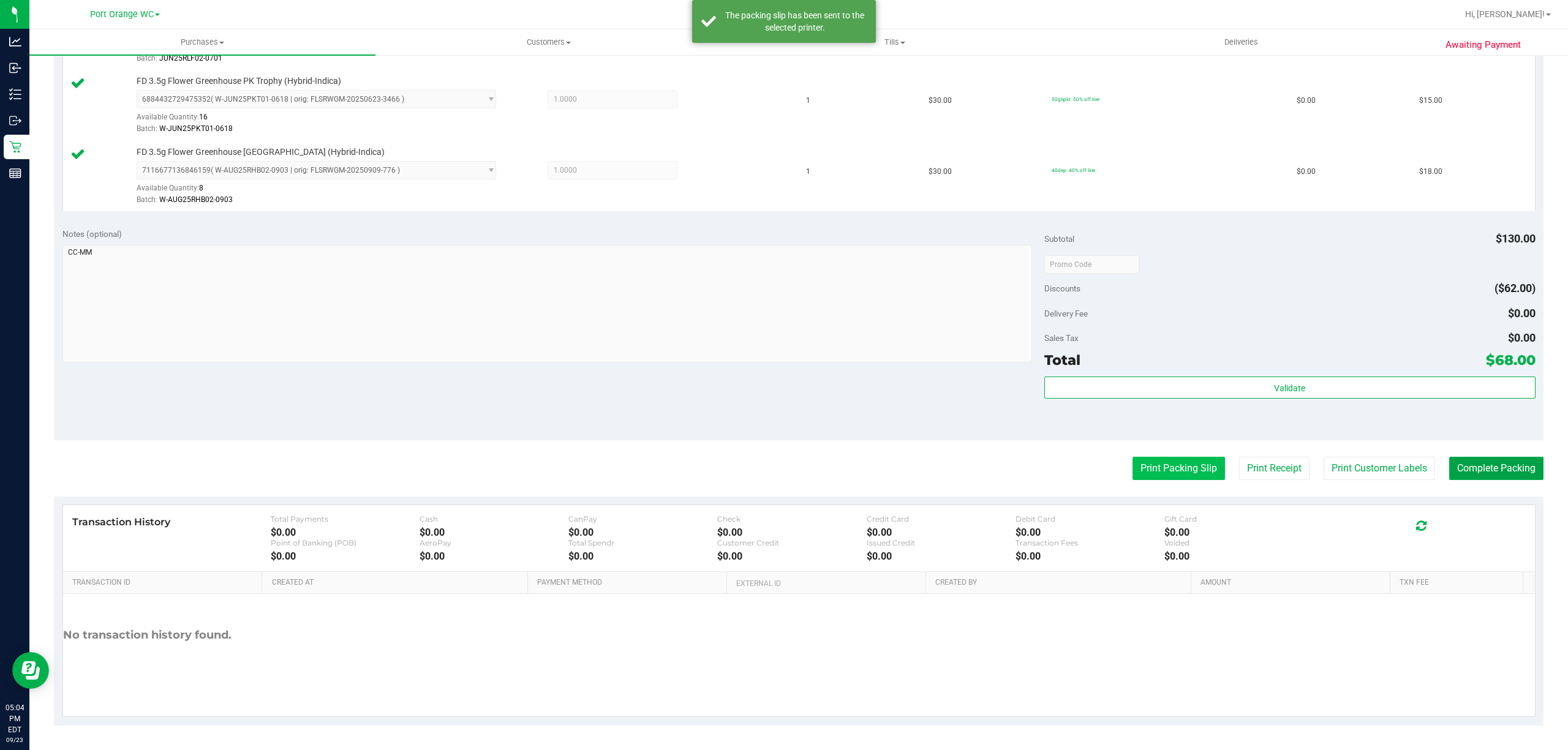
drag, startPoint x: 1473, startPoint y: 461, endPoint x: 1195, endPoint y: 459, distance: 278.0
click at [1473, 459] on button "Complete Packing" at bounding box center [1497, 468] width 94 height 24
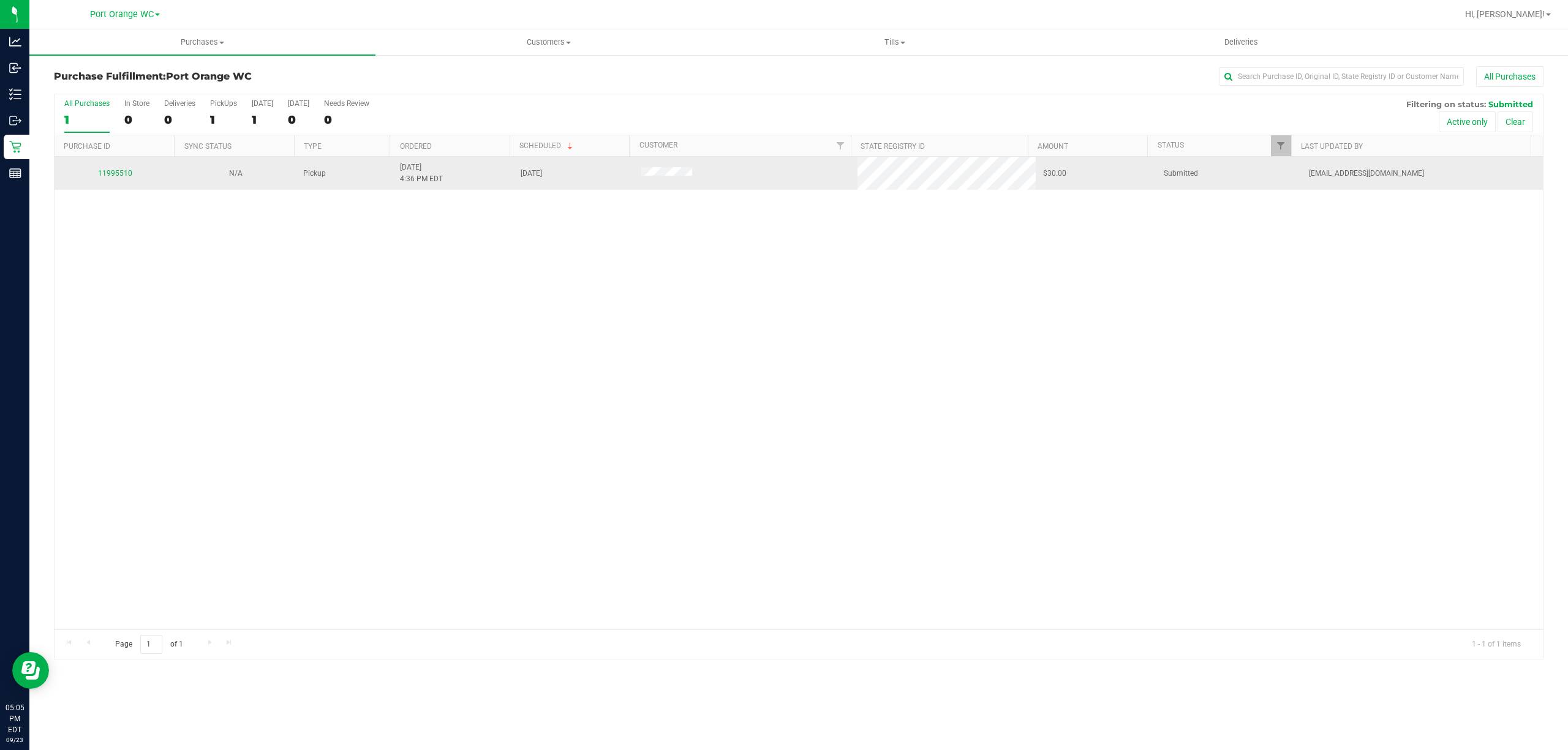
click at [114, 179] on div "11995510" at bounding box center [115, 174] width 106 height 11
click at [121, 171] on link "11995510" at bounding box center [115, 173] width 34 height 9
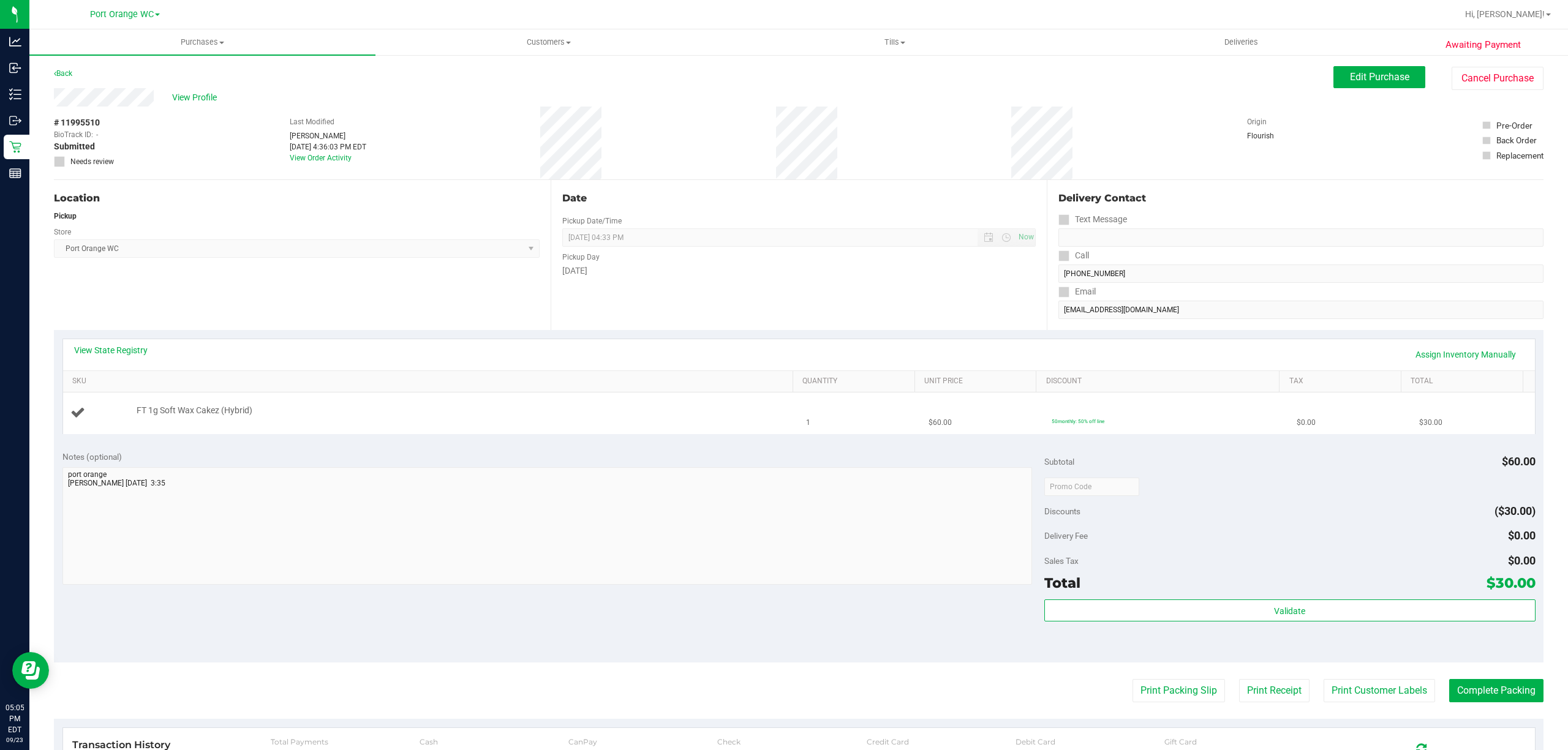
scroll to position [81, 0]
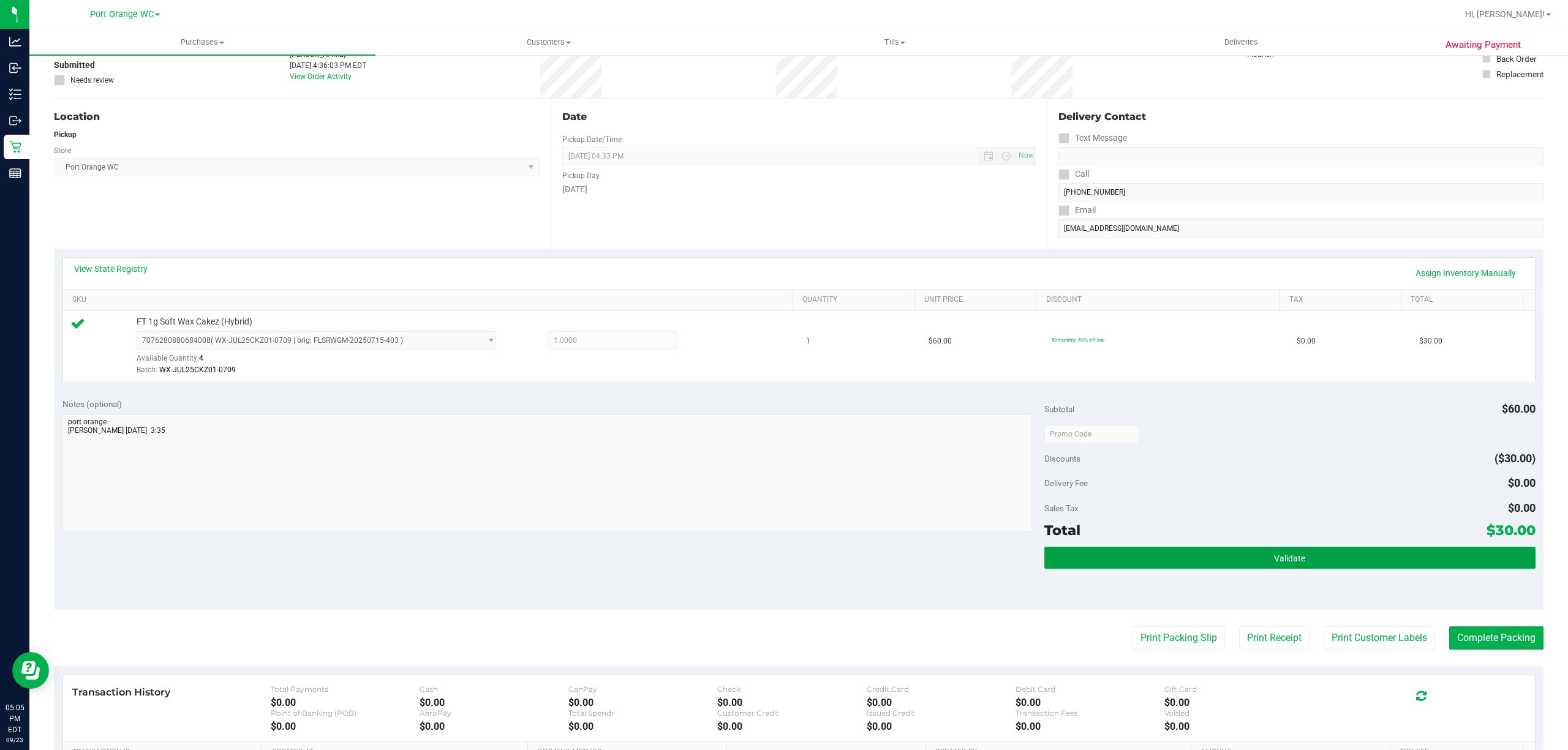
click at [1281, 564] on span "Validate" at bounding box center [1289, 558] width 31 height 10
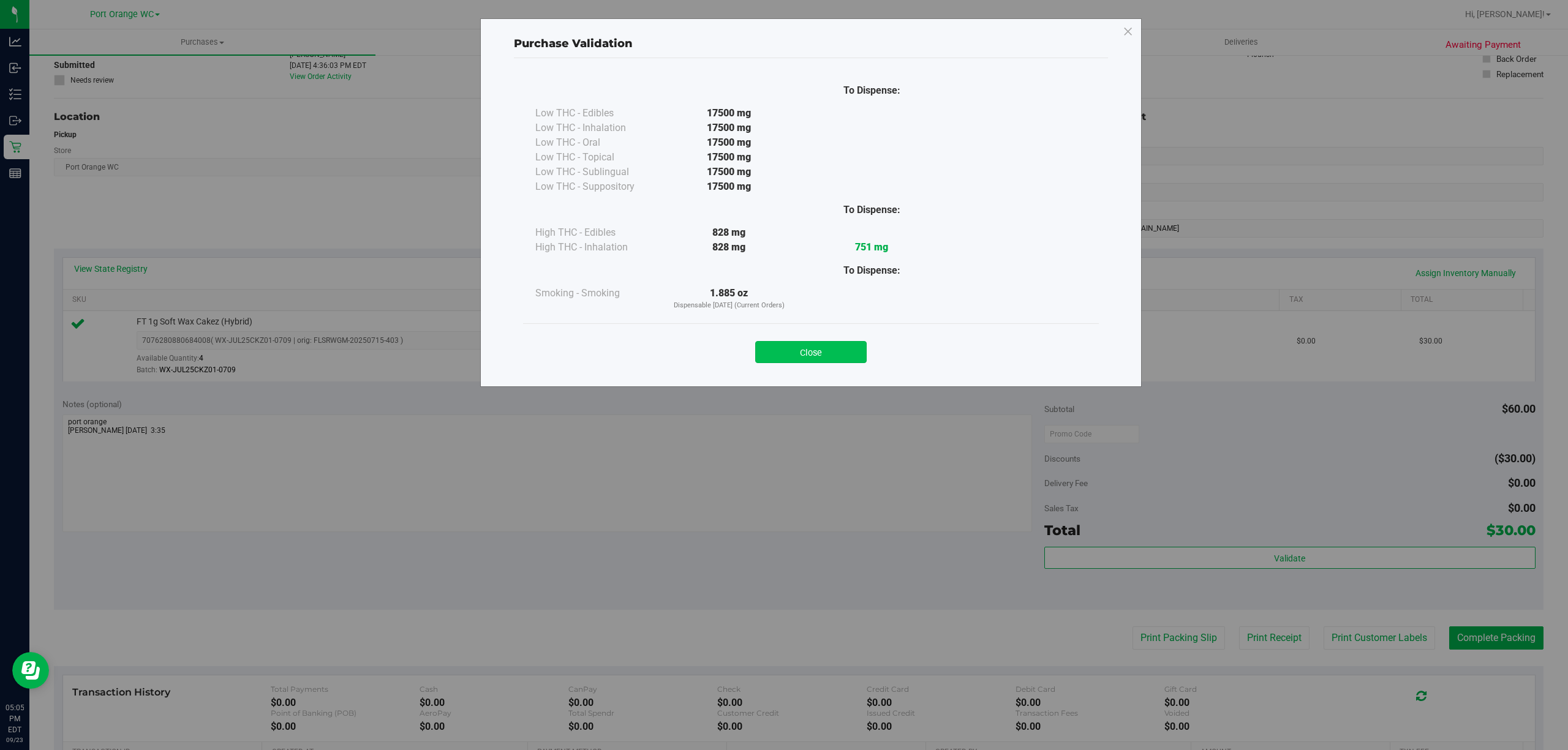
click at [846, 344] on button "Close" at bounding box center [810, 352] width 111 height 22
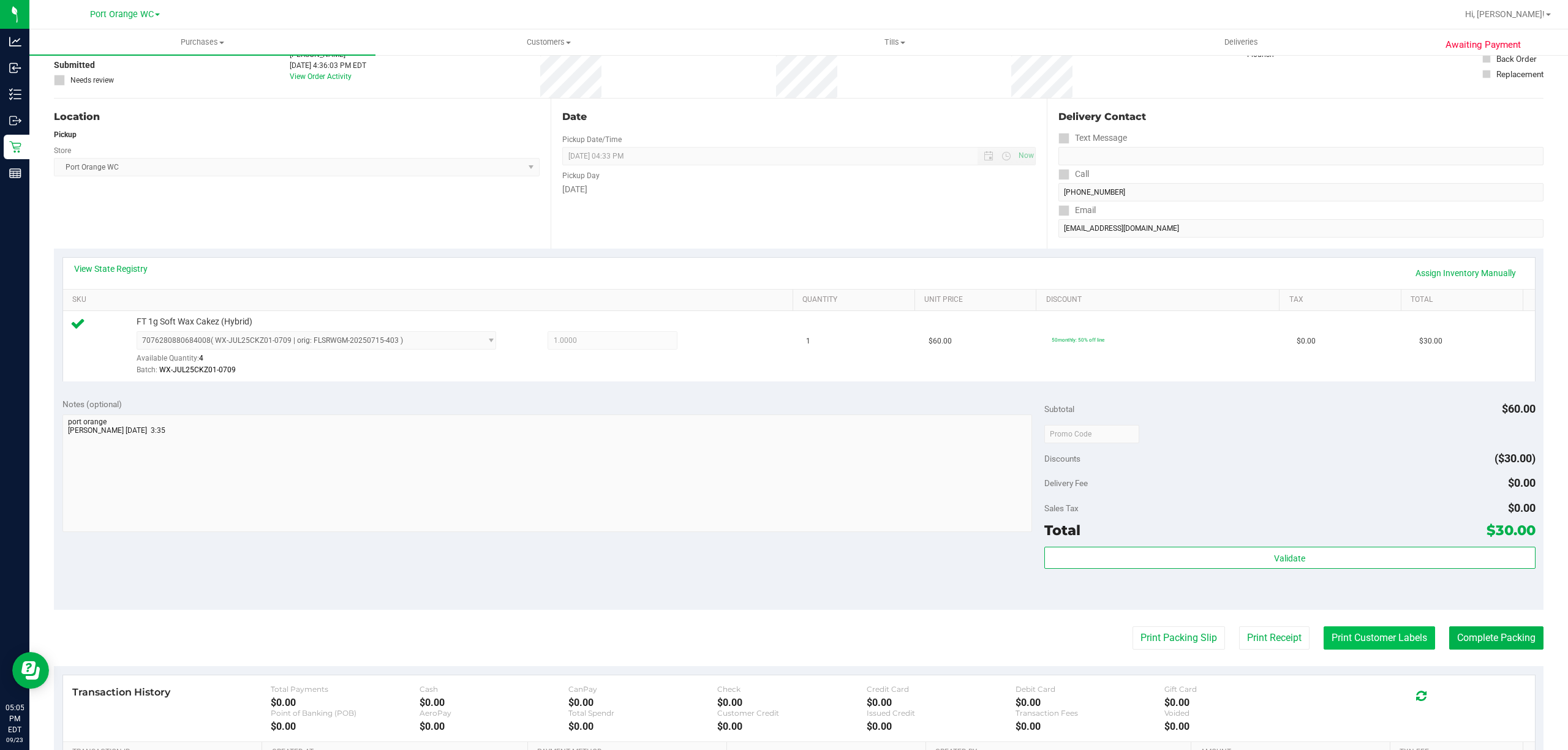
click at [1375, 635] on button "Print Customer Labels" at bounding box center [1379, 638] width 111 height 24
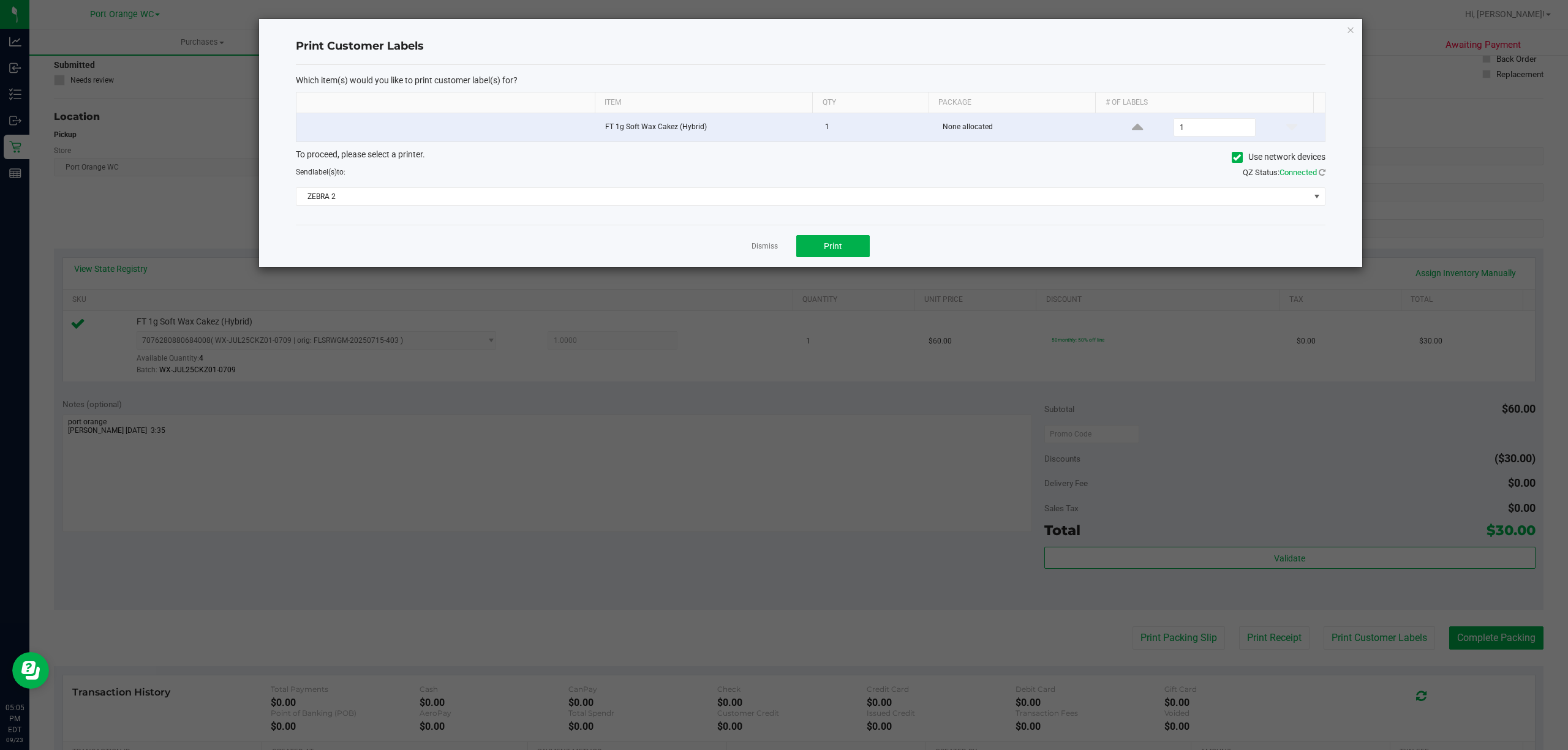
click at [824, 263] on div "Dismiss Print" at bounding box center [810, 246] width 1029 height 42
click at [826, 258] on button "Print" at bounding box center [833, 245] width 73 height 22
click at [772, 245] on link "Dismiss" at bounding box center [765, 246] width 26 height 11
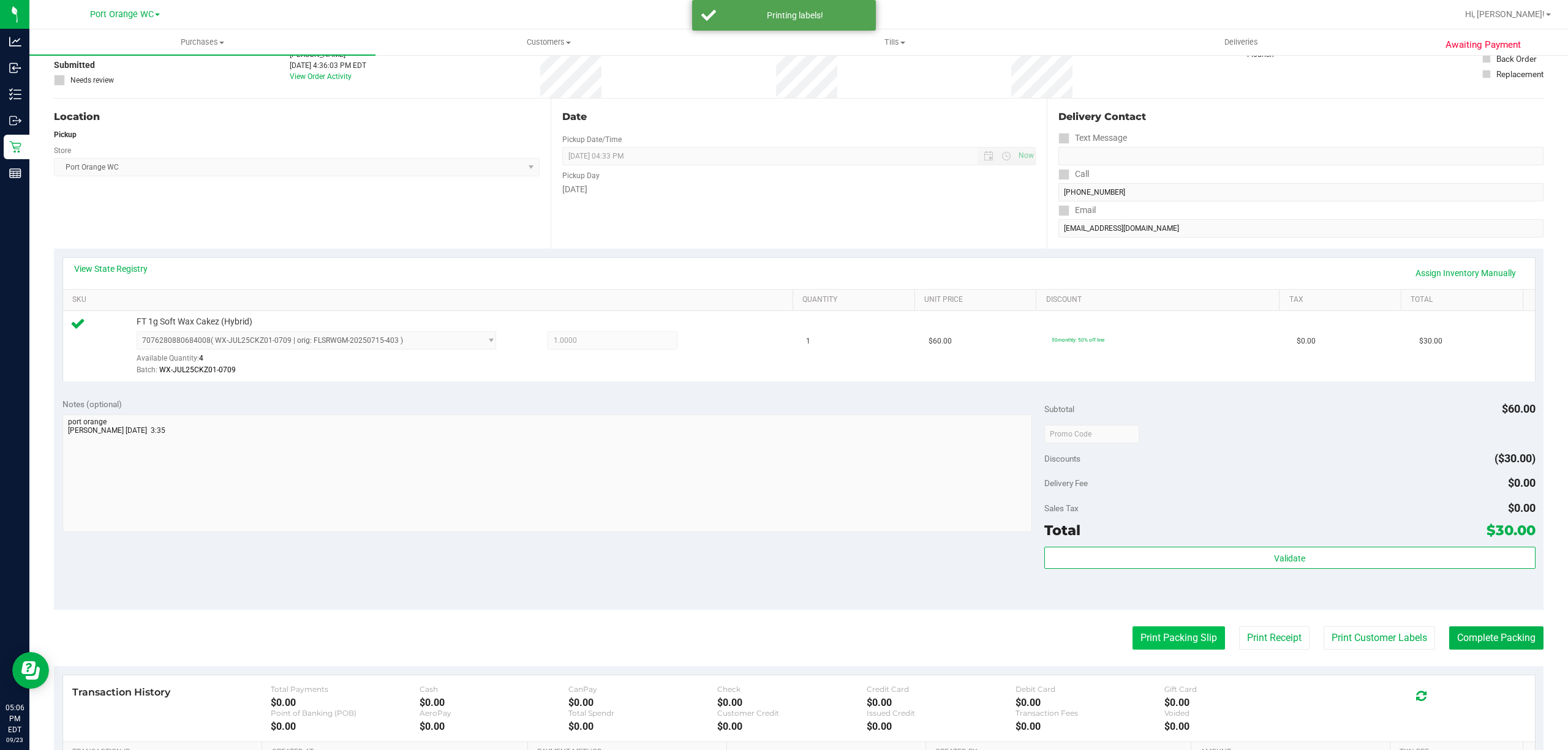
click at [1162, 645] on button "Print Packing Slip" at bounding box center [1179, 638] width 93 height 24
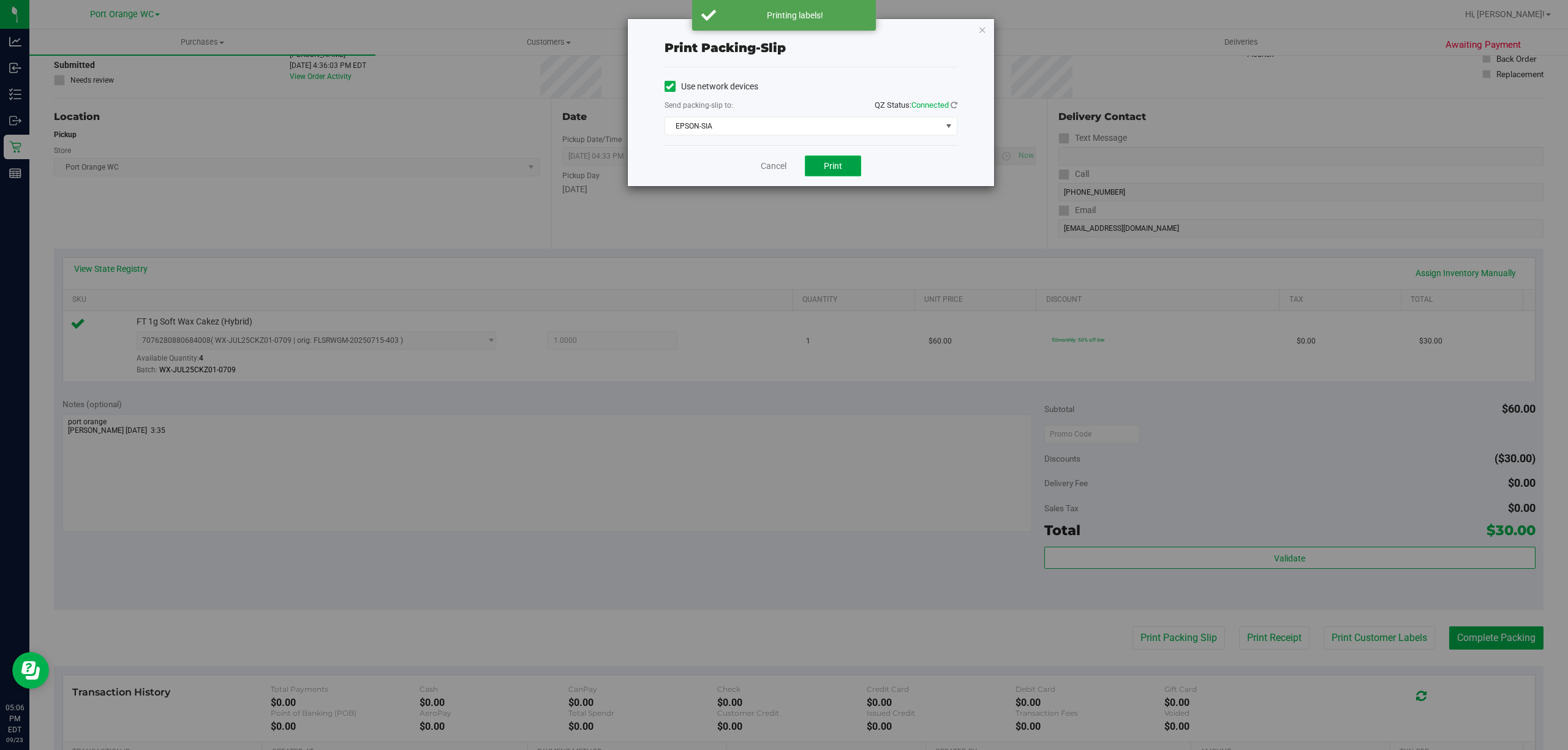
click at [826, 172] on button "Print" at bounding box center [833, 166] width 56 height 21
click at [769, 169] on link "Cancel" at bounding box center [773, 167] width 26 height 13
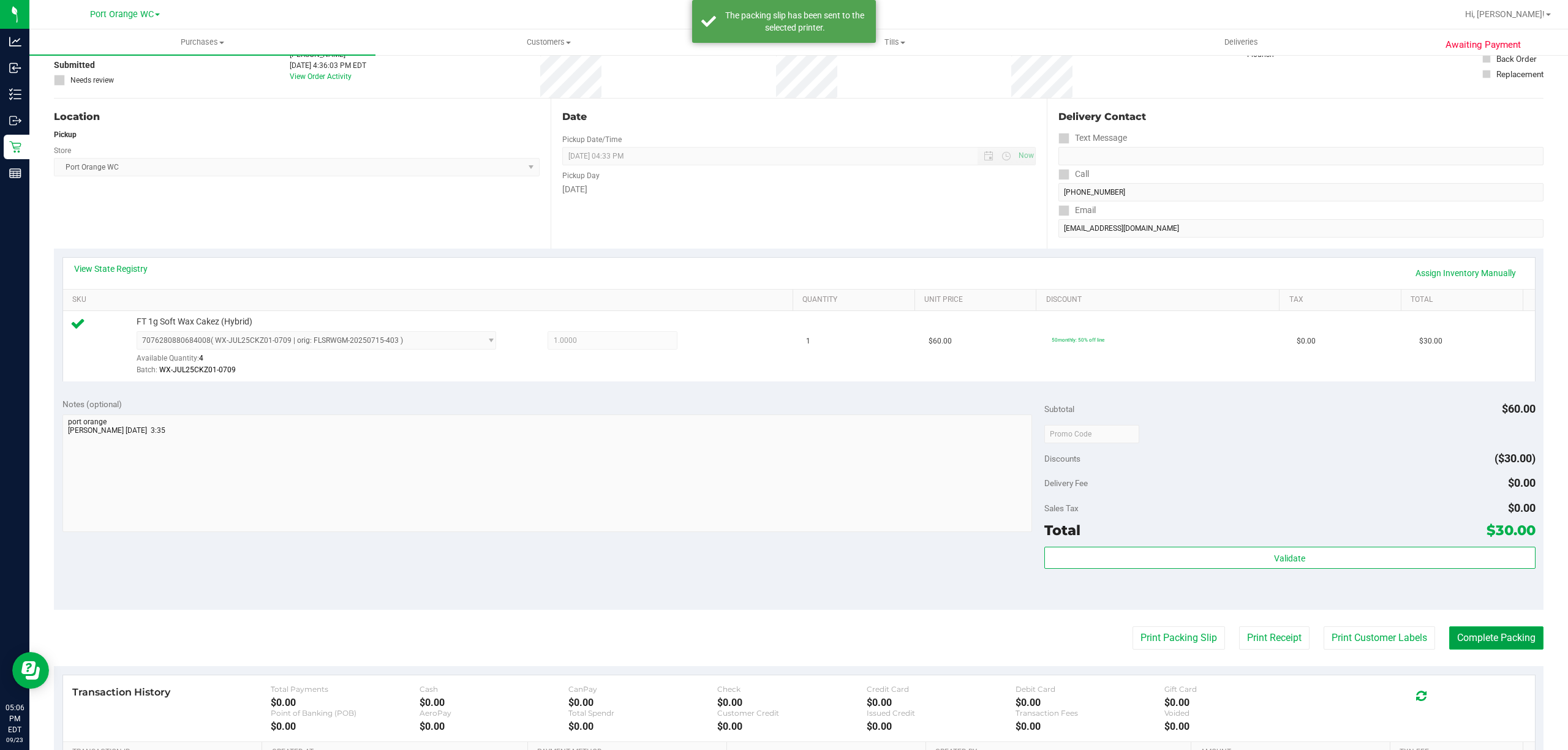
click at [1483, 643] on button "Complete Packing" at bounding box center [1497, 638] width 94 height 24
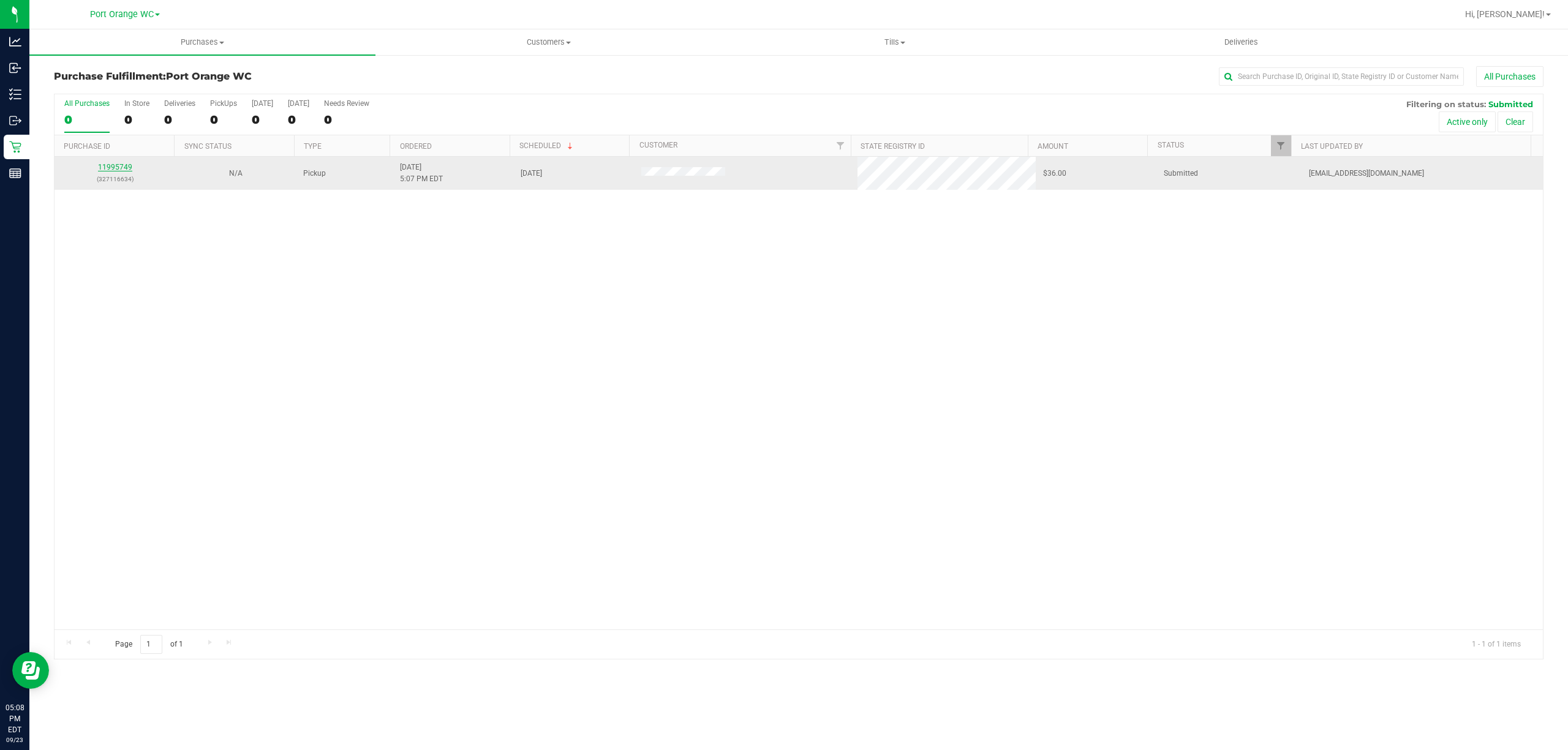
click at [110, 163] on link "11995749" at bounding box center [115, 167] width 34 height 9
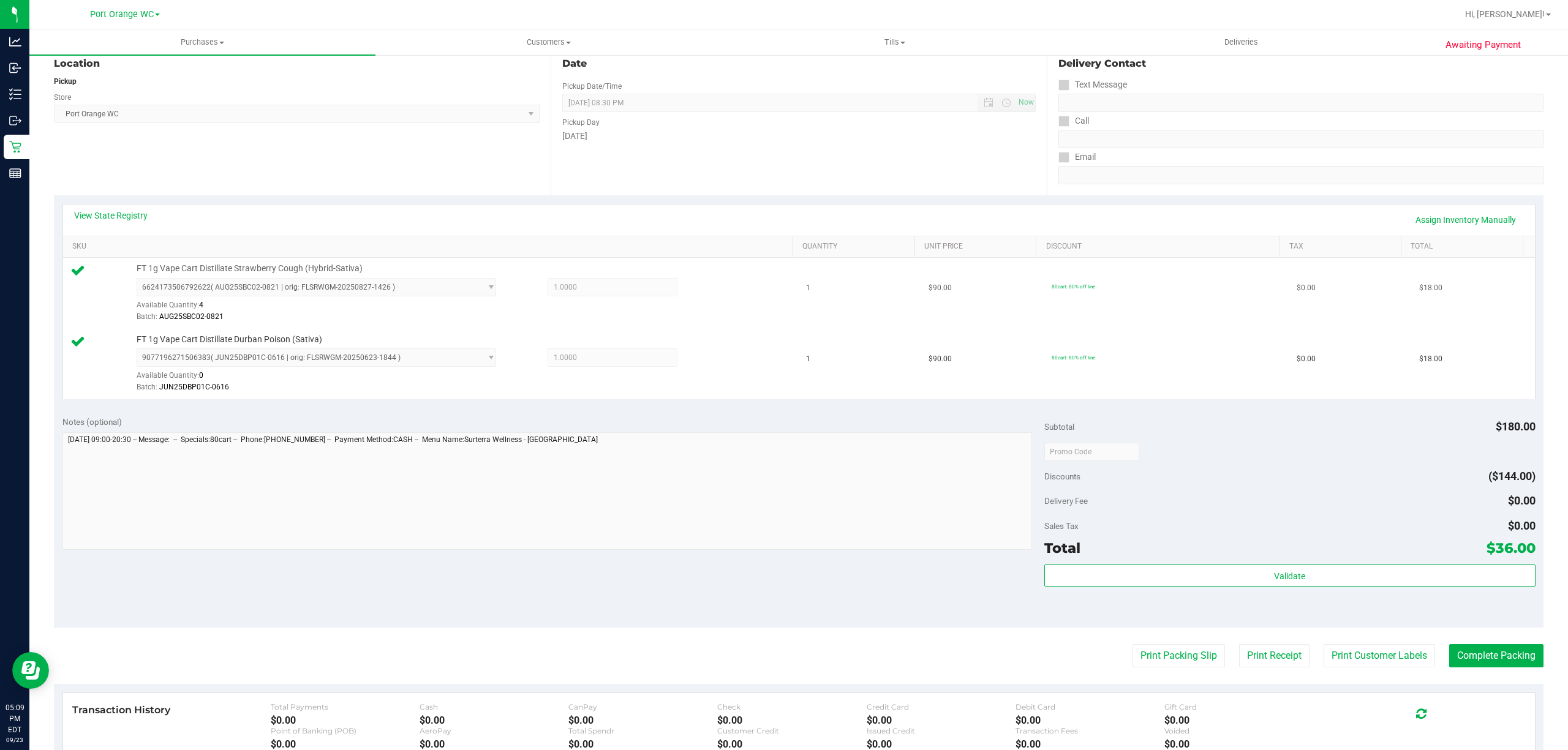
scroll to position [163, 0]
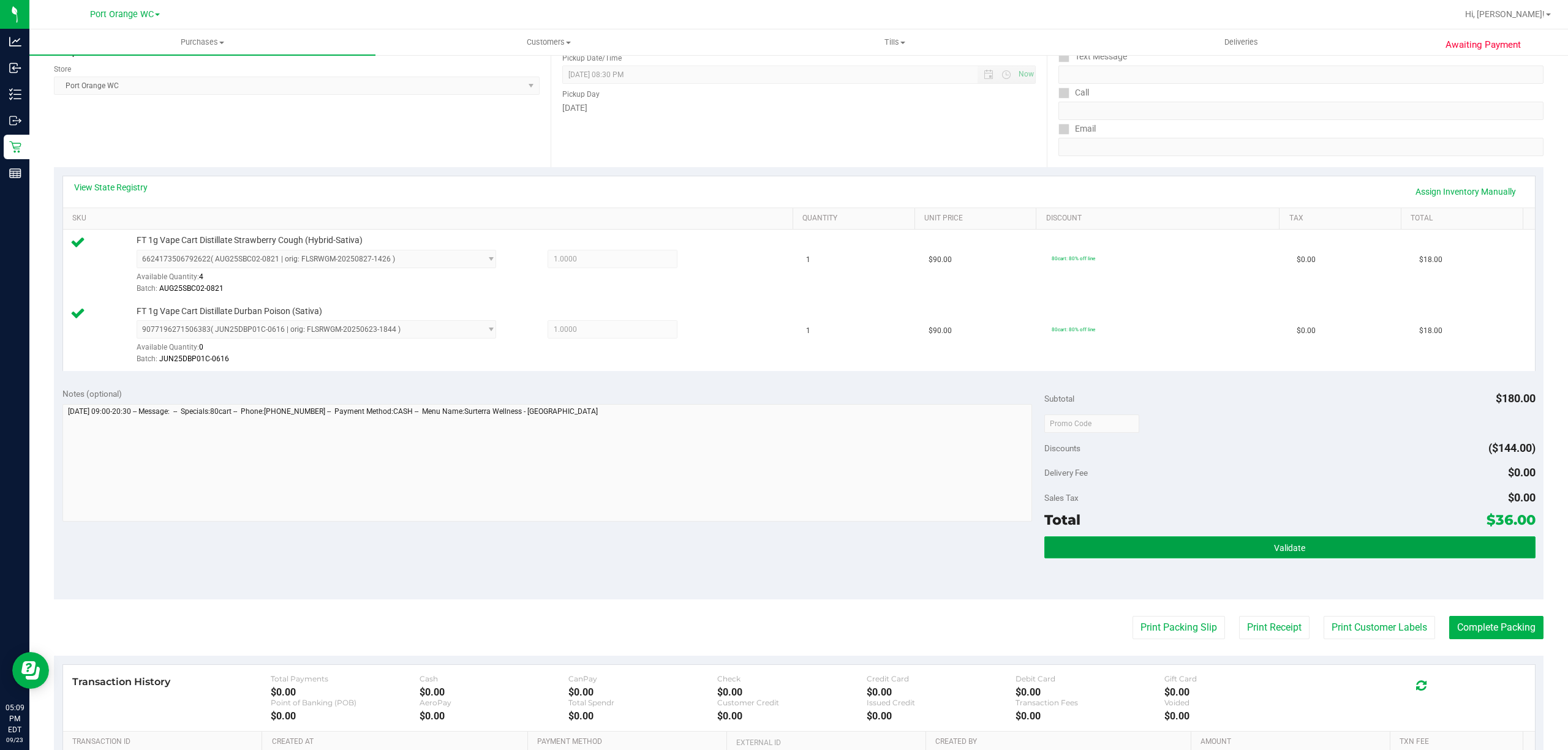
click at [1297, 546] on button "Validate" at bounding box center [1289, 547] width 492 height 22
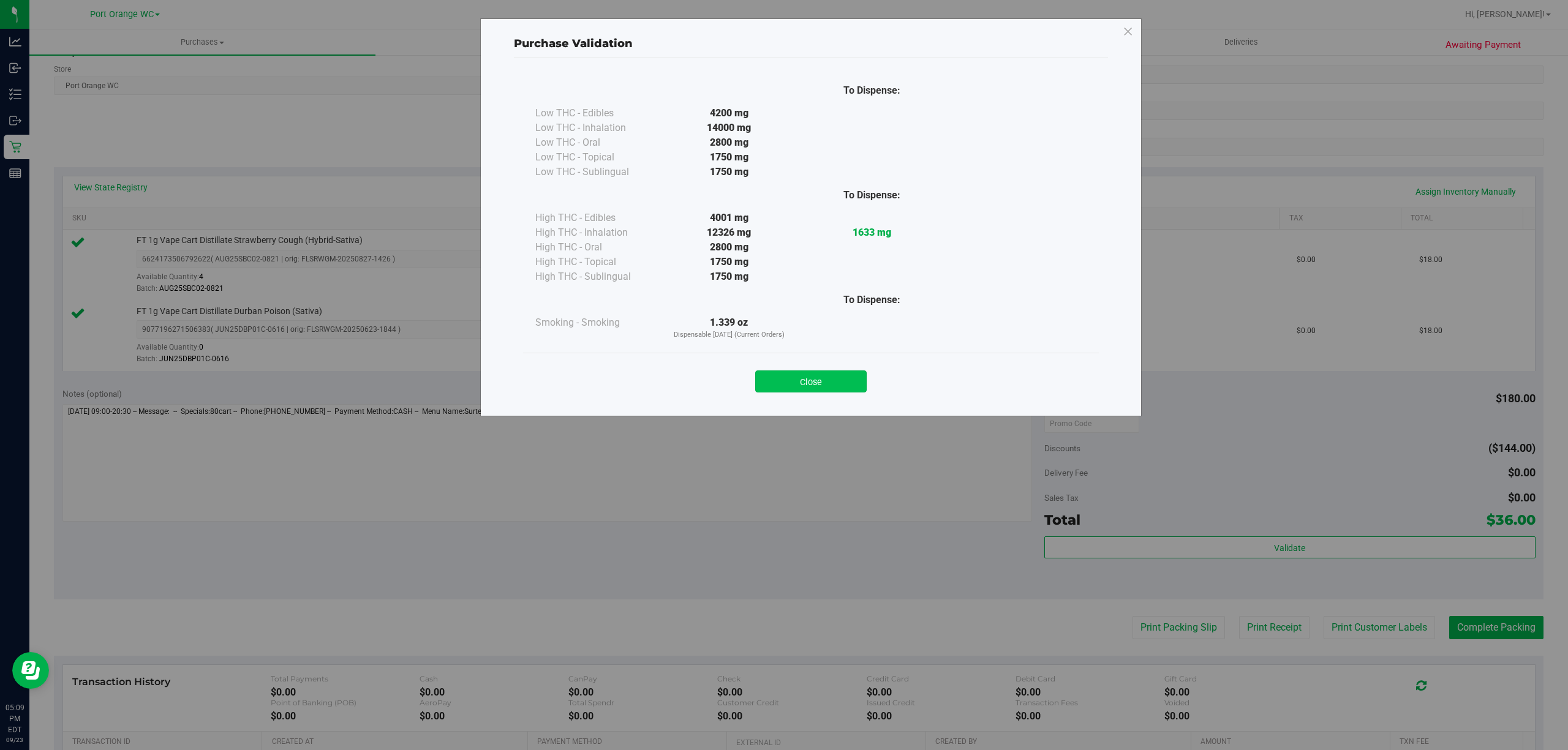
click at [815, 389] on button "Close" at bounding box center [810, 381] width 111 height 22
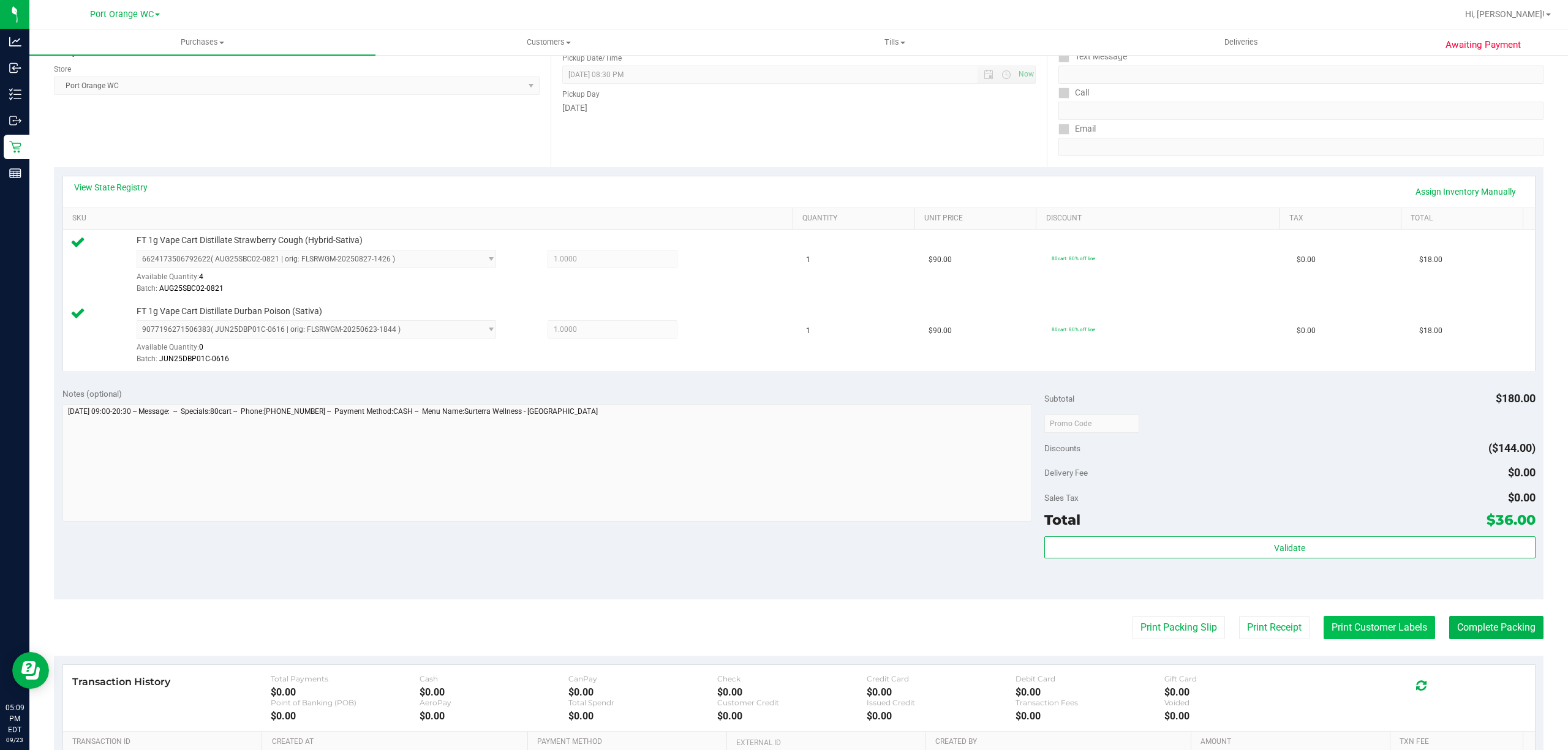
click at [1352, 627] on button "Print Customer Labels" at bounding box center [1379, 627] width 111 height 24
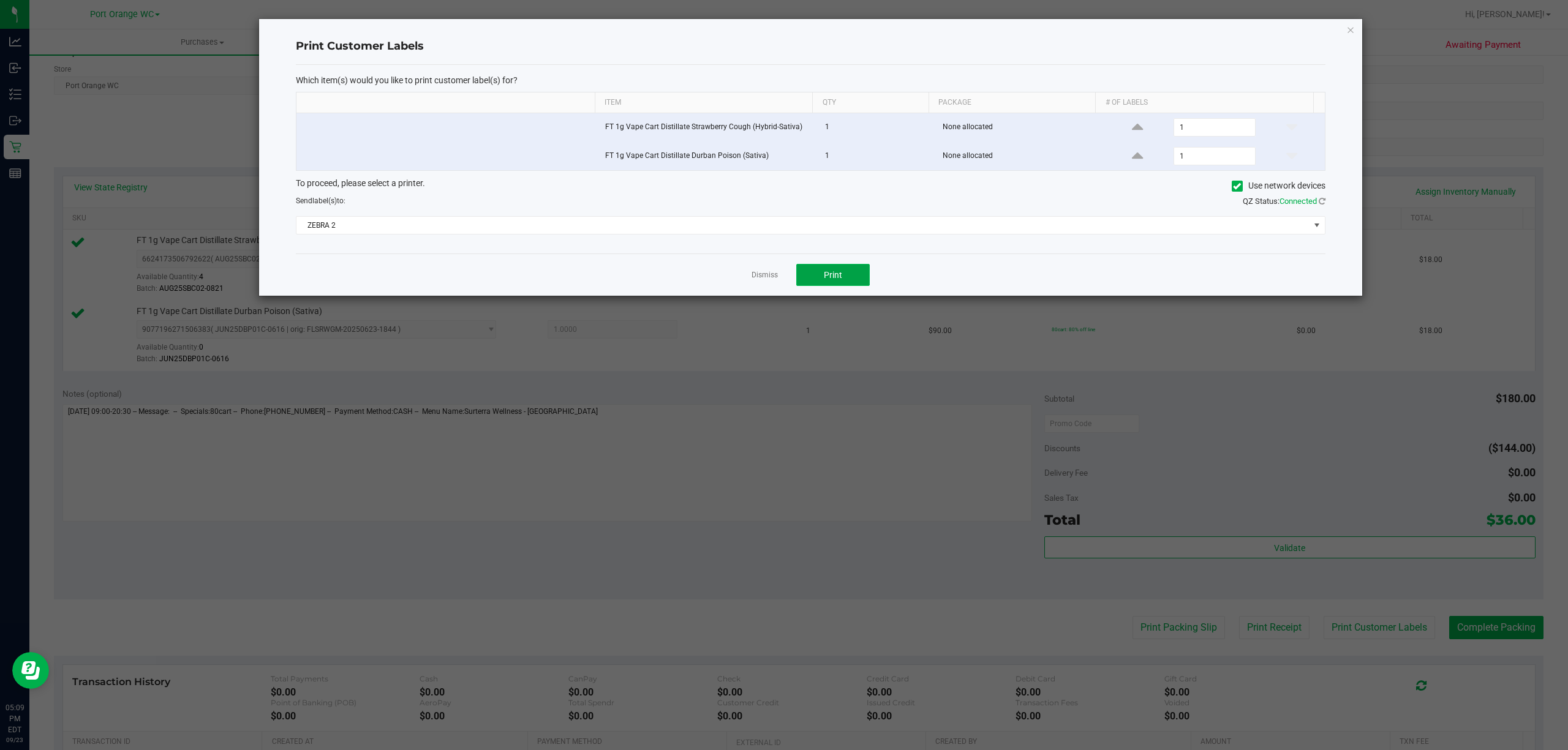
click at [828, 275] on span "Print" at bounding box center [833, 275] width 19 height 10
click at [767, 277] on link "Dismiss" at bounding box center [765, 275] width 26 height 11
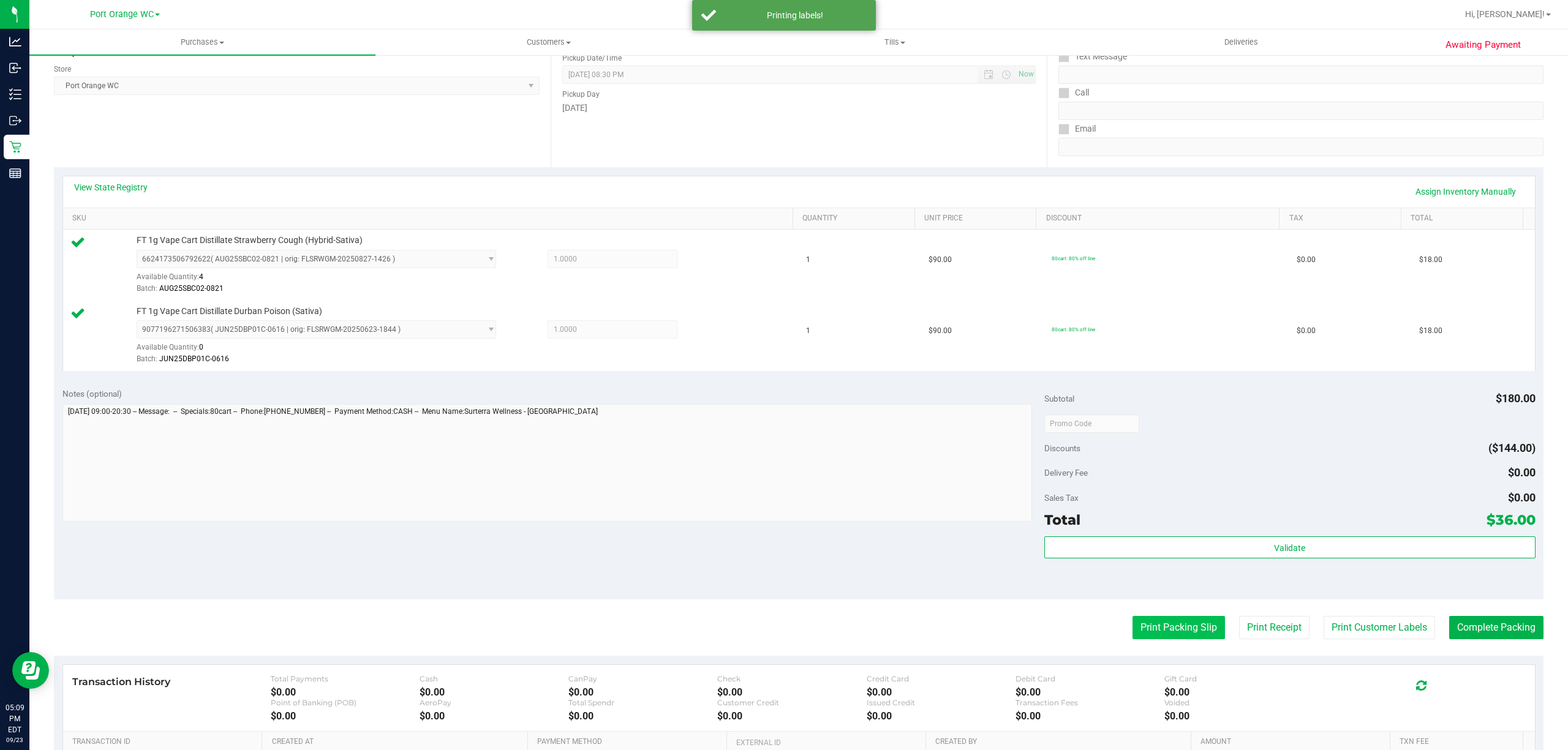
click at [1176, 631] on button "Print Packing Slip" at bounding box center [1179, 627] width 93 height 24
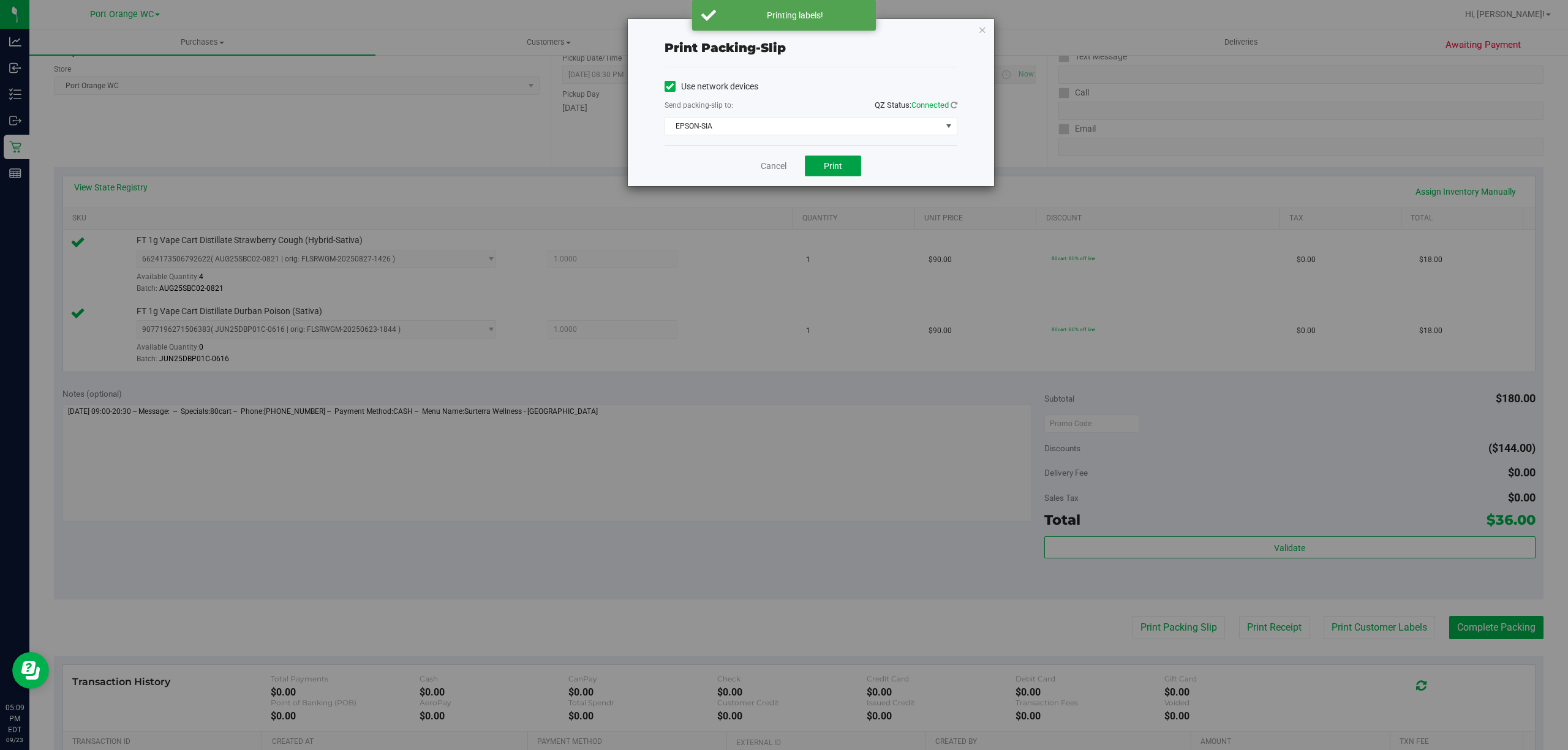
click at [826, 175] on button "Print" at bounding box center [833, 166] width 56 height 21
click at [765, 164] on link "Cancel" at bounding box center [773, 167] width 26 height 13
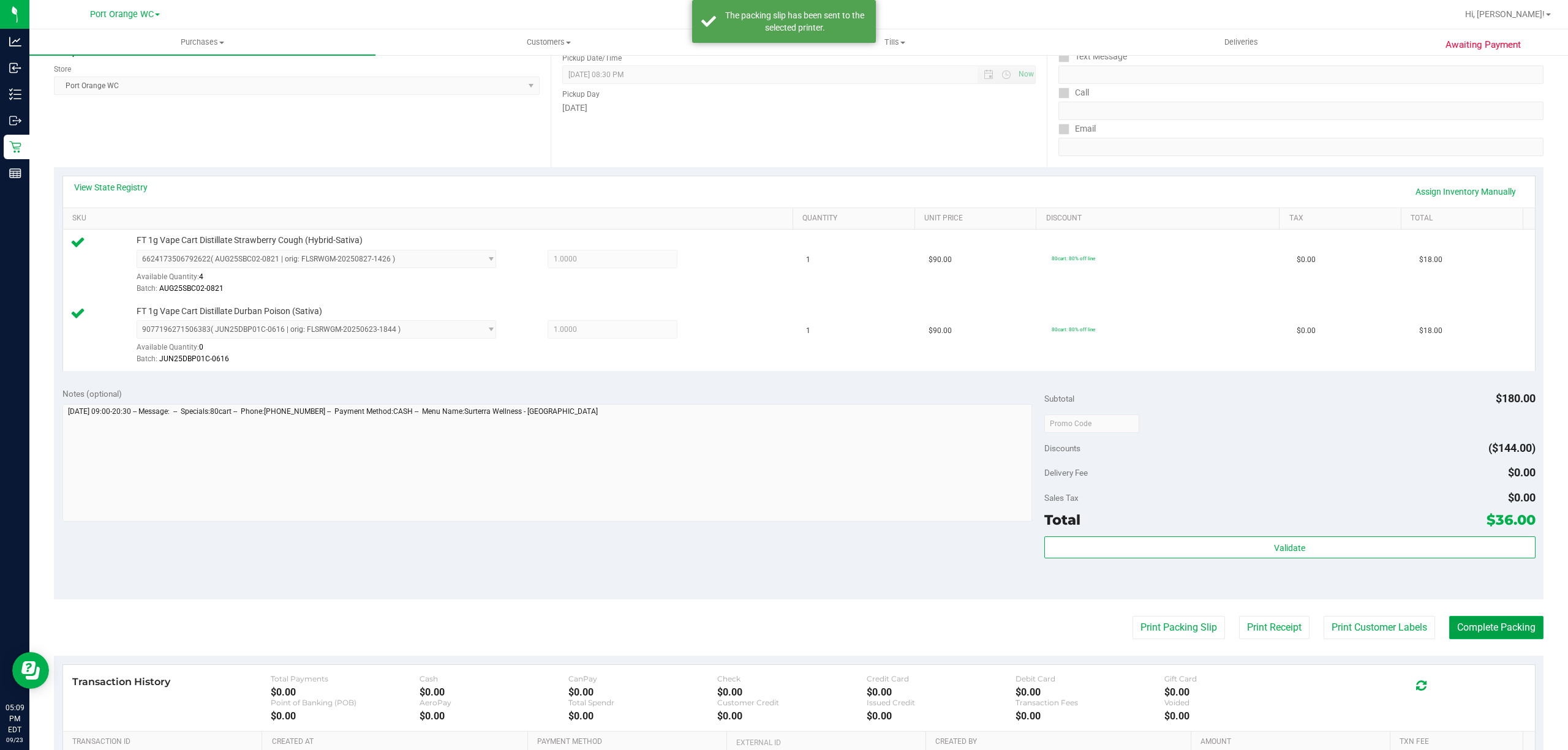
click at [1491, 623] on button "Complete Packing" at bounding box center [1497, 627] width 94 height 24
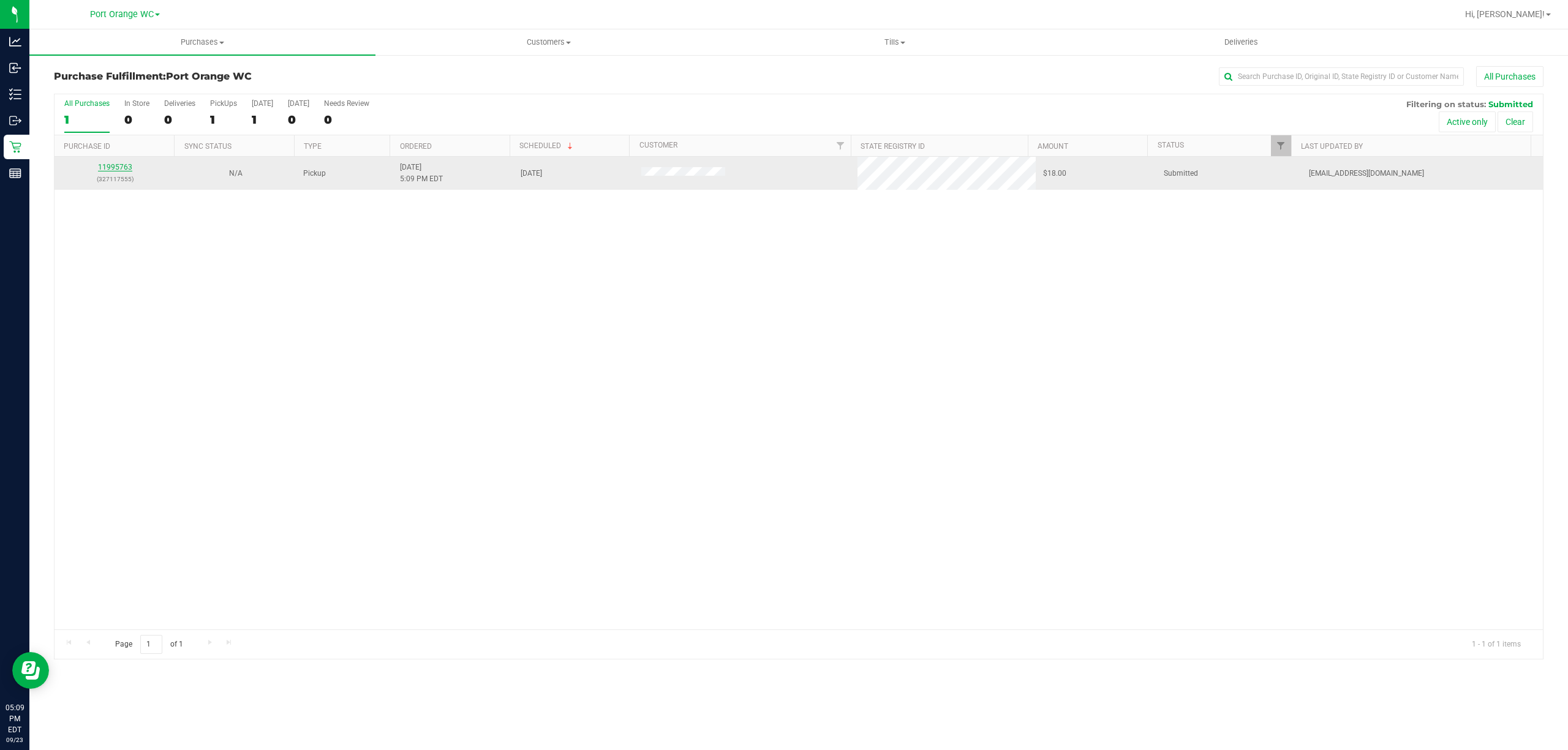
click at [110, 169] on link "11995763" at bounding box center [115, 167] width 34 height 9
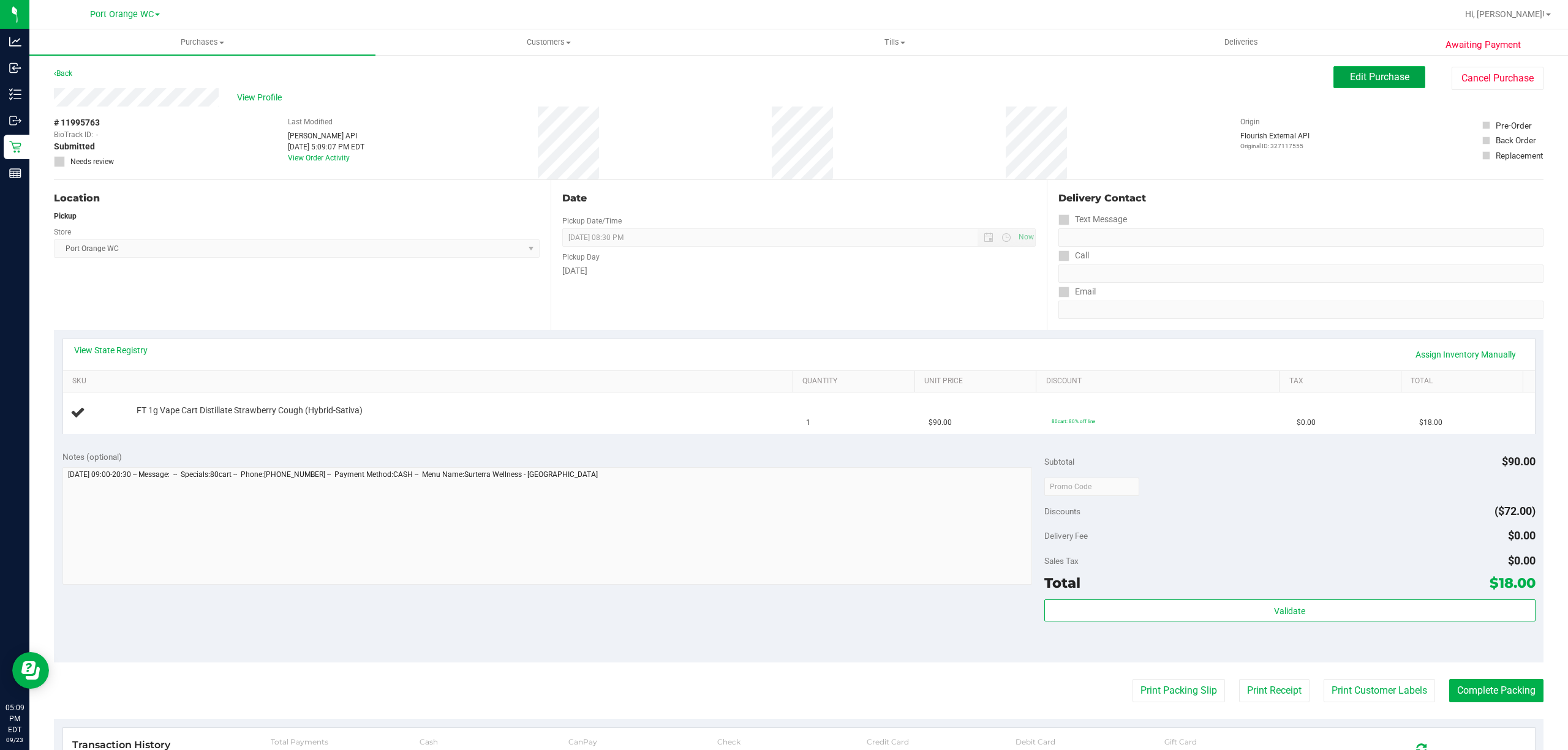
click at [1387, 76] on span "Edit Purchase" at bounding box center [1379, 76] width 59 height 11
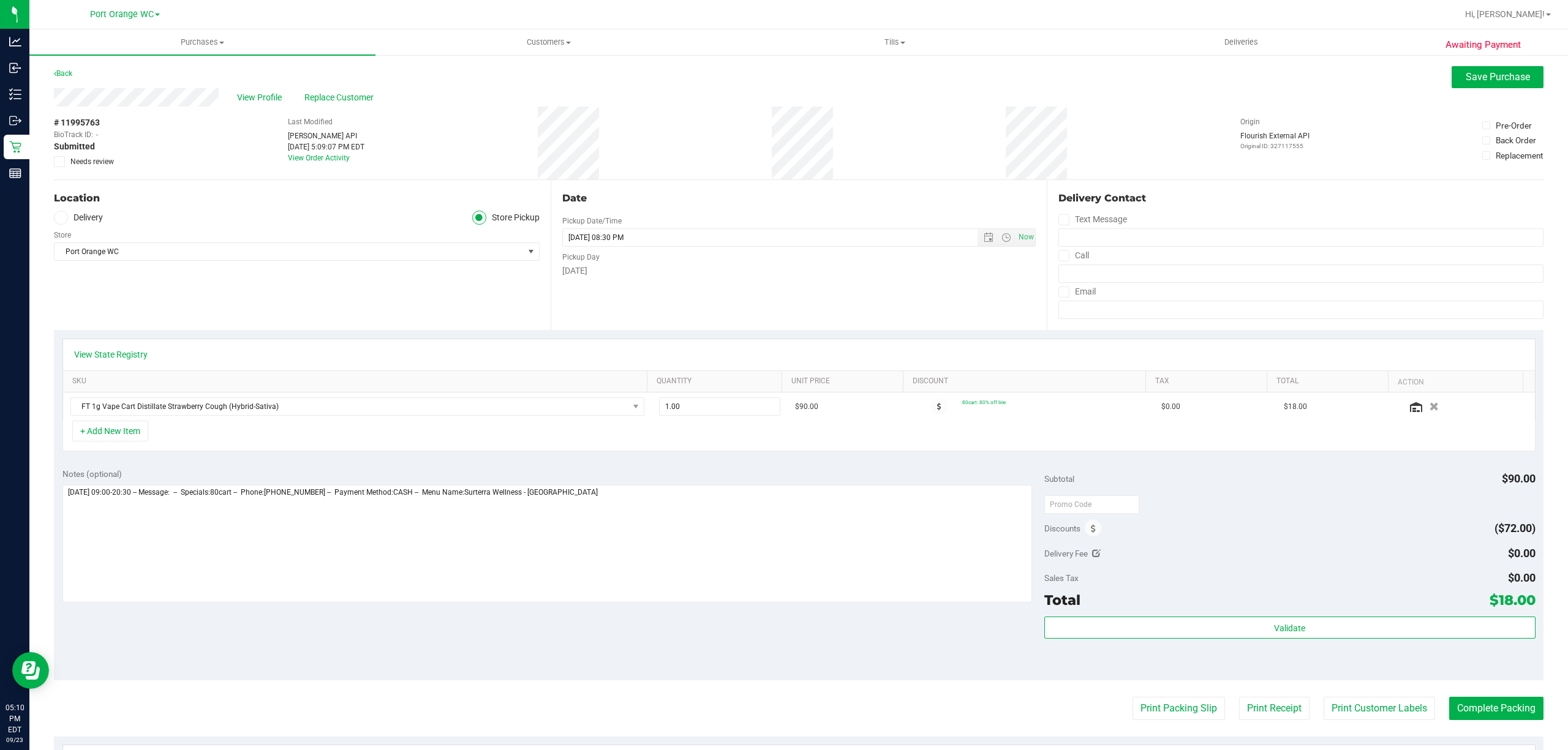
click at [63, 162] on icon at bounding box center [60, 162] width 8 height 0
click at [0, 0] on input "Needs review" at bounding box center [0, 0] width 0 height 0
click at [58, 162] on icon at bounding box center [60, 162] width 8 height 0
click at [0, 0] on input "Needs review" at bounding box center [0, 0] width 0 height 0
click at [1466, 77] on span "Save Purchase" at bounding box center [1497, 76] width 64 height 11
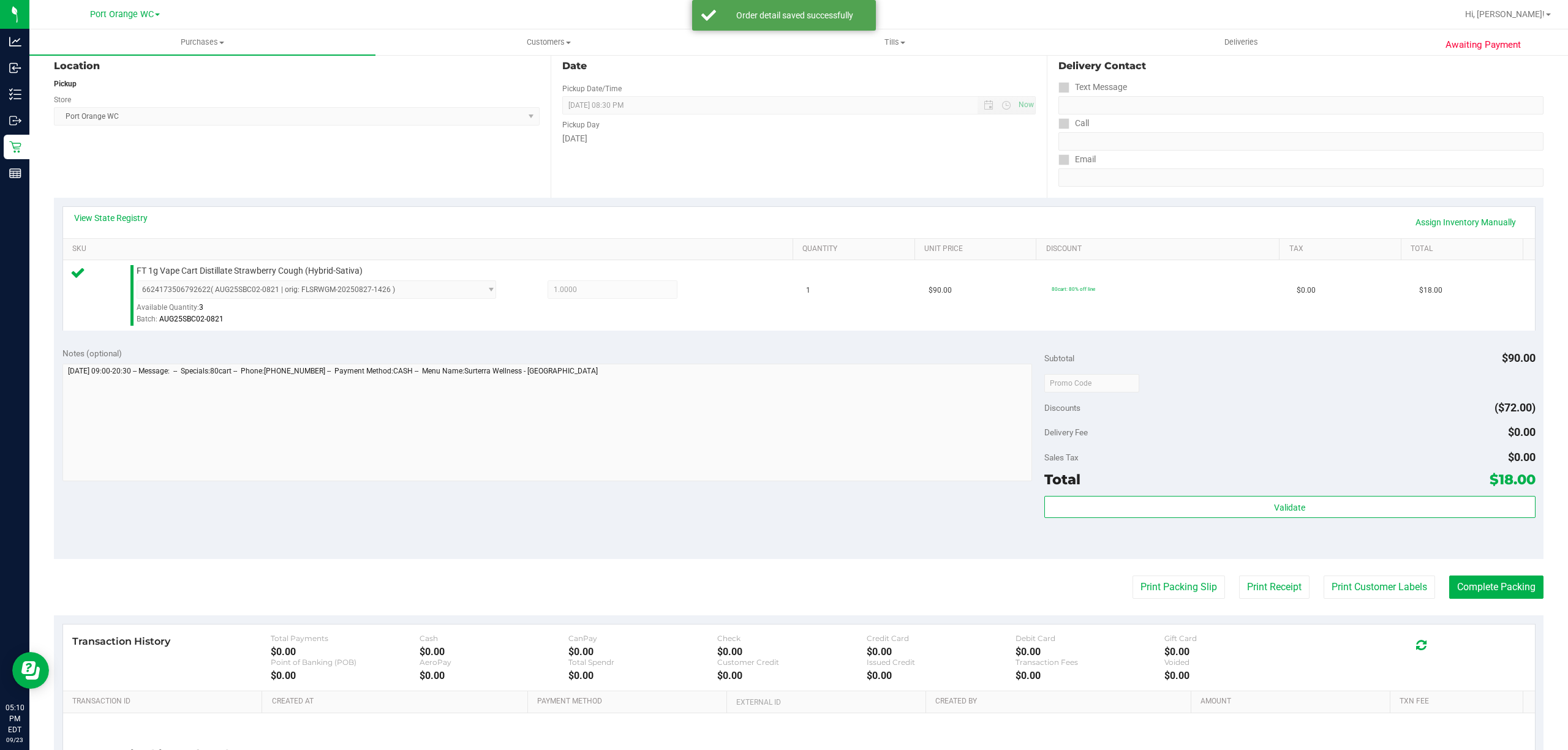
scroll to position [253, 0]
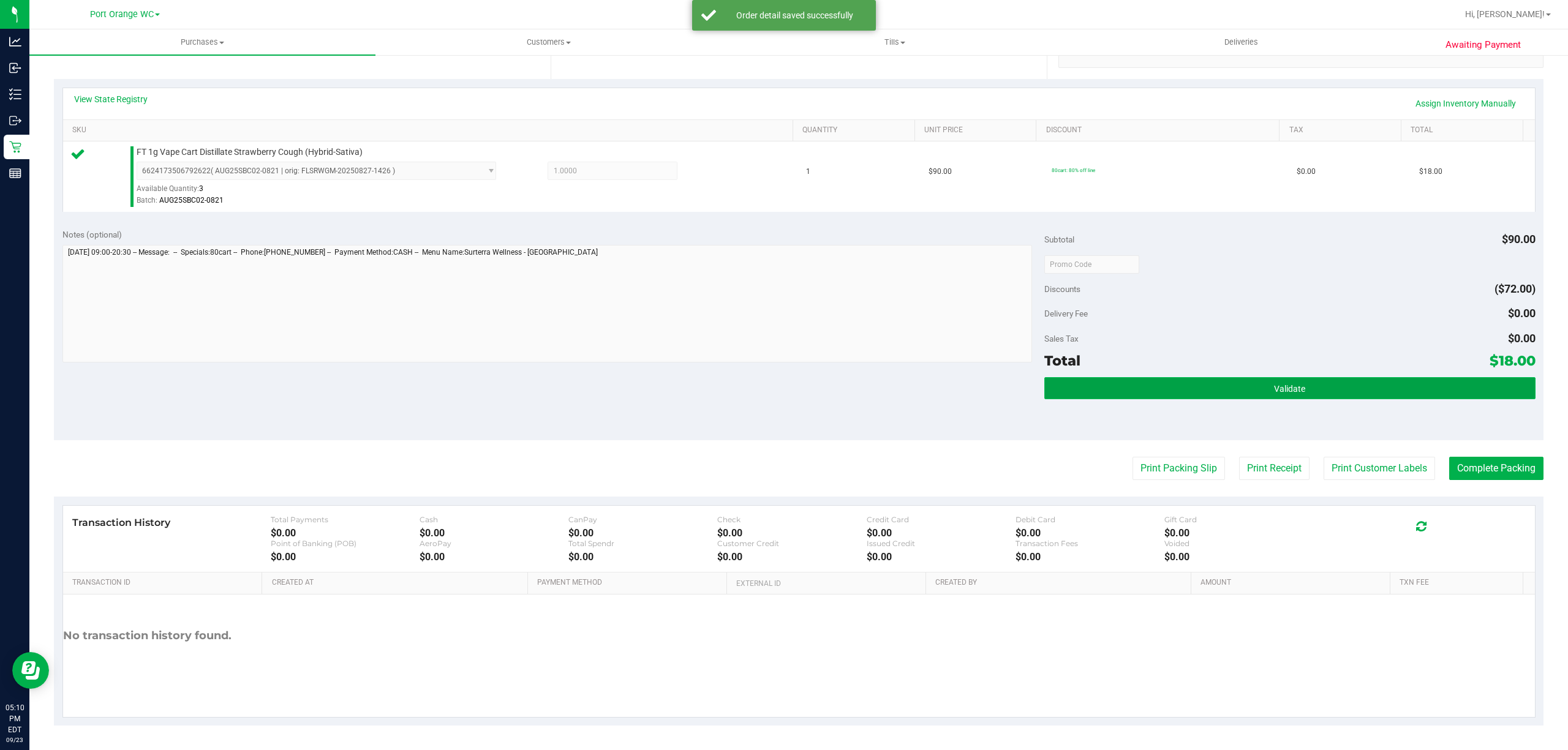
click at [1295, 384] on button "Validate" at bounding box center [1289, 388] width 492 height 22
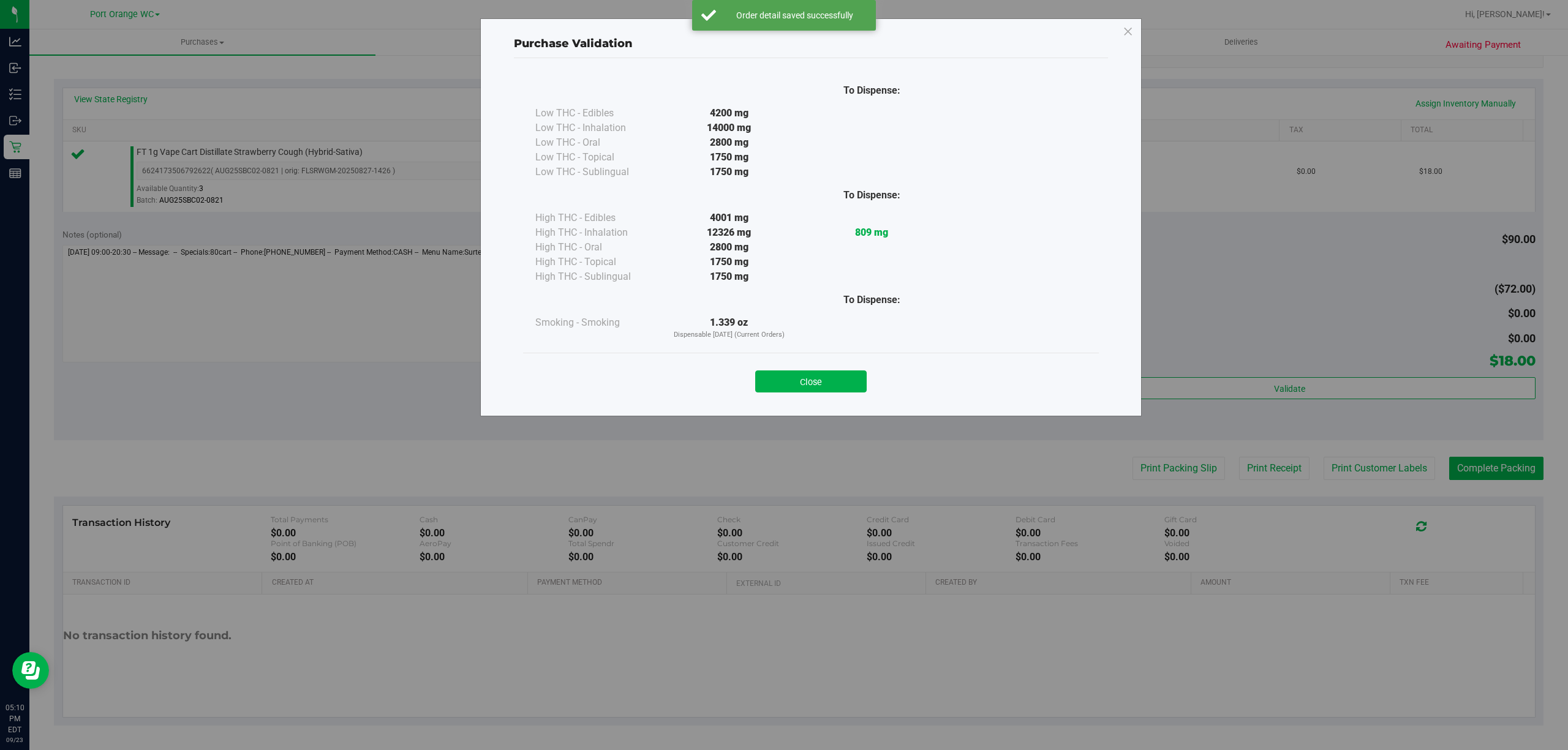
drag, startPoint x: 790, startPoint y: 384, endPoint x: 803, endPoint y: 387, distance: 13.3
click at [792, 387] on button "Close" at bounding box center [810, 381] width 111 height 22
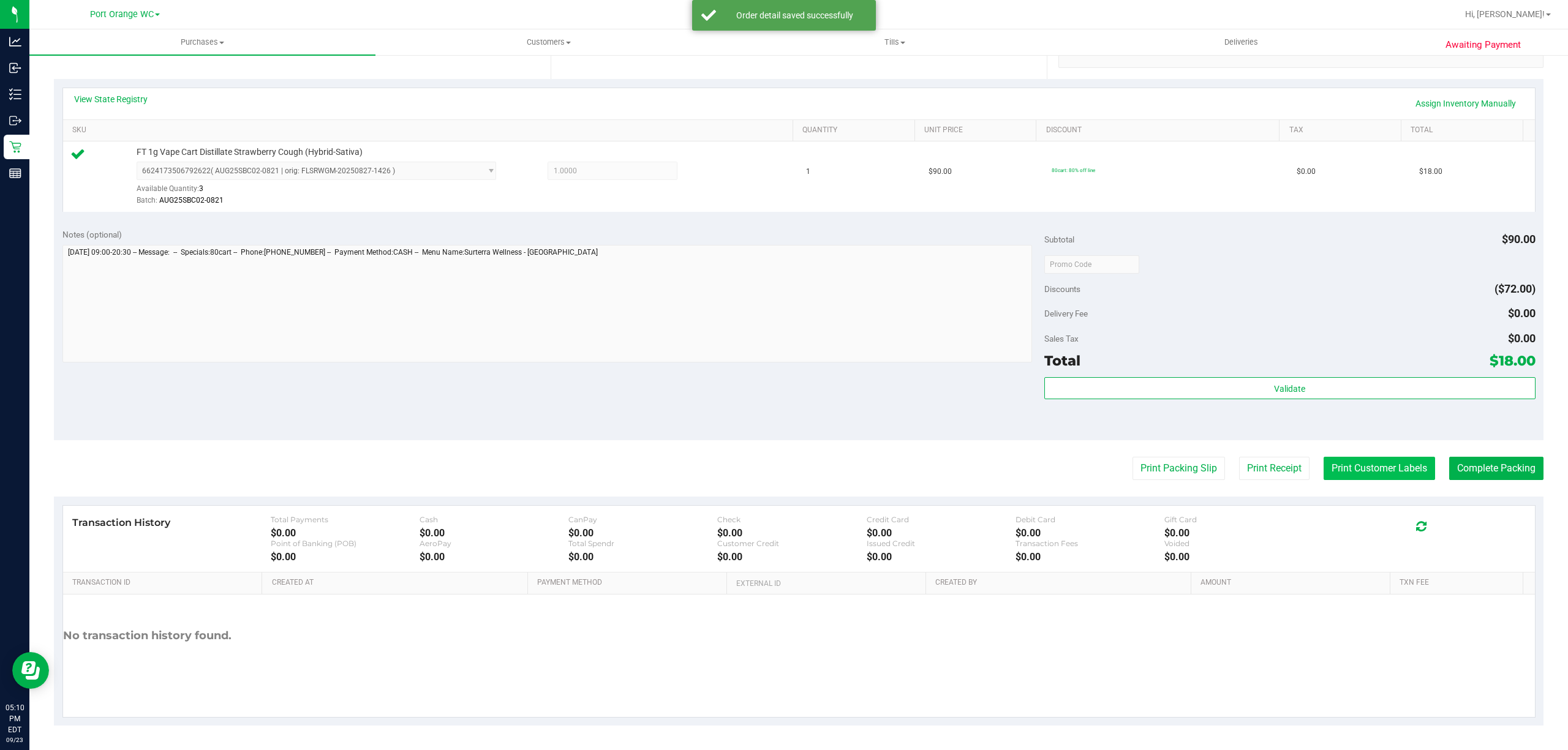
click at [1359, 473] on button "Print Customer Labels" at bounding box center [1379, 468] width 111 height 24
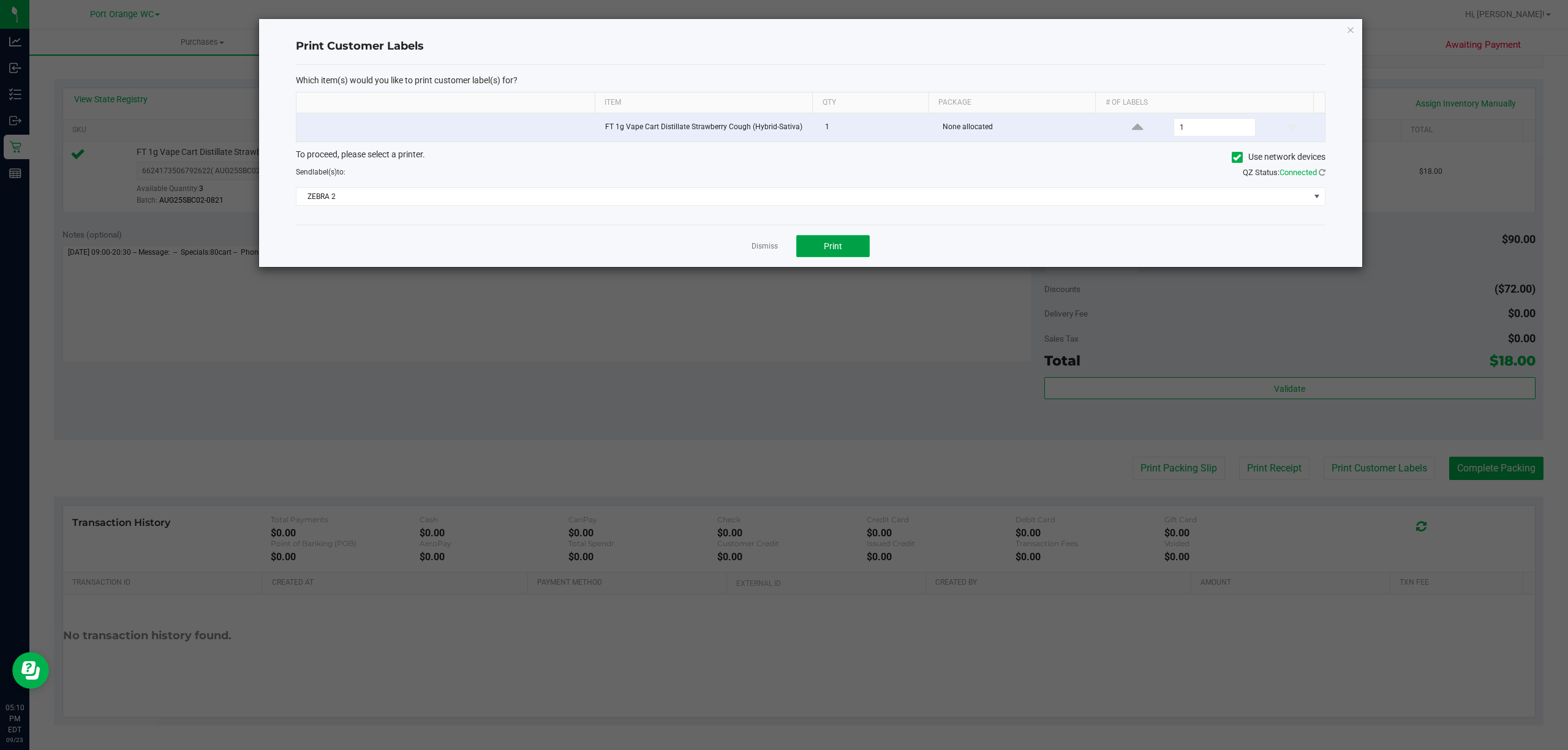
click at [825, 248] on span "Print" at bounding box center [833, 246] width 19 height 10
click at [763, 244] on link "Dismiss" at bounding box center [765, 246] width 26 height 11
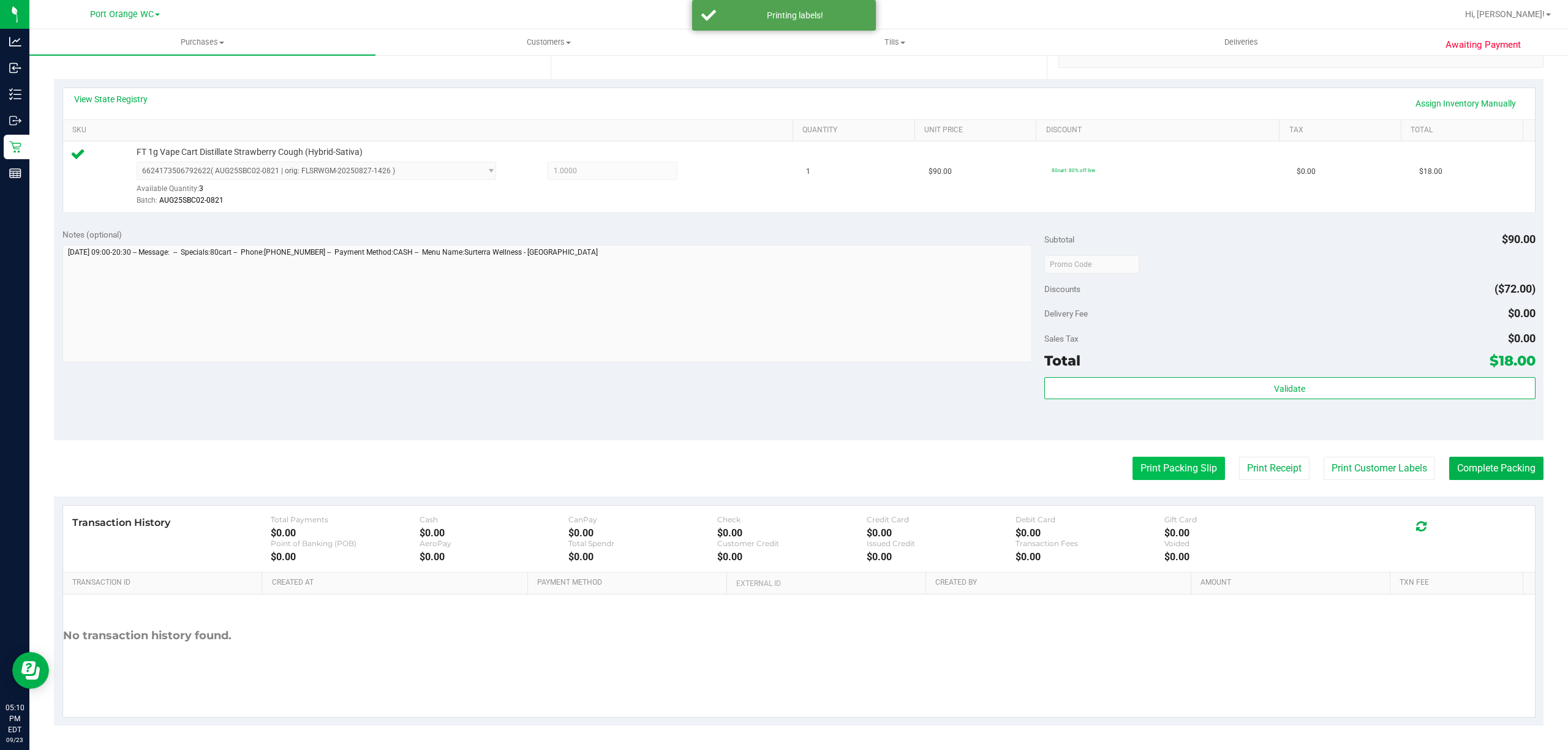
click at [1165, 474] on button "Print Packing Slip" at bounding box center [1179, 468] width 93 height 24
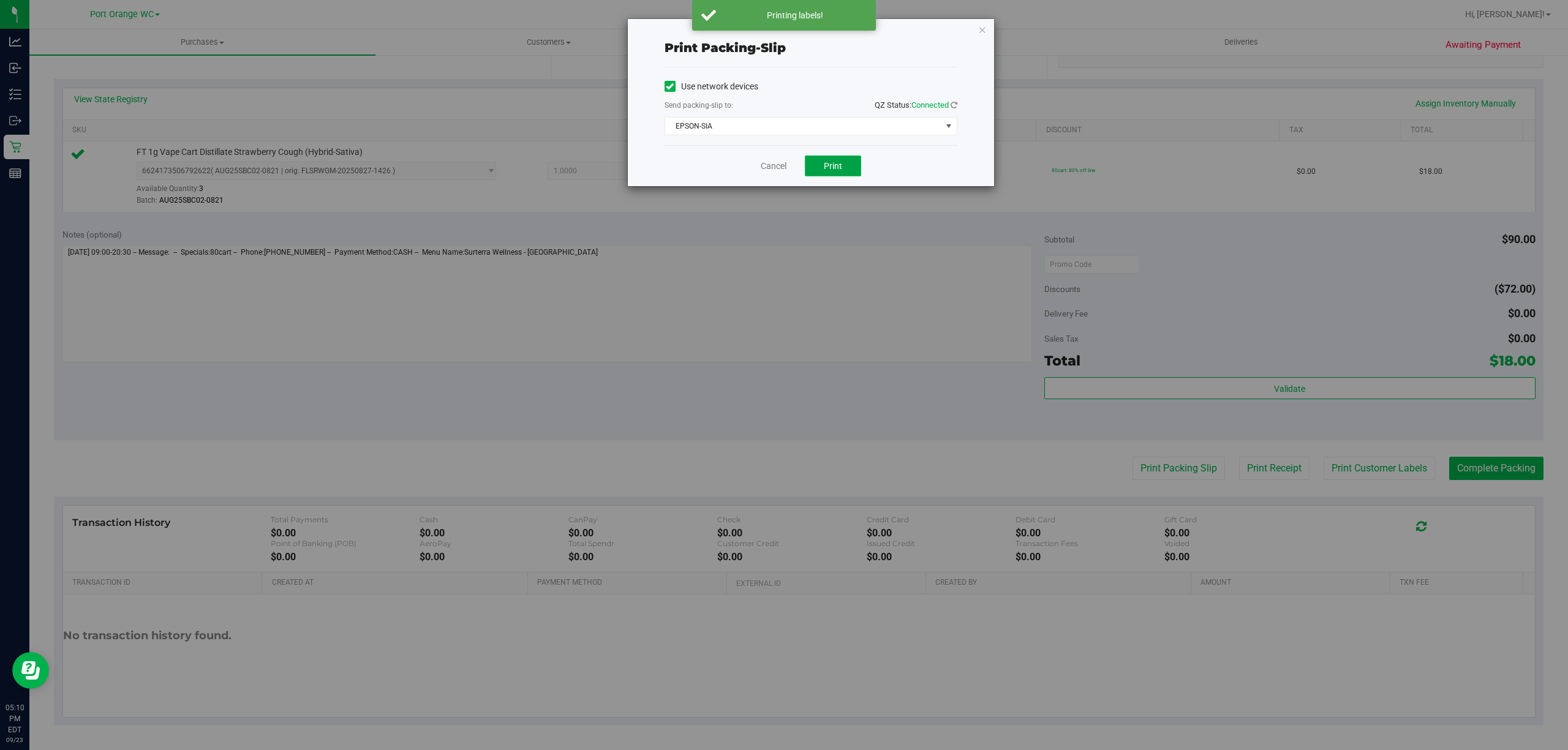
click at [829, 173] on button "Print" at bounding box center [833, 166] width 56 height 21
click at [769, 165] on link "Cancel" at bounding box center [773, 167] width 26 height 13
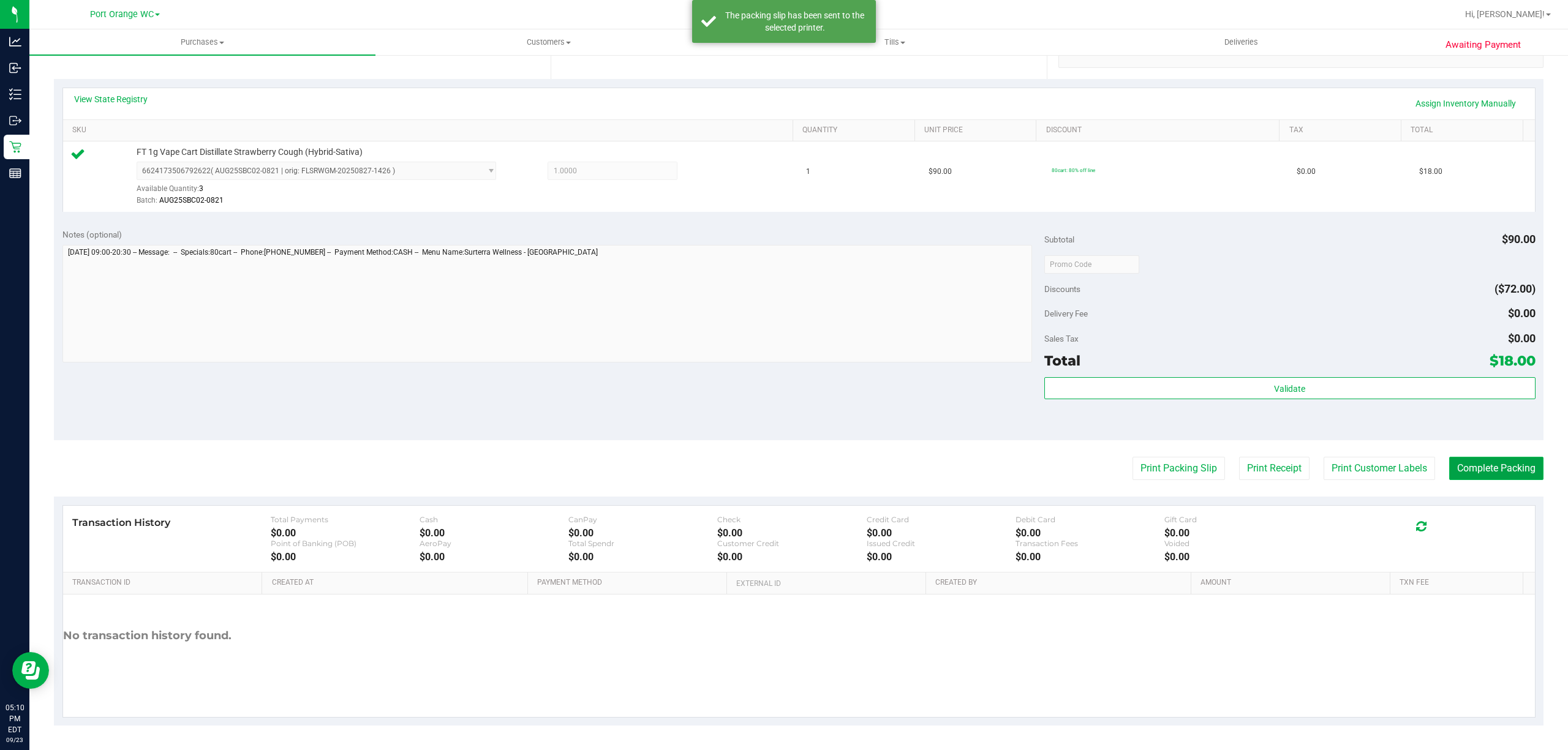
click at [1471, 466] on button "Complete Packing" at bounding box center [1497, 468] width 94 height 24
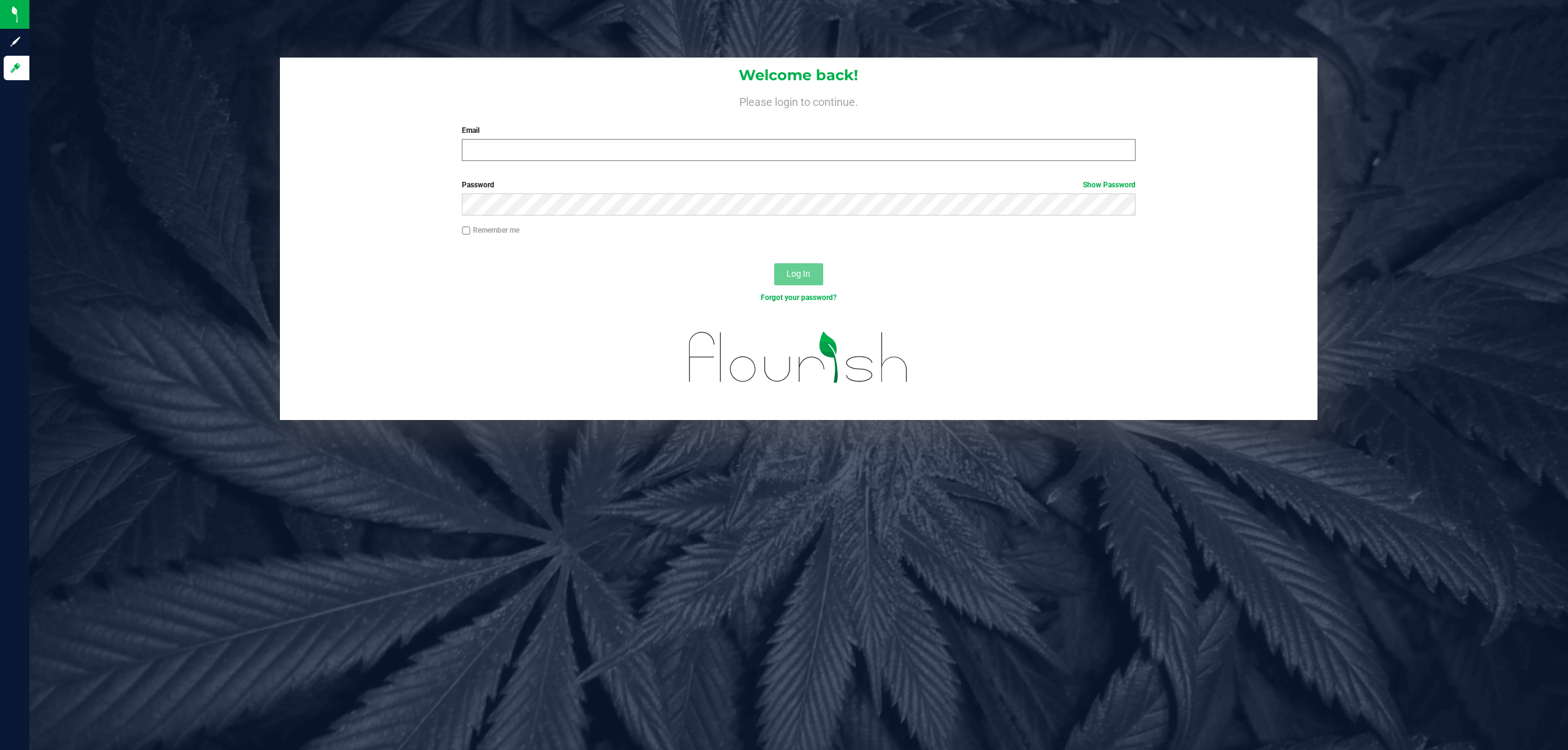
drag, startPoint x: 496, startPoint y: 132, endPoint x: 500, endPoint y: 143, distance: 11.7
click at [500, 141] on div "Email Required Please format your email correctly." at bounding box center [799, 143] width 692 height 36
click at [500, 155] on input "Email" at bounding box center [798, 150] width 674 height 22
click at [594, 150] on input "maobriern@l" at bounding box center [798, 150] width 674 height 22
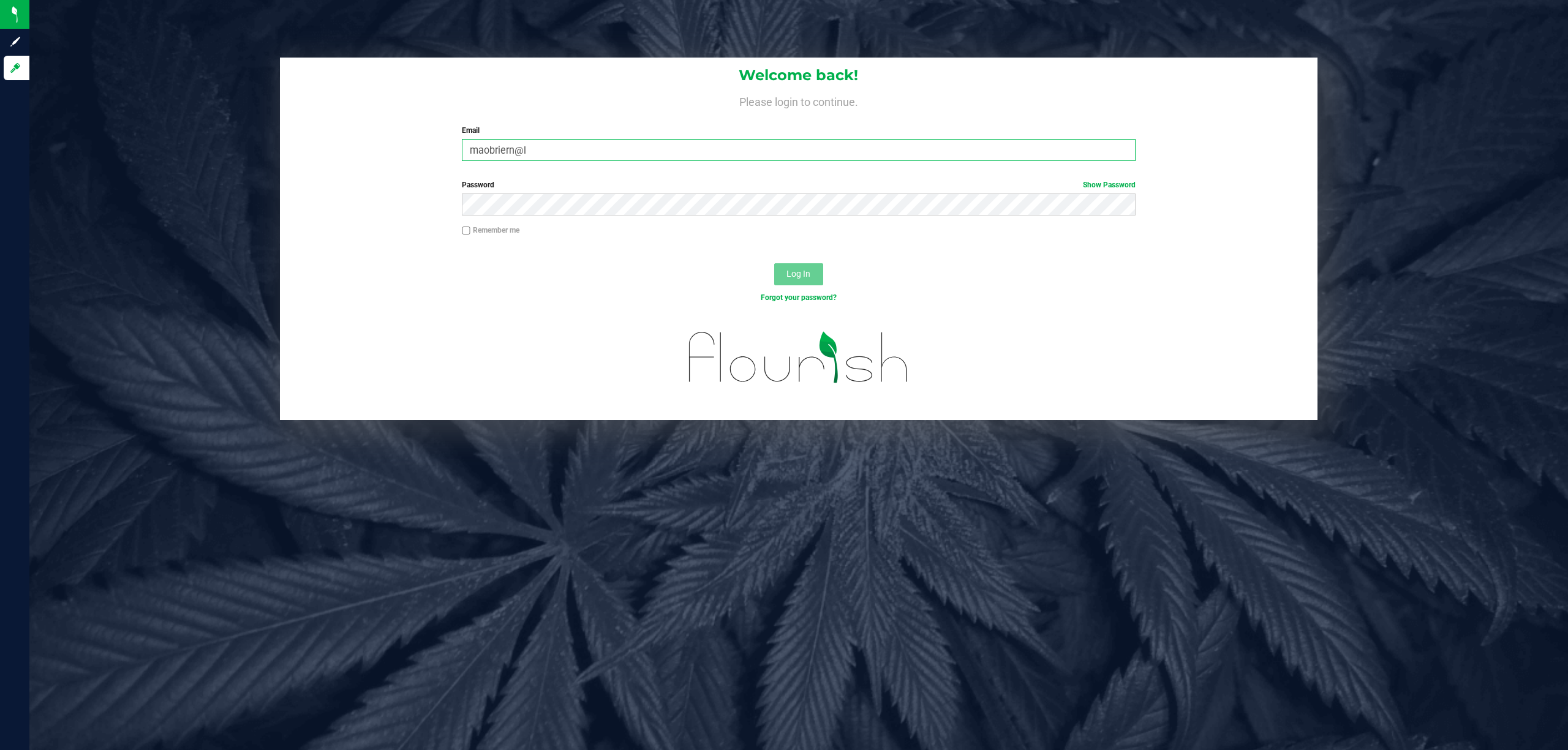
click at [593, 150] on input "maobriern@l" at bounding box center [798, 150] width 674 height 22
type input "[EMAIL_ADDRESS][DOMAIN_NAME]"
click at [774, 263] on button "Log In" at bounding box center [799, 274] width 49 height 22
